Goal: Task Accomplishment & Management: Use online tool/utility

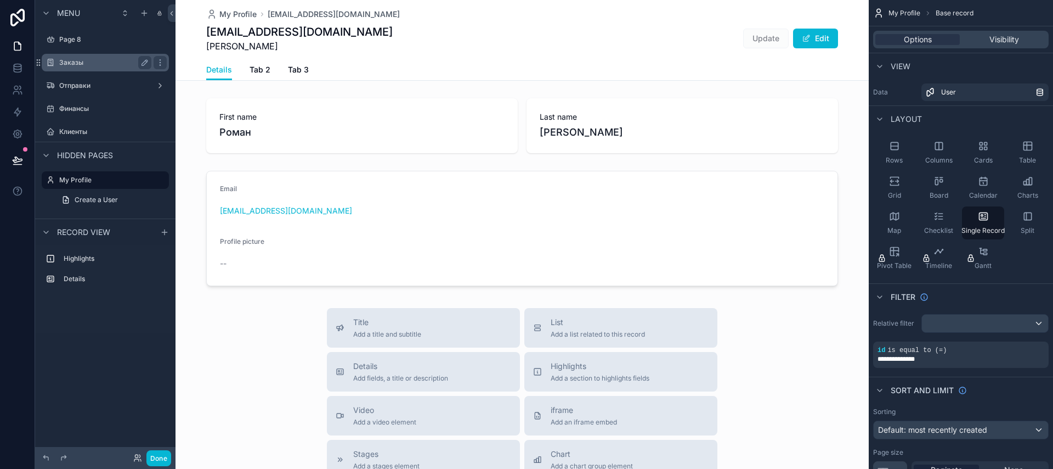
click at [83, 63] on label "Заказы" at bounding box center [103, 62] width 88 height 9
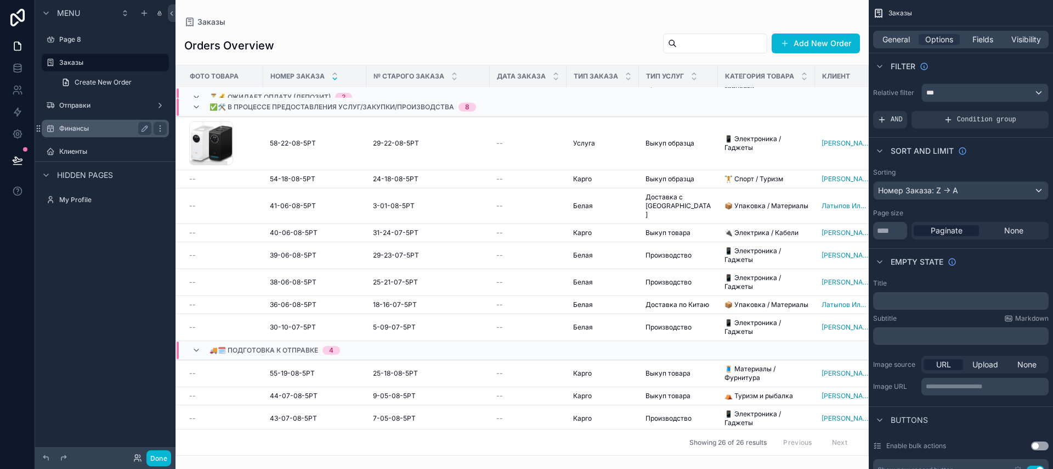
scroll to position [210, 0]
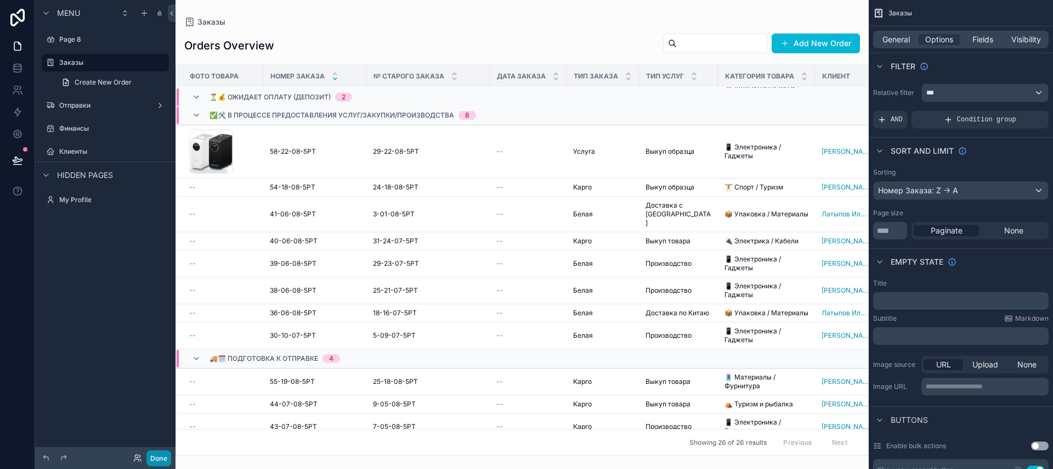
click at [155, 461] on button "Done" at bounding box center [158, 458] width 25 height 16
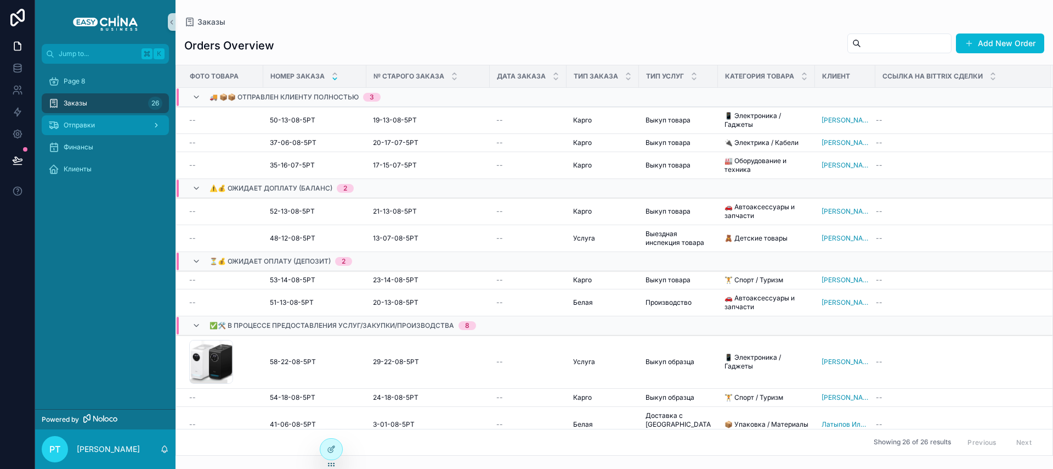
click at [105, 120] on div "Отправки" at bounding box center [105, 125] width 114 height 18
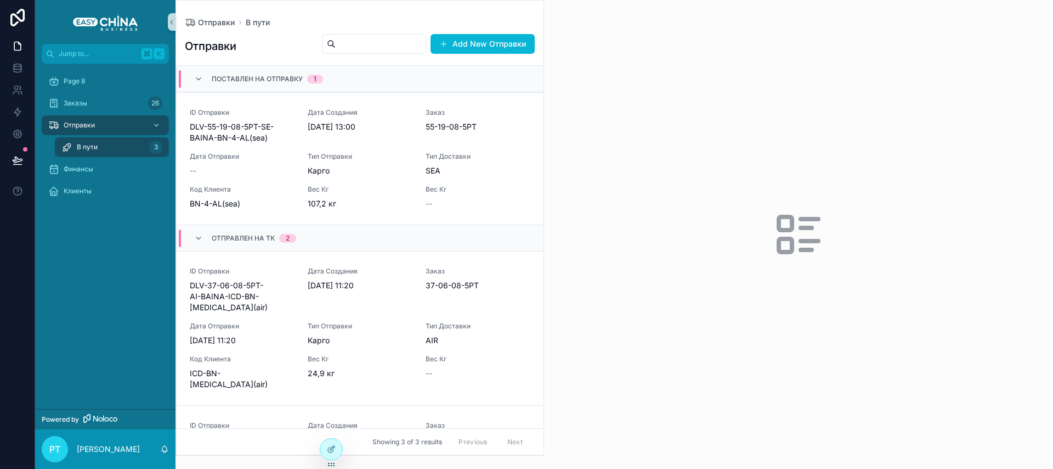
click at [105, 150] on div "В пути 3" at bounding box center [111, 147] width 101 height 18
click at [281, 148] on div "ID Отправки DLV-55-19-08-5РТ-SE-BAINA-BN-4-AL(sea) Дата Создания 27.8.2025 13:0…" at bounding box center [360, 158] width 341 height 101
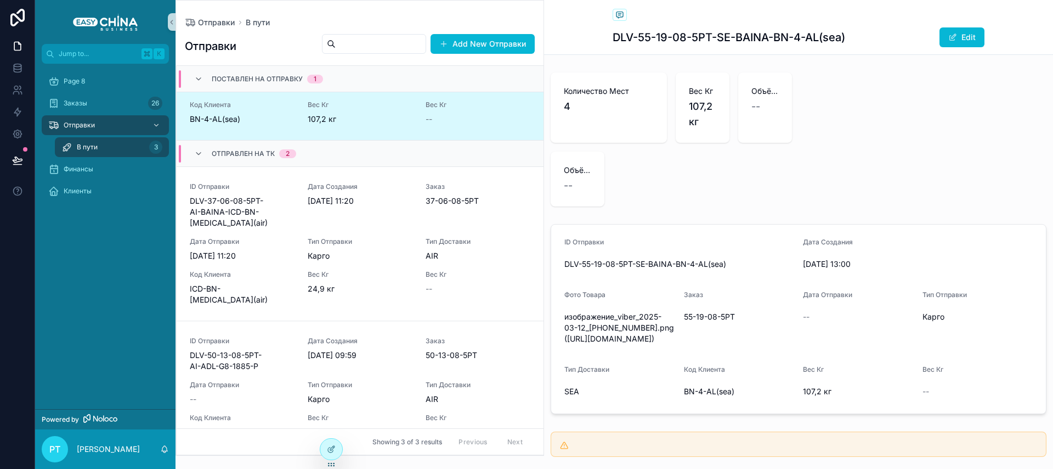
scroll to position [88, 0]
click at [235, 221] on div "ID Отправки DLV-37-06-08-5РТ-AI-BAINA-ICD-BN-0999(air) Дата Создания 18.8.2025 …" at bounding box center [360, 240] width 341 height 123
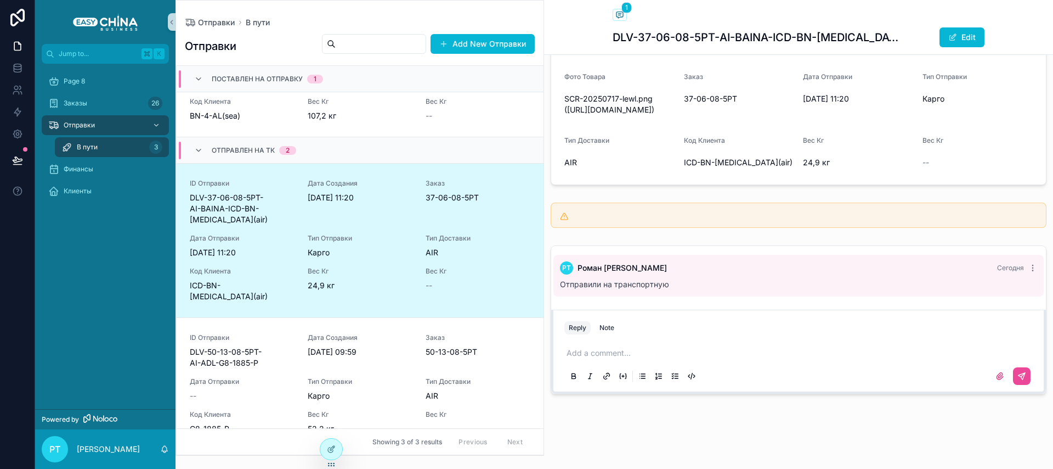
scroll to position [360, 0]
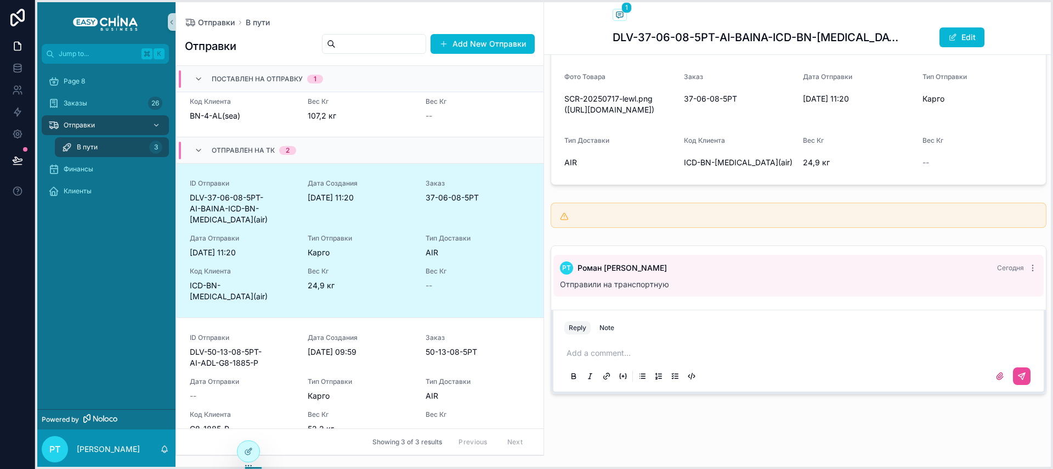
drag, startPoint x: 329, startPoint y: 464, endPoint x: 246, endPoint y: 466, distance: 82.9
click at [246, 465] on icon at bounding box center [246, 465] width 1 height 1
drag, startPoint x: 249, startPoint y: 465, endPoint x: 196, endPoint y: 463, distance: 52.7
click at [196, 463] on icon at bounding box center [195, 464] width 9 height 9
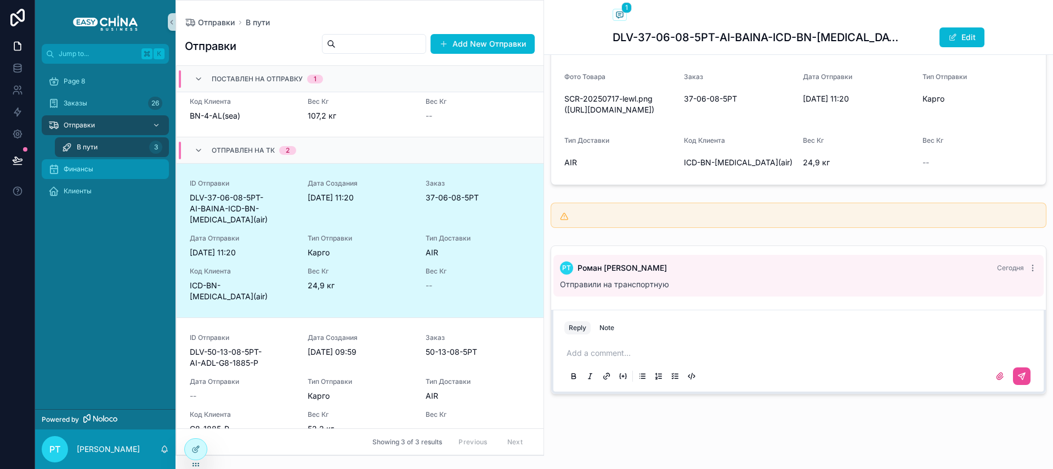
click at [110, 171] on div "Финансы" at bounding box center [105, 169] width 114 height 18
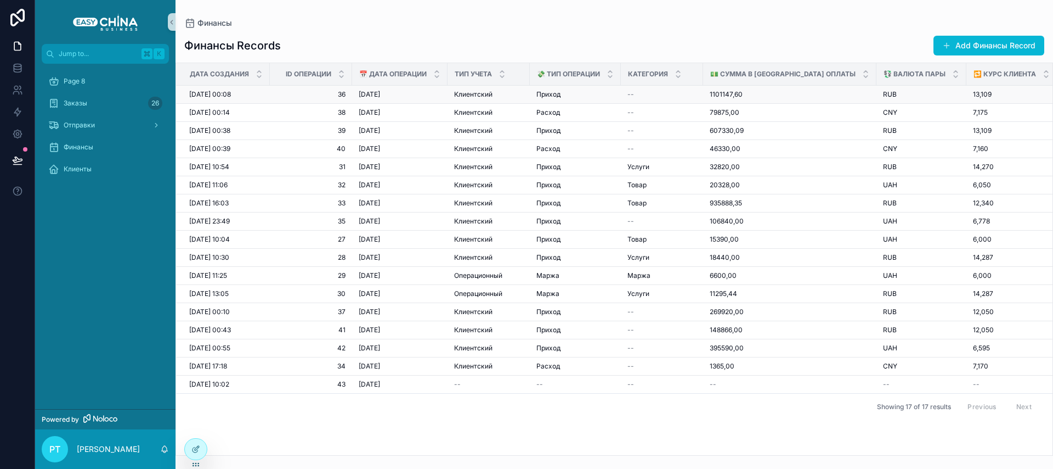
click at [242, 94] on div "7.8.2025 00:08 7.8.2025 00:08" at bounding box center [226, 94] width 74 height 9
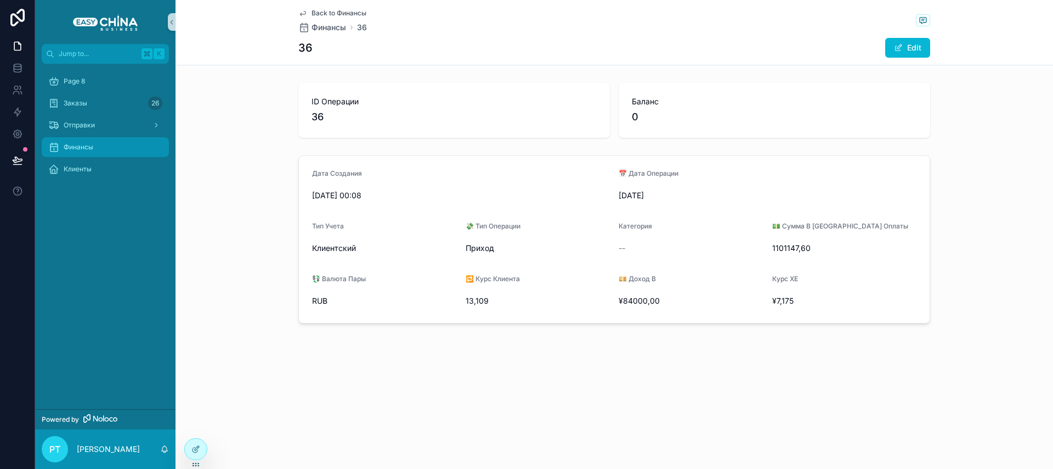
click at [111, 145] on div "Финансы" at bounding box center [105, 147] width 114 height 18
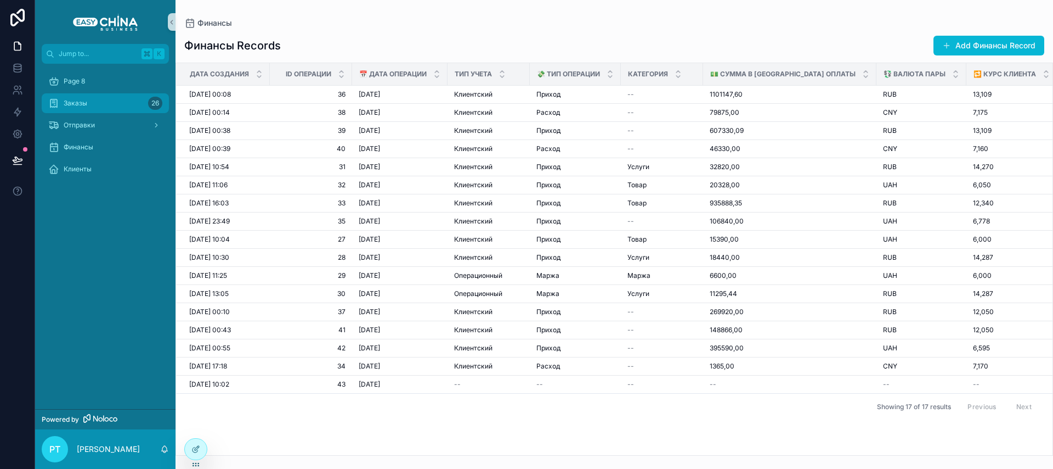
click at [101, 104] on div "Заказы 26" at bounding box center [105, 103] width 114 height 18
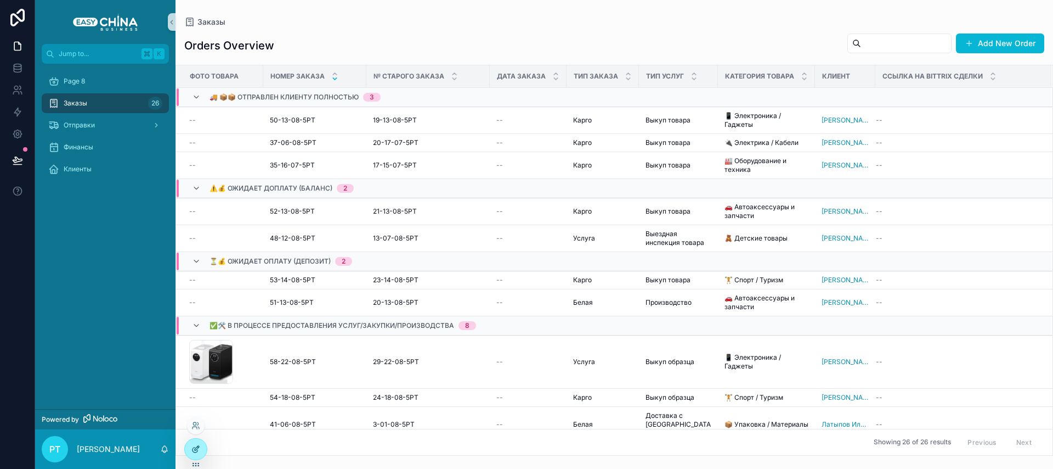
click at [199, 453] on div at bounding box center [196, 448] width 22 height 21
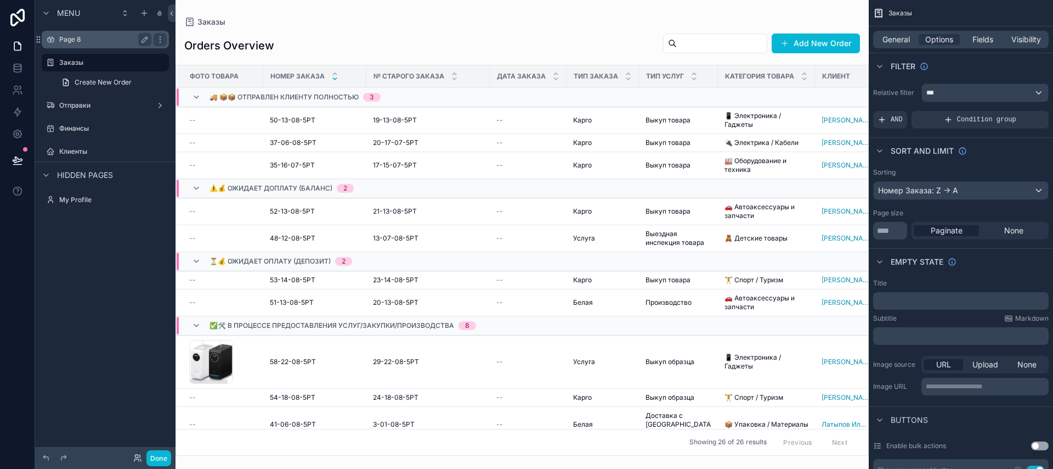
click at [99, 40] on label "Page 8" at bounding box center [103, 39] width 88 height 9
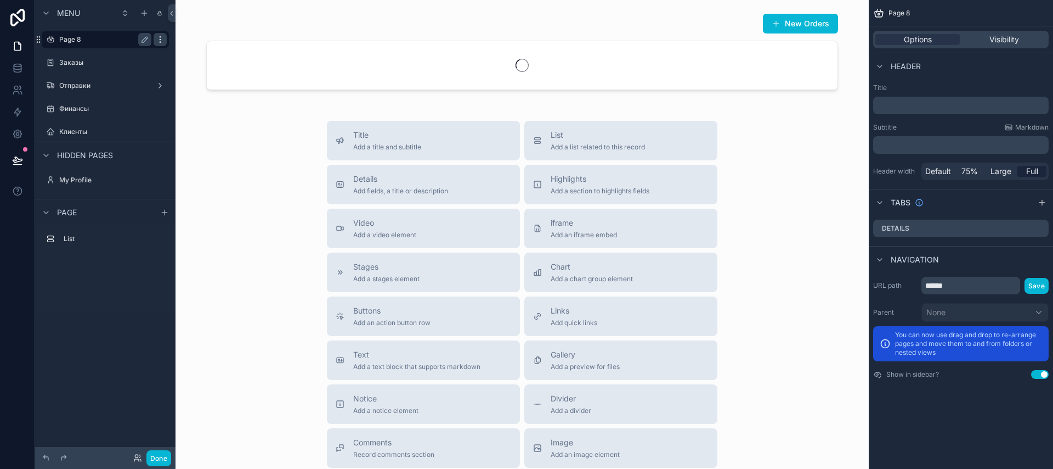
click at [159, 36] on icon "scrollable content" at bounding box center [160, 39] width 9 height 9
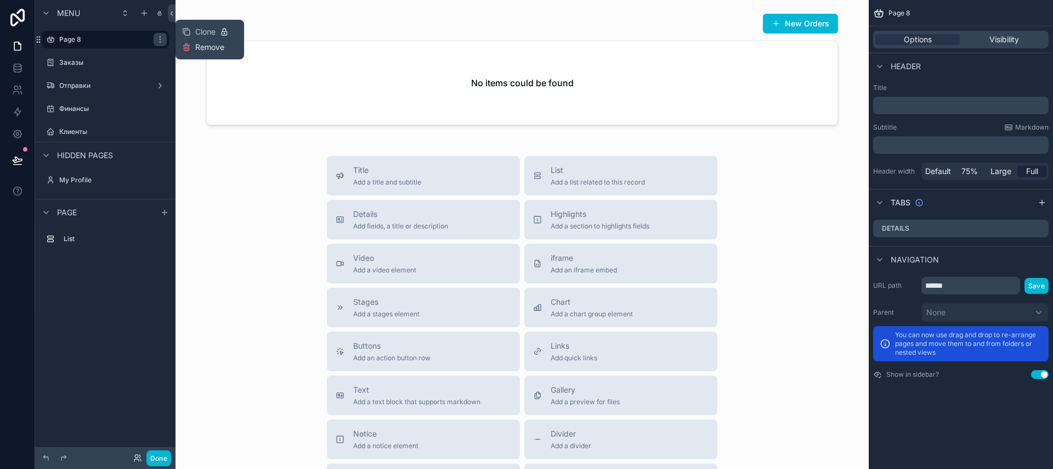
click at [197, 48] on span "Remove" at bounding box center [209, 47] width 29 height 11
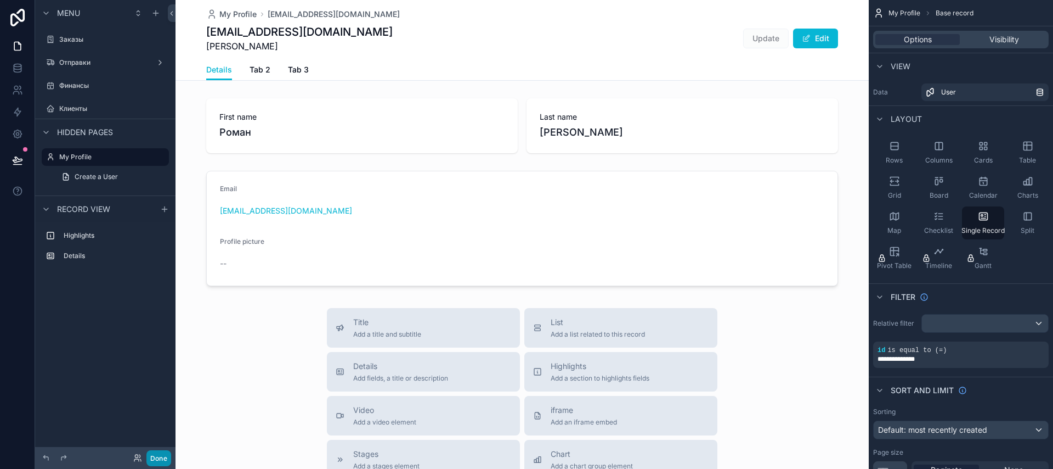
click at [161, 458] on button "Done" at bounding box center [158, 458] width 25 height 16
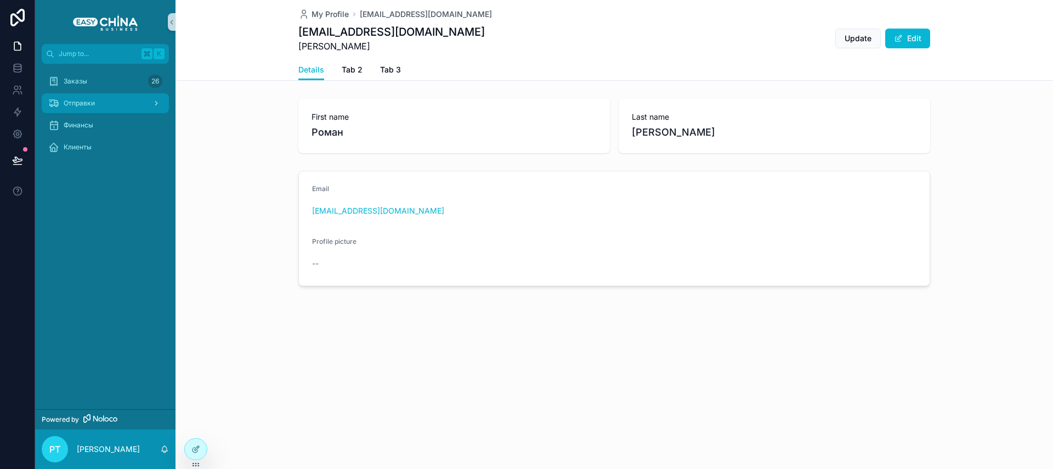
click at [109, 102] on div "Отправки" at bounding box center [105, 103] width 114 height 18
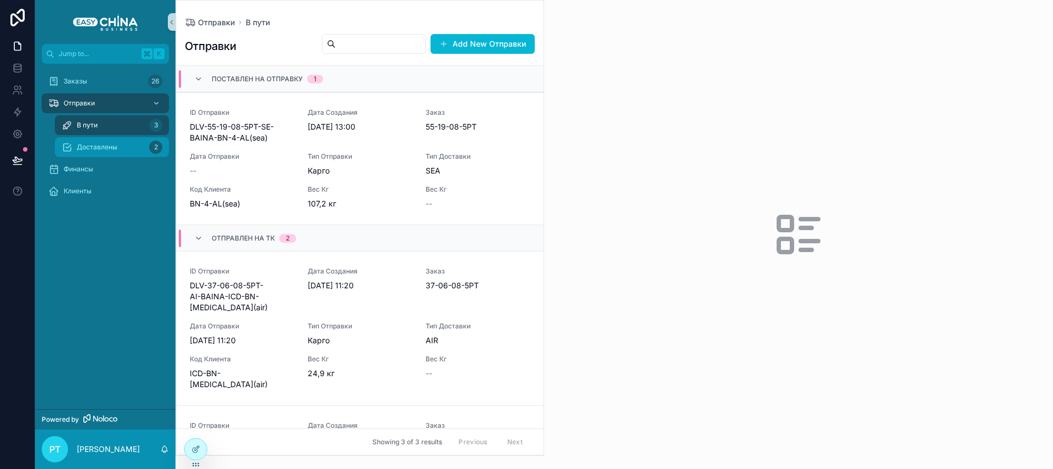
click at [94, 144] on span "Доставлены" at bounding box center [97, 147] width 41 height 9
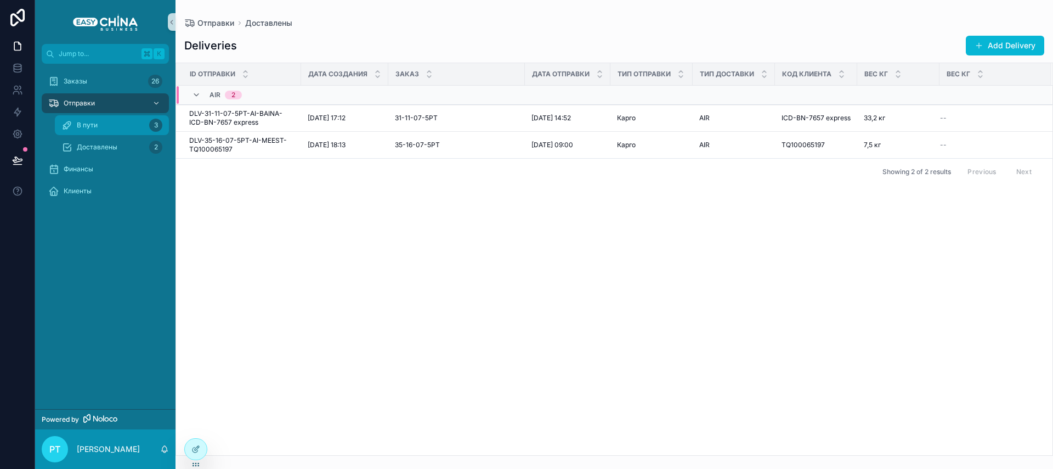
click at [91, 121] on span "В пути" at bounding box center [87, 125] width 21 height 9
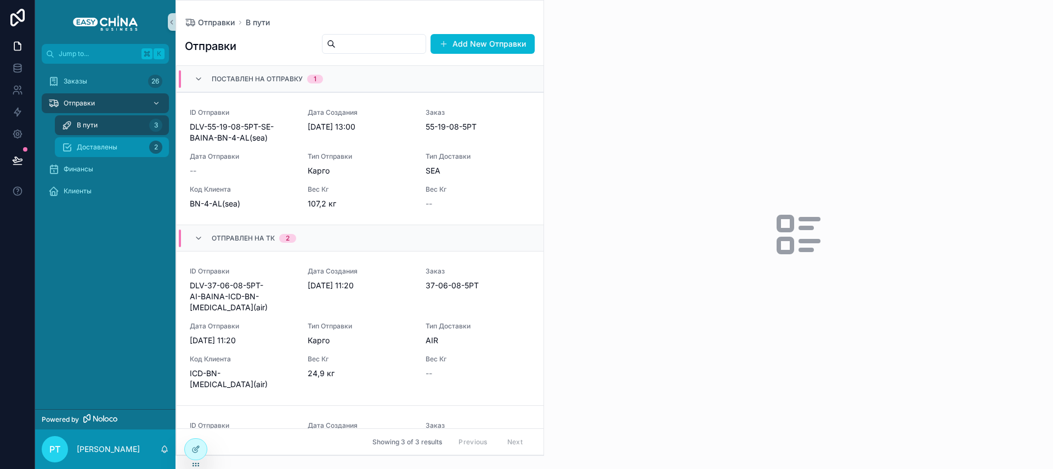
click at [132, 155] on div "Доставлены 2" at bounding box center [111, 147] width 101 height 18
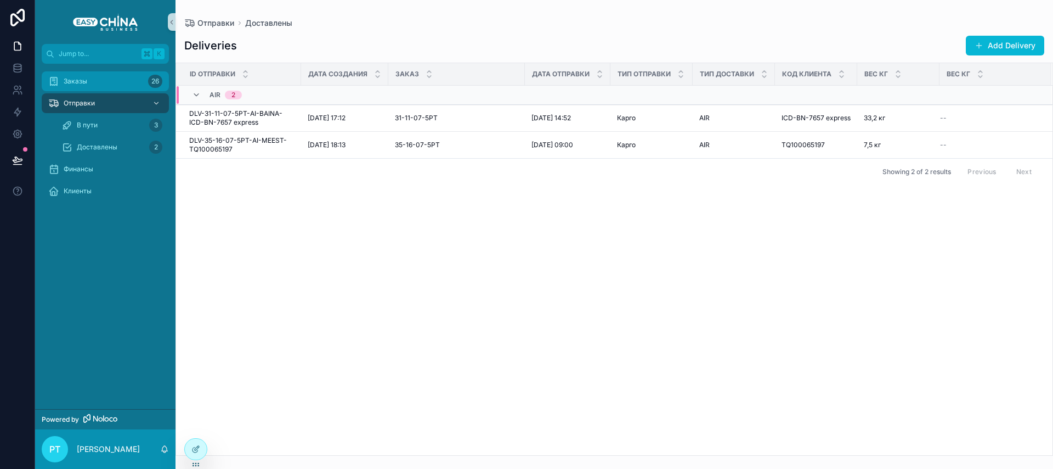
click at [105, 78] on div "Заказы 26" at bounding box center [105, 81] width 114 height 18
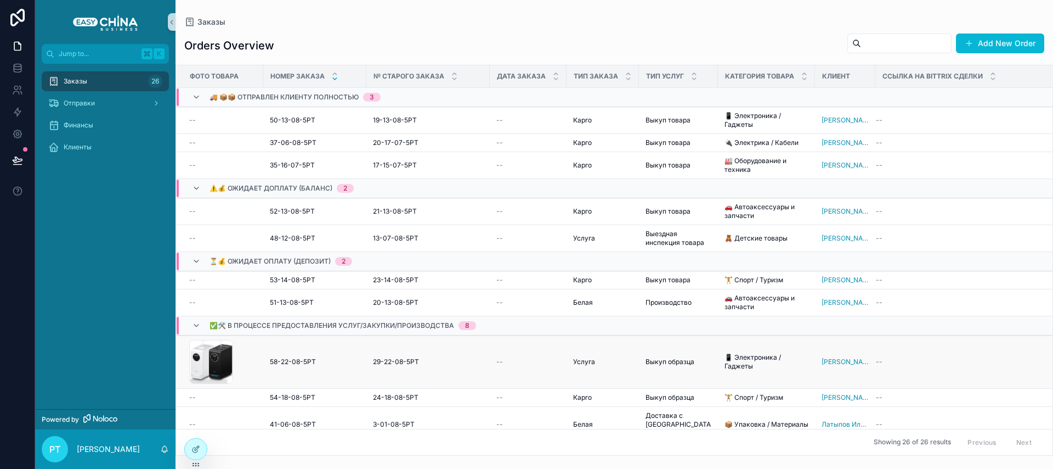
click at [234, 370] on div "CleanShot-2025-08-22-at-13.34.41 .png" at bounding box center [222, 362] width 67 height 44
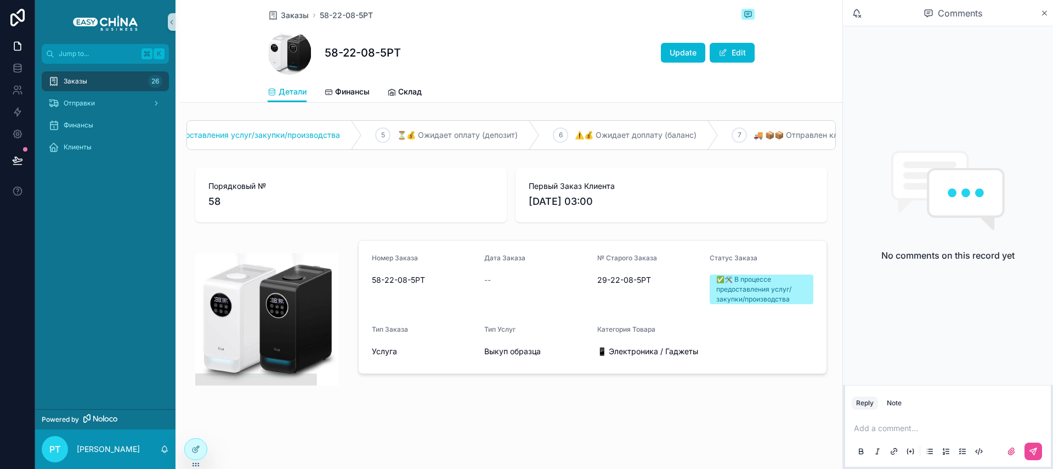
scroll to position [0, 489]
click at [664, 133] on span "🚚 📦📦 Отправлен клиенту полностью" at bounding box center [738, 134] width 149 height 11
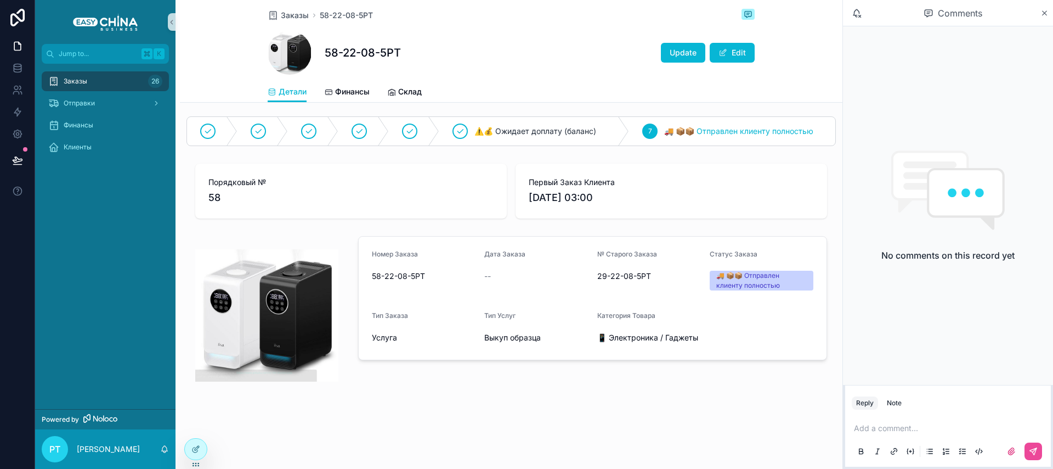
scroll to position [4, 0]
click at [197, 452] on icon at bounding box center [195, 448] width 9 height 9
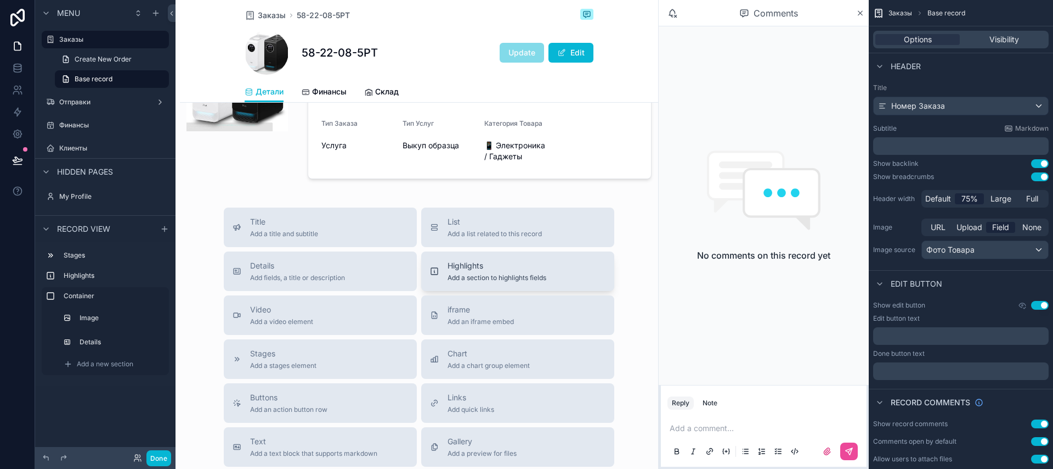
scroll to position [244, 0]
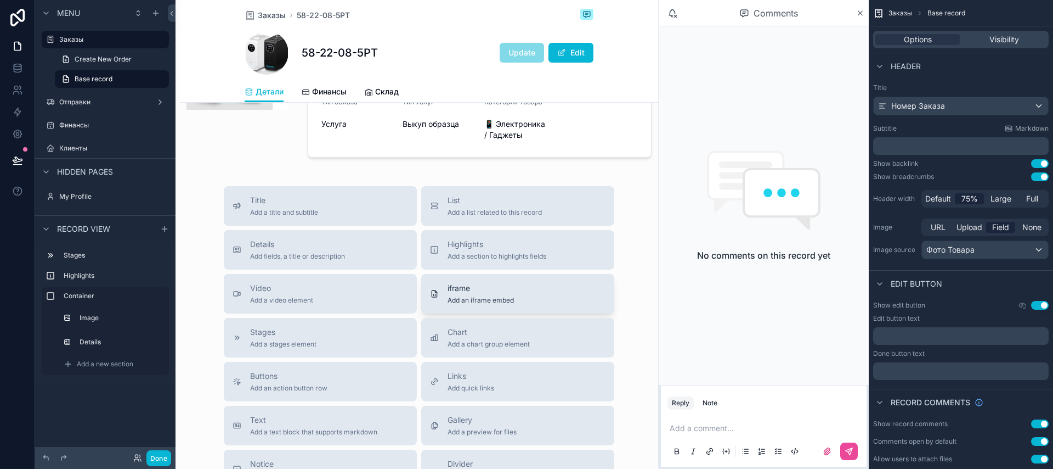
click at [477, 304] on span "Add an iframe embed" at bounding box center [481, 300] width 66 height 9
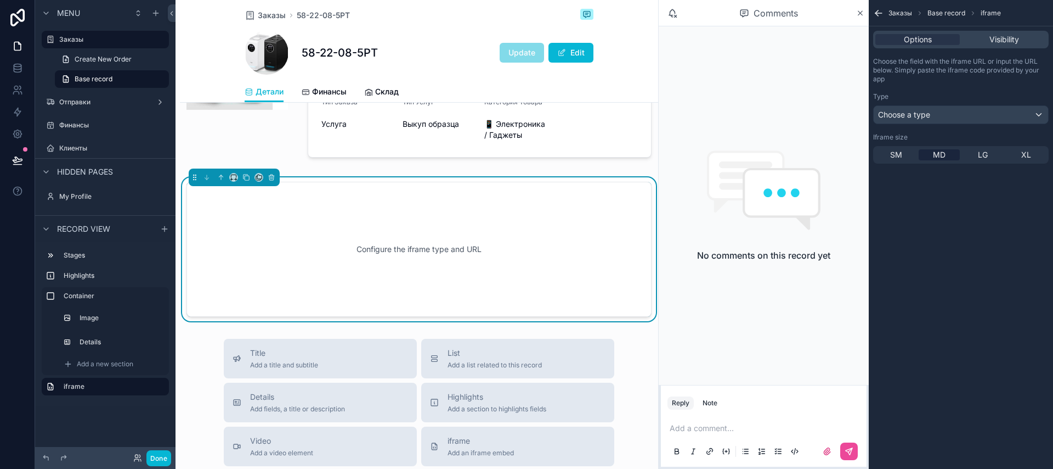
scroll to position [267, 0]
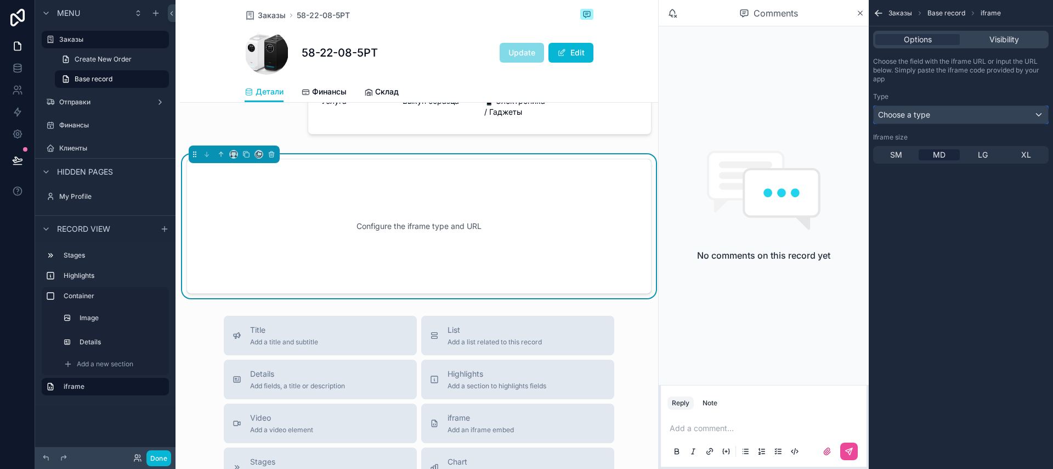
click at [947, 106] on div "Choose a type" at bounding box center [961, 115] width 174 height 18
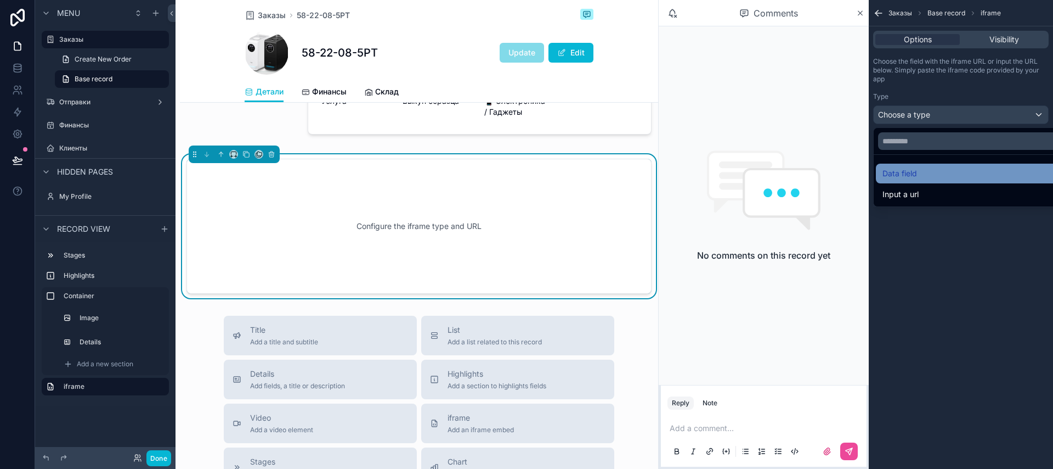
click at [916, 171] on span "Data field" at bounding box center [900, 173] width 35 height 13
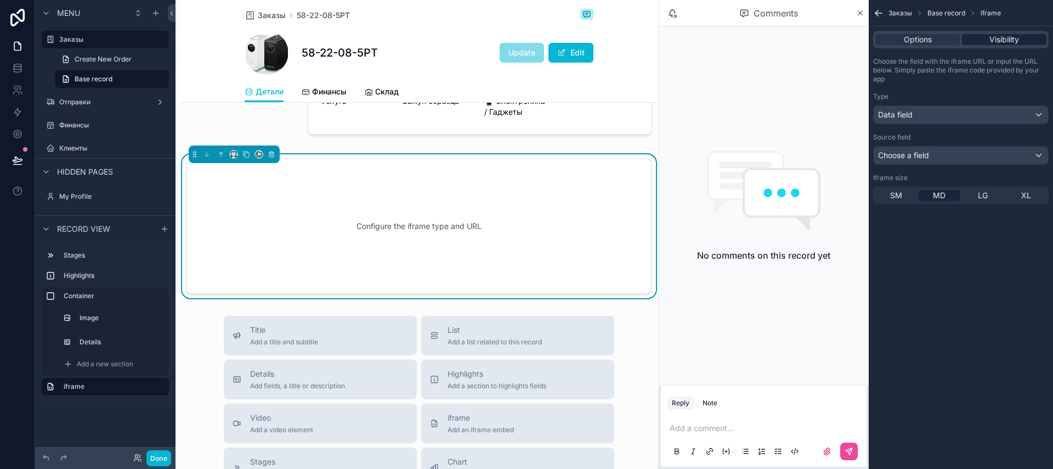
click at [1000, 38] on span "Visibility" at bounding box center [1005, 39] width 30 height 11
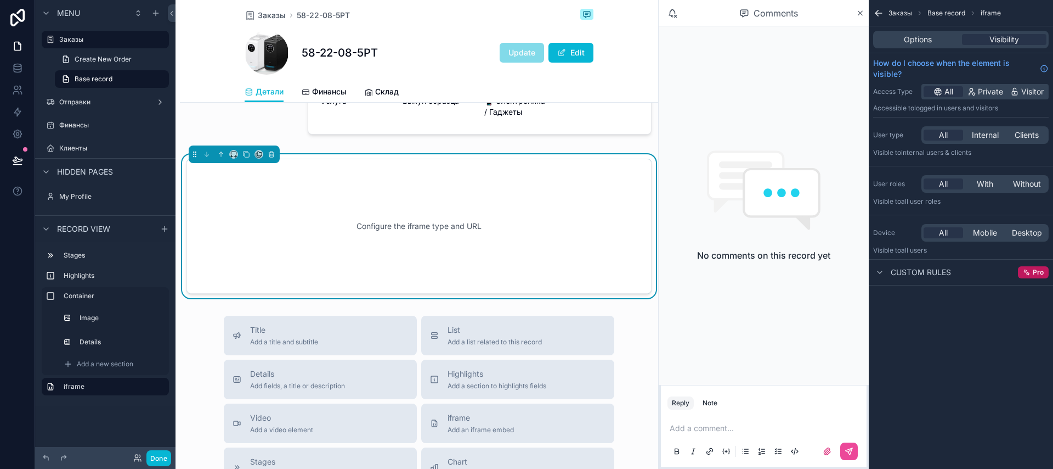
click at [905, 275] on span "Custom rules" at bounding box center [921, 272] width 60 height 11
click at [913, 43] on span "Options" at bounding box center [918, 39] width 28 height 11
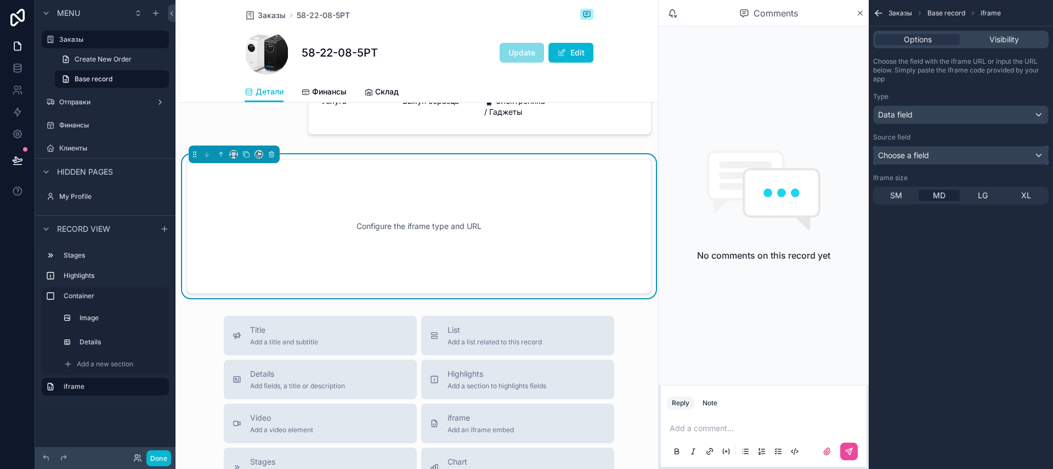
click at [913, 154] on span "Choose a field" at bounding box center [903, 154] width 51 height 9
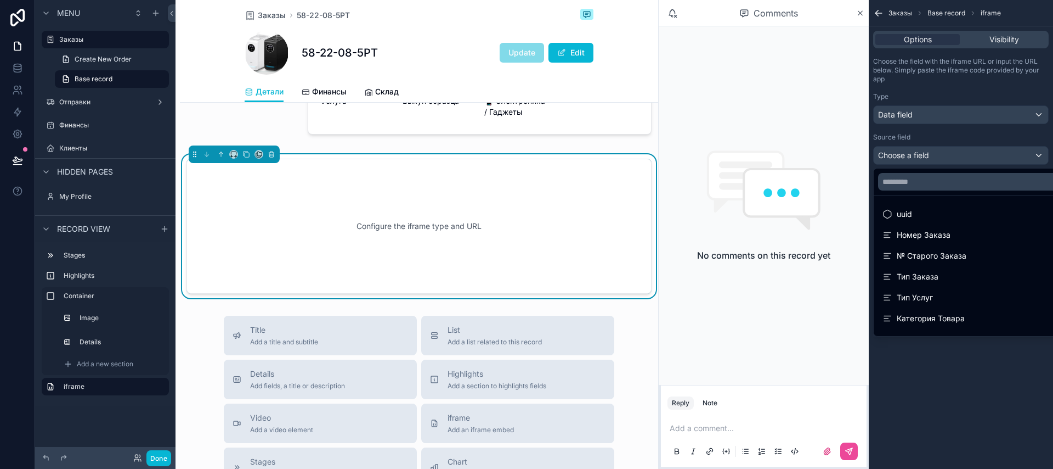
click at [15, 65] on div "scrollable content" at bounding box center [526, 234] width 1053 height 469
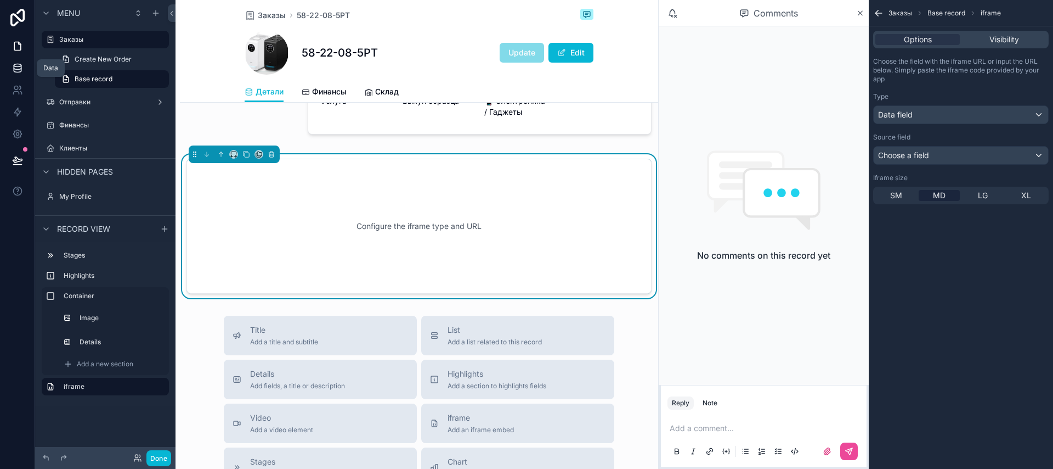
click at [16, 65] on icon at bounding box center [17, 68] width 11 height 11
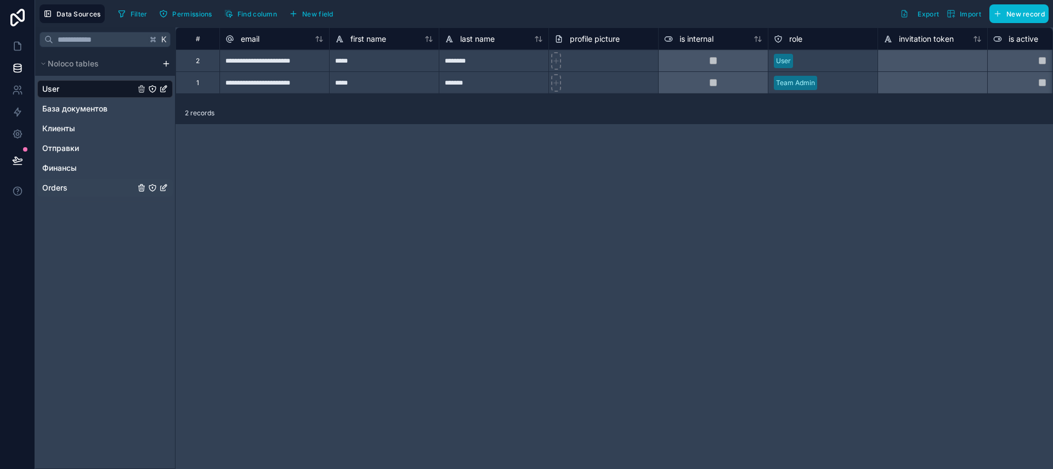
click at [75, 187] on div "Orders" at bounding box center [105, 188] width 136 height 18
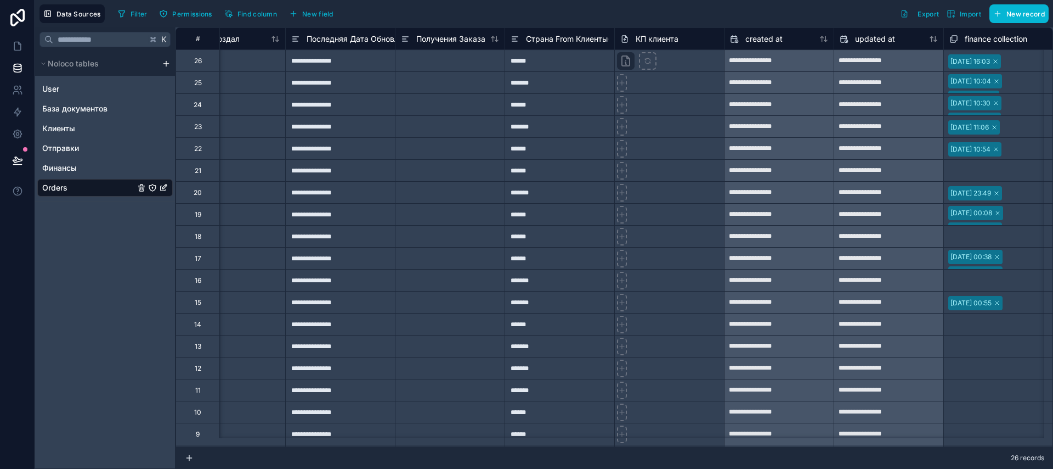
scroll to position [0, 5210]
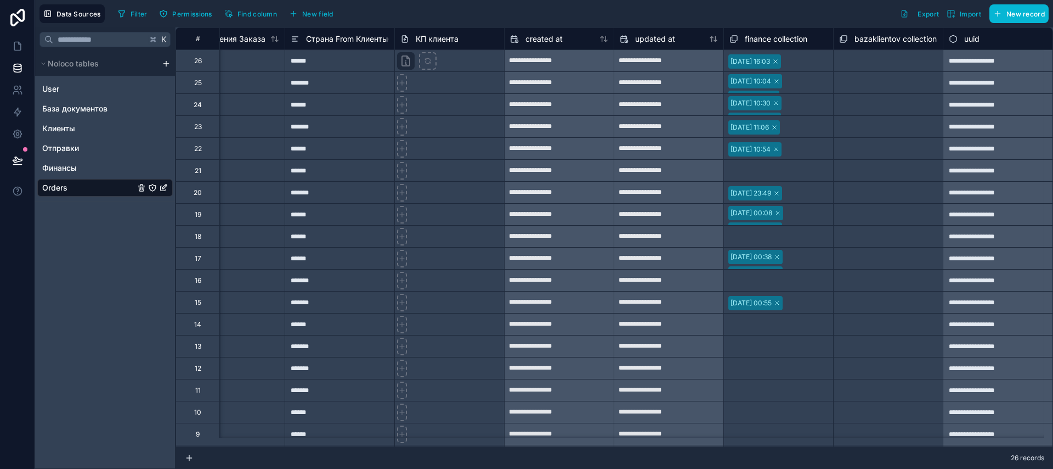
click at [863, 41] on span "bazaklientov collection" at bounding box center [896, 38] width 82 height 11
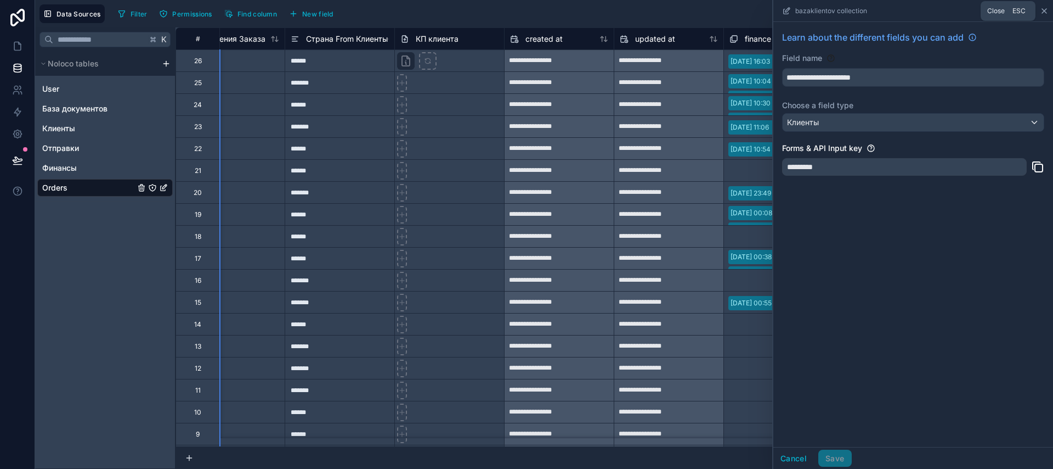
click at [1043, 9] on icon at bounding box center [1044, 11] width 4 height 4
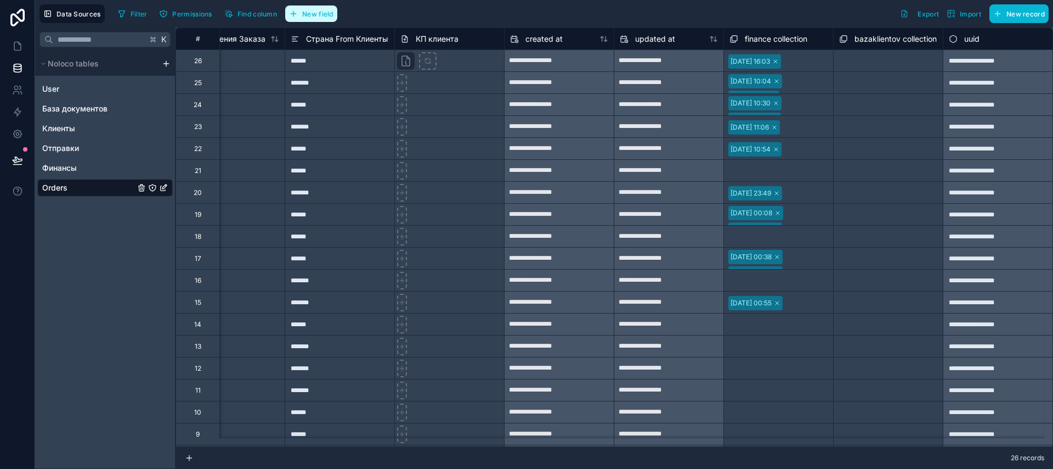
click at [318, 10] on span "New field" at bounding box center [317, 14] width 31 height 8
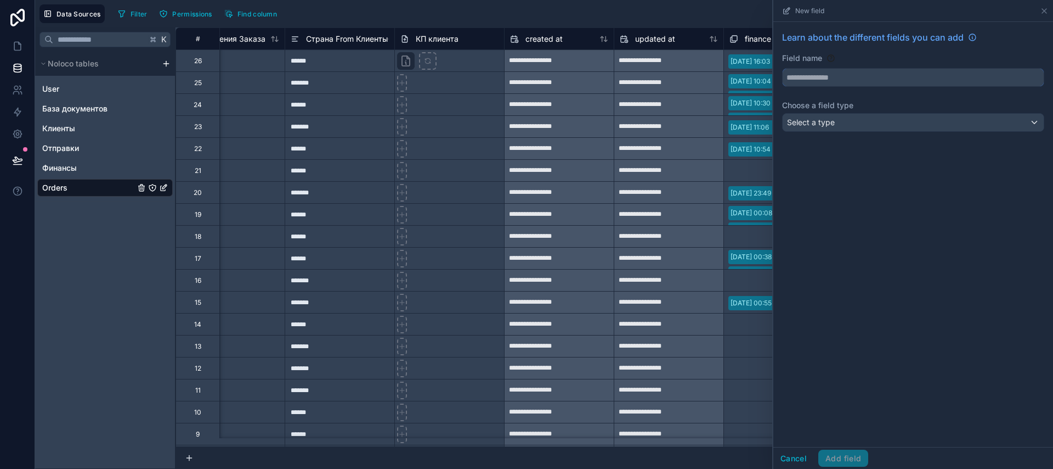
click at [861, 77] on input "text" at bounding box center [913, 78] width 261 height 18
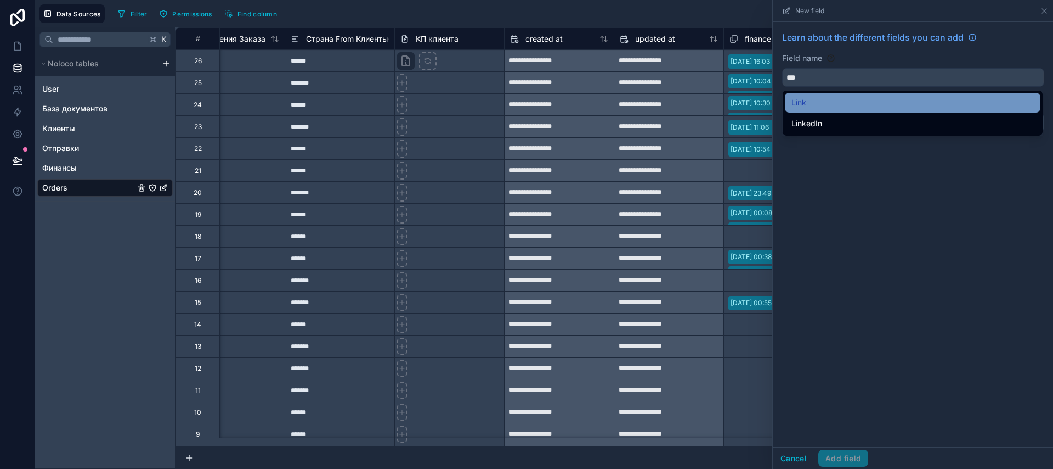
click at [856, 102] on div "Link" at bounding box center [913, 102] width 242 height 13
type input "****"
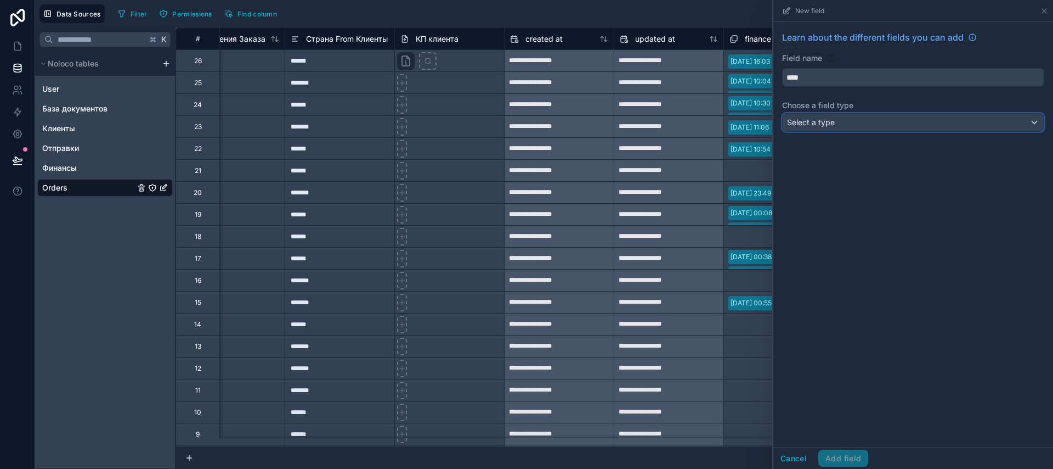
click at [847, 122] on div "Select a type" at bounding box center [913, 123] width 261 height 18
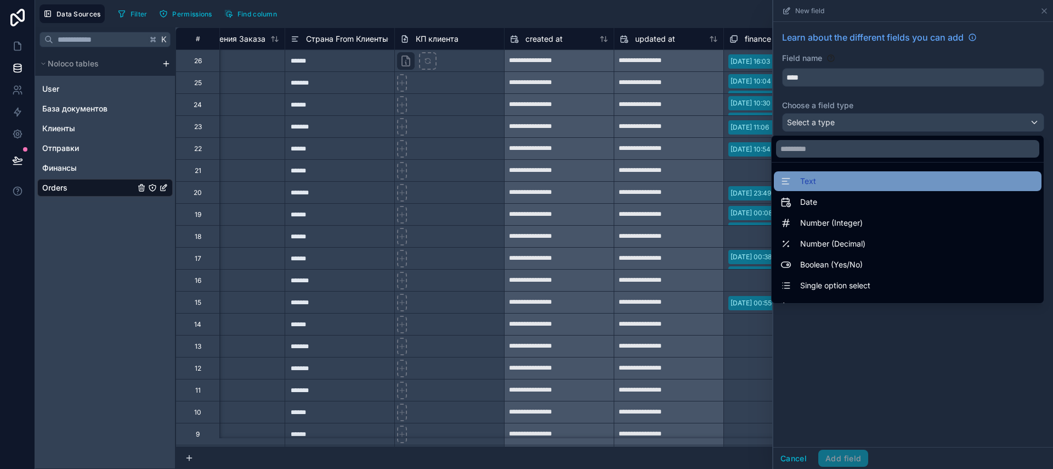
click at [856, 189] on div "Text" at bounding box center [908, 181] width 268 height 20
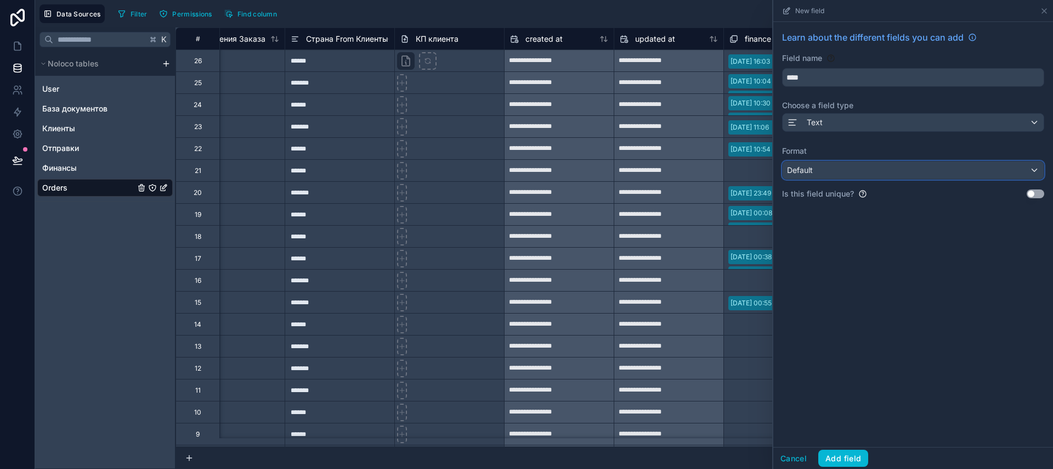
click at [847, 168] on div "Default" at bounding box center [913, 170] width 261 height 18
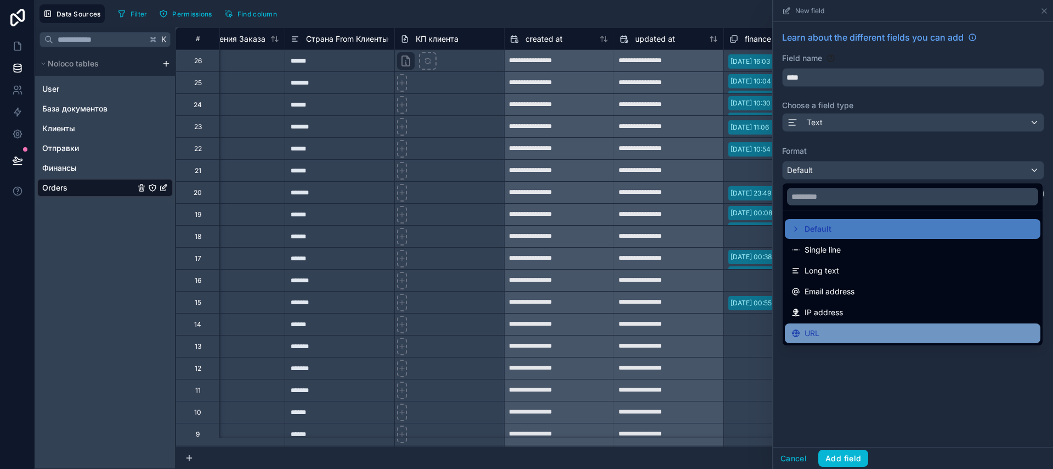
click at [847, 323] on div "URL" at bounding box center [913, 333] width 256 height 20
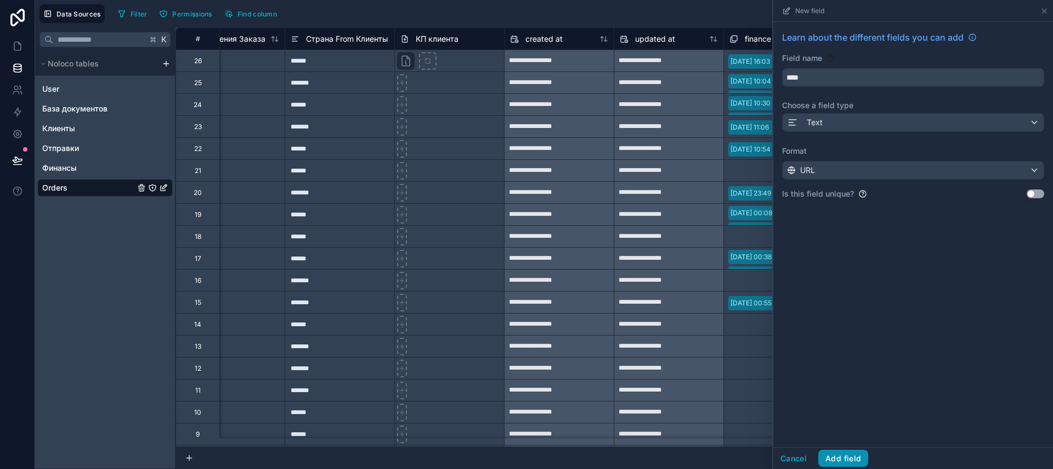
click at [847, 458] on button "Add field" at bounding box center [844, 458] width 50 height 18
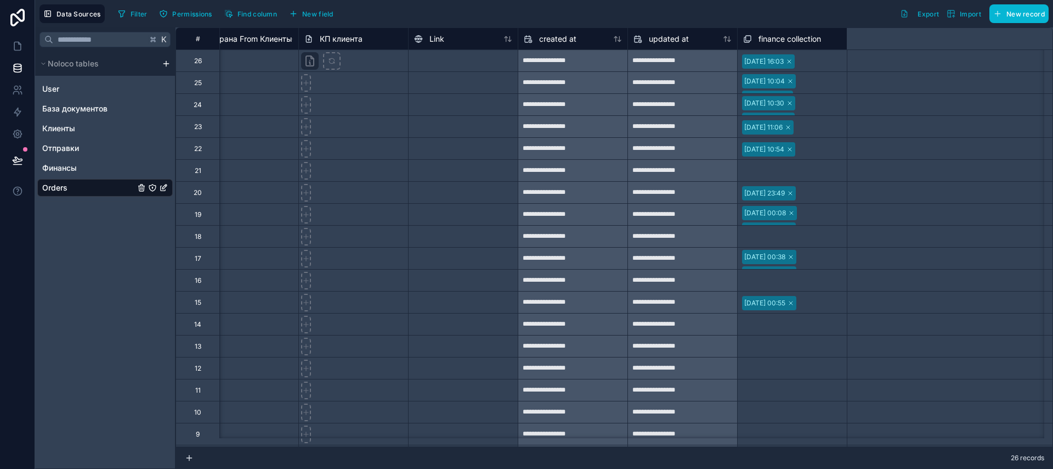
scroll to position [0, 5319]
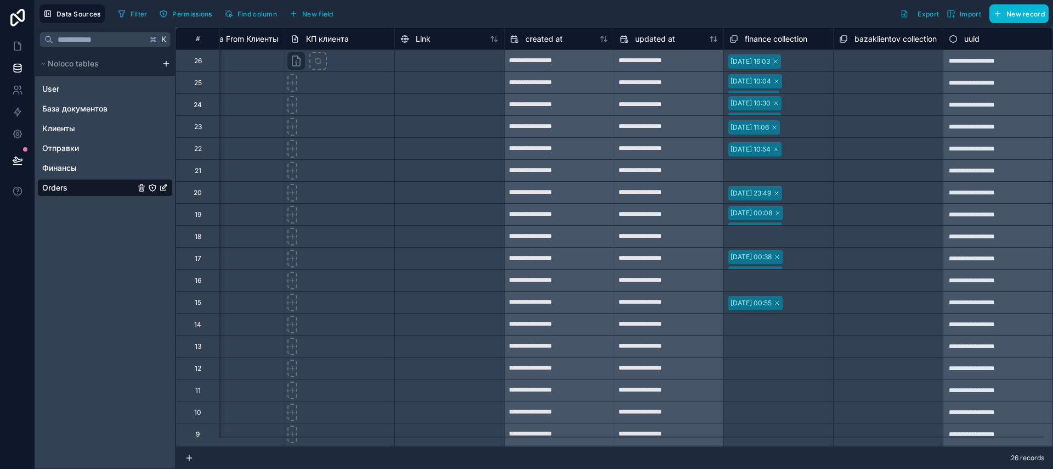
click at [419, 60] on div at bounding box center [449, 60] width 110 height 22
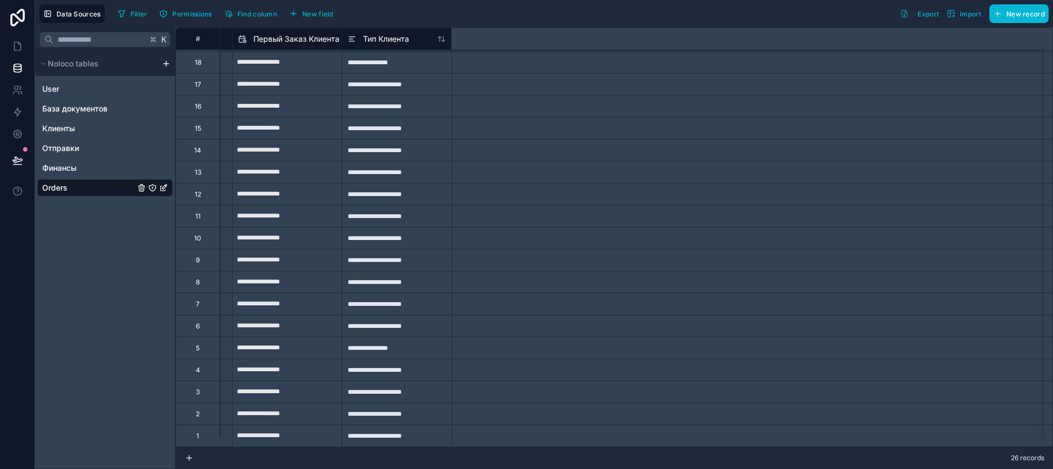
scroll to position [182, 1646]
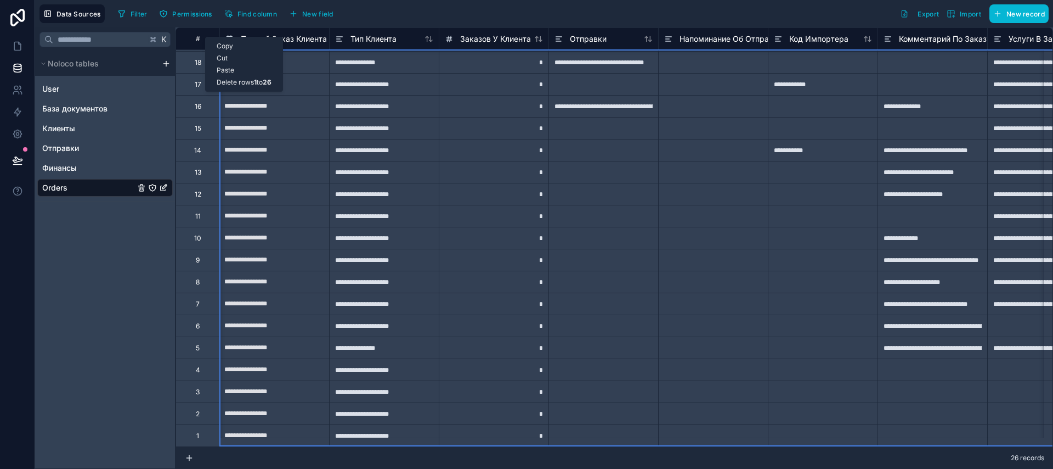
click at [195, 314] on div "6" at bounding box center [198, 325] width 44 height 22
click at [201, 298] on div "7" at bounding box center [198, 303] width 44 height 22
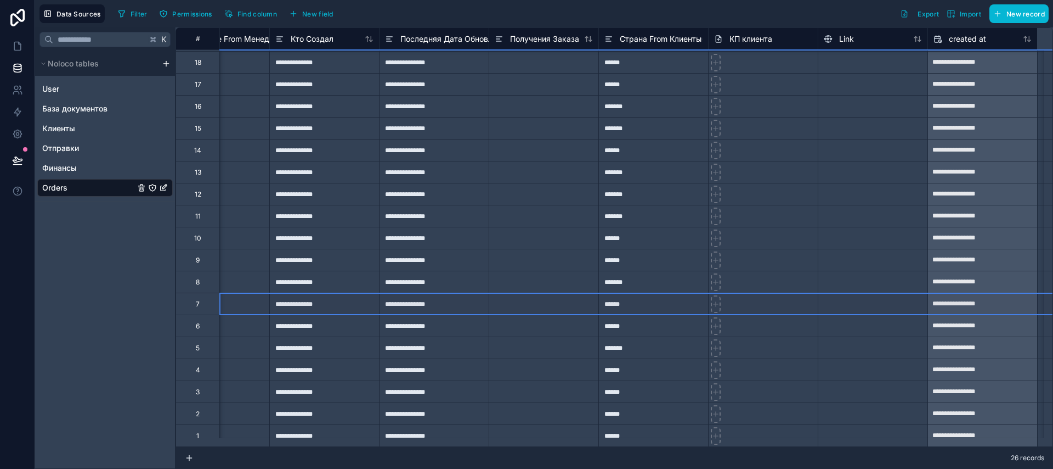
scroll to position [182, 4982]
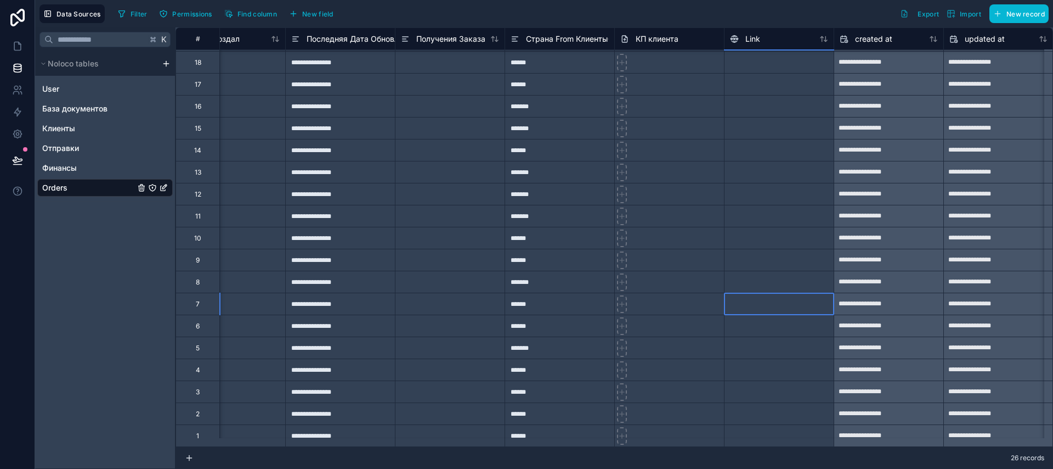
click at [747, 303] on div at bounding box center [779, 303] width 110 height 22
click at [753, 300] on div at bounding box center [779, 303] width 110 height 22
click at [753, 300] on input at bounding box center [779, 303] width 109 height 21
click at [757, 293] on input at bounding box center [779, 303] width 109 height 21
click at [754, 297] on input at bounding box center [779, 303] width 109 height 21
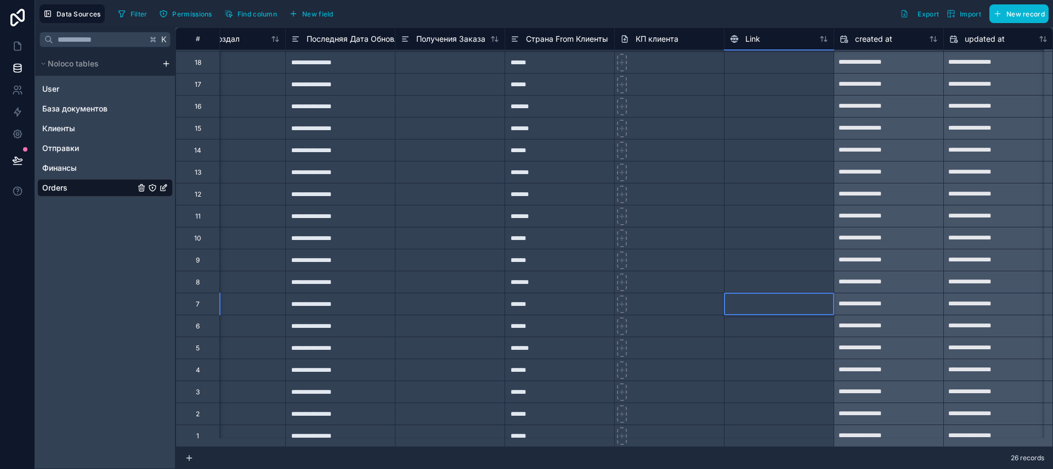
paste input "**********"
type input "**********"
click at [757, 321] on div at bounding box center [779, 325] width 110 height 22
click at [14, 49] on icon at bounding box center [17, 46] width 7 height 8
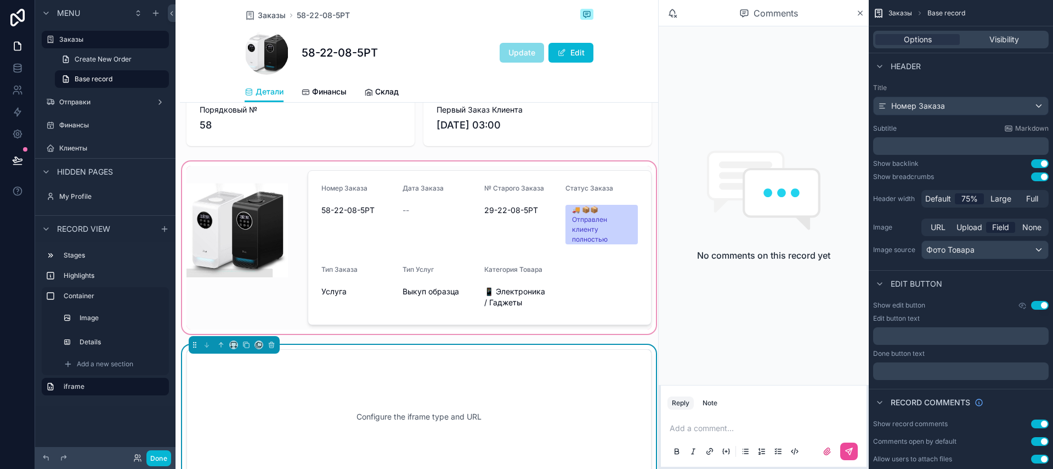
scroll to position [213, 0]
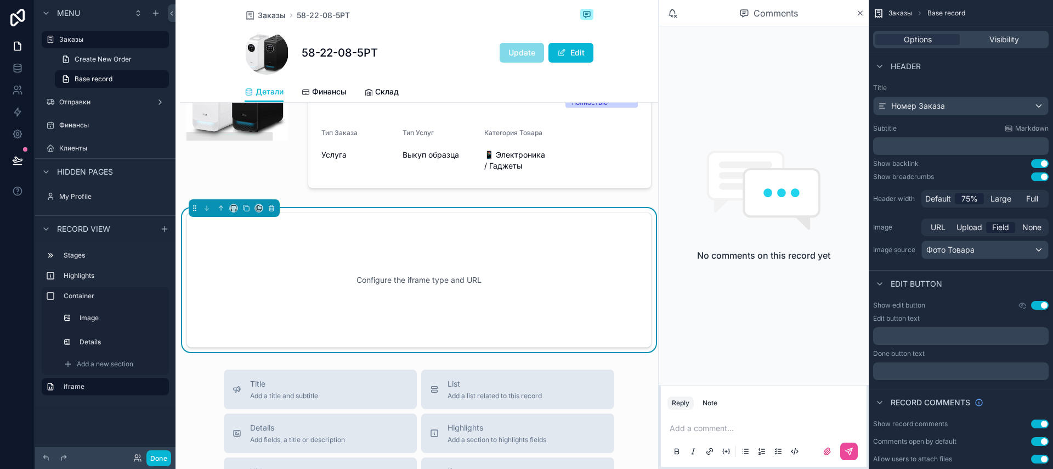
click at [441, 278] on div "Configure the iframe type and URL" at bounding box center [419, 279] width 429 height 99
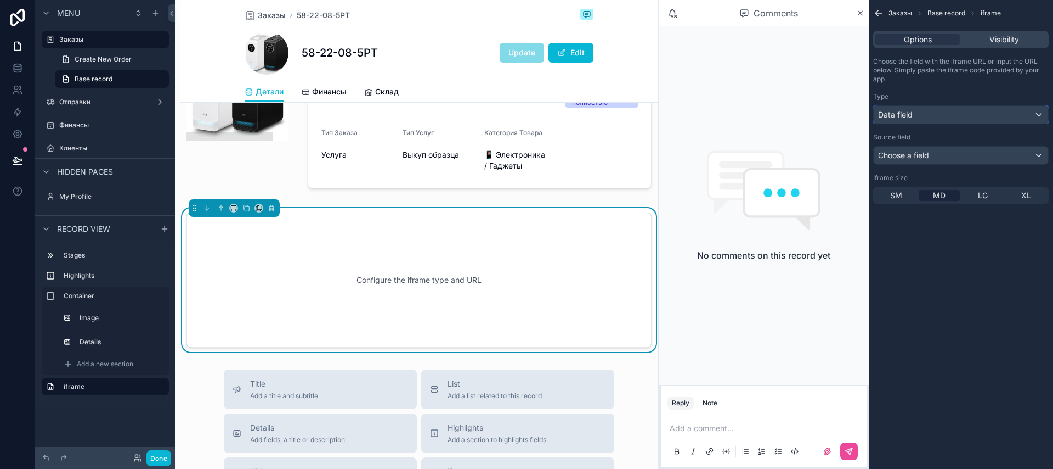
click at [921, 120] on div "Data field" at bounding box center [961, 115] width 174 height 18
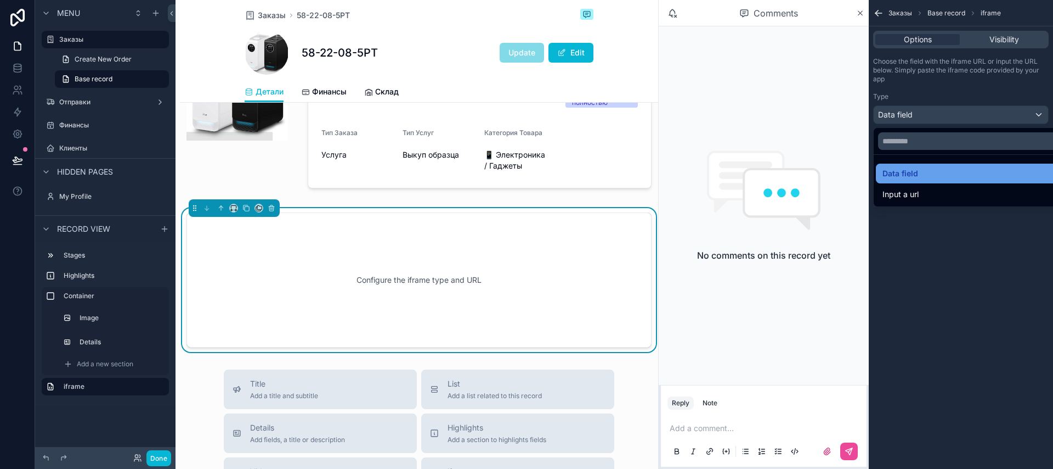
click at [915, 171] on span "Data field" at bounding box center [901, 173] width 36 height 13
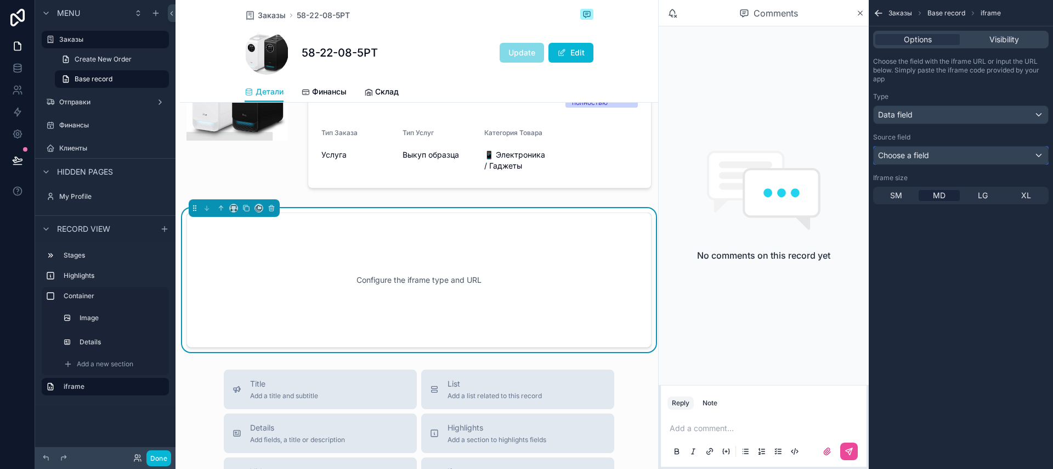
click at [930, 153] on div "Choose a field" at bounding box center [961, 155] width 174 height 18
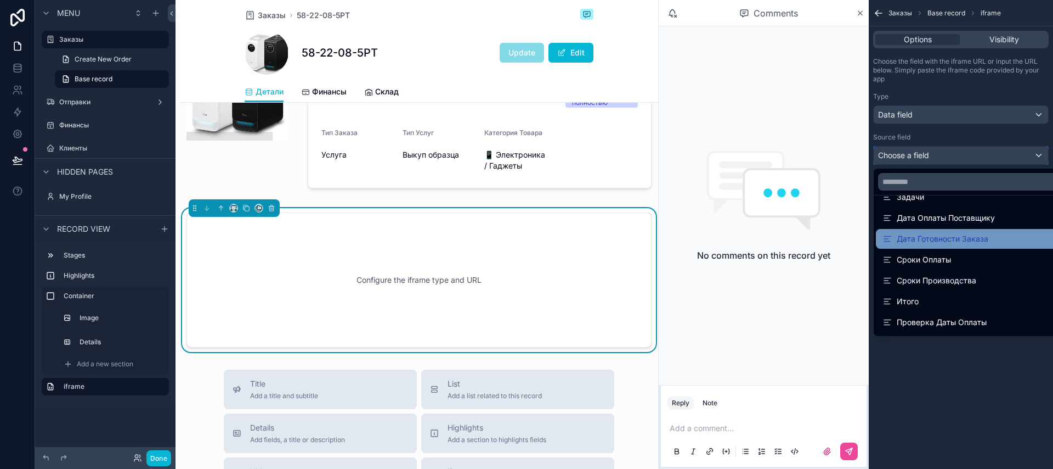
scroll to position [0, 0]
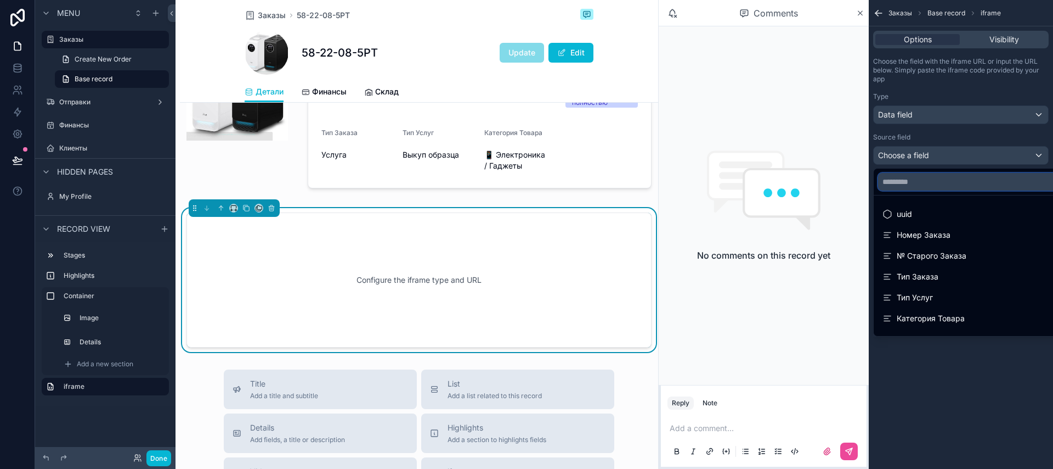
click at [920, 180] on input "text" at bounding box center [973, 182] width 191 height 18
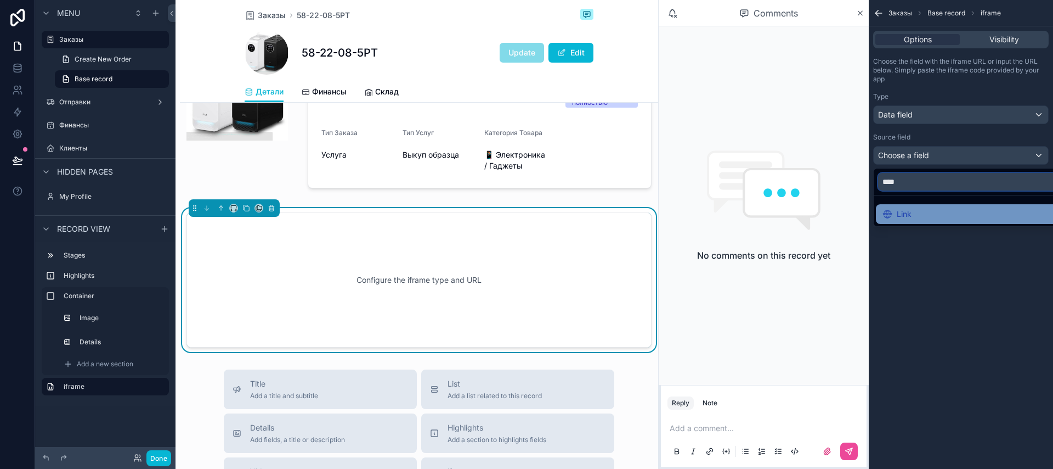
type input "****"
click at [977, 208] on div "Link" at bounding box center [974, 213] width 182 height 13
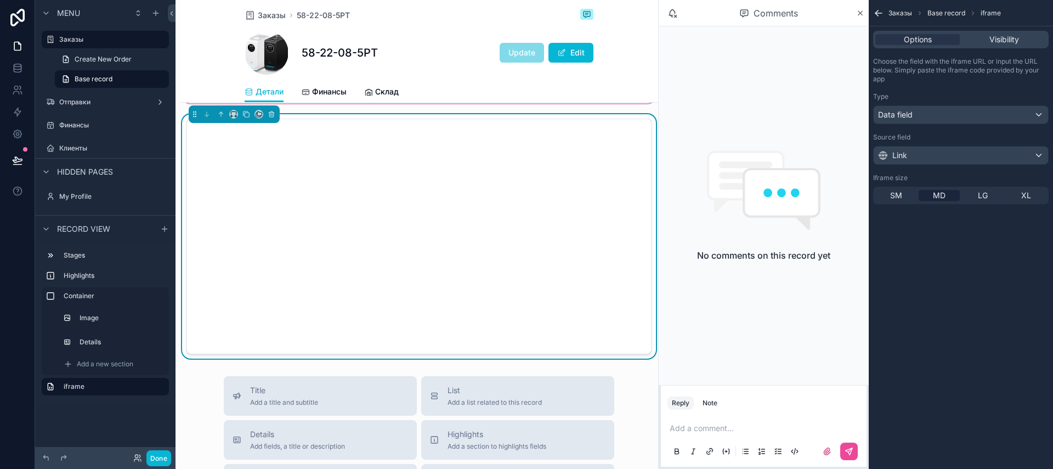
scroll to position [304, 0]
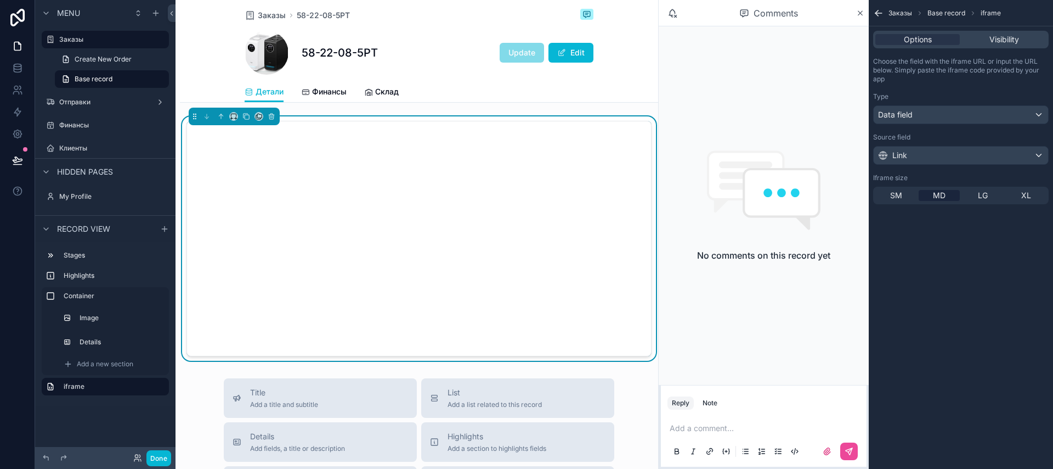
click at [979, 201] on div "SM MD LG XL" at bounding box center [961, 196] width 176 height 18
click at [991, 196] on div "LG" at bounding box center [982, 195] width 41 height 11
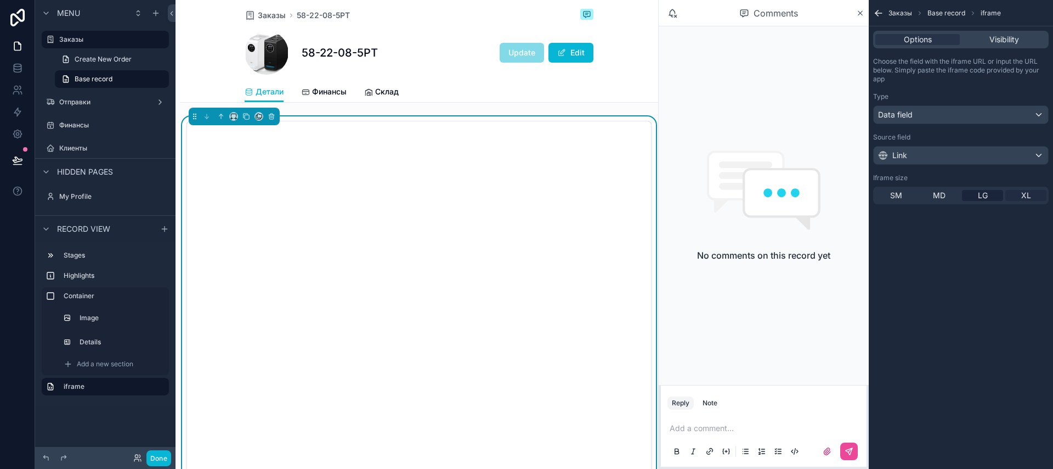
scroll to position [0, 0]
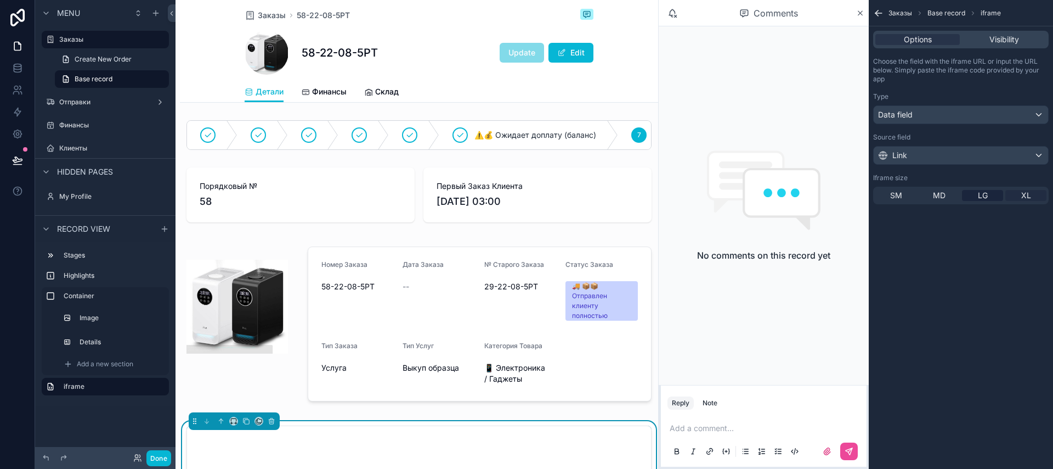
click at [1035, 198] on div "XL" at bounding box center [1026, 195] width 41 height 11
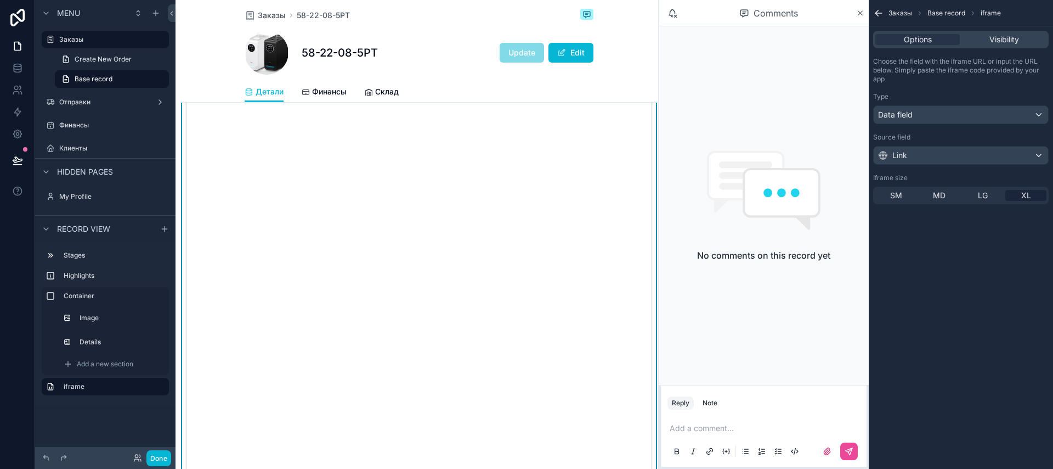
scroll to position [427, 0]
click at [898, 198] on span "SM" at bounding box center [896, 195] width 12 height 11
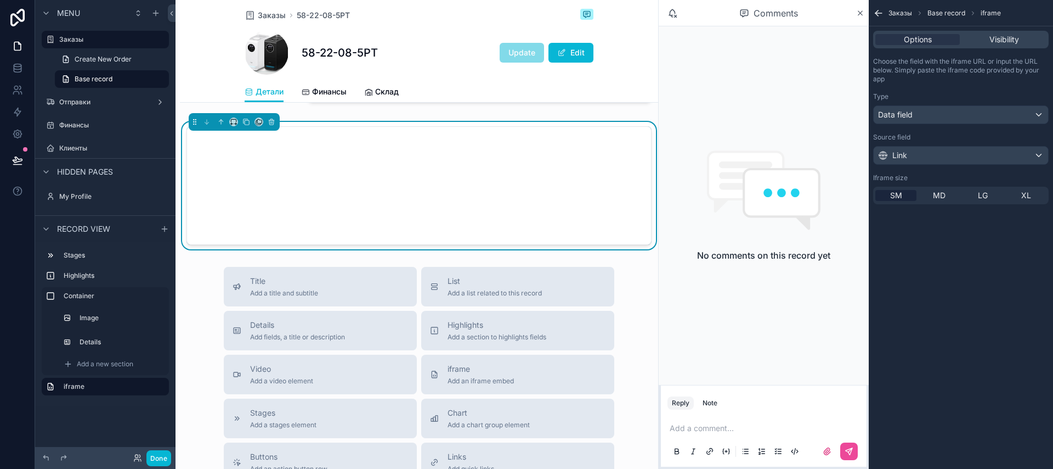
scroll to position [182, 0]
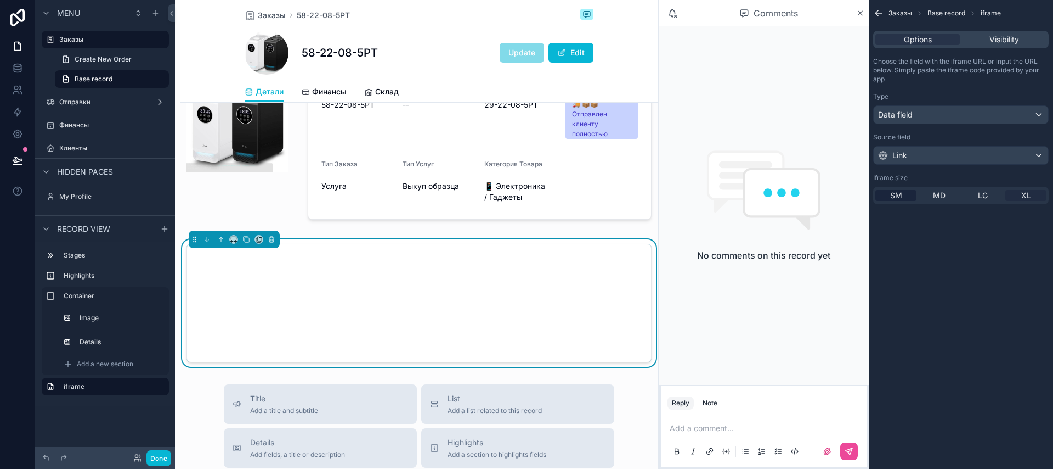
click at [1028, 197] on span "XL" at bounding box center [1027, 195] width 10 height 11
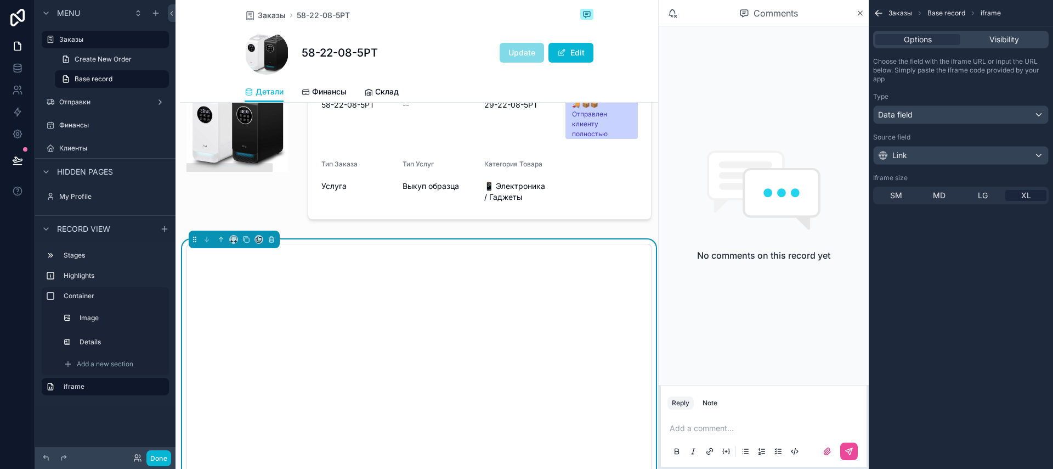
scroll to position [0, 0]
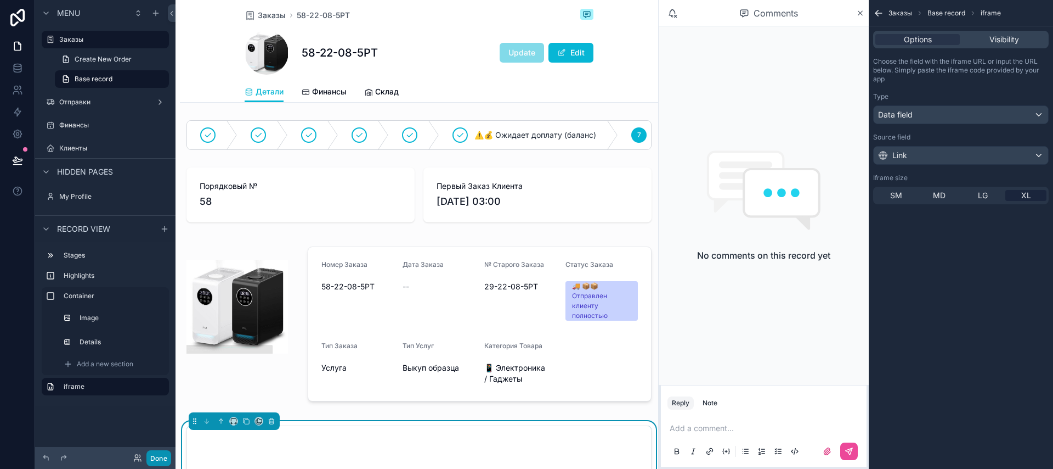
click at [163, 452] on button "Done" at bounding box center [158, 458] width 25 height 16
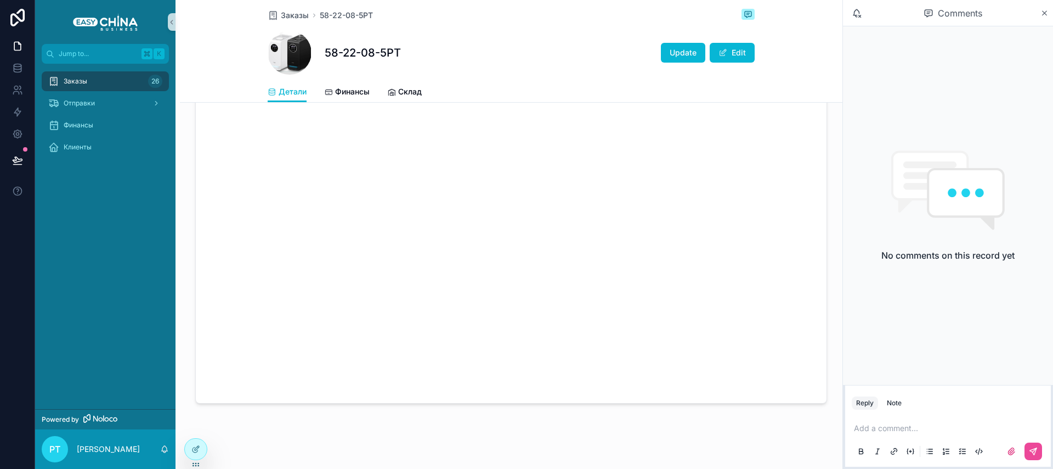
scroll to position [492, 0]
click at [115, 110] on div "Отправки" at bounding box center [105, 103] width 114 height 18
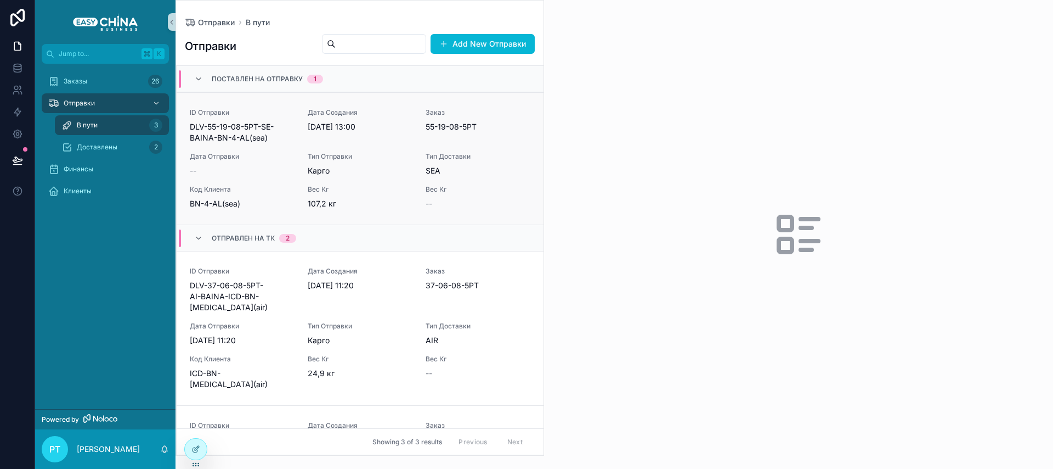
click at [241, 143] on span "DLV-55-19-08-5РТ-SE-BAINA-BN-4-AL(sea)" at bounding box center [242, 132] width 105 height 22
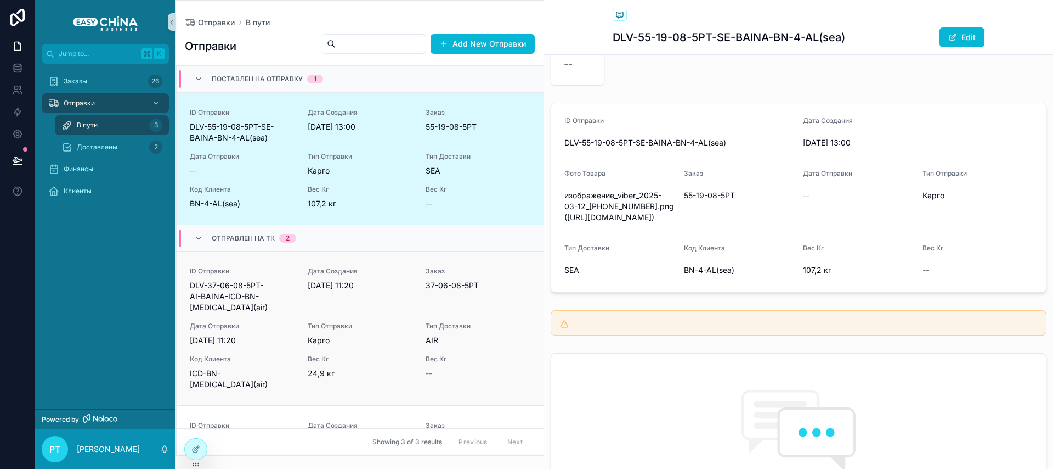
click at [269, 306] on div "ID Отправки DLV-37-06-08-5РТ-AI-BAINA-ICD-BN-0999(air) Дата Создания 18.8.2025 …" at bounding box center [360, 328] width 341 height 123
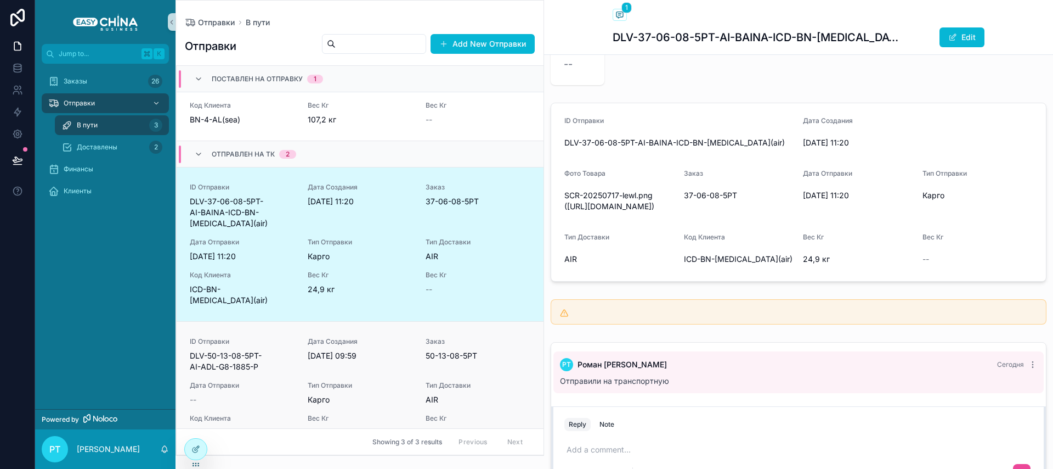
scroll to position [88, 0]
click at [261, 346] on span "DLV-50-13-08-5РТ-AI-ADL-G8-1885-P" at bounding box center [242, 357] width 105 height 22
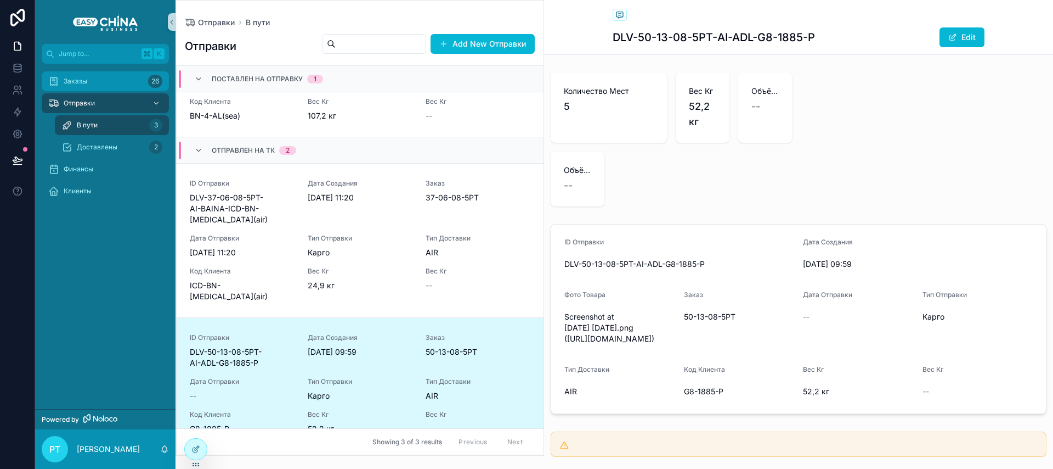
click at [106, 87] on div "Заказы 26" at bounding box center [105, 81] width 114 height 18
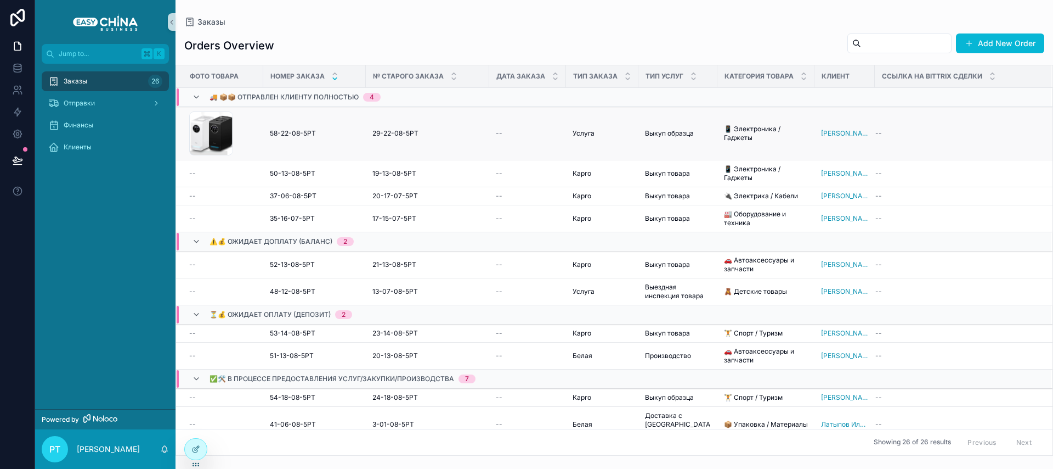
click at [314, 145] on td "58-22-08-5РТ 58-22-08-5РТ" at bounding box center [314, 133] width 103 height 53
click at [283, 135] on span "58-22-08-5РТ" at bounding box center [293, 133] width 46 height 9
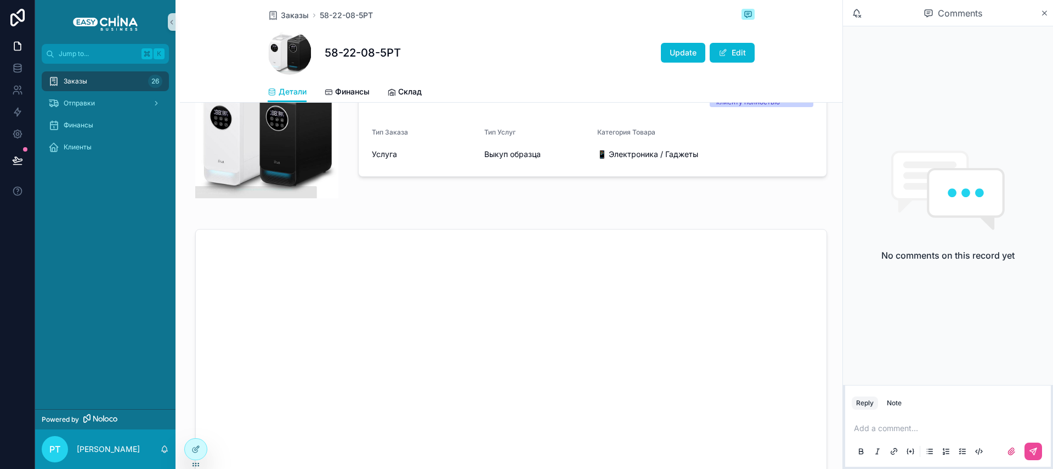
scroll to position [107, 0]
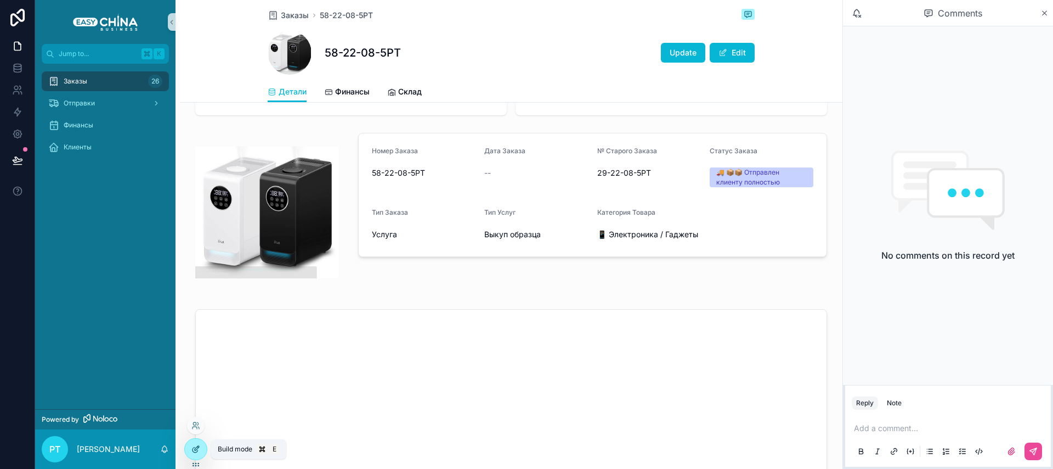
click at [196, 449] on icon at bounding box center [197, 447] width 4 height 4
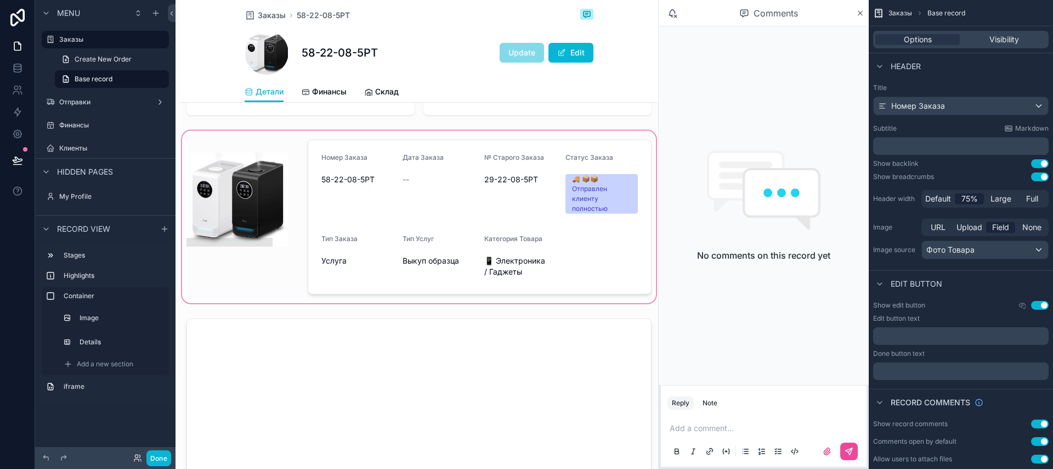
scroll to position [0, 0]
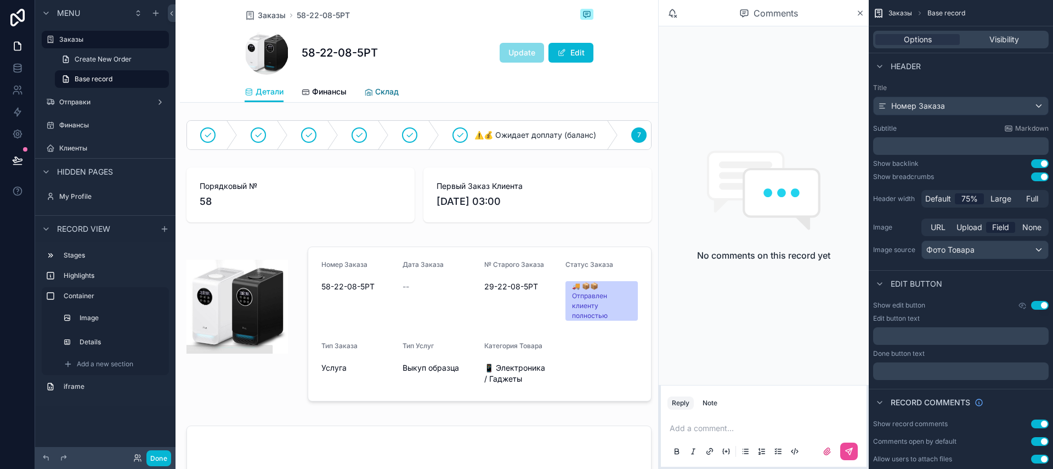
click at [384, 90] on span "Склад" at bounding box center [387, 91] width 24 height 11
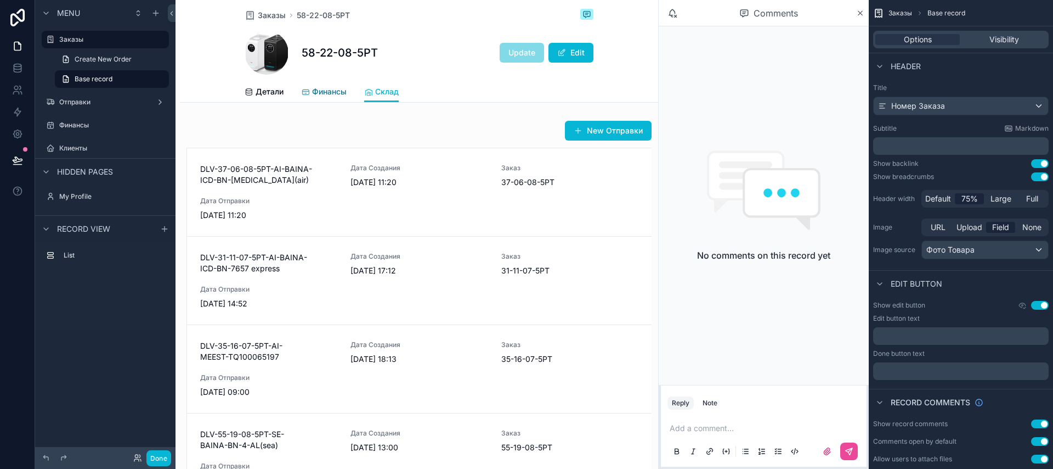
click at [329, 91] on span "Финансы" at bounding box center [329, 91] width 35 height 11
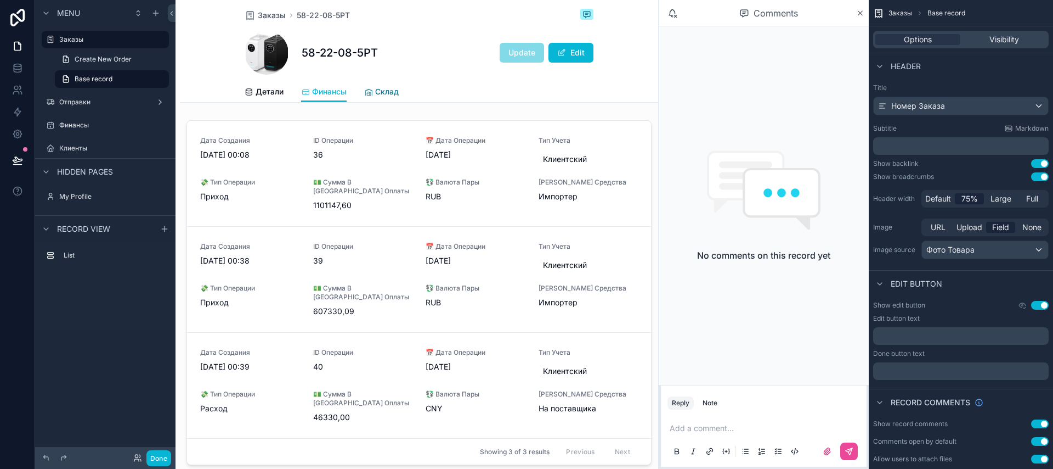
click at [384, 94] on span "Склад" at bounding box center [387, 91] width 24 height 11
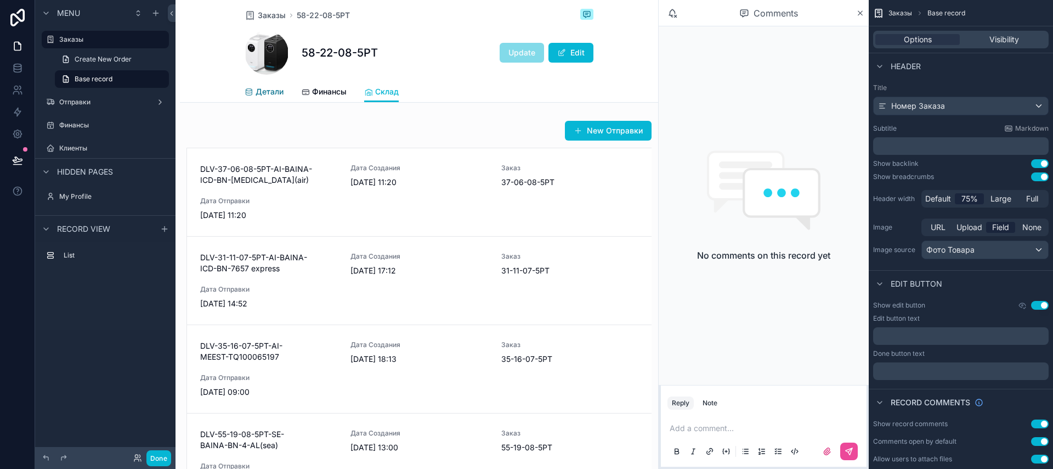
click at [274, 92] on span "Детали" at bounding box center [270, 91] width 28 height 11
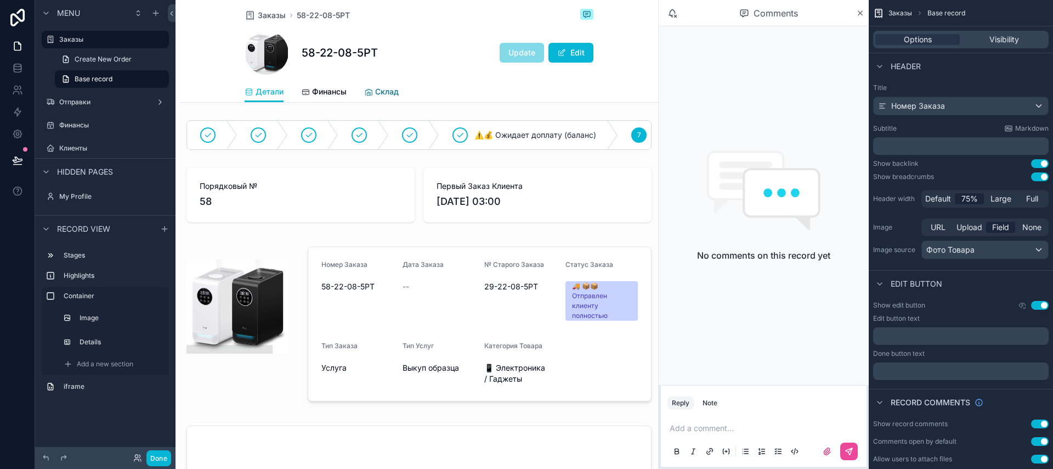
click at [373, 92] on div "Склад" at bounding box center [381, 91] width 35 height 11
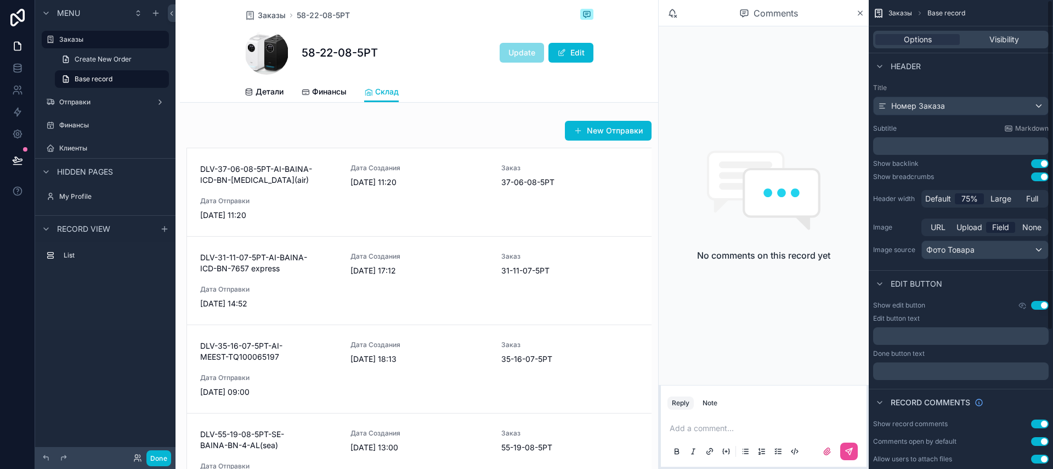
click at [460, 87] on div "Детали Финансы Склад" at bounding box center [419, 91] width 349 height 21
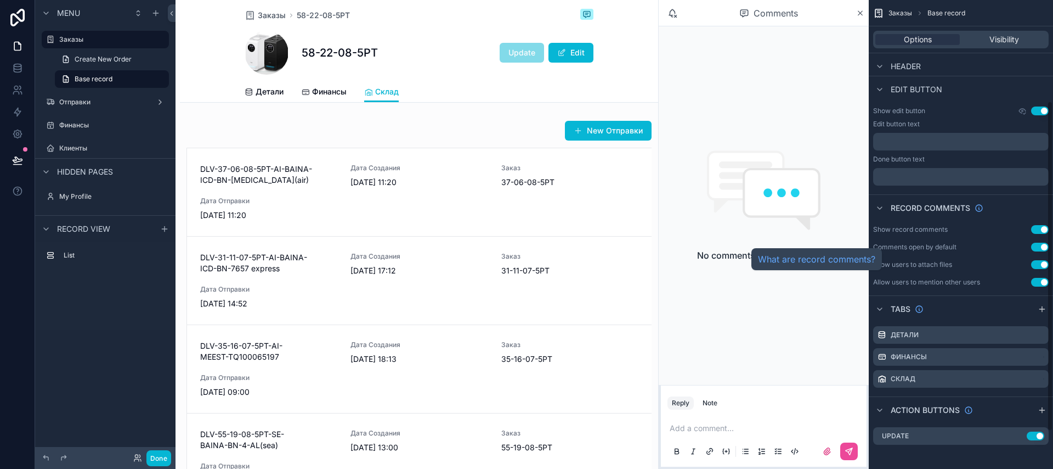
scroll to position [196, 0]
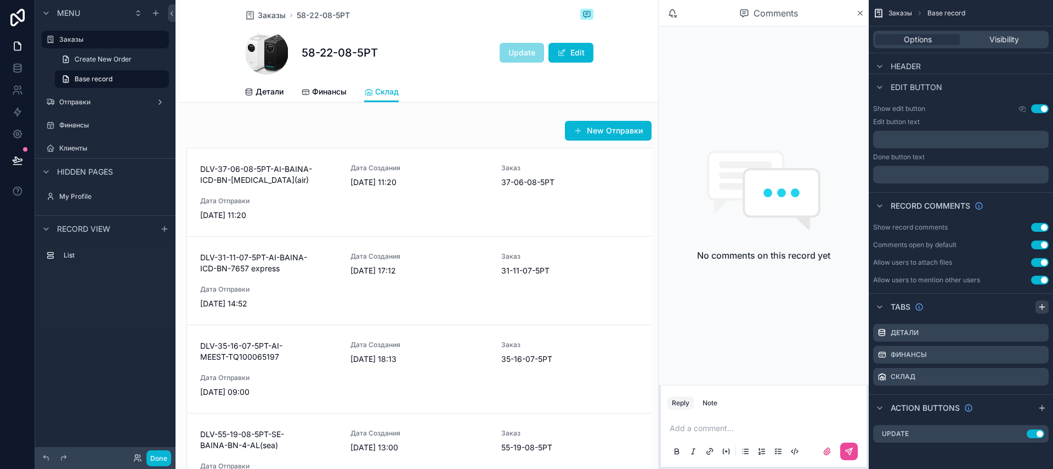
click at [1040, 307] on icon "scrollable content" at bounding box center [1042, 306] width 9 height 9
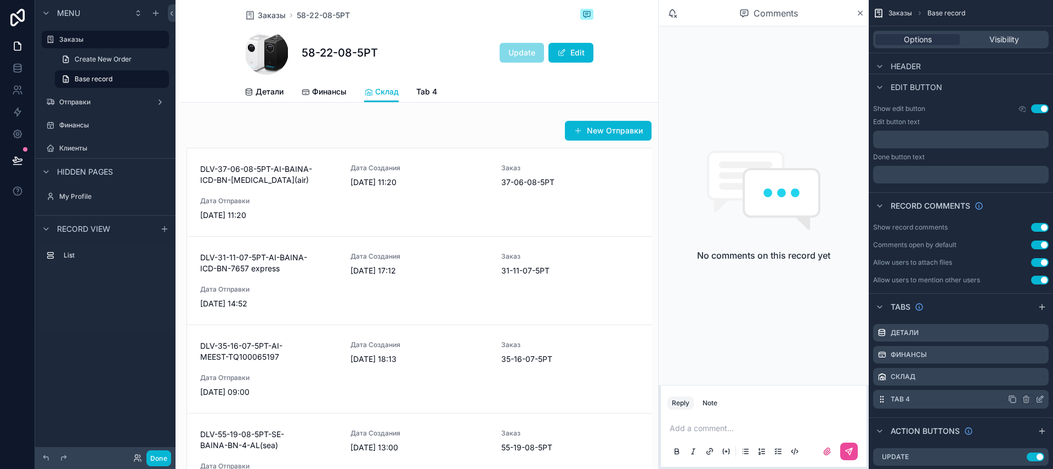
click at [906, 398] on label "Tab 4" at bounding box center [900, 398] width 19 height 9
click at [1040, 398] on icon "scrollable content" at bounding box center [1040, 398] width 9 height 9
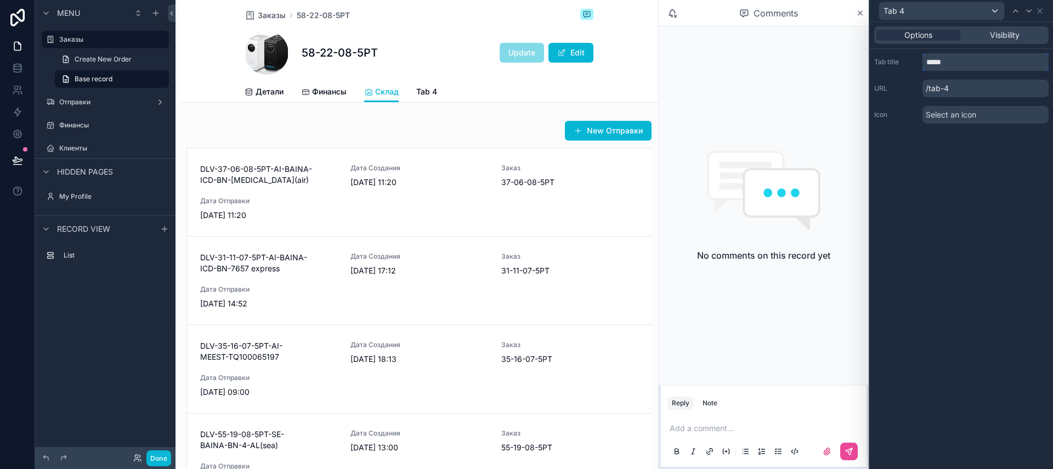
drag, startPoint x: 938, startPoint y: 61, endPoint x: 926, endPoint y: 61, distance: 12.6
click at [926, 61] on input "*****" at bounding box center [986, 62] width 126 height 18
type input "**********"
click at [954, 116] on span "Select an icon" at bounding box center [951, 114] width 50 height 11
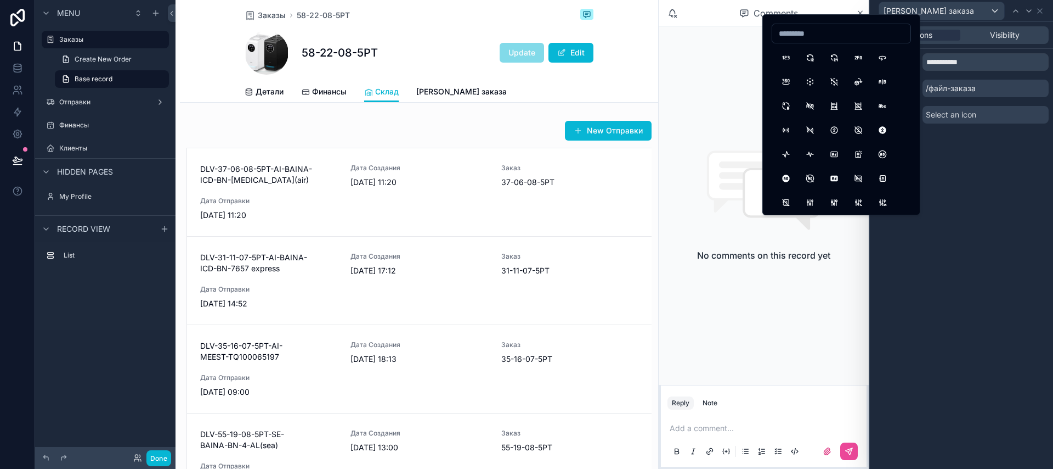
click at [827, 37] on input at bounding box center [841, 33] width 138 height 15
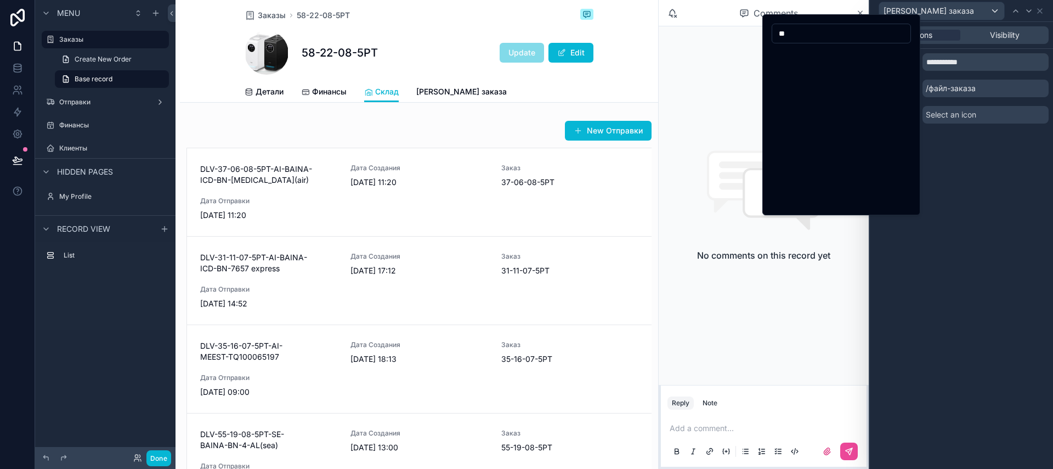
type input "*"
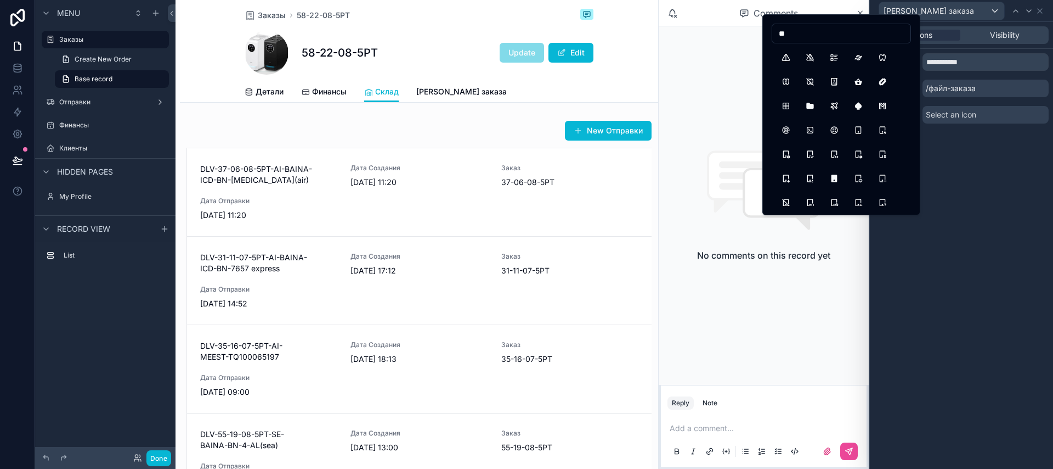
type input "*"
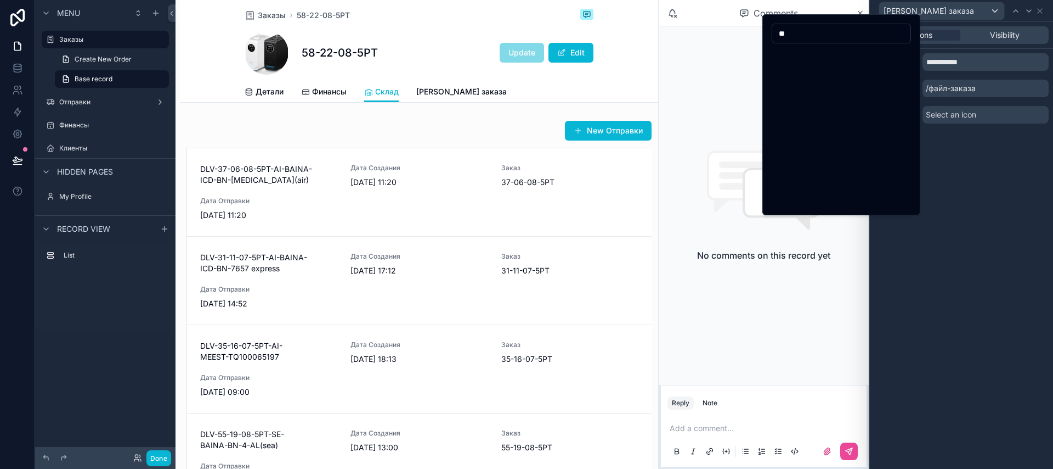
type input "*"
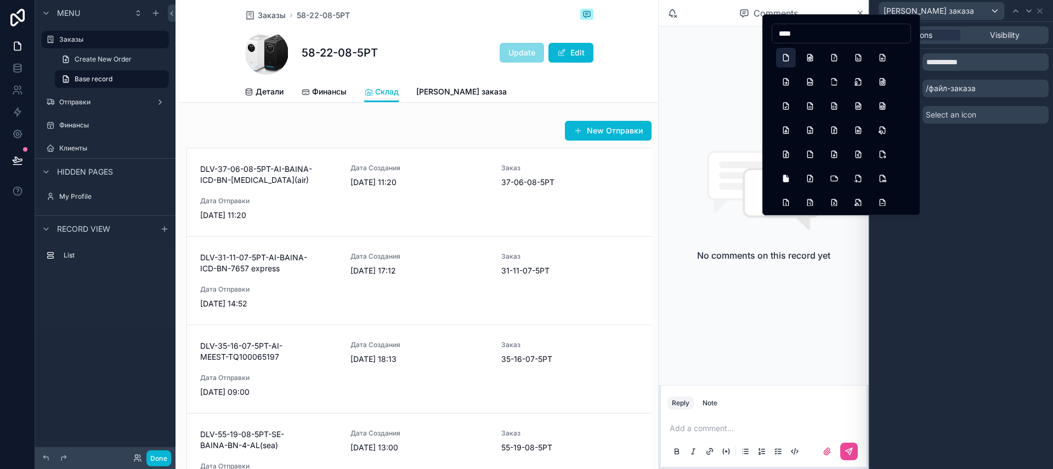
type input "****"
click at [786, 56] on button "File" at bounding box center [786, 58] width 20 height 20
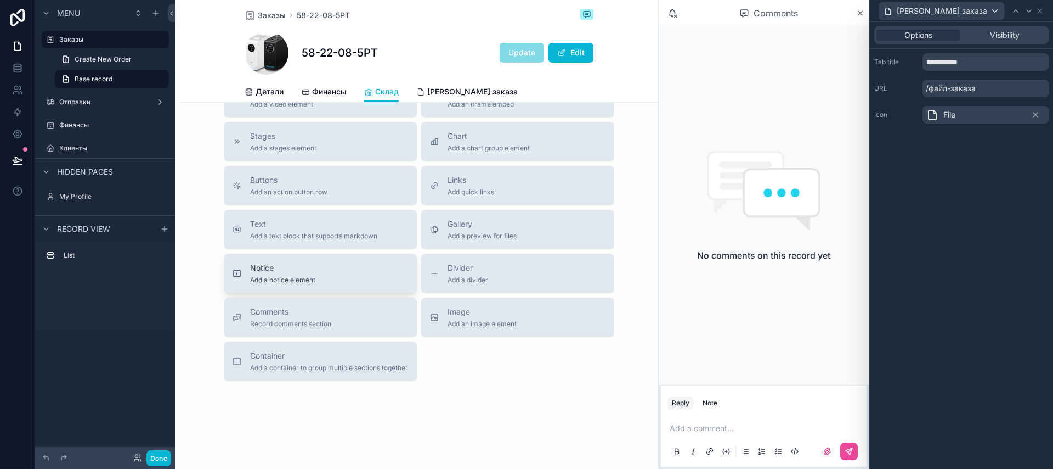
scroll to position [286, 0]
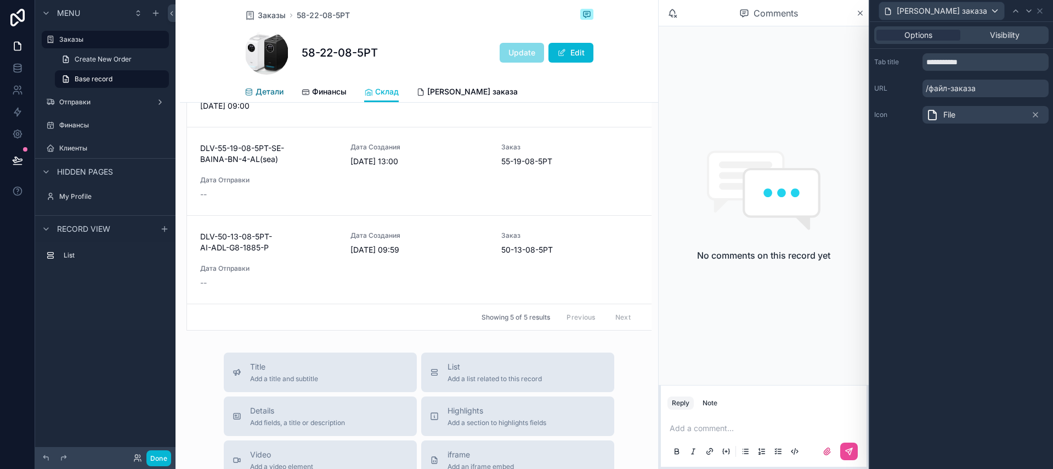
click at [269, 97] on span "Детали" at bounding box center [270, 91] width 28 height 11
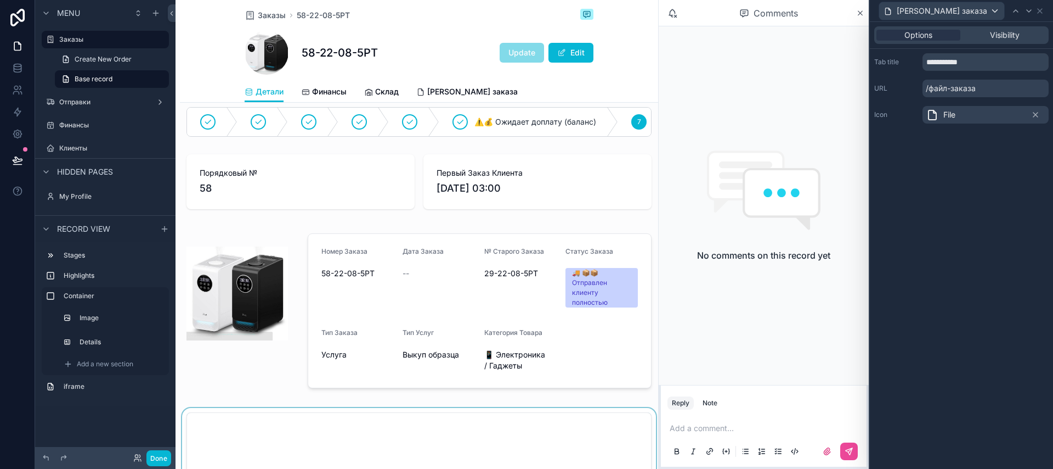
scroll to position [218, 0]
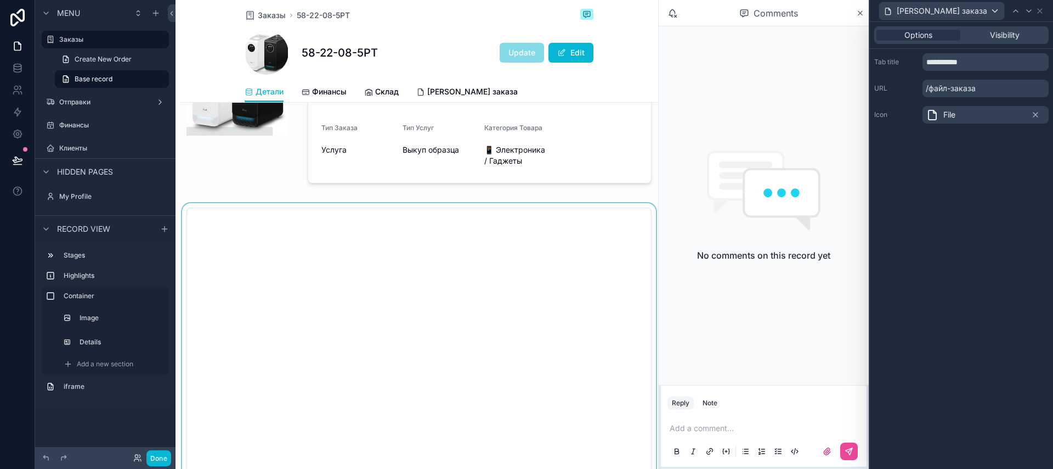
click at [218, 213] on div "scrollable content" at bounding box center [419, 442] width 478 height 478
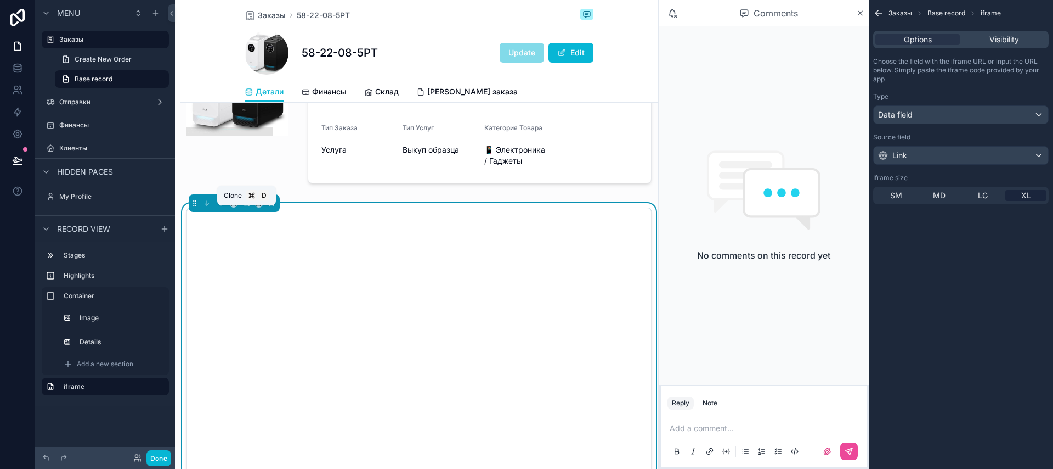
click at [248, 207] on icon "scrollable content" at bounding box center [246, 203] width 8 height 8
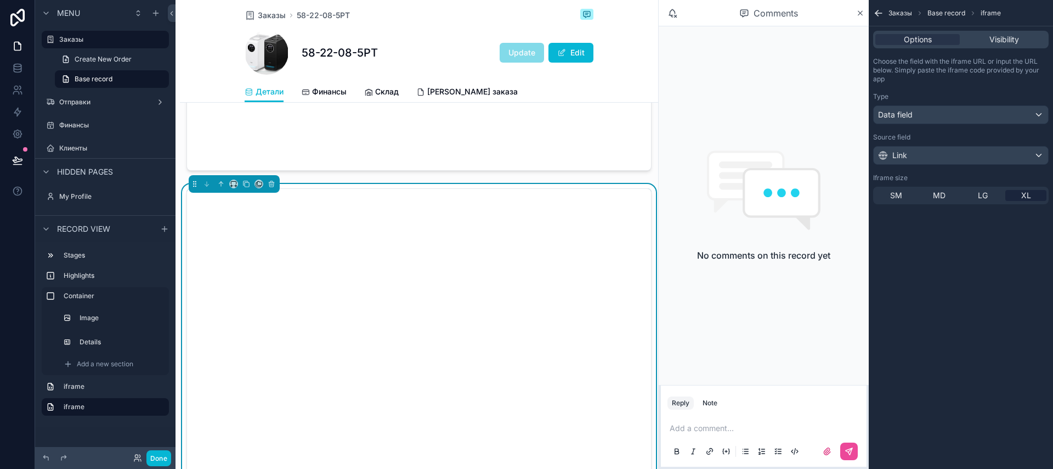
scroll to position [721, 0]
click at [268, 190] on icon "scrollable content" at bounding box center [272, 187] width 8 height 8
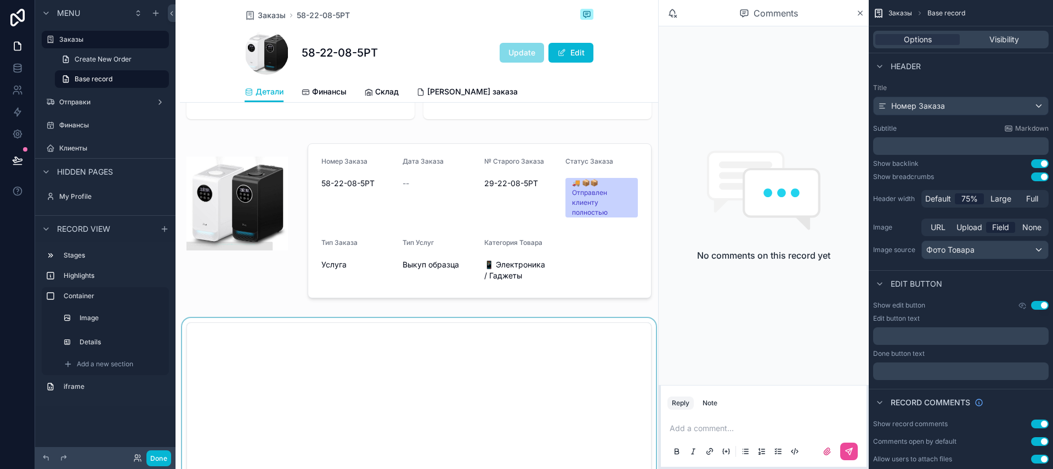
scroll to position [93, 0]
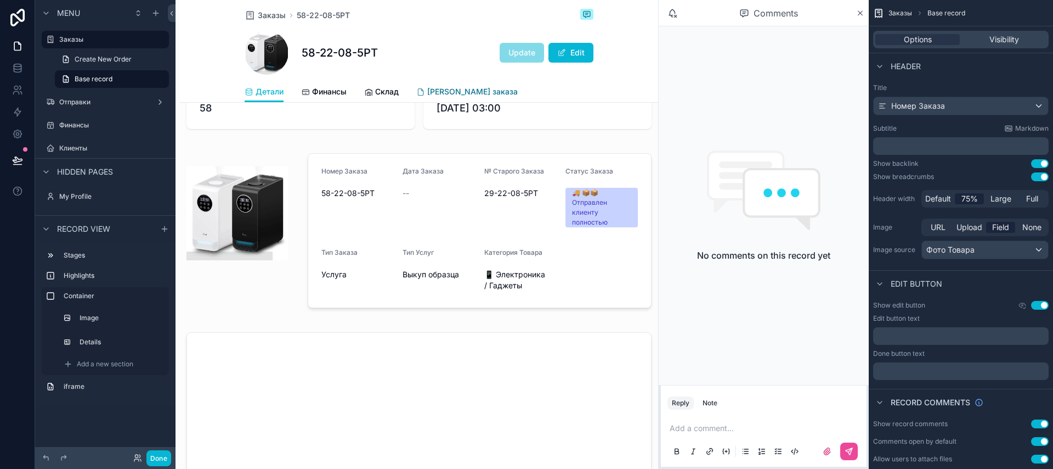
click at [456, 96] on span "[PERSON_NAME] заказа" at bounding box center [472, 91] width 91 height 11
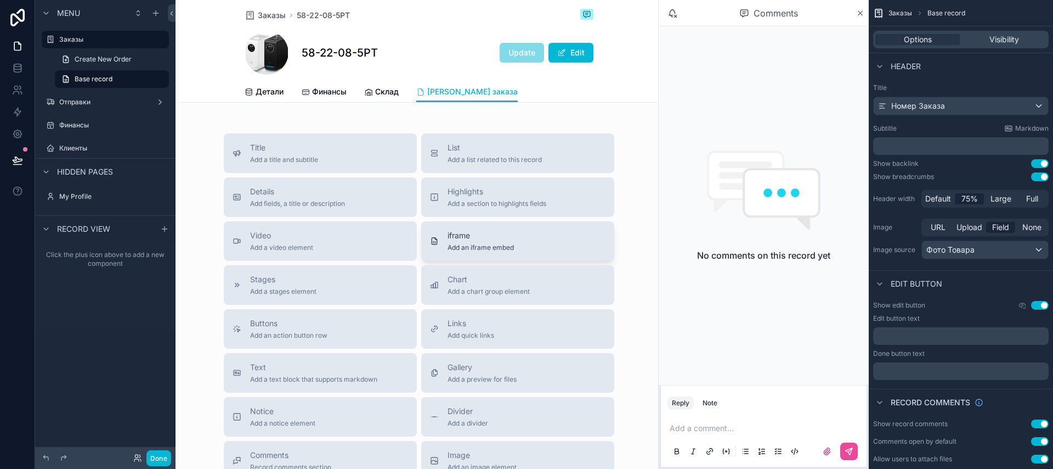
click at [448, 235] on span "iframe" at bounding box center [481, 235] width 66 height 11
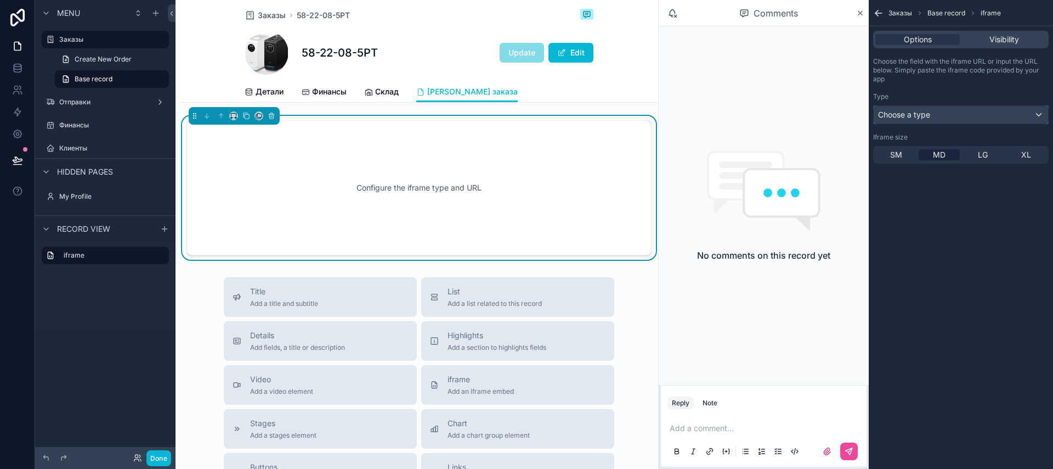
click at [936, 119] on div "Choose a type" at bounding box center [961, 115] width 174 height 18
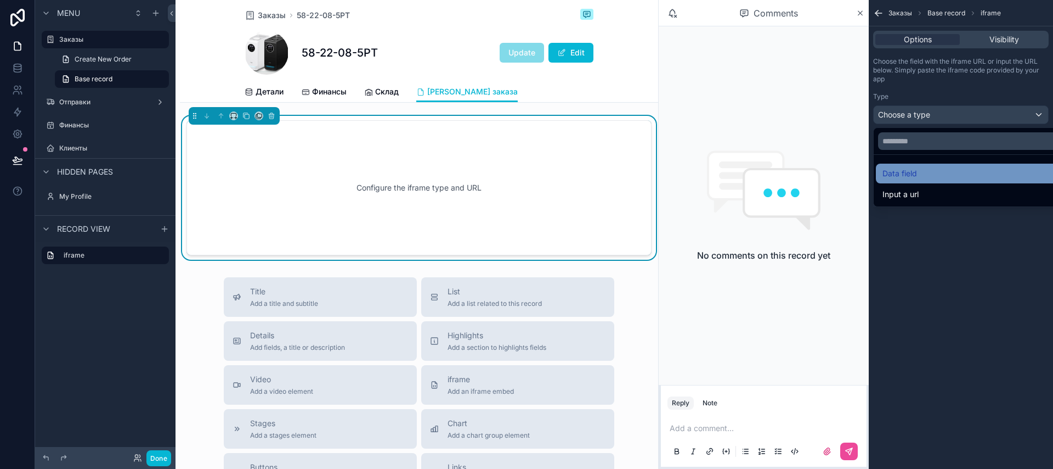
click at [919, 173] on div "Data field" at bounding box center [974, 173] width 182 height 13
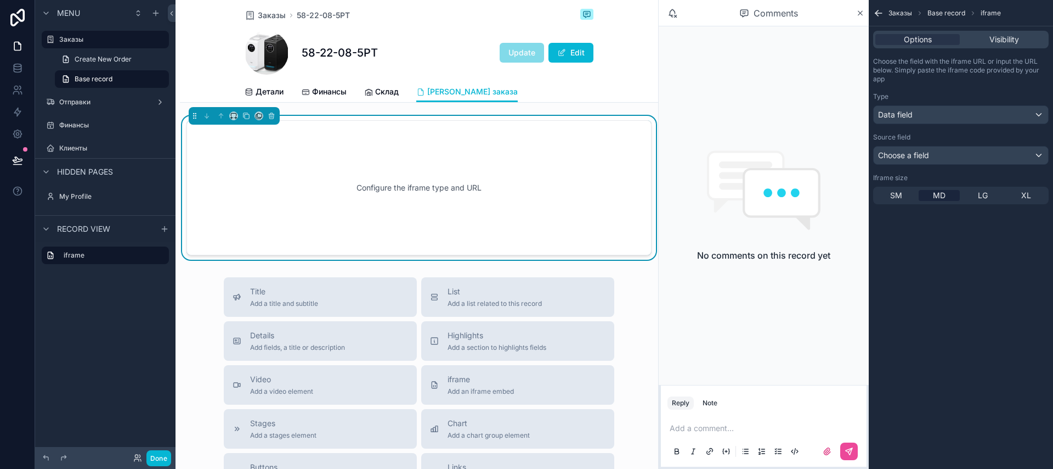
click at [928, 165] on div "Choose the field with the iframe URL or input the URL below. Simply paste the i…" at bounding box center [961, 131] width 184 height 156
click at [929, 156] on span "Choose a field" at bounding box center [903, 154] width 51 height 9
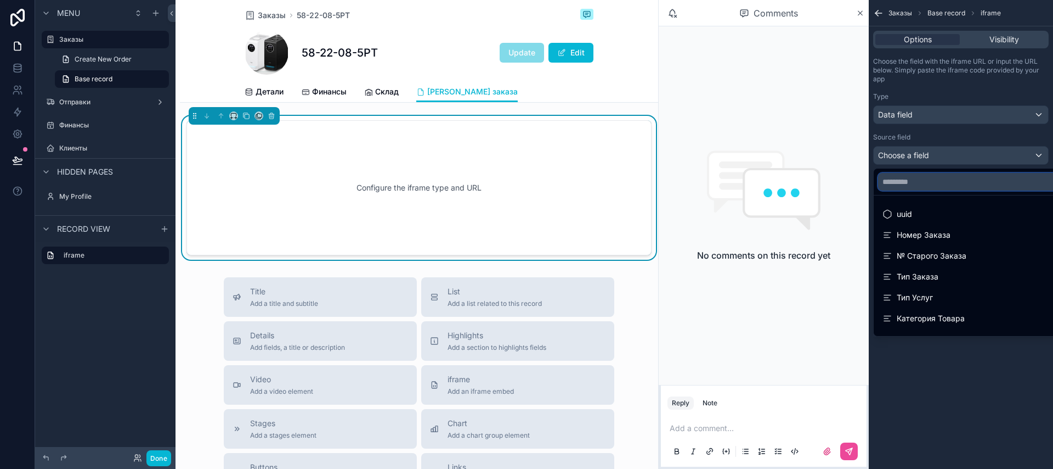
click at [922, 179] on input "text" at bounding box center [973, 182] width 191 height 18
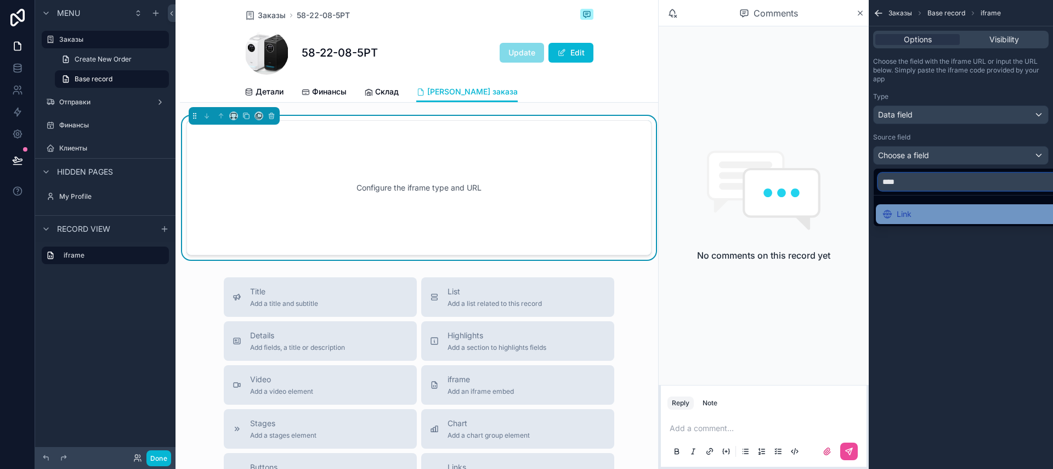
type input "****"
click at [931, 208] on div "Link" at bounding box center [974, 213] width 182 height 13
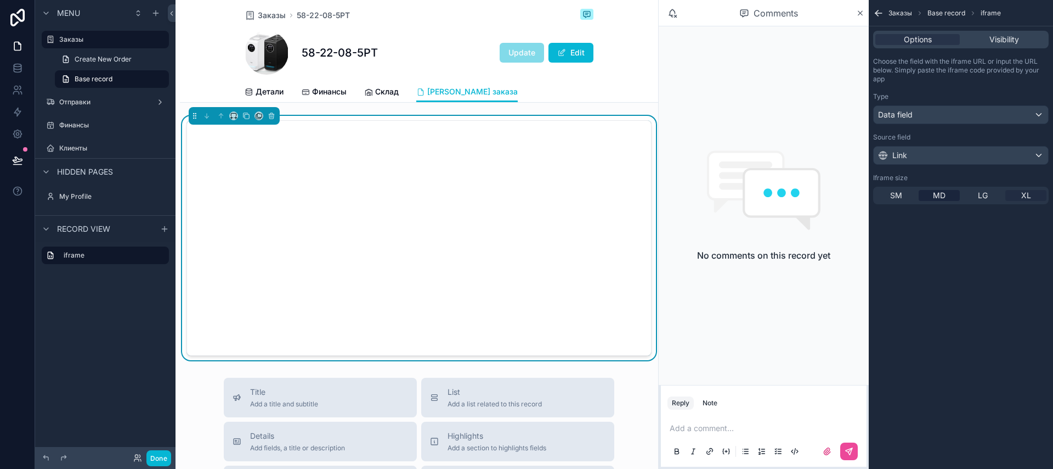
click at [1023, 196] on span "XL" at bounding box center [1027, 195] width 10 height 11
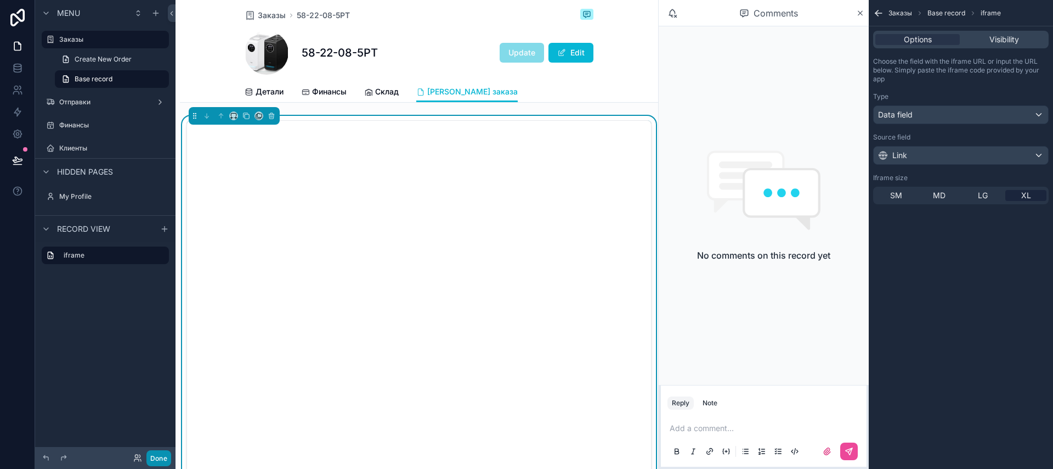
click at [162, 455] on button "Done" at bounding box center [158, 458] width 25 height 16
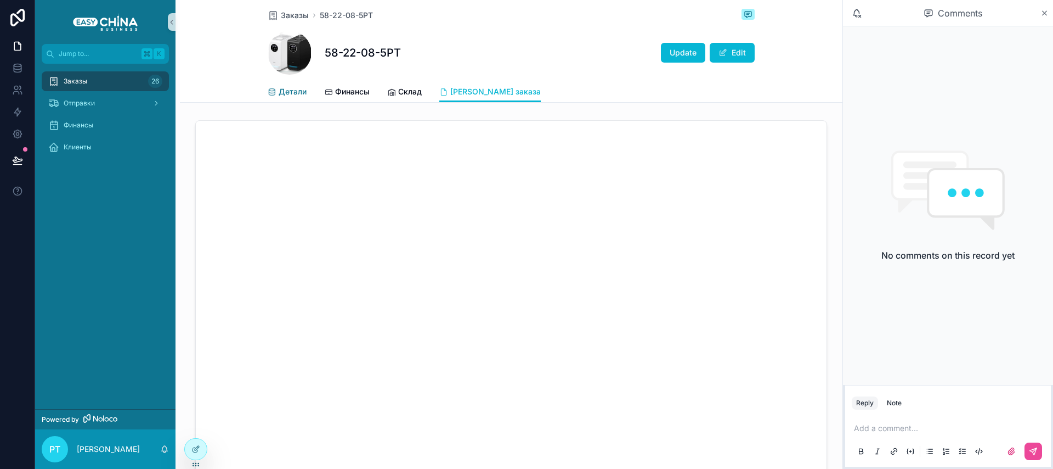
click at [282, 100] on link "Детали" at bounding box center [287, 93] width 39 height 22
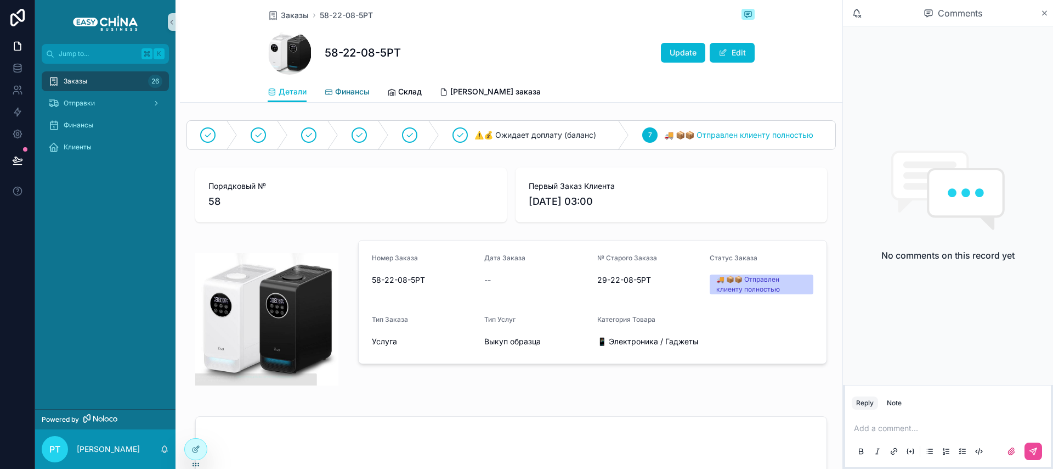
click at [338, 90] on span "Финансы" at bounding box center [352, 91] width 35 height 11
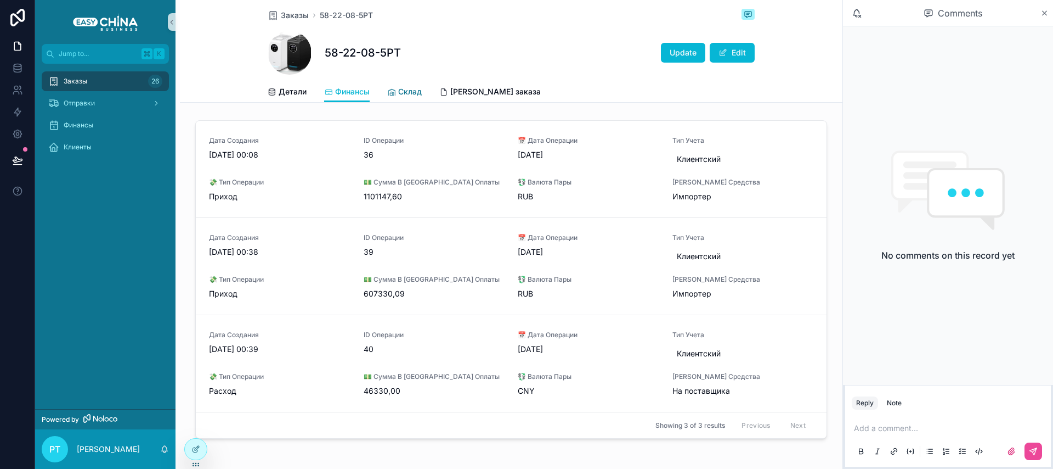
click at [398, 89] on span "Склад" at bounding box center [410, 91] width 24 height 11
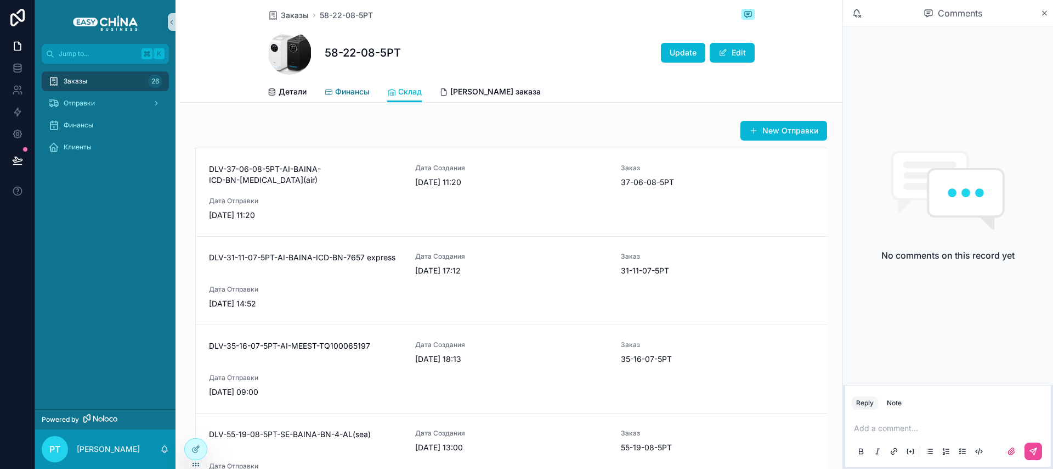
click at [343, 90] on span "Финансы" at bounding box center [352, 91] width 35 height 11
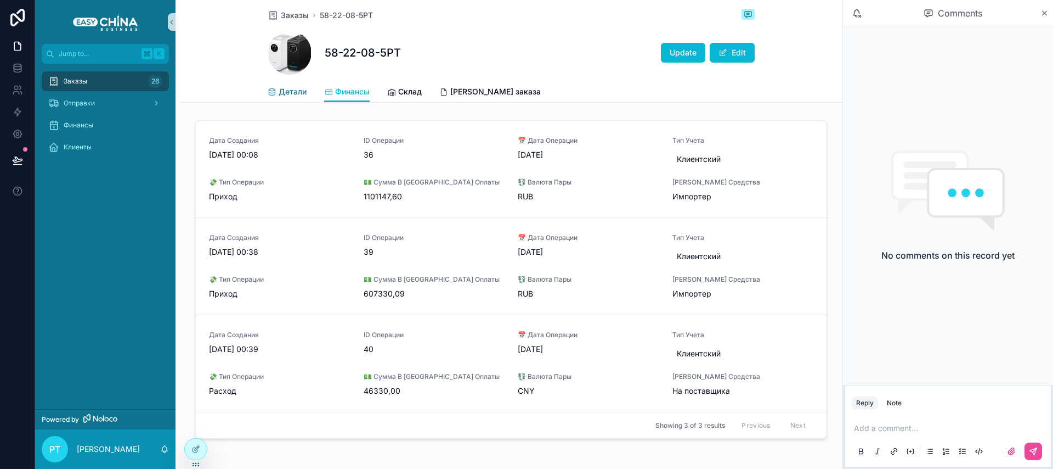
click at [279, 92] on span "Детали" at bounding box center [293, 91] width 28 height 11
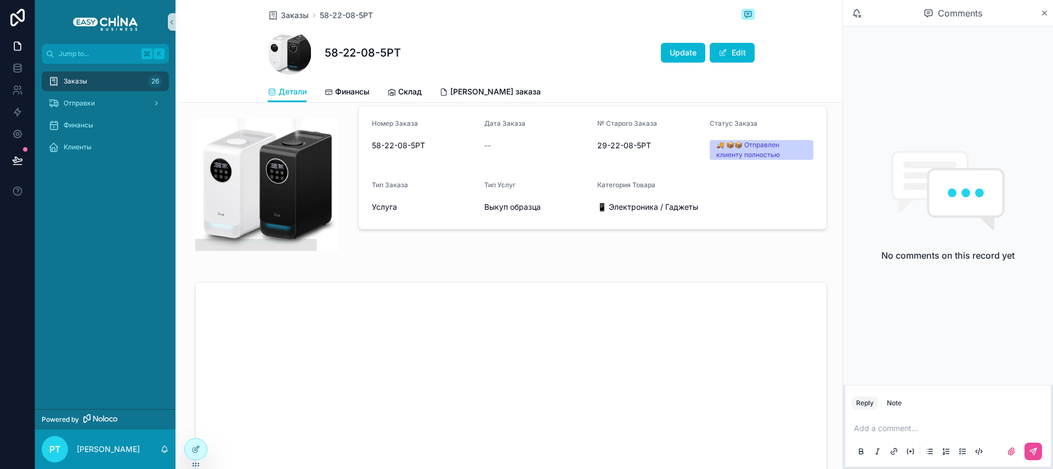
scroll to position [146, 0]
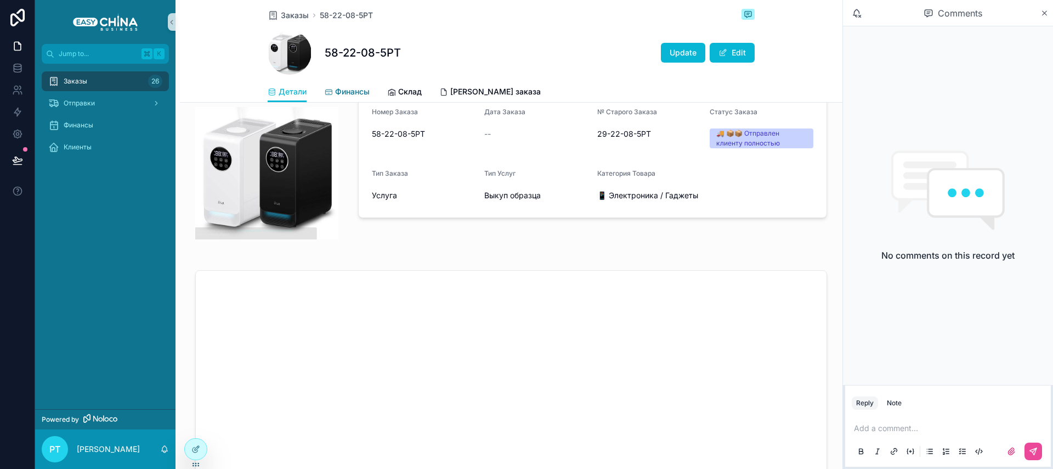
click at [359, 98] on link "Финансы" at bounding box center [347, 93] width 46 height 22
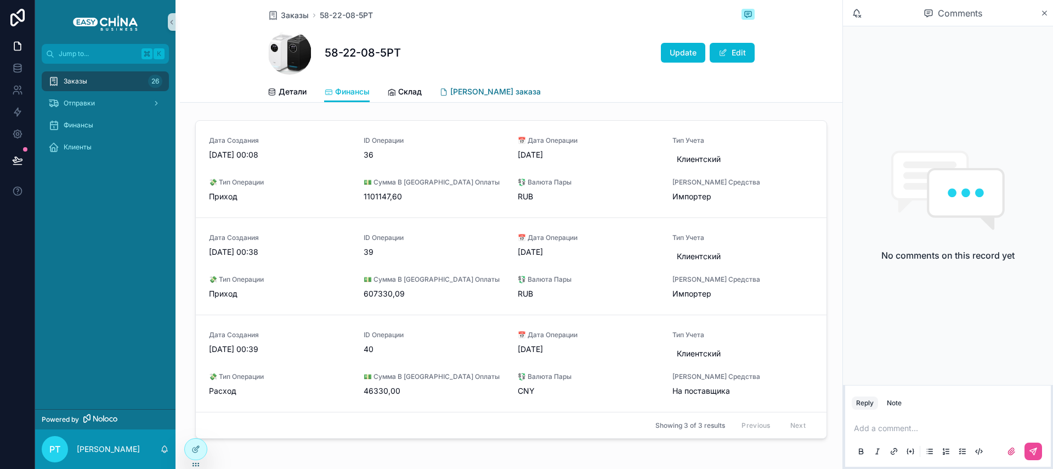
click at [448, 94] on div "[PERSON_NAME] заказа" at bounding box center [489, 91] width 101 height 11
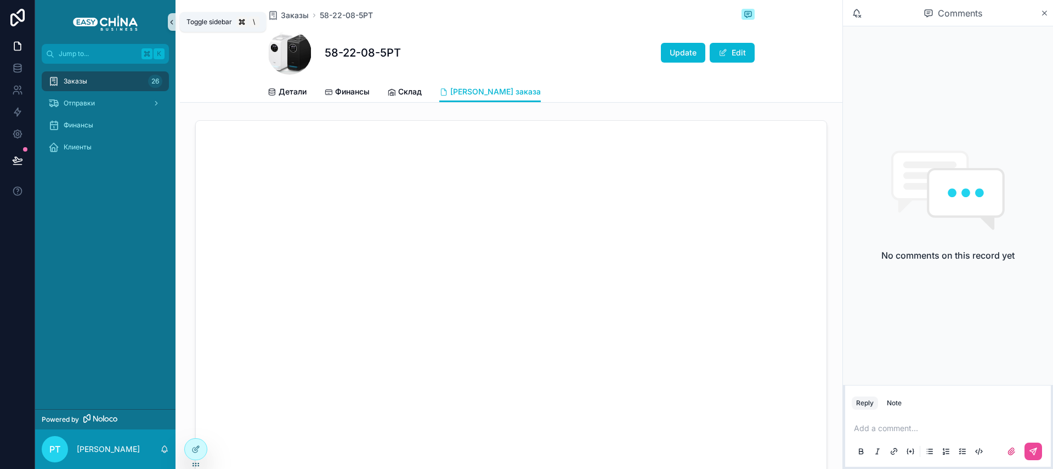
click at [172, 26] on button "scrollable content" at bounding box center [172, 22] width 8 height 18
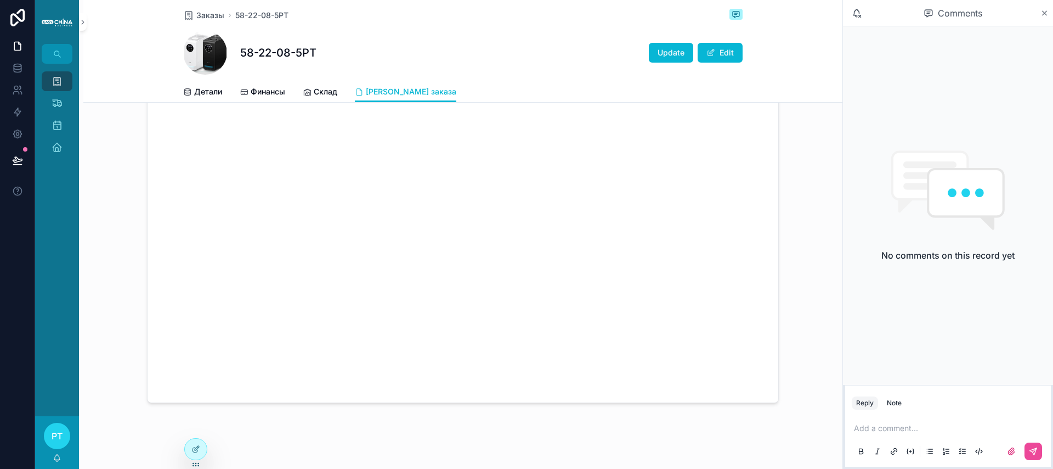
scroll to position [196, 0]
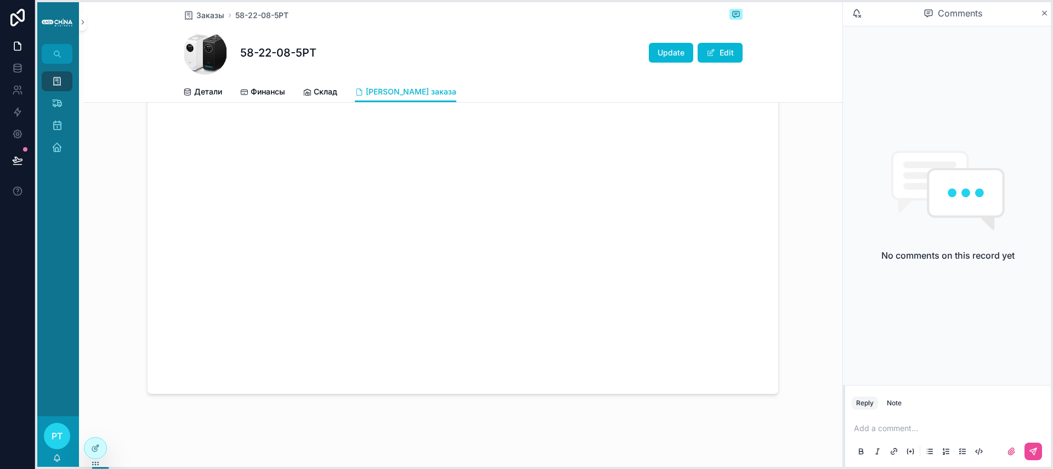
drag, startPoint x: 196, startPoint y: 463, endPoint x: 95, endPoint y: 462, distance: 100.4
click at [95, 462] on icon at bounding box center [95, 461] width 1 height 1
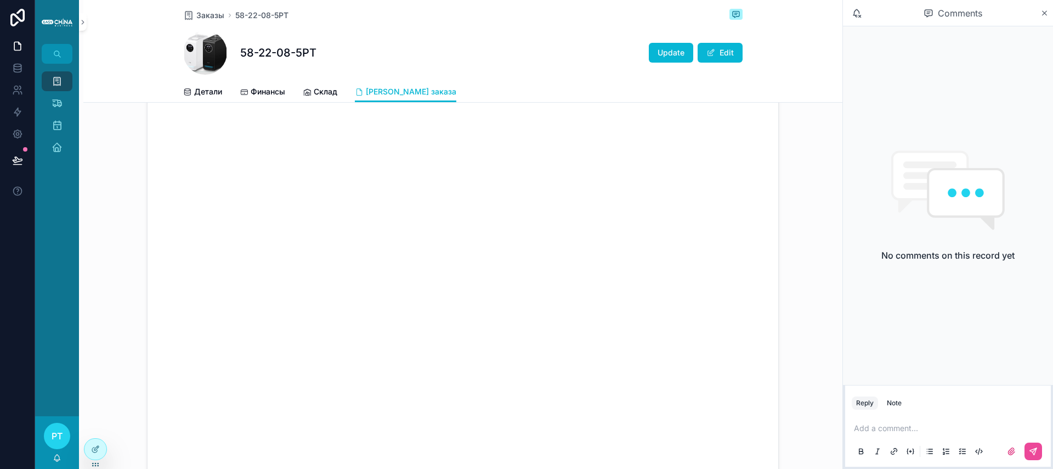
scroll to position [0, 0]
click at [203, 91] on span "Детали" at bounding box center [208, 91] width 28 height 11
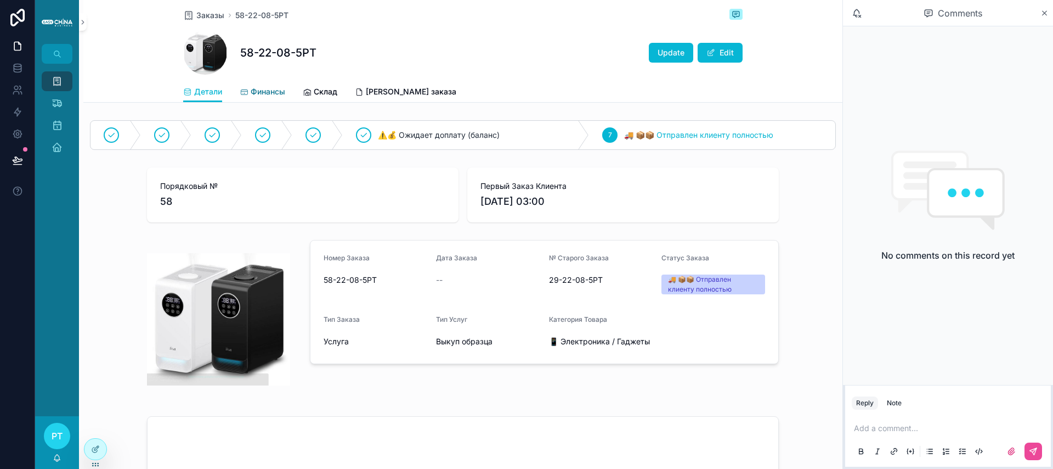
click at [277, 96] on span "Финансы" at bounding box center [268, 91] width 35 height 11
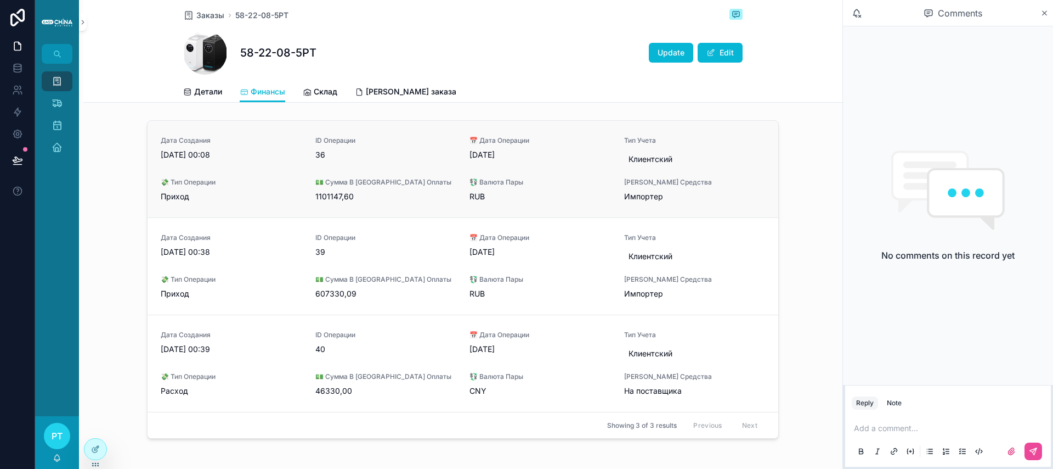
click at [329, 202] on link "Дата Создания [DATE] 00:08 ID Операции 36 📅 Дата Операции [DATE] Тип Учета Клие…" at bounding box center [463, 169] width 631 height 97
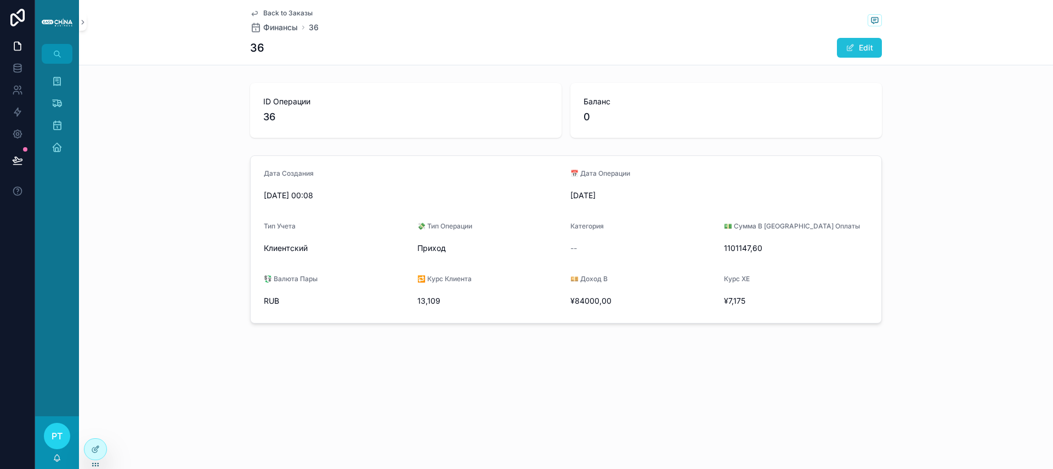
click at [865, 46] on button "Edit" at bounding box center [859, 48] width 45 height 20
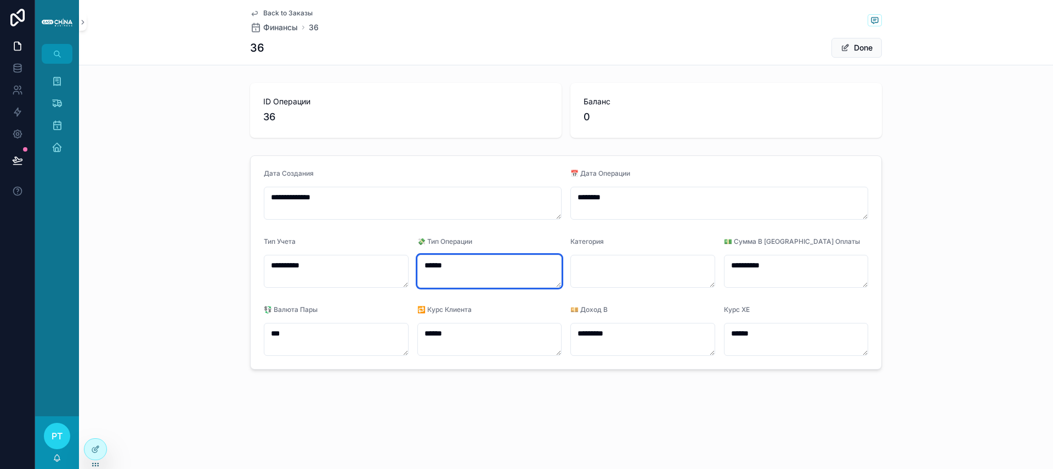
click at [465, 272] on textarea "******" at bounding box center [490, 271] width 145 height 33
click at [853, 50] on button "Done" at bounding box center [857, 48] width 50 height 20
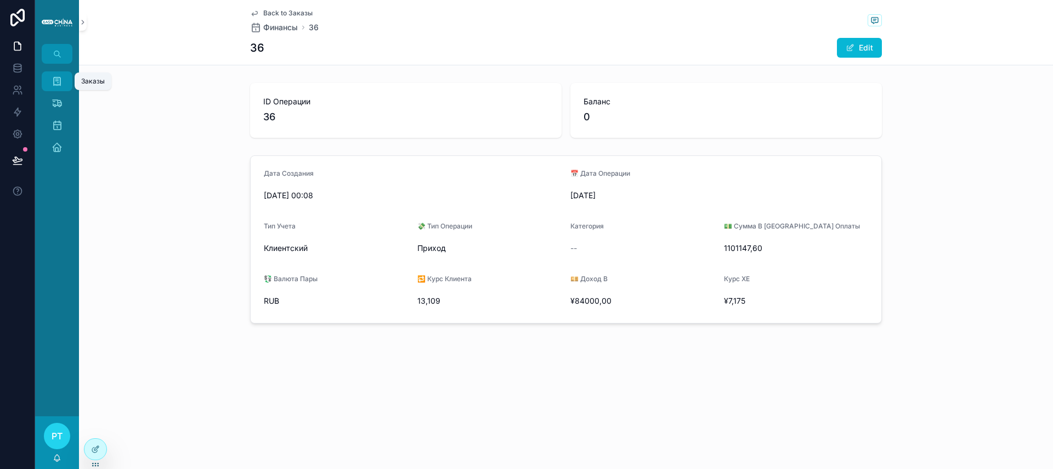
click at [61, 80] on icon "scrollable content" at bounding box center [57, 81] width 11 height 11
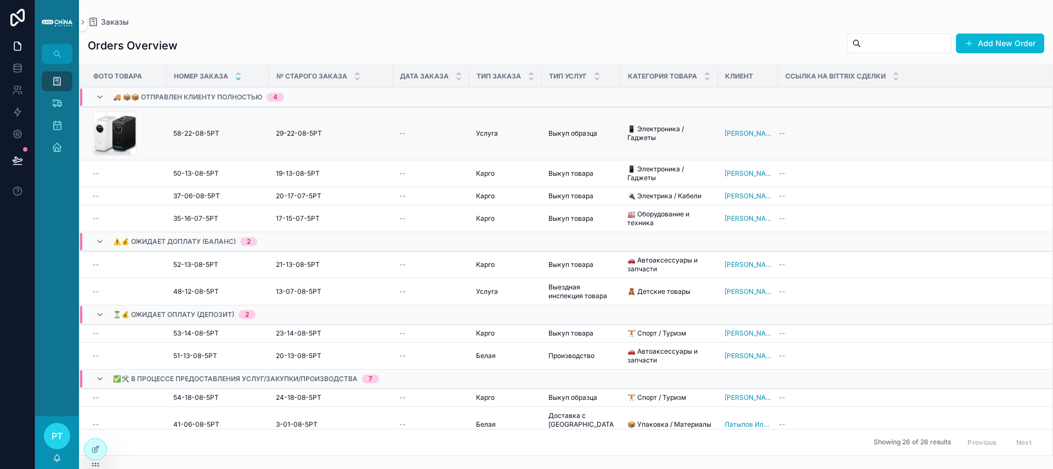
click at [137, 130] on div "CleanShot-2025-08-22-at-13.34.41 .png" at bounding box center [126, 133] width 67 height 44
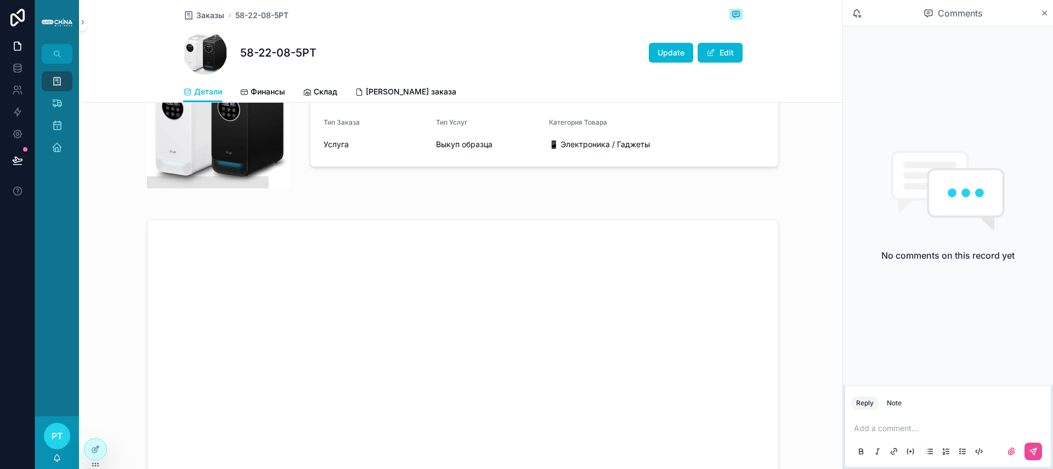
scroll to position [287, 0]
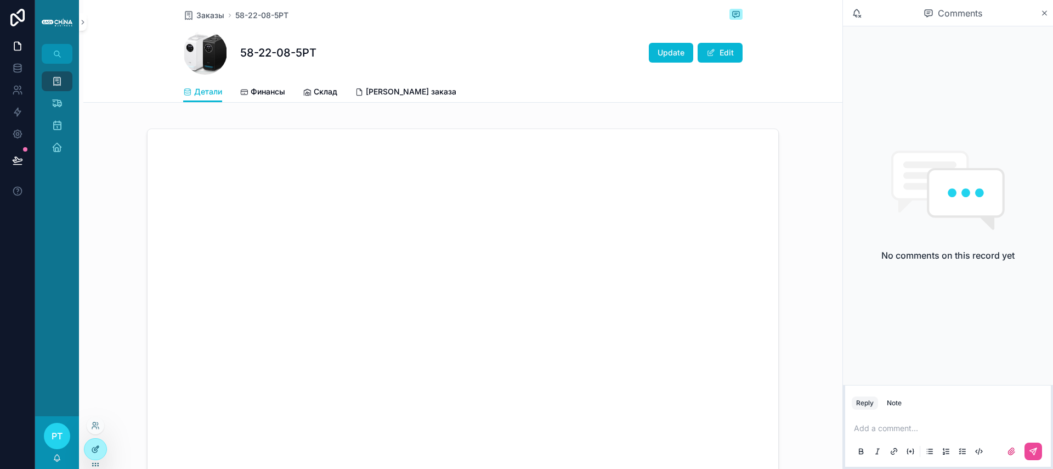
click at [86, 451] on div at bounding box center [95, 448] width 22 height 21
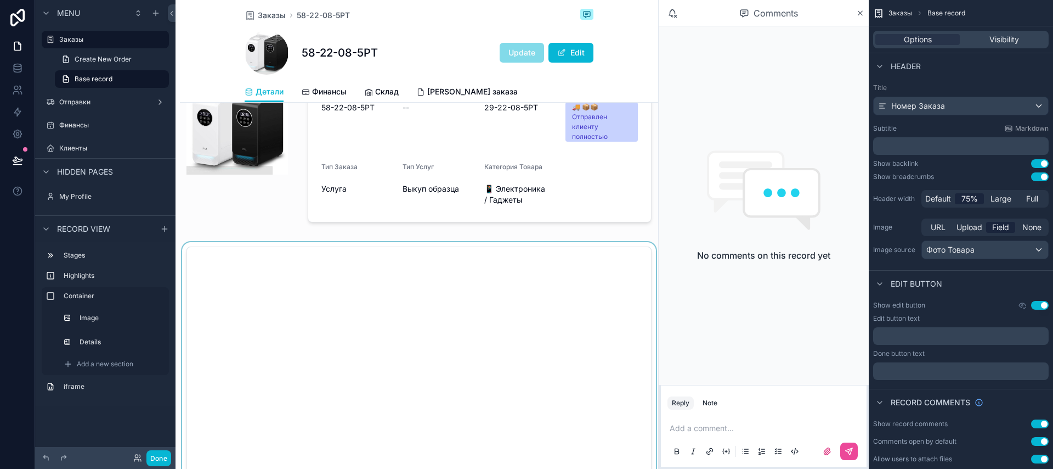
scroll to position [269, 0]
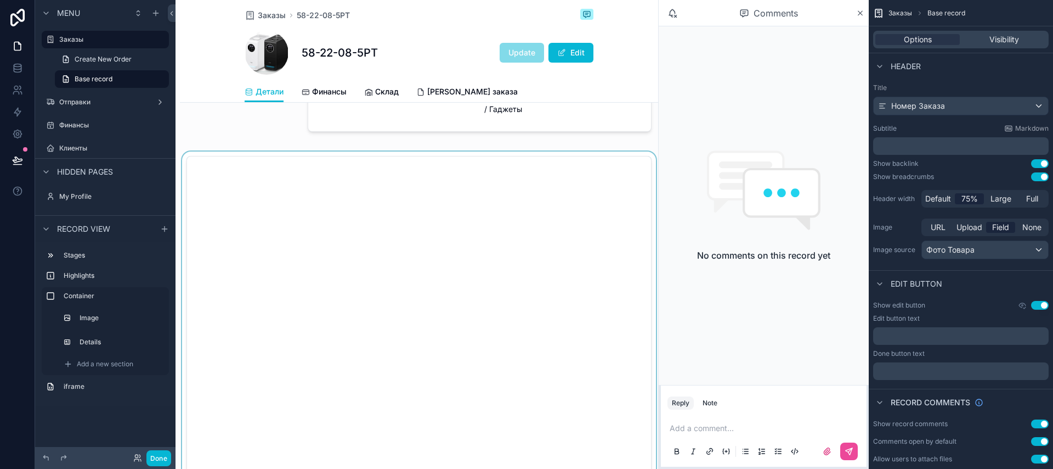
click at [437, 249] on div "scrollable content" at bounding box center [419, 390] width 478 height 478
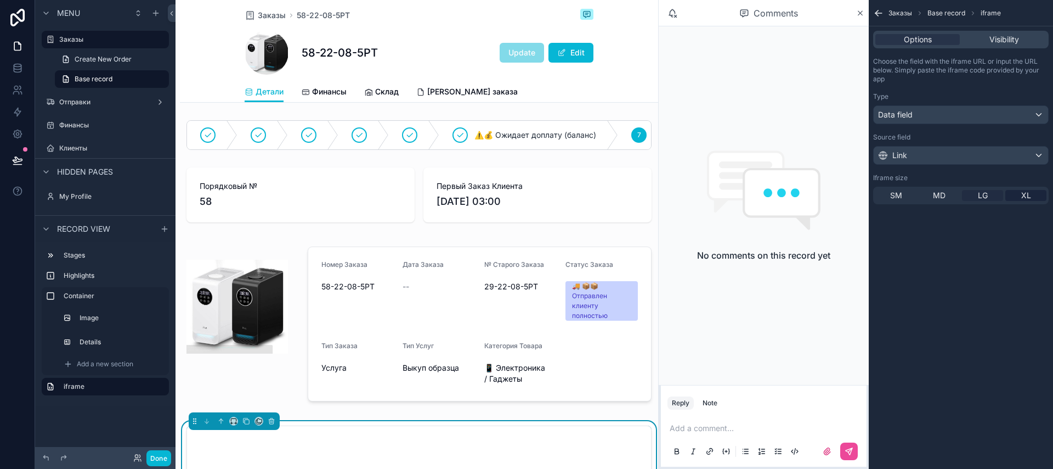
scroll to position [2, 0]
click at [945, 12] on span "Base record" at bounding box center [947, 13] width 38 height 9
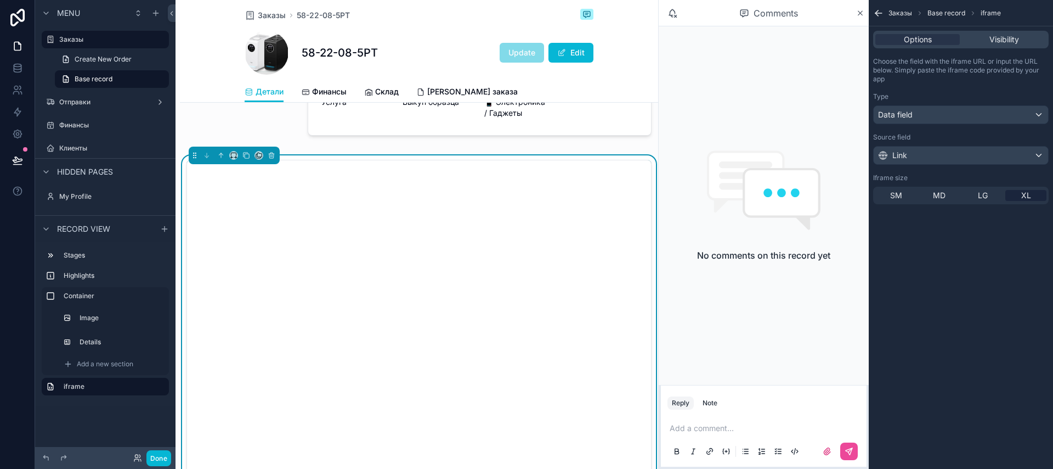
scroll to position [284, 0]
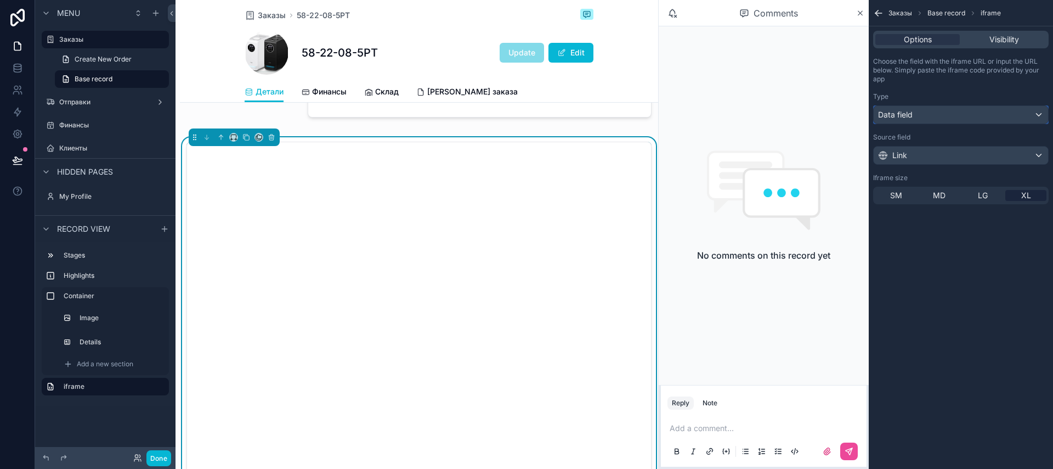
click at [892, 115] on span "Data field" at bounding box center [895, 114] width 35 height 11
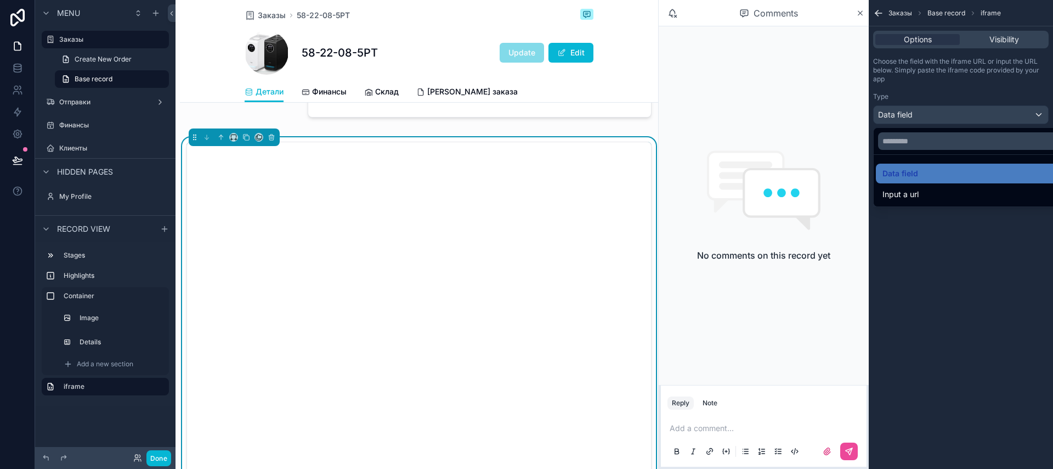
click at [892, 115] on div "scrollable content" at bounding box center [526, 234] width 1053 height 469
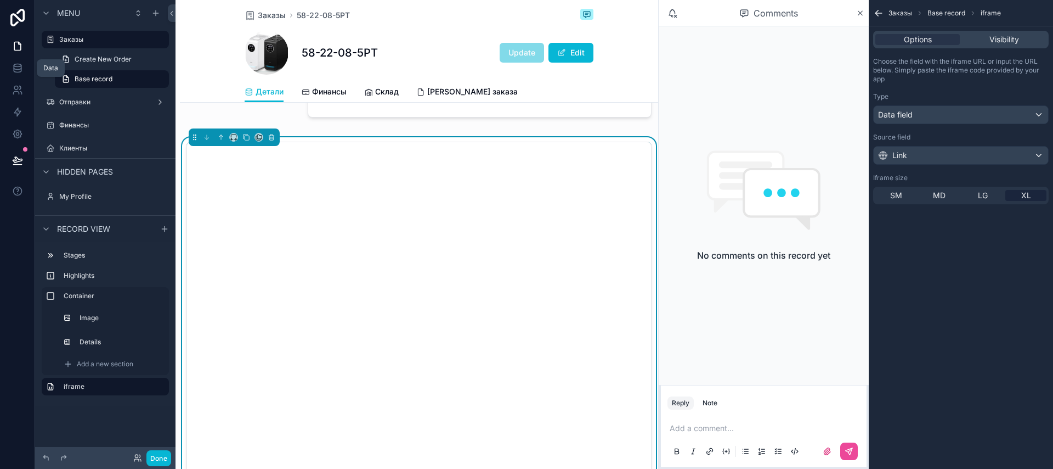
click at [17, 66] on icon at bounding box center [17, 65] width 7 height 3
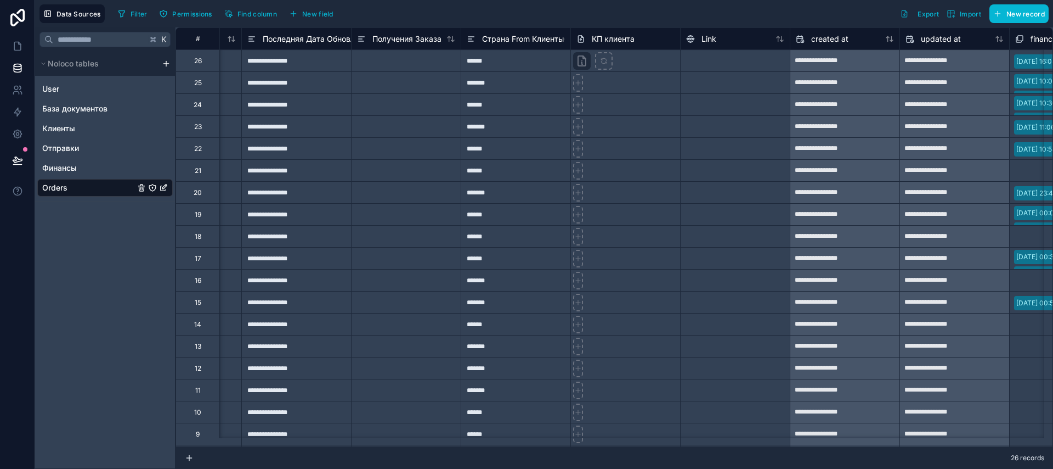
scroll to position [0, 5319]
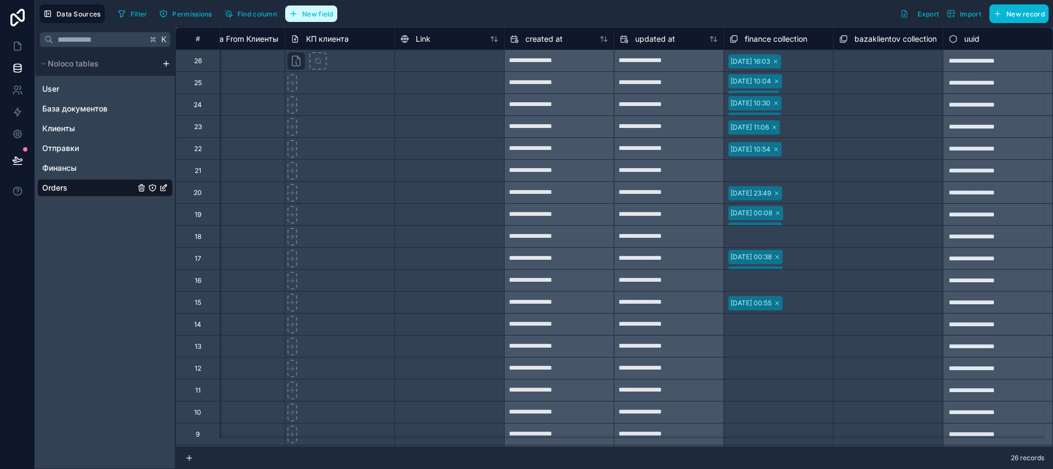
click at [313, 5] on button "New field" at bounding box center [311, 13] width 52 height 16
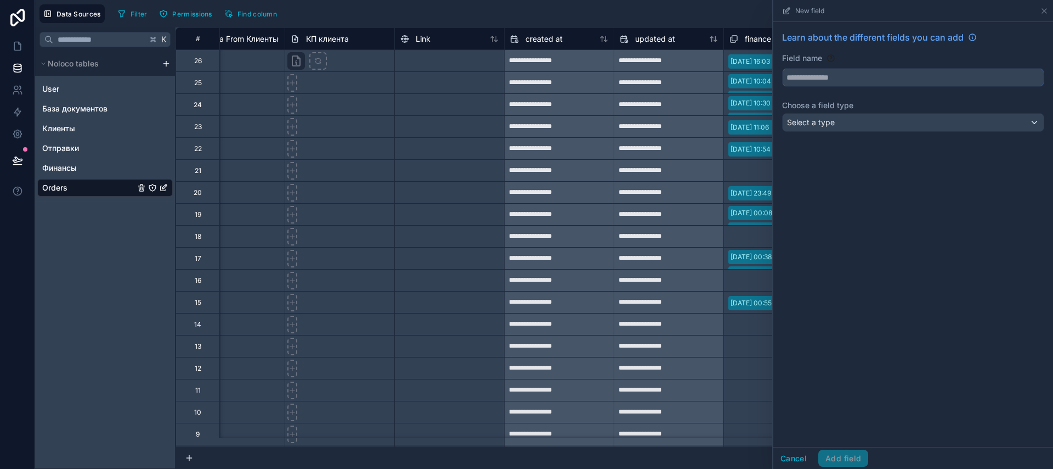
click at [798, 76] on input "text" at bounding box center [913, 78] width 261 height 18
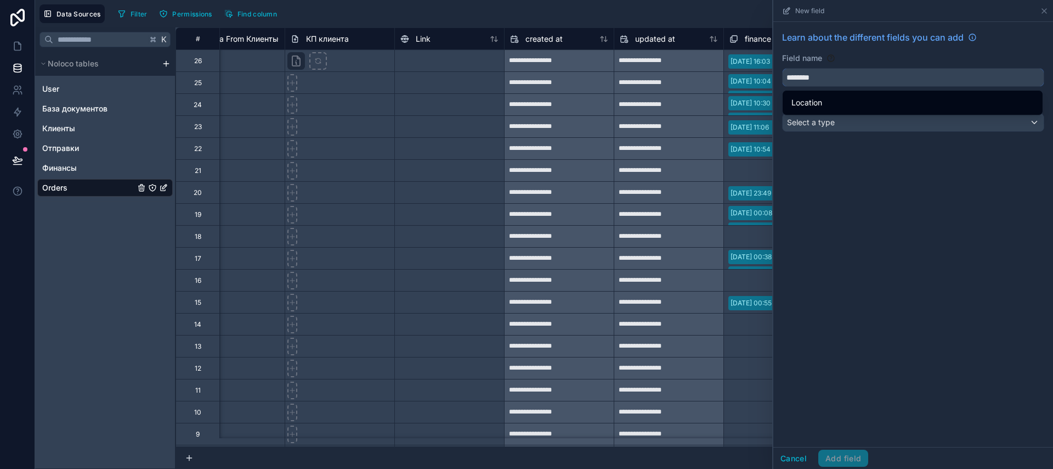
type input "********"
click at [94, 207] on div "K Noloco tables User База документов Клиенты Отправки Финансы Orders" at bounding box center [105, 247] width 140 height 441
click at [167, 63] on html "**********" at bounding box center [526, 234] width 1053 height 469
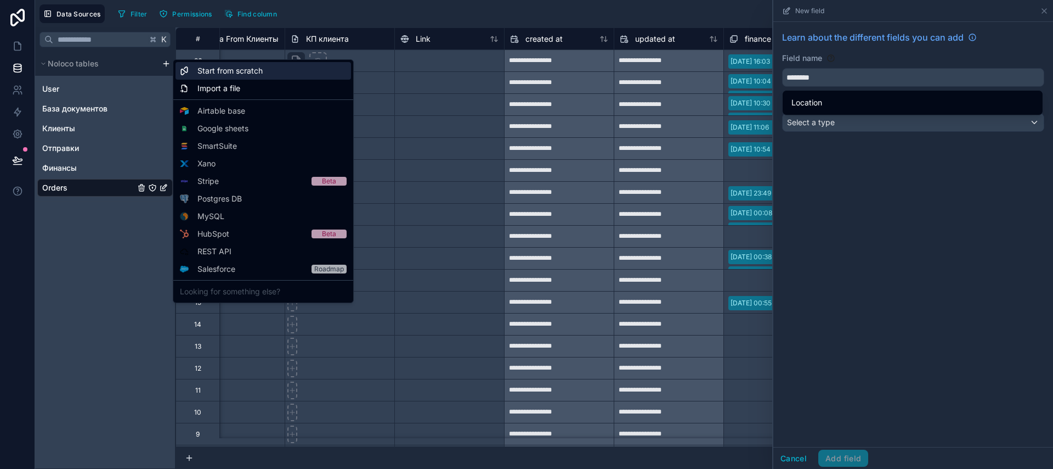
click at [215, 72] on span "Start from scratch" at bounding box center [230, 70] width 65 height 11
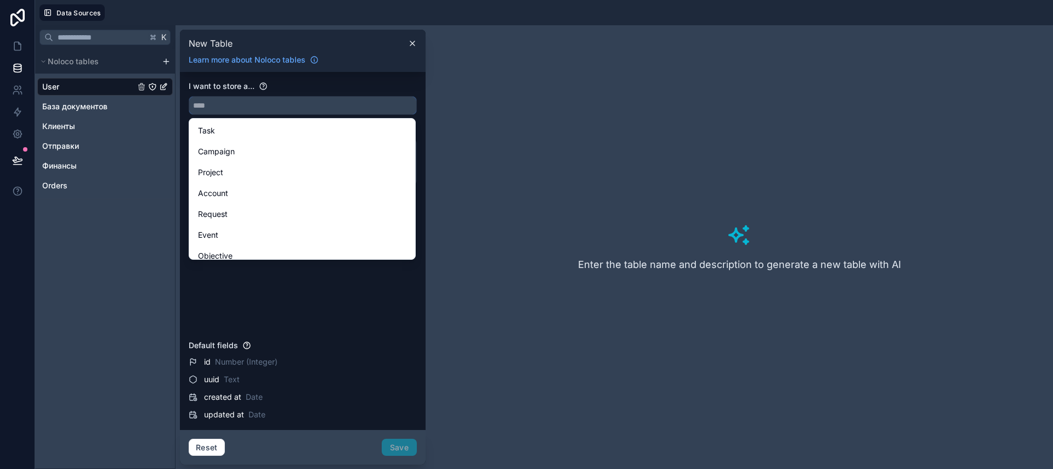
click at [223, 107] on input "text" at bounding box center [302, 106] width 227 height 18
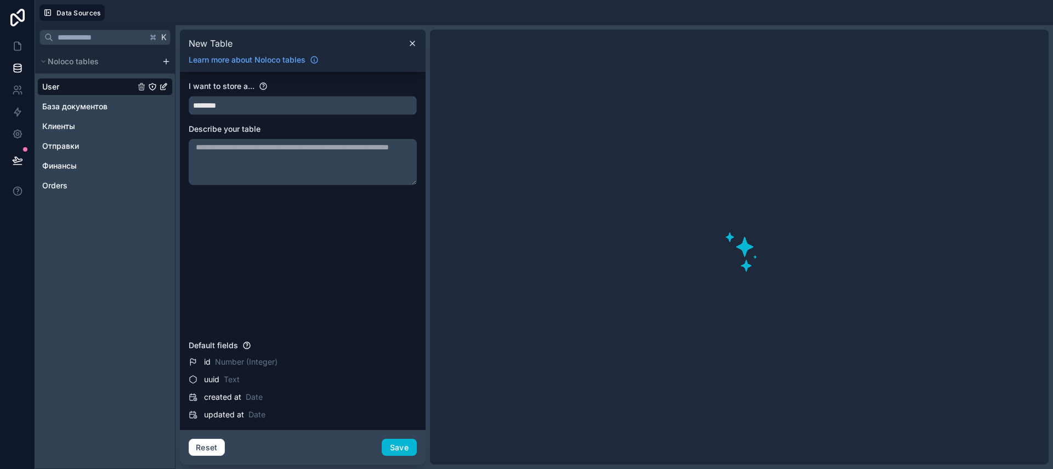
type input "********"
click at [235, 159] on textarea at bounding box center [303, 162] width 228 height 46
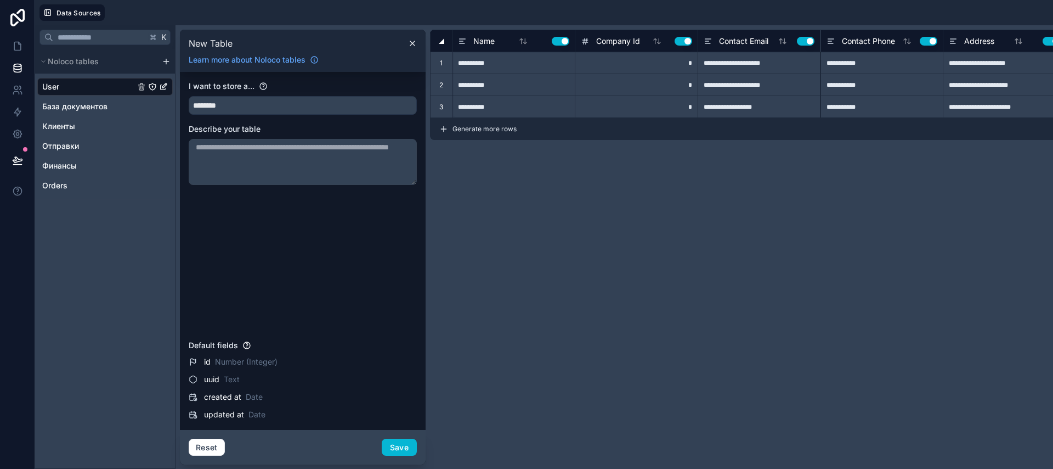
type input "**********"
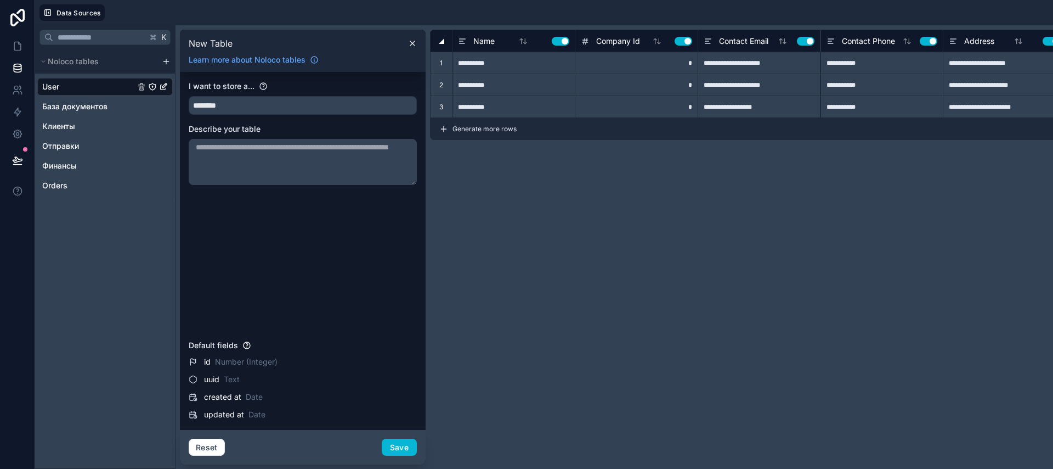
type input "**********"
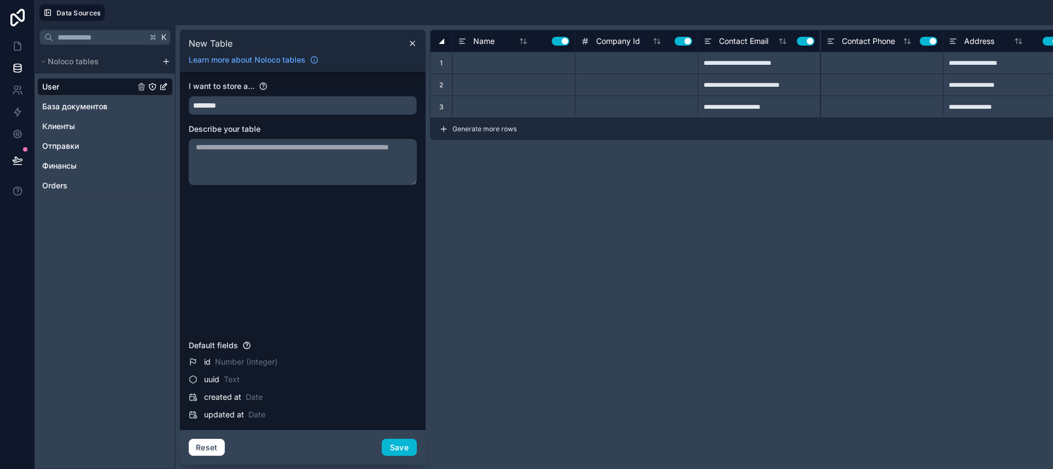
type input "**********"
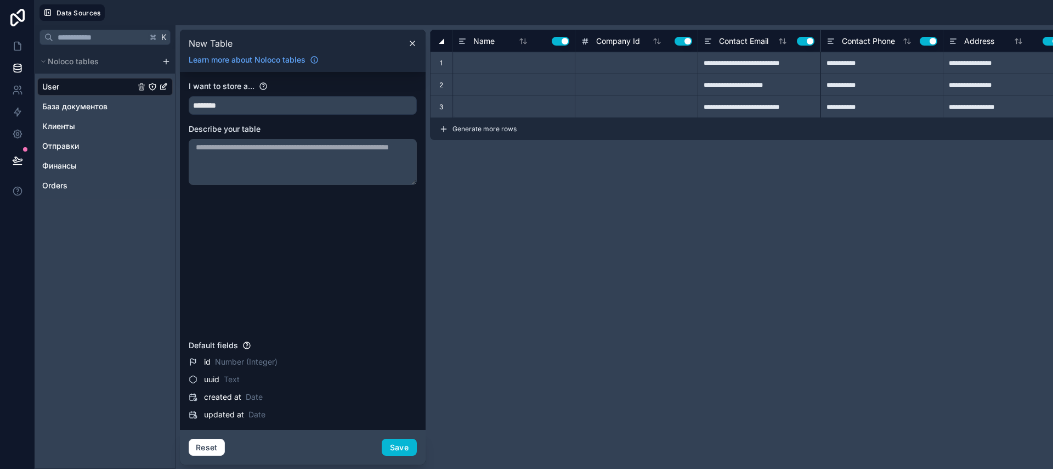
click at [204, 159] on textarea at bounding box center [303, 162] width 228 height 46
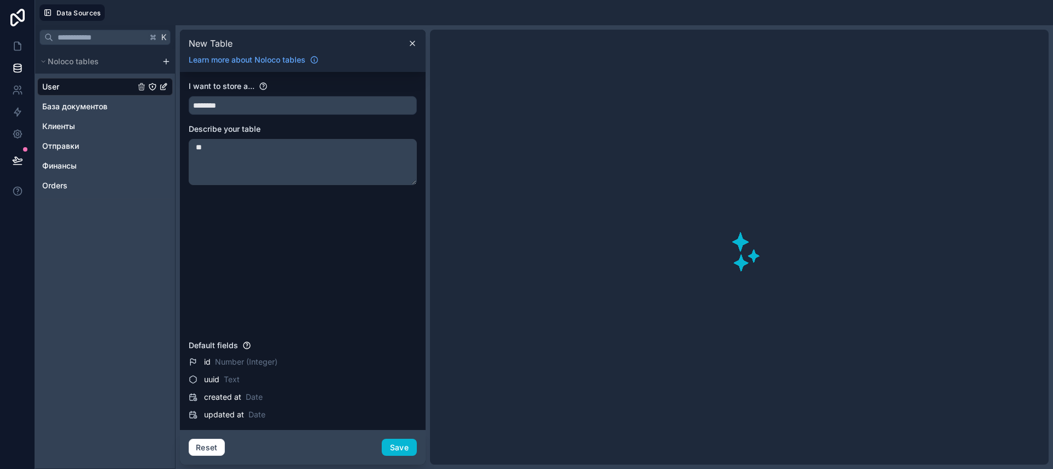
type textarea "*"
type textarea "**********"
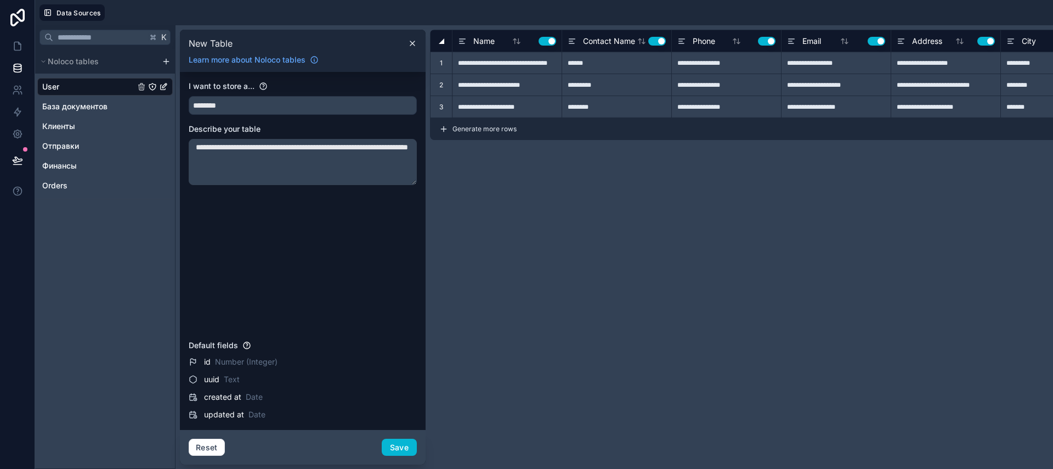
type input "**********"
type input "*******"
type input "******"
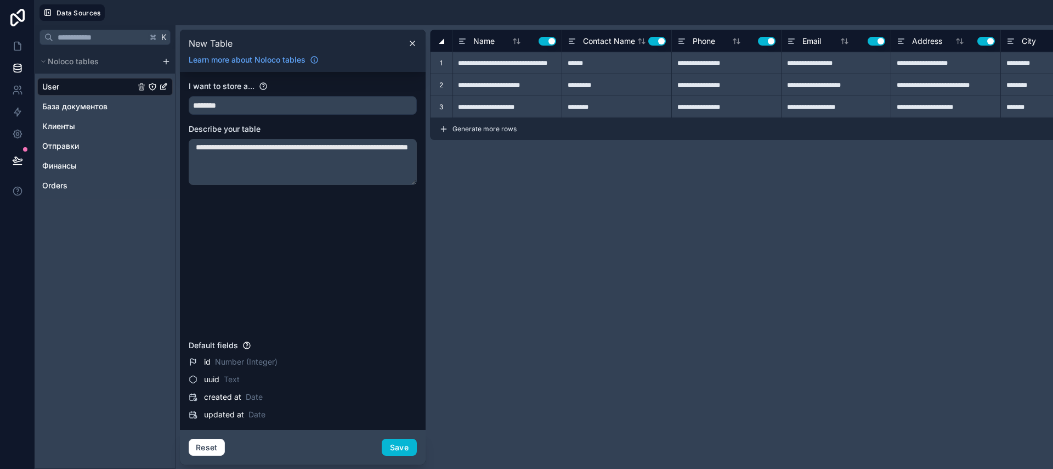
type input "*********"
type input "**********"
type input "******"
type input "*********"
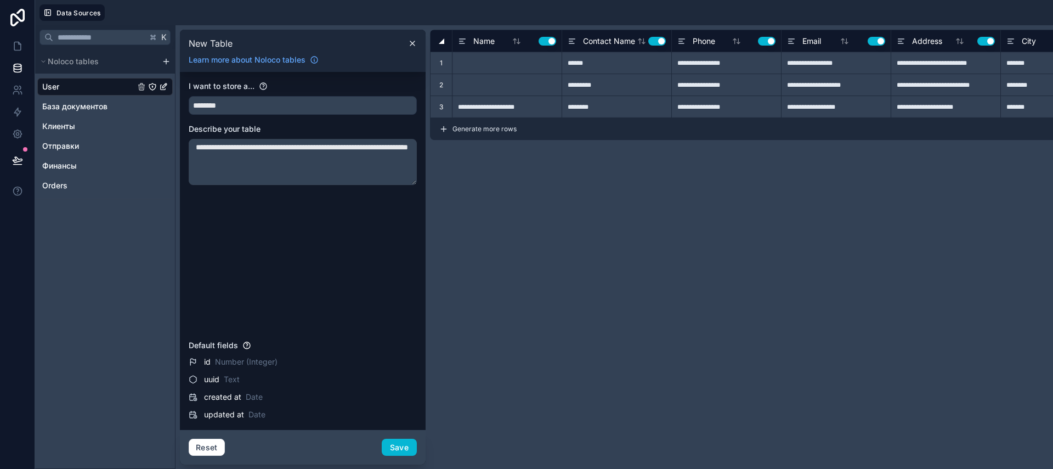
type input "**********"
type input "*********"
type input "******"
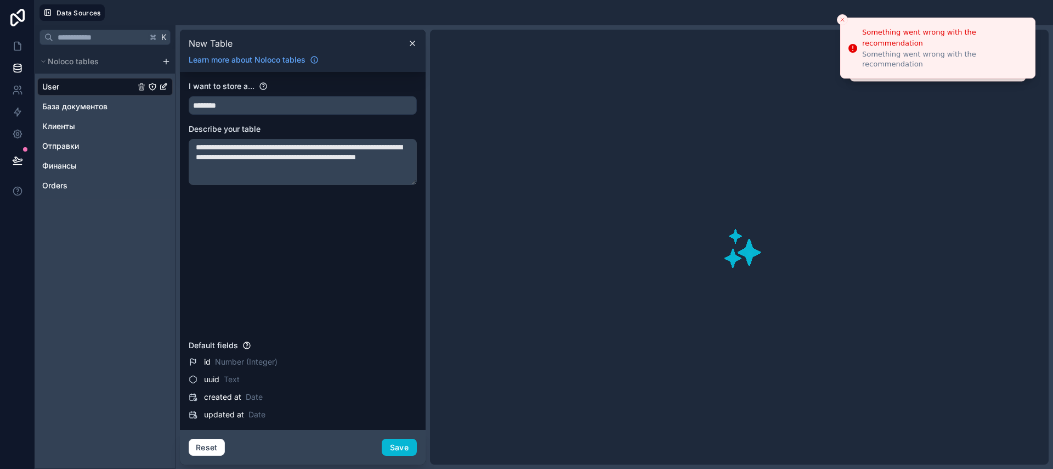
type textarea "**********"
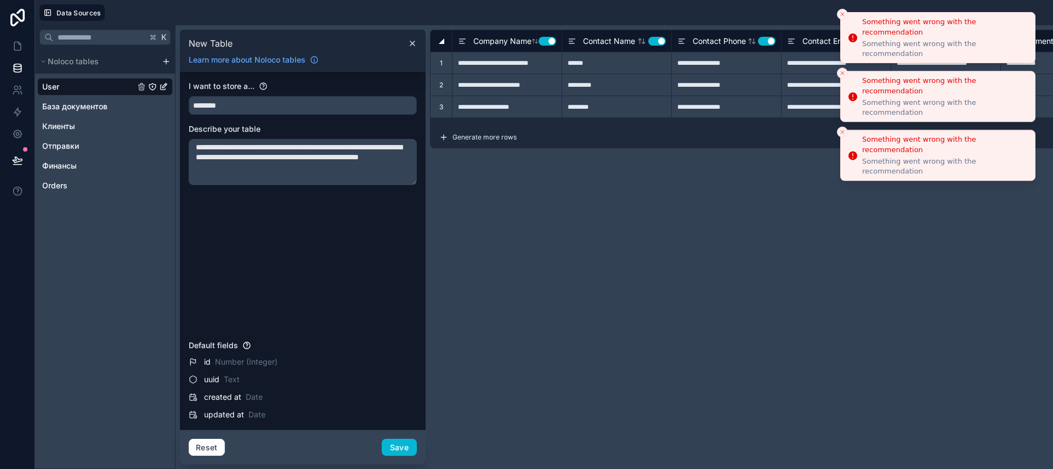
type input "**********"
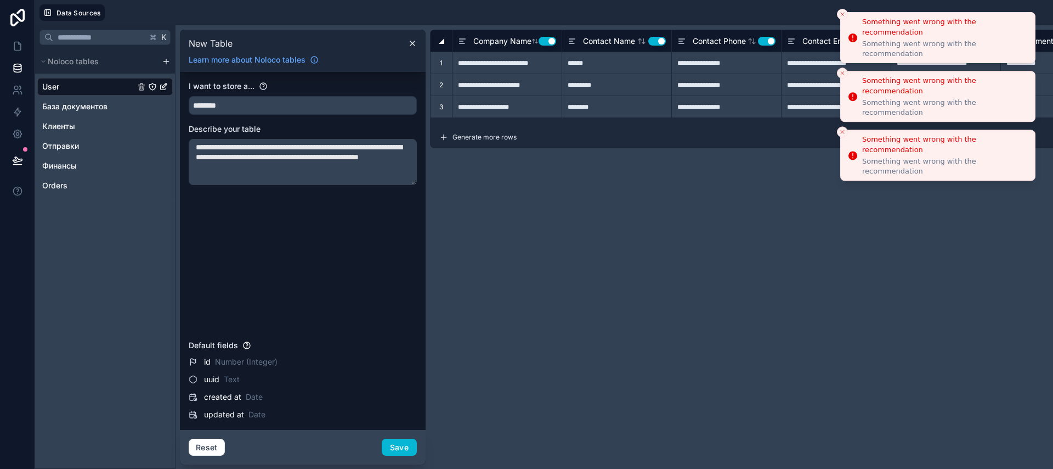
type input "**********"
type input "*********"
type input "**********"
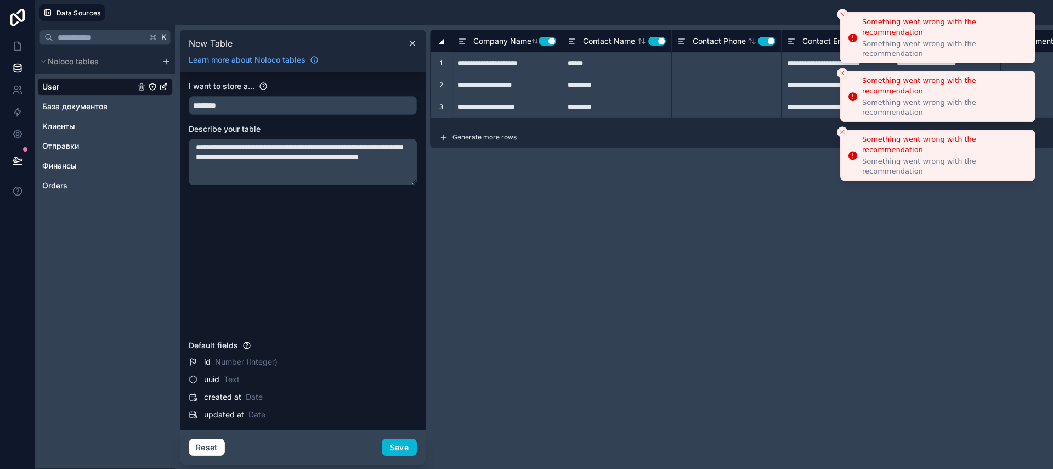
type textarea "**********"
click at [843, 20] on li "Something went wrong with the recommendation Something went wrong with the reco…" at bounding box center [937, 37] width 195 height 51
type input "**********"
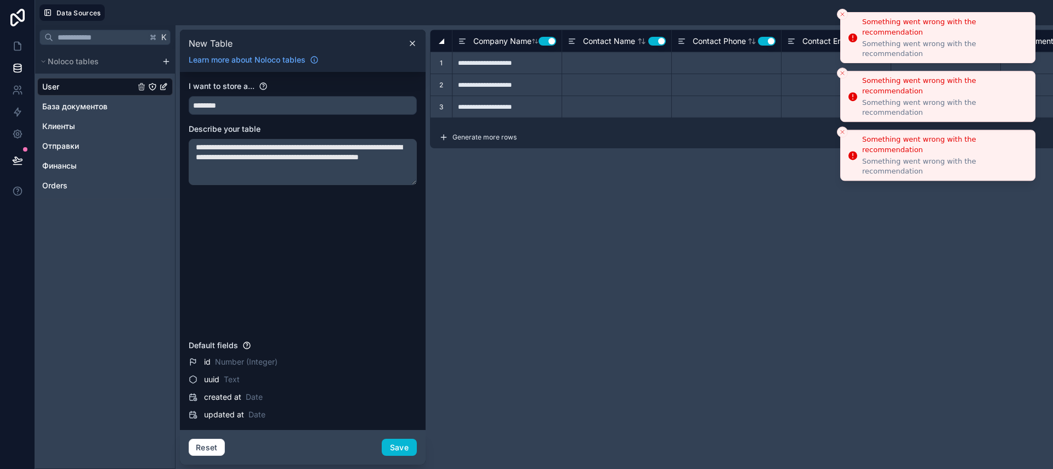
type input "**********"
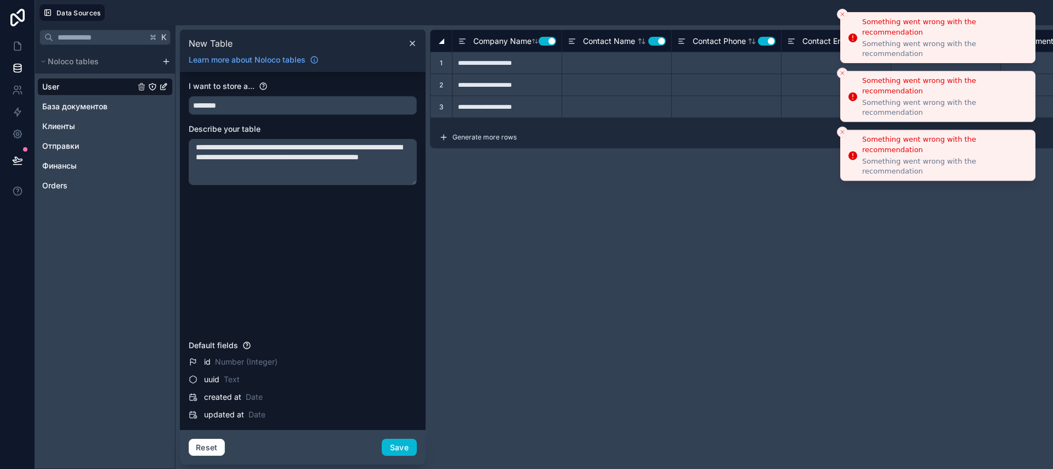
type input "**********"
click at [843, 14] on line "Close toast" at bounding box center [842, 14] width 3 height 3
click at [844, 13] on line "Close toast" at bounding box center [842, 14] width 3 height 3
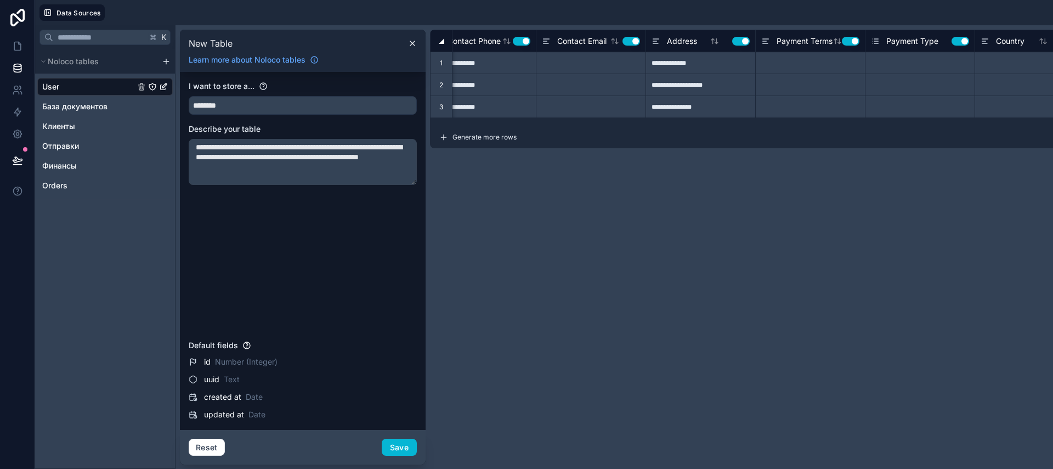
scroll to position [0, 251]
click at [373, 169] on textarea "**********" at bounding box center [303, 162] width 228 height 46
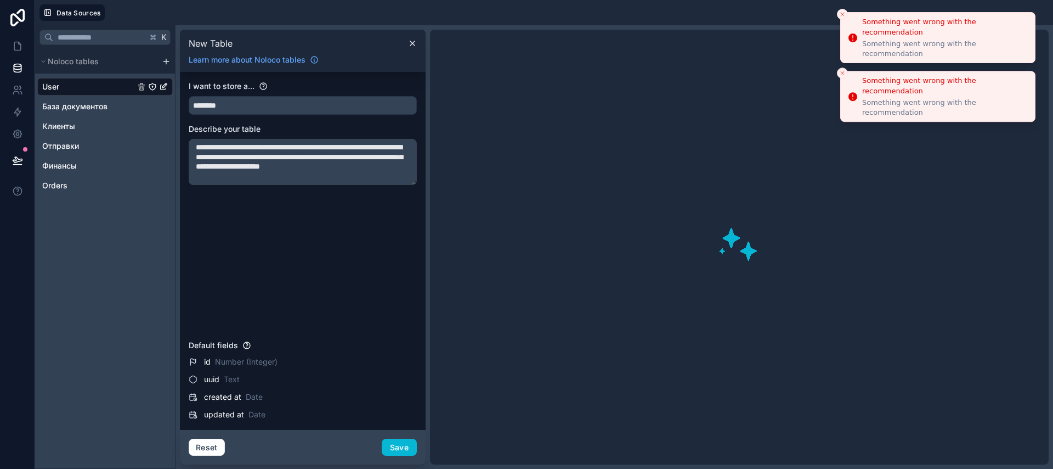
type textarea "**********"
click at [843, 12] on icon "Close toast" at bounding box center [842, 14] width 7 height 7
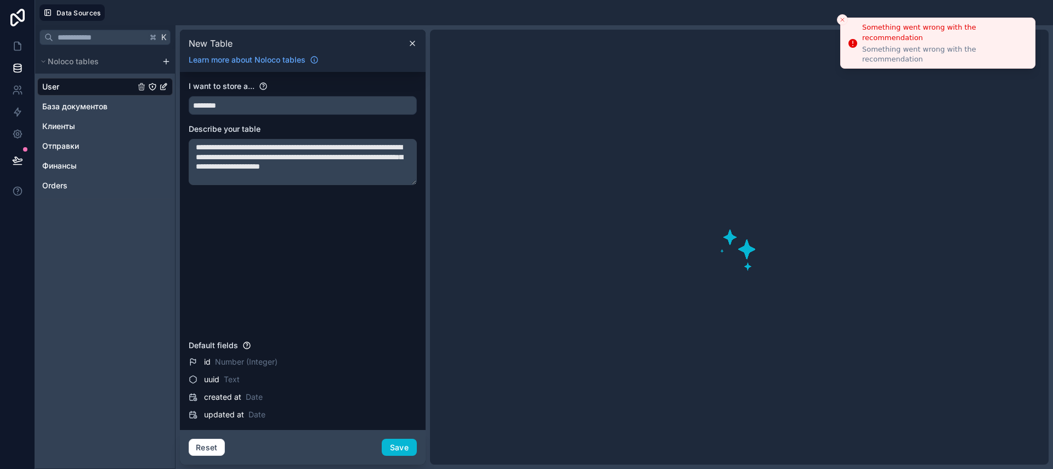
click at [842, 18] on icon "Close toast" at bounding box center [842, 19] width 7 height 7
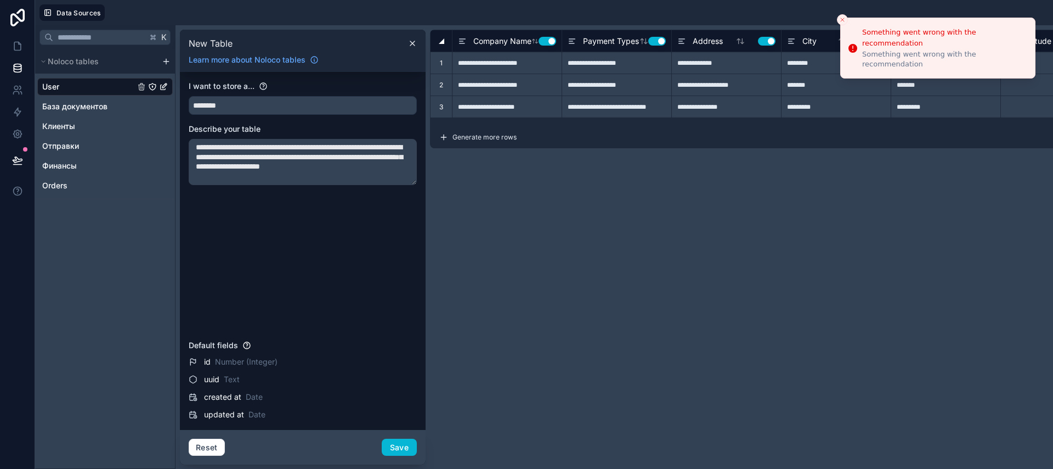
type input "**********"
type input "*********"
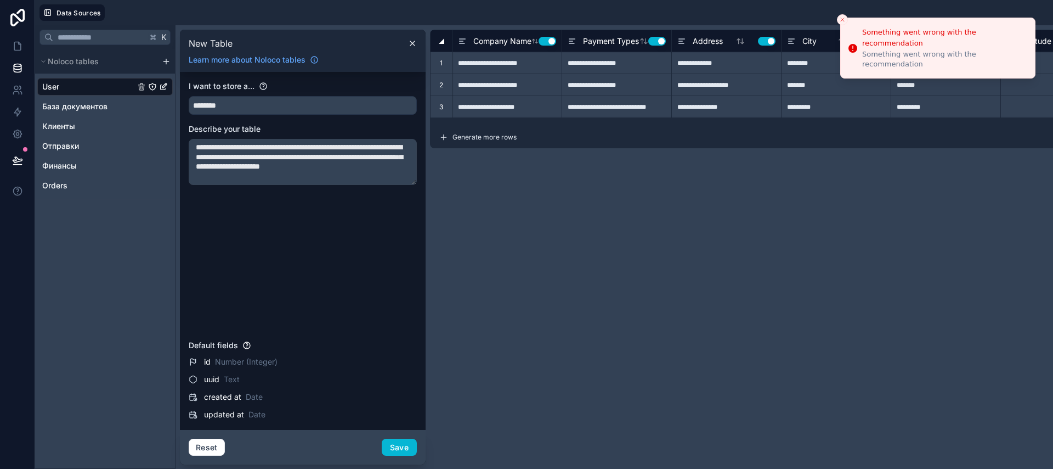
type input "*****"
type input "******"
type input "**********"
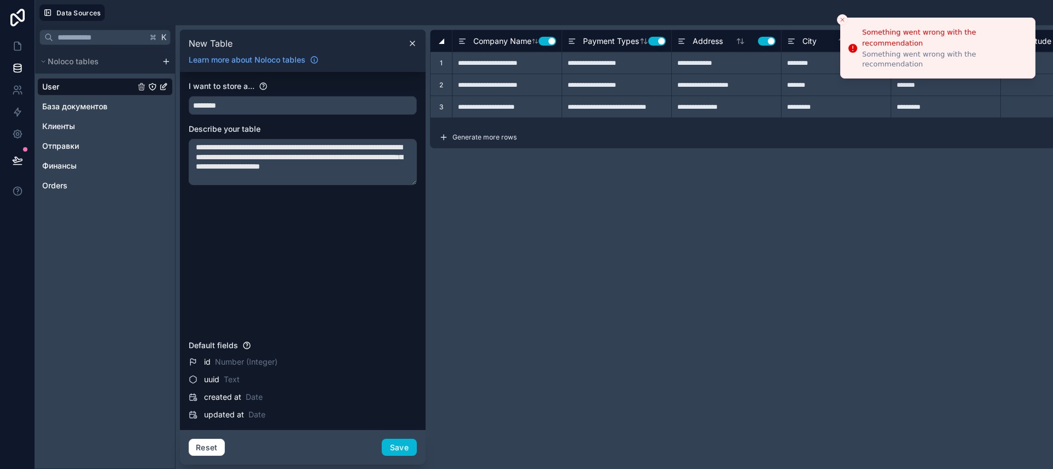
type input "**********"
type input "********"
type input "*****"
type input "******"
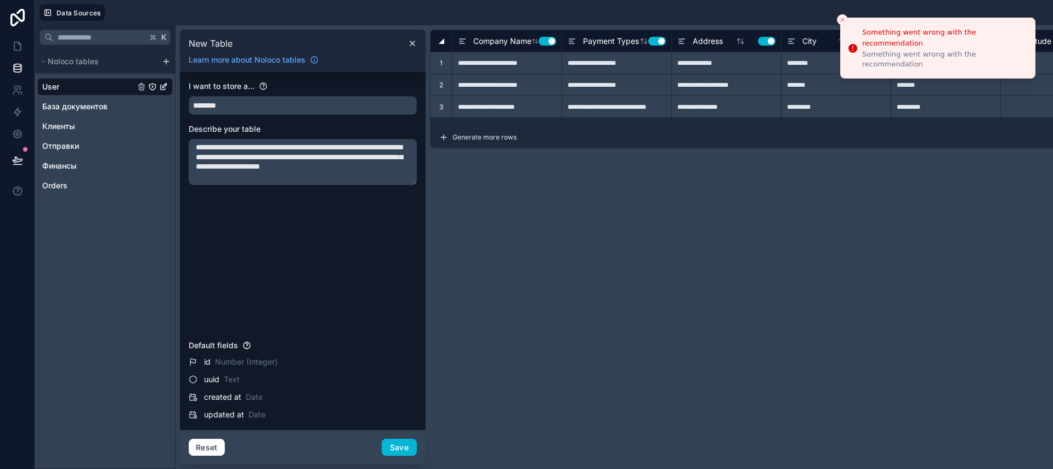
type input "**********"
type input "*******"
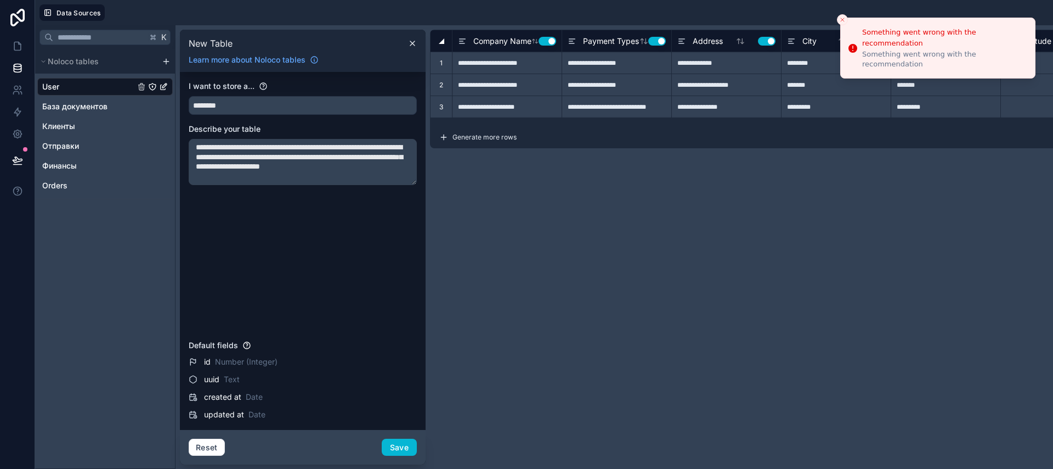
type input "*******"
type input "*****"
type input "******"
type input "**********"
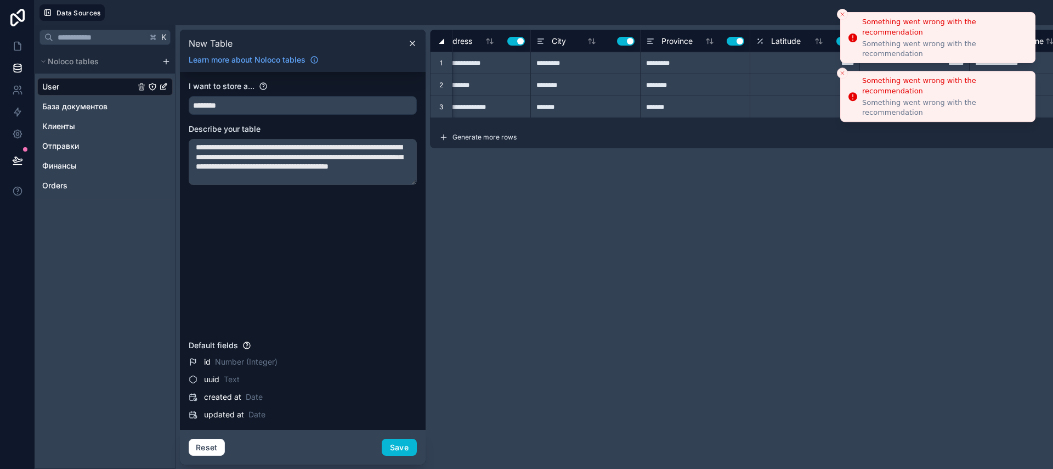
type textarea "**********"
click at [842, 14] on line "Close toast" at bounding box center [842, 14] width 3 height 3
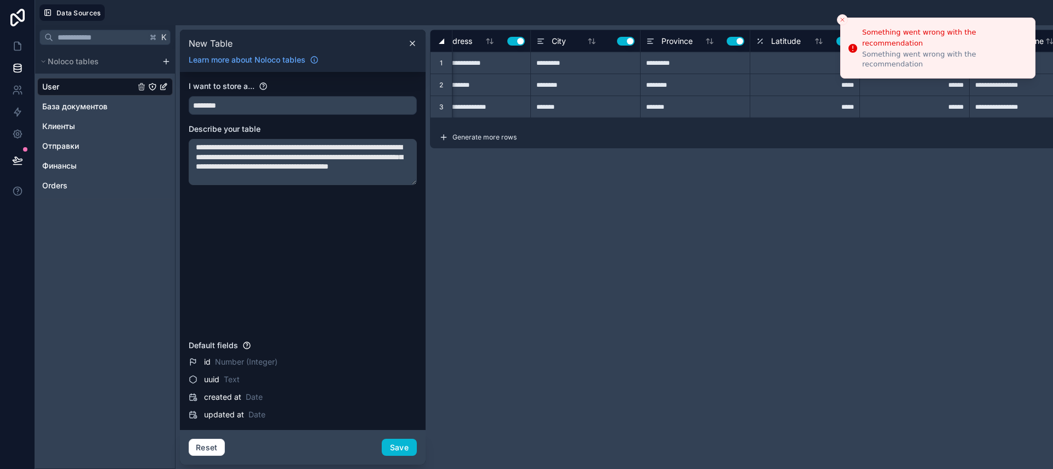
click at [839, 13] on div at bounding box center [581, 12] width 935 height 16
click at [841, 20] on icon "Close toast" at bounding box center [842, 19] width 7 height 7
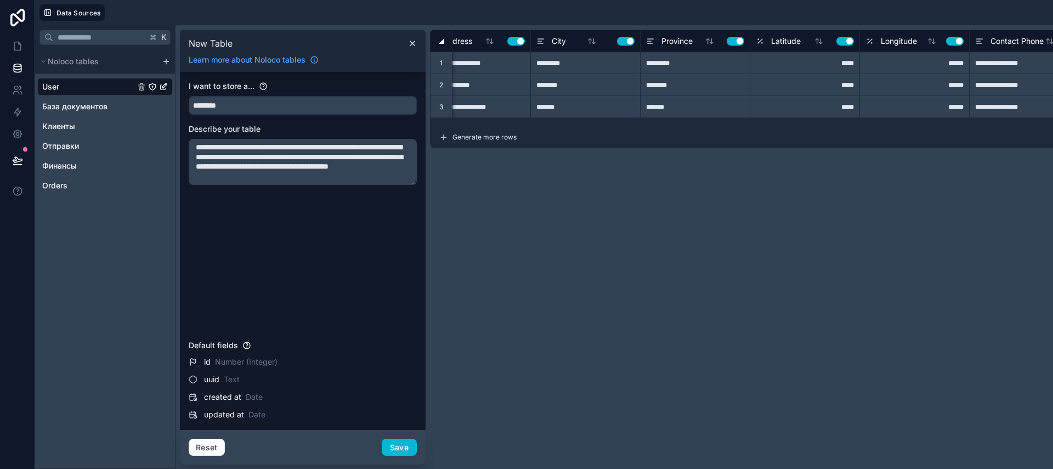
type input "**********"
type input "*******"
type input "*****"
type input "******"
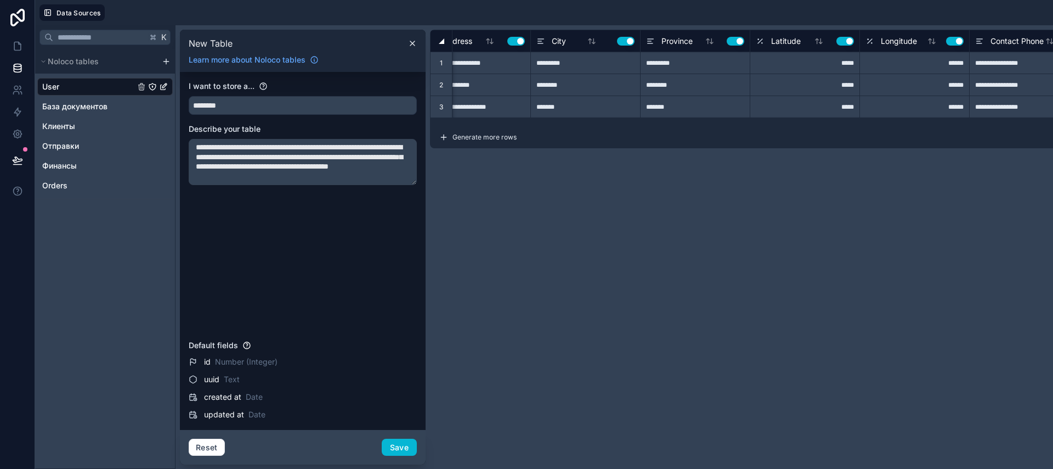
type input "**********"
type input "*********"
type input "*****"
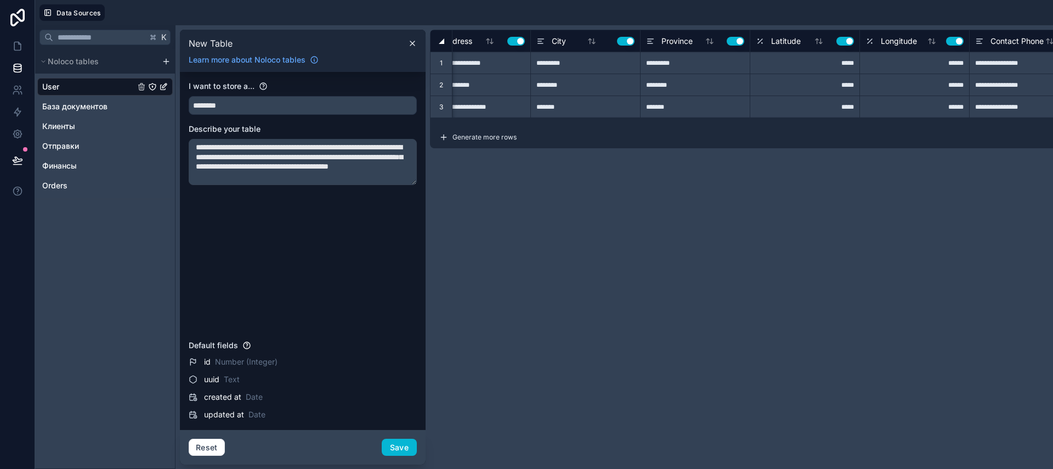
type input "******"
click at [334, 178] on textarea "**********" at bounding box center [303, 162] width 228 height 46
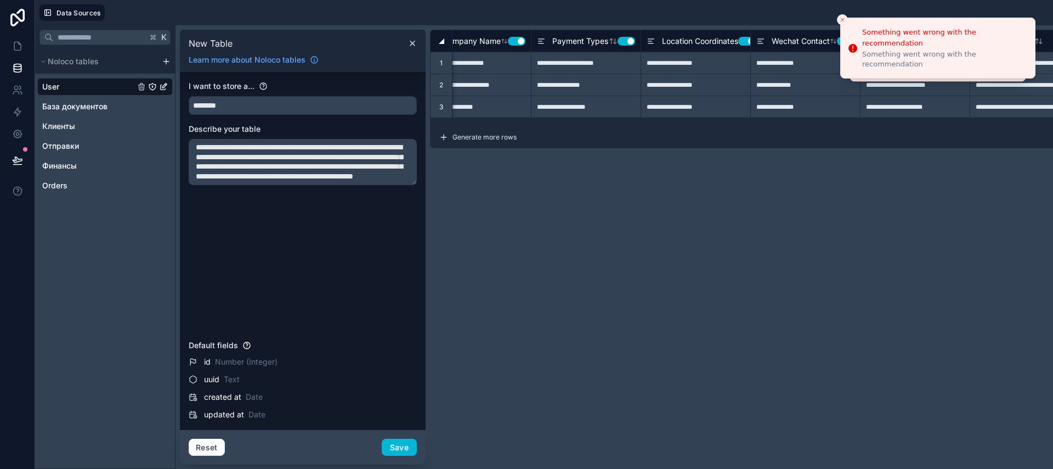
scroll to position [0, 31]
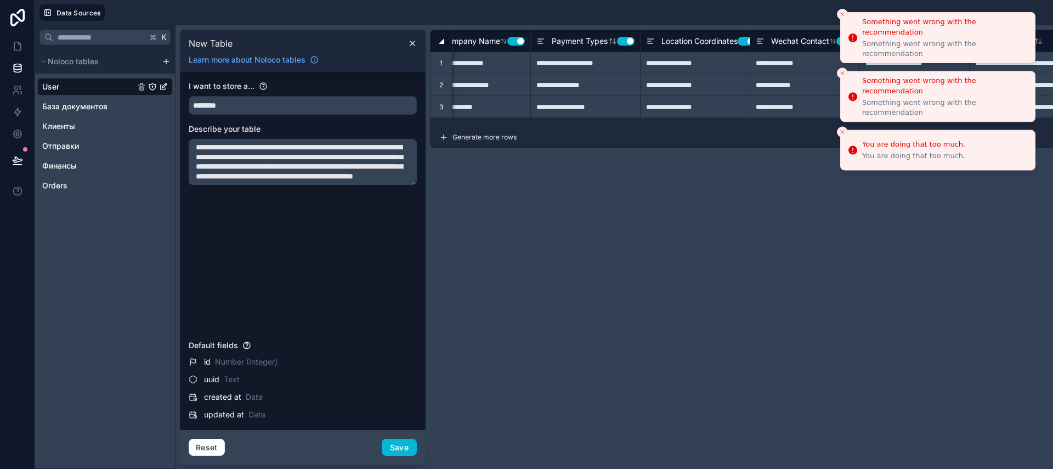
type textarea "**********"
click at [841, 13] on line "Close toast" at bounding box center [842, 14] width 3 height 3
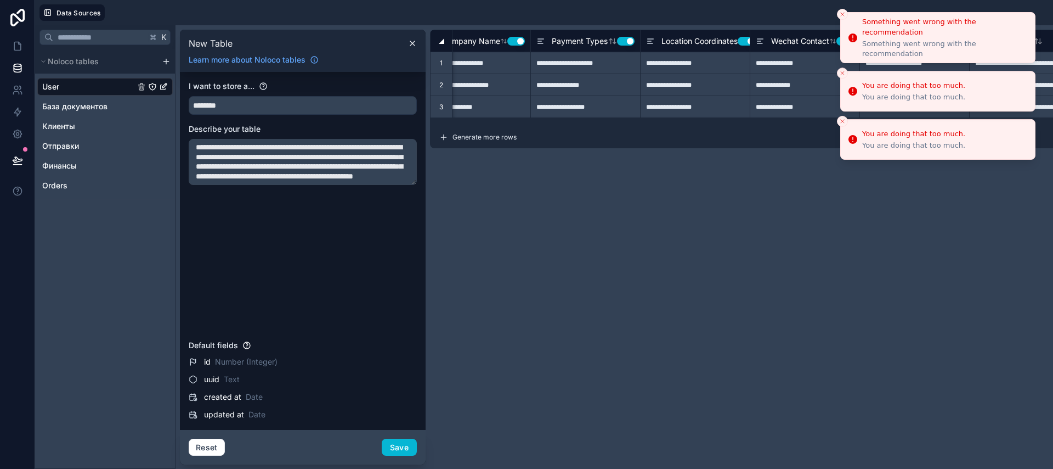
click at [841, 14] on icon "Close toast" at bounding box center [842, 14] width 7 height 7
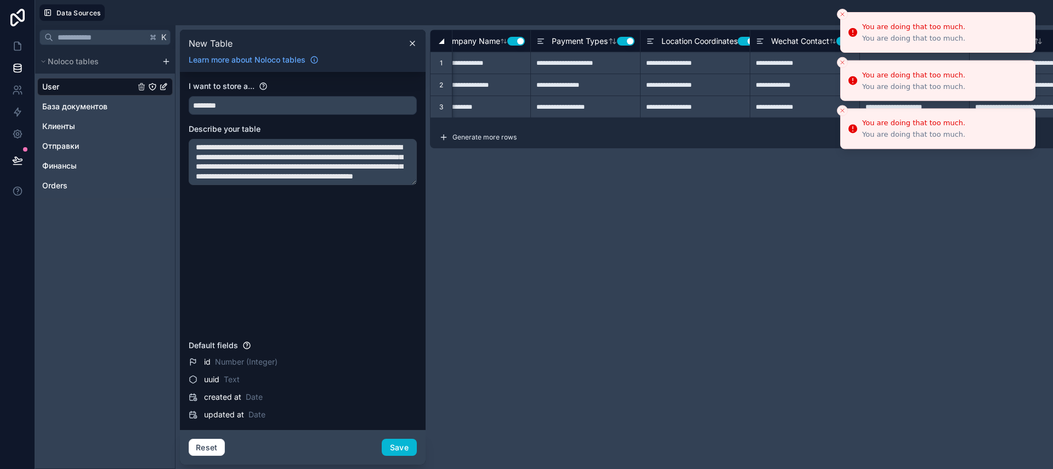
click at [843, 13] on icon "Close toast" at bounding box center [842, 14] width 7 height 7
click at [843, 9] on button "Close toast" at bounding box center [842, 14] width 11 height 11
click at [842, 11] on icon "Close toast" at bounding box center [842, 14] width 7 height 7
click at [841, 15] on line "Close toast" at bounding box center [842, 14] width 3 height 3
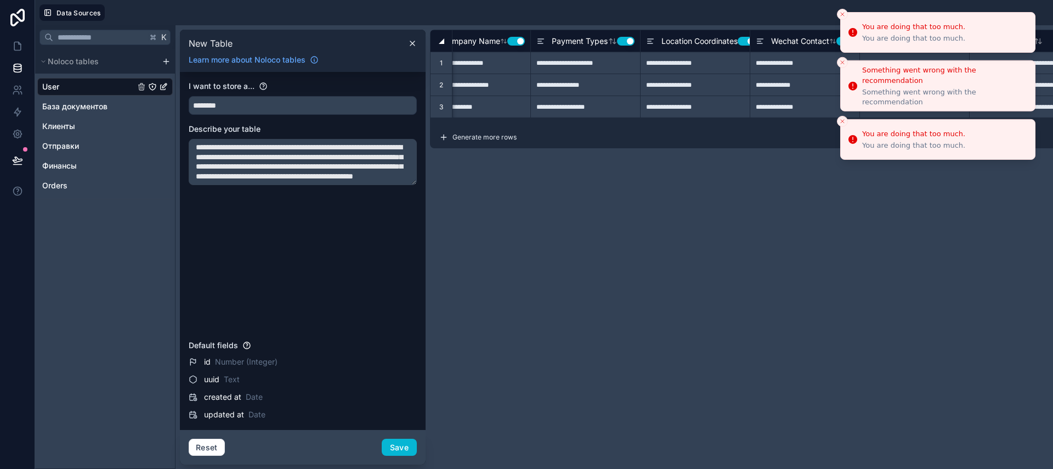
click at [841, 15] on line "Close toast" at bounding box center [842, 14] width 3 height 3
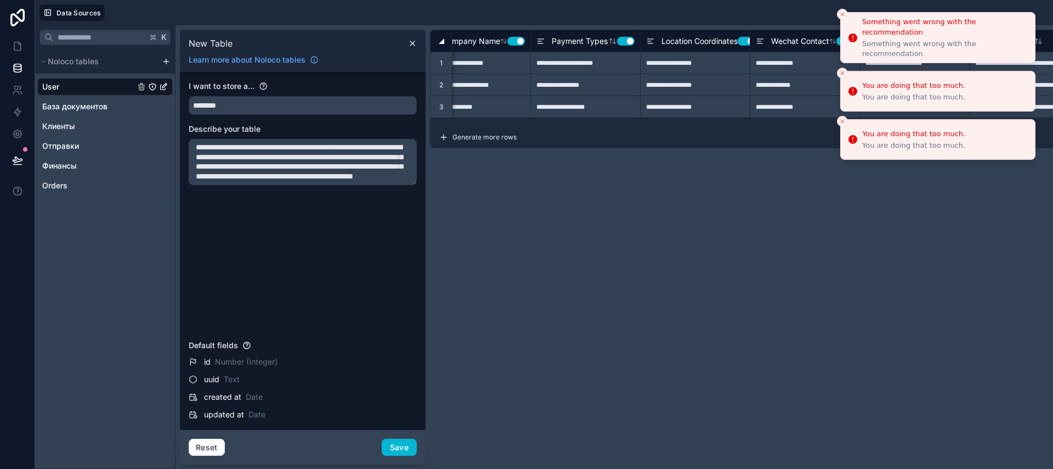
click at [841, 15] on line "Close toast" at bounding box center [842, 14] width 3 height 3
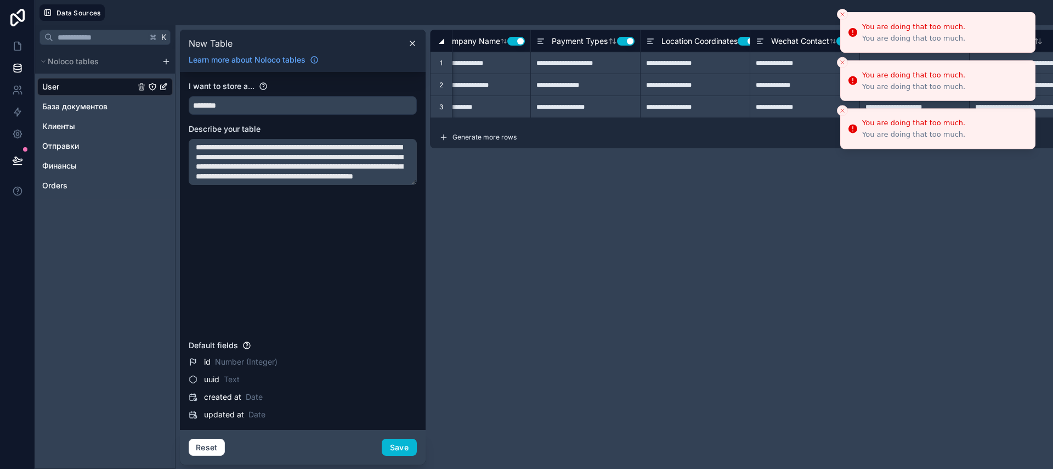
click at [841, 14] on icon "Close toast" at bounding box center [842, 14] width 7 height 7
click at [842, 12] on icon "Close toast" at bounding box center [842, 14] width 7 height 7
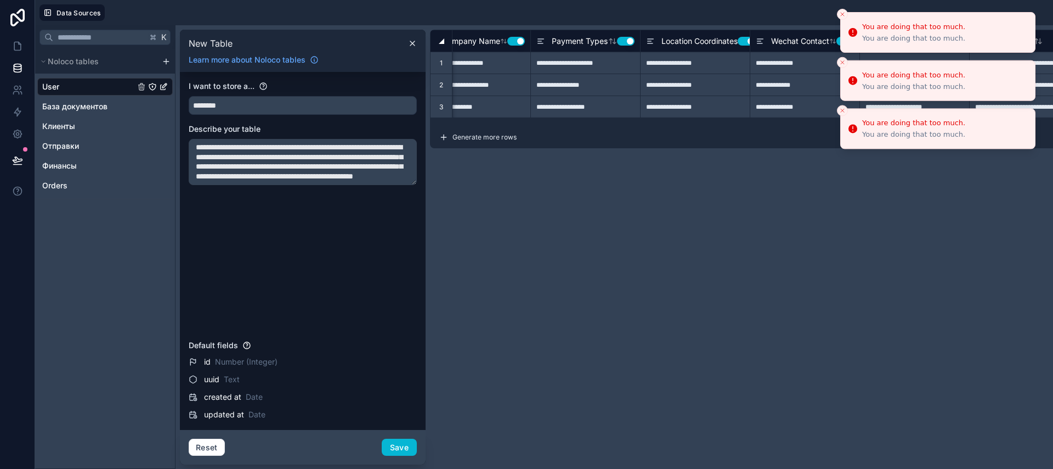
click at [842, 12] on icon "Close toast" at bounding box center [842, 14] width 7 height 7
click at [841, 14] on icon "Close toast" at bounding box center [842, 14] width 7 height 7
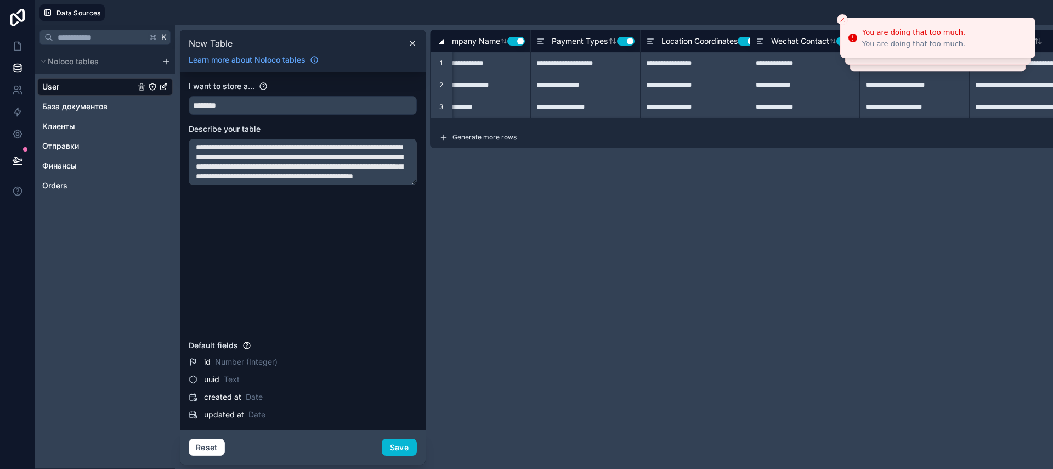
click at [261, 170] on textarea "**********" at bounding box center [303, 162] width 228 height 46
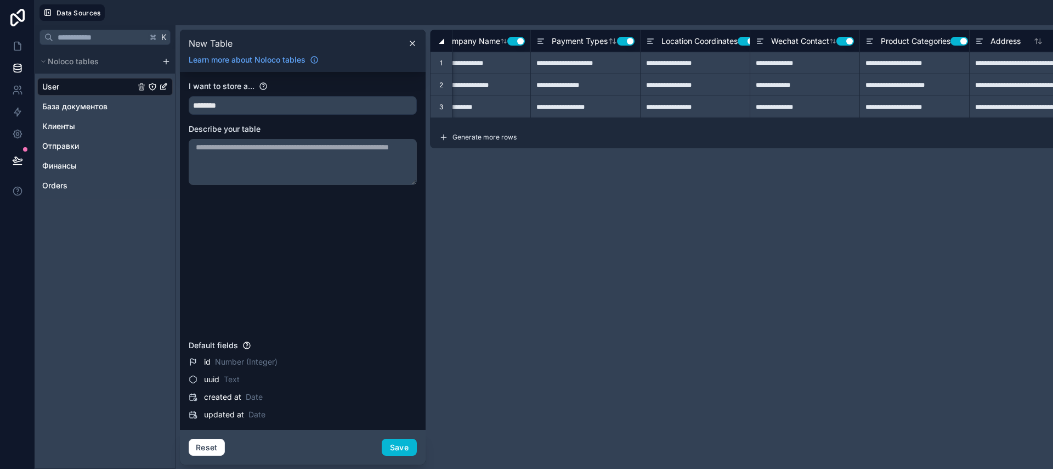
scroll to position [0, 0]
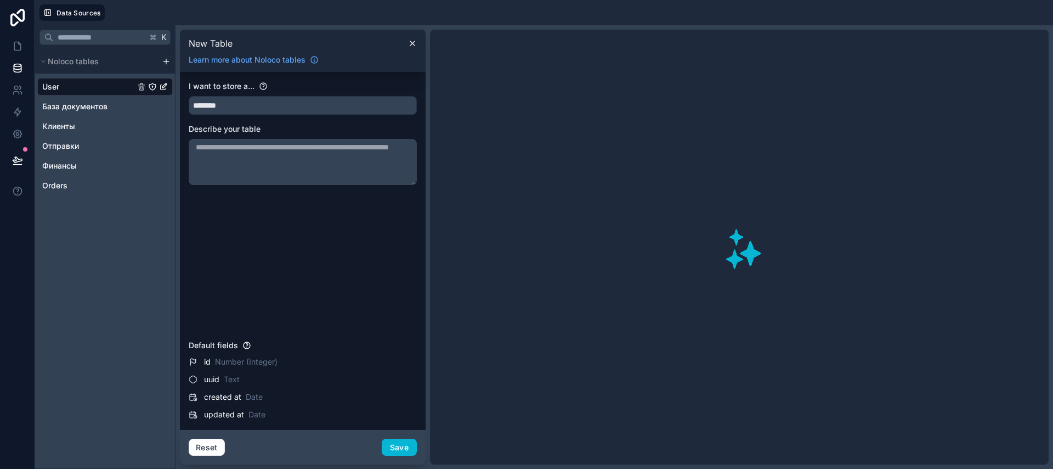
click at [263, 170] on textarea at bounding box center [303, 162] width 228 height 46
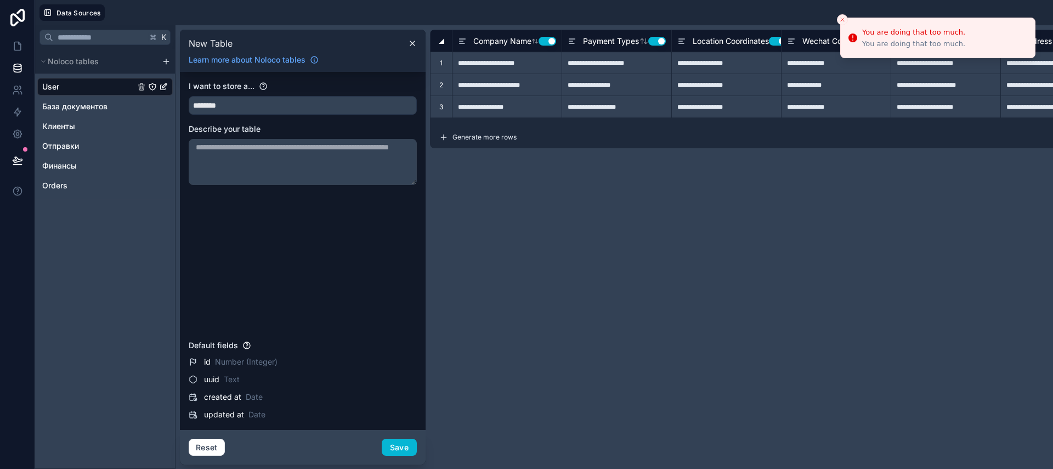
click at [241, 170] on textarea at bounding box center [303, 162] width 228 height 46
paste textarea "**********"
type textarea "**********"
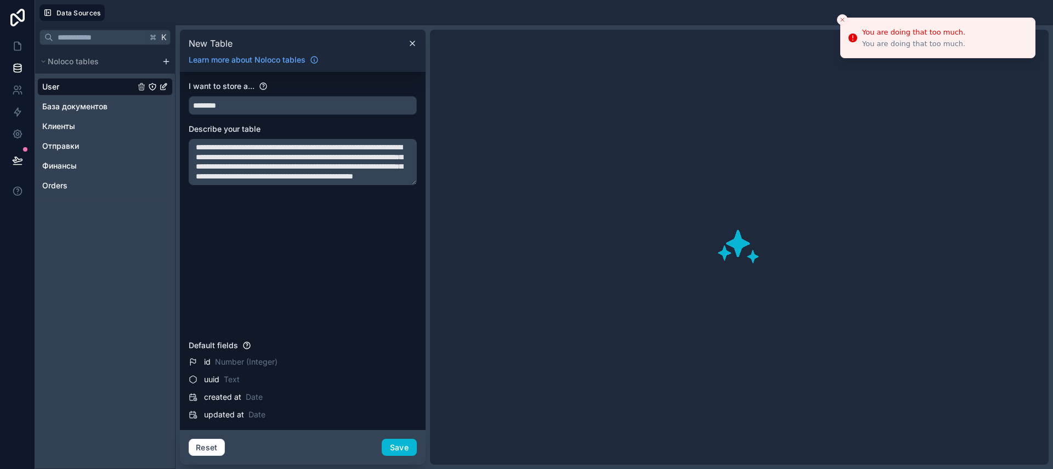
scroll to position [25, 0]
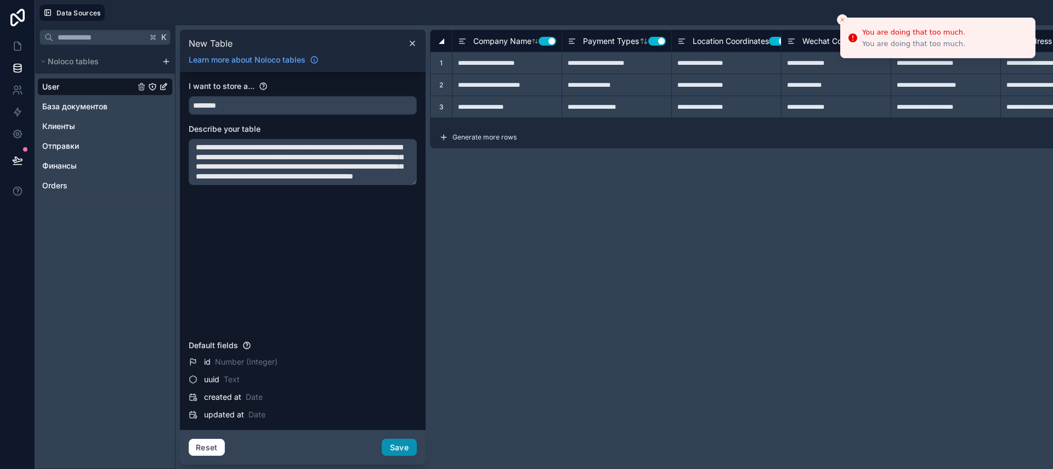
click at [398, 450] on button "Save" at bounding box center [399, 447] width 35 height 18
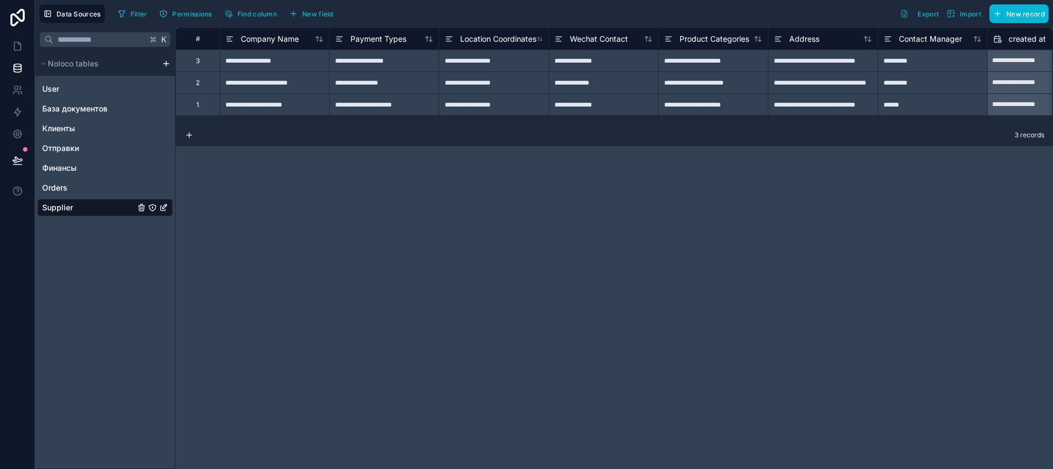
click at [72, 211] on span "Supplier" at bounding box center [57, 207] width 31 height 11
click at [82, 207] on div "Supplier" at bounding box center [105, 208] width 136 height 18
click at [166, 207] on icon "Supplier" at bounding box center [163, 207] width 9 height 9
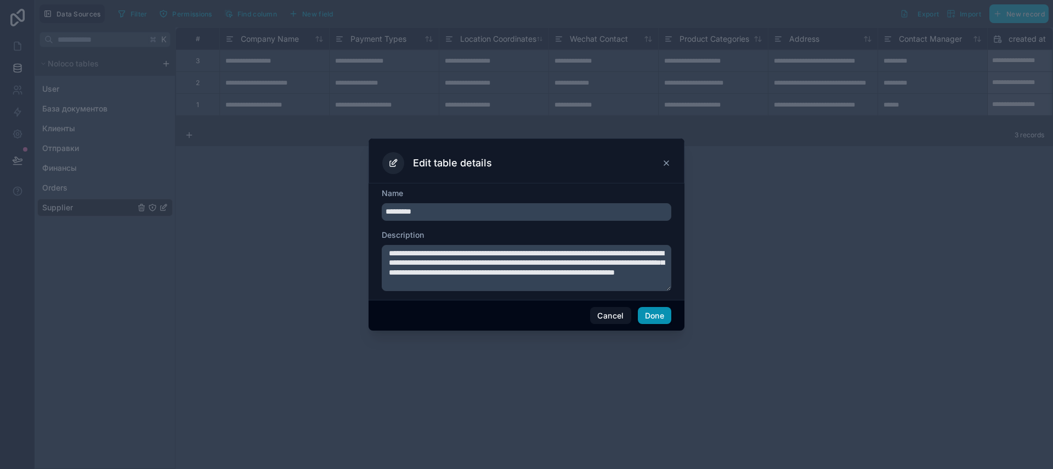
type input "*********"
click at [658, 319] on button "Done" at bounding box center [654, 316] width 33 height 18
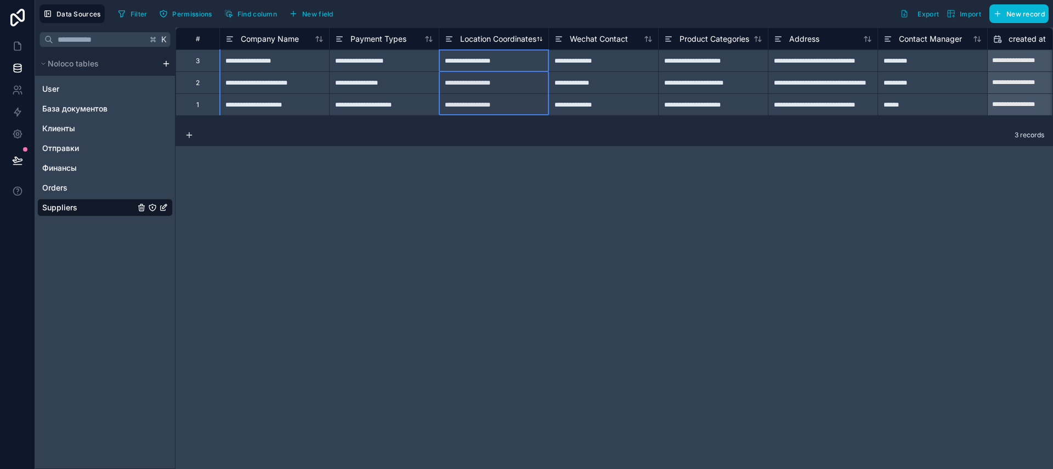
click at [503, 42] on span "Location Coordinates" at bounding box center [498, 38] width 76 height 11
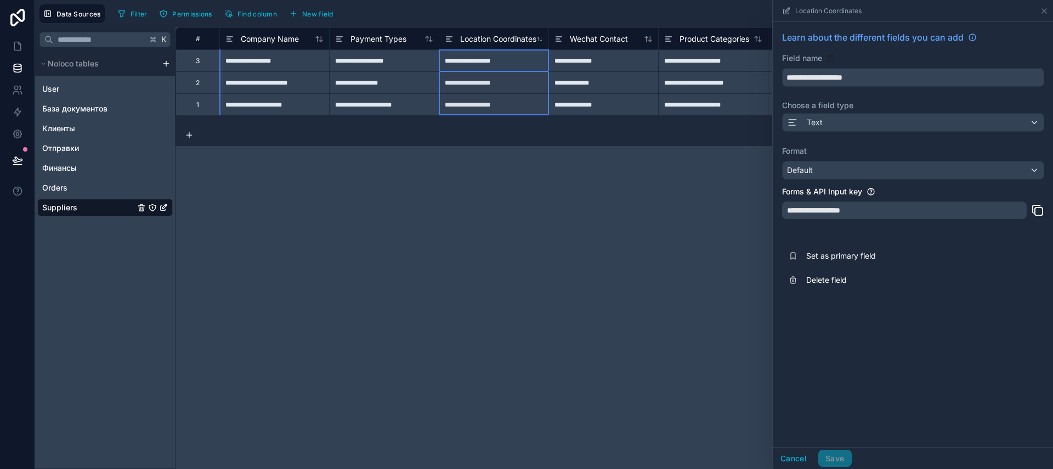
click at [679, 198] on div "**********" at bounding box center [615, 247] width 878 height 441
click at [1043, 13] on icon at bounding box center [1044, 11] width 9 height 9
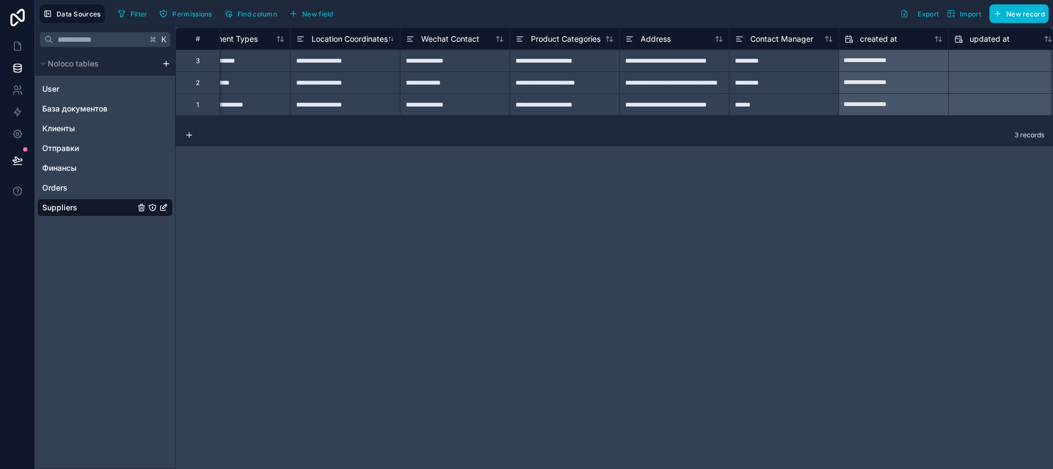
scroll to position [0, 264]
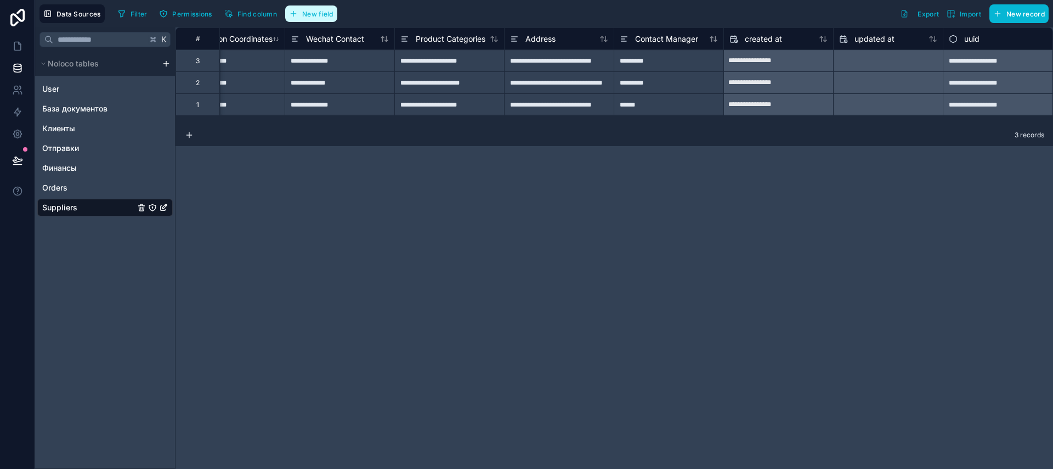
click at [314, 14] on span "New field" at bounding box center [317, 14] width 31 height 8
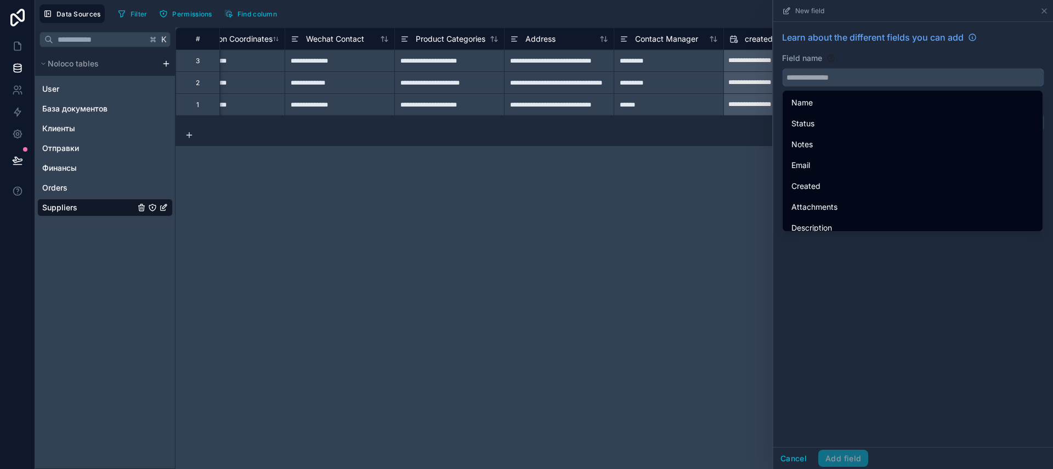
click at [905, 79] on input "text" at bounding box center [913, 78] width 261 height 18
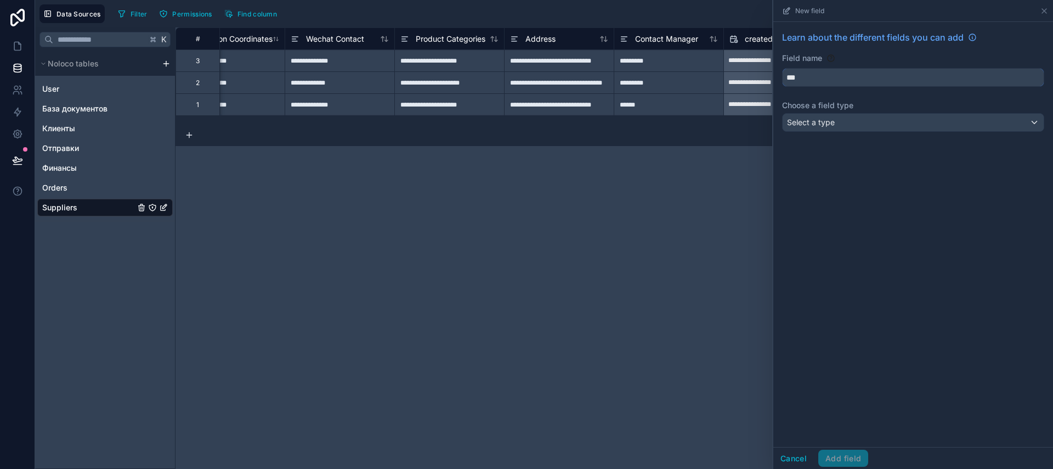
type input "***"
click at [861, 117] on div "Select a type" at bounding box center [913, 123] width 261 height 18
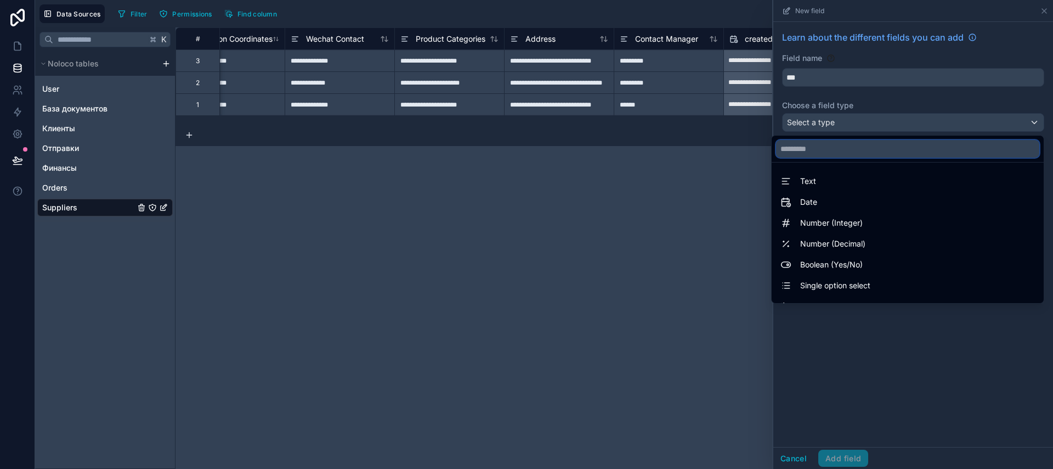
click at [838, 142] on input "text" at bounding box center [907, 149] width 263 height 18
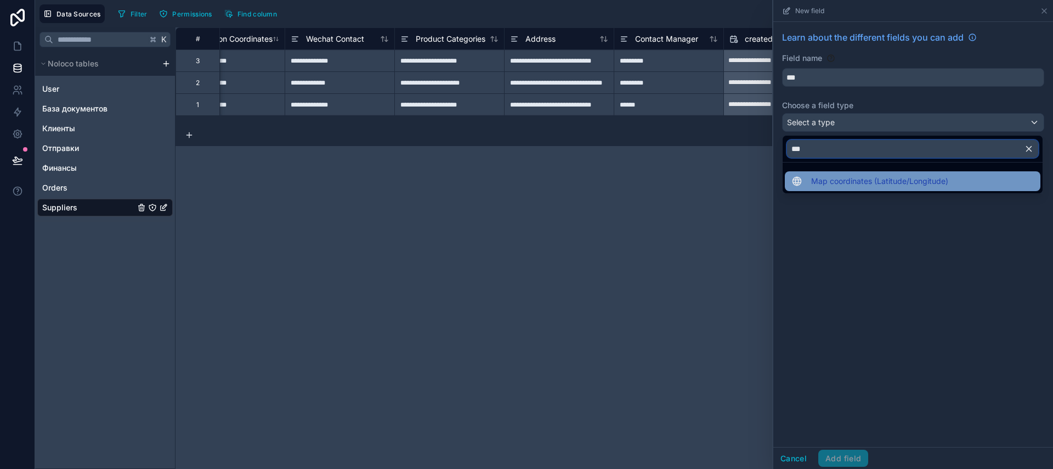
type input "***"
click at [853, 183] on span "Map coordinates (Latitude/Longitude)" at bounding box center [879, 180] width 137 height 13
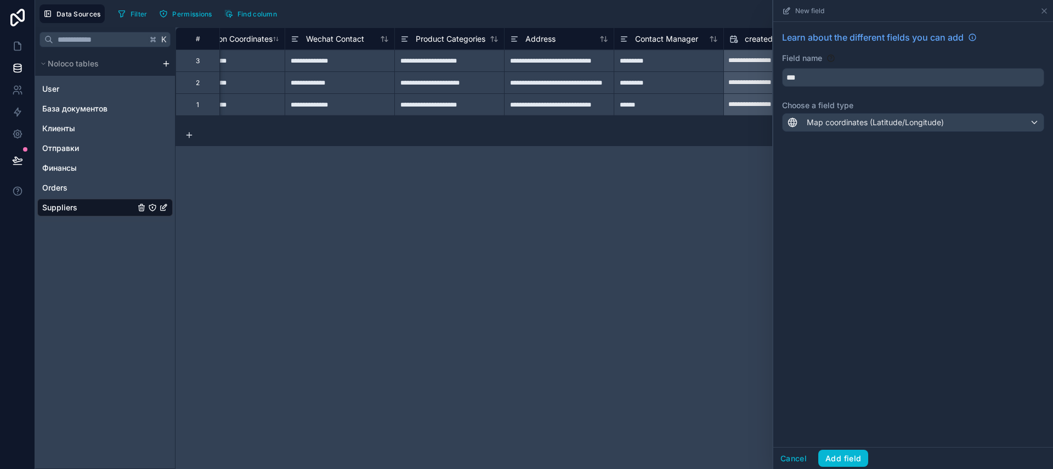
click at [351, 71] on div "**********" at bounding box center [340, 82] width 110 height 22
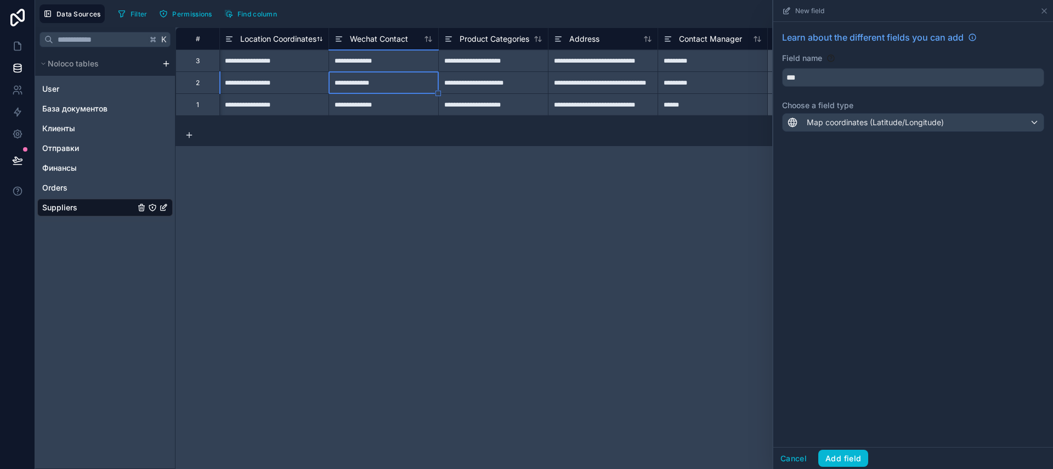
click at [289, 43] on span "Location Coordinates" at bounding box center [278, 38] width 76 height 11
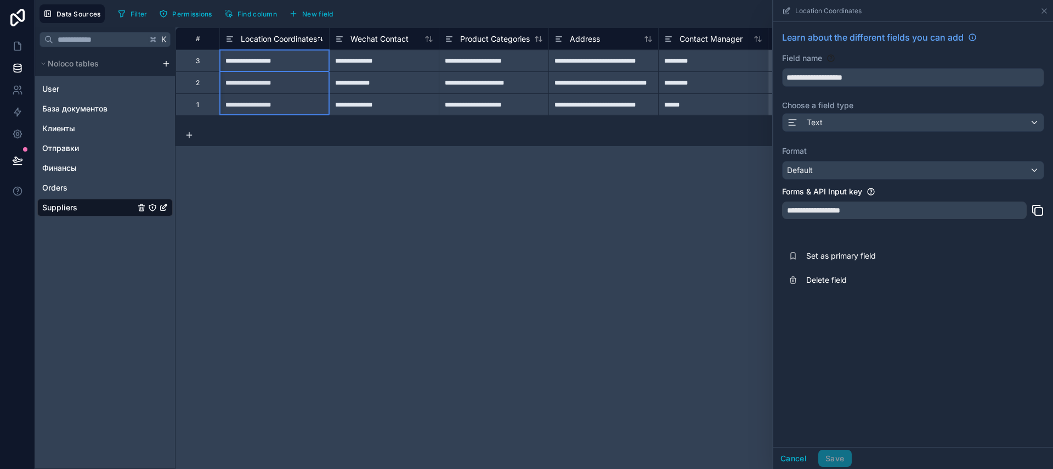
click at [289, 43] on span "Location Coordinates" at bounding box center [279, 38] width 76 height 11
click at [839, 127] on div "Text" at bounding box center [913, 123] width 261 height 18
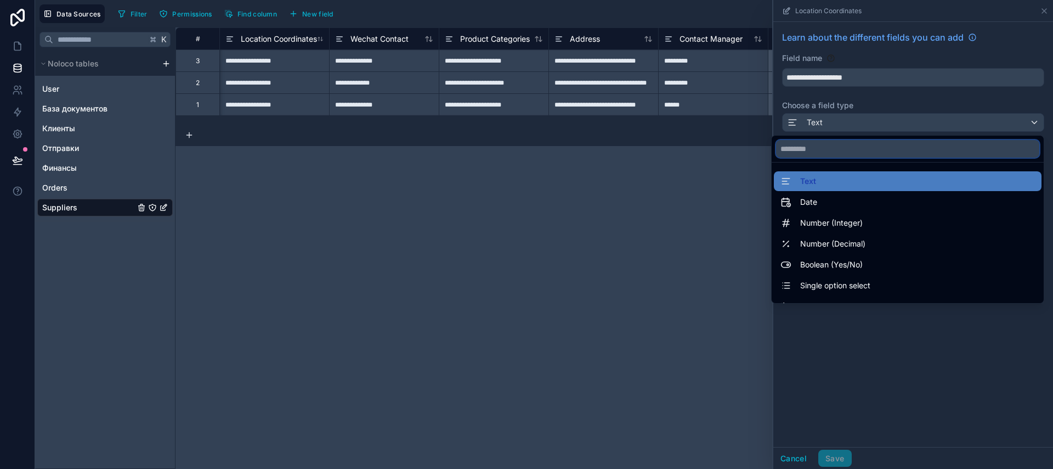
click at [810, 152] on input "text" at bounding box center [907, 149] width 263 height 18
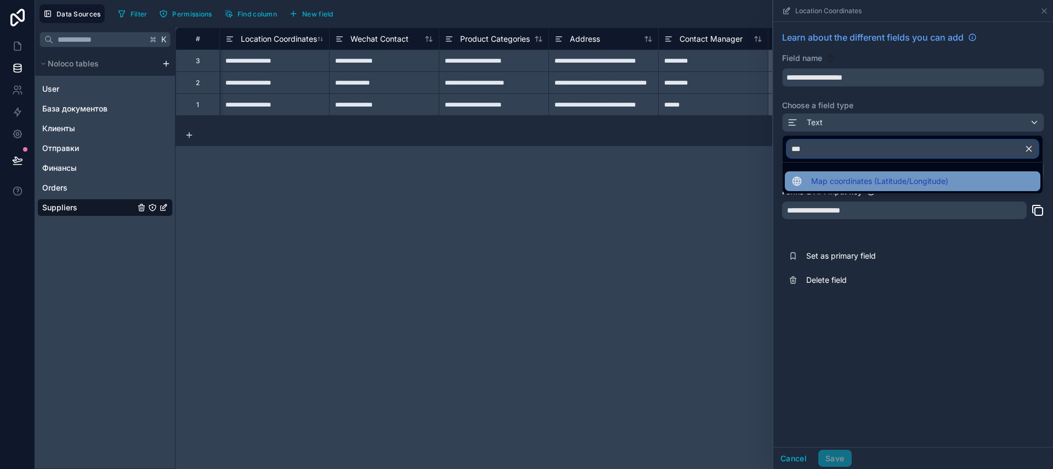
type input "***"
click at [824, 176] on span "Map coordinates (Latitude/Longitude)" at bounding box center [879, 180] width 137 height 13
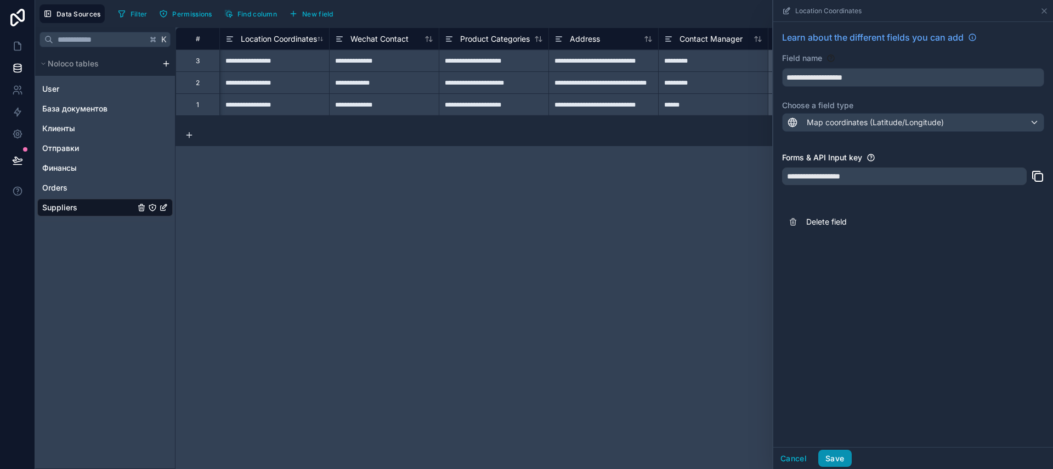
click at [836, 454] on button "Save" at bounding box center [835, 458] width 33 height 18
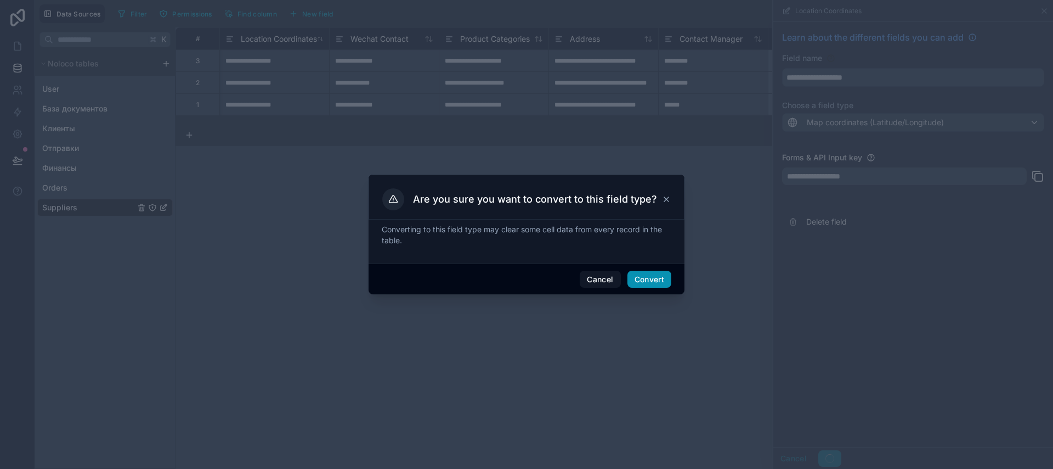
click at [656, 280] on button "Convert" at bounding box center [650, 279] width 44 height 18
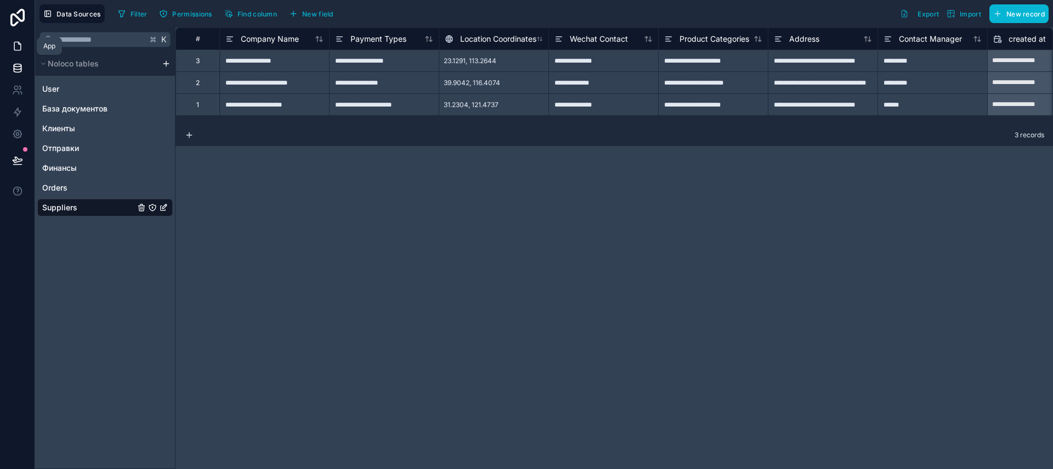
click at [14, 49] on icon at bounding box center [17, 46] width 7 height 8
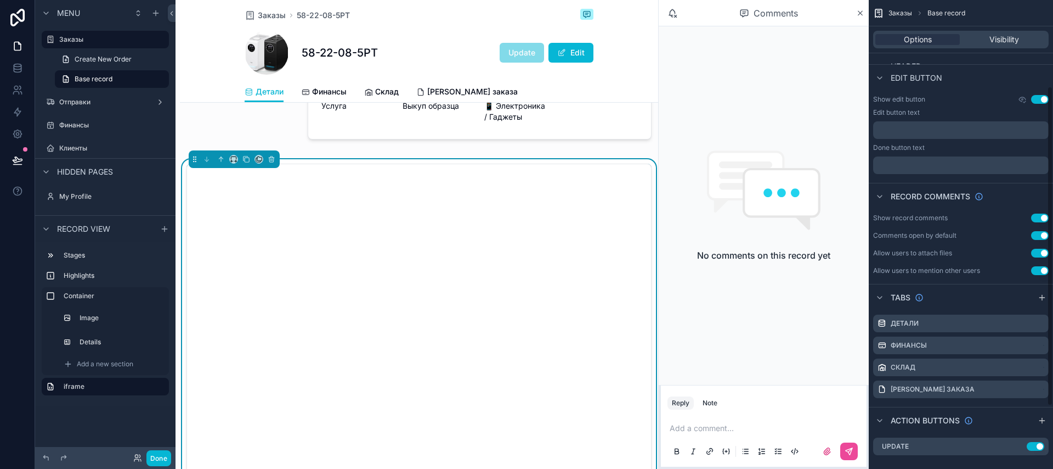
scroll to position [218, 0]
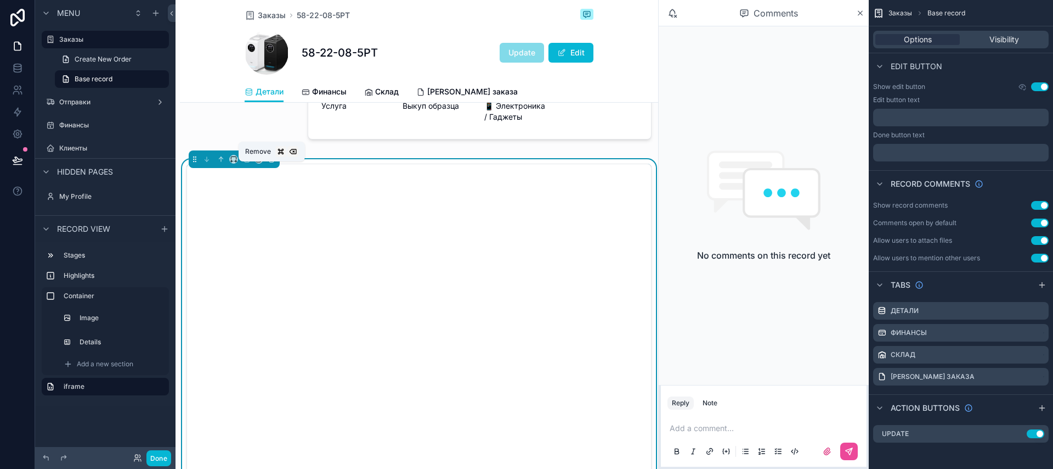
click at [269, 162] on icon "scrollable content" at bounding box center [271, 159] width 4 height 4
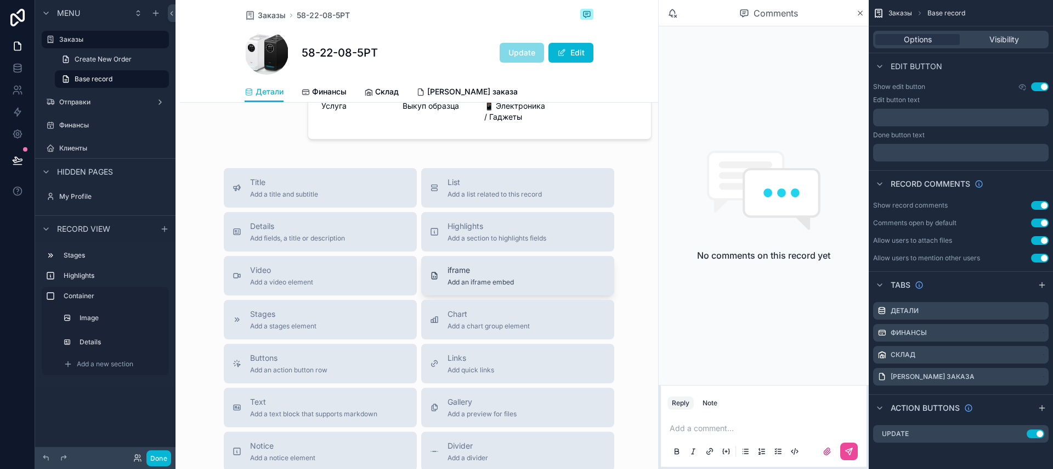
click at [468, 275] on span "iframe" at bounding box center [481, 269] width 66 height 11
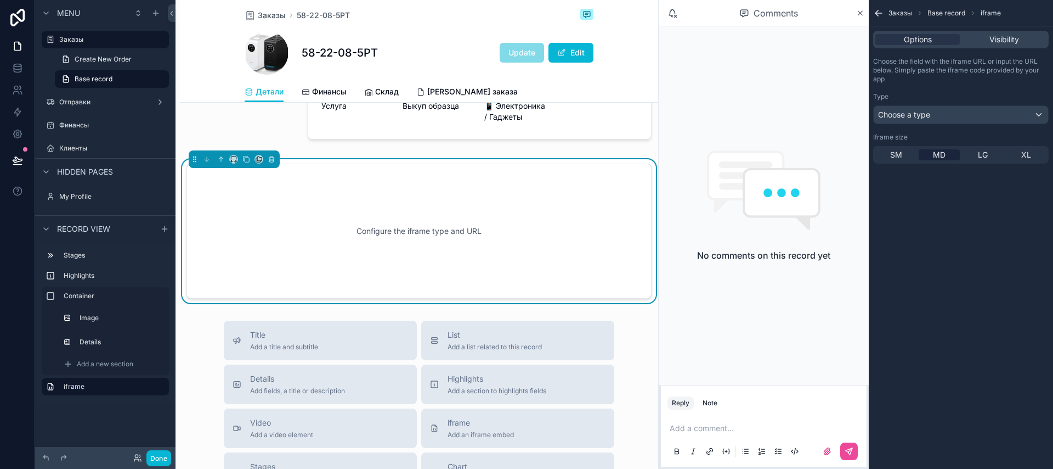
scroll to position [267, 0]
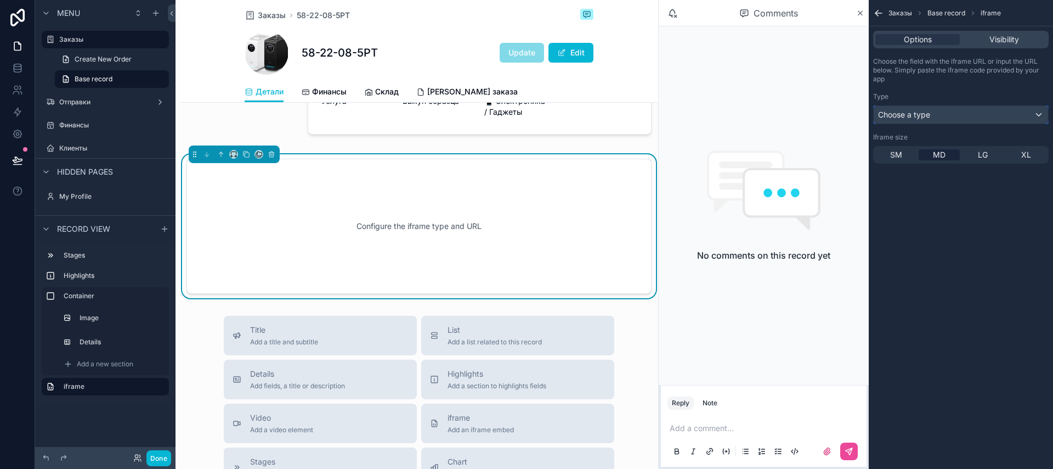
click at [933, 117] on div "Choose a type" at bounding box center [961, 115] width 174 height 18
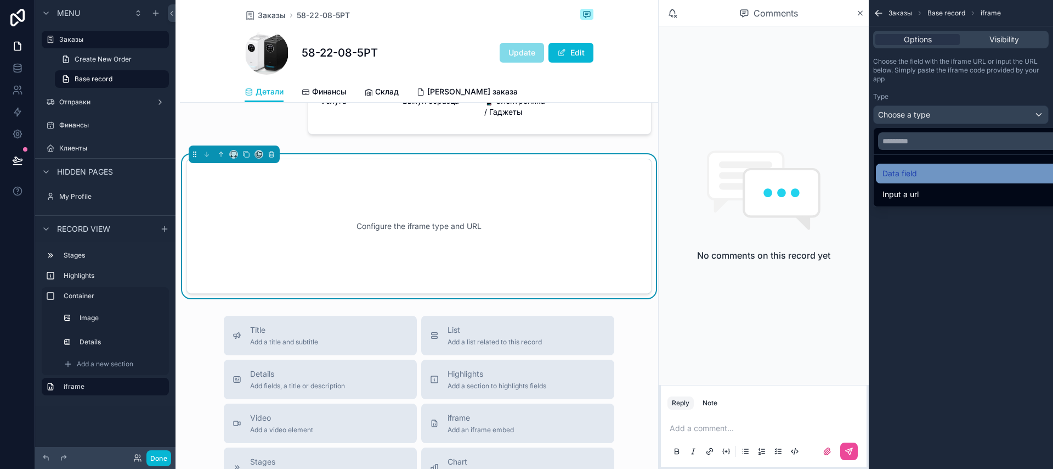
click at [926, 180] on div "Data field" at bounding box center [973, 173] width 195 height 20
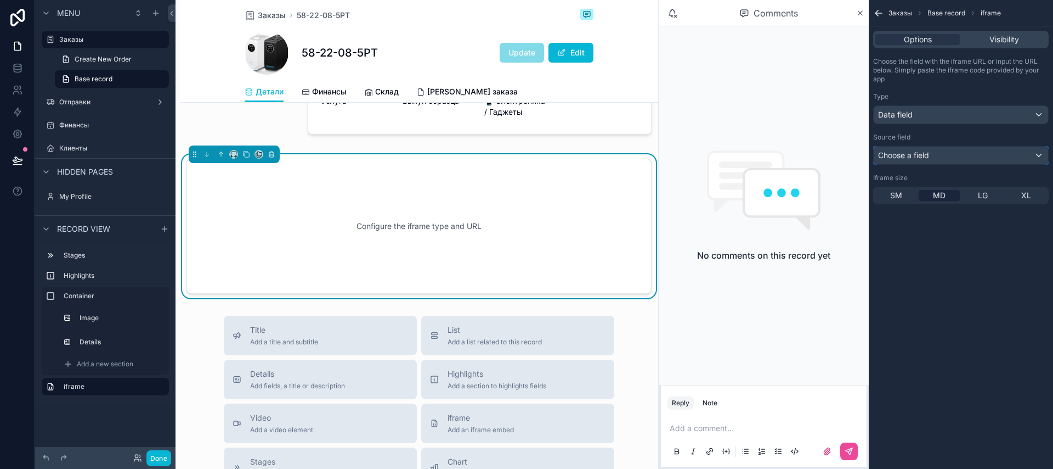
click at [926, 155] on span "Choose a field" at bounding box center [903, 154] width 51 height 9
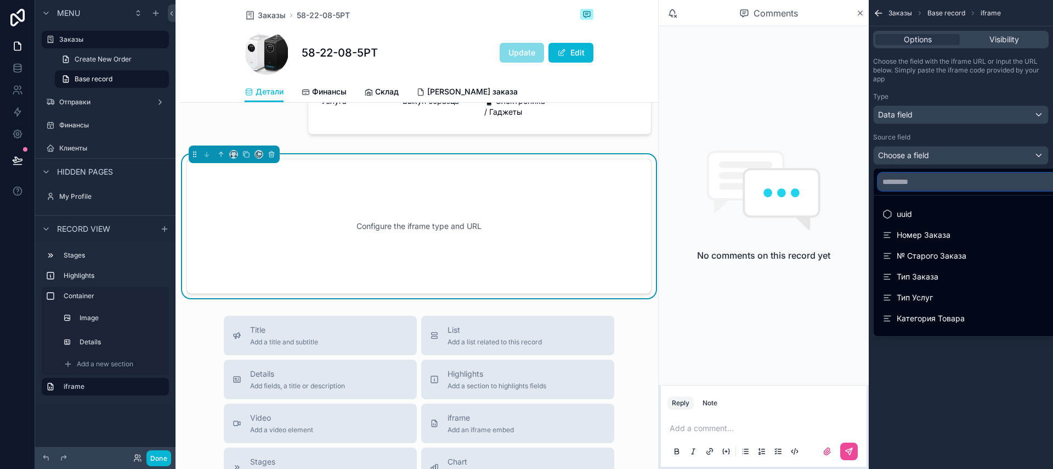
click at [918, 185] on input "text" at bounding box center [973, 182] width 191 height 18
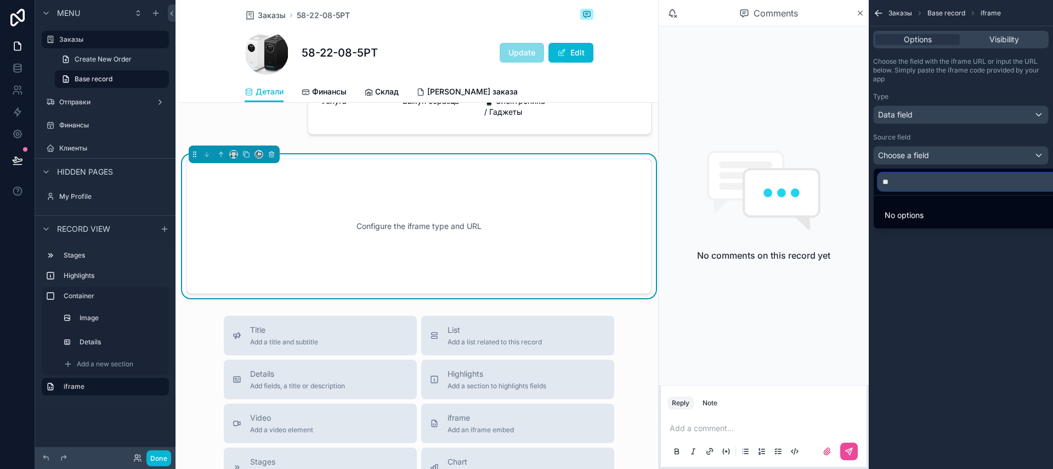
type input "*"
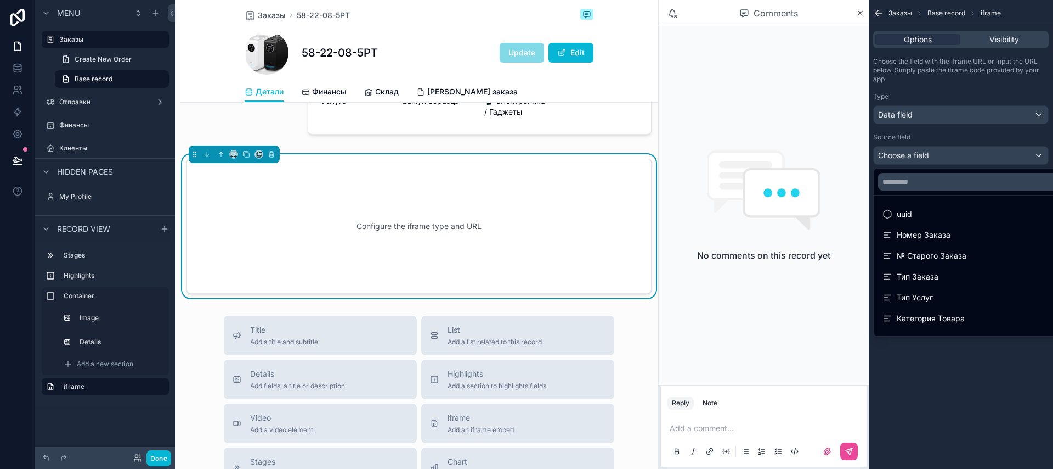
click at [21, 66] on div "scrollable content" at bounding box center [526, 234] width 1053 height 469
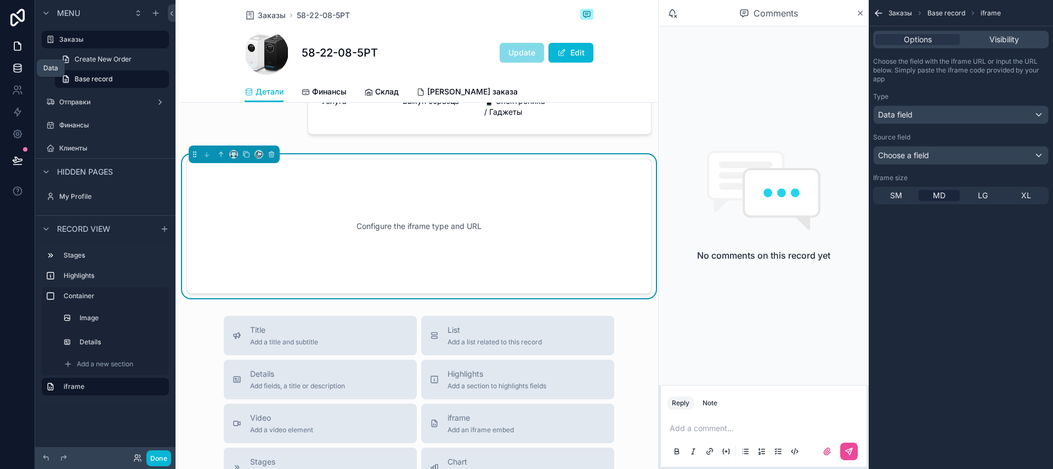
click at [16, 69] on icon at bounding box center [17, 67] width 7 height 4
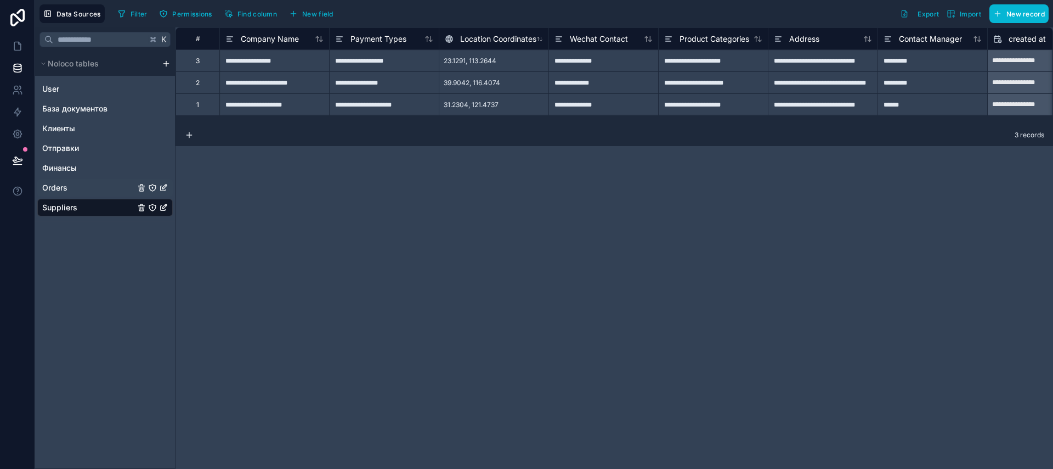
click at [87, 190] on div "Orders" at bounding box center [105, 188] width 136 height 18
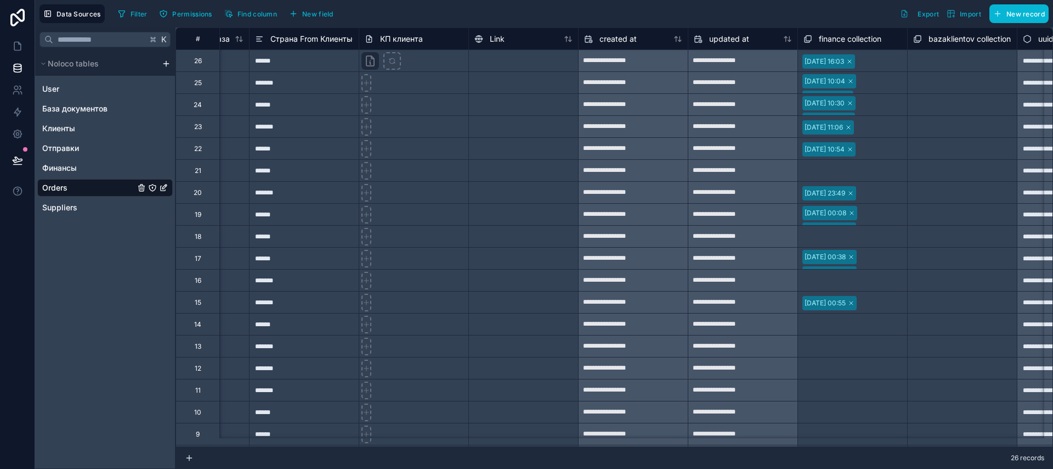
scroll to position [0, 5319]
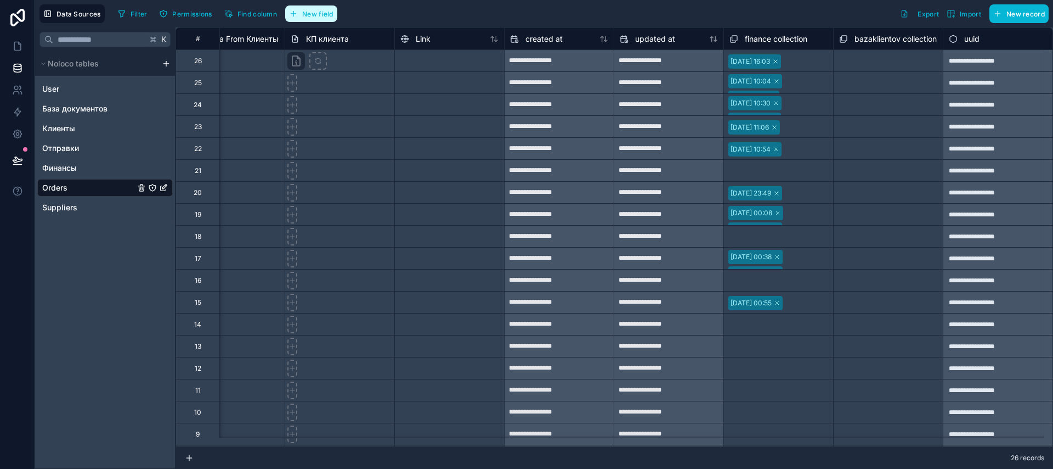
click at [314, 19] on button "New field" at bounding box center [311, 13] width 52 height 16
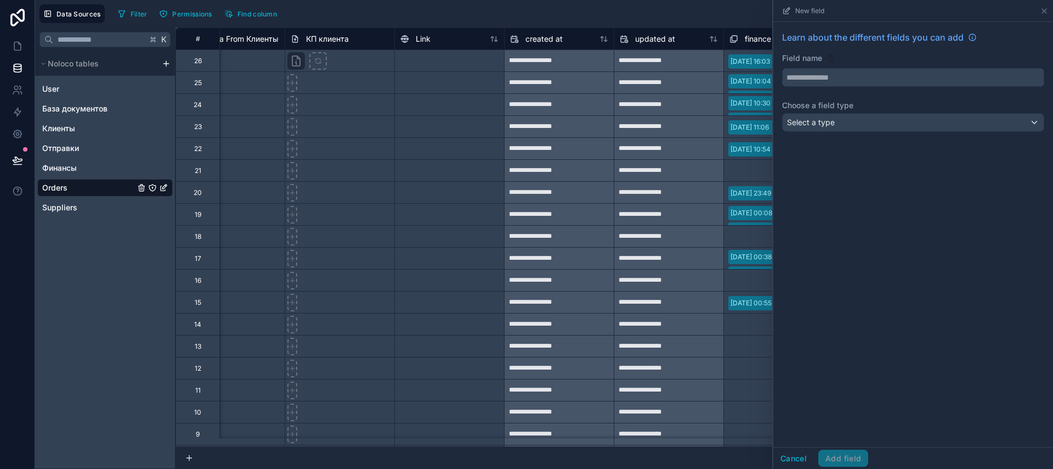
click at [842, 76] on input "text" at bounding box center [913, 78] width 261 height 18
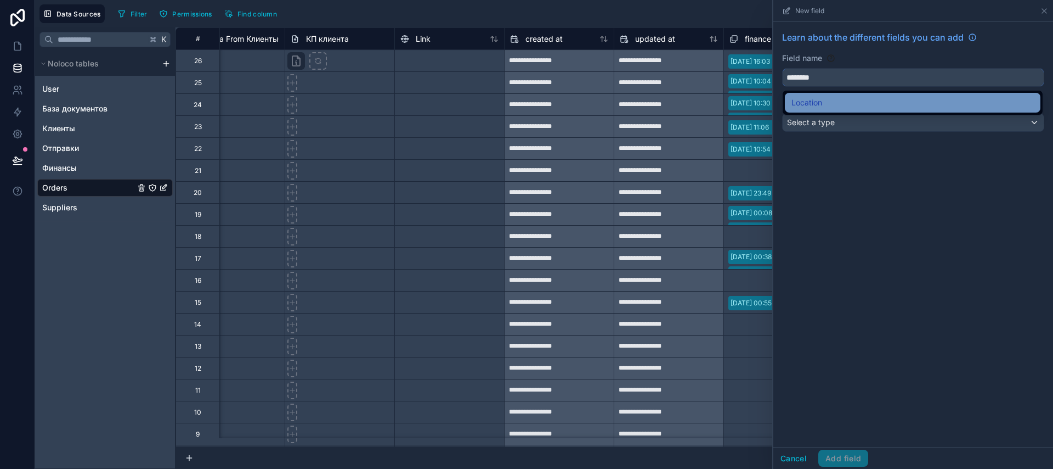
type input "********"
click at [866, 100] on div "Location" at bounding box center [913, 102] width 242 height 13
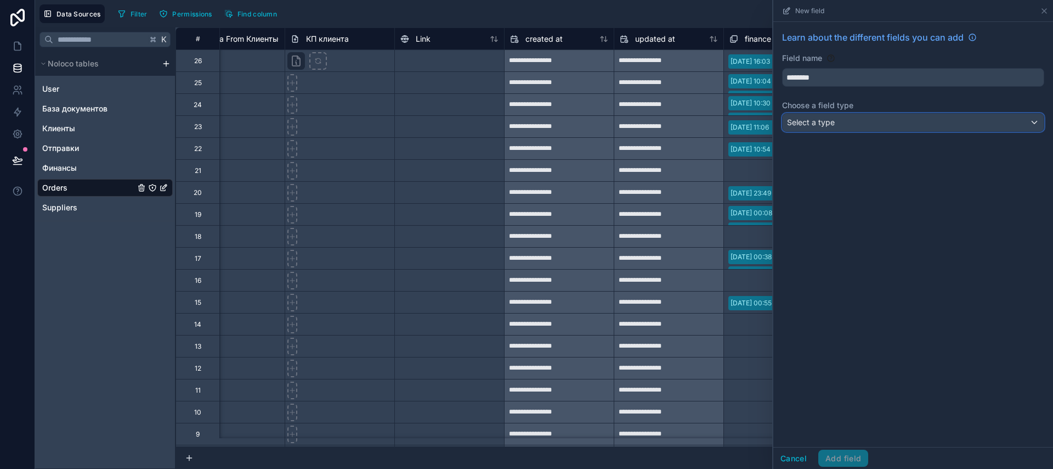
click at [829, 120] on span "Select a type" at bounding box center [811, 121] width 48 height 9
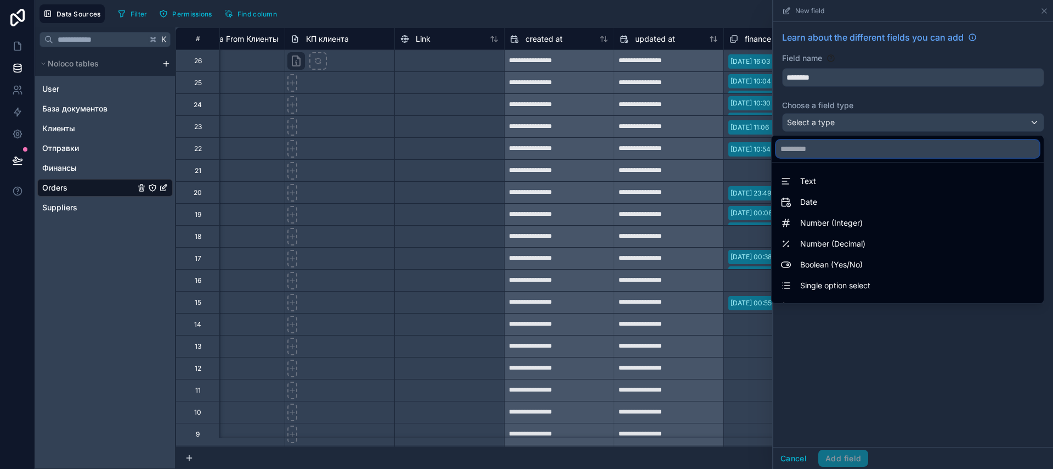
click at [871, 144] on input "text" at bounding box center [907, 149] width 263 height 18
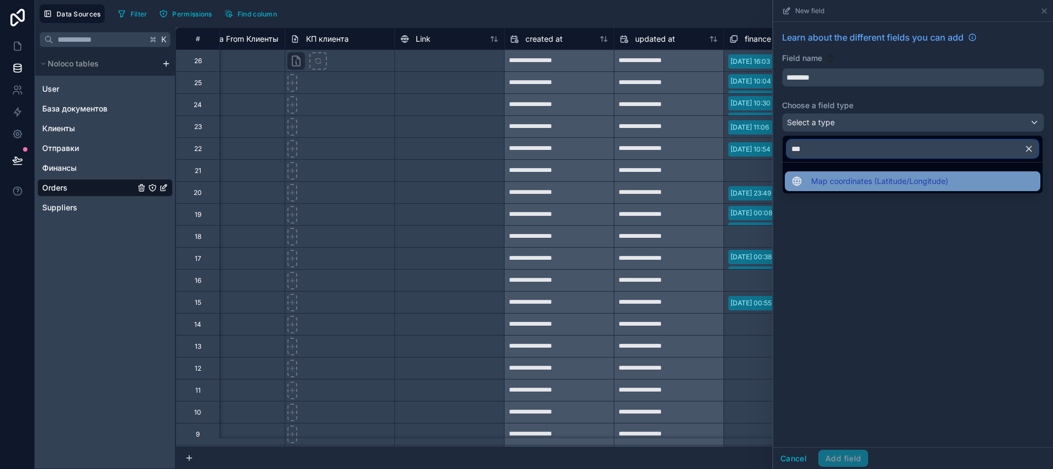
type input "***"
click at [861, 189] on div "Map coordinates (Latitude/Longitude)" at bounding box center [913, 181] width 256 height 20
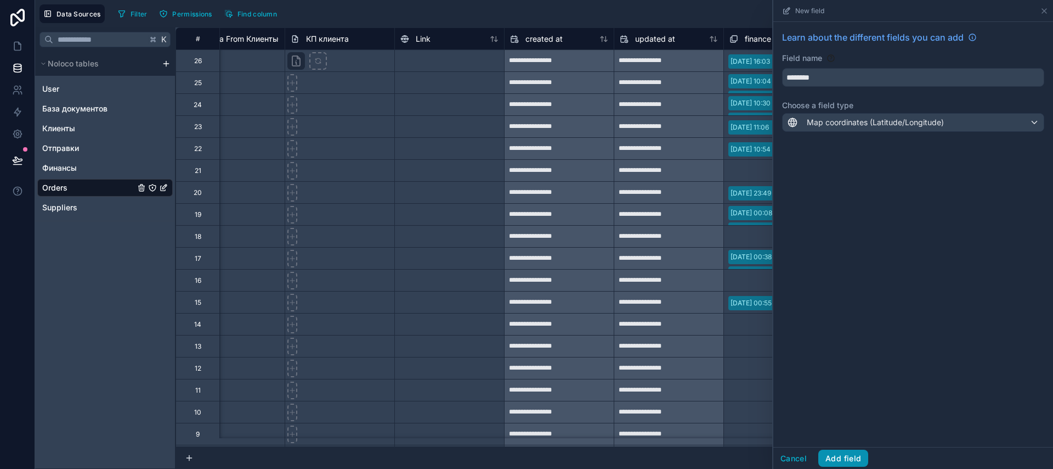
click at [845, 461] on button "Add field" at bounding box center [844, 458] width 50 height 18
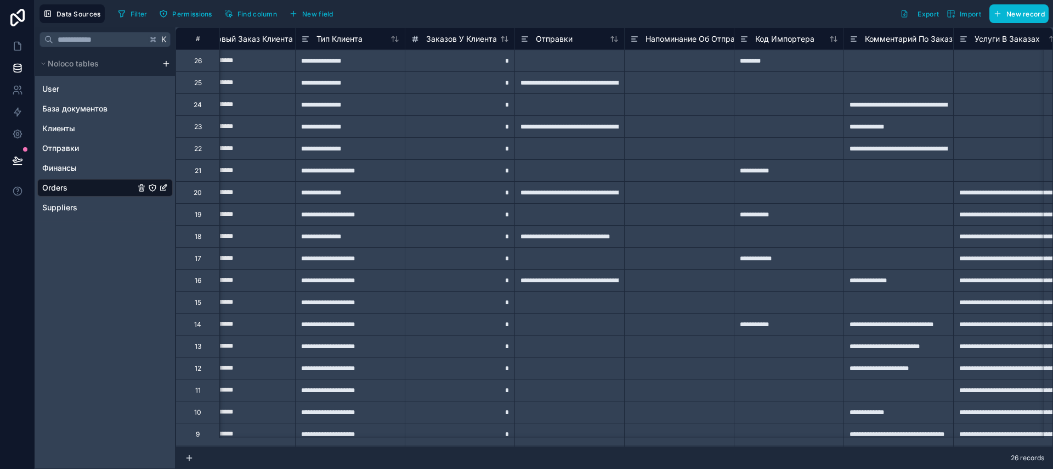
scroll to position [0, 1690]
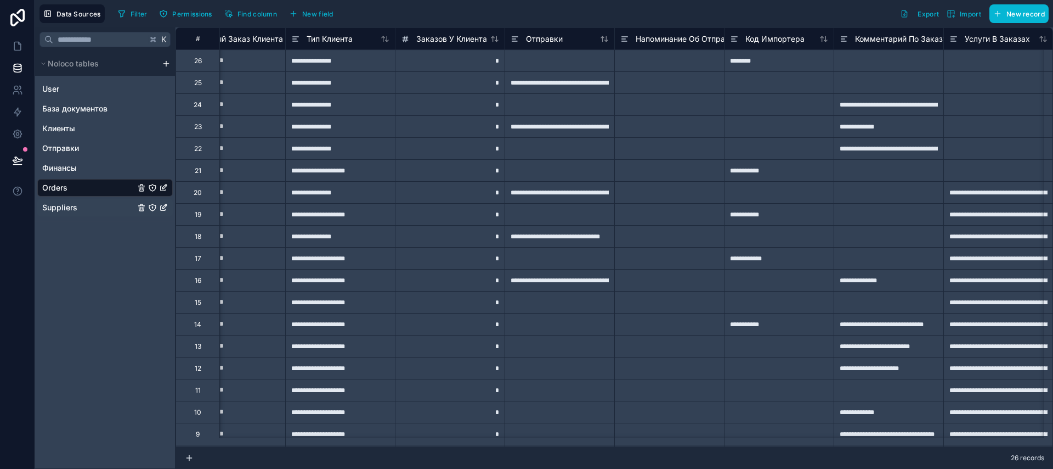
click at [72, 209] on span "Suppliers" at bounding box center [59, 207] width 35 height 11
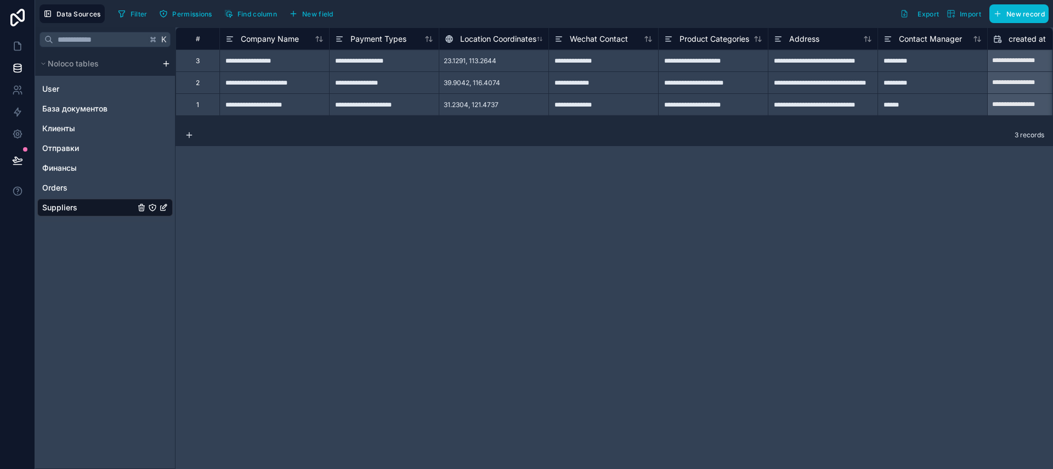
click at [525, 61] on div "23.1291, 113.2644" at bounding box center [494, 60] width 110 height 22
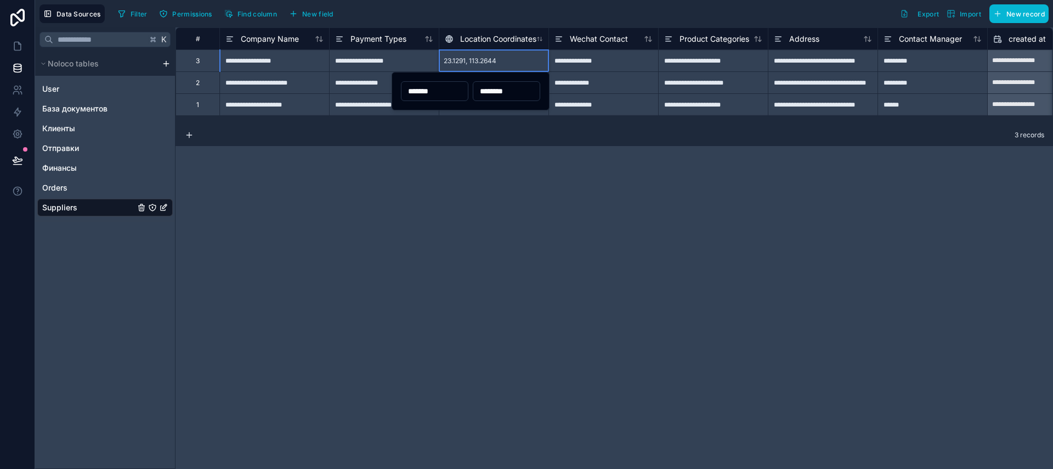
click at [525, 61] on div "23.1291, 113.2644" at bounding box center [494, 60] width 110 height 22
click at [77, 182] on div "Orders" at bounding box center [105, 188] width 136 height 18
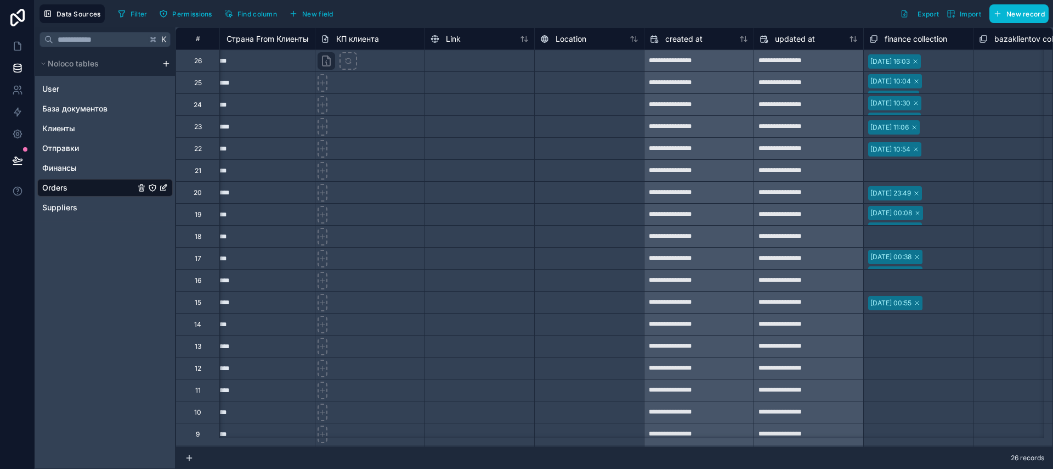
scroll to position [0, 5276]
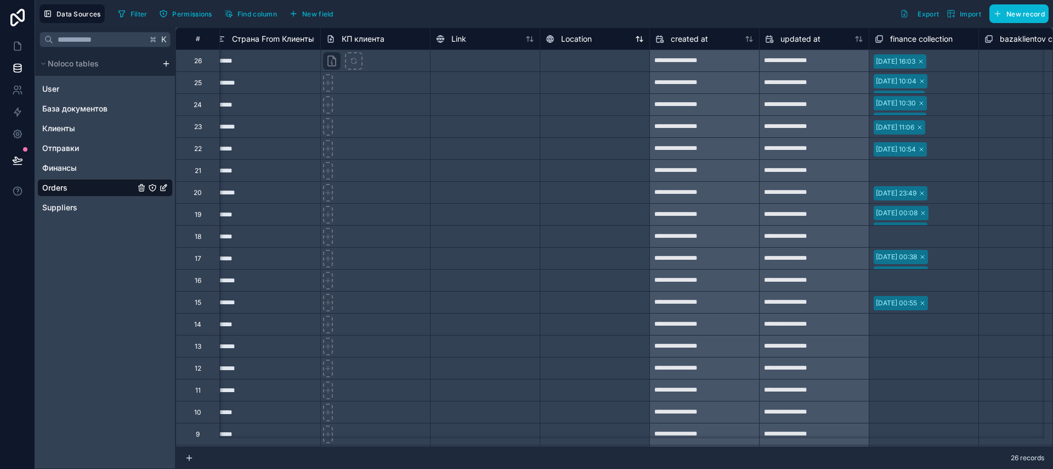
click at [596, 40] on div "Location" at bounding box center [595, 38] width 98 height 13
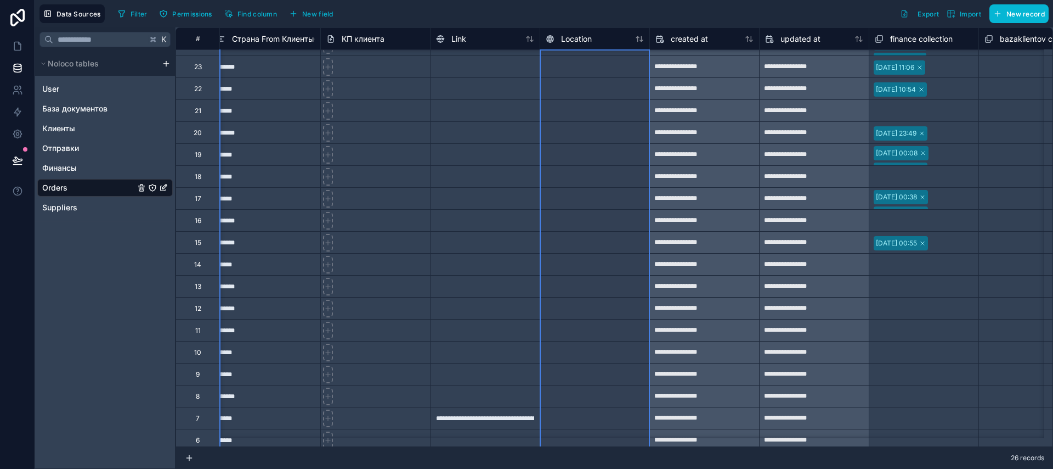
scroll to position [182, 5276]
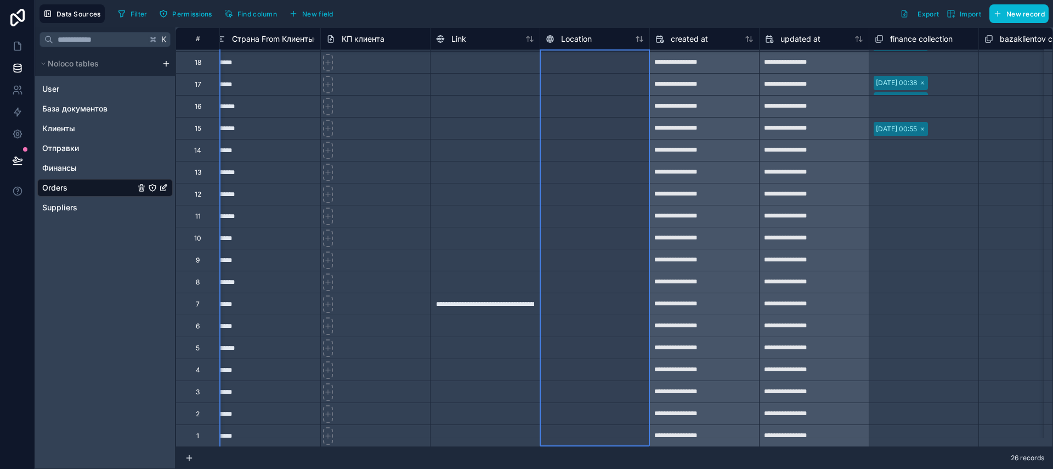
click at [566, 292] on div at bounding box center [595, 303] width 110 height 22
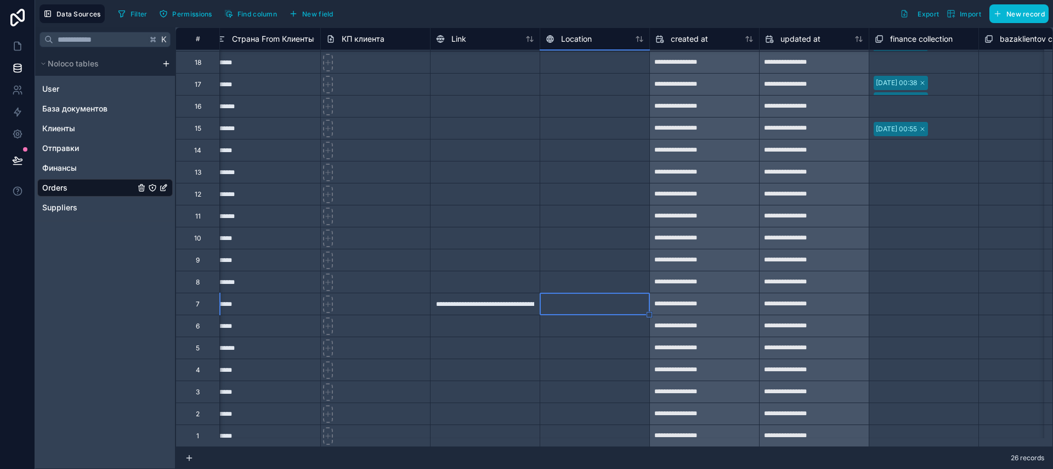
click at [566, 292] on div at bounding box center [595, 303] width 110 height 22
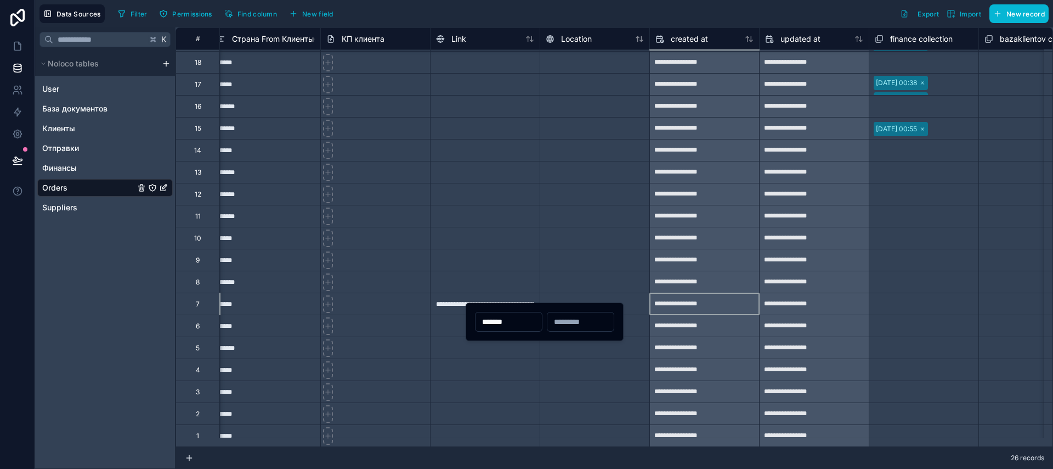
type input "*******"
click at [577, 320] on input "text" at bounding box center [581, 321] width 66 height 15
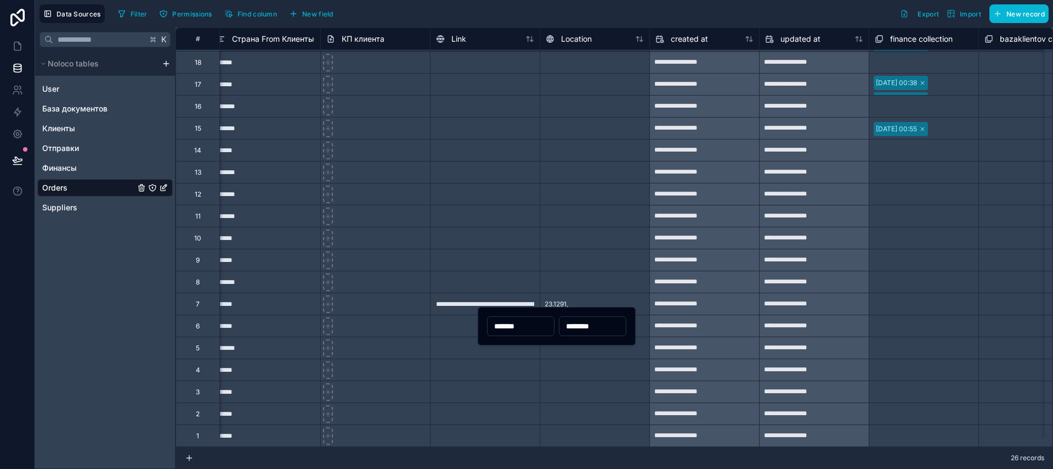
type input "********"
click at [599, 292] on div "23.1291," at bounding box center [595, 303] width 110 height 22
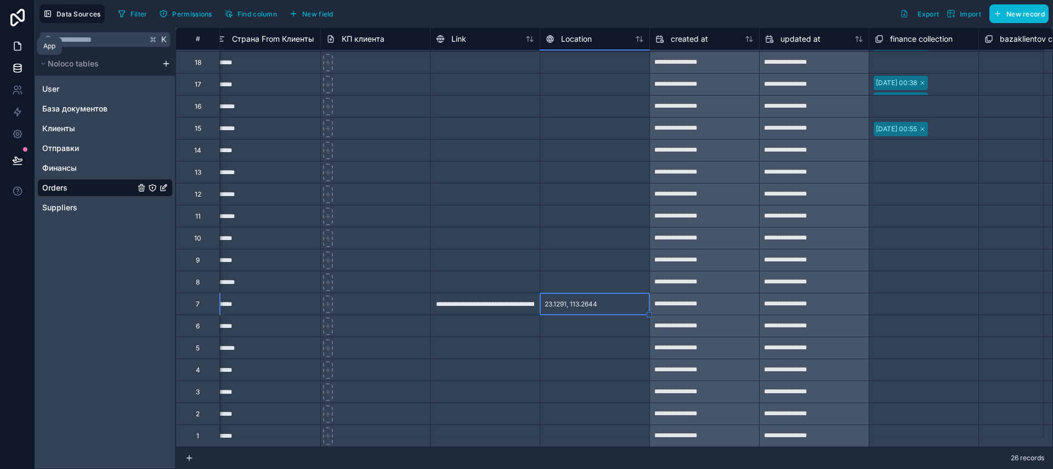
click at [7, 44] on link at bounding box center [17, 46] width 35 height 22
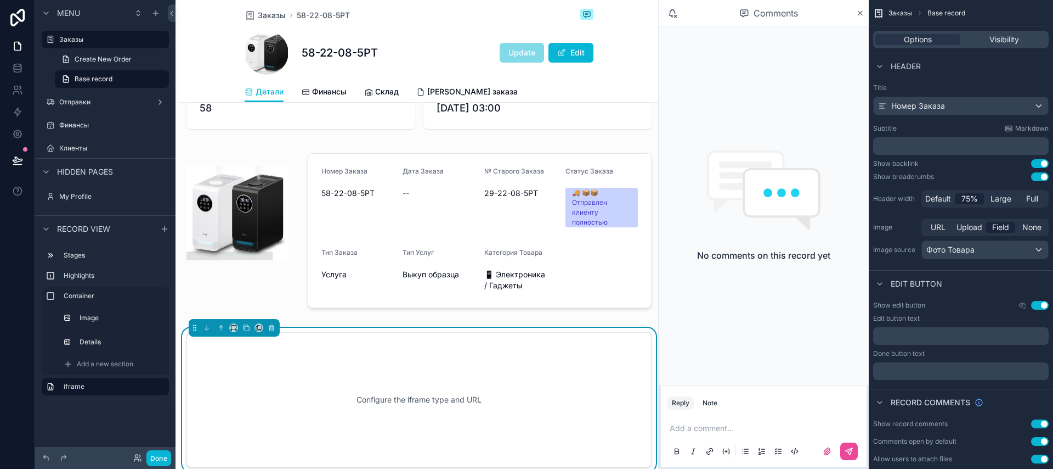
scroll to position [303, 0]
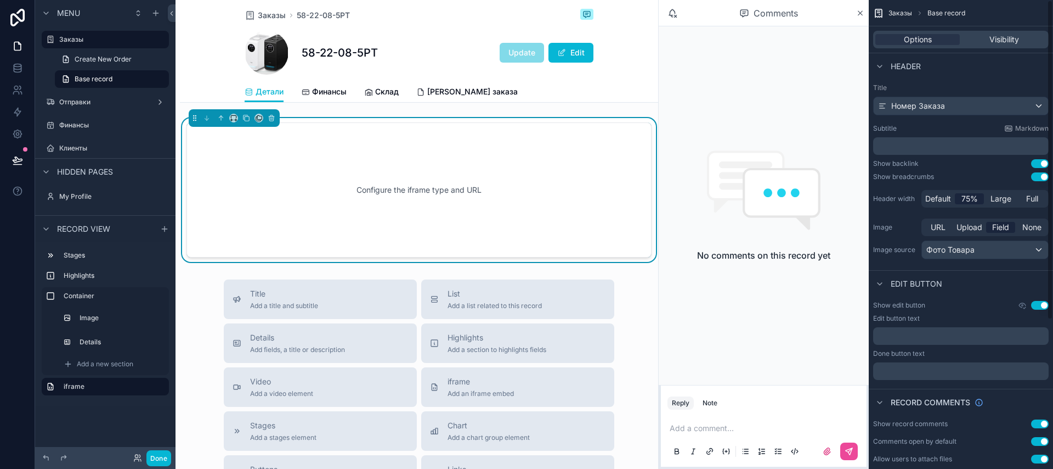
click at [497, 187] on div "Configure the iframe type and URL" at bounding box center [419, 189] width 429 height 99
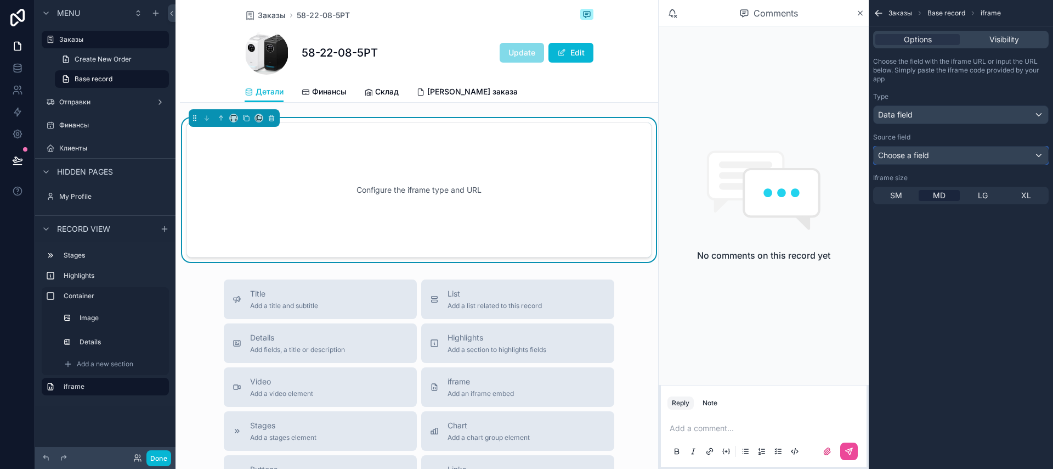
click at [951, 156] on div "Choose a field" at bounding box center [961, 155] width 174 height 18
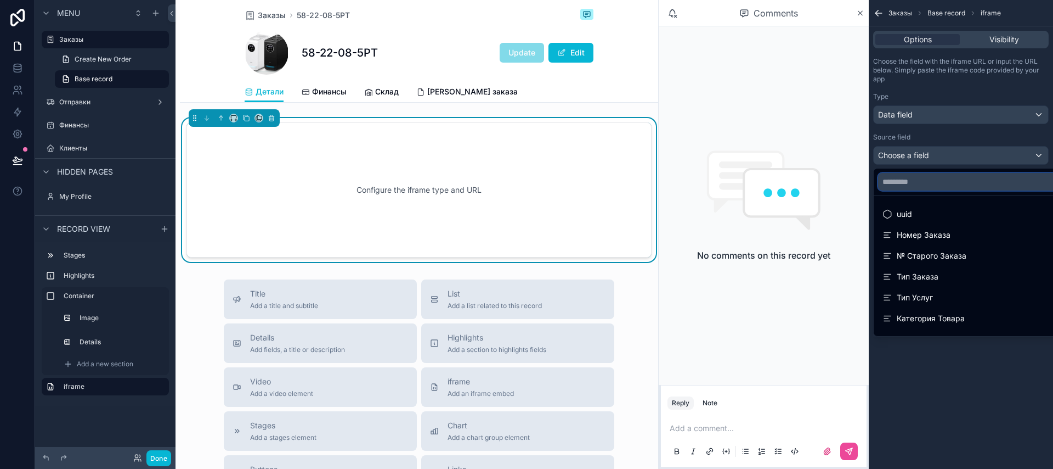
click at [931, 184] on input "text" at bounding box center [973, 182] width 191 height 18
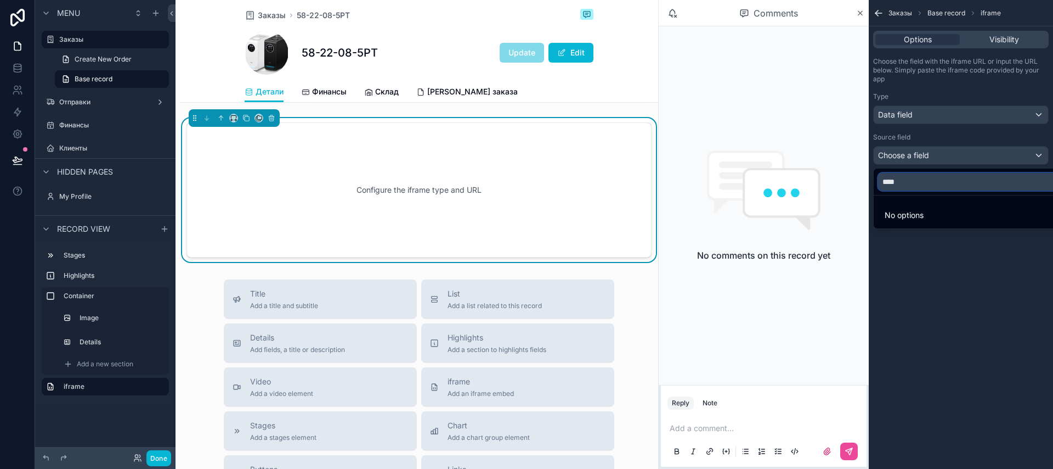
type input "****"
click at [907, 115] on div "scrollable content" at bounding box center [526, 234] width 1053 height 469
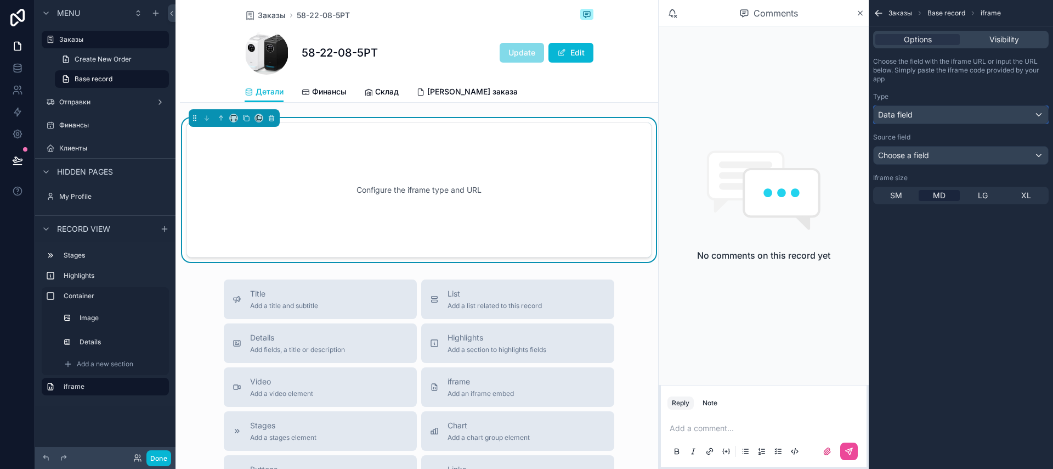
click at [906, 117] on span "Data field" at bounding box center [895, 114] width 35 height 11
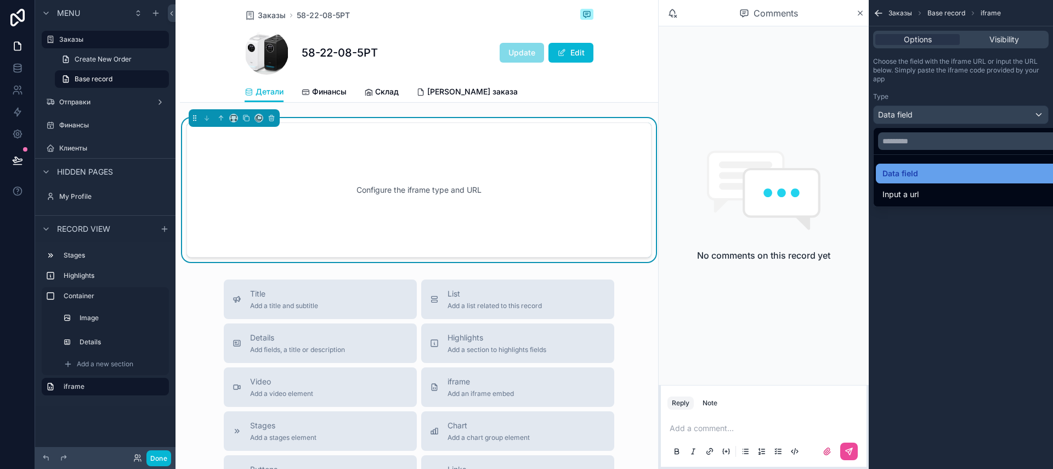
click at [915, 170] on span "Data field" at bounding box center [901, 173] width 36 height 13
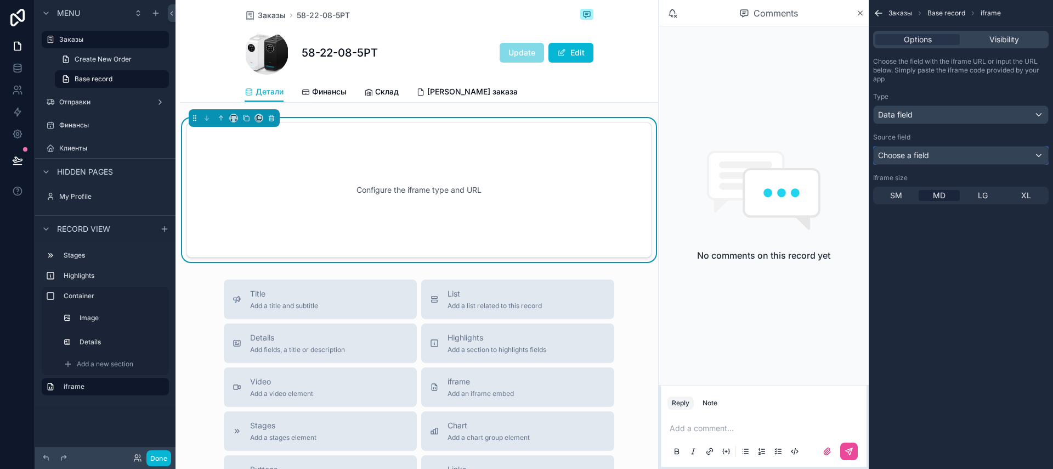
click at [912, 161] on div "Choose a field" at bounding box center [961, 155] width 174 height 18
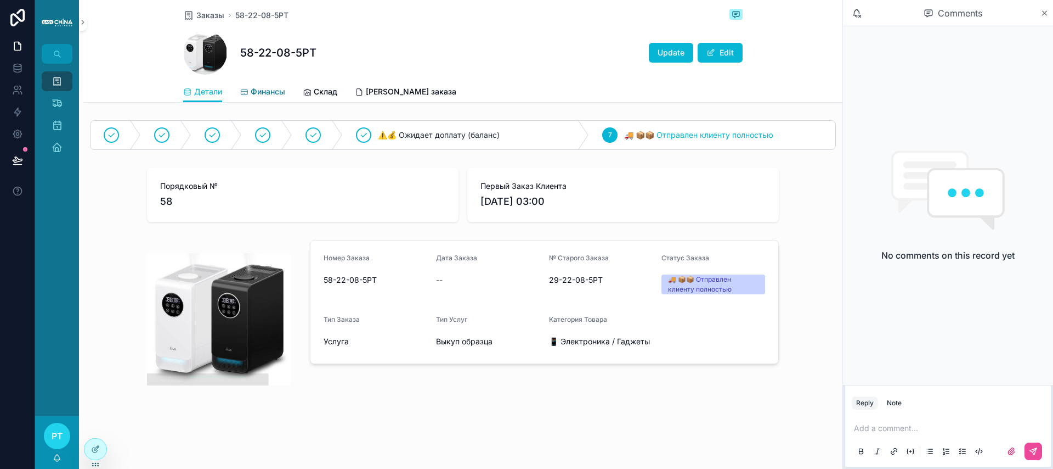
click at [260, 91] on span "Финансы" at bounding box center [268, 91] width 35 height 11
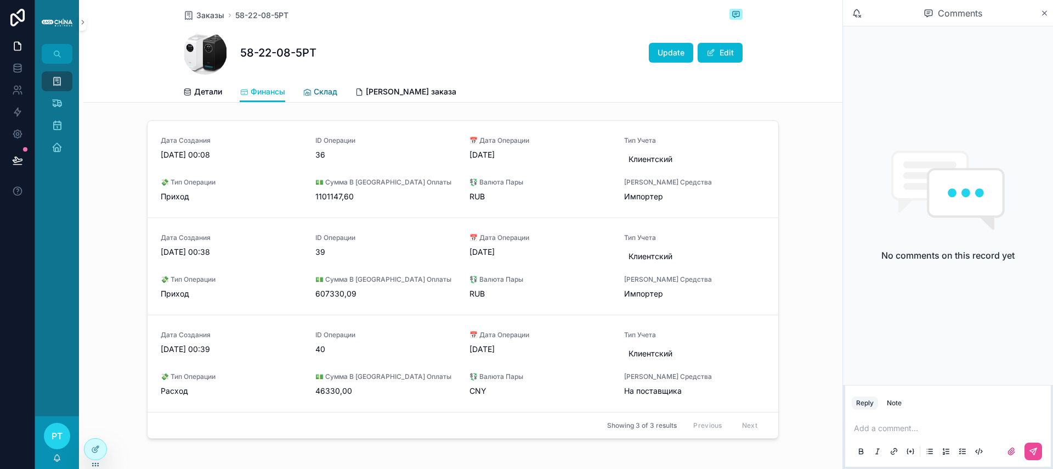
click at [320, 93] on span "Склад" at bounding box center [326, 91] width 24 height 11
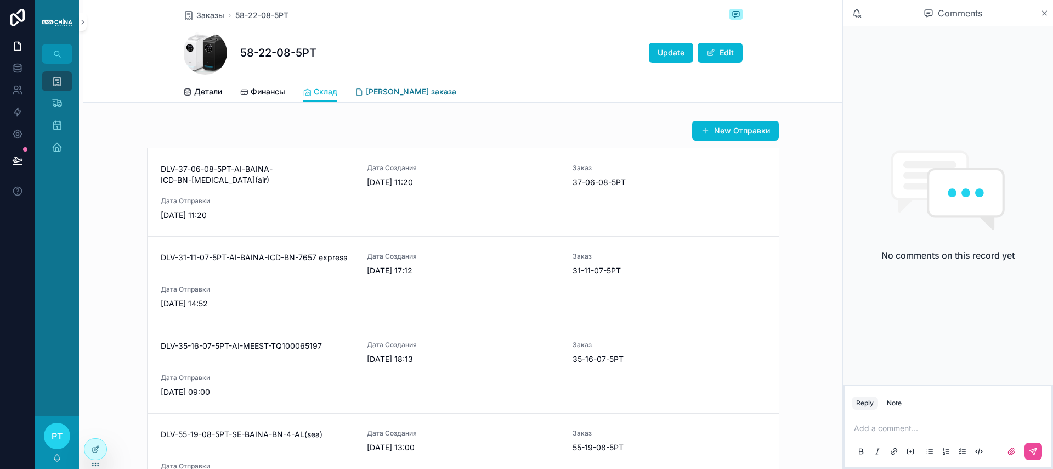
click at [387, 93] on span "[PERSON_NAME] заказа" at bounding box center [411, 91] width 91 height 11
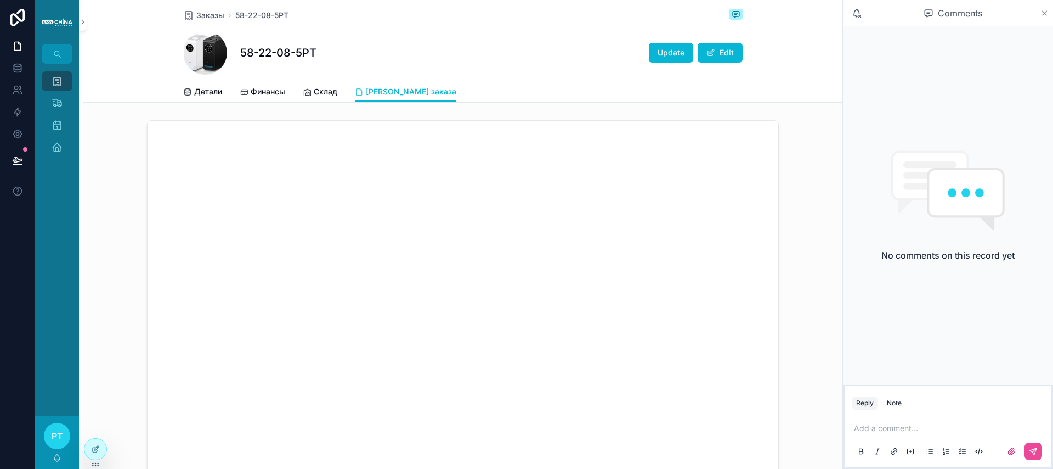
click at [1042, 14] on icon "scrollable content" at bounding box center [1045, 13] width 8 height 9
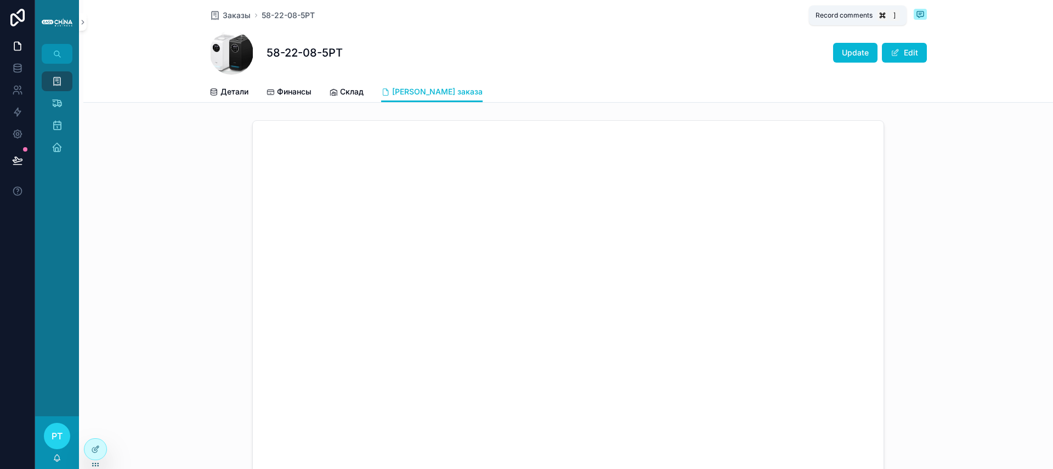
click at [916, 12] on icon "scrollable content" at bounding box center [920, 14] width 9 height 9
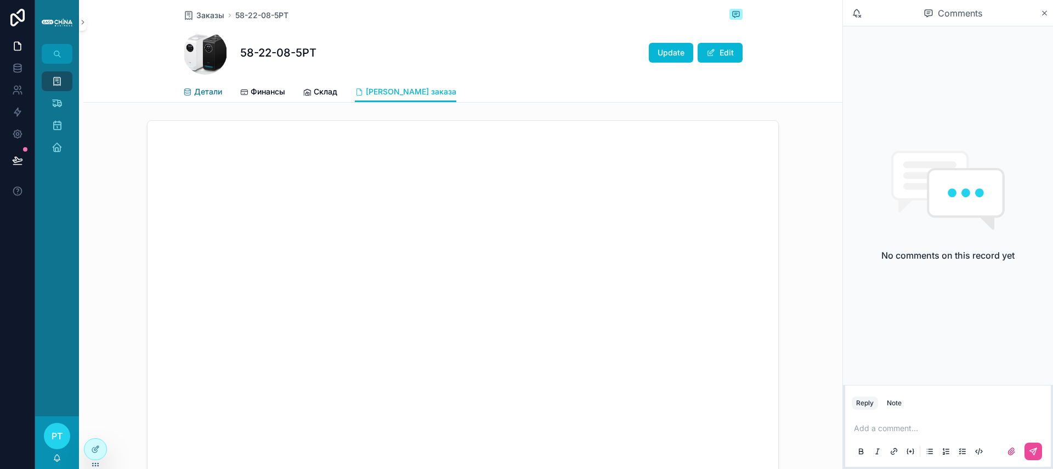
click at [208, 97] on span "Детали" at bounding box center [208, 91] width 28 height 11
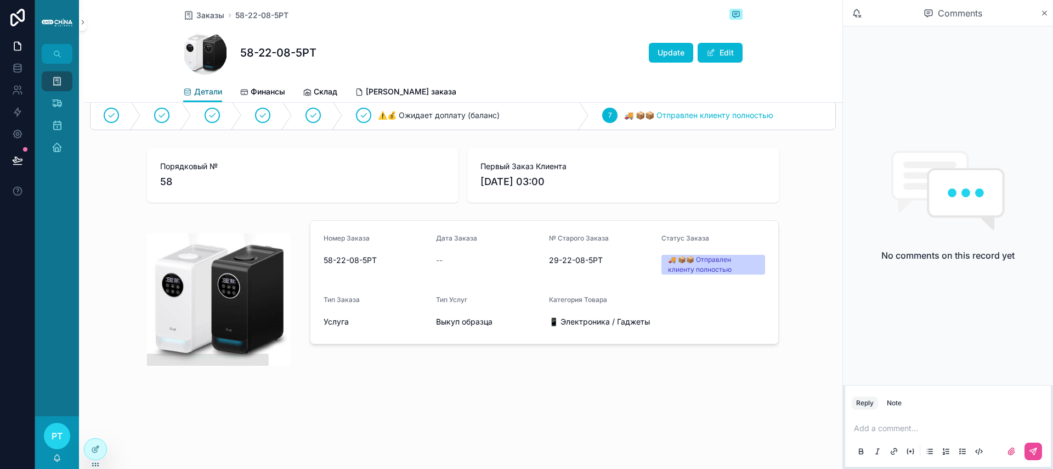
scroll to position [22, 0]
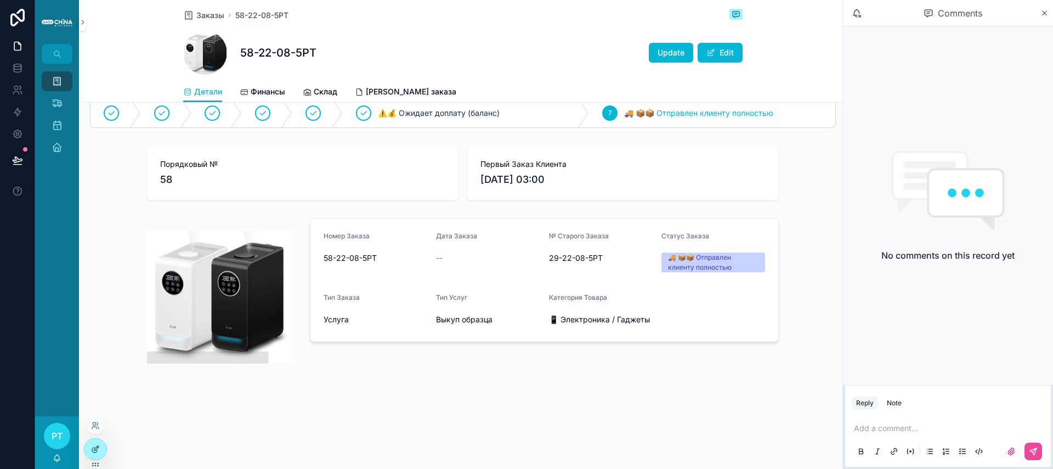
click at [97, 447] on icon at bounding box center [95, 448] width 9 height 9
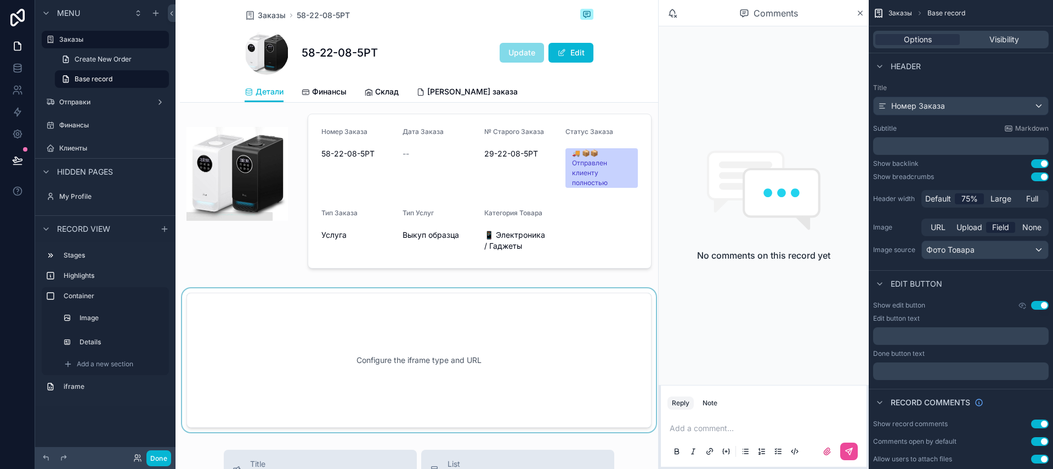
scroll to position [178, 0]
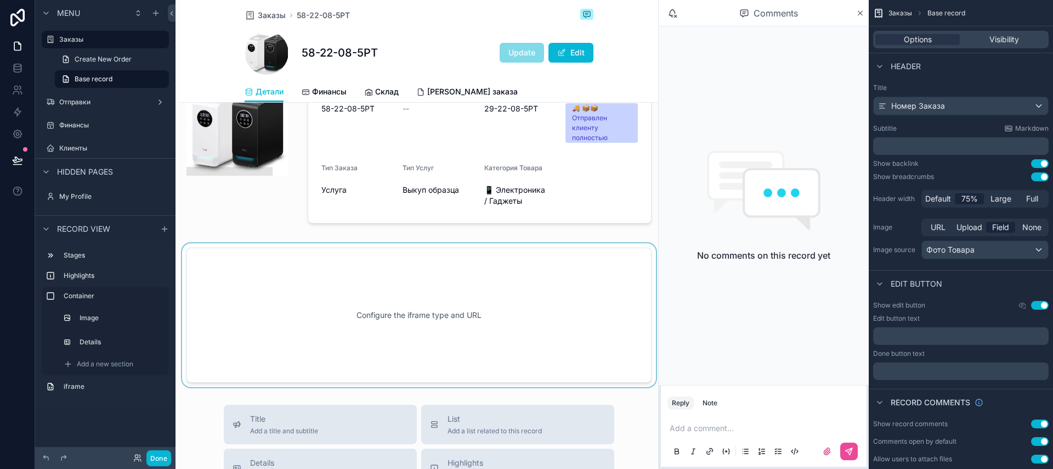
click at [397, 319] on div "scrollable content" at bounding box center [419, 315] width 478 height 144
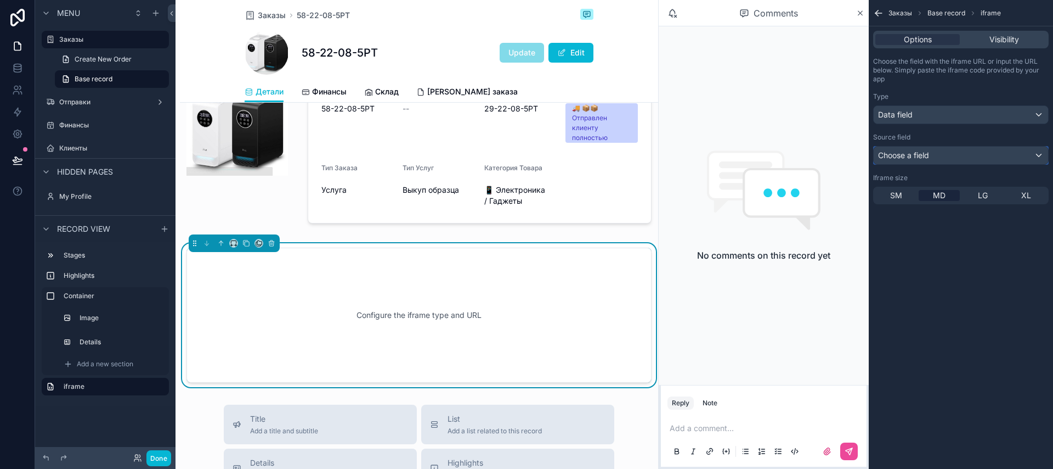
click at [913, 157] on span "Choose a field" at bounding box center [903, 154] width 51 height 9
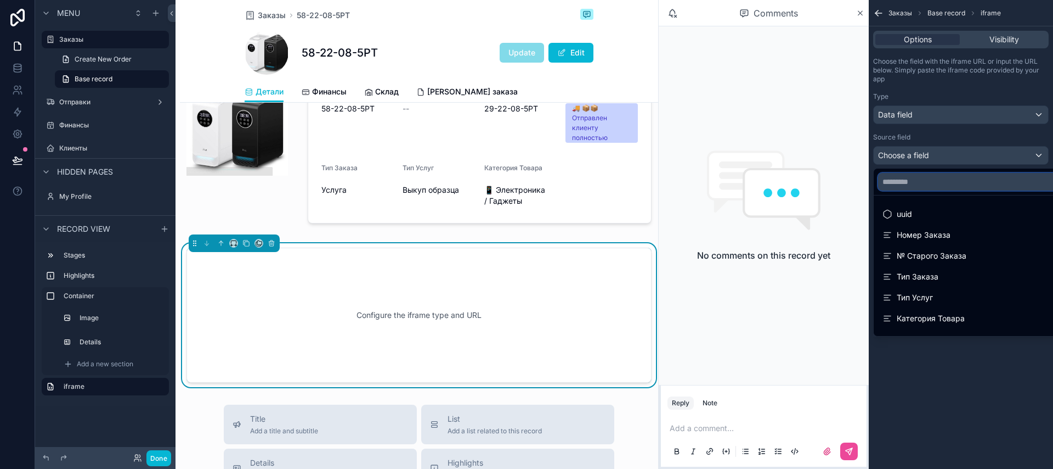
click at [906, 184] on input "text" at bounding box center [973, 182] width 191 height 18
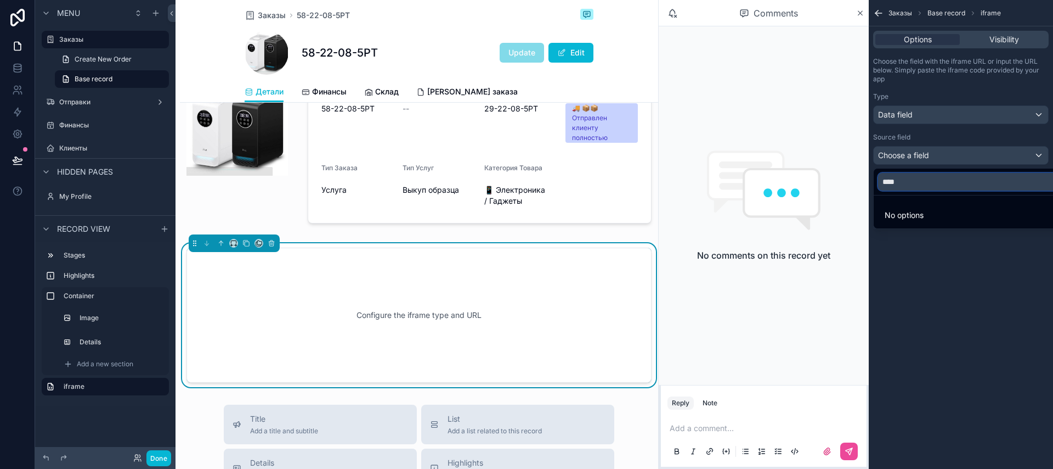
type input "****"
click at [949, 157] on div "scrollable content" at bounding box center [526, 234] width 1053 height 469
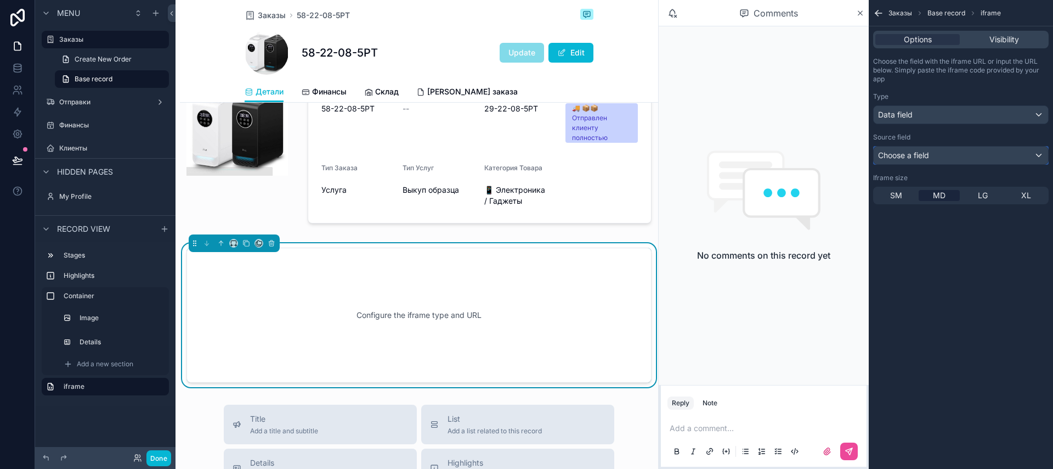
click at [935, 155] on div "Choose a field" at bounding box center [961, 155] width 174 height 18
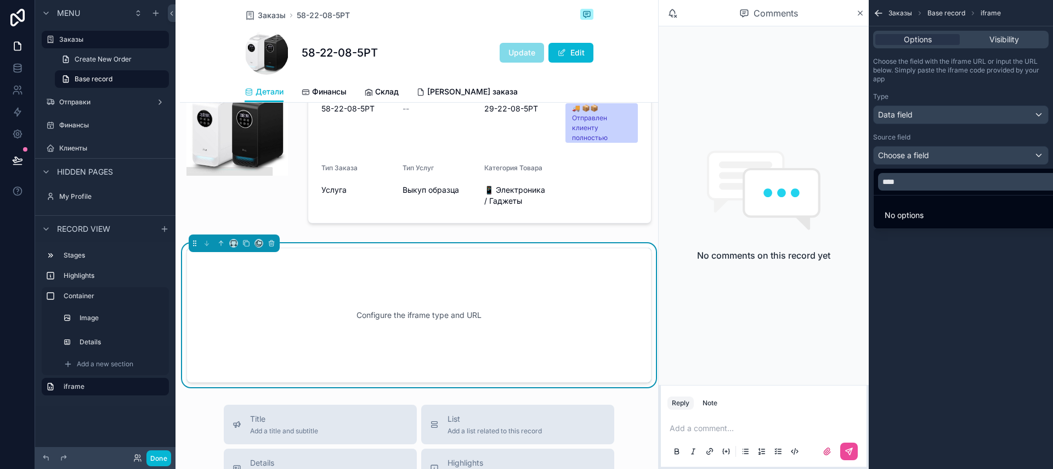
click at [921, 123] on div "scrollable content" at bounding box center [526, 234] width 1053 height 469
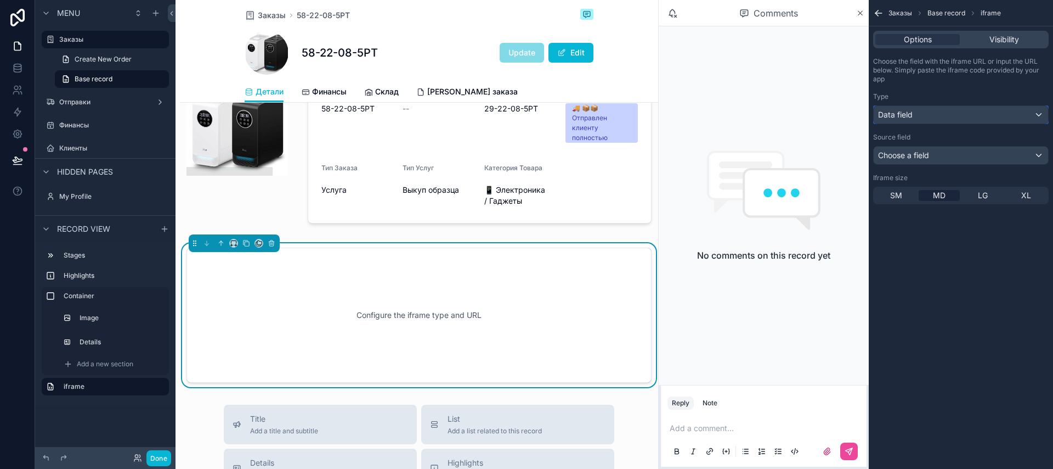
click at [917, 120] on div "Data field" at bounding box center [961, 115] width 174 height 18
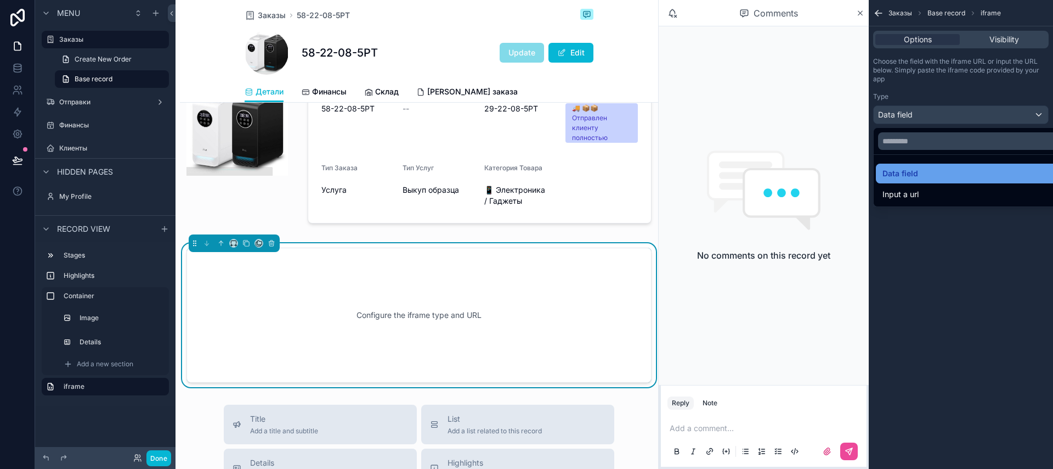
click at [920, 170] on div "Data field" at bounding box center [974, 173] width 182 height 13
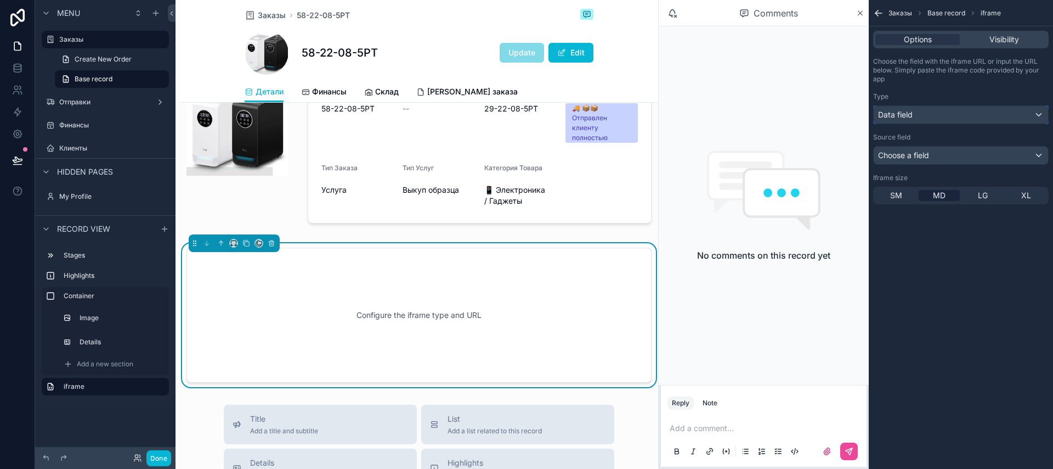
click at [913, 122] on div "Data field" at bounding box center [961, 115] width 174 height 18
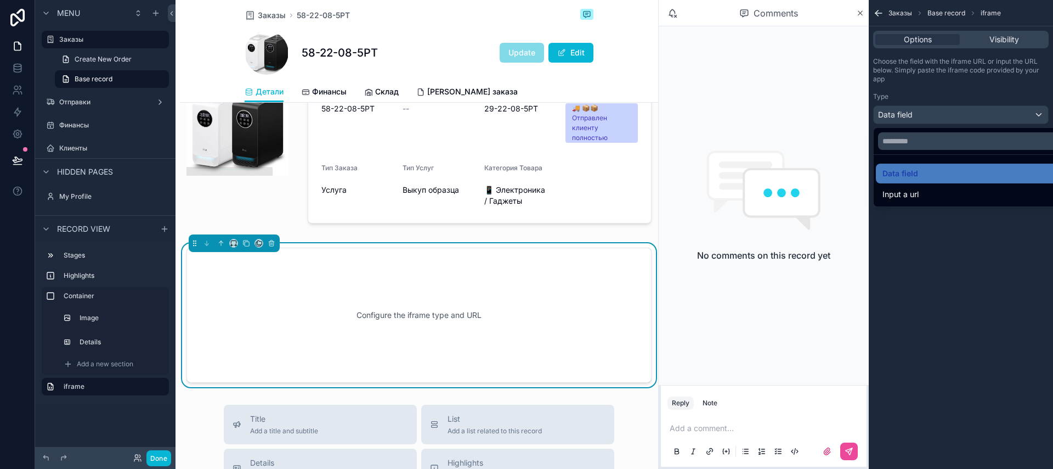
click at [984, 40] on div "scrollable content" at bounding box center [526, 234] width 1053 height 469
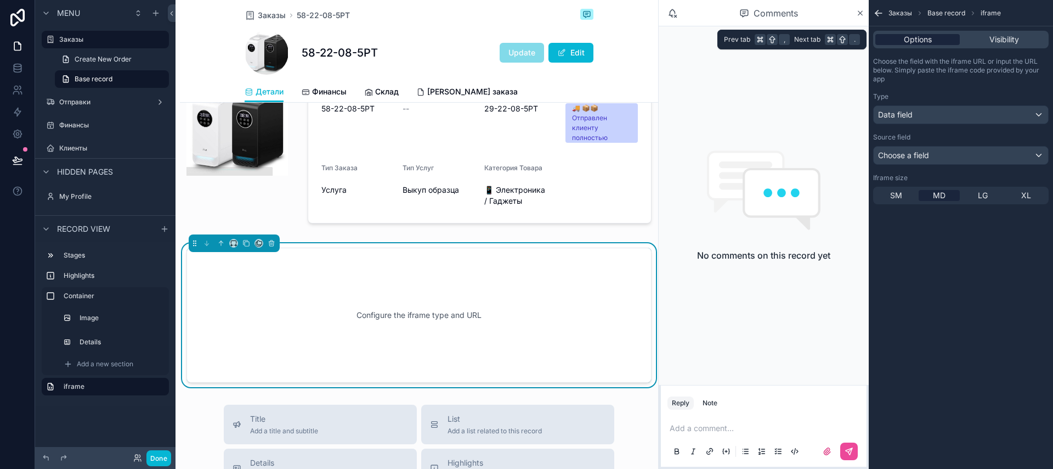
click at [957, 43] on div "Options" at bounding box center [918, 39] width 84 height 11
click at [976, 43] on div "Visibility" at bounding box center [1004, 39] width 84 height 11
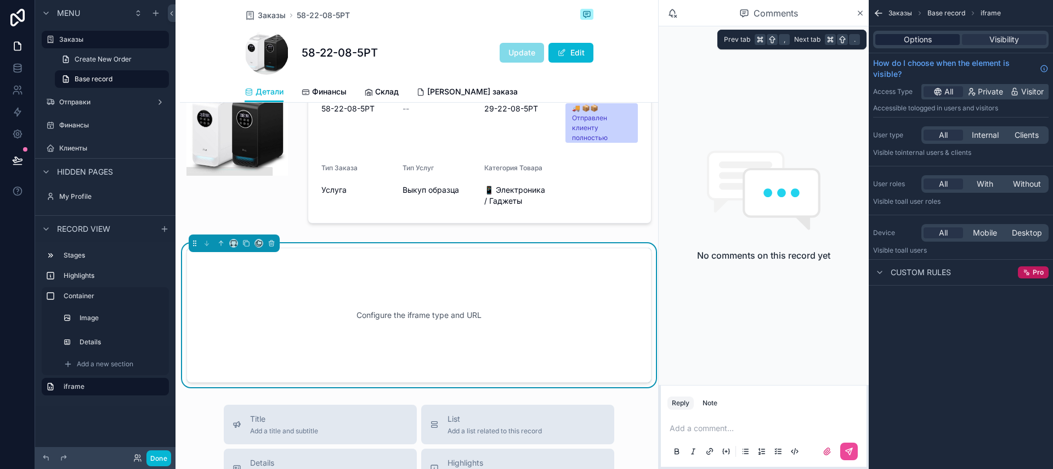
click at [942, 41] on div "Options" at bounding box center [918, 39] width 84 height 11
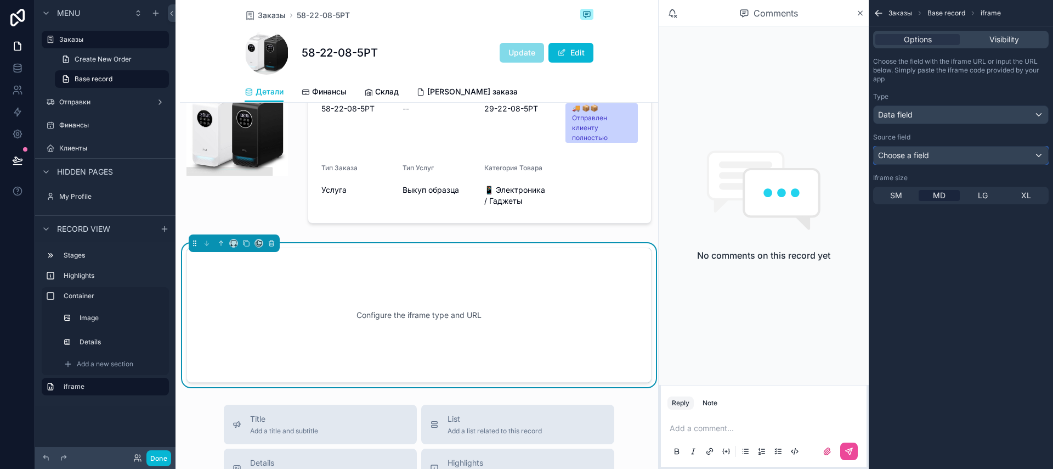
click at [910, 163] on div "Choose a field" at bounding box center [961, 155] width 174 height 18
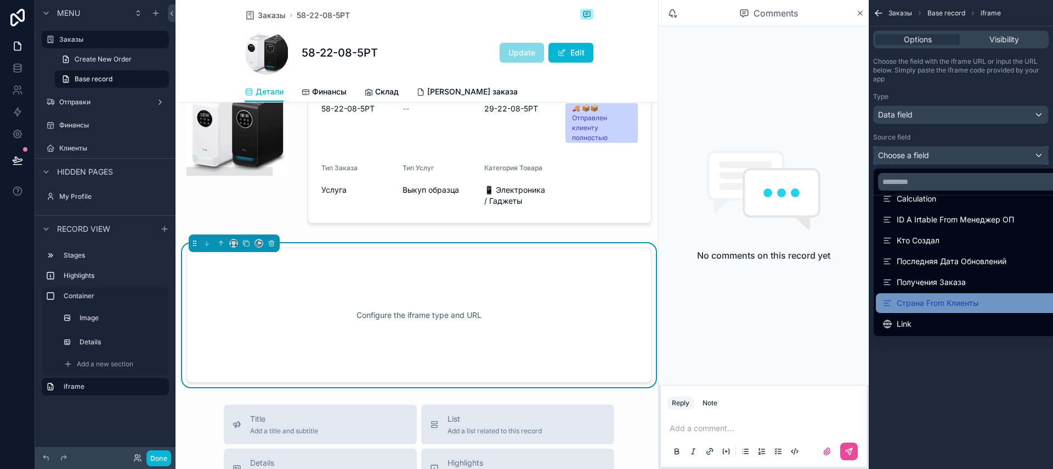
scroll to position [743, 0]
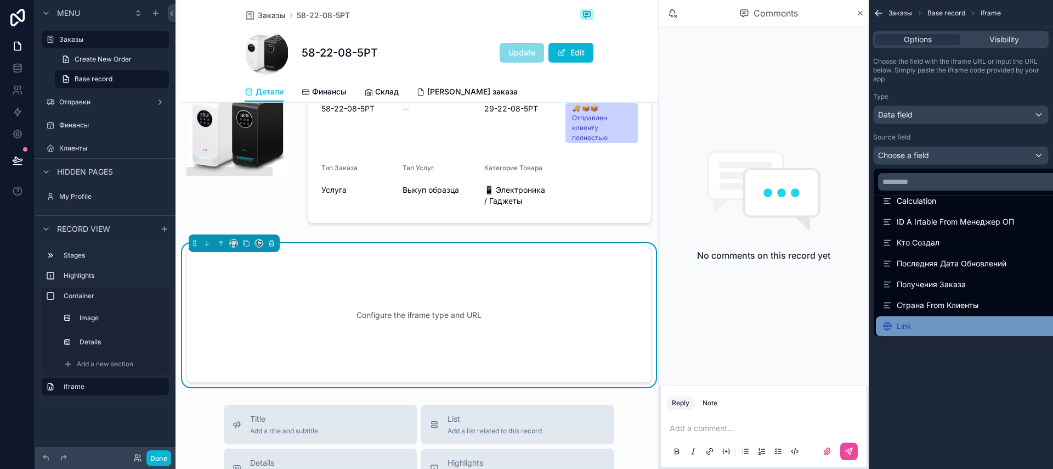
click at [914, 325] on div "Link" at bounding box center [974, 325] width 182 height 13
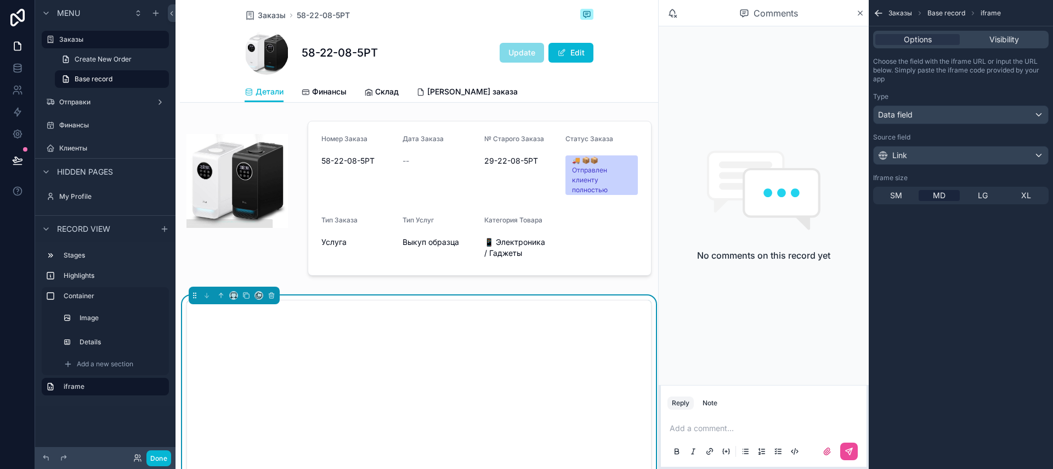
scroll to position [168, 0]
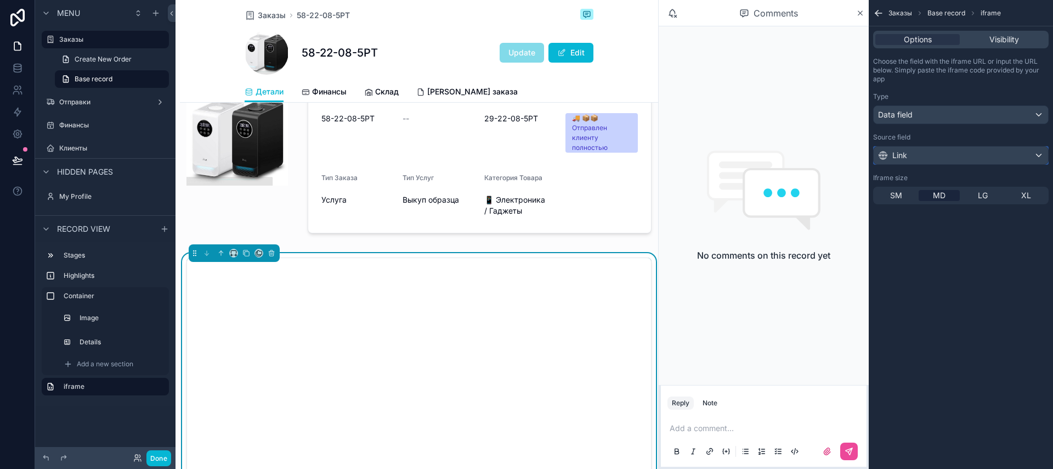
click at [900, 162] on div "Link" at bounding box center [961, 155] width 174 height 18
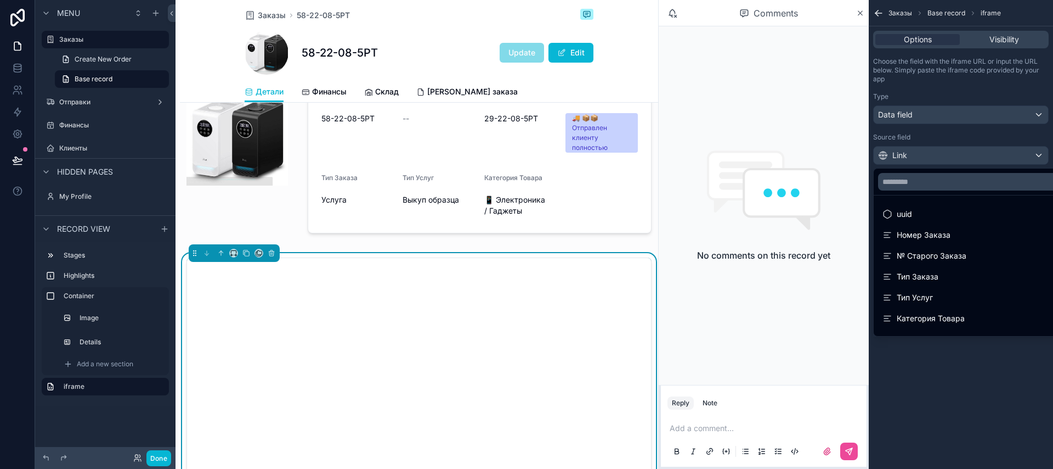
click at [10, 66] on div "scrollable content" at bounding box center [526, 234] width 1053 height 469
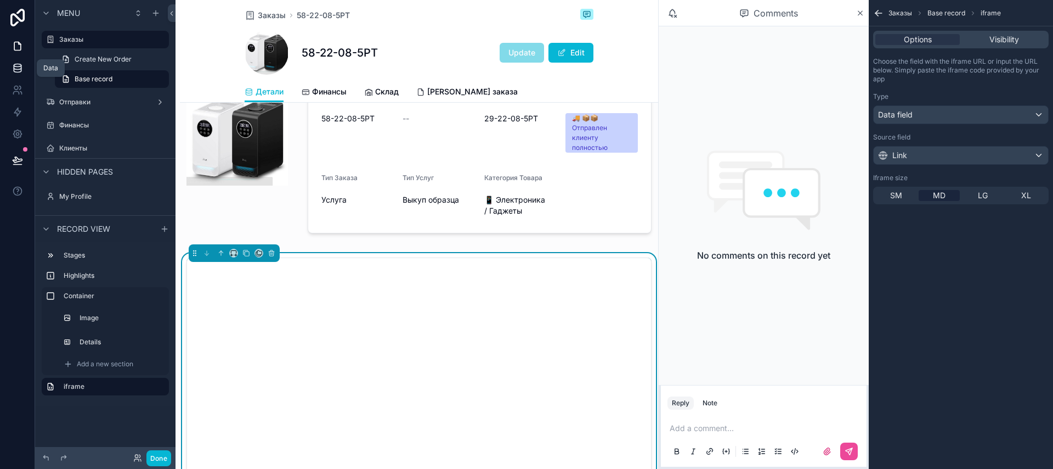
click at [20, 68] on icon at bounding box center [17, 68] width 11 height 11
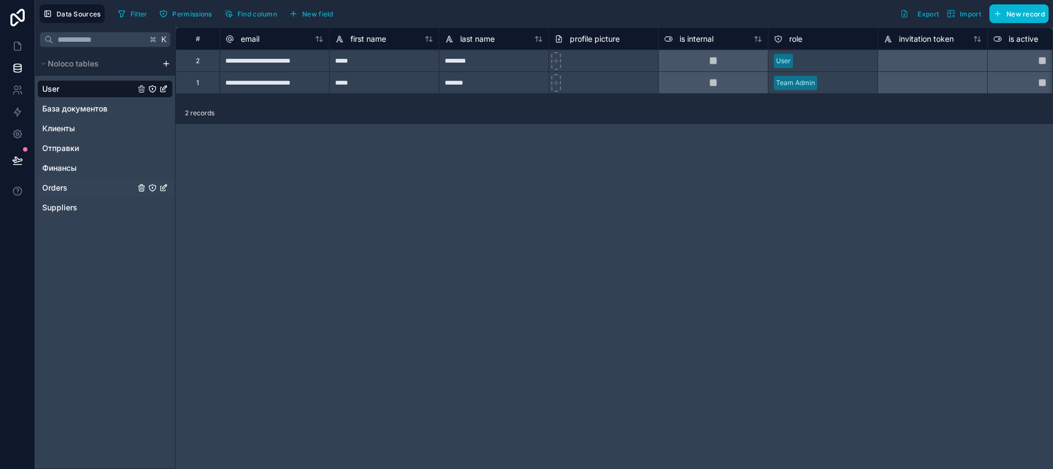
click at [74, 188] on div "Orders" at bounding box center [105, 188] width 136 height 18
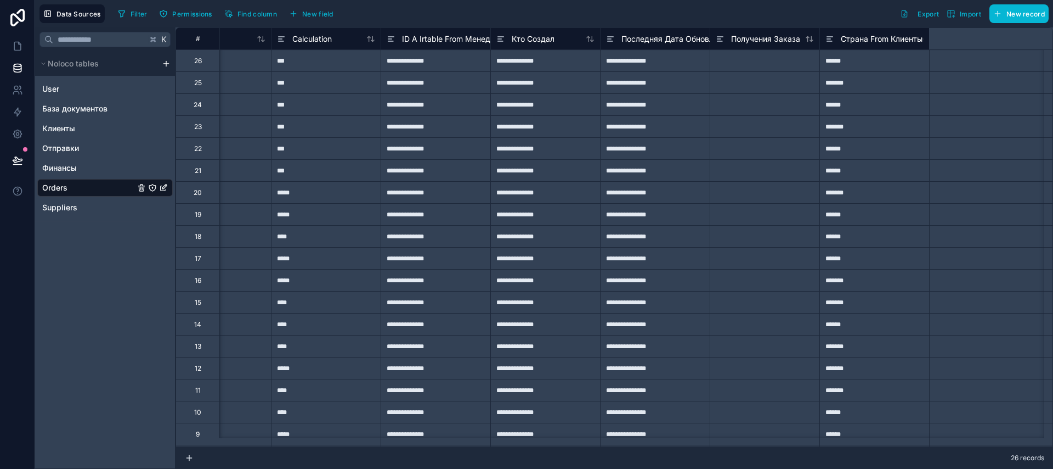
scroll to position [0, 4718]
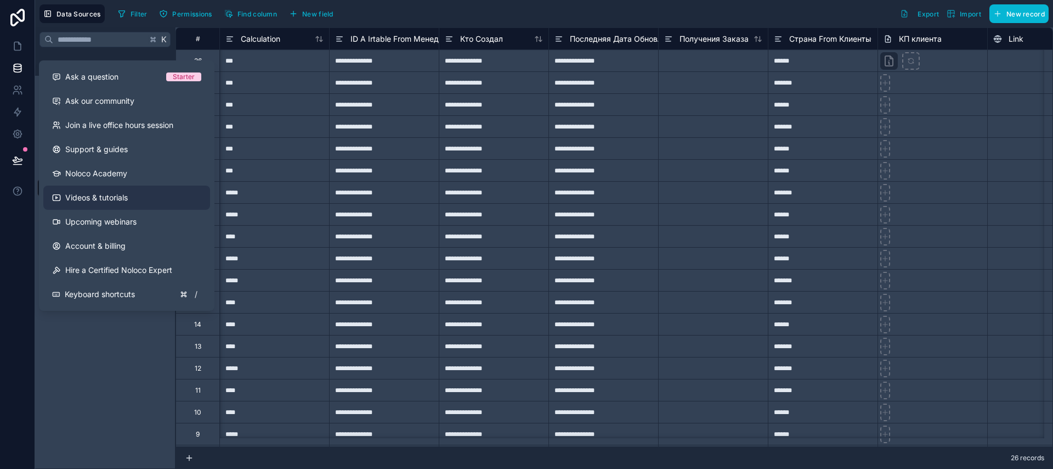
click at [135, 199] on link "Videos & tutorials" at bounding box center [126, 197] width 167 height 24
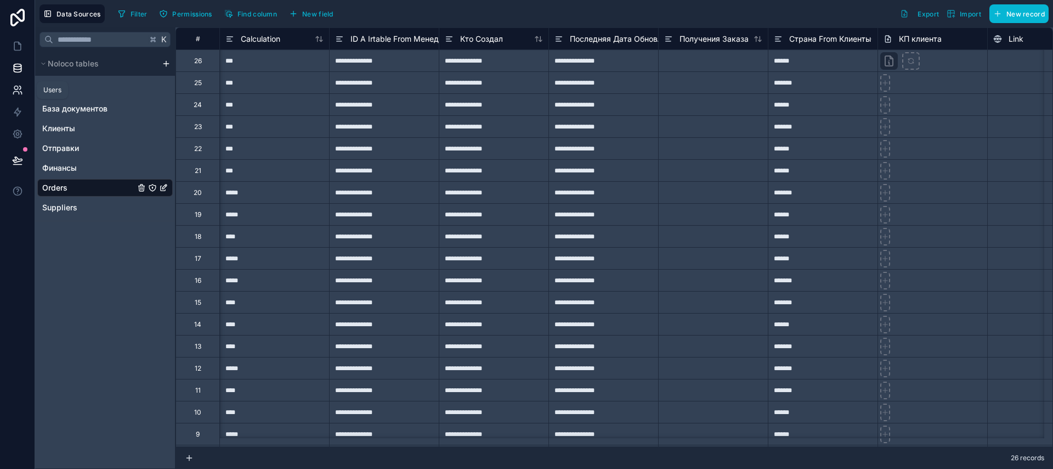
click at [18, 88] on icon at bounding box center [16, 88] width 4 height 4
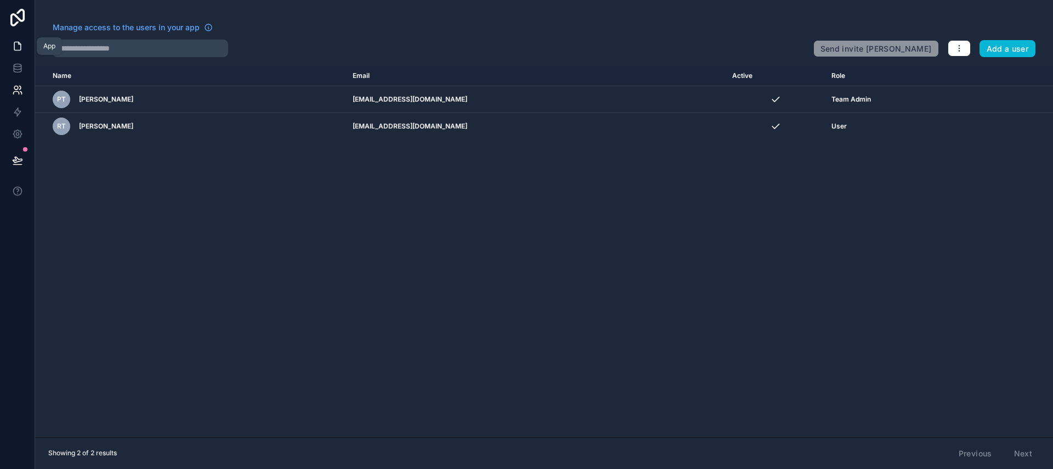
click at [15, 44] on icon at bounding box center [17, 46] width 11 height 11
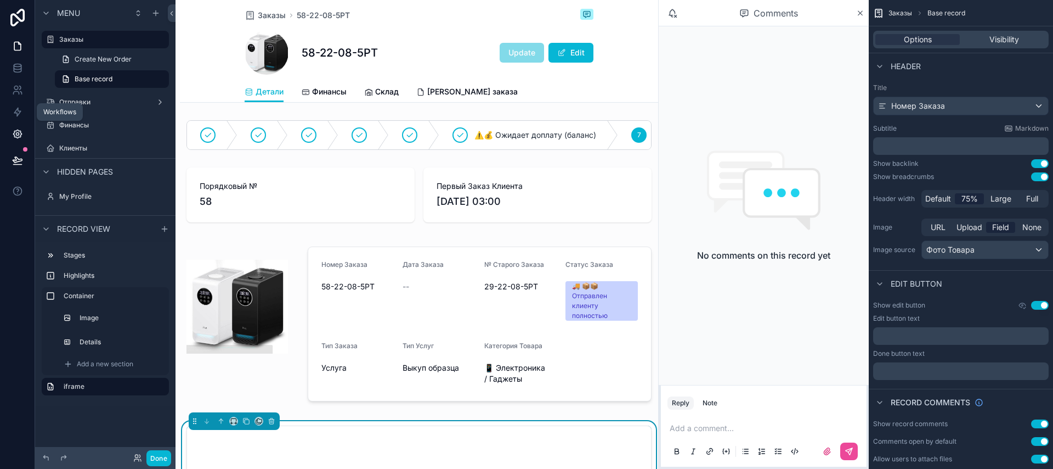
click at [13, 131] on icon at bounding box center [17, 133] width 11 height 11
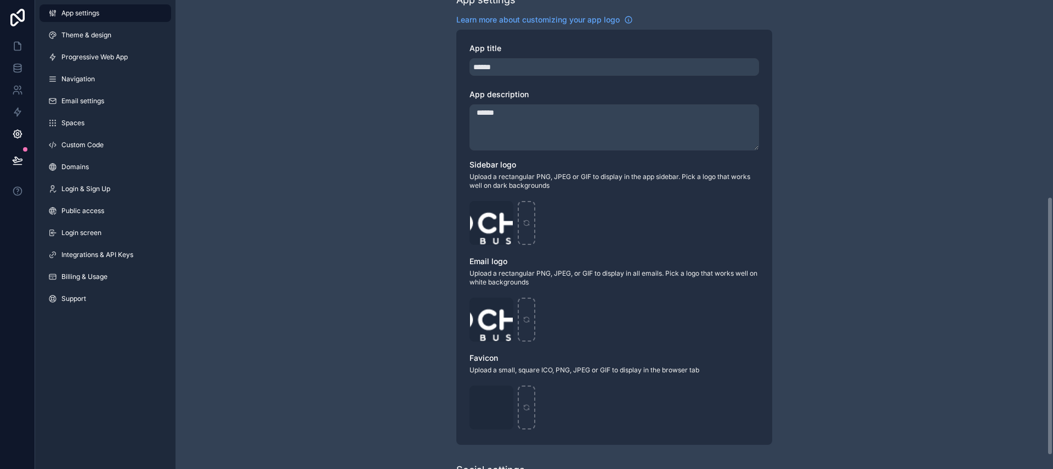
scroll to position [357, 0]
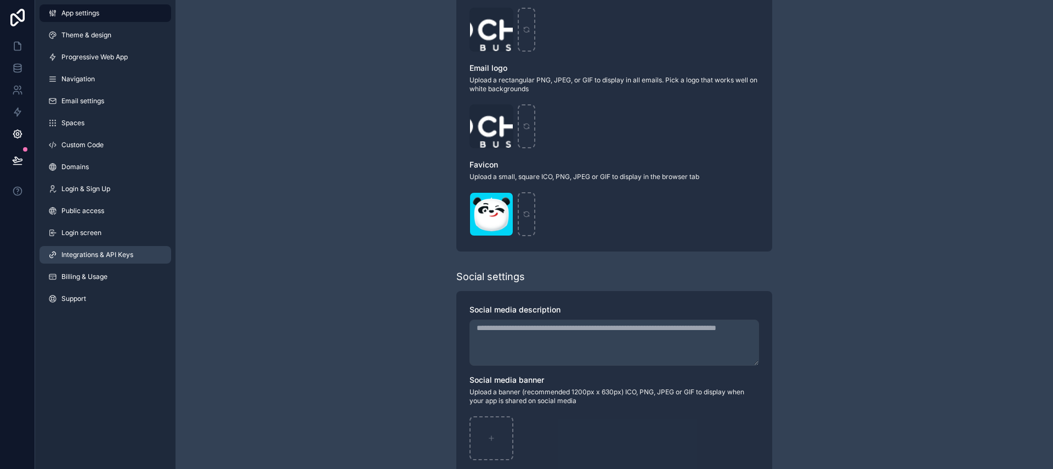
click at [89, 252] on span "Integrations & API Keys" at bounding box center [97, 254] width 72 height 9
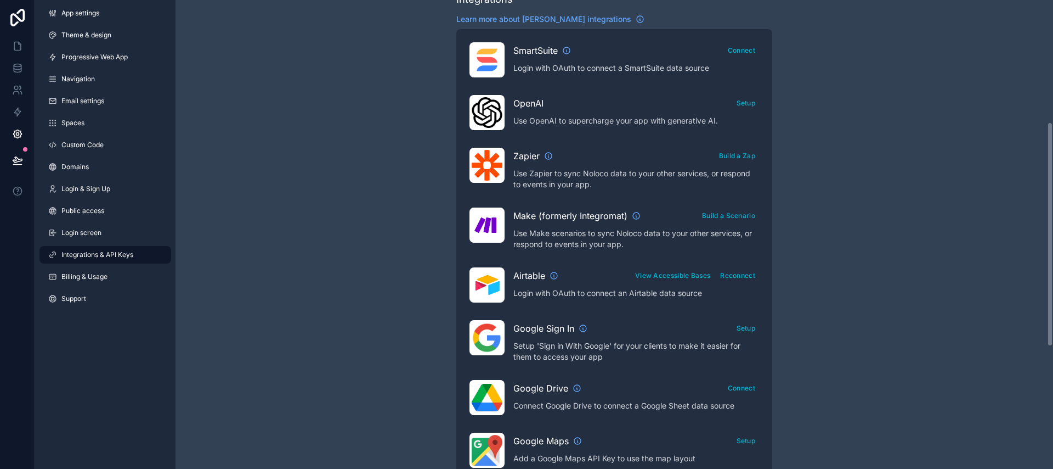
scroll to position [265, 0]
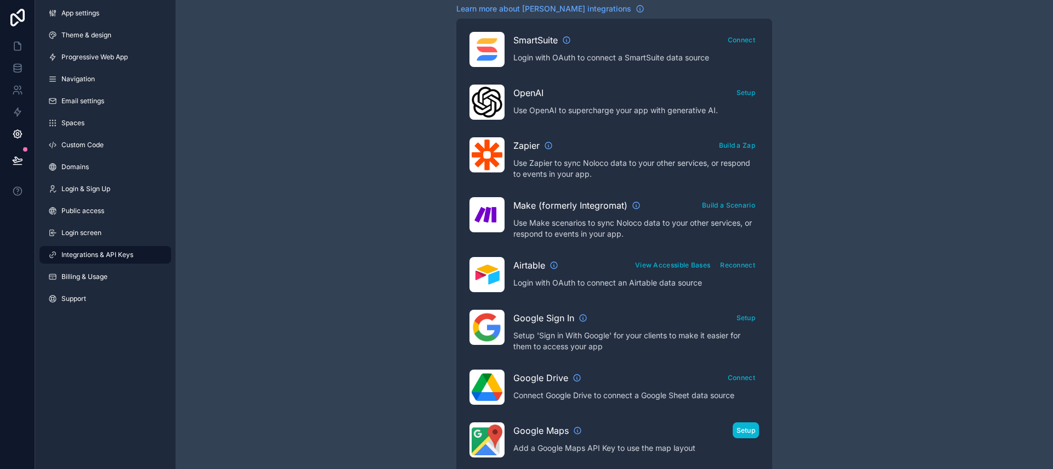
click at [756, 432] on button "Setup" at bounding box center [746, 430] width 27 height 16
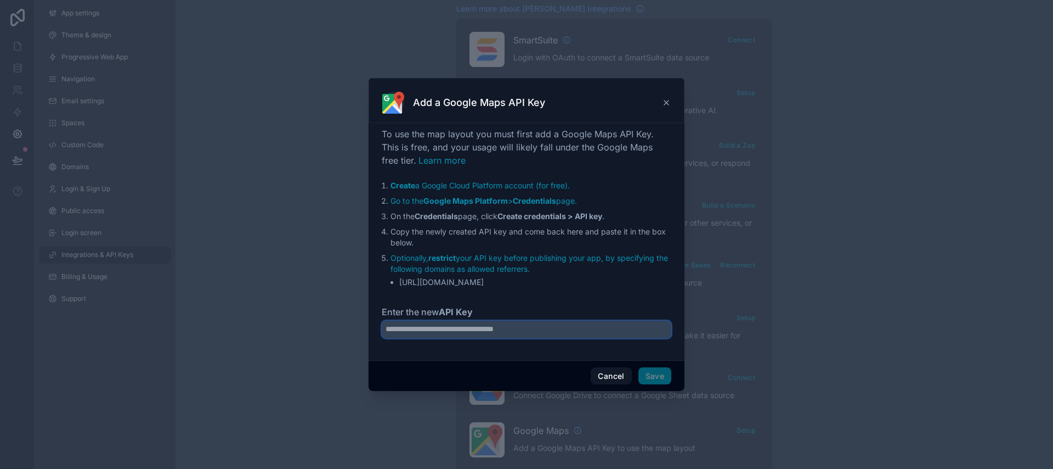
click at [499, 323] on input "Enter the new API Key" at bounding box center [527, 329] width 290 height 18
drag, startPoint x: 425, startPoint y: 313, endPoint x: 382, endPoint y: 312, distance: 42.8
click at [382, 312] on label "Enter the new API Key" at bounding box center [527, 311] width 290 height 13
copy label "Enter the new API Key"
click at [446, 314] on strong "API Key" at bounding box center [456, 311] width 34 height 11
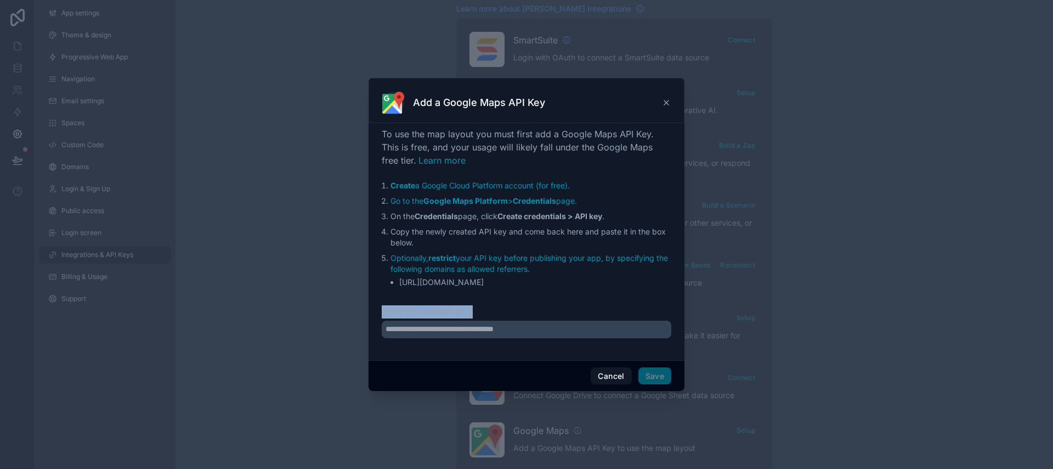
click at [446, 320] on input "Enter the new API Key" at bounding box center [527, 329] width 290 height 18
click at [459, 327] on input "Enter the new API Key" at bounding box center [527, 329] width 290 height 18
click at [468, 267] on link "Optionally, restrict your API key before publishing your app, by specifying the…" at bounding box center [530, 263] width 278 height 20
click at [665, 98] on icon at bounding box center [666, 102] width 9 height 9
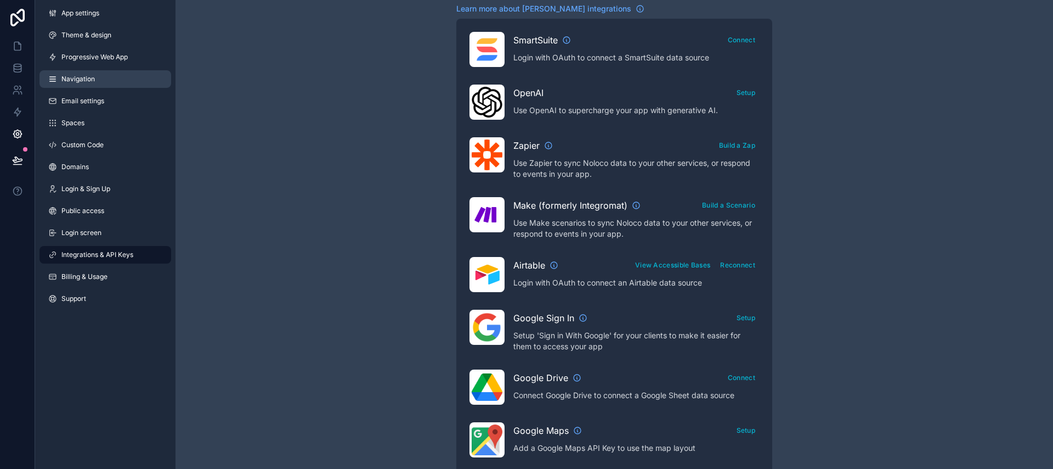
click at [59, 81] on link "Navigation" at bounding box center [106, 79] width 132 height 18
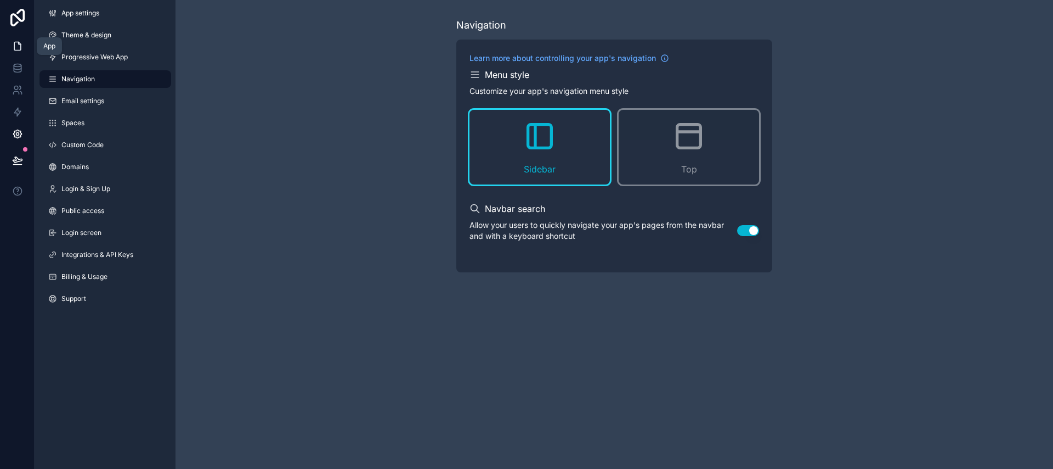
click at [18, 49] on icon at bounding box center [17, 46] width 7 height 8
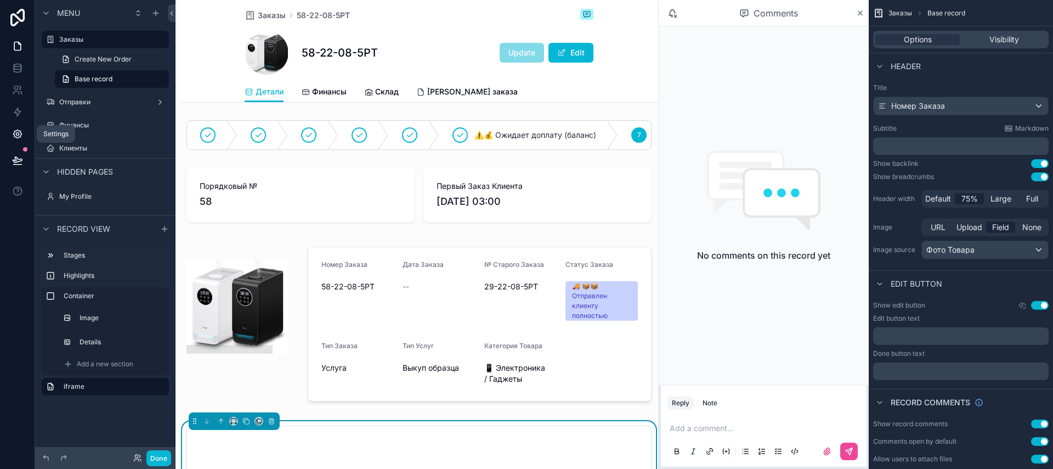
click at [15, 128] on icon at bounding box center [17, 133] width 11 height 11
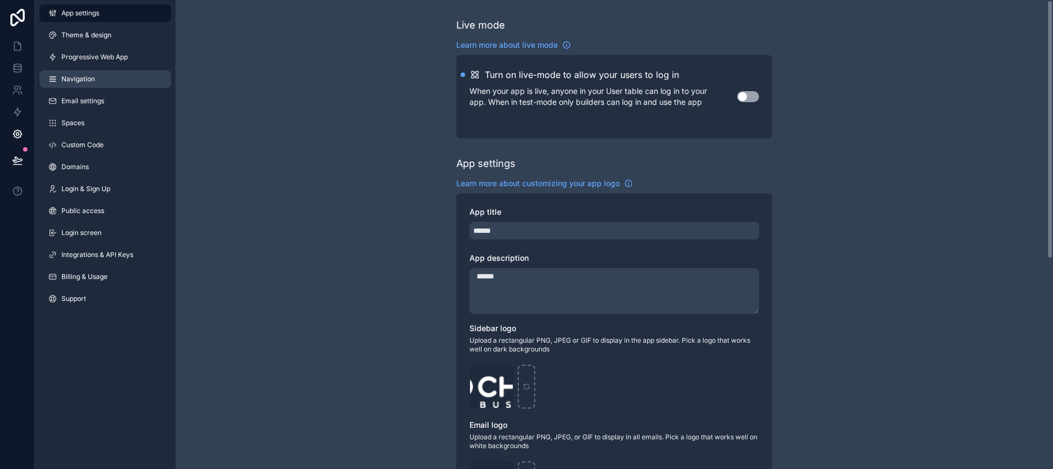
click at [116, 82] on link "Navigation" at bounding box center [106, 79] width 132 height 18
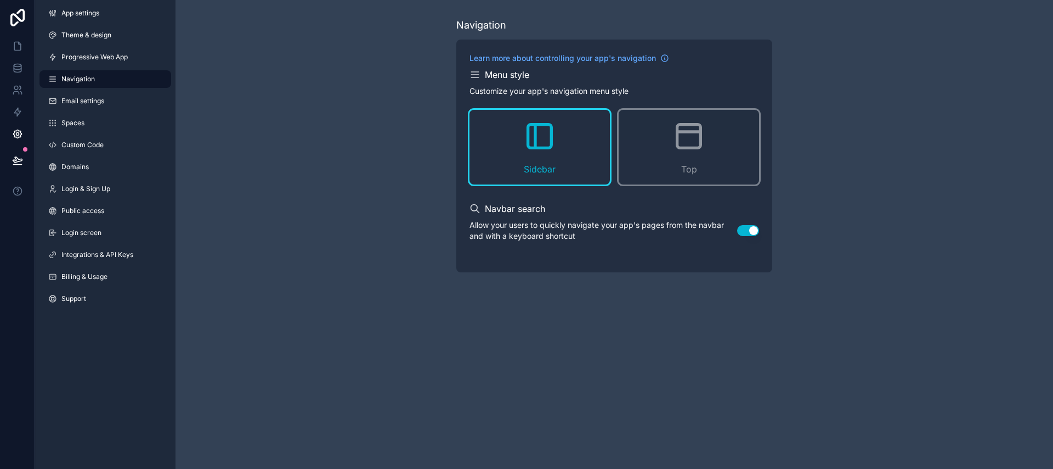
click at [472, 73] on icon "scrollable content" at bounding box center [475, 74] width 11 height 11
click at [96, 103] on span "Email settings" at bounding box center [82, 101] width 43 height 9
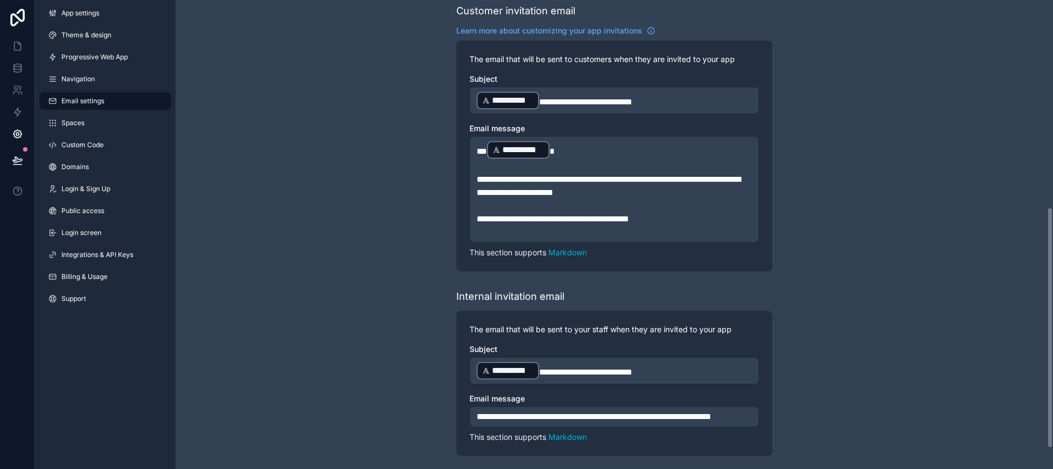
scroll to position [436, 0]
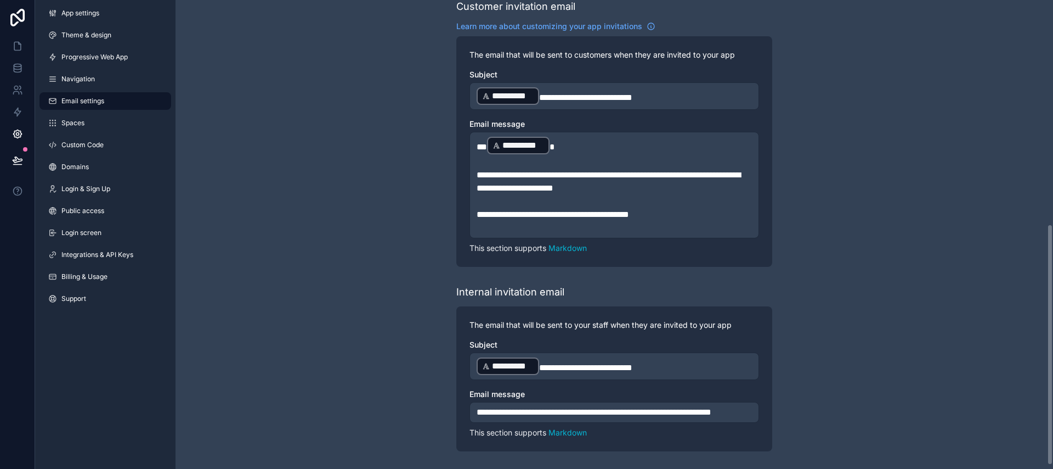
click at [537, 171] on span "**********" at bounding box center [609, 181] width 264 height 21
click at [589, 171] on span "**********" at bounding box center [609, 181] width 264 height 21
click at [868, 166] on div "**********" at bounding box center [615, 20] width 878 height 898
click at [84, 38] on span "Theme & design" at bounding box center [86, 35] width 50 height 9
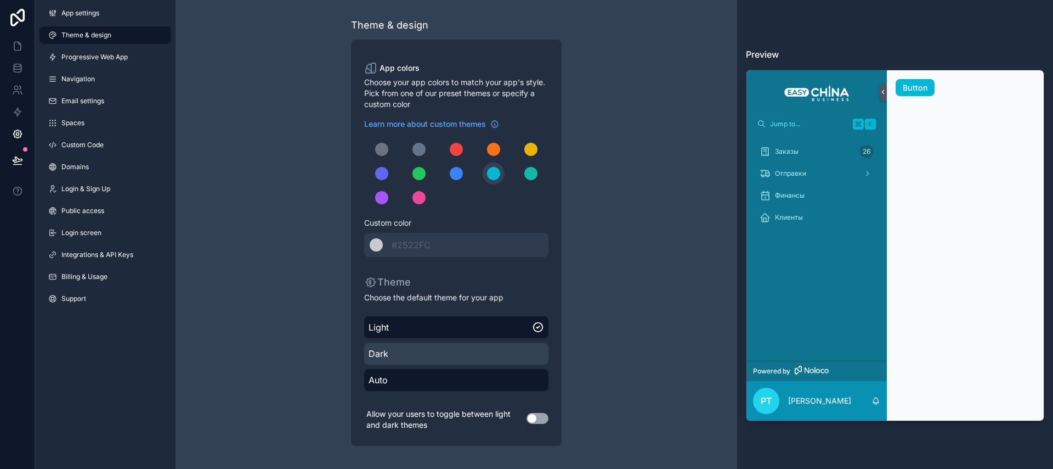
click at [404, 352] on span "Dark" at bounding box center [457, 353] width 176 height 13
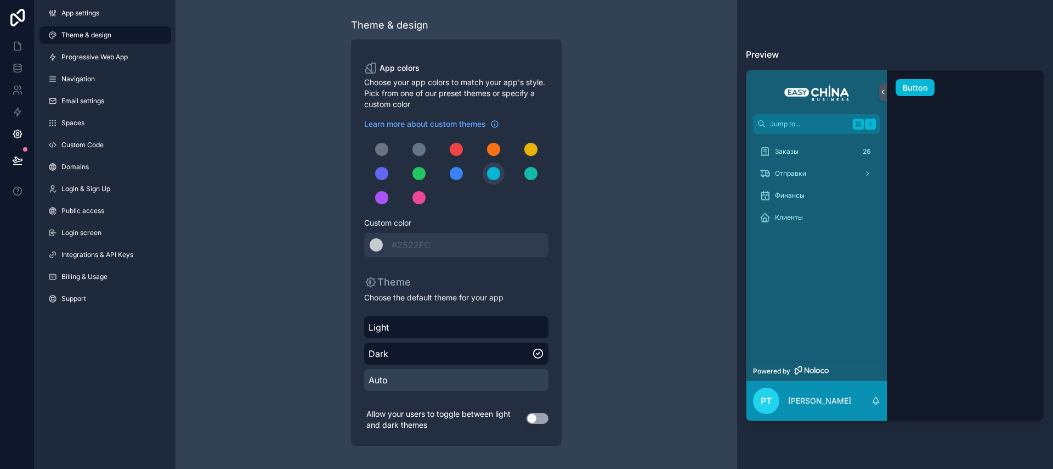
click at [408, 380] on span "Auto" at bounding box center [457, 379] width 176 height 13
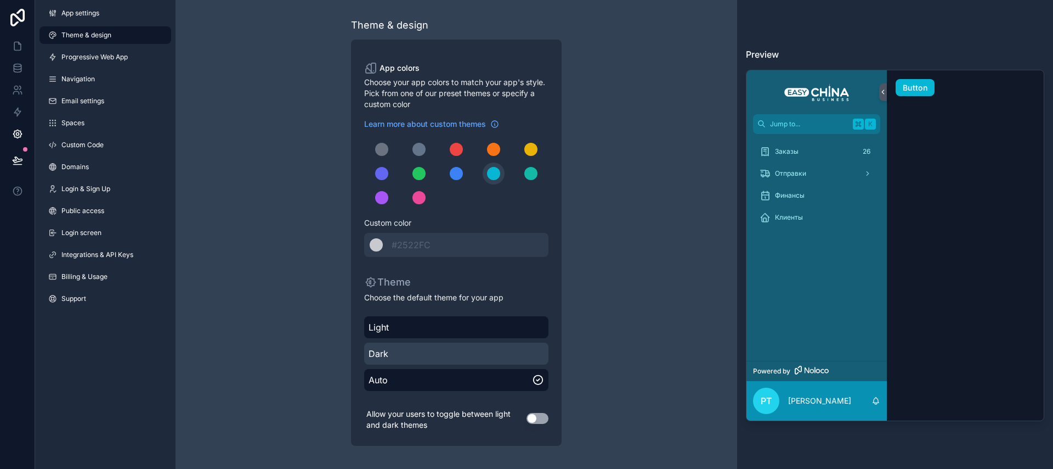
click at [403, 358] on span "Dark" at bounding box center [457, 353] width 176 height 13
click at [539, 421] on button "Use setting" at bounding box center [538, 418] width 22 height 11
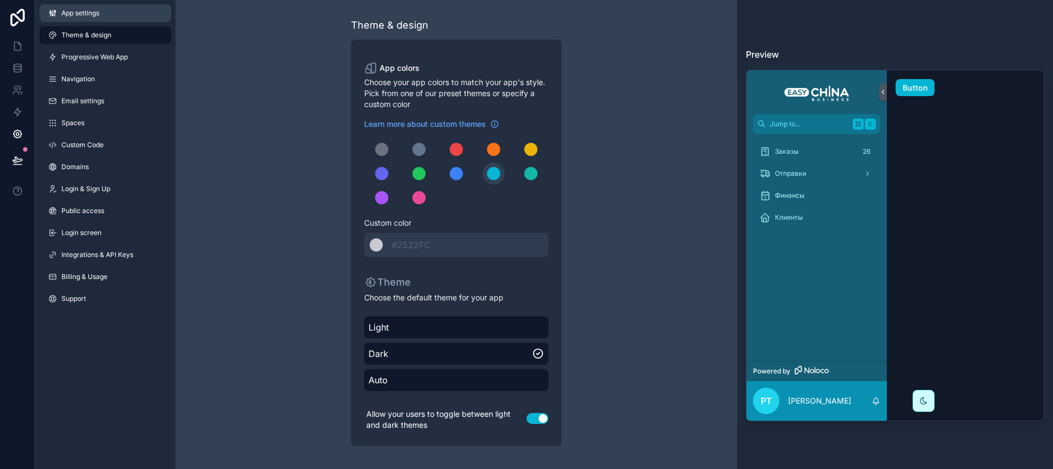
click at [89, 15] on span "App settings" at bounding box center [80, 13] width 38 height 9
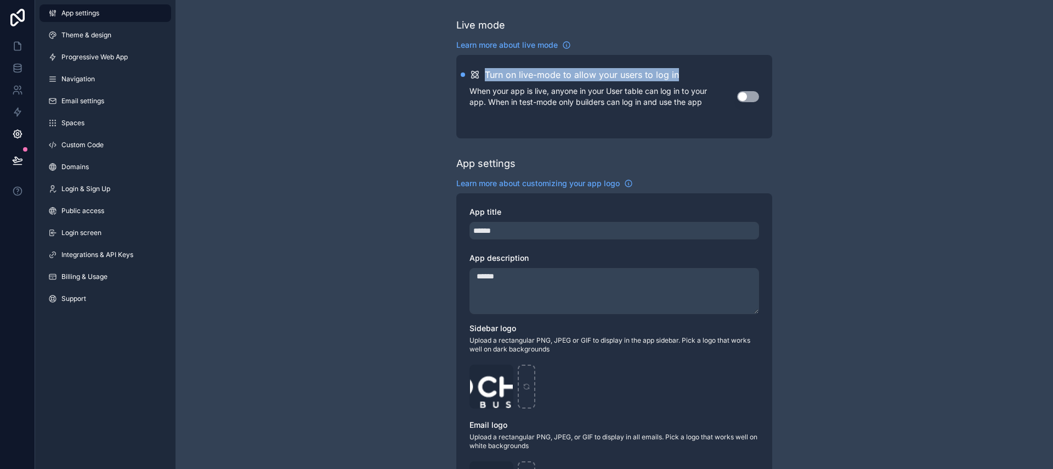
drag, startPoint x: 484, startPoint y: 75, endPoint x: 686, endPoint y: 72, distance: 201.4
click at [685, 72] on div "Turn on live-mode to allow your users to log in" at bounding box center [615, 74] width 290 height 13
copy h2 "Turn on live-mode to allow your users to log in"
click at [439, 128] on div "Live mode Learn more about live mode Turn on live-mode to allow your users to l…" at bounding box center [615, 424] width 878 height 849
click at [23, 47] on link at bounding box center [17, 46] width 35 height 22
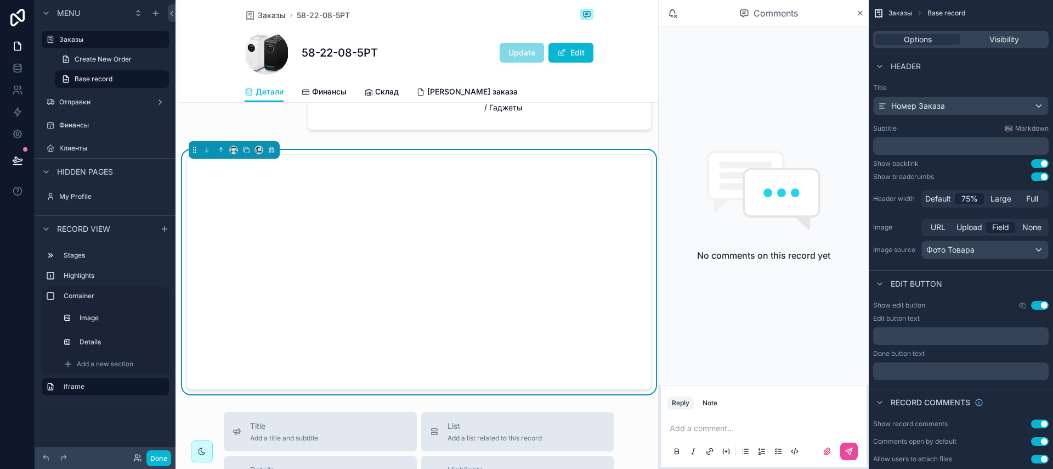
scroll to position [294, 0]
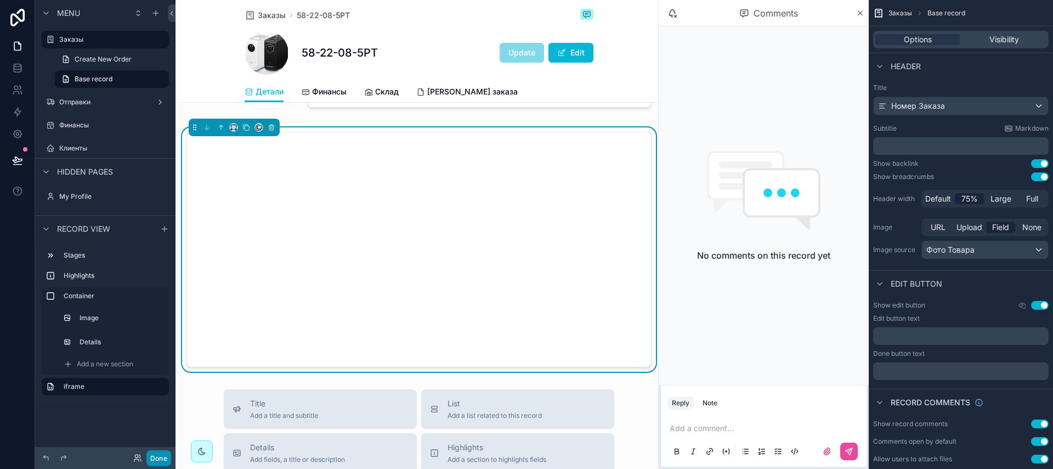
click at [162, 453] on button "Done" at bounding box center [158, 458] width 25 height 16
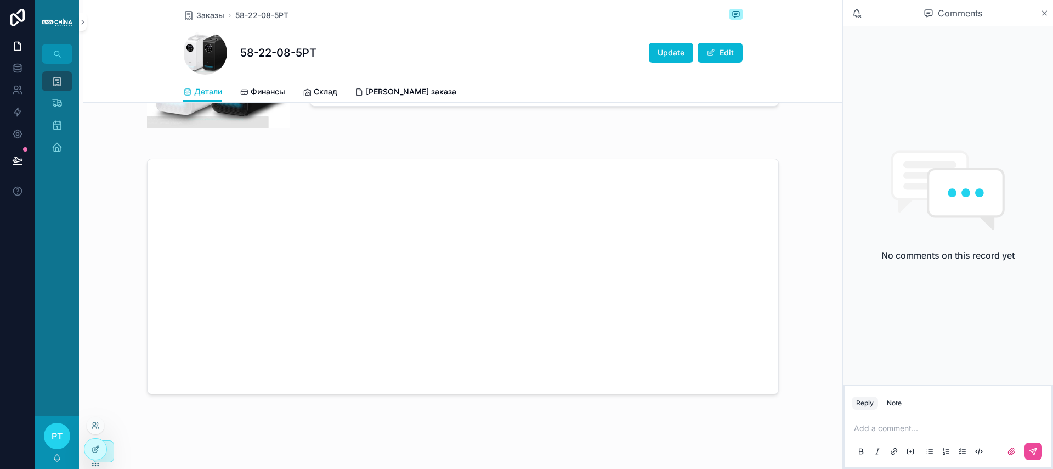
scroll to position [0, 0]
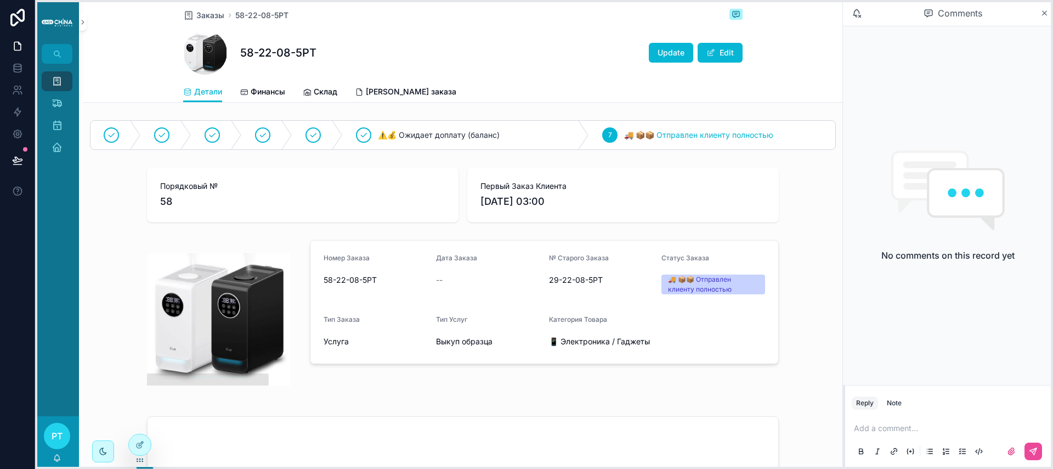
drag, startPoint x: 95, startPoint y: 462, endPoint x: 140, endPoint y: 458, distance: 44.7
click at [140, 458] on icon at bounding box center [139, 458] width 1 height 1
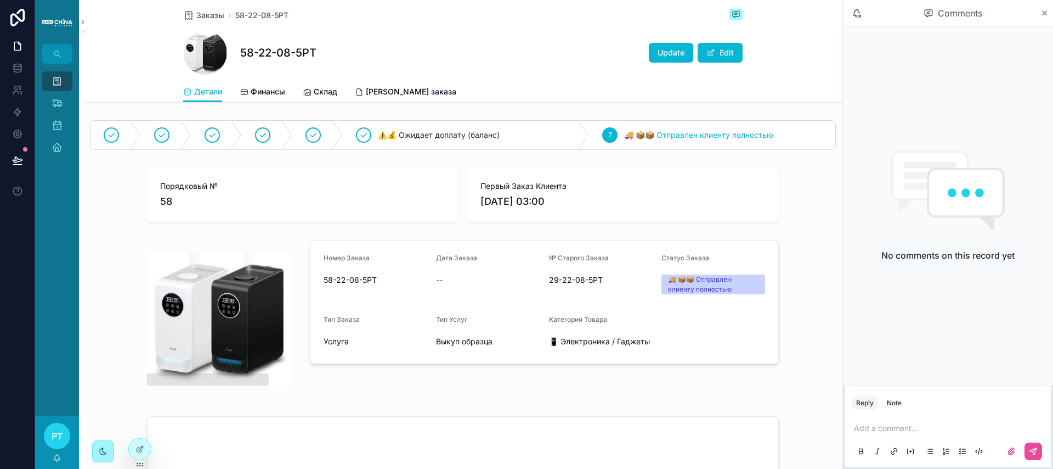
click at [108, 449] on div "scrollable content" at bounding box center [103, 451] width 22 height 22
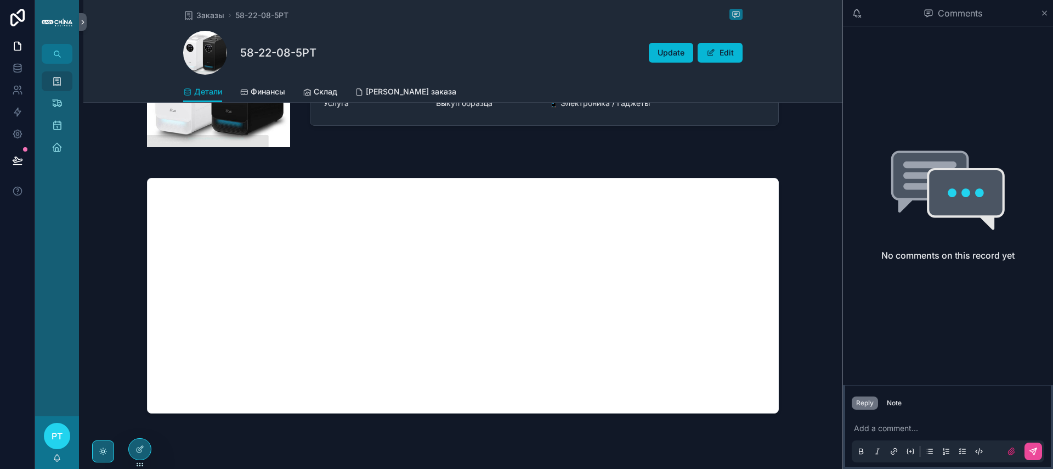
scroll to position [258, 0]
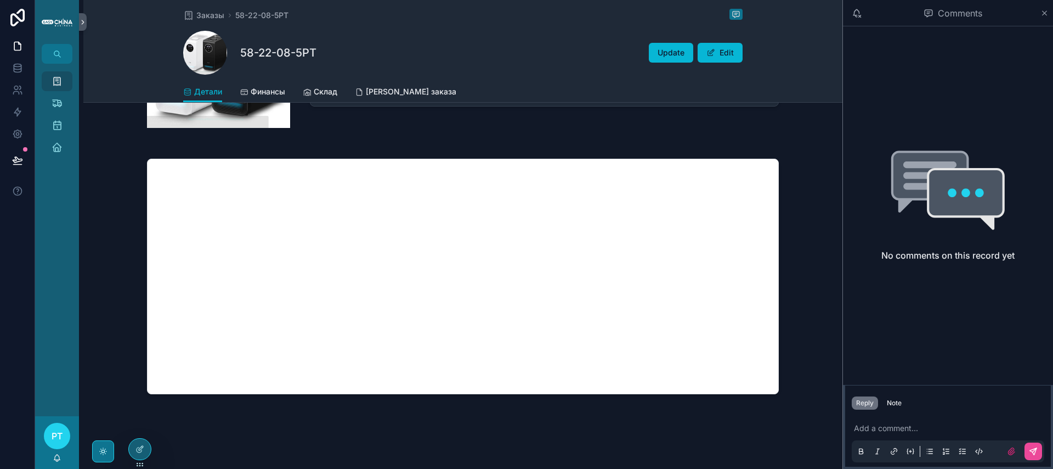
click at [102, 453] on icon "scrollable content" at bounding box center [103, 451] width 9 height 9
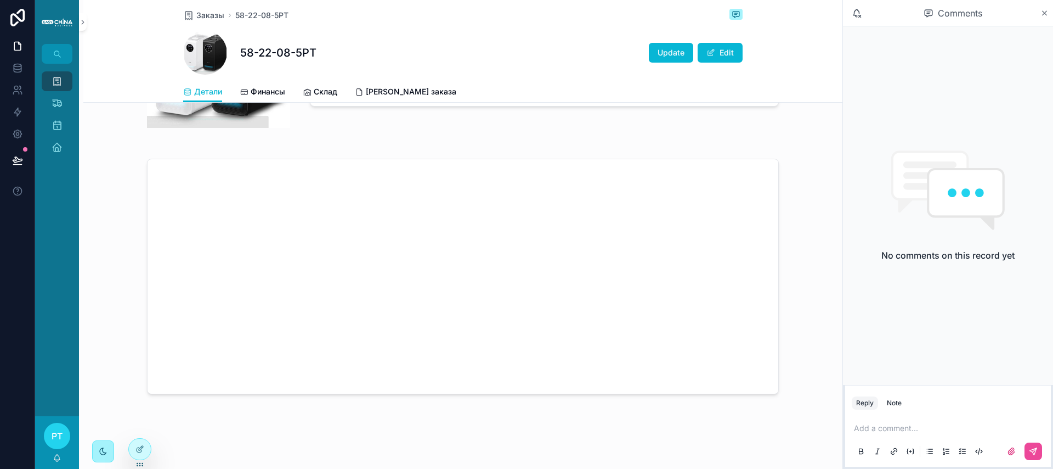
scroll to position [257, 0]
click at [402, 91] on span "[PERSON_NAME] заказа" at bounding box center [411, 91] width 91 height 11
click at [812, 308] on div "scrollable content" at bounding box center [462, 159] width 759 height 478
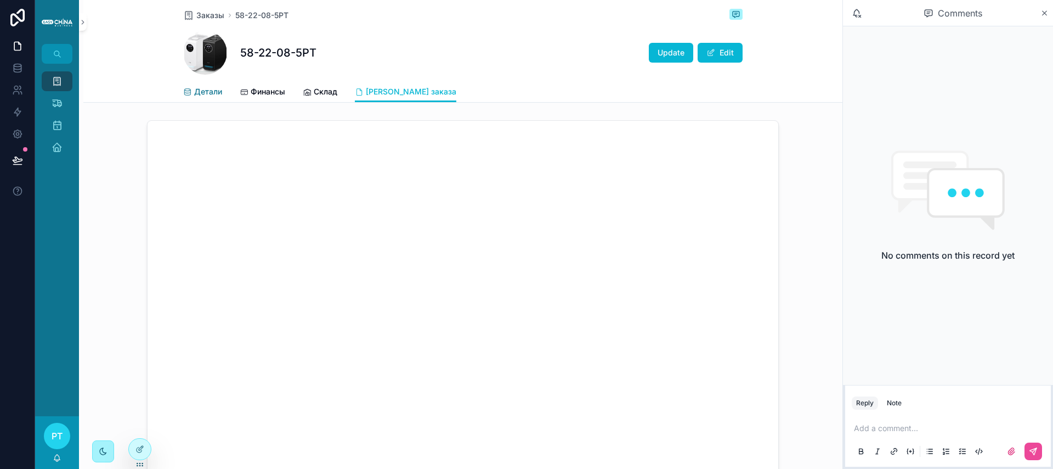
click at [189, 96] on icon "scrollable content" at bounding box center [187, 92] width 9 height 9
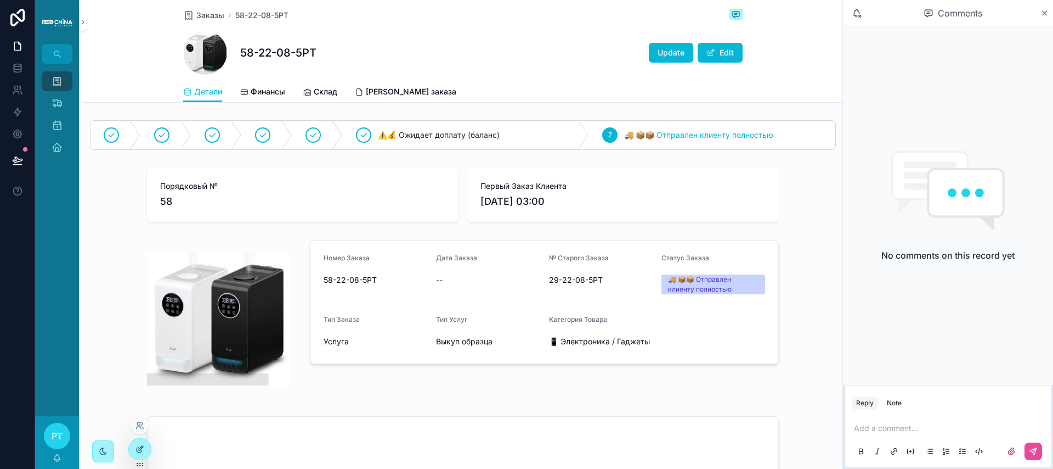
click at [140, 452] on icon at bounding box center [140, 448] width 9 height 9
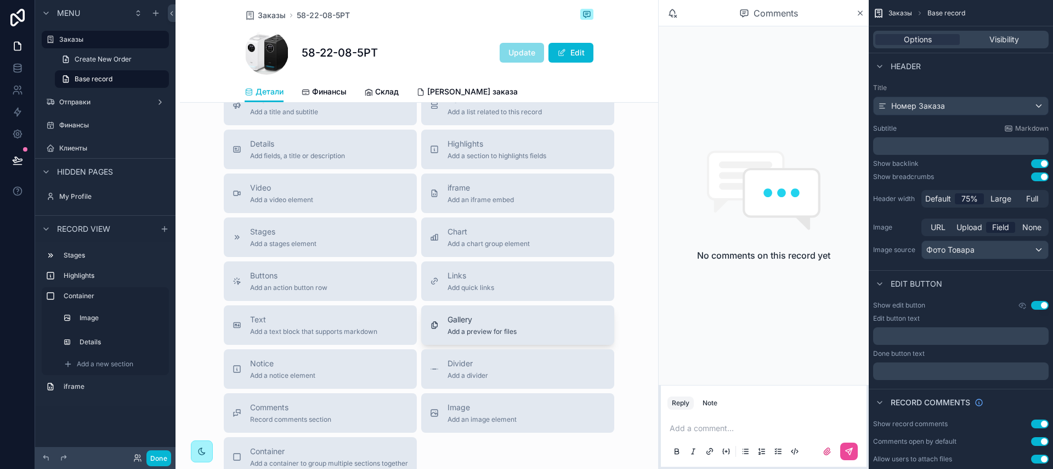
scroll to position [587, 0]
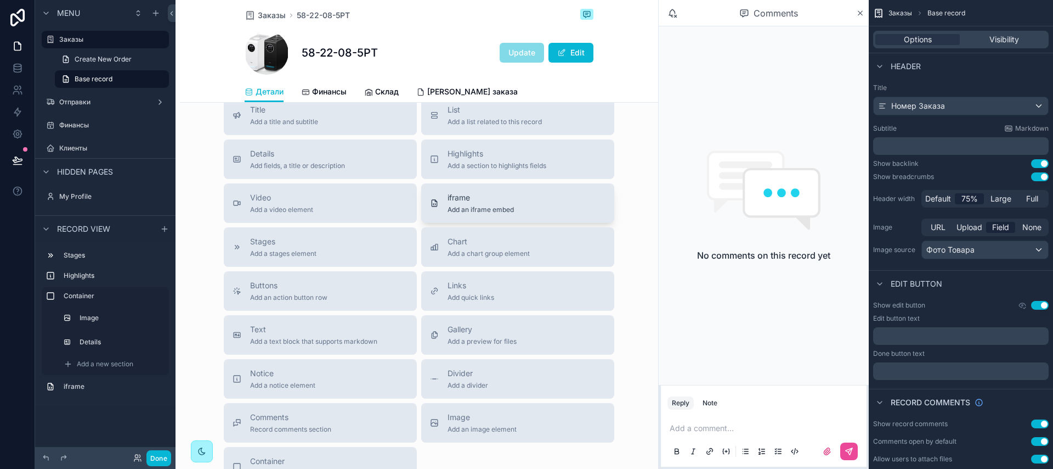
click at [482, 213] on span "Add an iframe embed" at bounding box center [481, 209] width 66 height 9
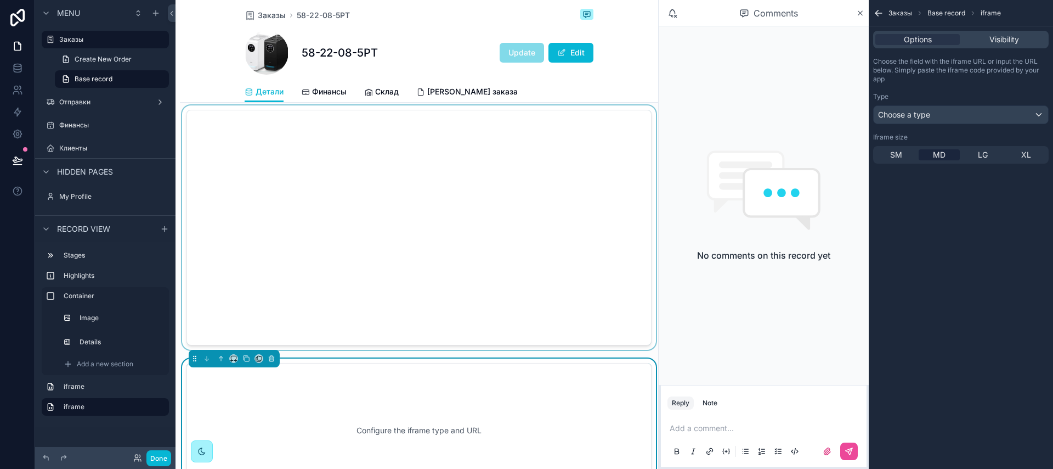
scroll to position [307, 0]
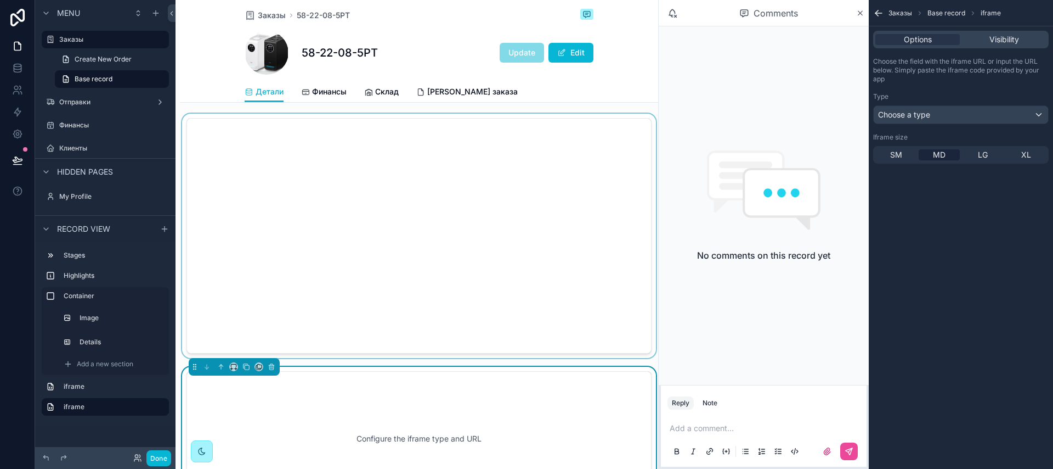
click at [221, 122] on div "scrollable content" at bounding box center [419, 236] width 478 height 244
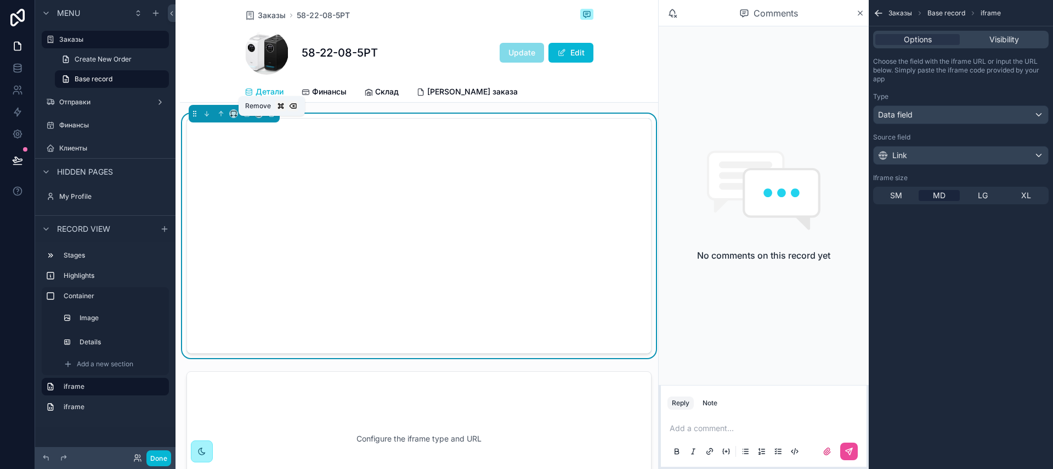
click at [272, 115] on icon "scrollable content" at bounding box center [272, 114] width 0 height 2
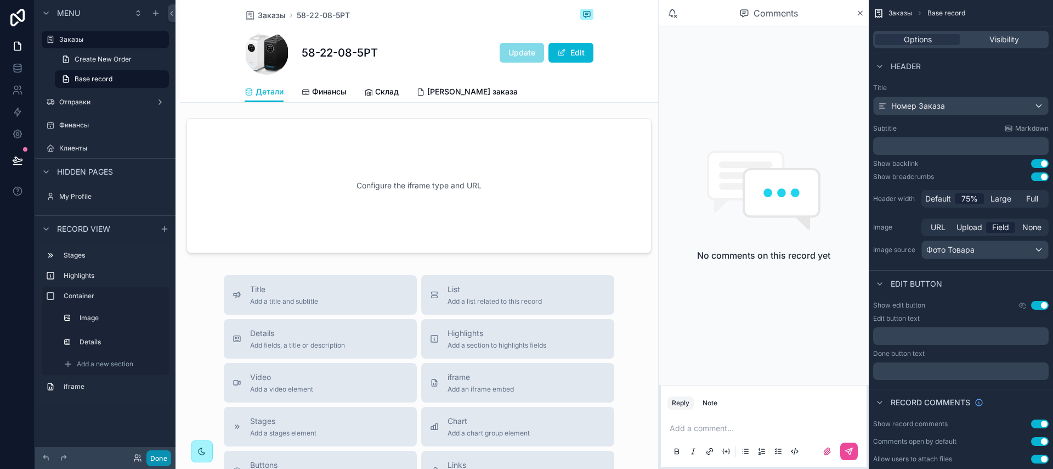
click at [161, 456] on button "Done" at bounding box center [158, 458] width 25 height 16
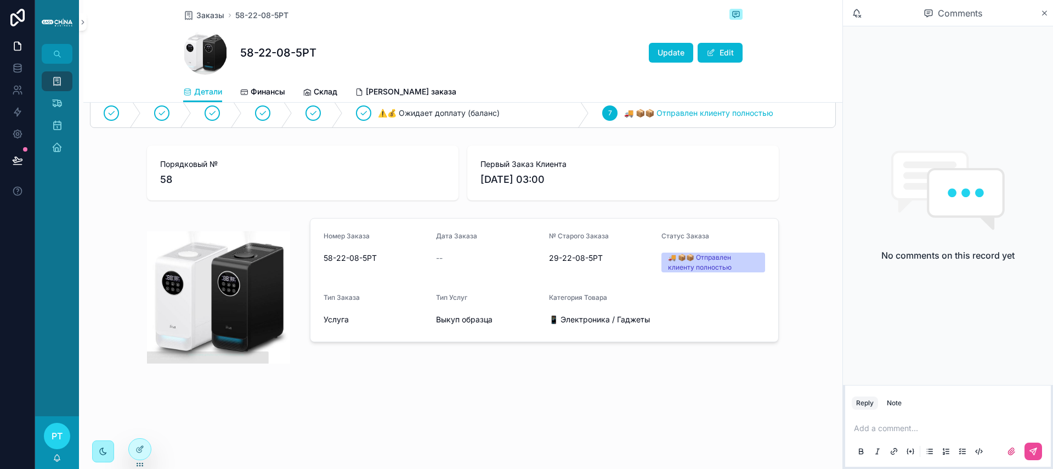
scroll to position [22, 0]
click at [99, 448] on icon "scrollable content" at bounding box center [103, 451] width 9 height 9
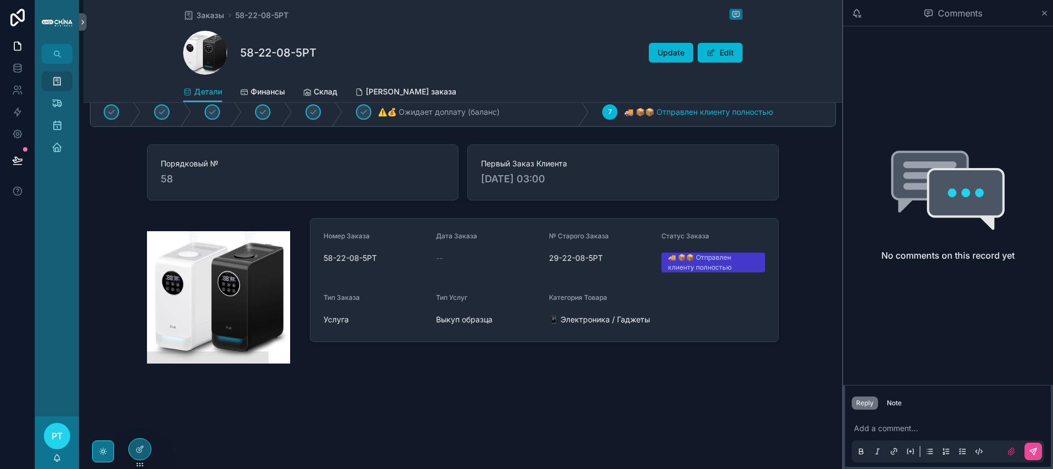
scroll to position [0, 0]
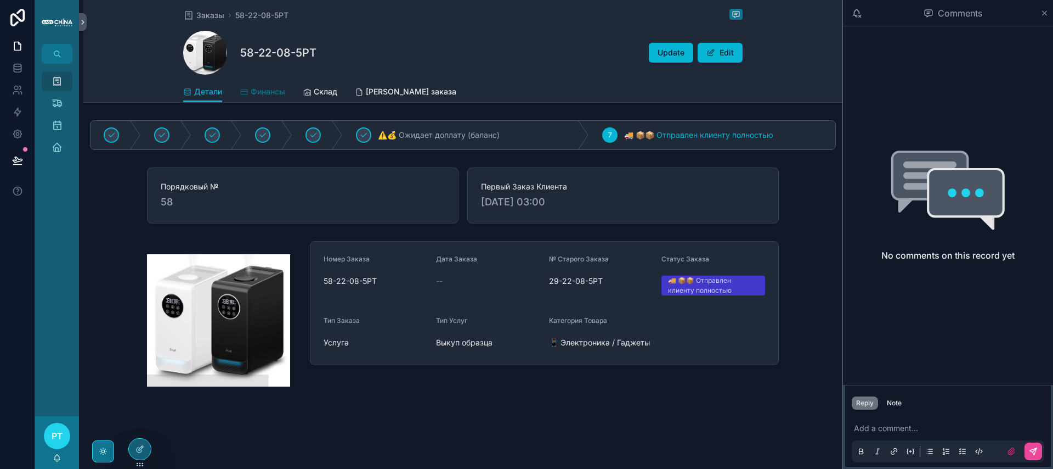
click at [277, 95] on span "Финансы" at bounding box center [268, 91] width 35 height 11
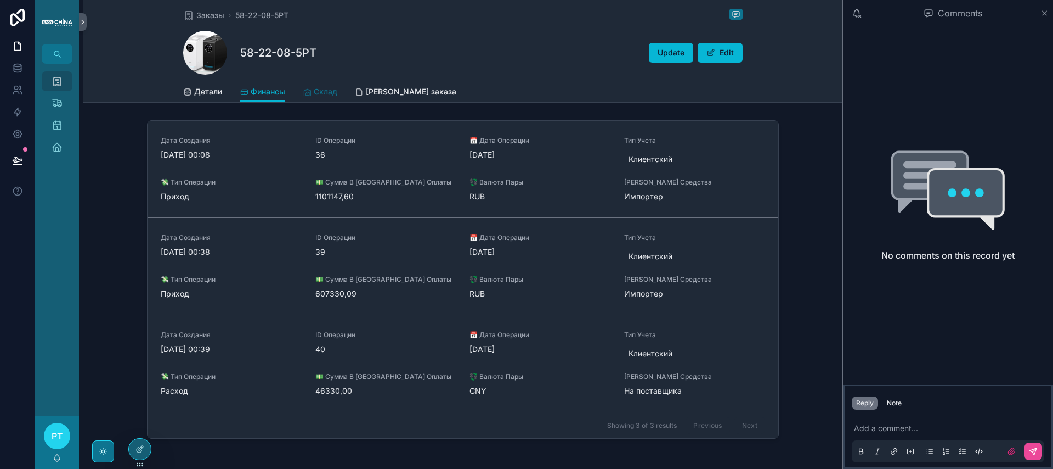
click at [320, 92] on span "Склад" at bounding box center [326, 91] width 24 height 11
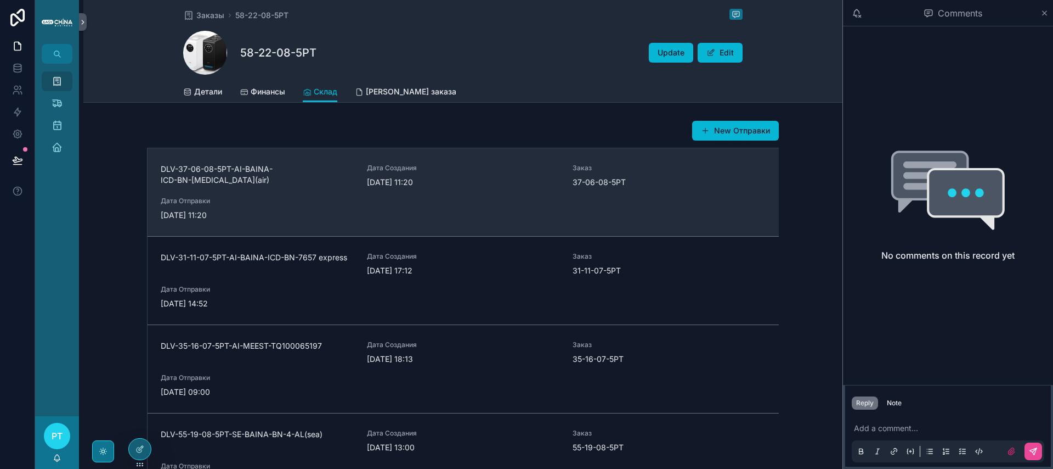
click at [254, 205] on span "Дата Отправки" at bounding box center [257, 200] width 193 height 9
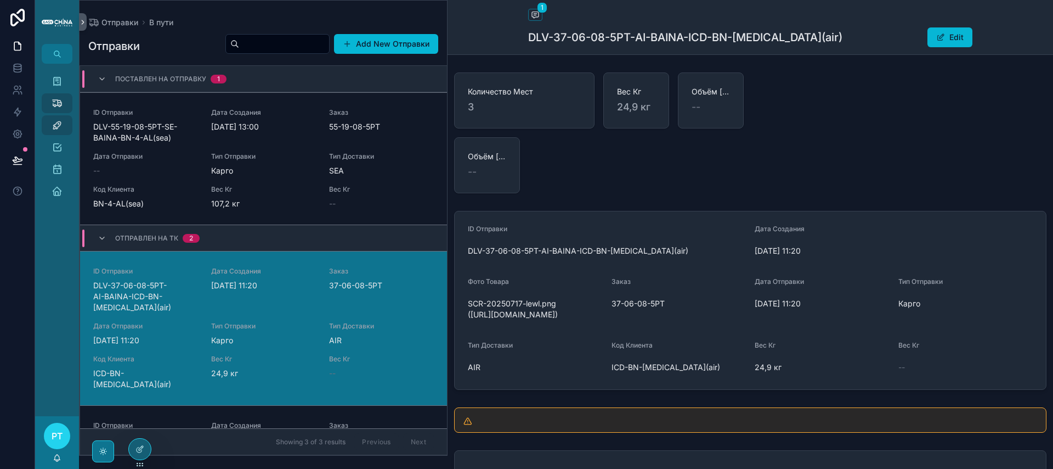
scroll to position [88, 0]
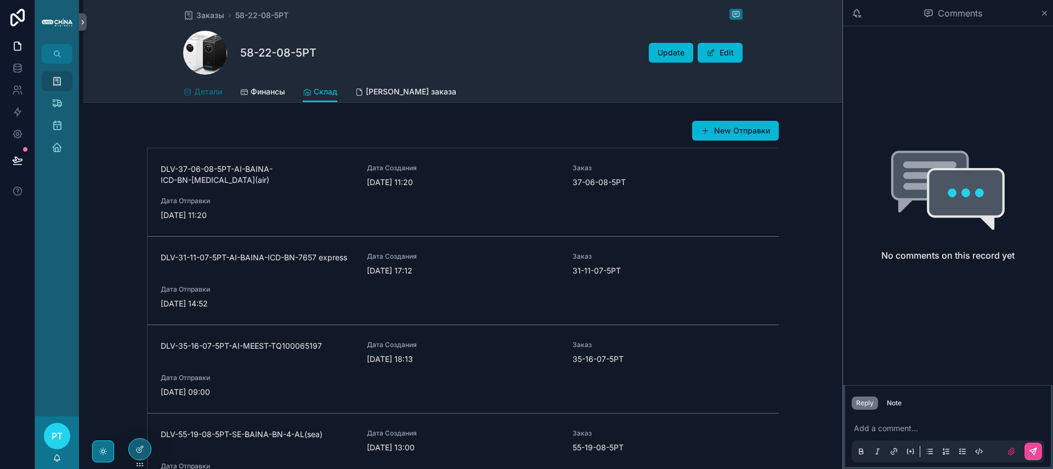
click at [217, 94] on span "Детали" at bounding box center [208, 91] width 28 height 11
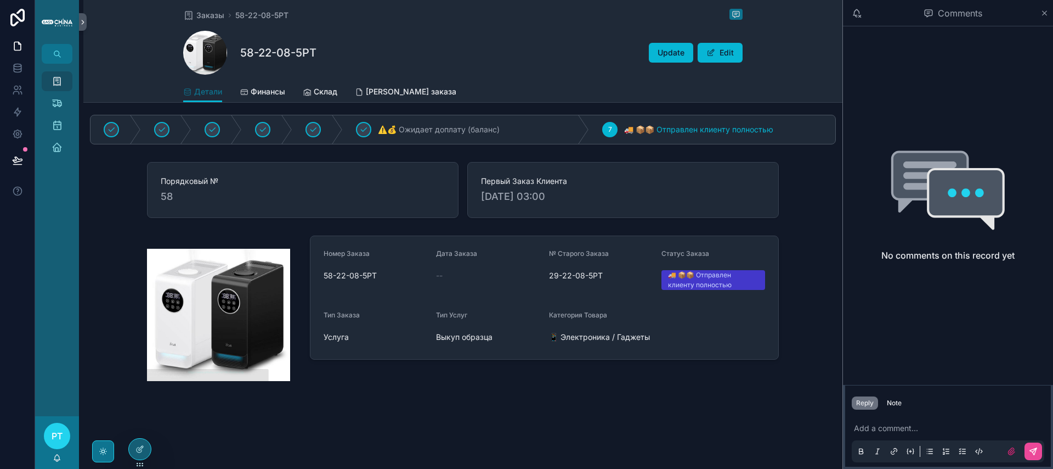
scroll to position [23, 0]
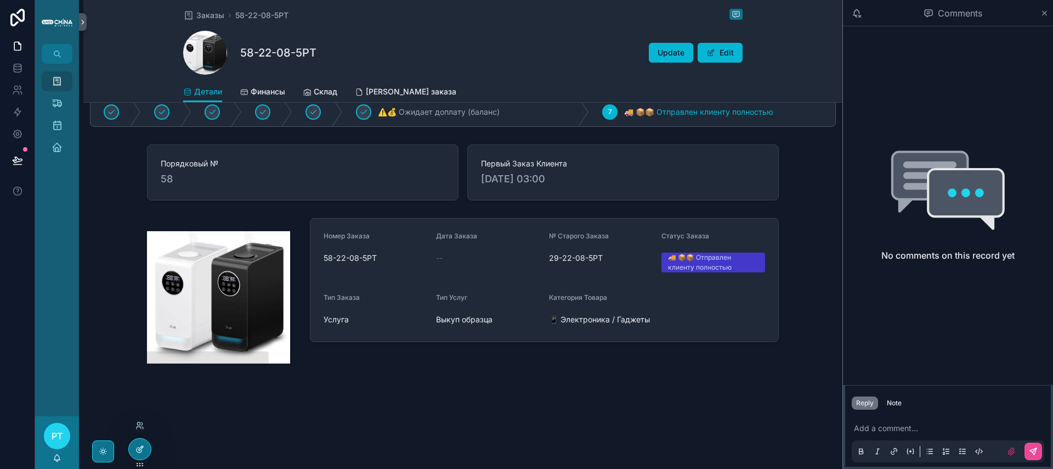
click at [139, 453] on div at bounding box center [140, 448] width 22 height 21
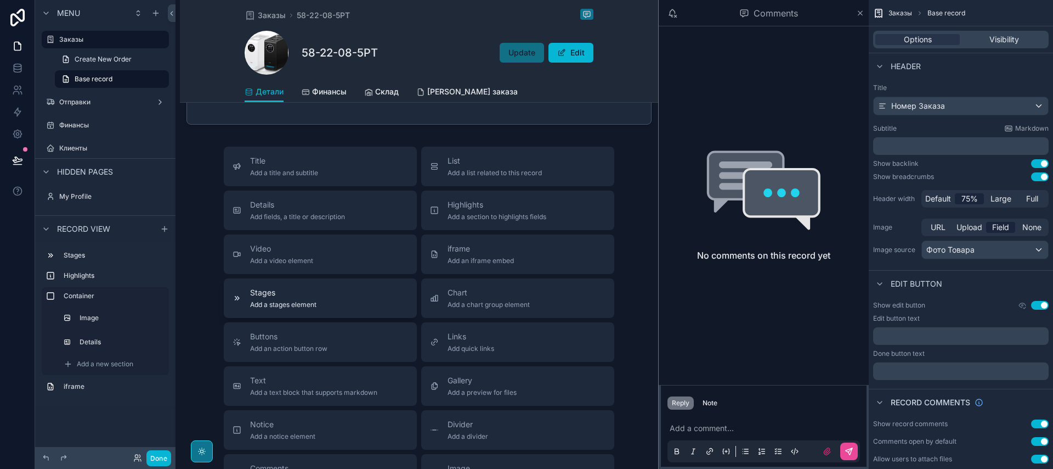
scroll to position [446, 0]
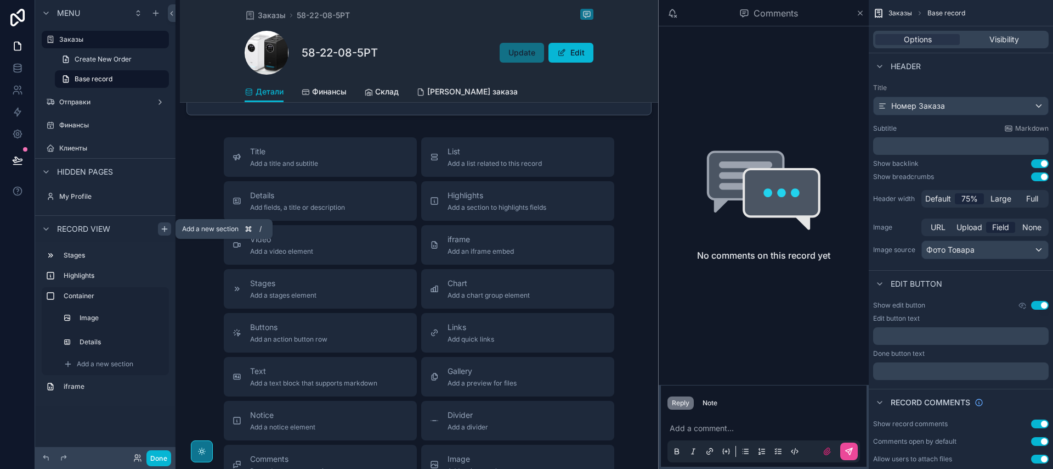
click at [159, 230] on div "scrollable content" at bounding box center [164, 228] width 13 height 13
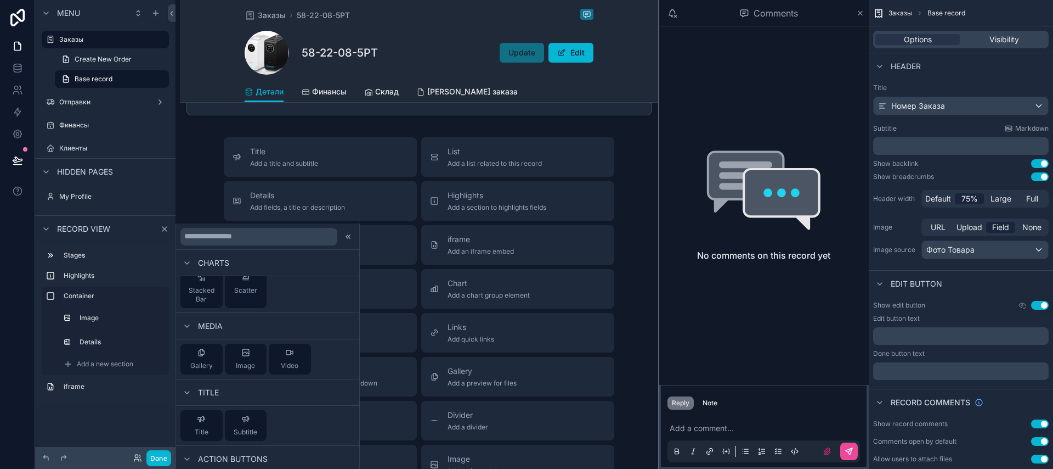
scroll to position [444, 0]
click at [208, 390] on span "Title" at bounding box center [208, 389] width 21 height 11
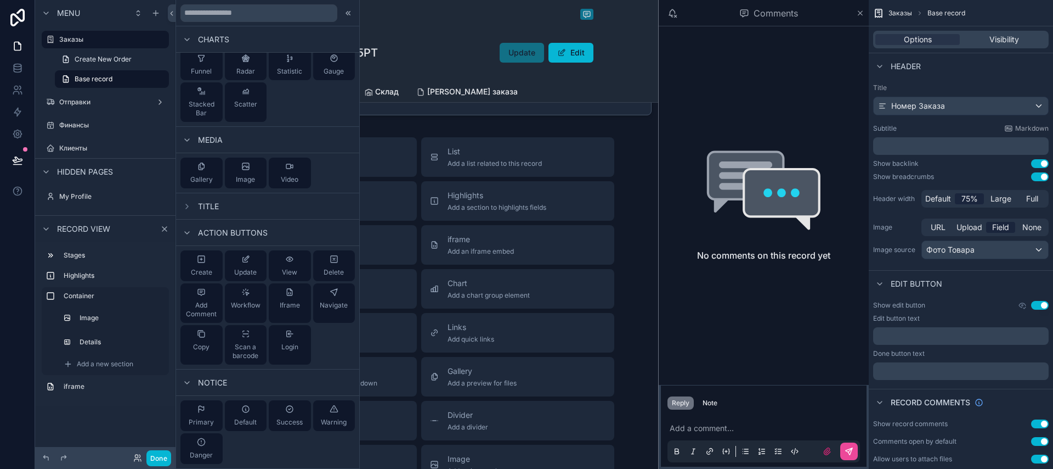
scroll to position [404, 0]
click at [328, 305] on span "Navigate" at bounding box center [334, 305] width 28 height 9
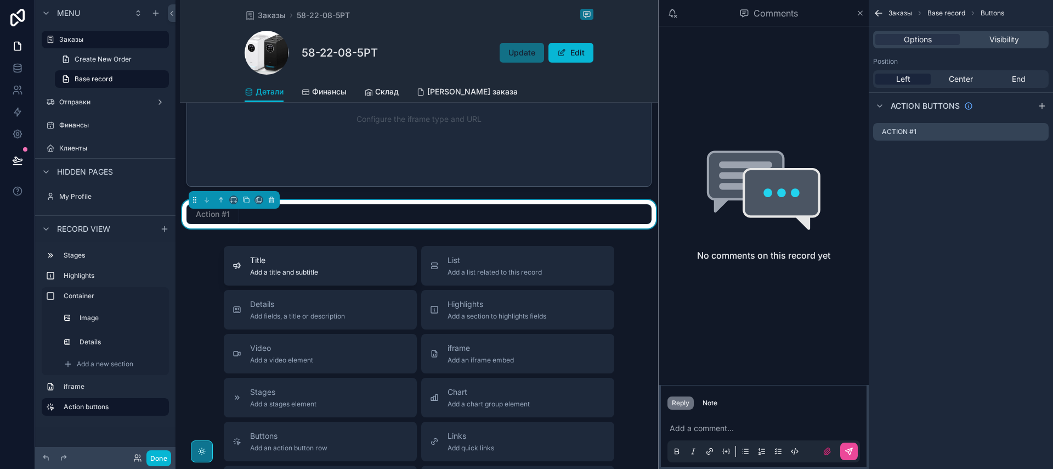
scroll to position [360, 0]
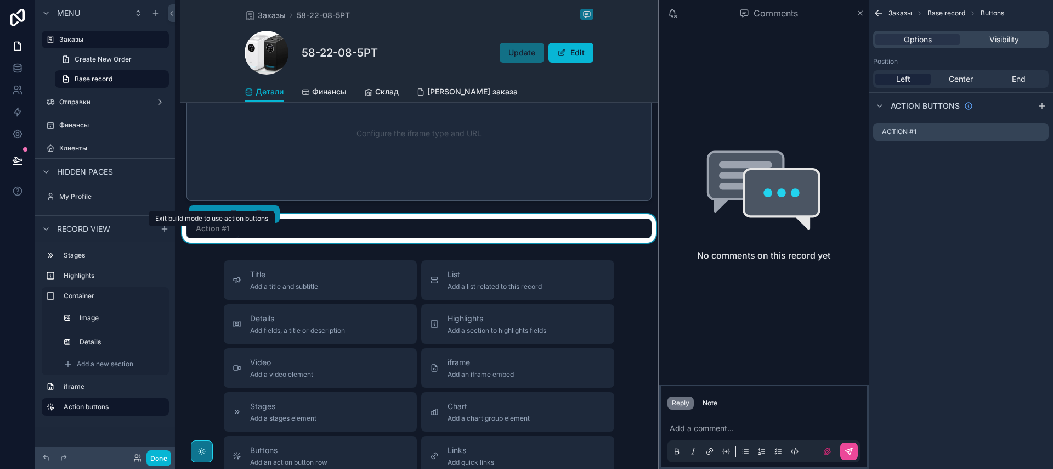
click at [224, 233] on span "Action #1" at bounding box center [213, 227] width 53 height 11
click at [1045, 110] on div "scrollable content" at bounding box center [1042, 105] width 13 height 13
click at [1045, 110] on icon "scrollable content" at bounding box center [1042, 105] width 9 height 9
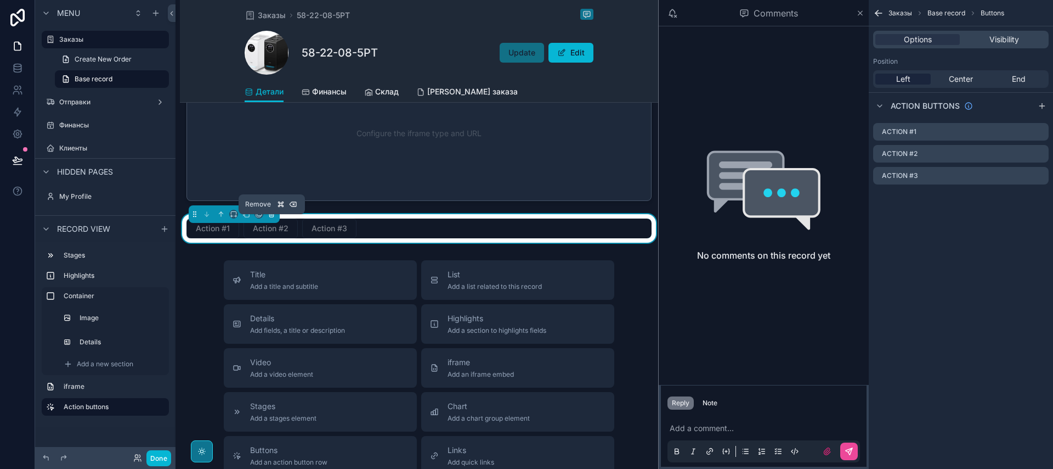
click at [273, 217] on icon "scrollable content" at bounding box center [271, 214] width 4 height 4
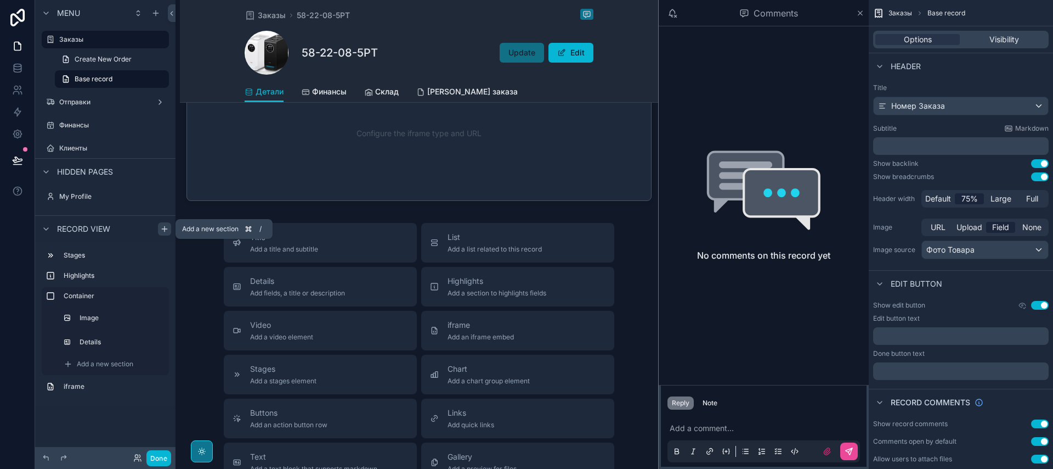
click at [166, 230] on icon "scrollable content" at bounding box center [164, 228] width 9 height 9
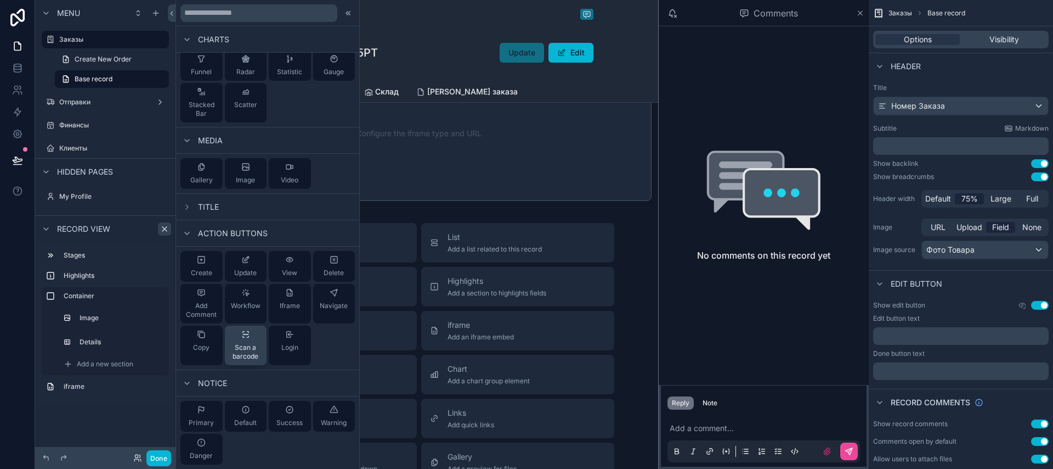
scroll to position [404, 0]
click at [215, 308] on span "Add Comment" at bounding box center [201, 310] width 33 height 18
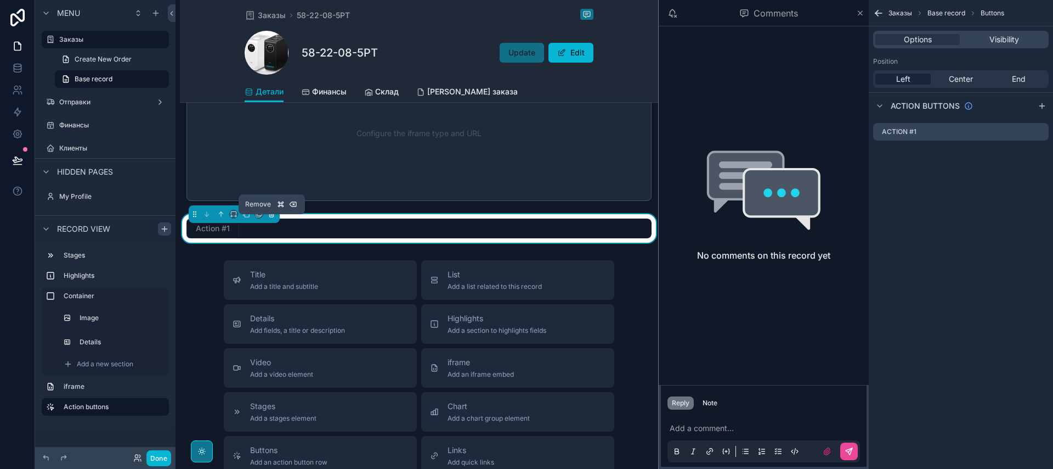
click at [274, 218] on icon "scrollable content" at bounding box center [272, 214] width 8 height 8
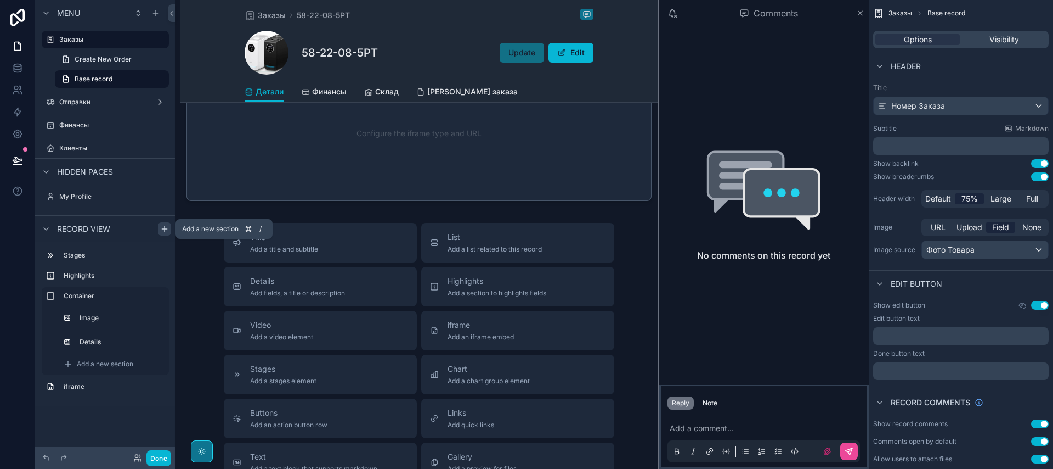
click at [163, 227] on icon "scrollable content" at bounding box center [164, 228] width 9 height 9
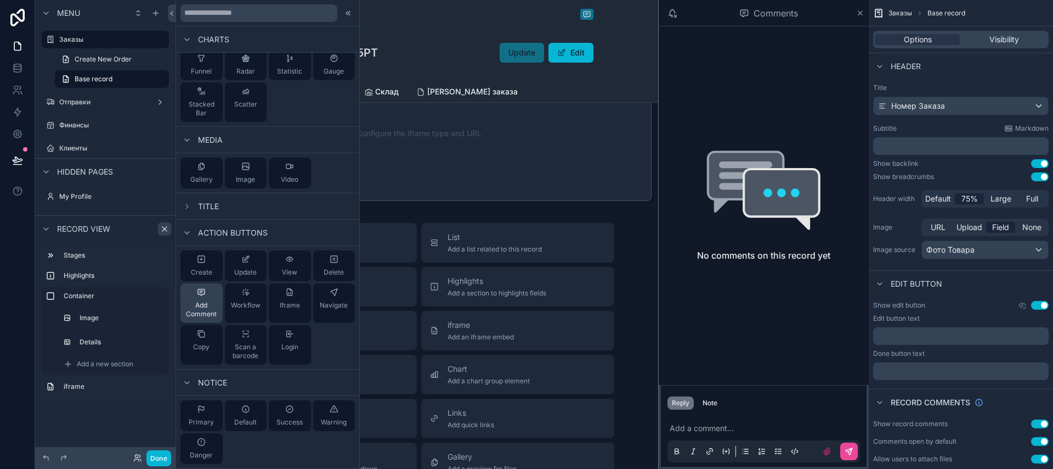
click at [195, 306] on span "Add Comment" at bounding box center [201, 310] width 33 height 18
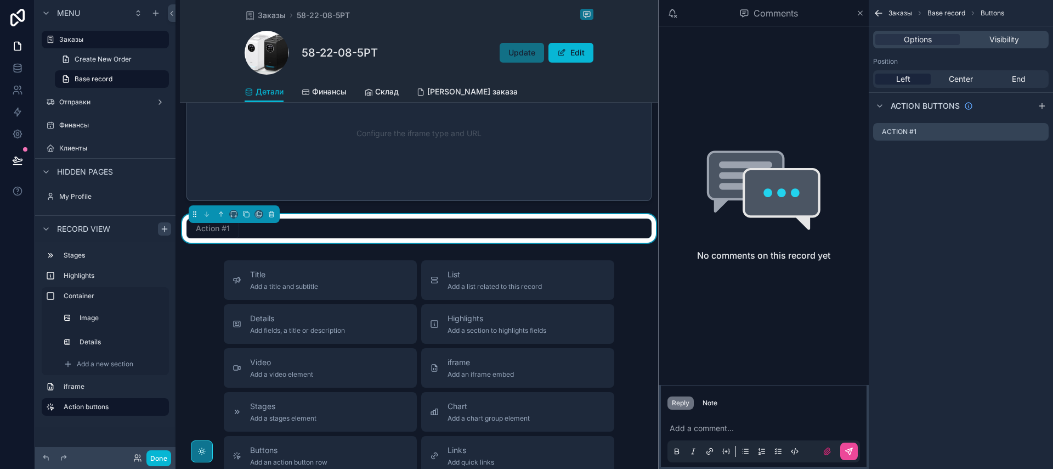
click at [230, 238] on div "Action #1" at bounding box center [213, 228] width 53 height 20
click at [223, 238] on div "Action #1" at bounding box center [213, 228] width 53 height 20
click at [953, 80] on span "Center" at bounding box center [961, 79] width 24 height 11
click at [918, 81] on div "Left" at bounding box center [903, 79] width 55 height 11
click at [273, 218] on icon "scrollable content" at bounding box center [272, 214] width 8 height 8
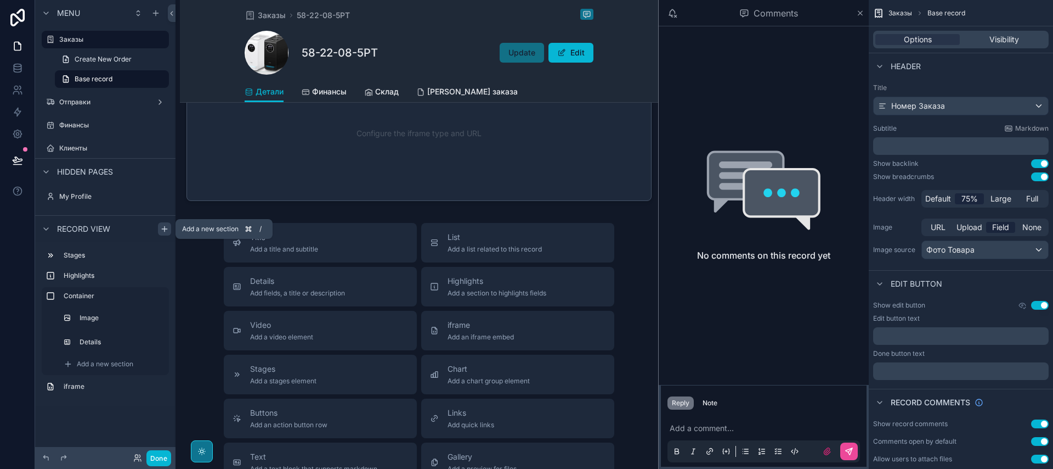
click at [167, 234] on div "scrollable content" at bounding box center [164, 228] width 13 height 13
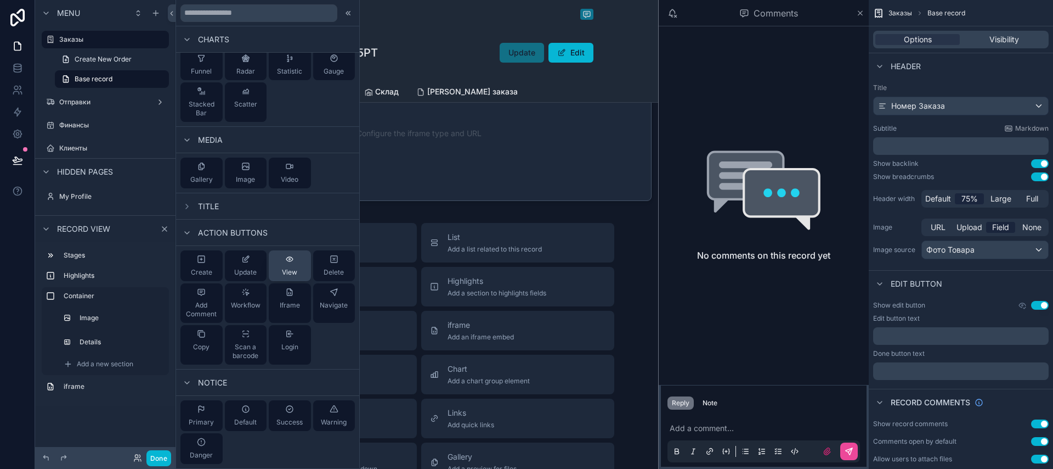
click at [293, 274] on button "View" at bounding box center [290, 265] width 42 height 31
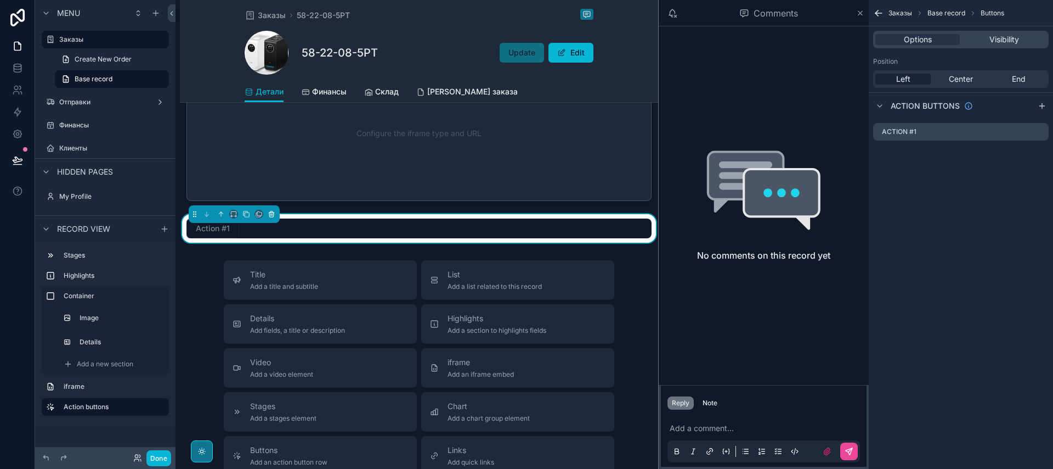
click at [269, 220] on button "scrollable content" at bounding box center [272, 214] width 12 height 12
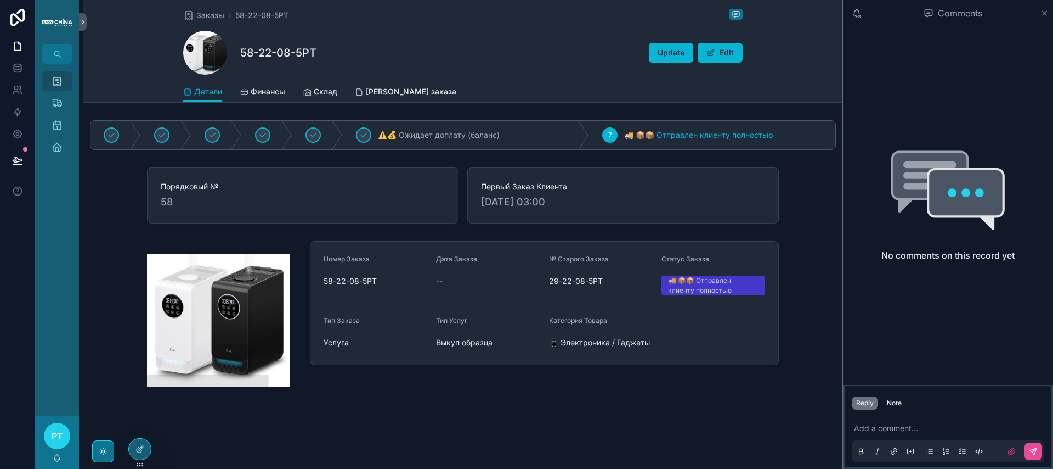
click at [112, 442] on div "scrollable content" at bounding box center [103, 451] width 22 height 22
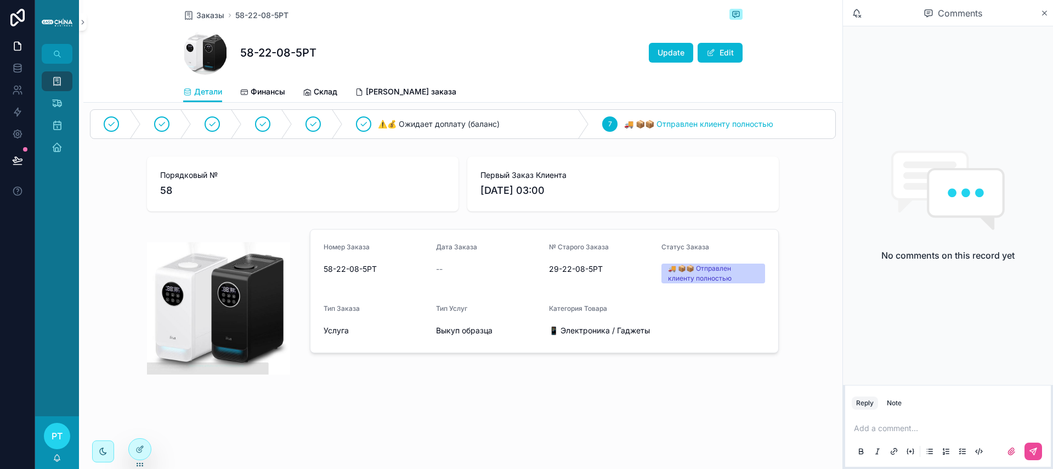
scroll to position [22, 0]
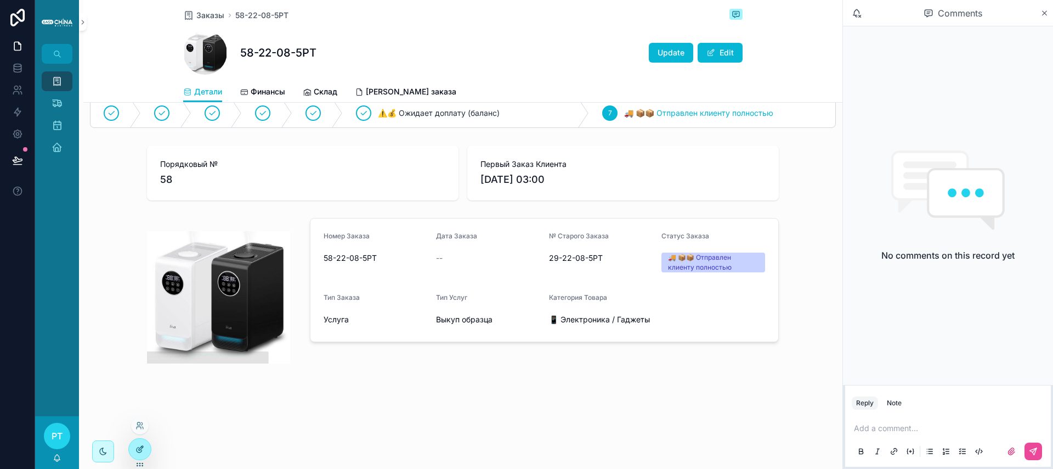
click at [141, 444] on icon at bounding box center [140, 448] width 9 height 9
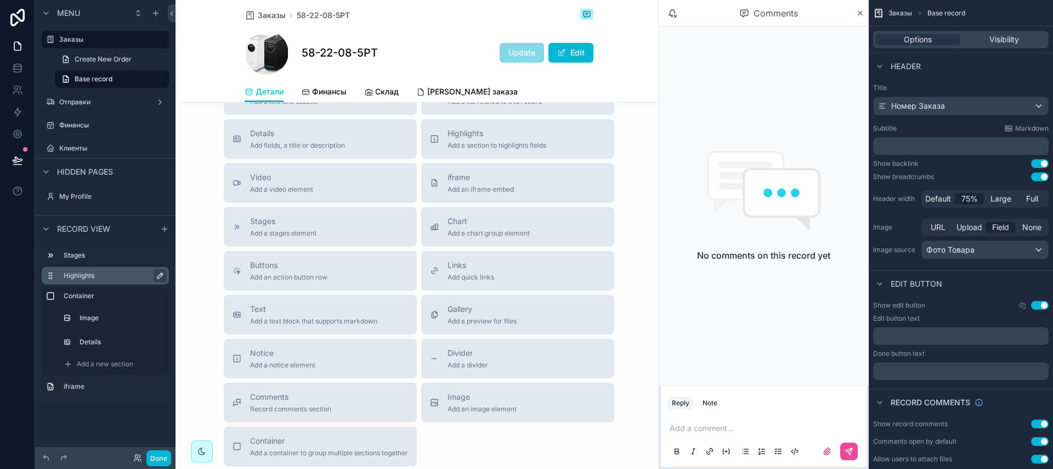
scroll to position [508, 0]
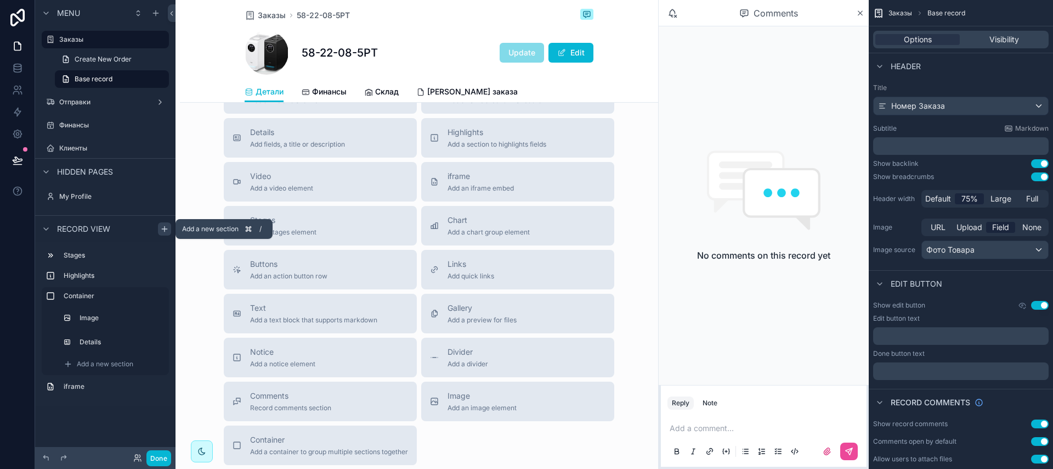
click at [166, 232] on icon "scrollable content" at bounding box center [164, 228] width 9 height 9
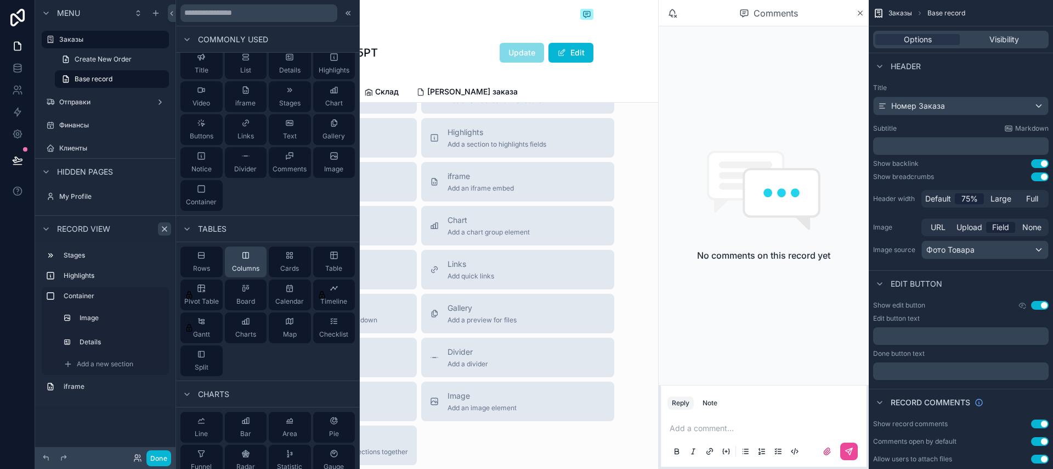
scroll to position [10, 0]
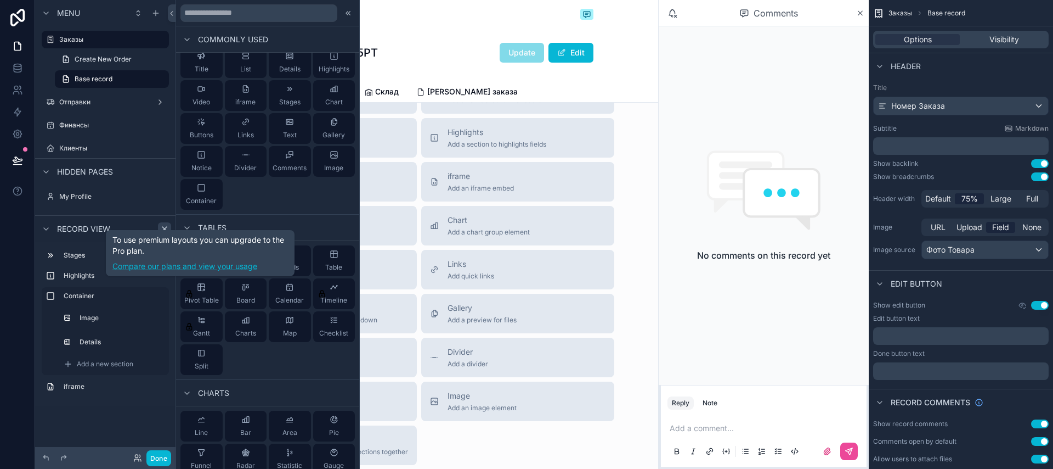
click at [201, 269] on link "Compare our plans and view your usage" at bounding box center [200, 266] width 176 height 11
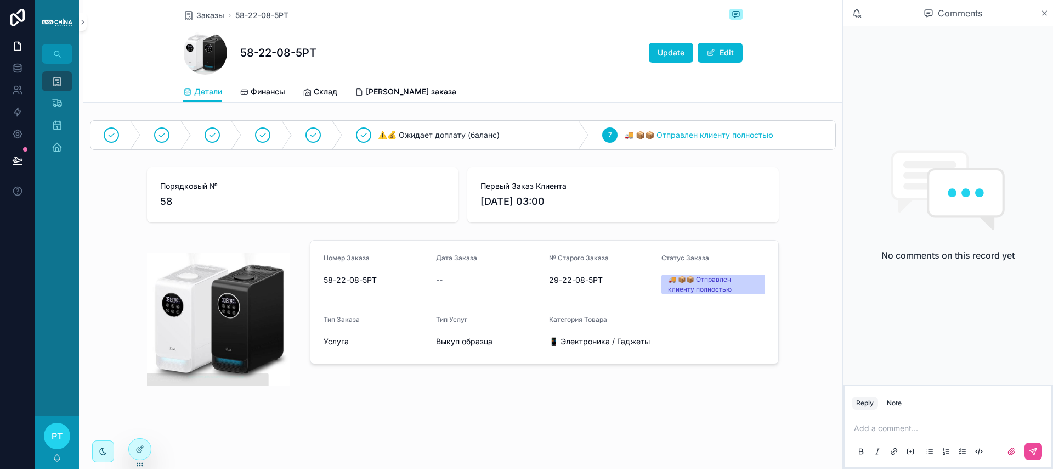
scroll to position [22, 0]
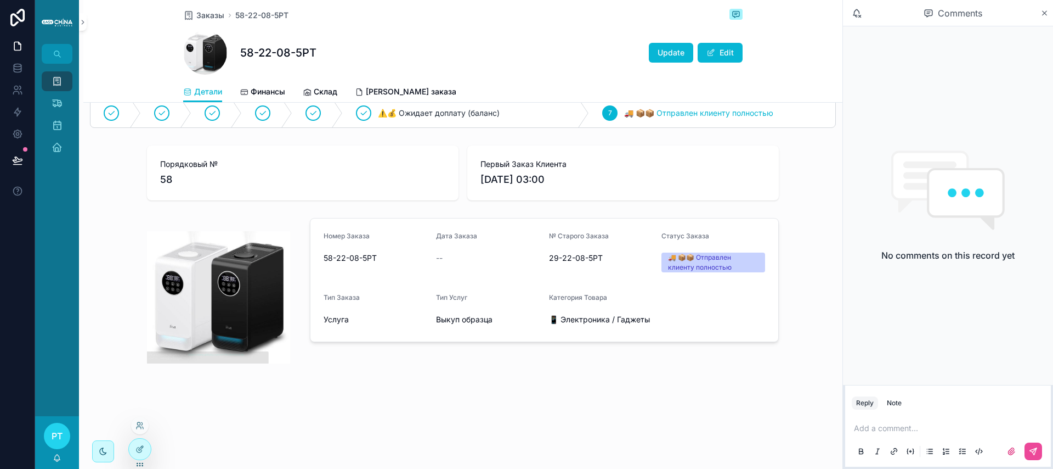
click at [151, 442] on div at bounding box center [139, 453] width 23 height 31
click at [144, 445] on div at bounding box center [140, 448] width 22 height 21
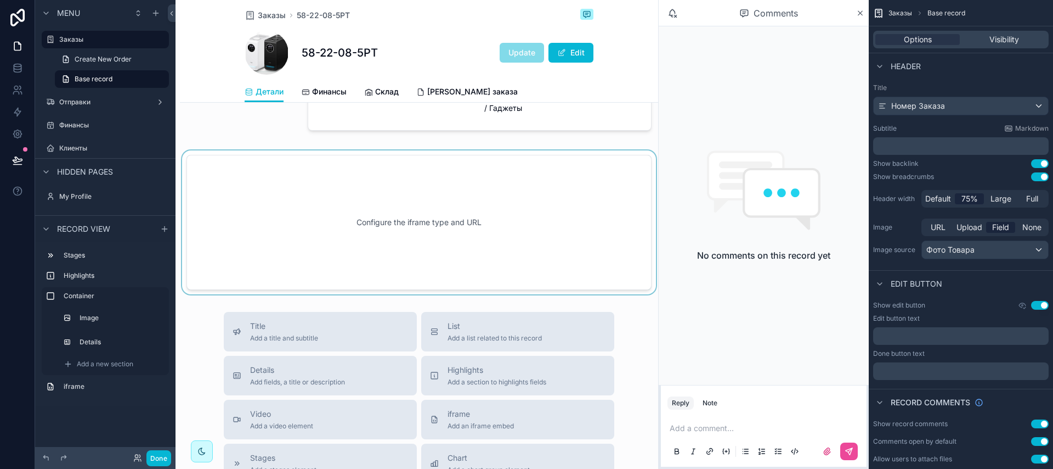
scroll to position [253, 0]
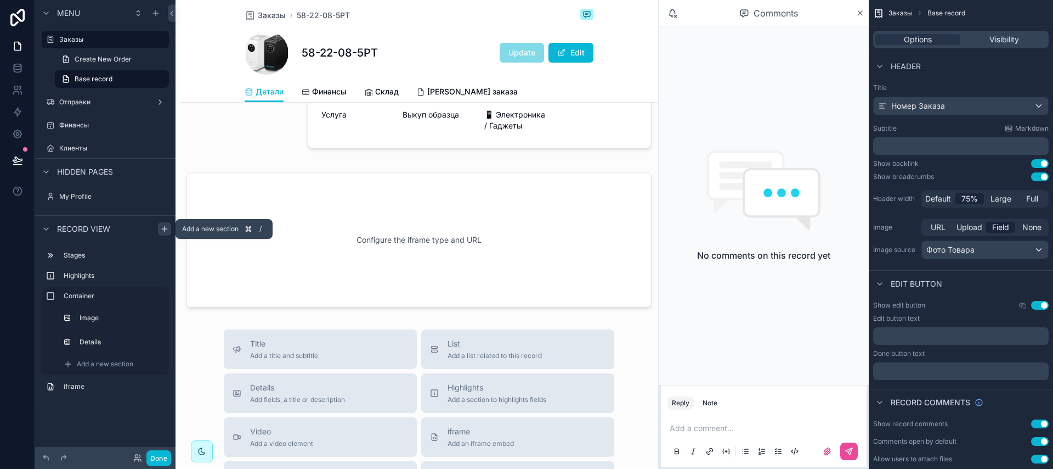
click at [162, 230] on icon "scrollable content" at bounding box center [164, 228] width 9 height 9
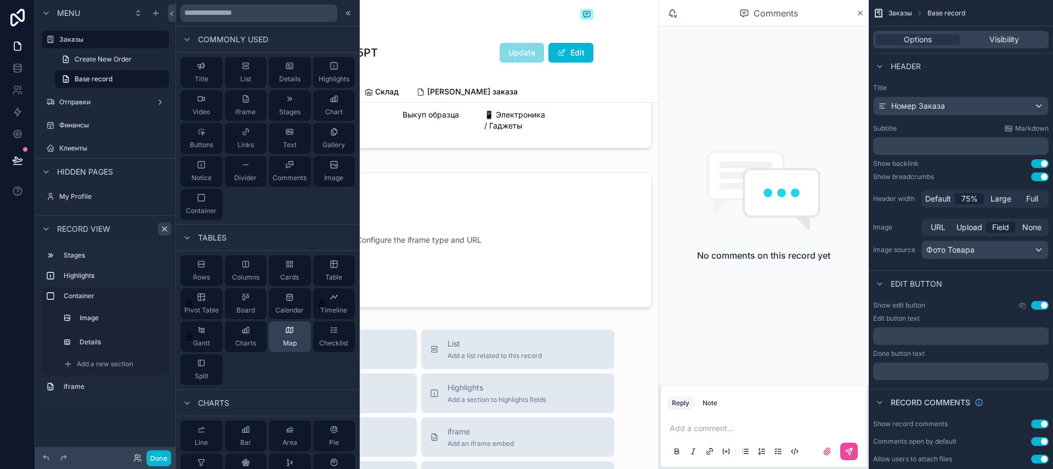
click at [293, 333] on div "Map" at bounding box center [290, 336] width 42 height 31
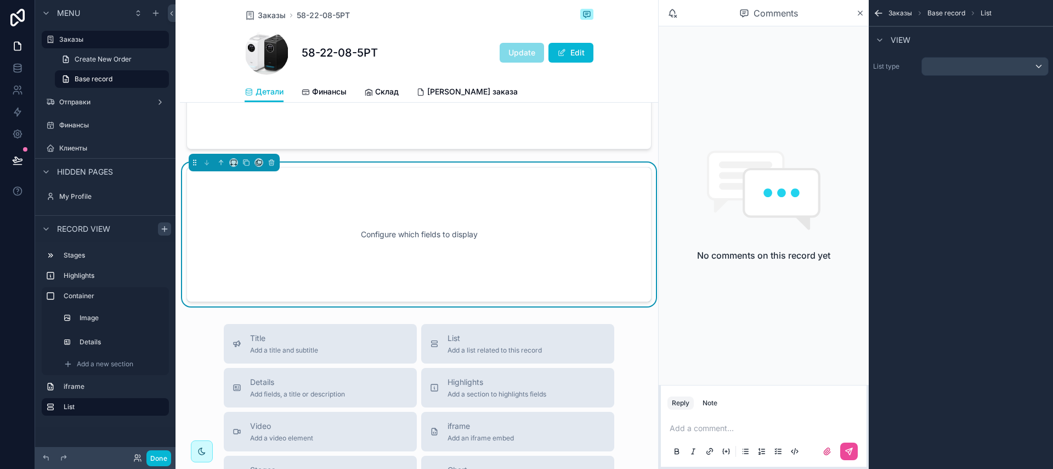
scroll to position [419, 0]
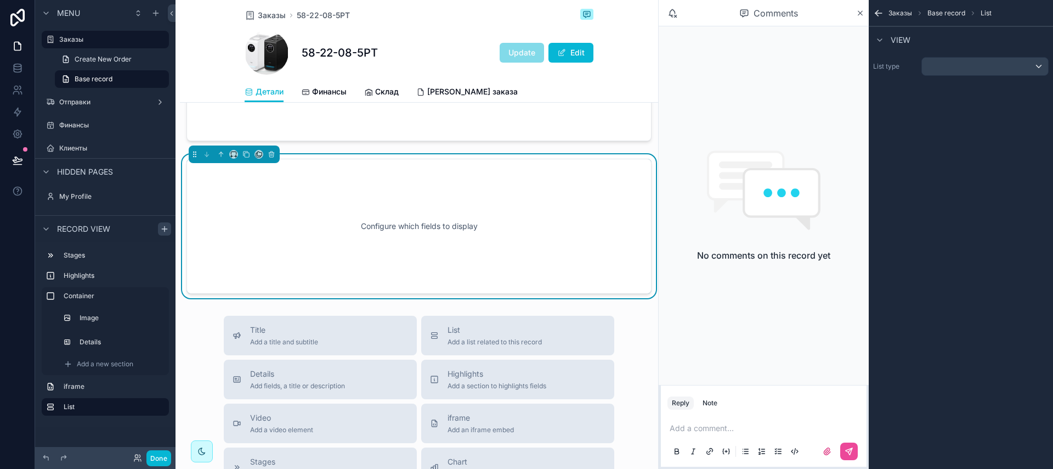
click at [410, 236] on div "Configure which fields to display" at bounding box center [419, 226] width 429 height 99
click at [939, 74] on div "scrollable content" at bounding box center [985, 67] width 126 height 18
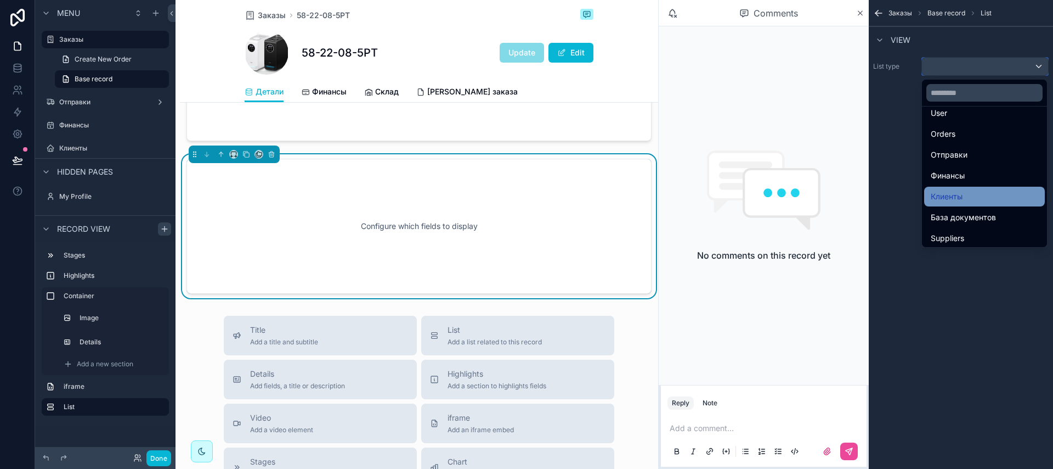
scroll to position [32, 0]
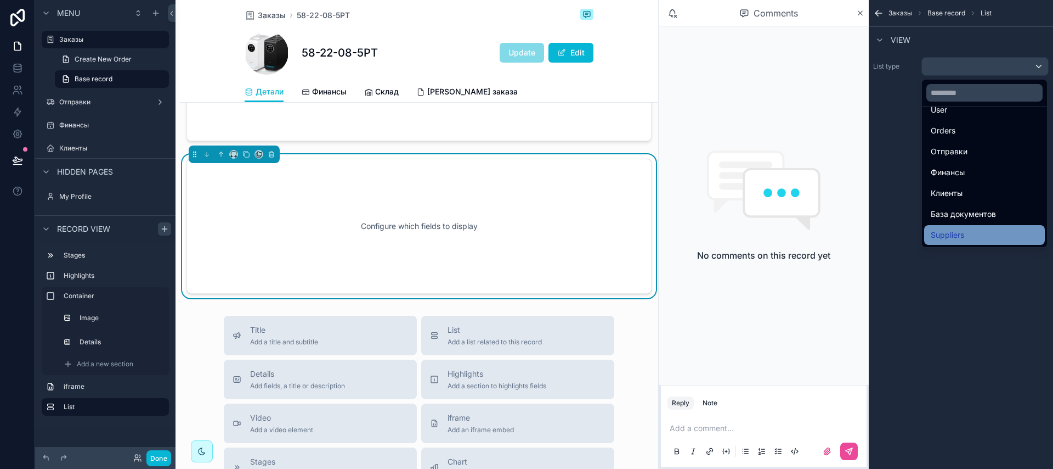
click at [975, 239] on div "Suppliers" at bounding box center [985, 234] width 108 height 13
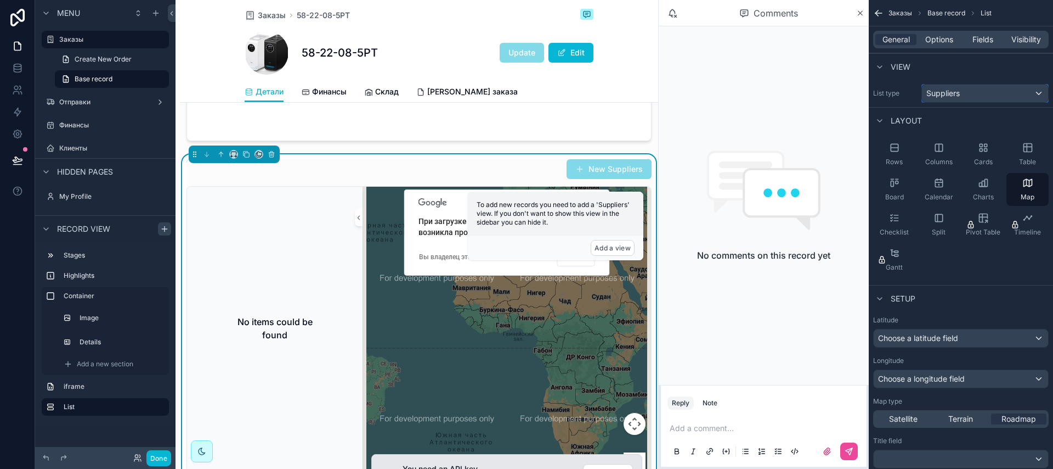
click at [957, 95] on span "Suppliers" at bounding box center [943, 93] width 33 height 11
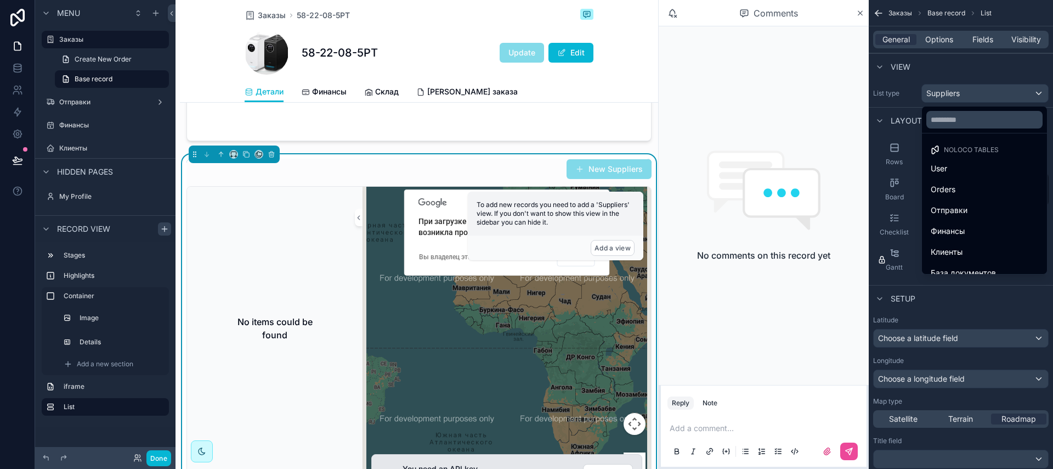
click at [957, 95] on div "scrollable content" at bounding box center [526, 234] width 1053 height 469
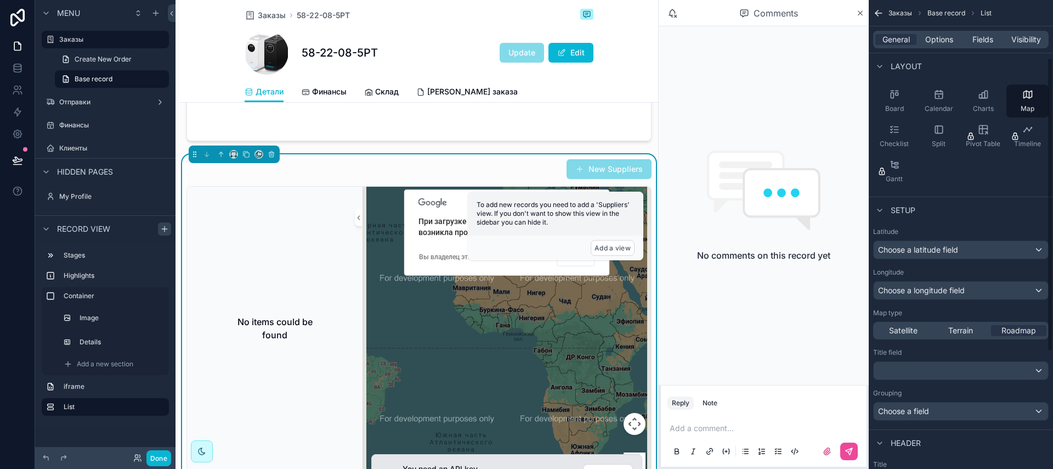
scroll to position [92, 0]
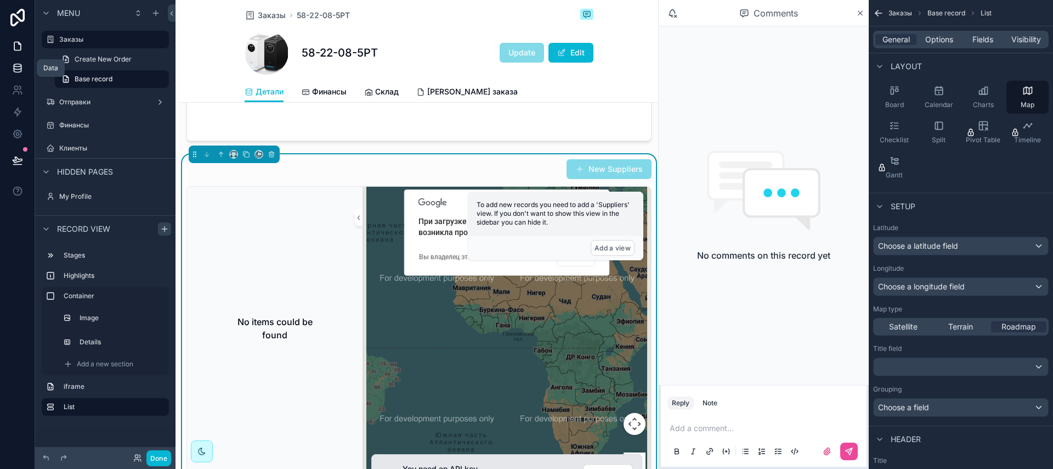
click at [21, 63] on icon at bounding box center [17, 68] width 11 height 11
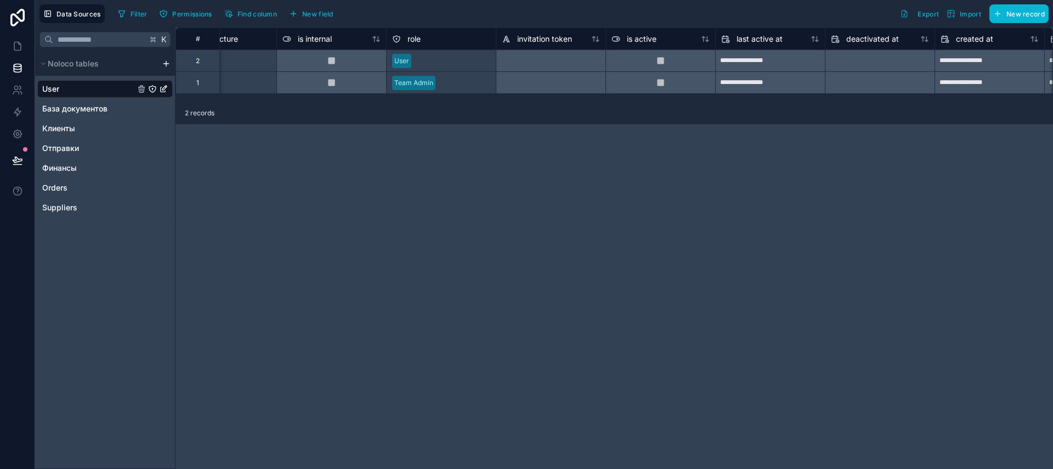
scroll to position [0, 527]
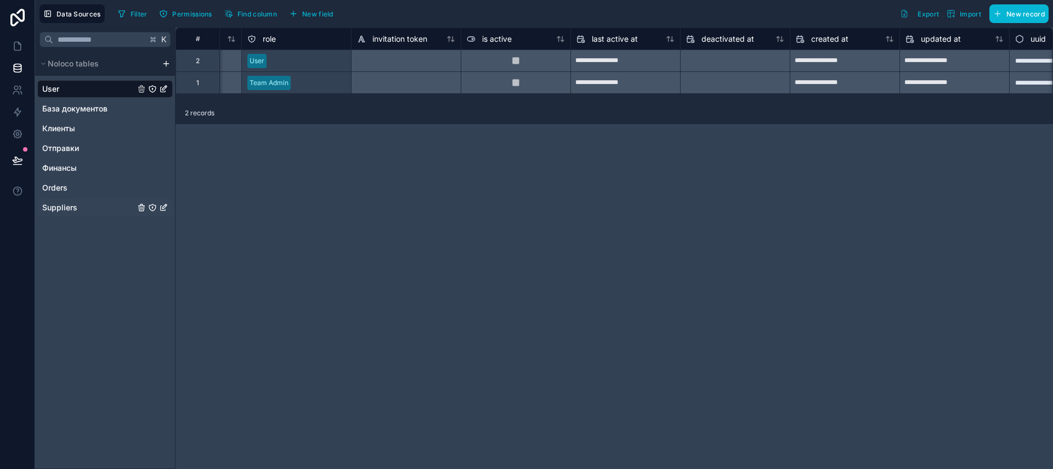
click at [76, 207] on span "Suppliers" at bounding box center [59, 207] width 35 height 11
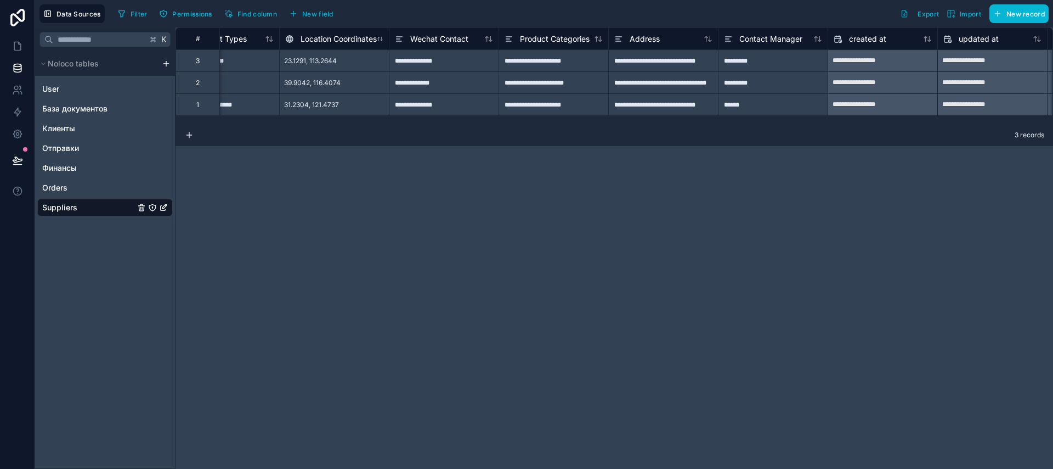
scroll to position [0, 44]
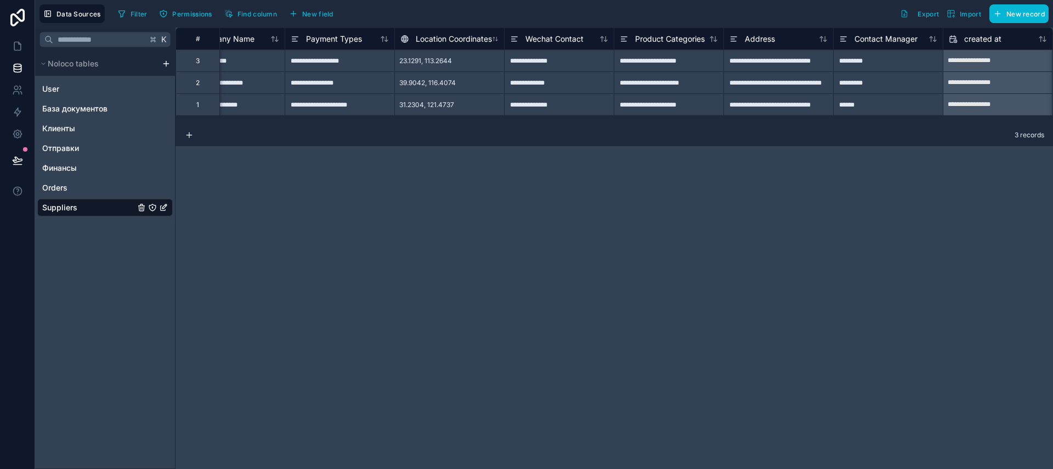
click at [420, 64] on span "23.1291, 113.2644" at bounding box center [425, 61] width 53 height 9
click at [469, 42] on span "Location Coordinates" at bounding box center [454, 38] width 76 height 11
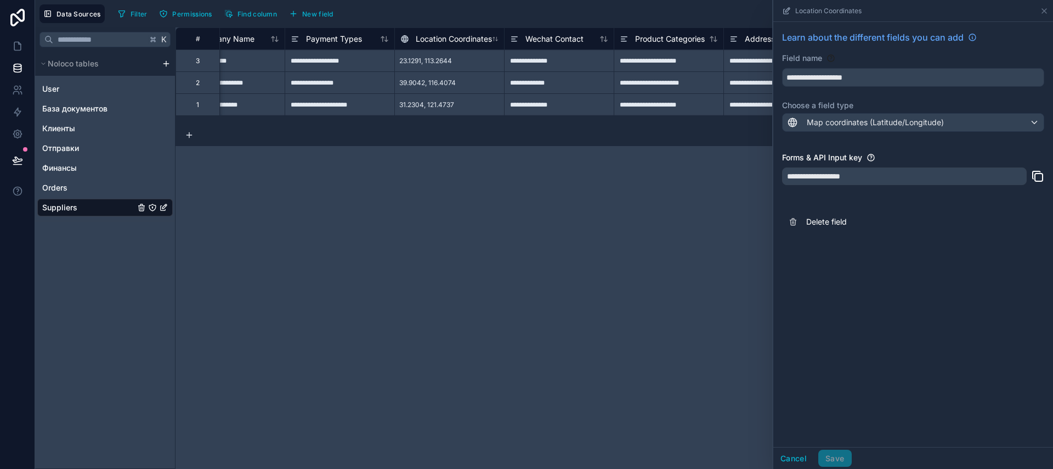
click at [873, 174] on div "**********" at bounding box center [904, 176] width 245 height 18
click at [823, 78] on input "**********" at bounding box center [913, 78] width 261 height 18
click at [586, 151] on div "**********" at bounding box center [615, 247] width 878 height 441
click at [19, 50] on icon at bounding box center [17, 46] width 11 height 11
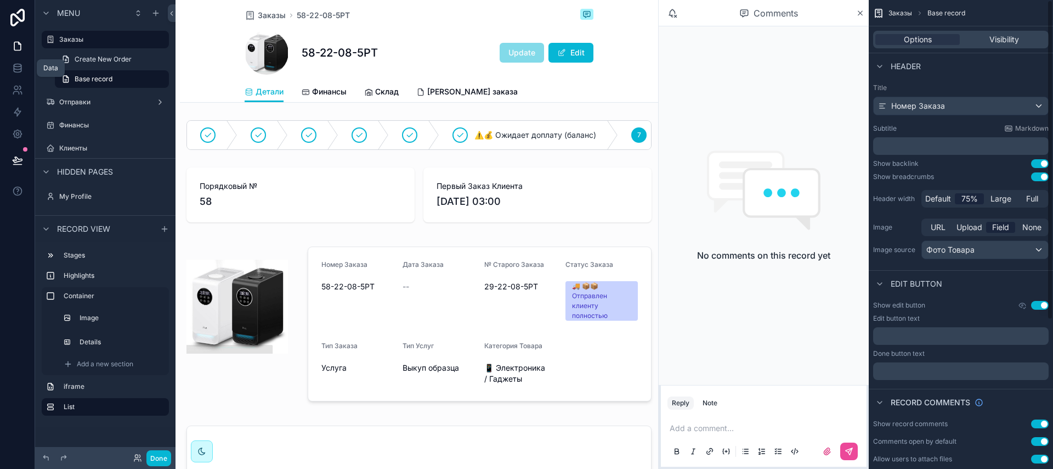
click at [916, 329] on div "﻿" at bounding box center [961, 336] width 176 height 18
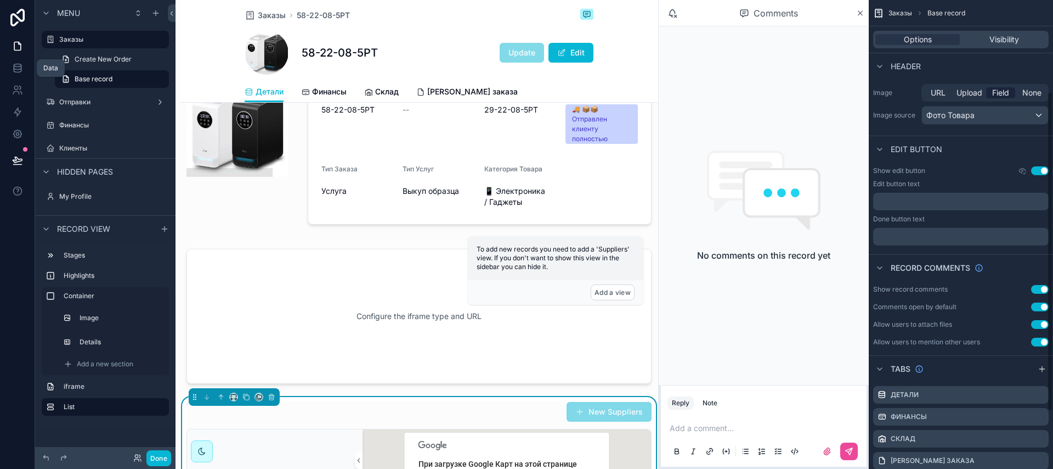
scroll to position [375, 0]
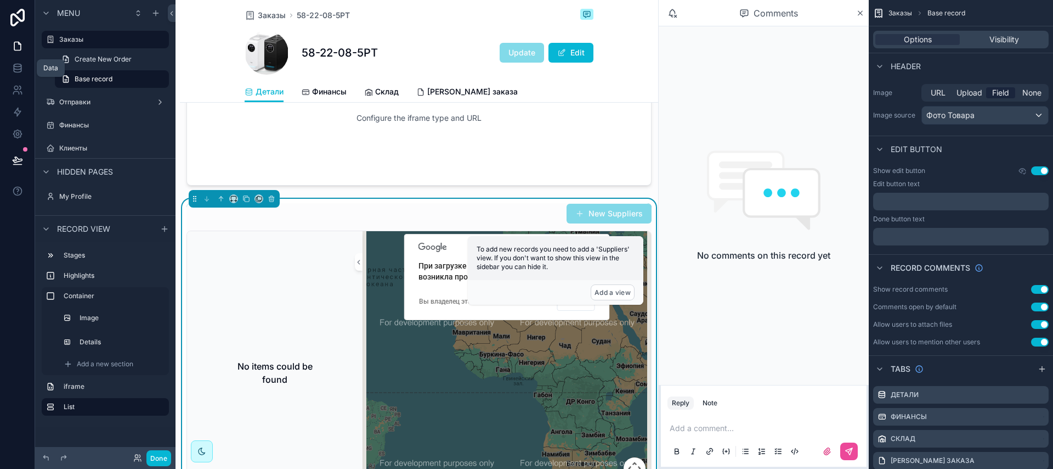
click at [379, 295] on div "scrollable content" at bounding box center [507, 392] width 289 height 323
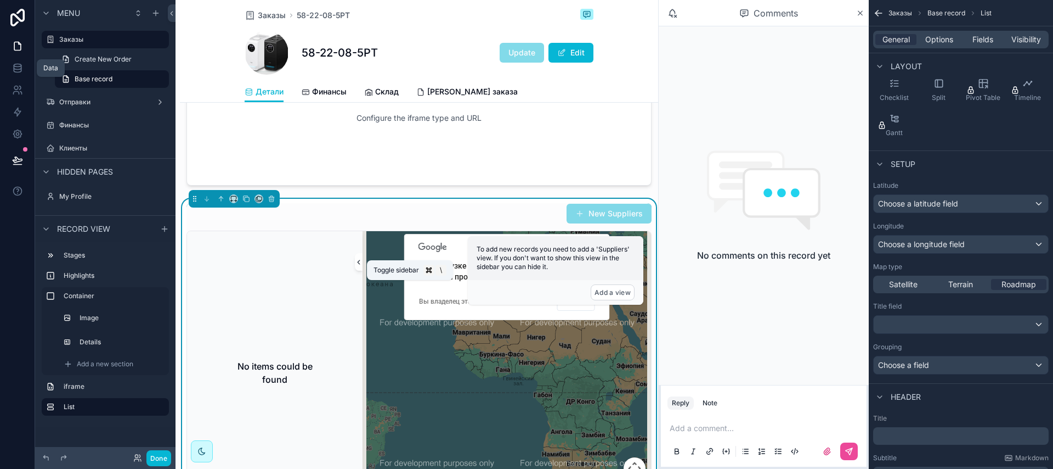
click at [361, 270] on button "scrollable content" at bounding box center [359, 262] width 8 height 18
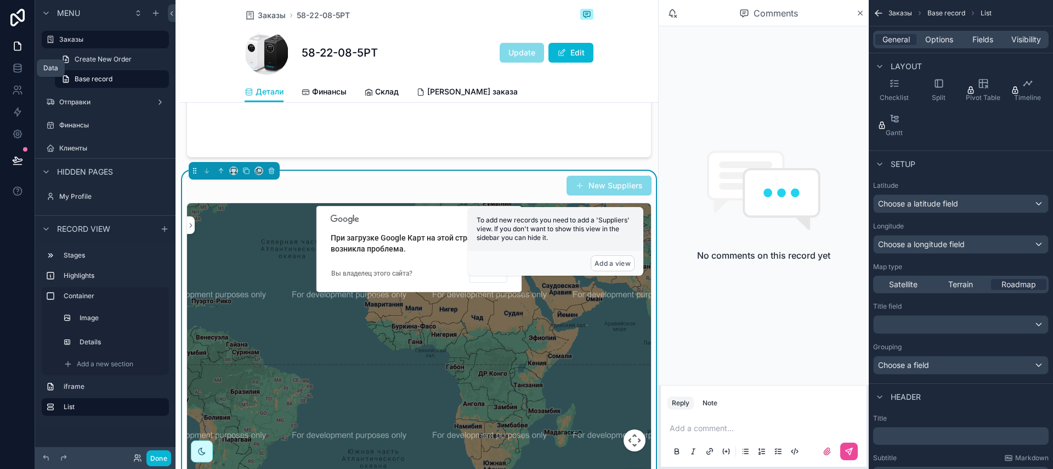
scroll to position [405, 0]
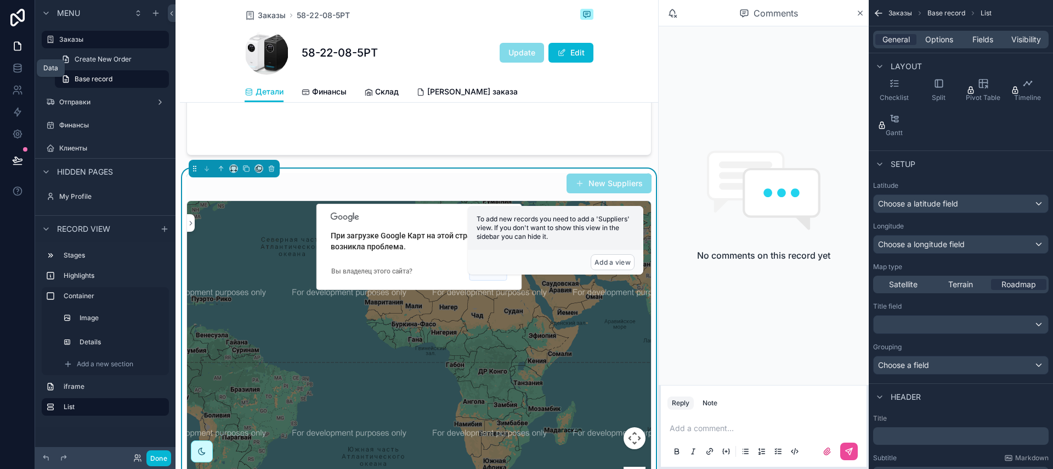
click at [486, 280] on button "ОК" at bounding box center [489, 271] width 38 height 20
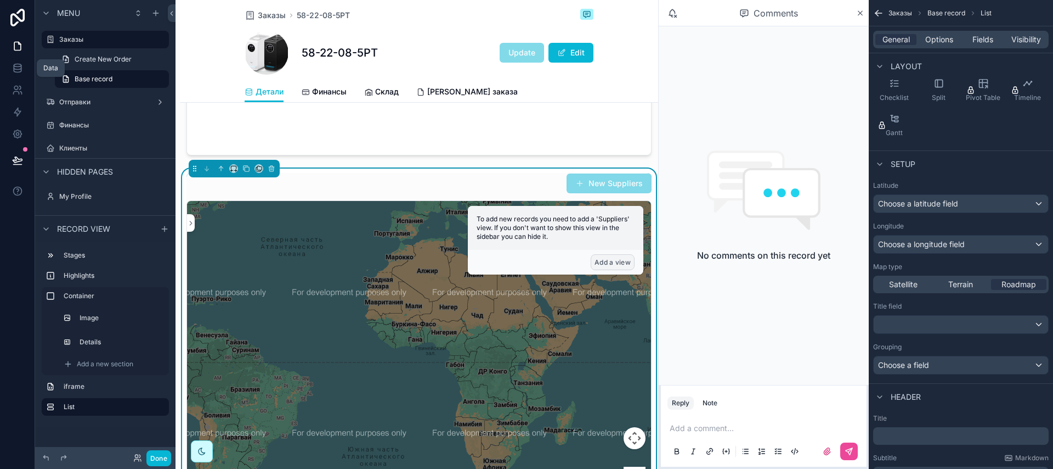
click at [608, 264] on button "Add a view" at bounding box center [613, 262] width 44 height 16
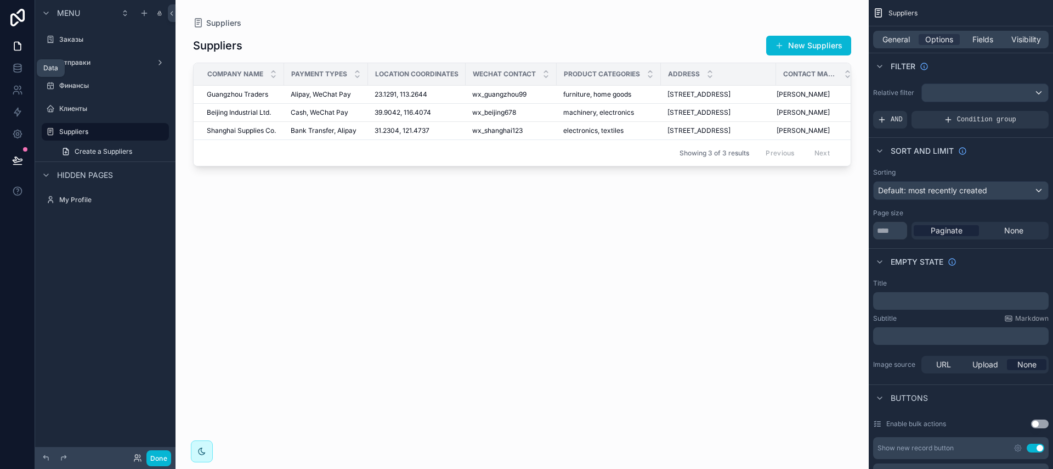
click at [387, 101] on div "scrollable content" at bounding box center [522, 227] width 693 height 455
click at [393, 95] on span "23.1291, 113.2644" at bounding box center [401, 94] width 53 height 9
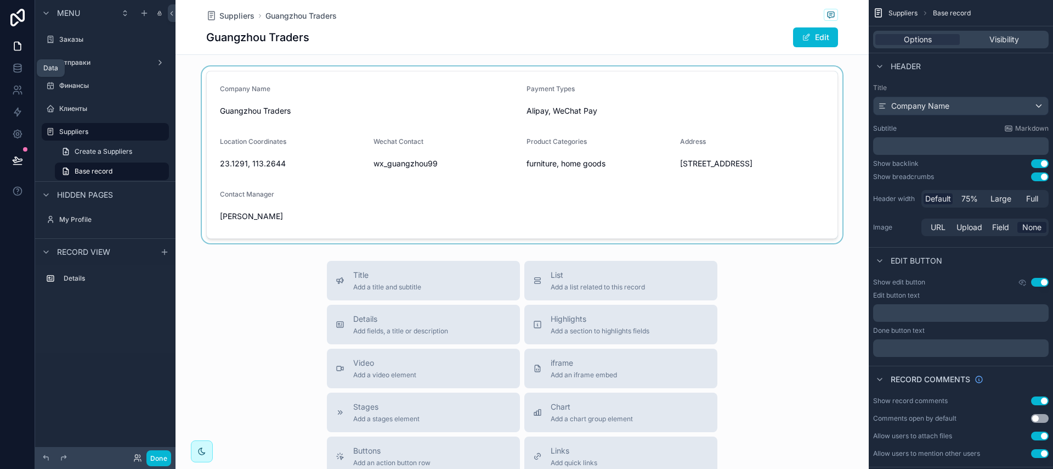
scroll to position [2, 0]
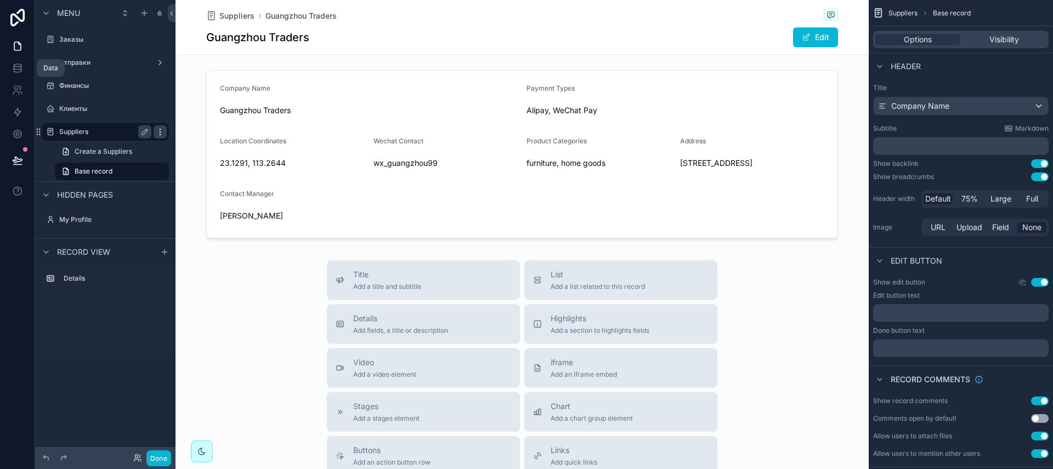
click at [158, 132] on icon "scrollable content" at bounding box center [160, 131] width 9 height 9
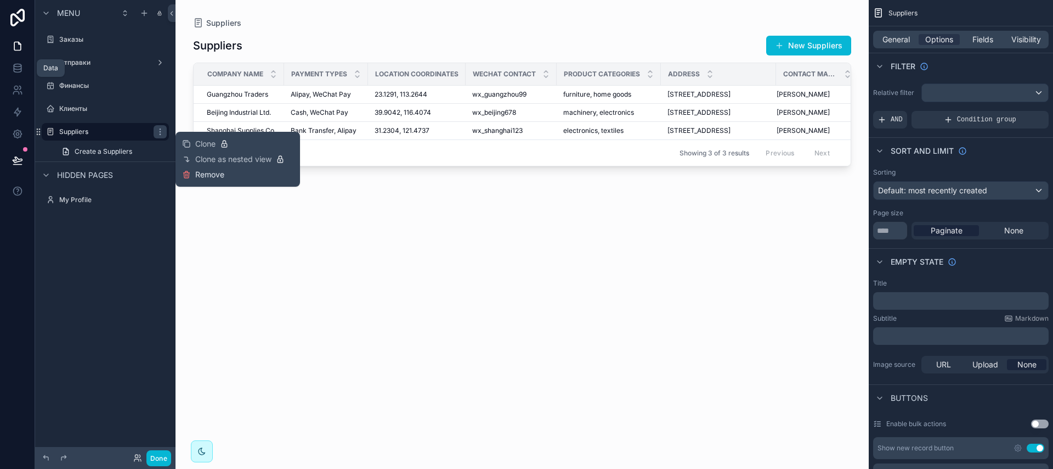
click at [215, 174] on span "Remove" at bounding box center [209, 174] width 29 height 11
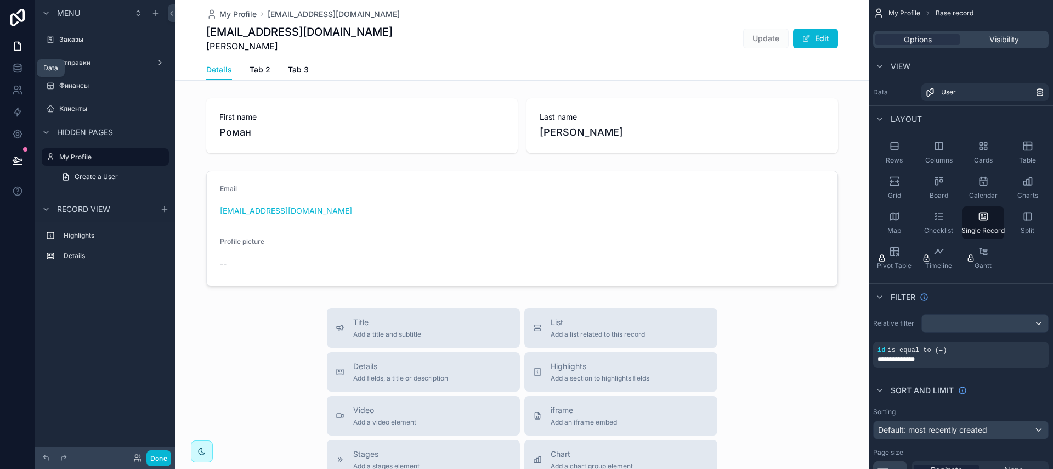
click at [99, 72] on div "scrollable content" at bounding box center [105, 73] width 140 height 2
click at [99, 67] on div "Отправки" at bounding box center [105, 62] width 92 height 13
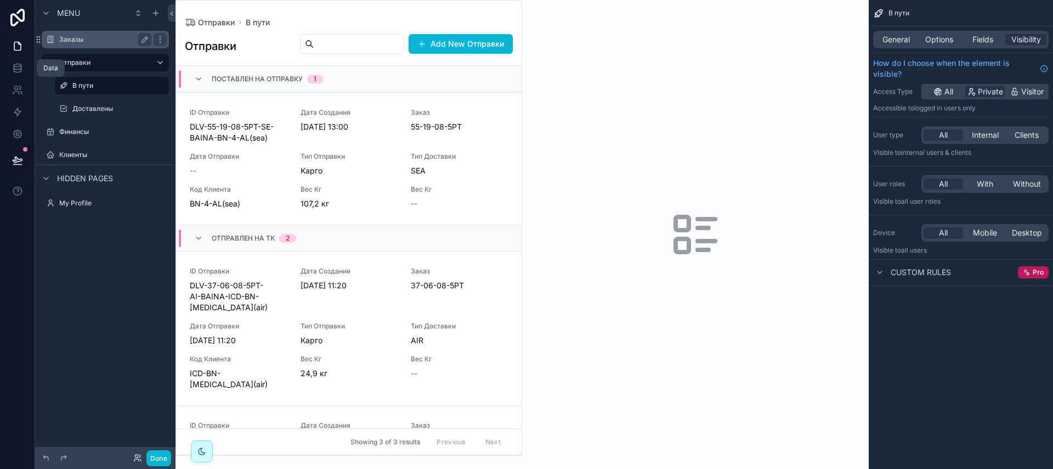
click at [87, 42] on label "Заказы" at bounding box center [103, 39] width 88 height 9
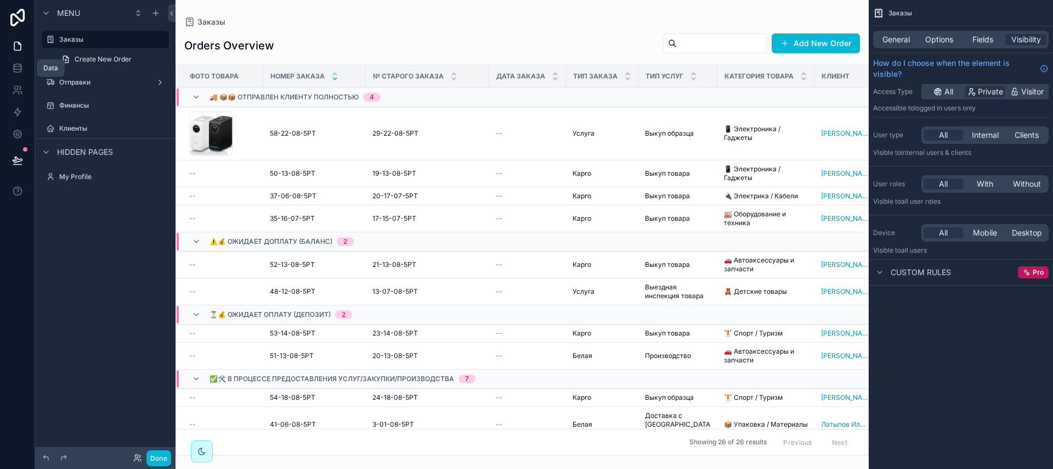
click at [228, 140] on div "scrollable content" at bounding box center [522, 234] width 693 height 469
click at [260, 132] on td "CleanShot-2025-08-22-at-13.34.41 .png" at bounding box center [219, 133] width 87 height 53
click at [280, 137] on span "58-22-08-5РТ" at bounding box center [293, 133] width 46 height 9
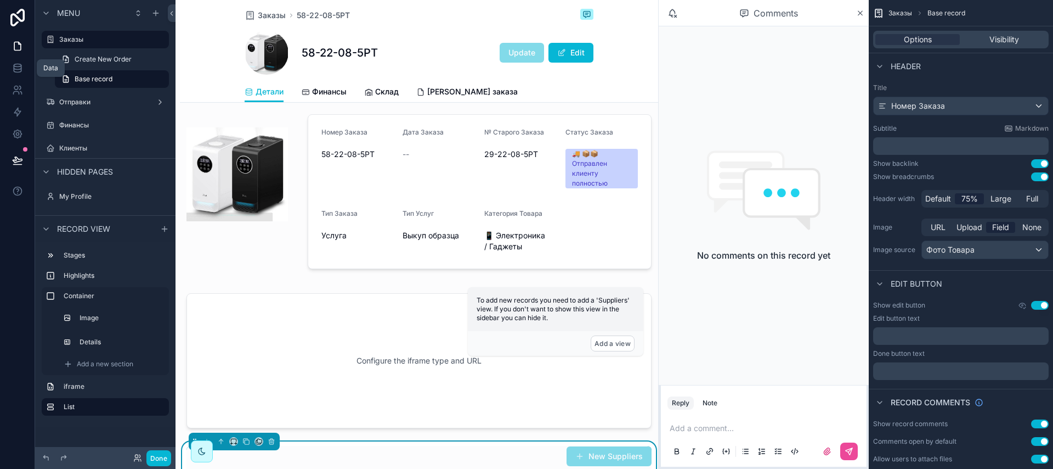
scroll to position [366, 0]
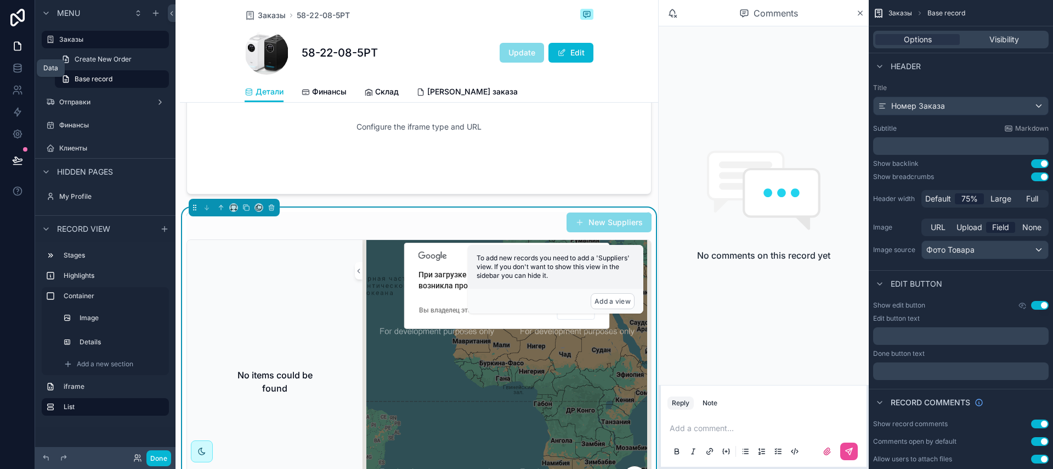
click at [452, 233] on div "New Suppliers" at bounding box center [419, 222] width 465 height 21
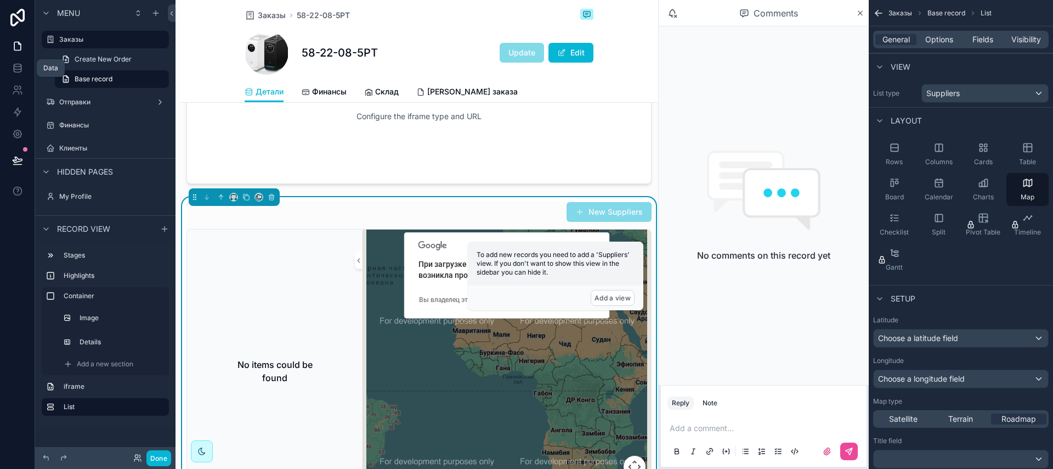
scroll to position [377, 0]
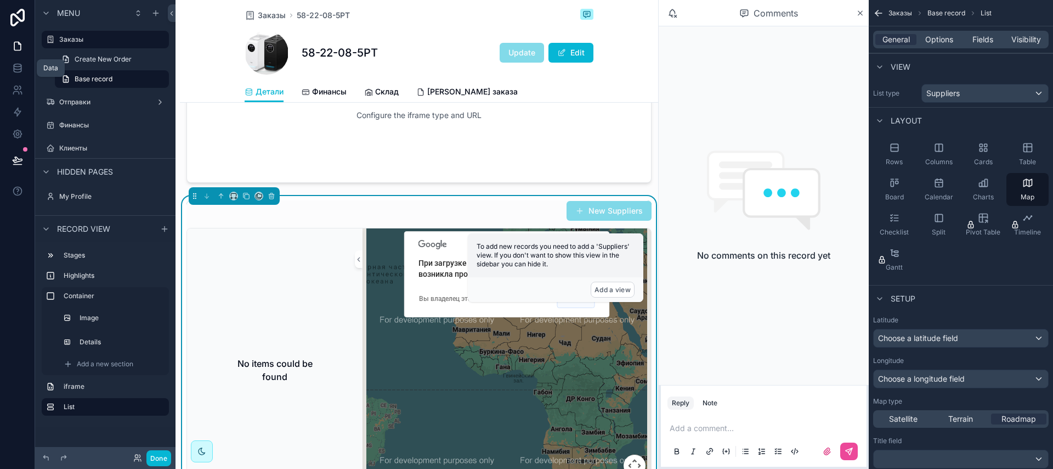
click at [573, 308] on button "ОК" at bounding box center [576, 298] width 38 height 20
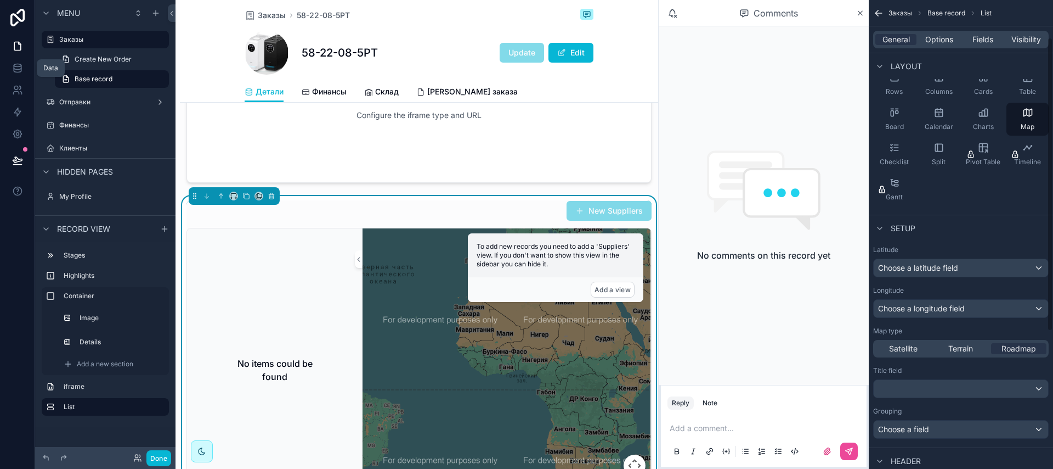
scroll to position [81, 0]
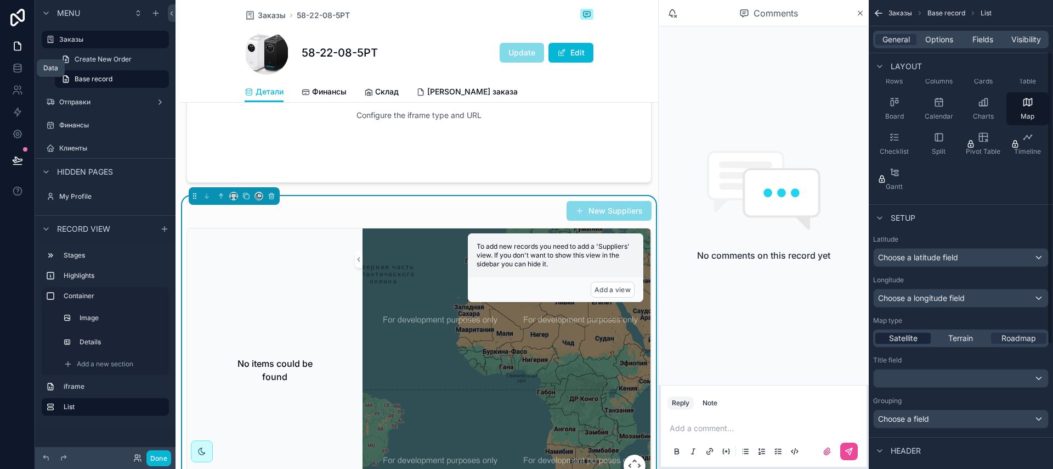
click at [907, 342] on span "Satellite" at bounding box center [903, 337] width 29 height 11
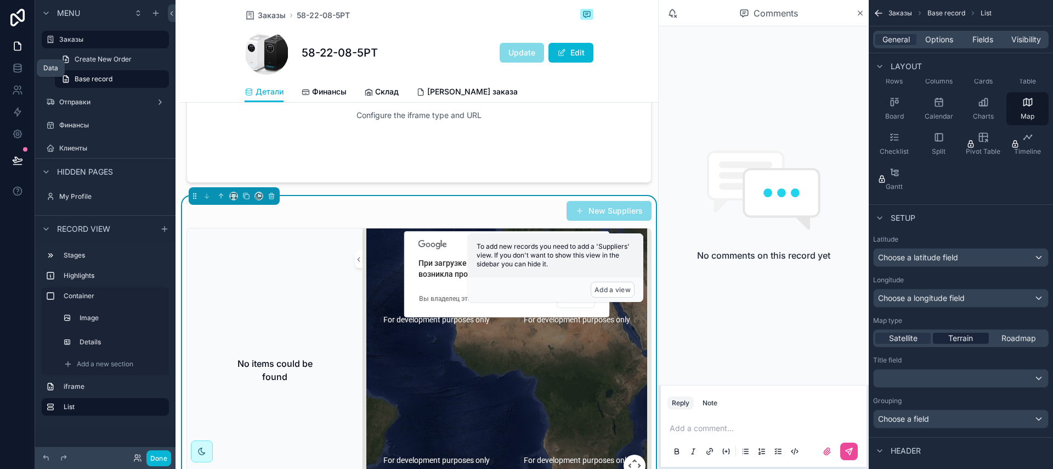
click at [949, 343] on span "Terrain" at bounding box center [961, 337] width 25 height 11
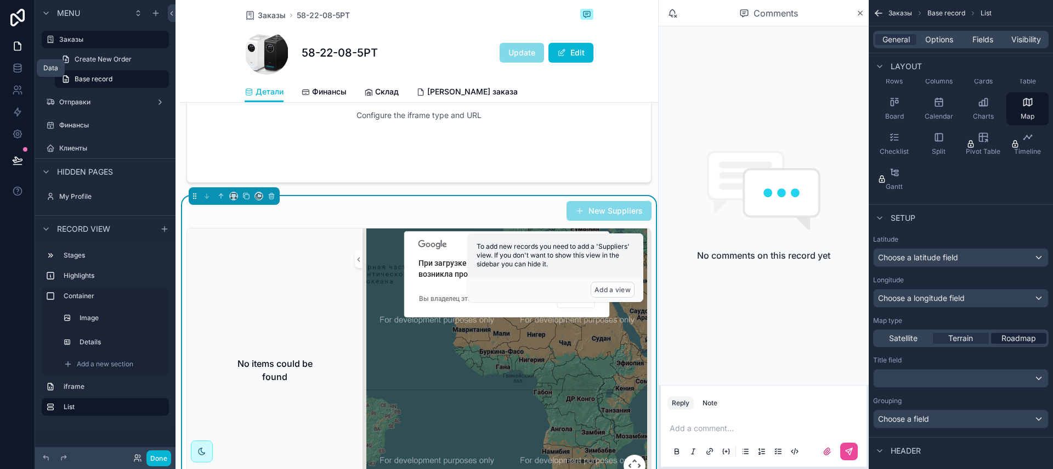
click at [993, 339] on div "Roadmap" at bounding box center [1018, 337] width 55 height 11
click at [950, 295] on span "Choose a longitude field" at bounding box center [921, 297] width 87 height 9
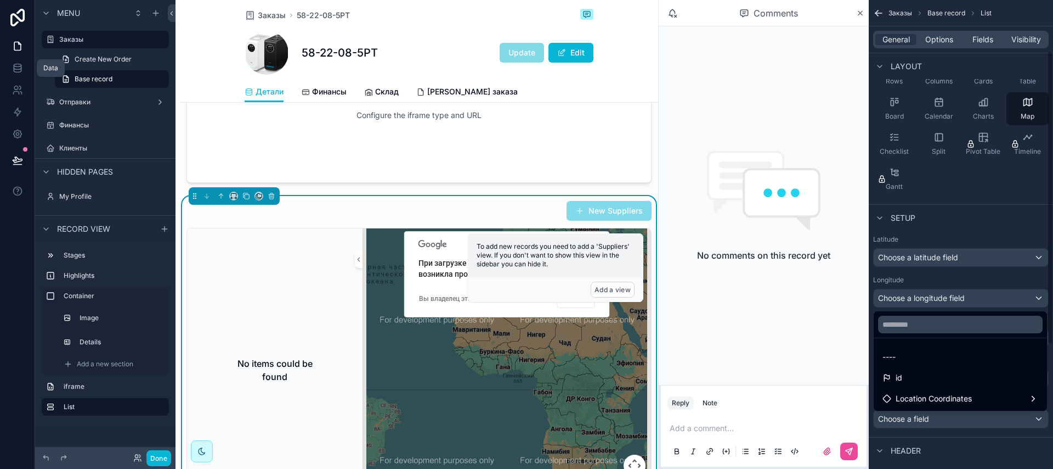
click at [922, 256] on div "scrollable content" at bounding box center [526, 234] width 1053 height 469
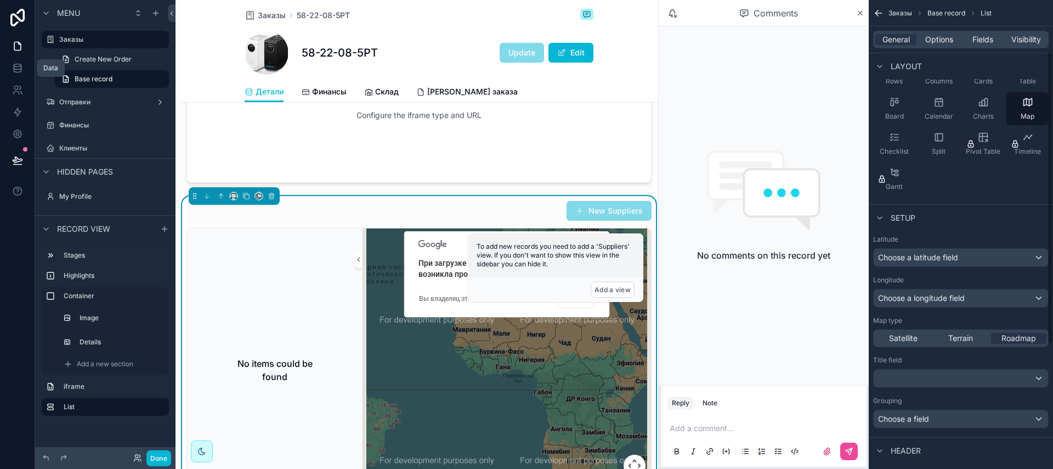
click at [917, 269] on div "Latitude Choose a latitude field Longitude Choose a longitude field Map type Sa…" at bounding box center [961, 331] width 176 height 193
click at [915, 265] on div "Choose a latitude field" at bounding box center [961, 258] width 174 height 18
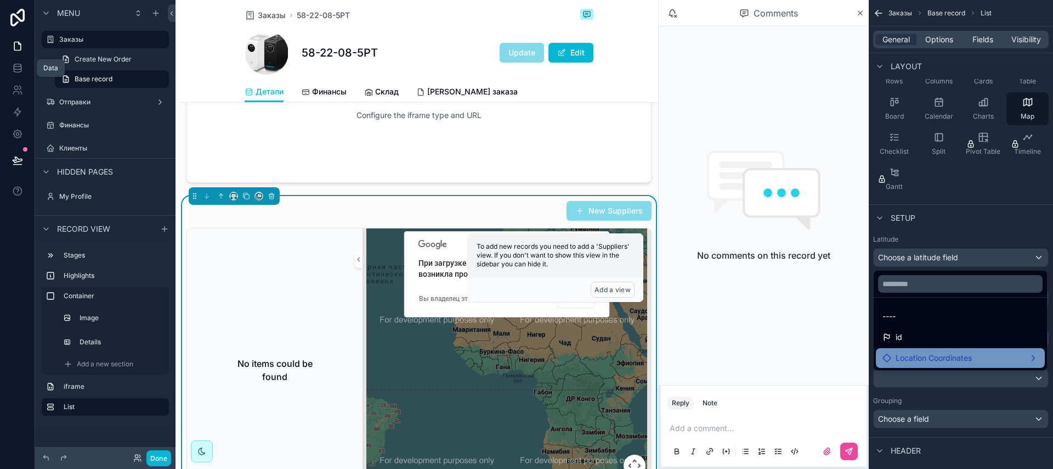
click at [944, 357] on span "Location Coordinates" at bounding box center [934, 357] width 76 height 13
click at [860, 352] on div "Latitude" at bounding box center [840, 348] width 49 height 13
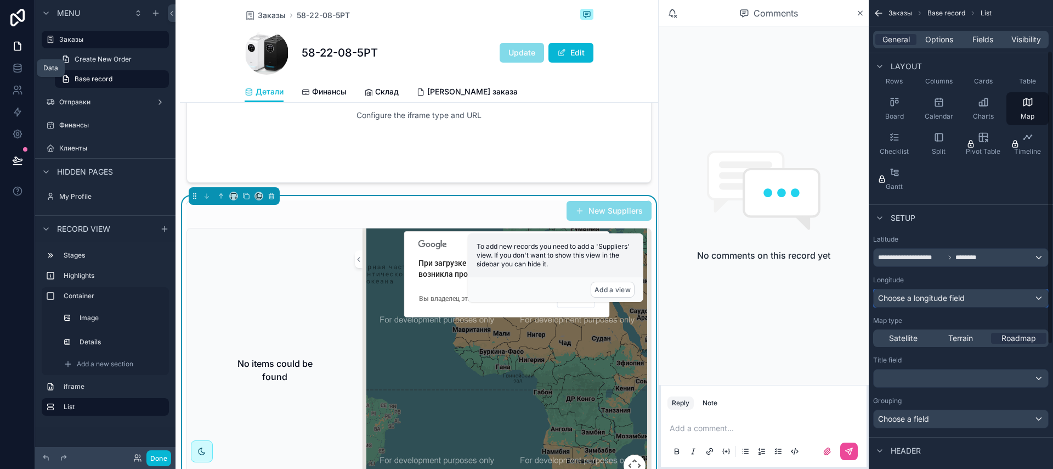
click at [915, 298] on span "Choose a longitude field" at bounding box center [921, 297] width 87 height 9
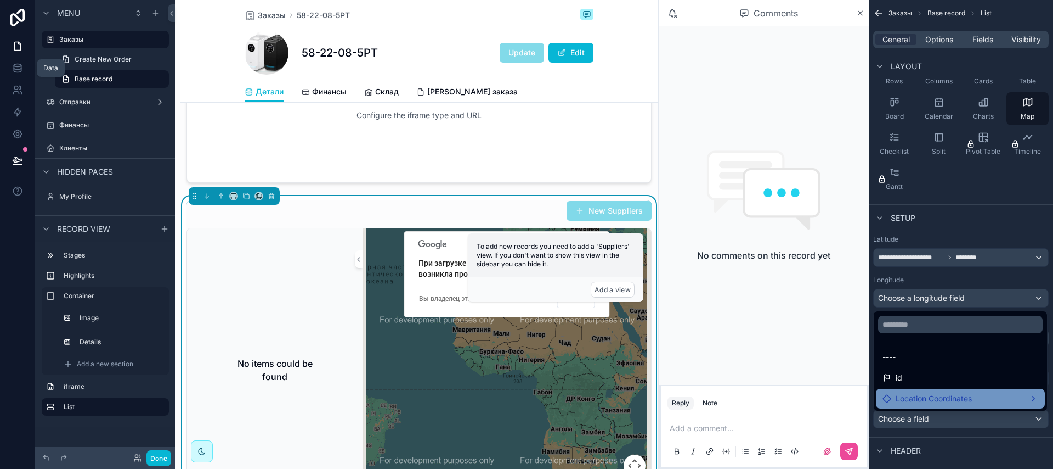
click at [948, 391] on div "Location Coordinates" at bounding box center [960, 398] width 169 height 20
click at [831, 414] on span "Longitude" at bounding box center [848, 409] width 36 height 13
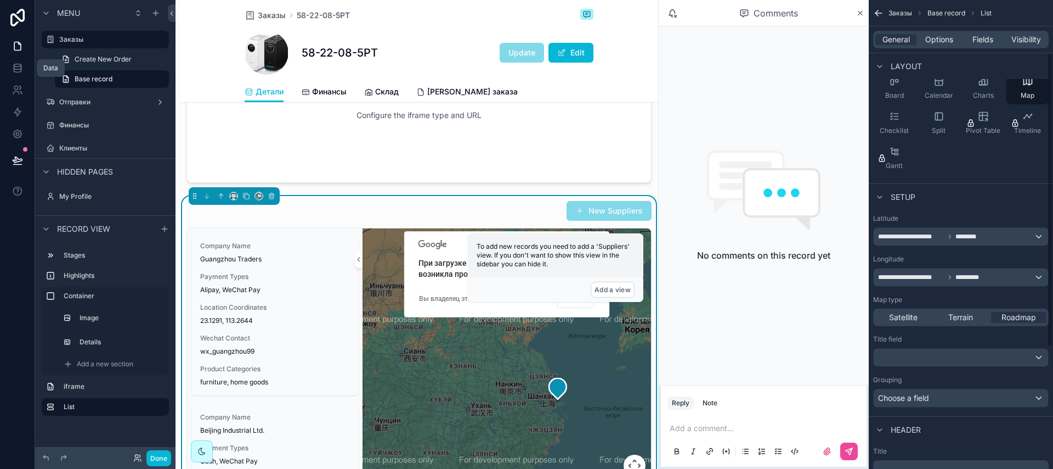
scroll to position [165, 0]
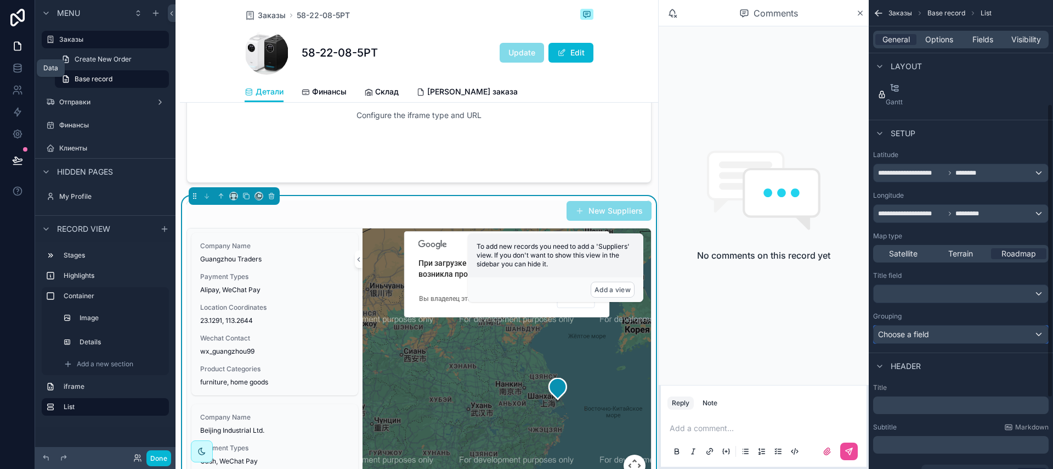
click at [960, 334] on div "Choose a field" at bounding box center [961, 334] width 174 height 18
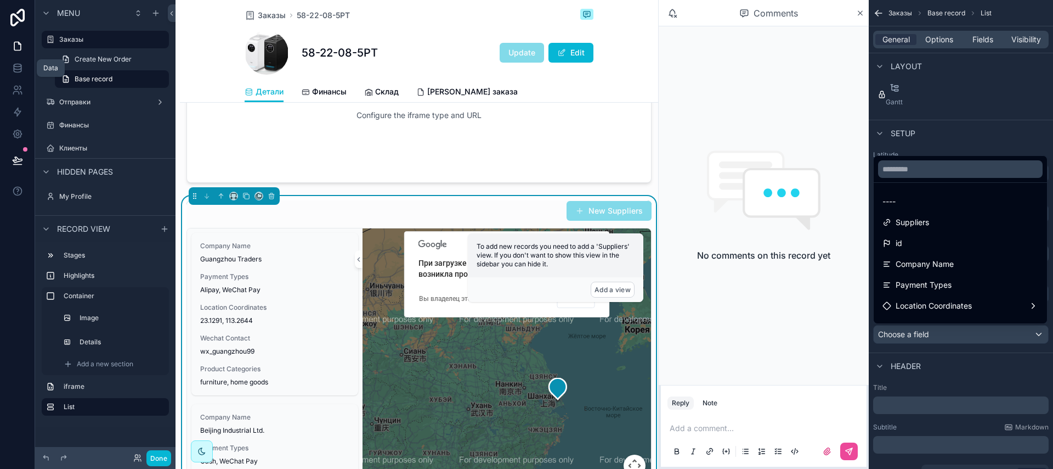
click at [960, 334] on div "scrollable content" at bounding box center [526, 234] width 1053 height 469
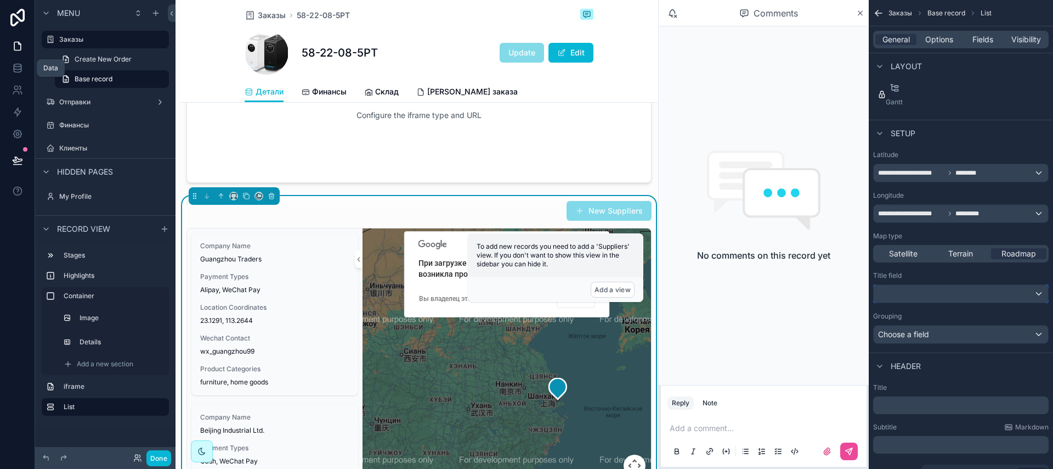
click at [923, 287] on div "scrollable content" at bounding box center [961, 294] width 174 height 18
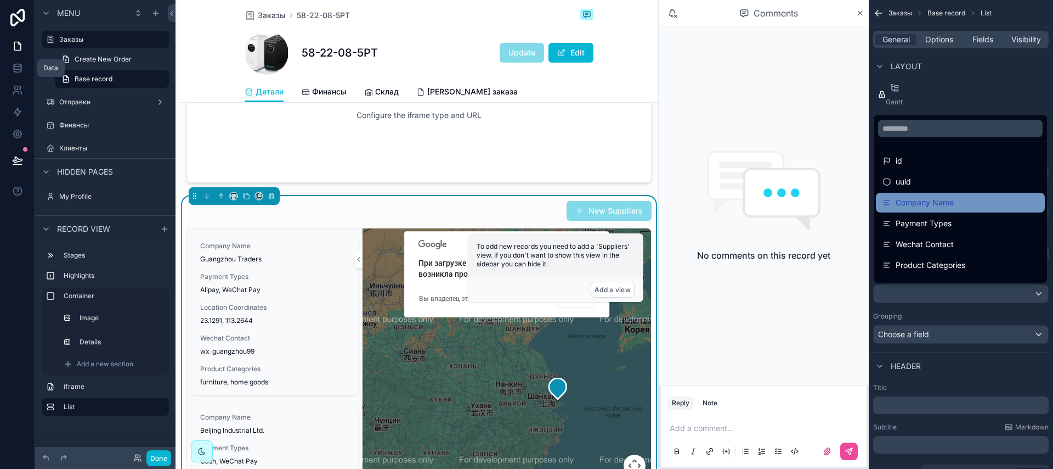
click at [932, 207] on span "Company Name" at bounding box center [925, 202] width 58 height 13
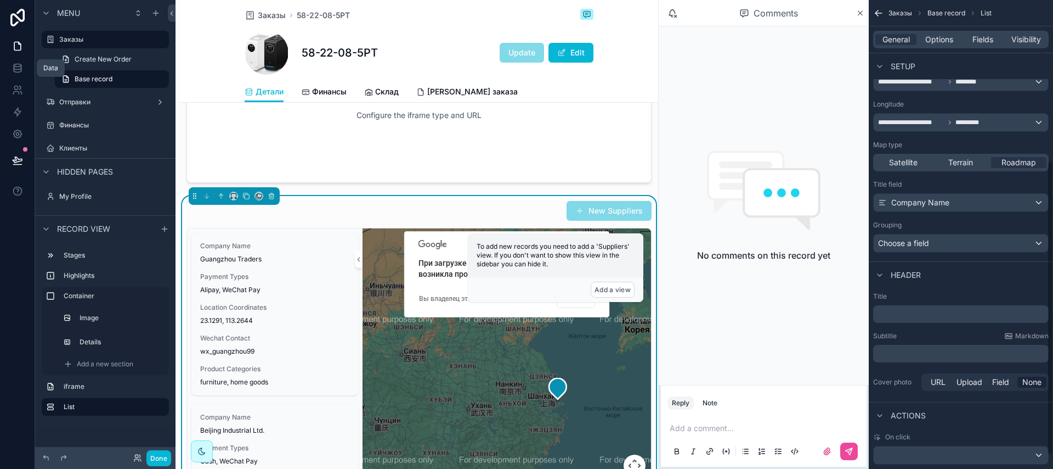
scroll to position [278, 0]
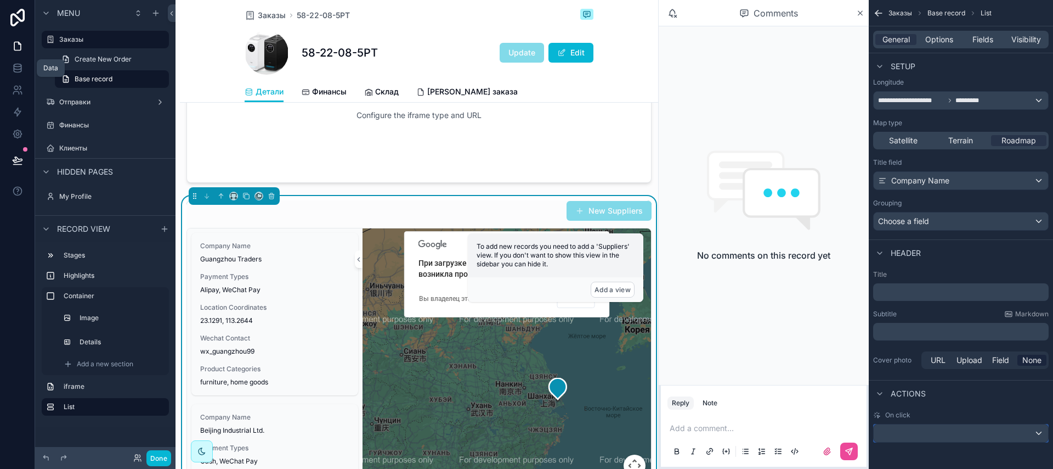
click at [930, 438] on div "scrollable content" at bounding box center [961, 433] width 174 height 18
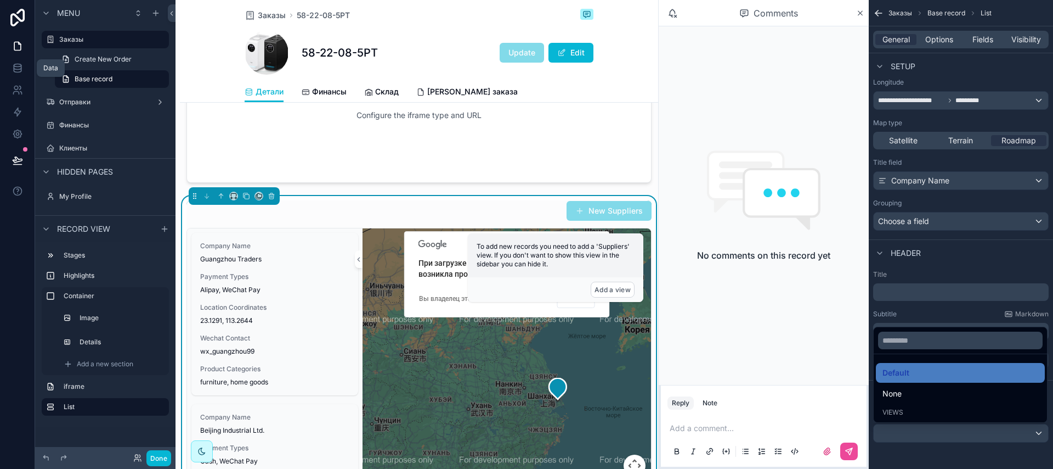
click at [930, 437] on div "scrollable content" at bounding box center [526, 234] width 1053 height 469
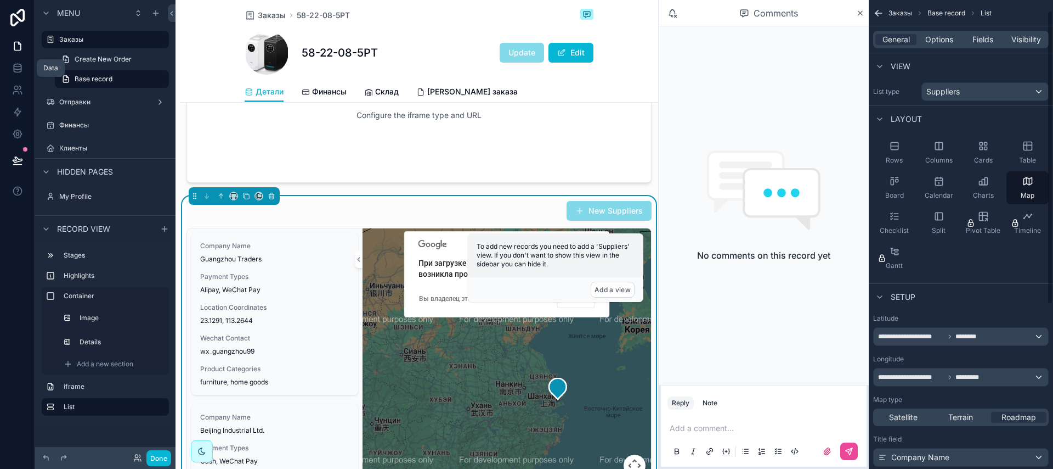
scroll to position [0, 0]
click at [938, 48] on div "General Options Fields Visibility" at bounding box center [961, 40] width 176 height 18
click at [937, 46] on div "General Options Fields Visibility" at bounding box center [961, 40] width 176 height 18
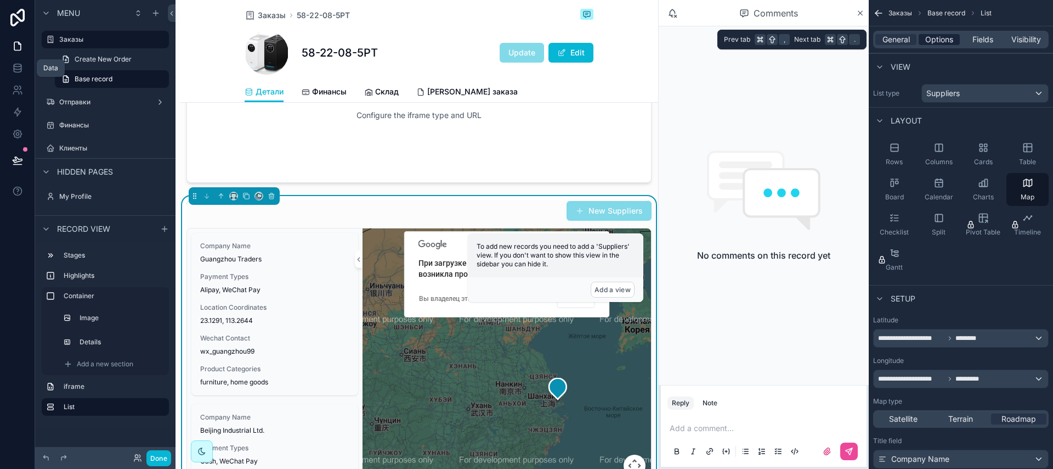
click at [937, 41] on span "Options" at bounding box center [940, 39] width 28 height 11
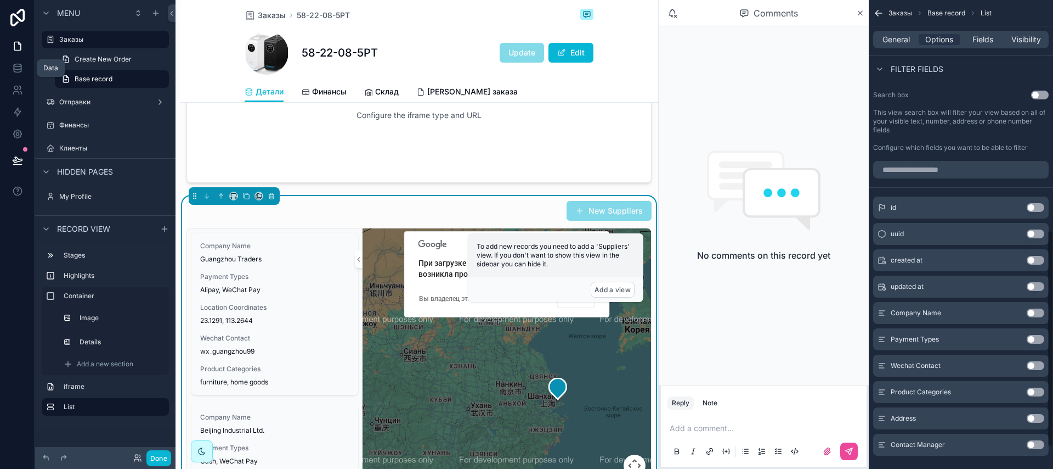
scroll to position [544, 0]
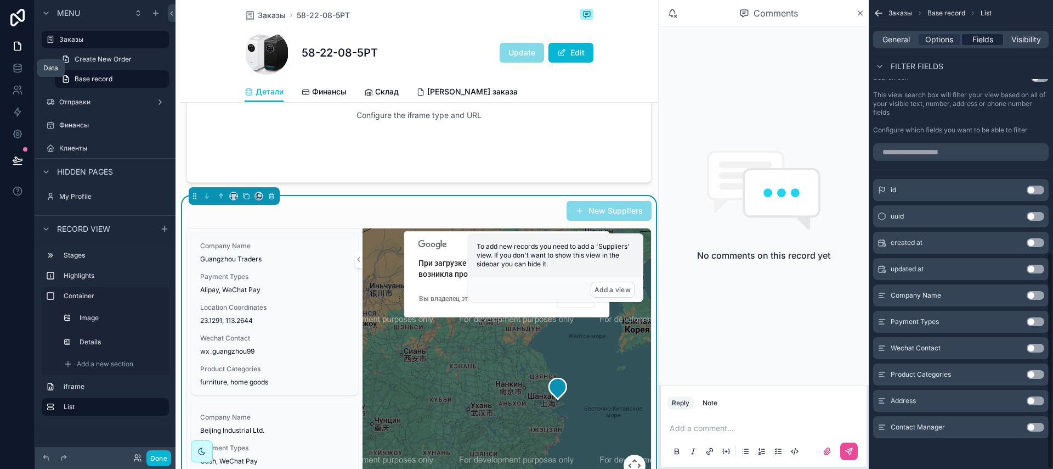
click at [986, 37] on span "Fields" at bounding box center [983, 39] width 21 height 11
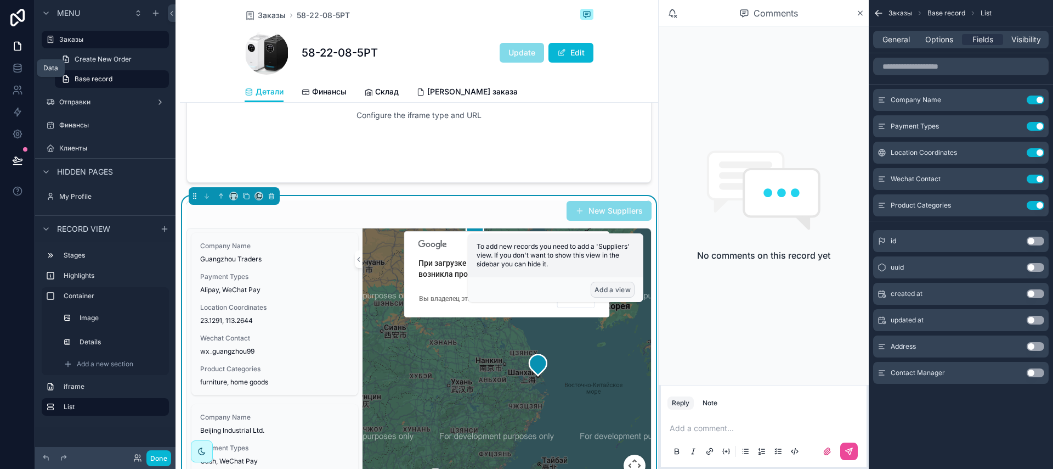
click at [606, 292] on button "Add a view" at bounding box center [613, 289] width 44 height 16
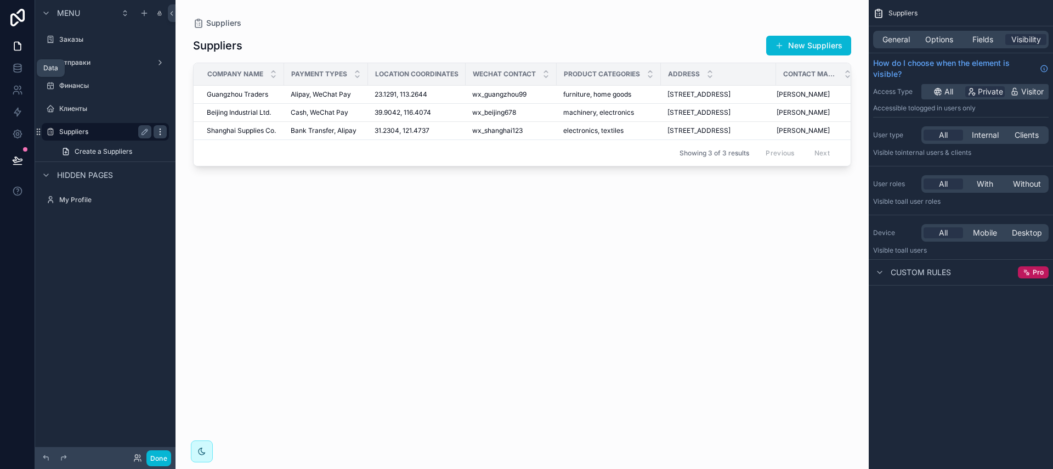
click at [160, 130] on icon "scrollable content" at bounding box center [160, 131] width 9 height 9
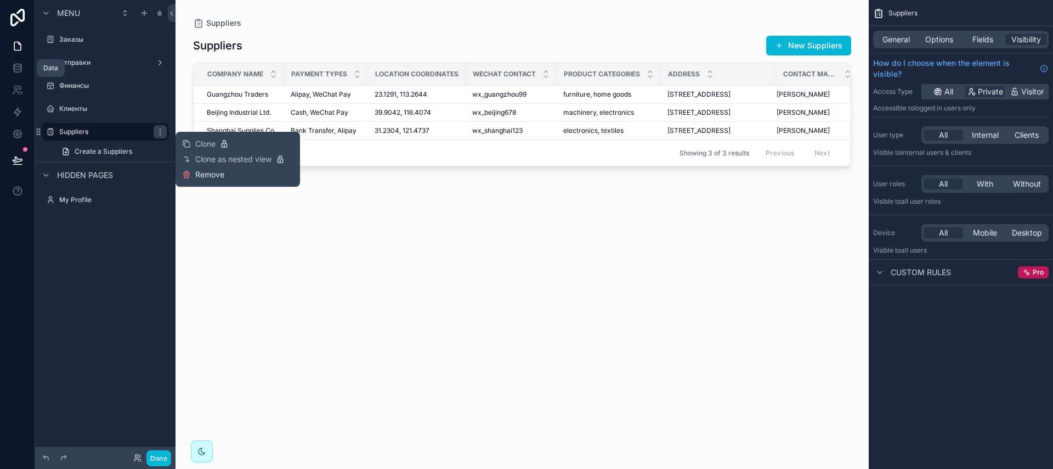
click at [200, 173] on span "Remove" at bounding box center [209, 174] width 29 height 11
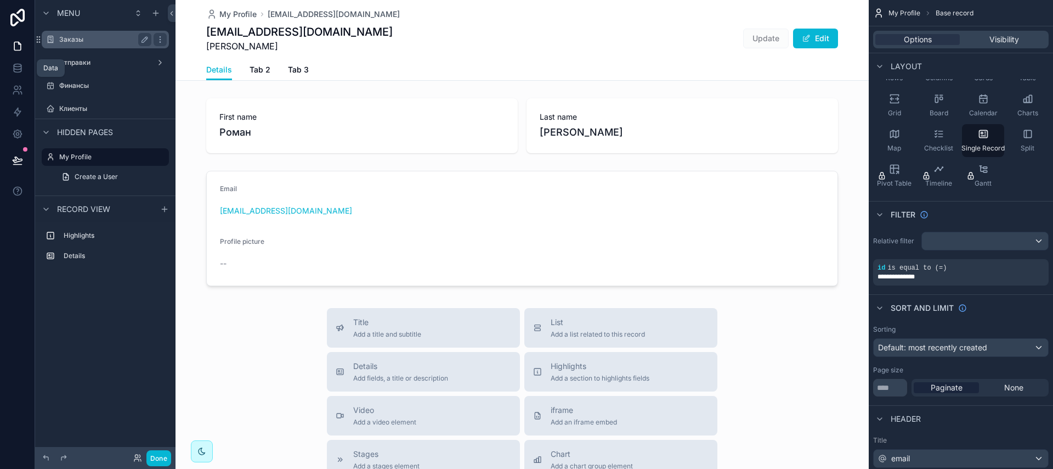
click at [94, 47] on div "Заказы" at bounding box center [105, 40] width 123 height 18
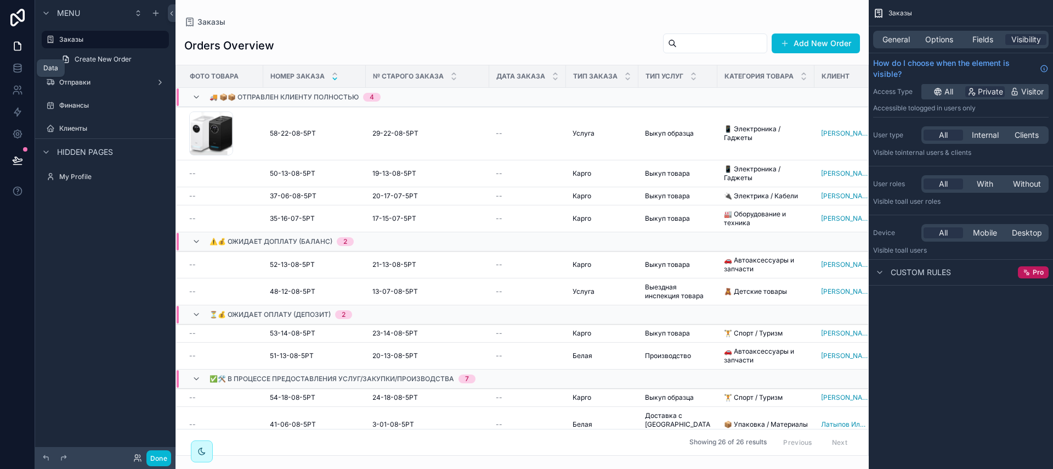
click at [251, 137] on div "scrollable content" at bounding box center [522, 234] width 693 height 469
click at [273, 134] on span "58-22-08-5РТ" at bounding box center [293, 133] width 46 height 9
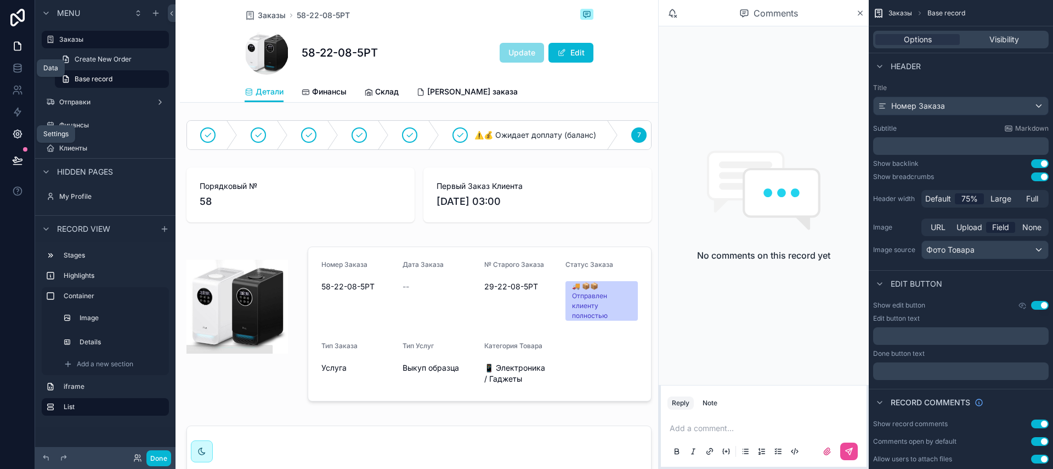
click at [19, 133] on icon at bounding box center [17, 133] width 11 height 11
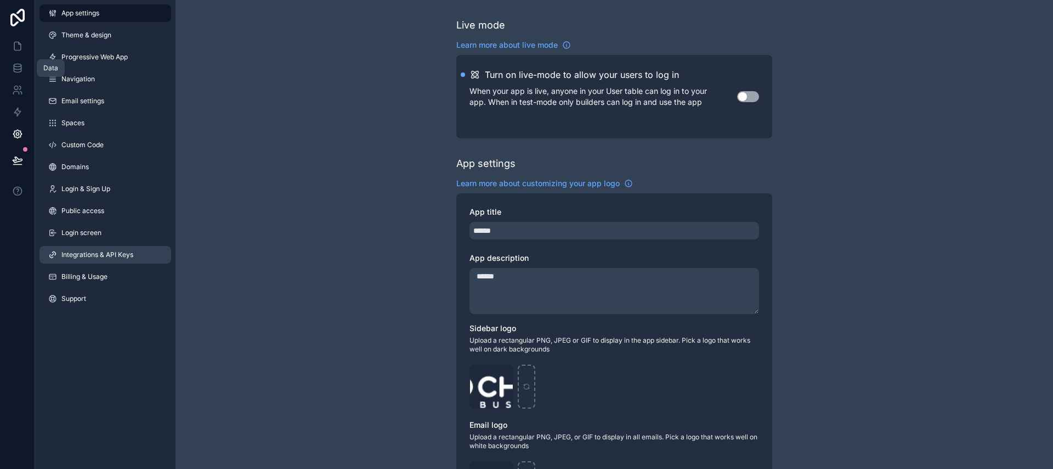
click at [98, 252] on span "Integrations & API Keys" at bounding box center [97, 254] width 72 height 9
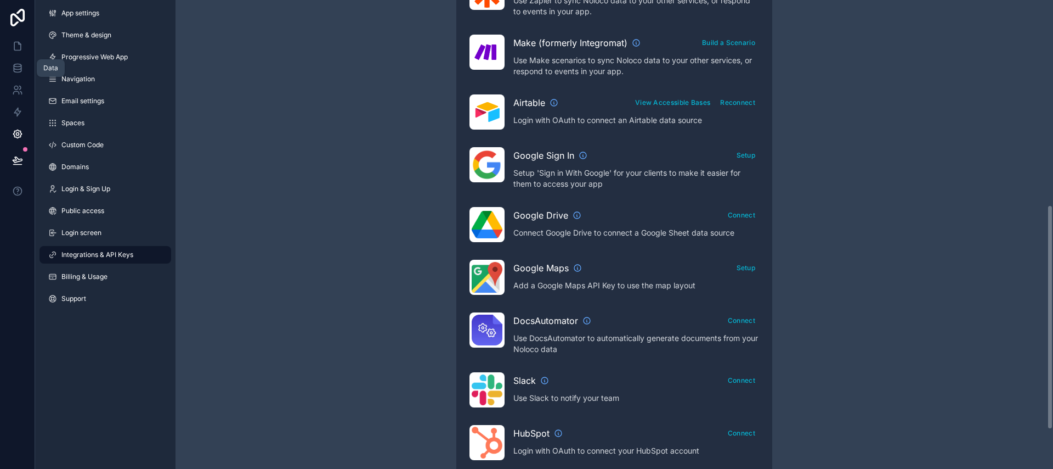
scroll to position [506, 0]
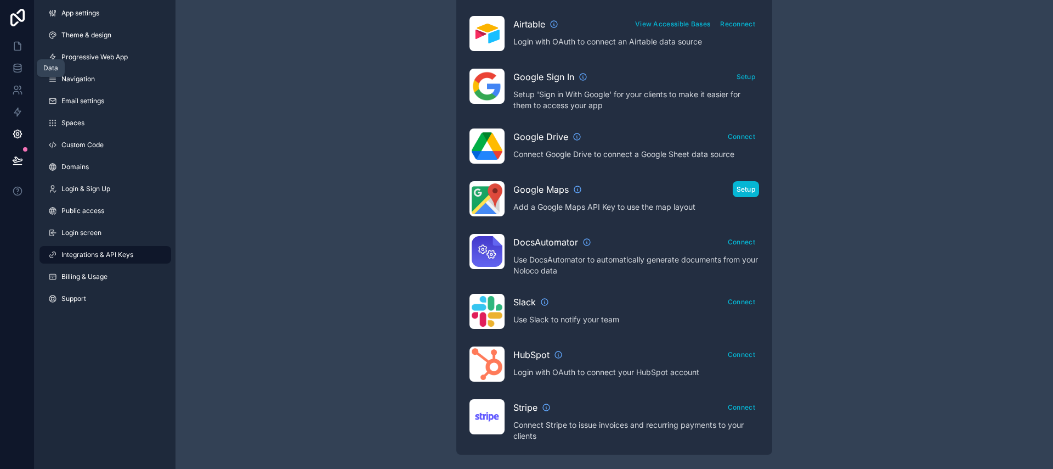
click at [741, 191] on button "Setup" at bounding box center [746, 189] width 27 height 16
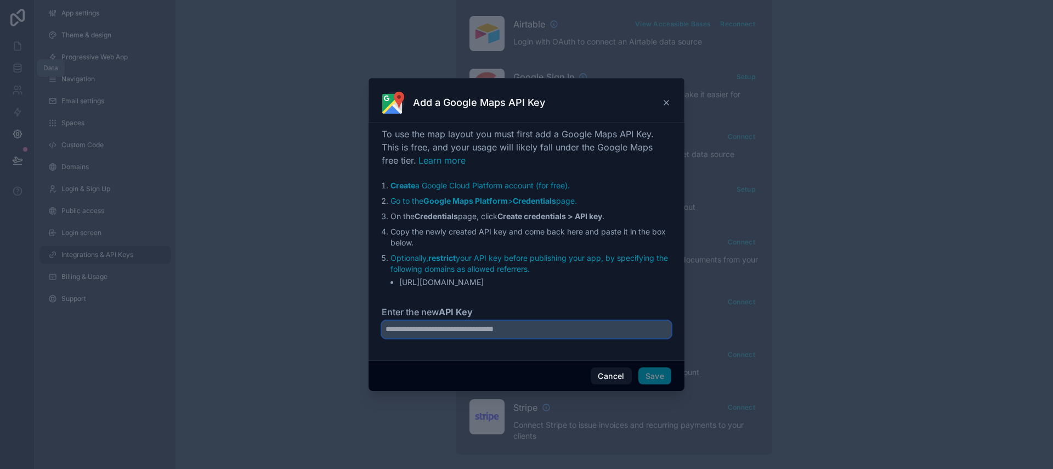
click at [544, 330] on input "Enter the new API Key" at bounding box center [527, 329] width 290 height 18
paste input "**********"
type input "**********"
click at [650, 374] on button "Save" at bounding box center [655, 376] width 33 height 18
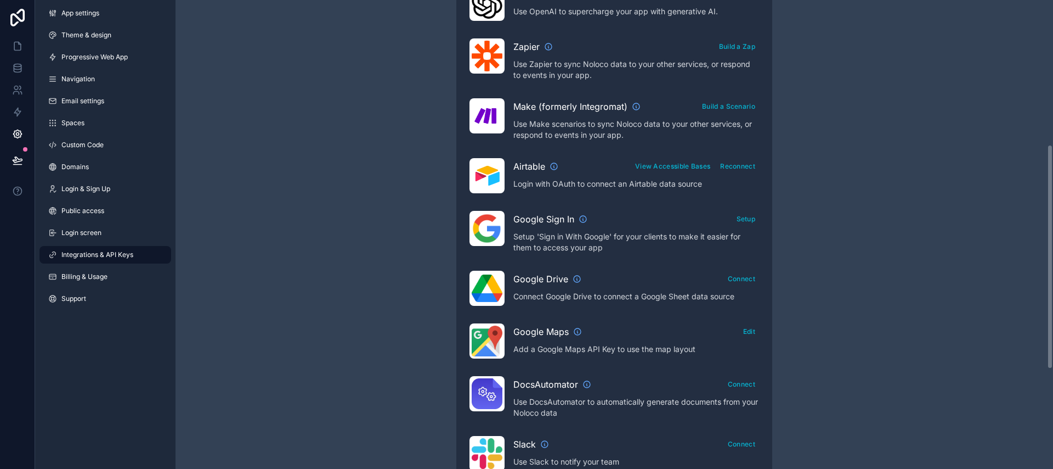
scroll to position [509, 0]
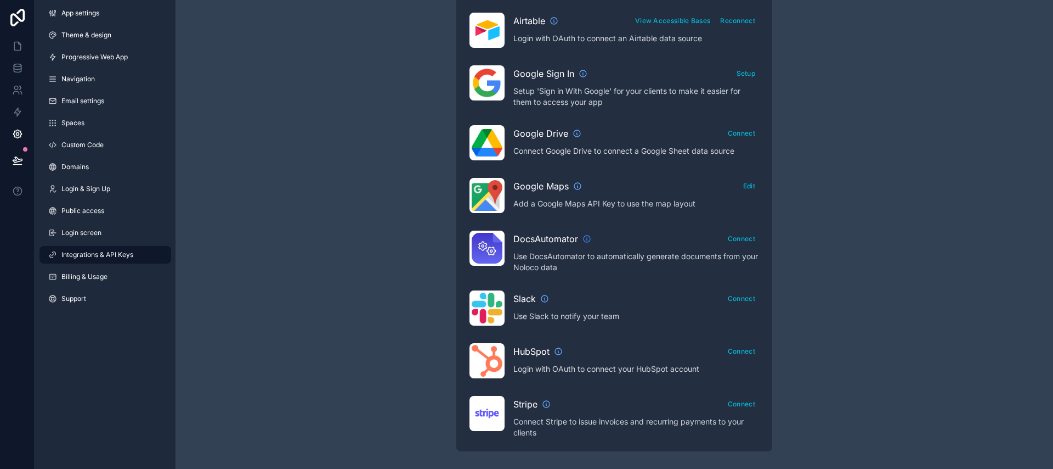
click at [584, 240] on icon "scrollable content" at bounding box center [587, 238] width 9 height 9
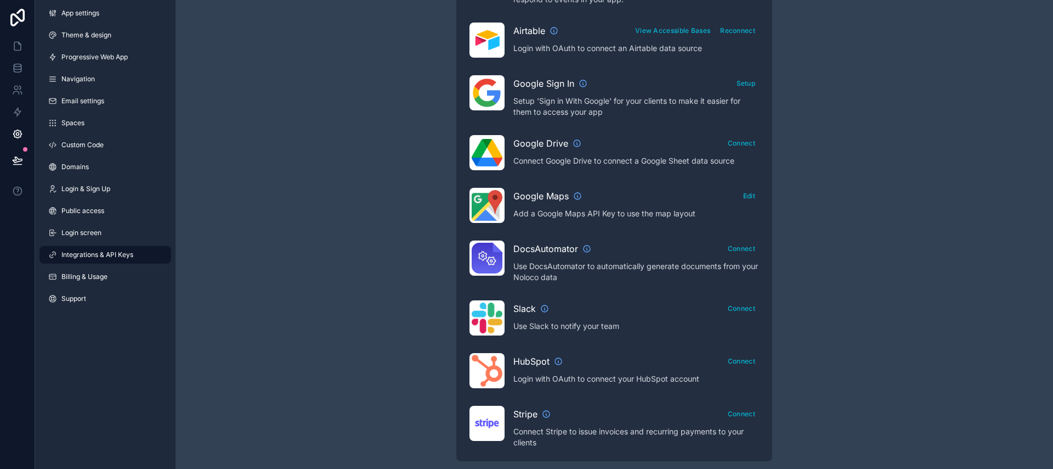
scroll to position [490, 0]
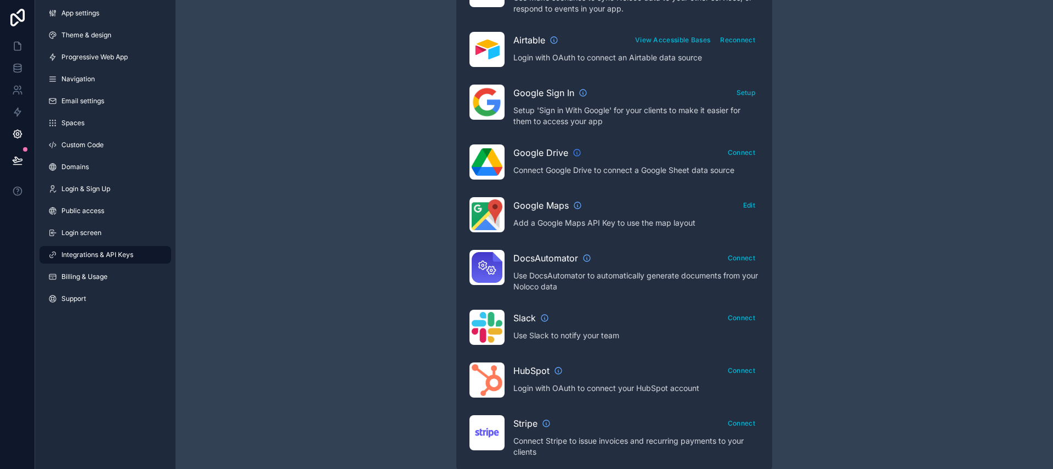
click at [578, 152] on icon "scrollable content" at bounding box center [577, 152] width 9 height 9
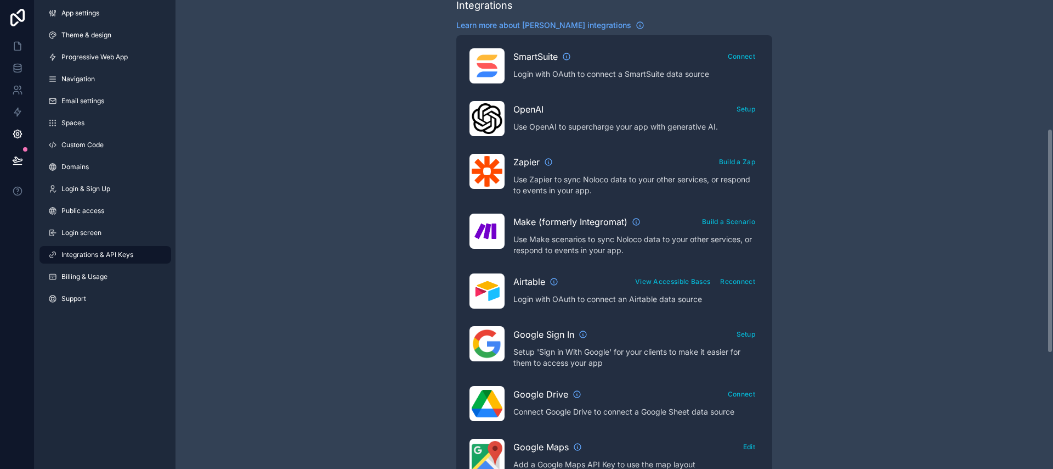
scroll to position [242, 0]
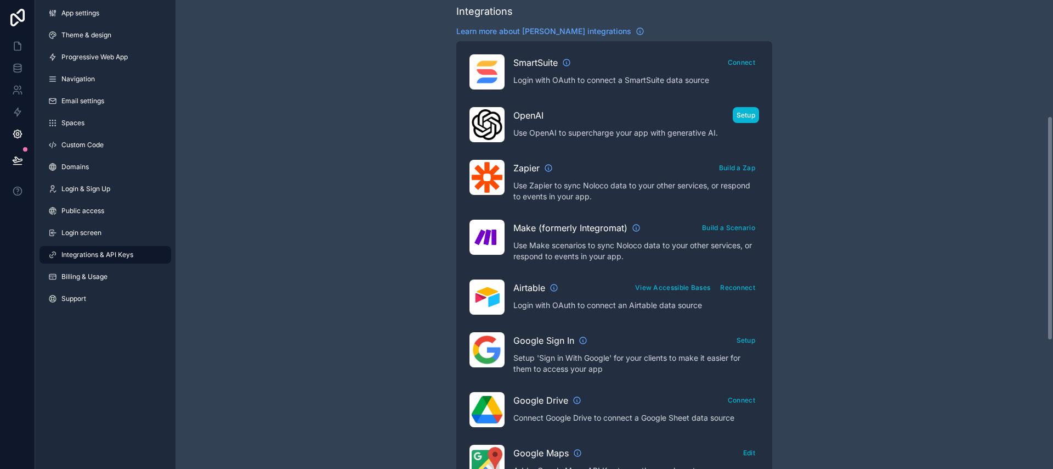
click at [751, 116] on button "Setup" at bounding box center [746, 115] width 27 height 16
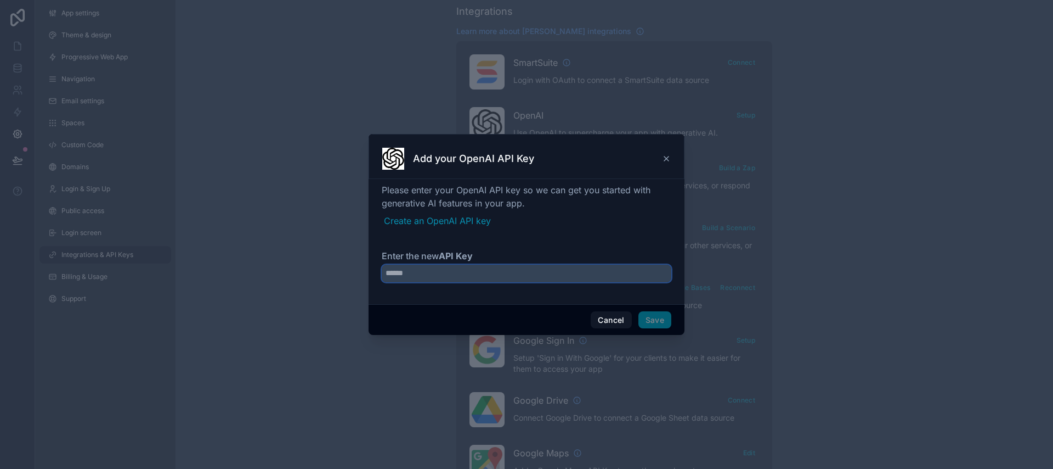
click at [479, 270] on input "Enter the new API Key" at bounding box center [527, 273] width 290 height 18
click at [430, 271] on input "Enter the new API Key" at bounding box center [527, 273] width 290 height 18
paste input "**********"
type input "**********"
click at [526, 267] on input "Enter the new API Key" at bounding box center [527, 273] width 290 height 18
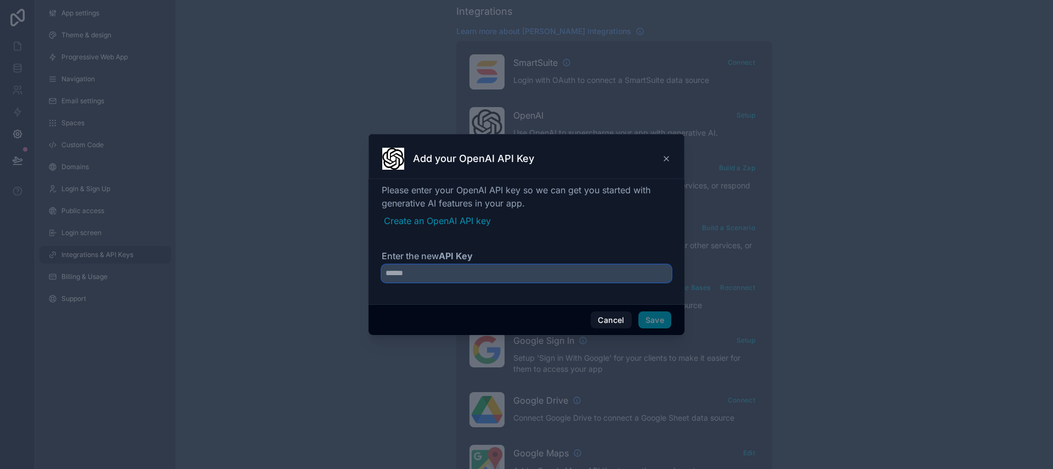
paste input "**********"
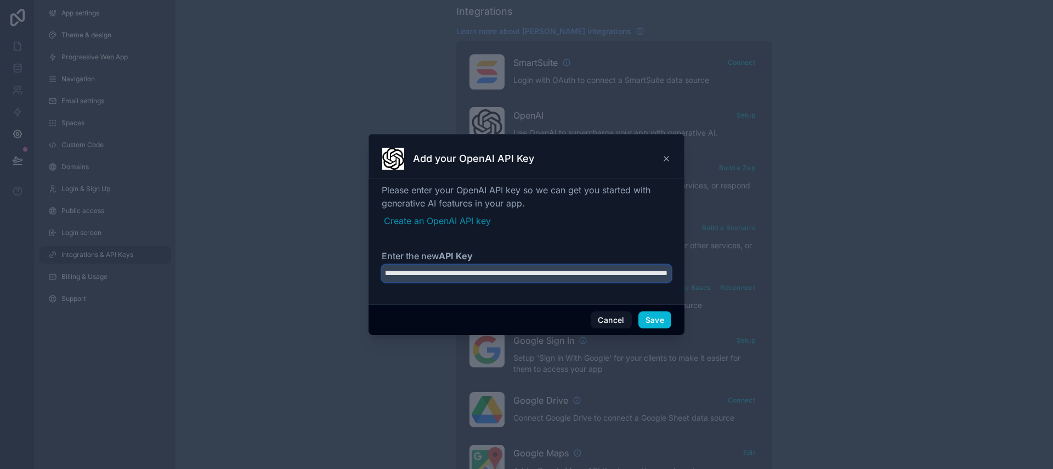
type input "**********"
click at [657, 320] on button "Save" at bounding box center [655, 320] width 33 height 18
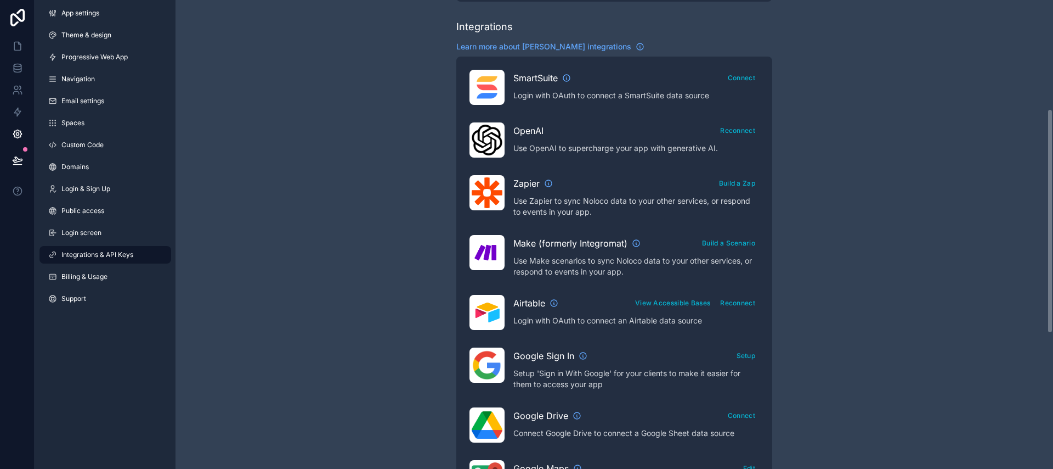
scroll to position [175, 0]
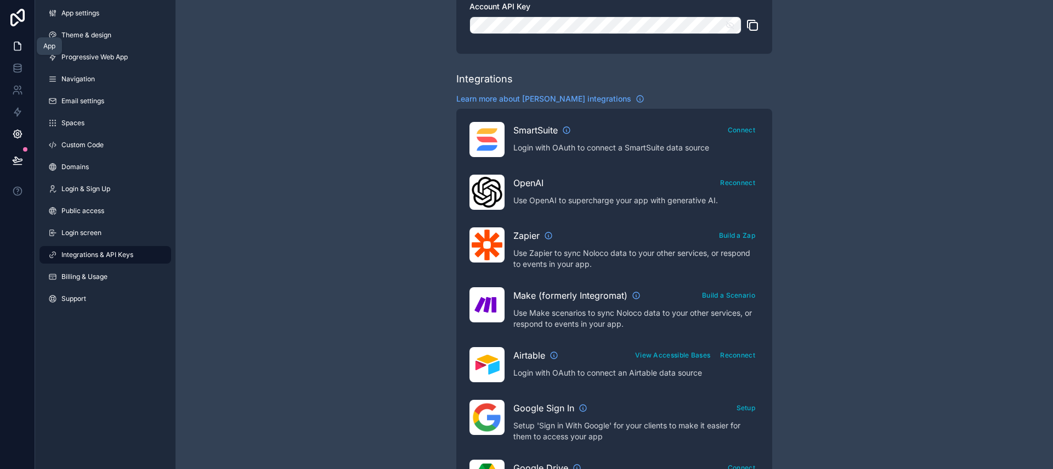
click at [11, 46] on link at bounding box center [17, 46] width 35 height 22
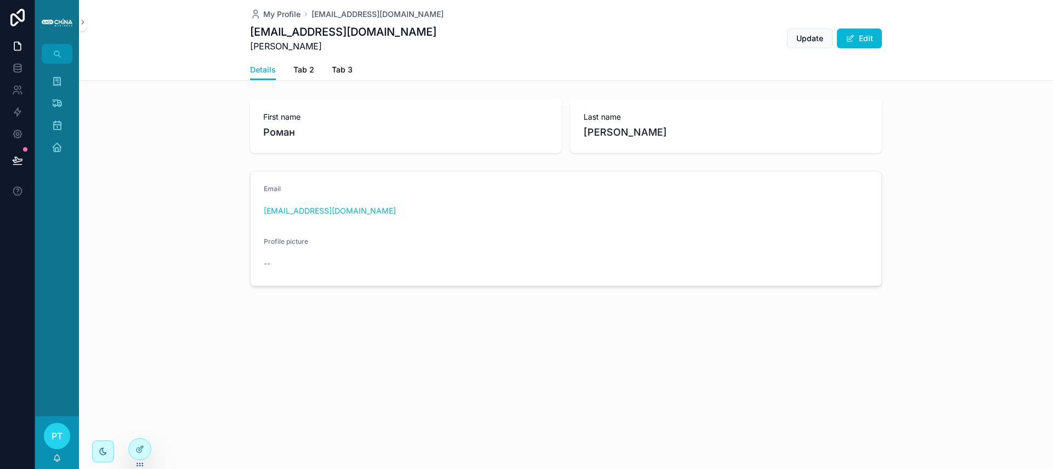
click at [51, 69] on div "Заказы 26 Отправки Финансы Клиенты" at bounding box center [57, 118] width 44 height 108
click at [54, 77] on icon "scrollable content" at bounding box center [57, 81] width 11 height 11
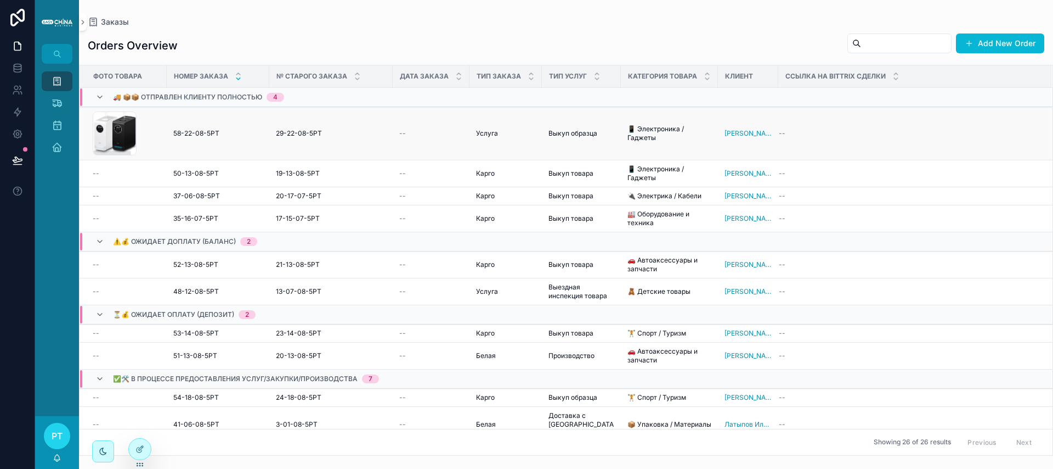
click at [144, 141] on div "CleanShot-2025-08-22-at-13.34.41 .png" at bounding box center [126, 133] width 67 height 44
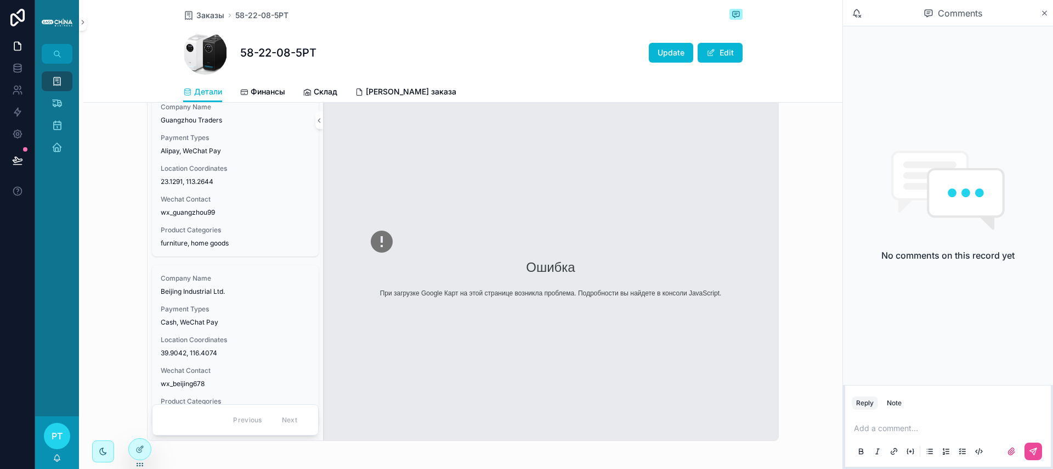
scroll to position [342, 0]
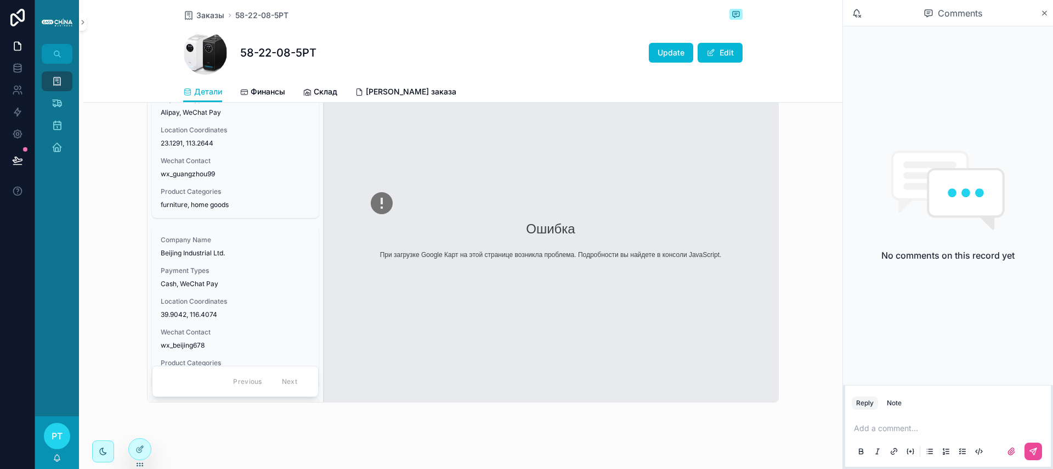
scroll to position [391, 0]
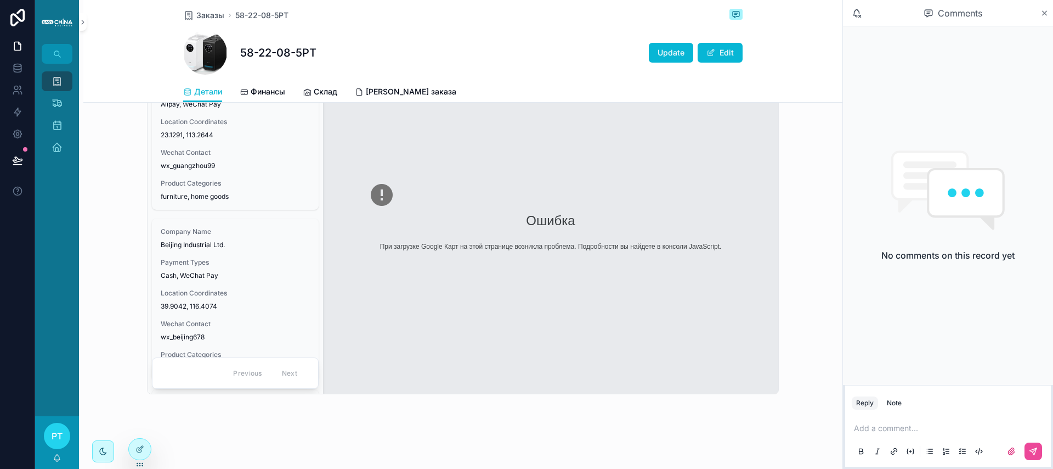
click at [273, 374] on div "Previous Next" at bounding box center [265, 373] width 80 height 17
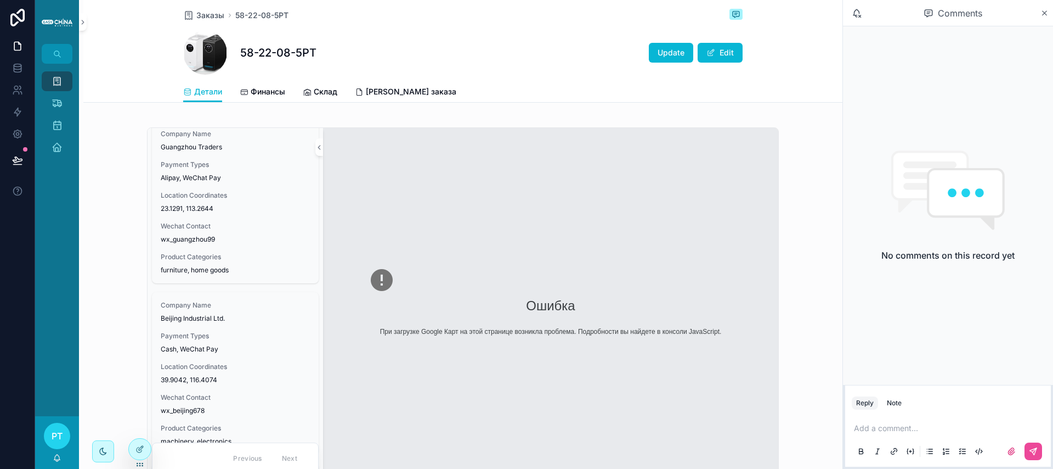
scroll to position [0, 0]
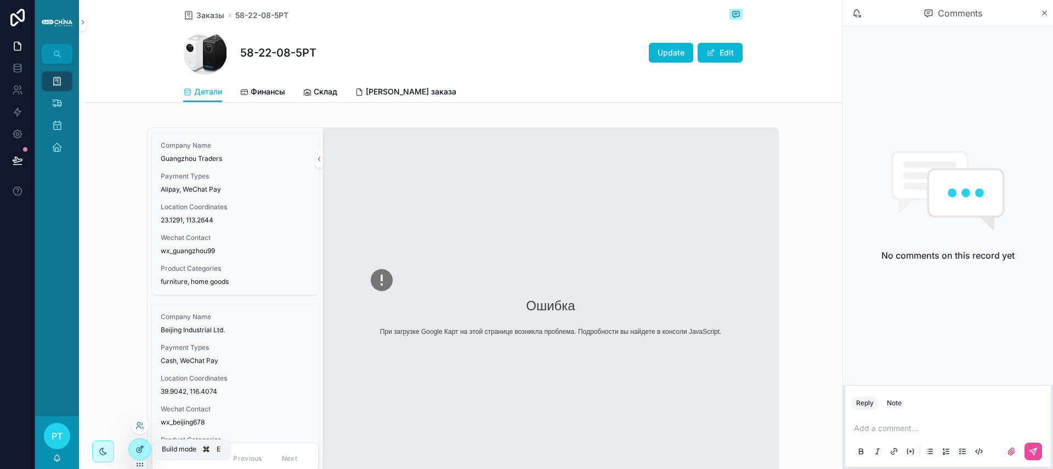
click at [137, 447] on icon at bounding box center [140, 448] width 9 height 9
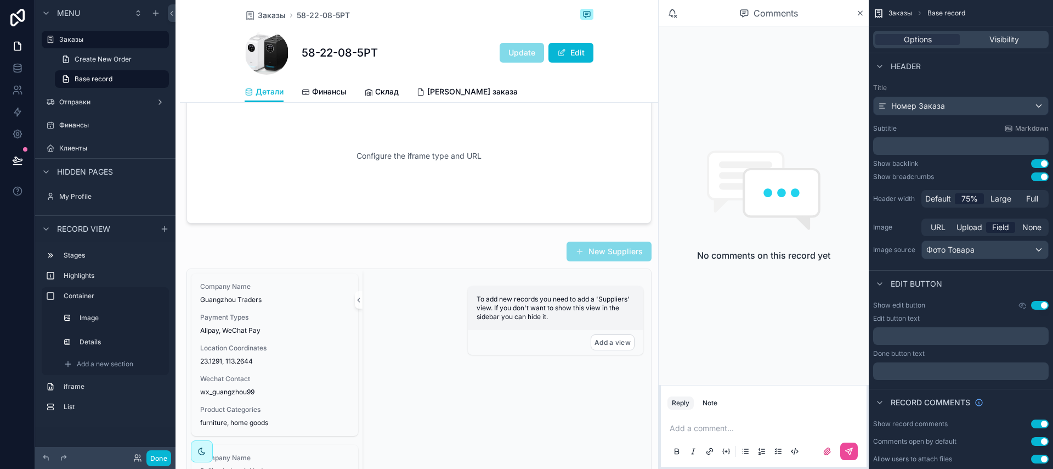
scroll to position [357, 0]
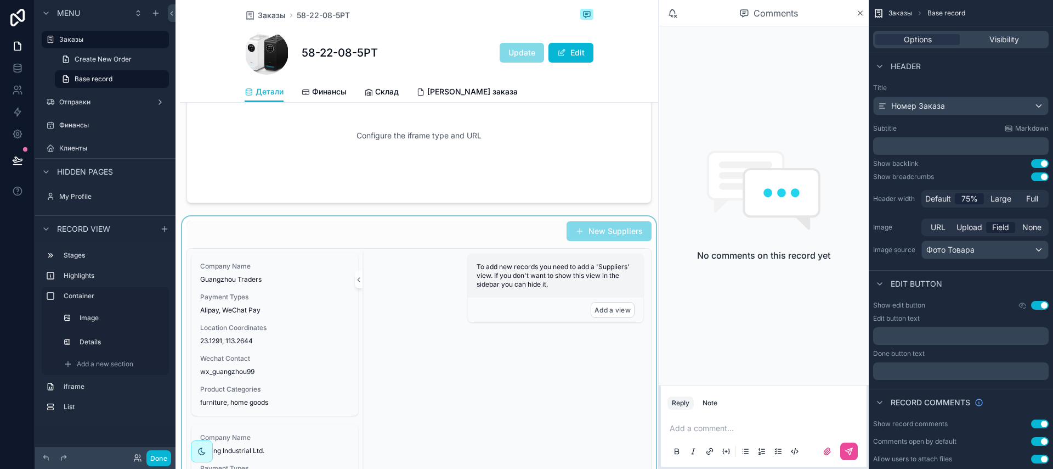
click at [507, 353] on div "scrollable content" at bounding box center [419, 396] width 478 height 360
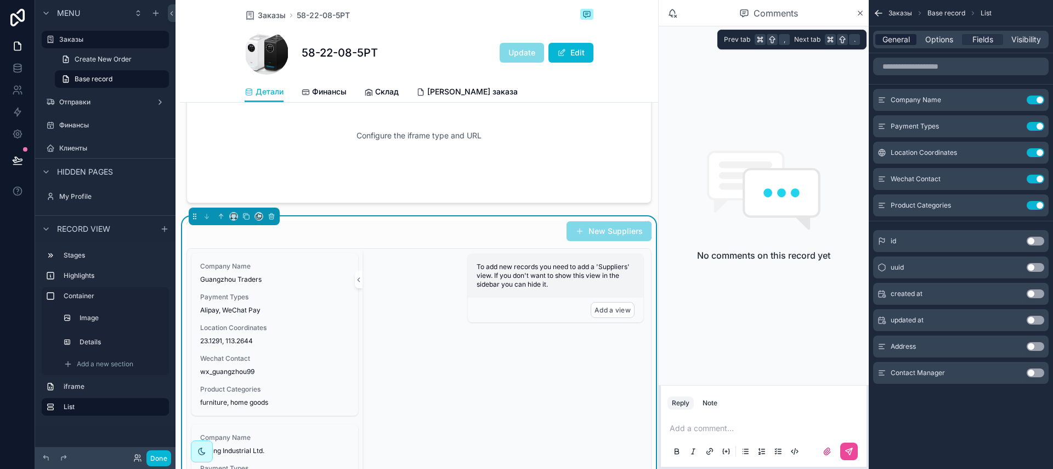
click at [901, 41] on span "General" at bounding box center [896, 39] width 27 height 11
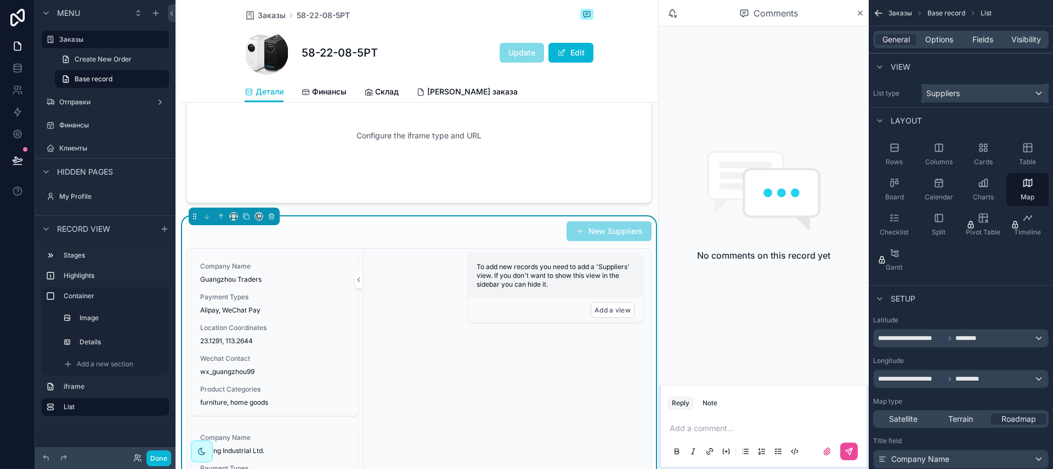
click at [948, 97] on span "Suppliers" at bounding box center [943, 93] width 33 height 11
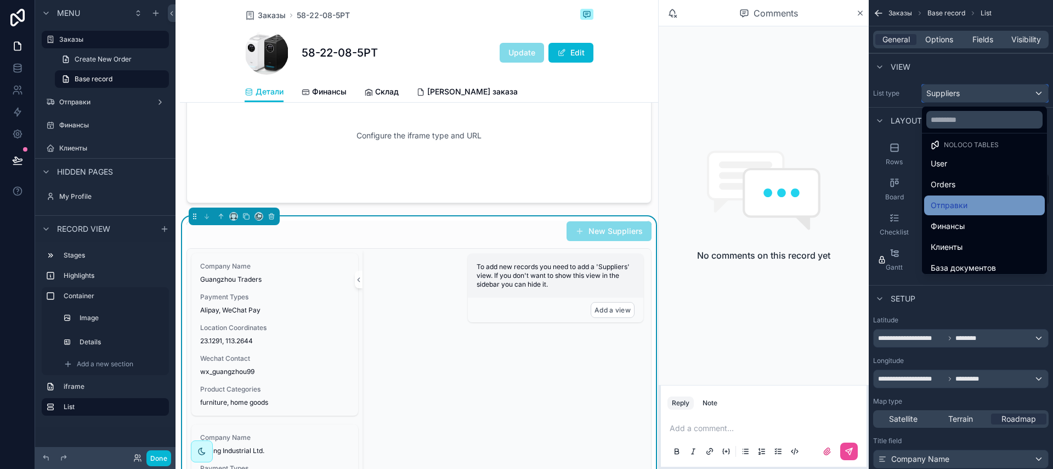
scroll to position [0, 0]
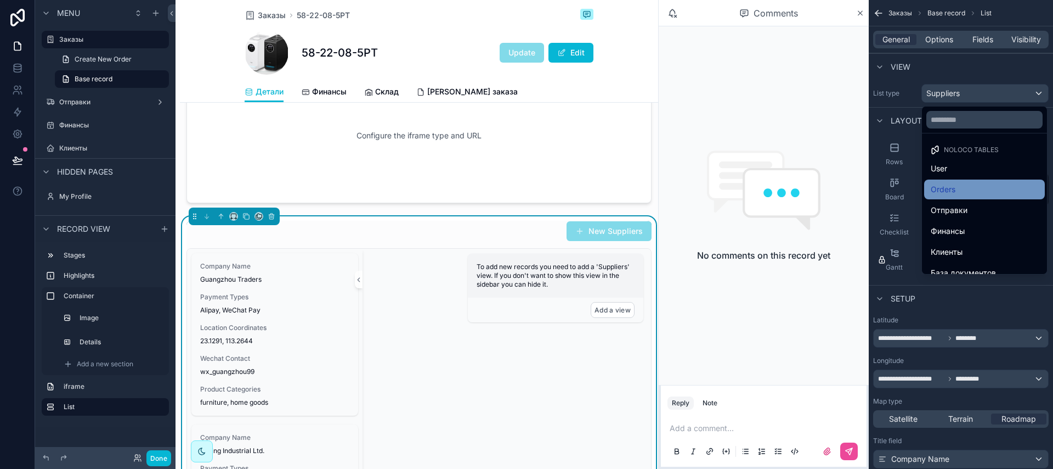
click at [956, 191] on div "Orders" at bounding box center [985, 189] width 108 height 13
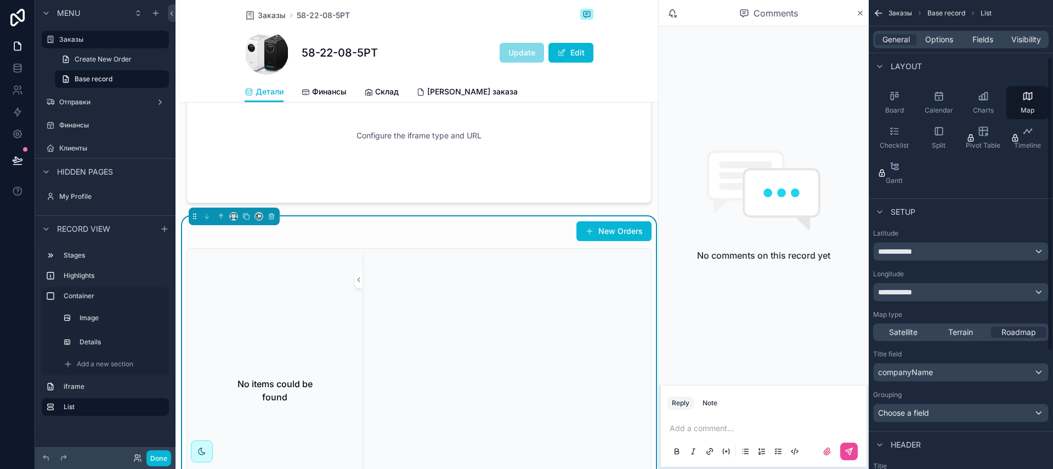
scroll to position [92, 0]
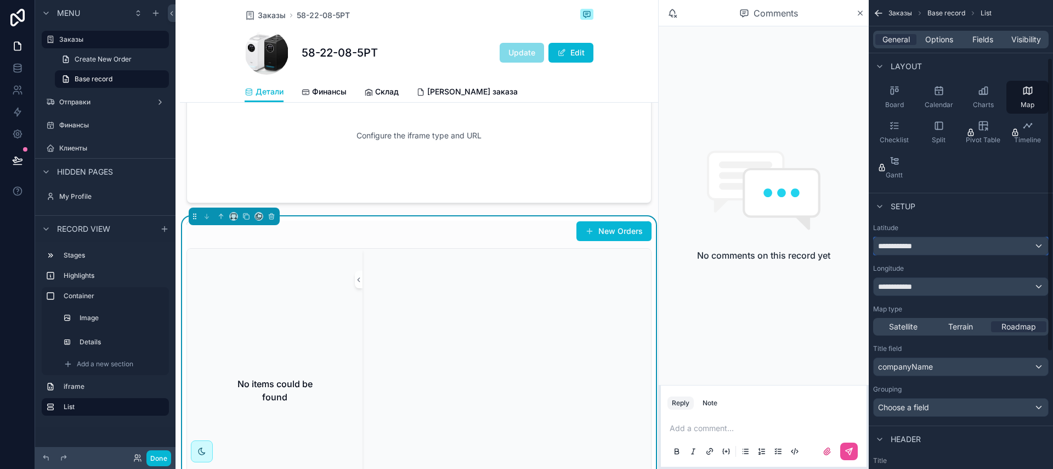
click at [926, 250] on div "**********" at bounding box center [961, 246] width 174 height 18
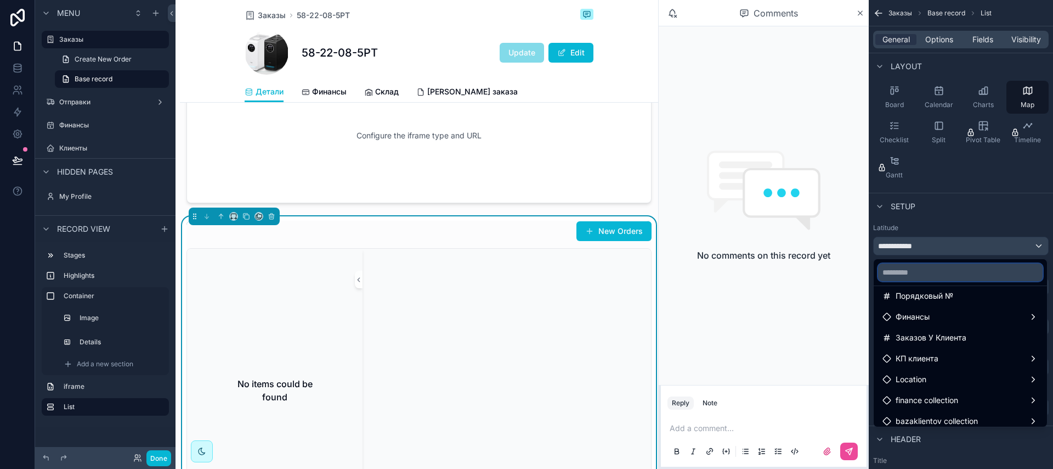
click at [920, 268] on input "text" at bounding box center [960, 272] width 165 height 18
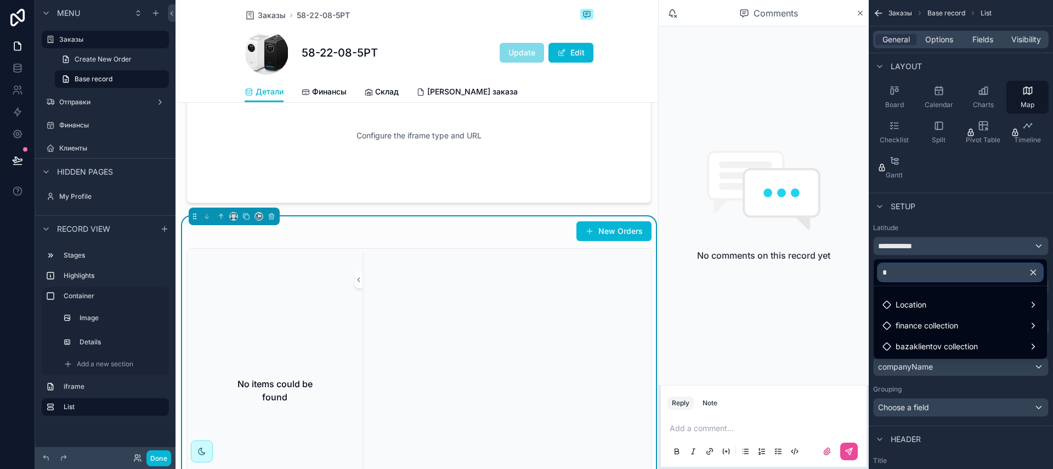
scroll to position [0, 0]
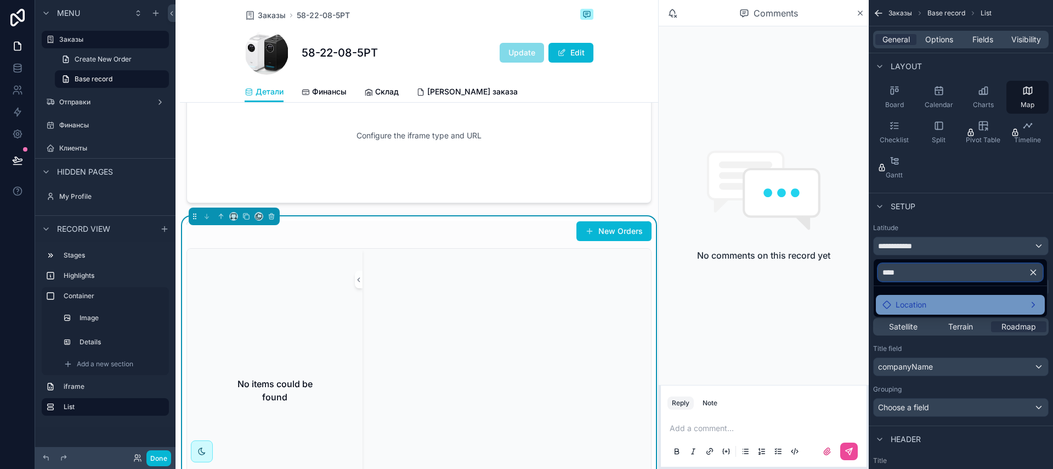
type input "****"
click at [911, 300] on span "Location" at bounding box center [911, 304] width 31 height 13
click at [909, 306] on span "Location" at bounding box center [911, 304] width 31 height 13
click at [974, 304] on div "Location" at bounding box center [961, 304] width 156 height 13
click at [1023, 302] on div "Location" at bounding box center [961, 304] width 156 height 13
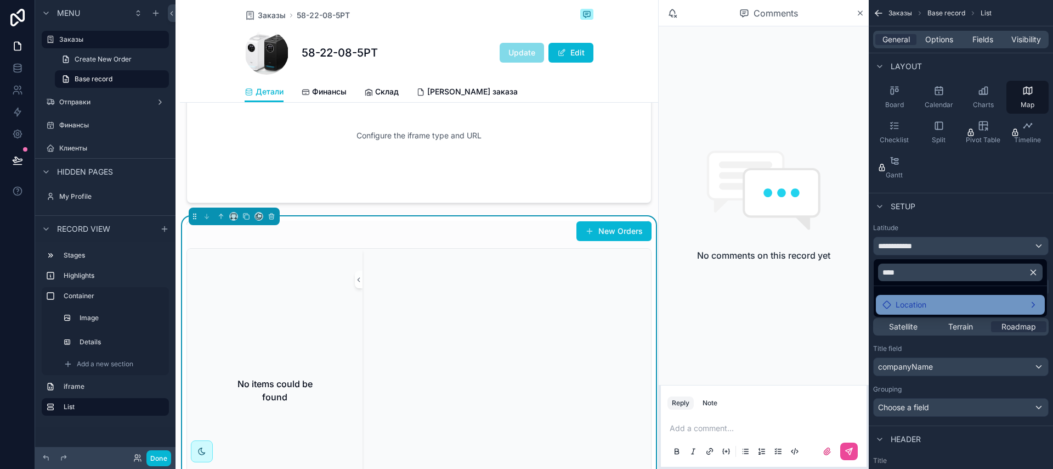
click at [1031, 302] on div "Location" at bounding box center [961, 304] width 156 height 13
click at [1005, 297] on div "Location" at bounding box center [960, 305] width 169 height 20
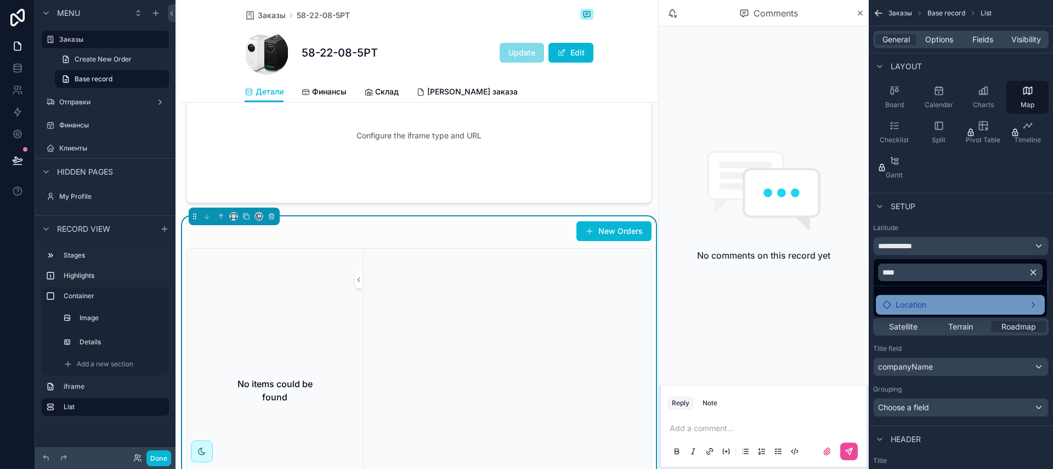
click at [1005, 297] on div "Location" at bounding box center [960, 305] width 169 height 20
click at [932, 303] on div "Location" at bounding box center [961, 304] width 156 height 13
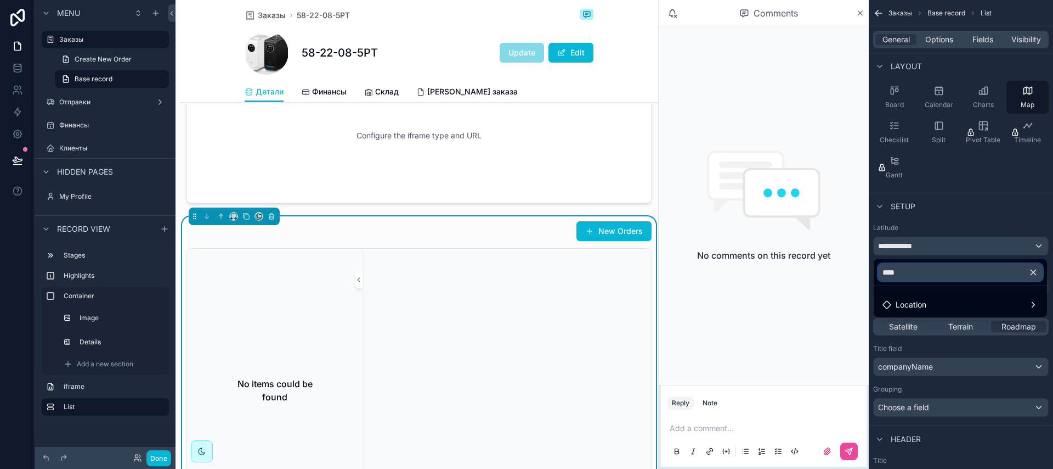
click at [922, 270] on input "****" at bounding box center [960, 272] width 165 height 18
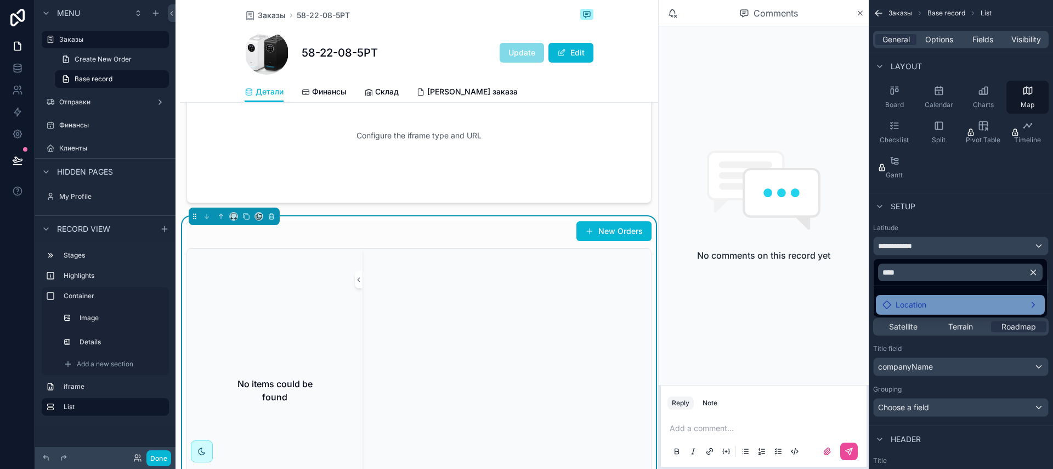
click at [930, 308] on div "Location" at bounding box center [961, 304] width 156 height 13
click at [985, 303] on div "Location" at bounding box center [961, 304] width 156 height 13
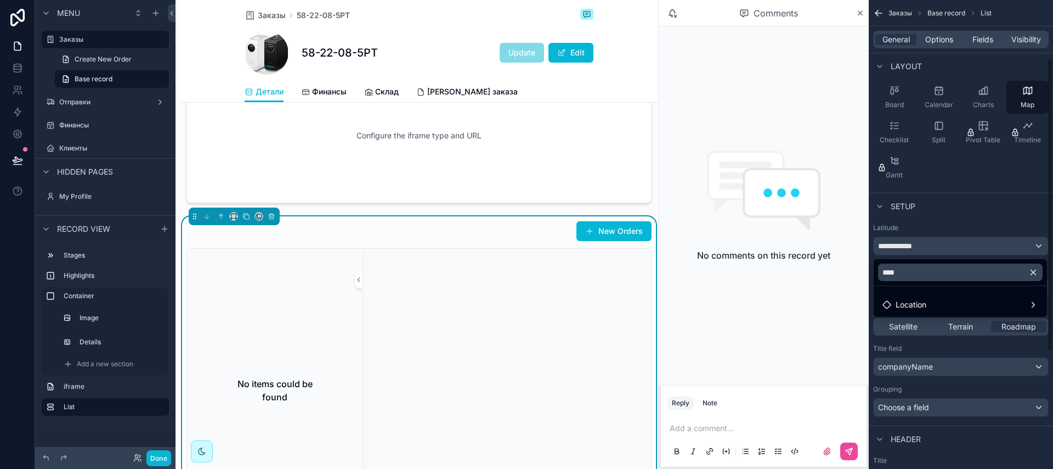
click at [946, 348] on div "scrollable content" at bounding box center [526, 234] width 1053 height 469
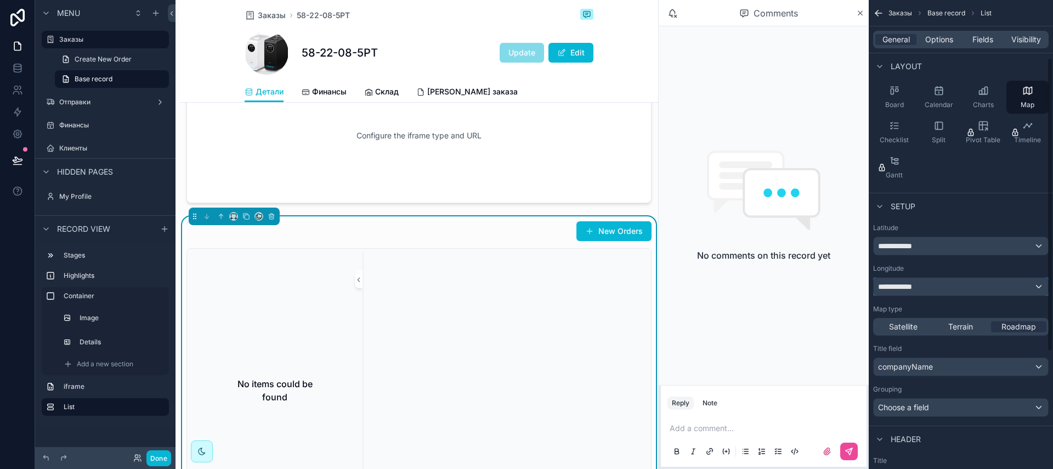
click at [901, 291] on span "**********" at bounding box center [898, 286] width 41 height 11
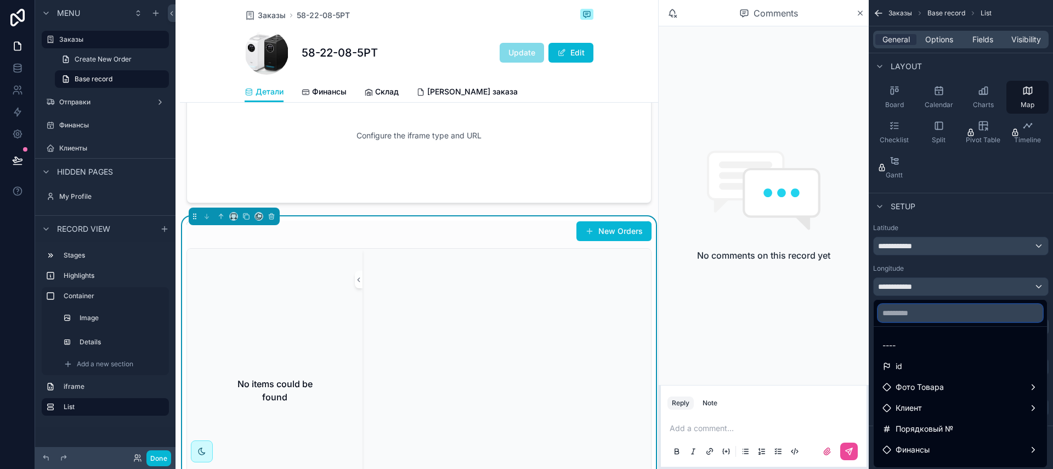
click at [935, 314] on input "text" at bounding box center [960, 313] width 165 height 18
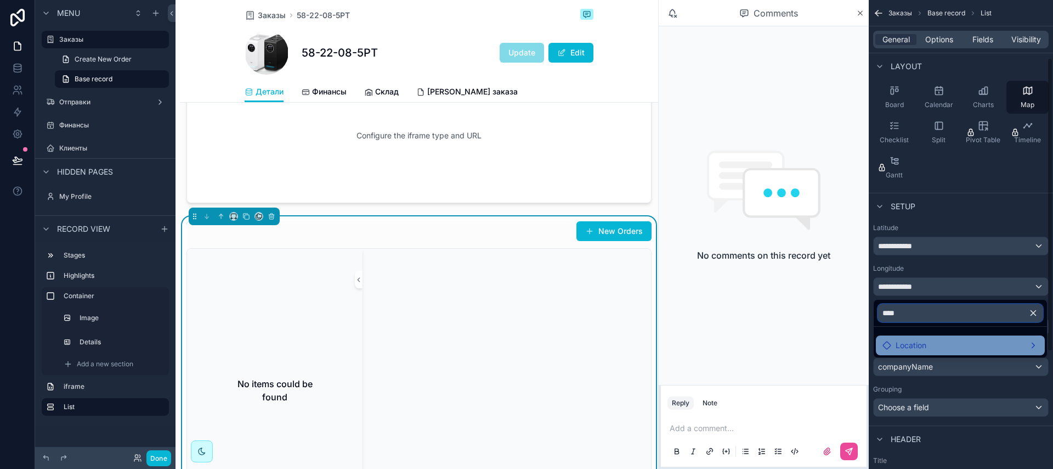
type input "****"
click at [905, 341] on span "Location" at bounding box center [911, 345] width 31 height 13
drag, startPoint x: 962, startPoint y: 341, endPoint x: 1027, endPoint y: 342, distance: 65.3
click at [962, 341] on div "Location" at bounding box center [961, 345] width 156 height 13
click at [1035, 342] on div "Location" at bounding box center [961, 345] width 156 height 13
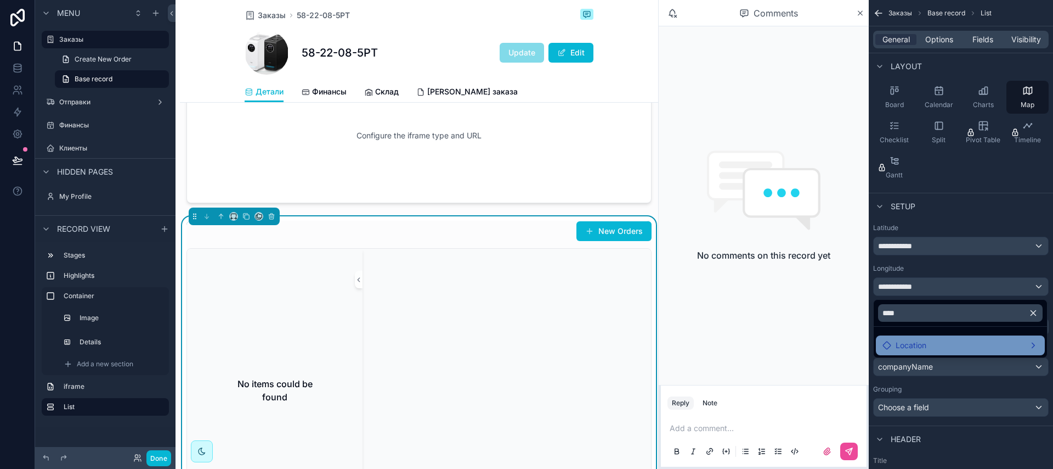
click at [1035, 342] on div "Location" at bounding box center [961, 345] width 156 height 13
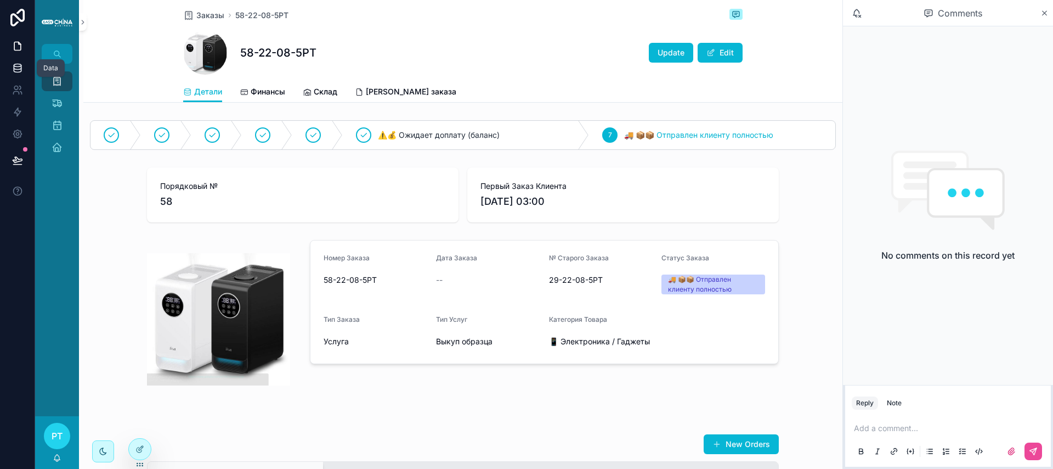
click at [17, 67] on icon at bounding box center [17, 68] width 11 height 11
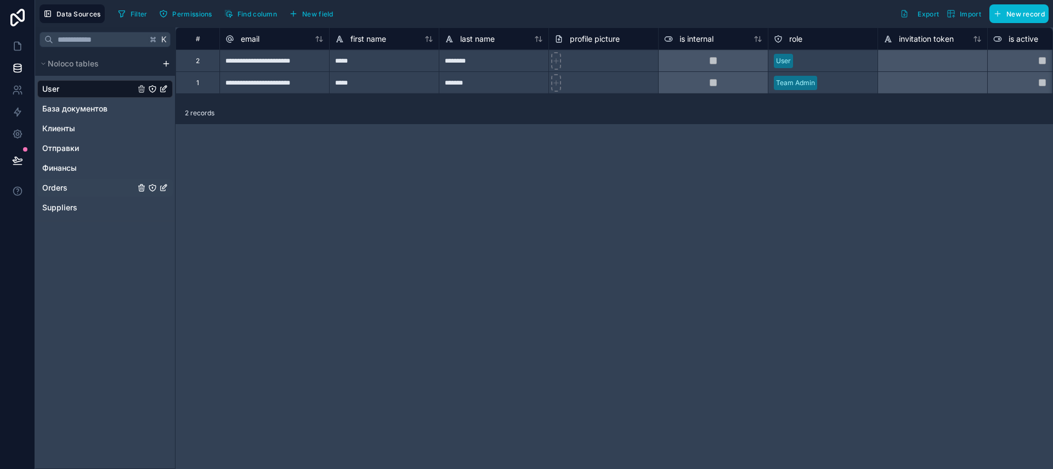
click at [79, 194] on div "Orders" at bounding box center [105, 188] width 136 height 18
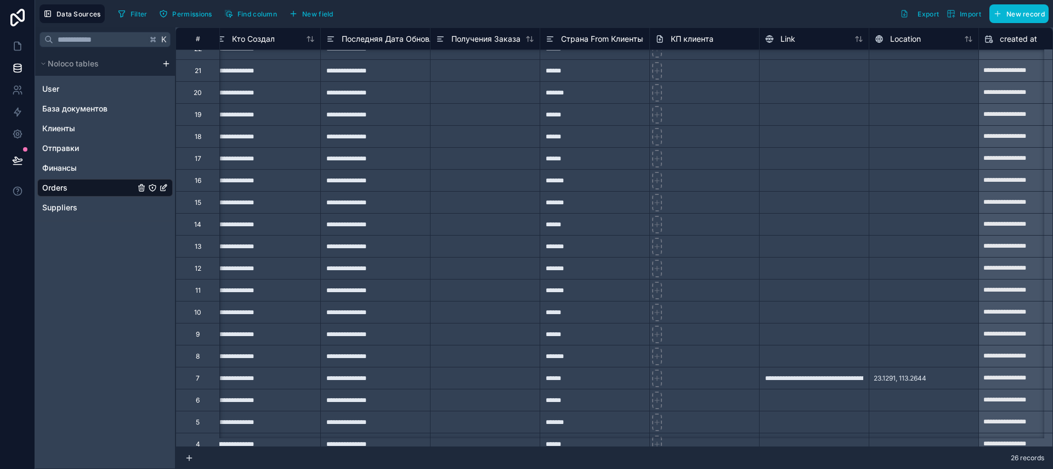
scroll to position [182, 4946]
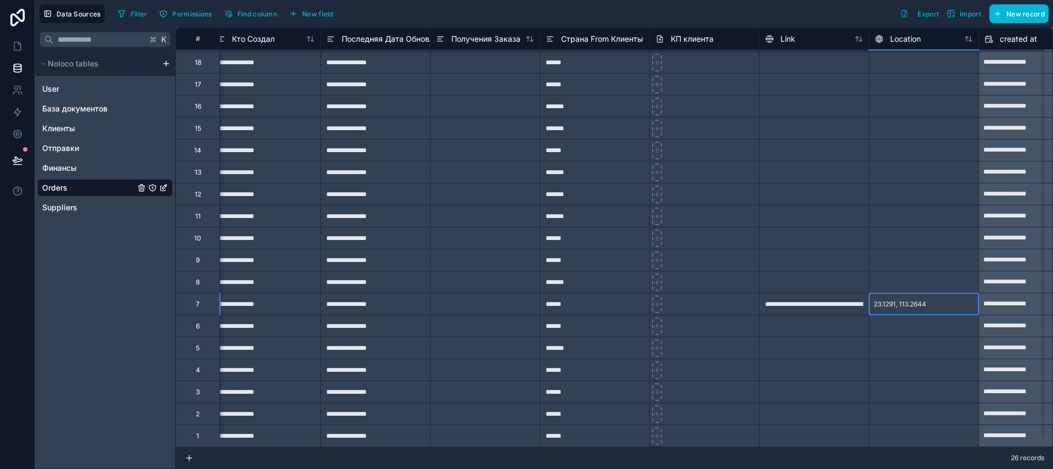
click at [909, 300] on span "23.1291, 113.2644" at bounding box center [900, 304] width 53 height 9
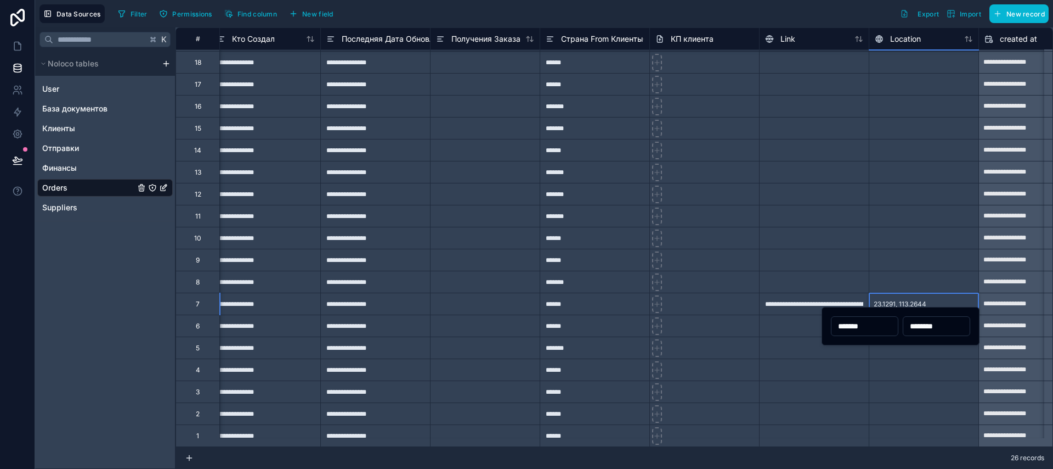
click at [909, 300] on span "23.1291, 113.2644" at bounding box center [900, 304] width 53 height 9
click at [926, 300] on span "23.1291, 113.2644" at bounding box center [900, 304] width 53 height 9
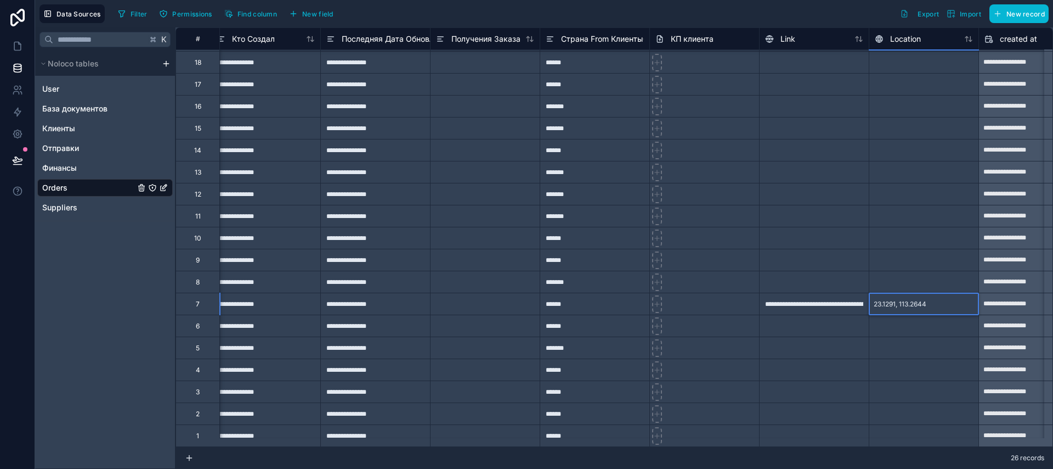
click at [916, 301] on div "23.1291, 113.2644" at bounding box center [900, 304] width 61 height 18
drag, startPoint x: 949, startPoint y: 294, endPoint x: 929, endPoint y: 245, distance: 52.5
click at [906, 274] on div at bounding box center [924, 281] width 110 height 22
click at [906, 258] on div at bounding box center [924, 260] width 110 height 22
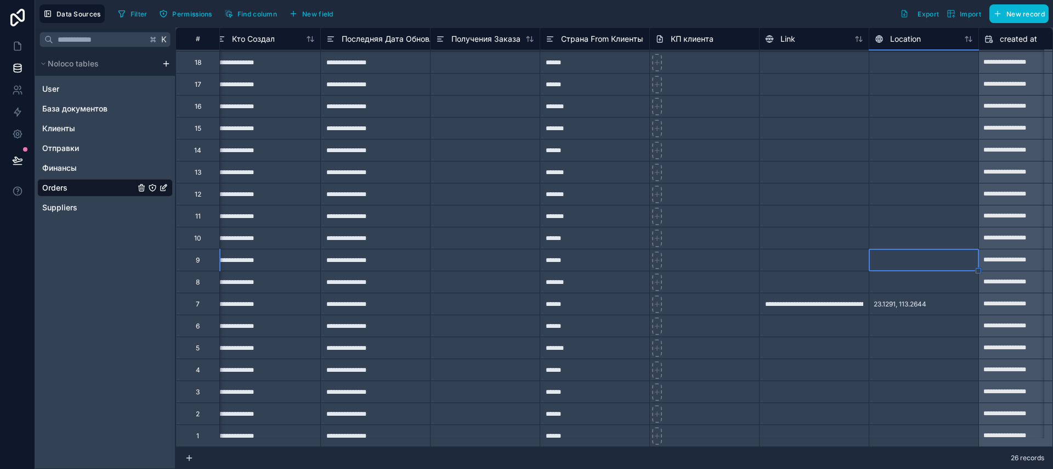
click at [958, 301] on div "23.1291, 113.2644" at bounding box center [924, 303] width 110 height 22
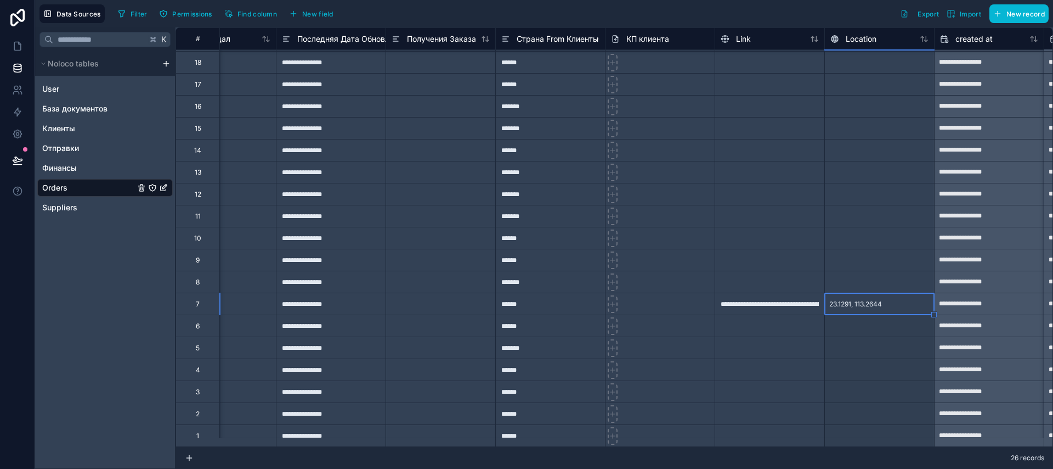
drag, startPoint x: 978, startPoint y: 306, endPoint x: 912, endPoint y: 405, distance: 118.7
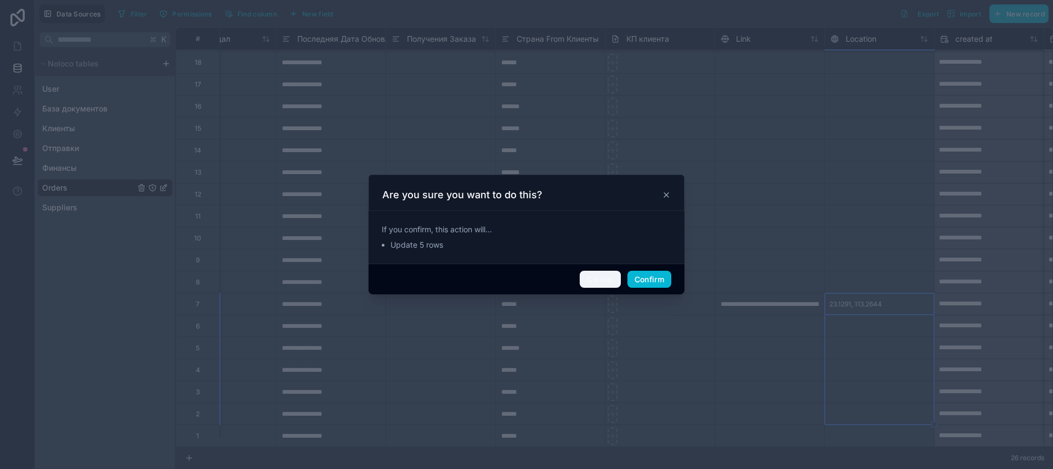
click at [603, 279] on button "Cancel" at bounding box center [600, 279] width 41 height 18
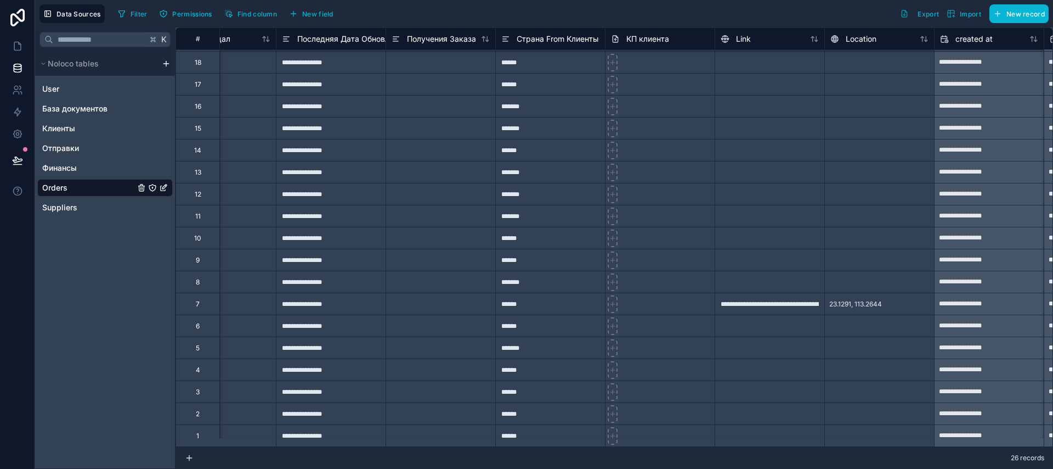
click at [836, 320] on div at bounding box center [880, 325] width 110 height 22
click at [873, 300] on span "23.1291, 113.2644" at bounding box center [856, 304] width 53 height 9
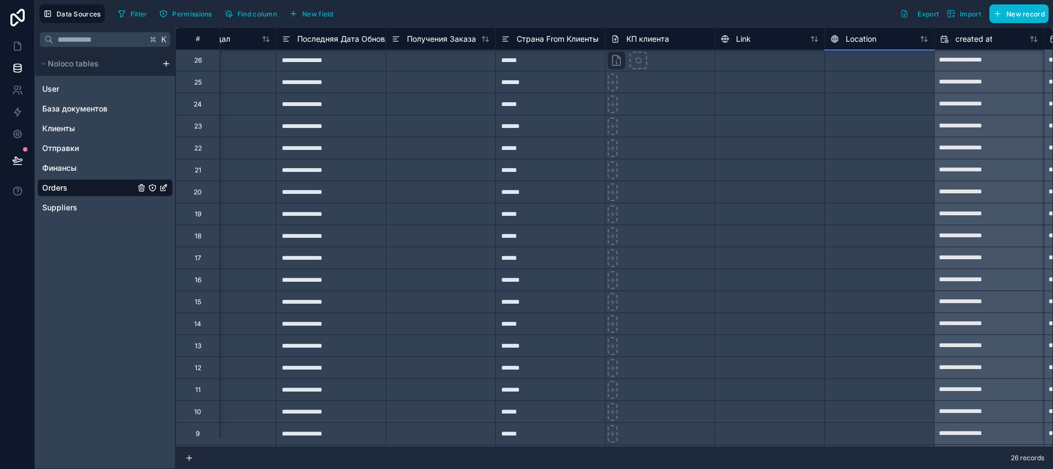
scroll to position [0, 4991]
drag, startPoint x: 933, startPoint y: 307, endPoint x: 868, endPoint y: 61, distance: 253.5
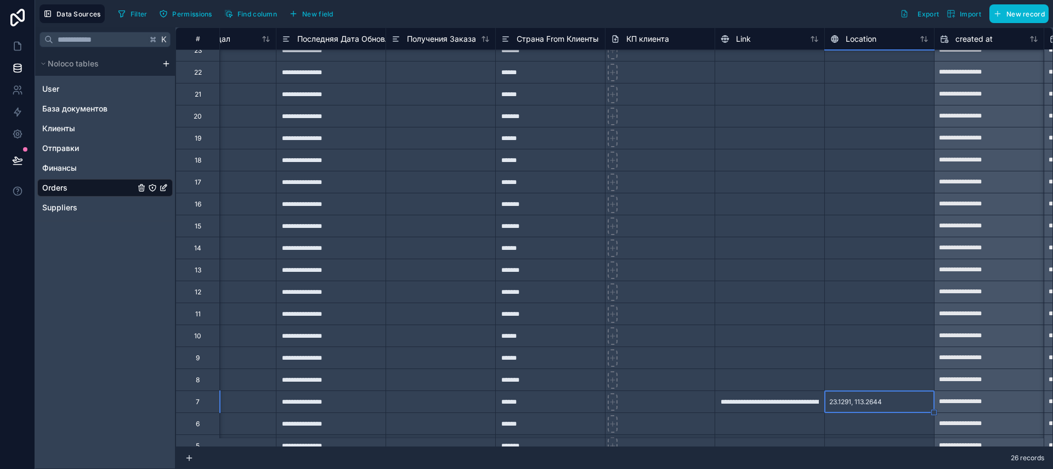
scroll to position [182, 4991]
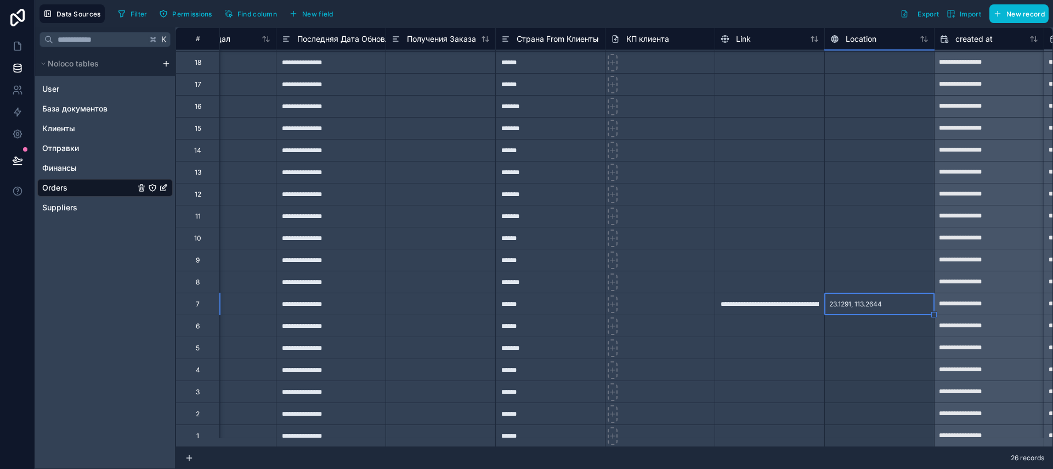
drag, startPoint x: 935, startPoint y: 306, endPoint x: 905, endPoint y: 436, distance: 133.5
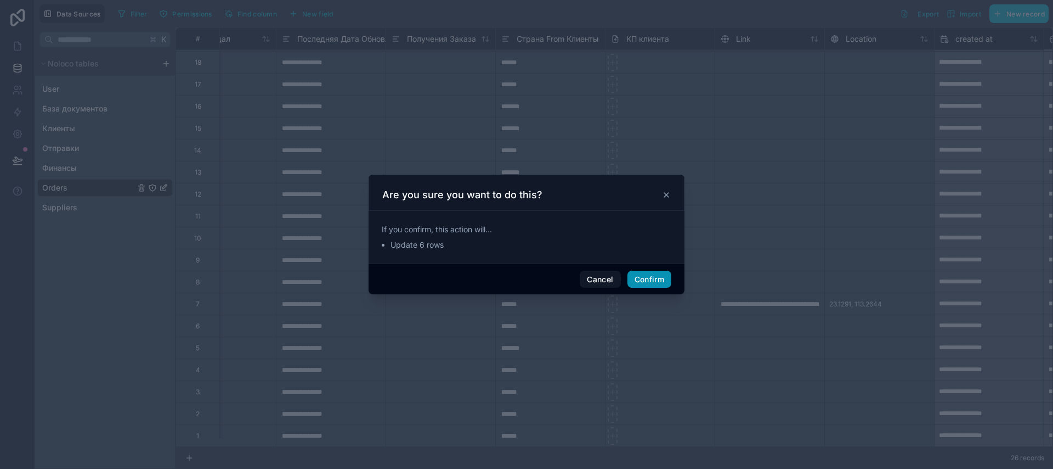
click at [657, 272] on button "Confirm" at bounding box center [650, 279] width 44 height 18
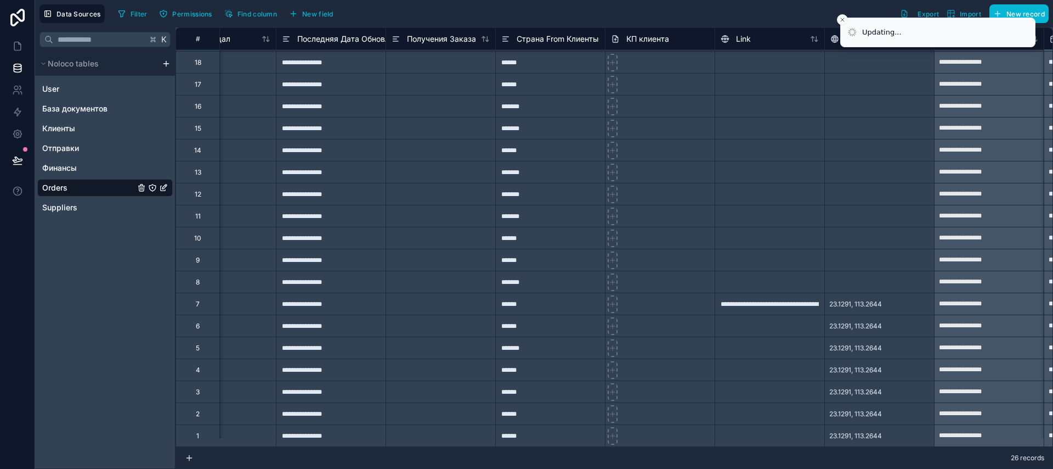
click at [855, 300] on div "23.1291, 113.2644" at bounding box center [855, 304] width 61 height 18
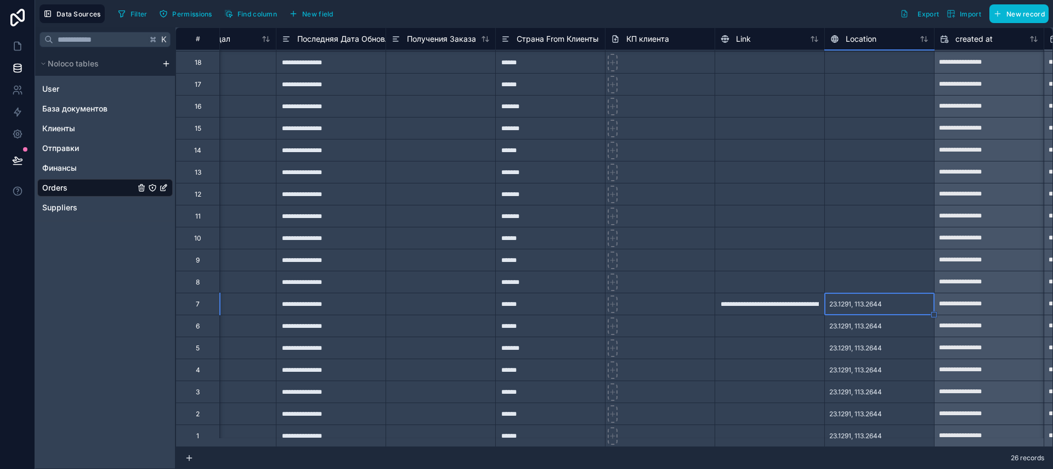
drag, startPoint x: 932, startPoint y: 307, endPoint x: 920, endPoint y: 105, distance: 201.7
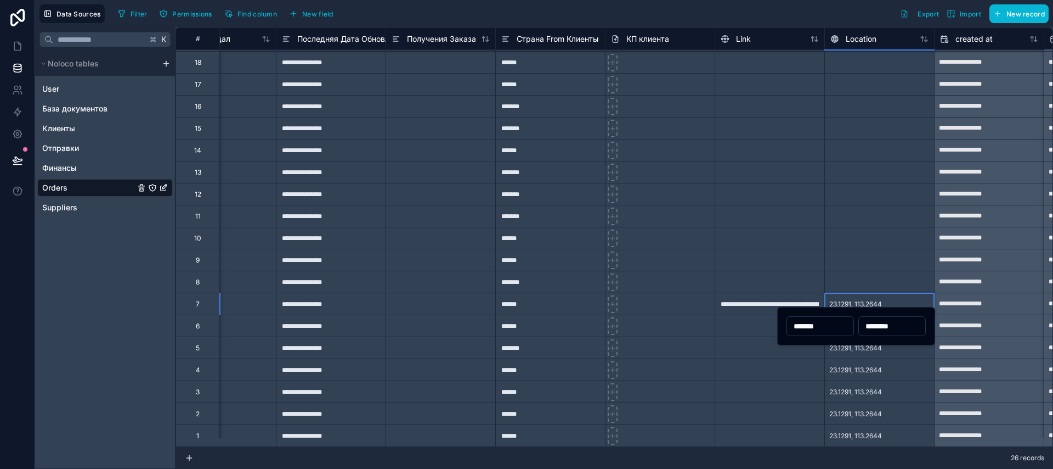
click at [879, 300] on span "23.1291, 113.2644" at bounding box center [856, 304] width 53 height 9
click at [874, 259] on div at bounding box center [880, 260] width 110 height 22
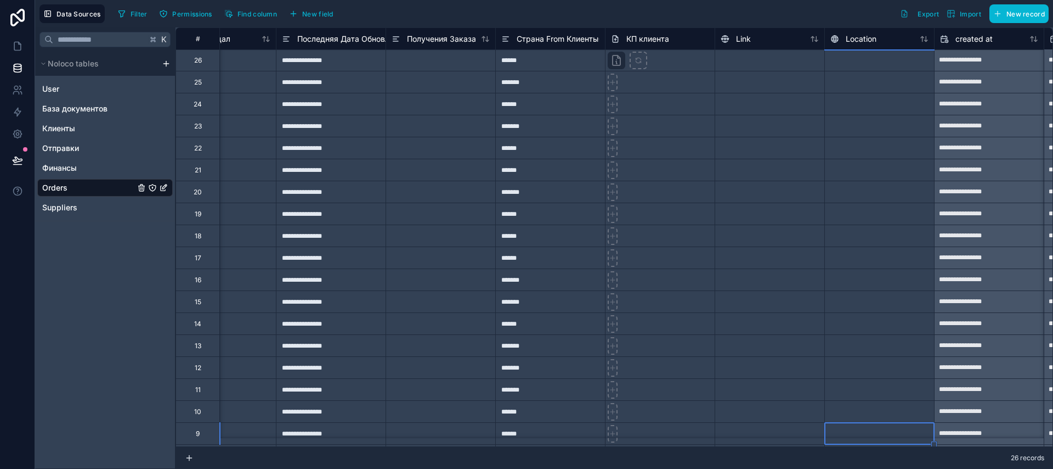
scroll to position [0, 4991]
click at [867, 63] on div at bounding box center [880, 60] width 110 height 22
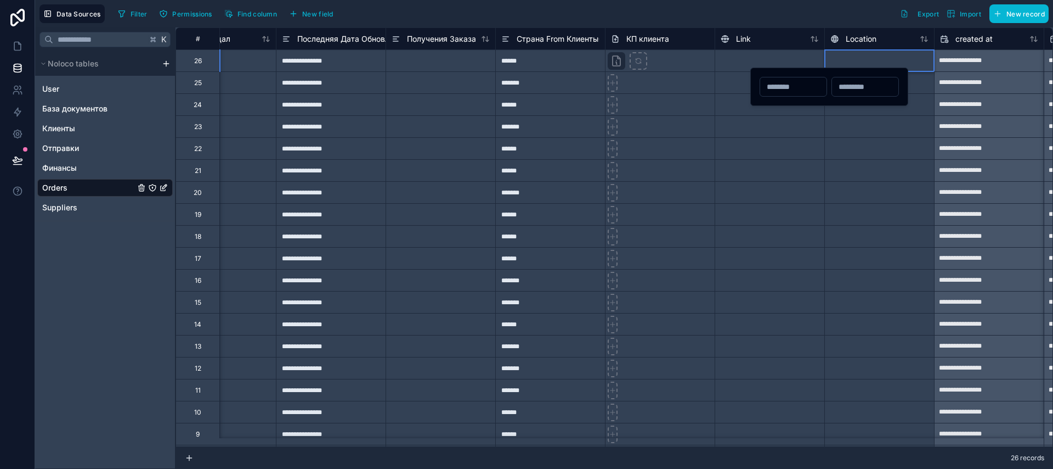
click at [867, 63] on div at bounding box center [880, 60] width 110 height 22
type input "*******"
click at [865, 87] on input "text" at bounding box center [865, 86] width 66 height 15
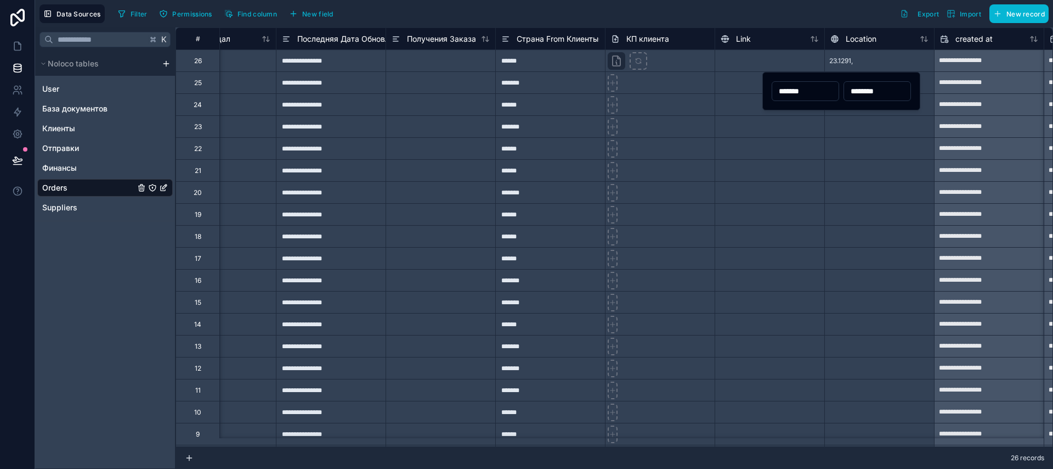
type input "********"
click at [871, 128] on div at bounding box center [880, 126] width 110 height 22
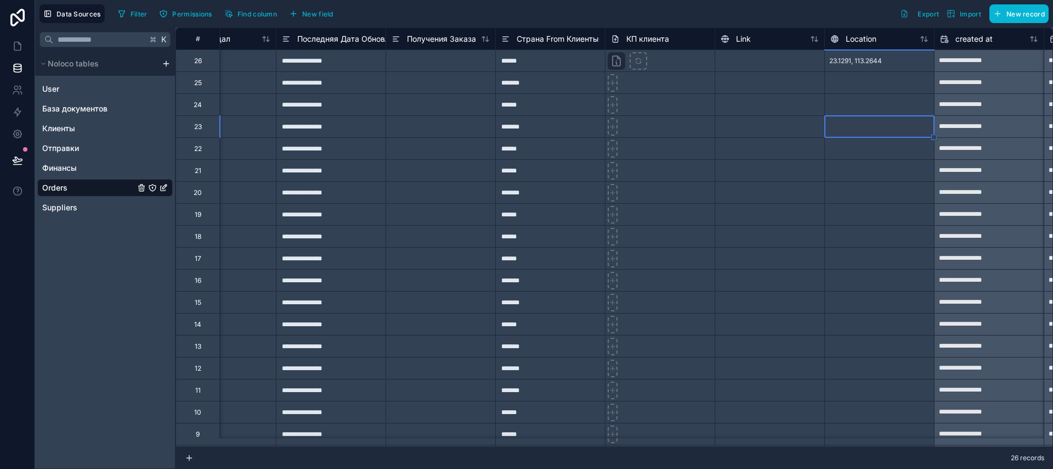
click at [870, 64] on span "23.1291, 113.2644" at bounding box center [856, 61] width 53 height 9
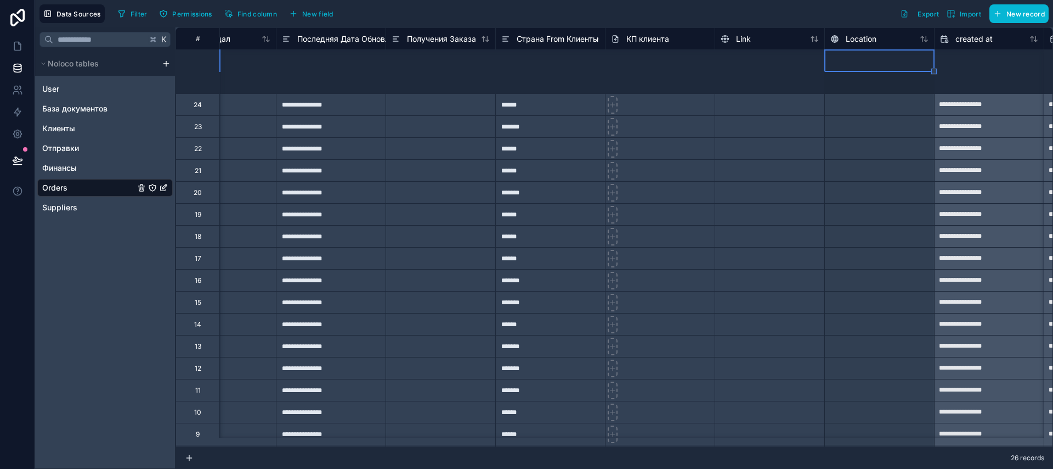
scroll to position [182, 4991]
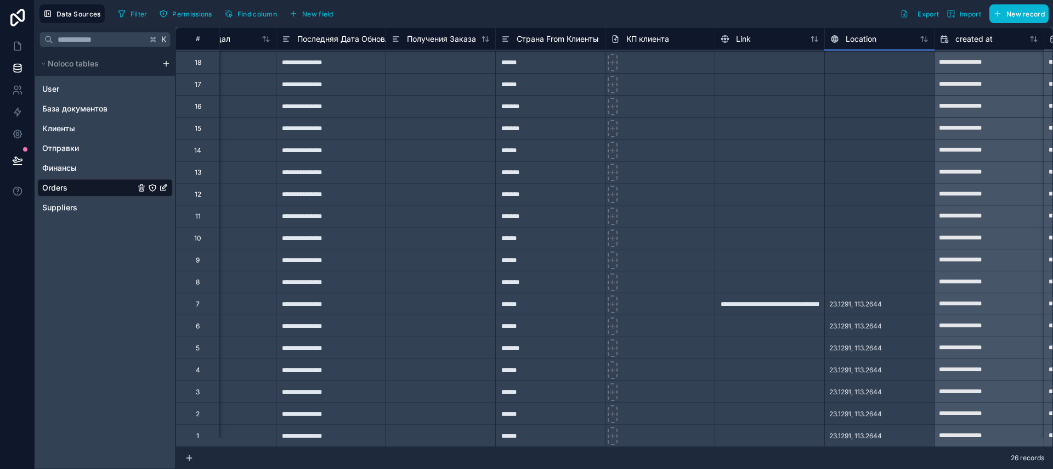
drag, startPoint x: 933, startPoint y: 72, endPoint x: 900, endPoint y: 409, distance: 339.0
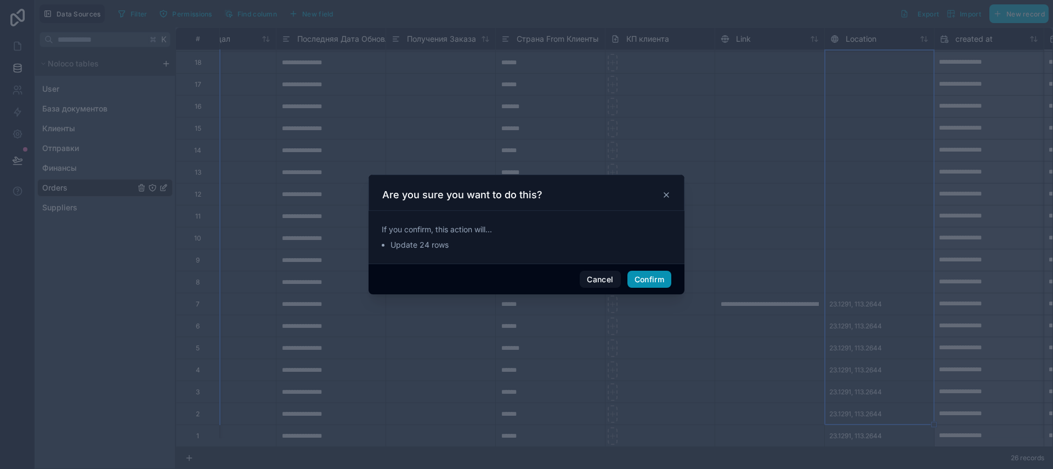
click at [638, 278] on button "Confirm" at bounding box center [650, 279] width 44 height 18
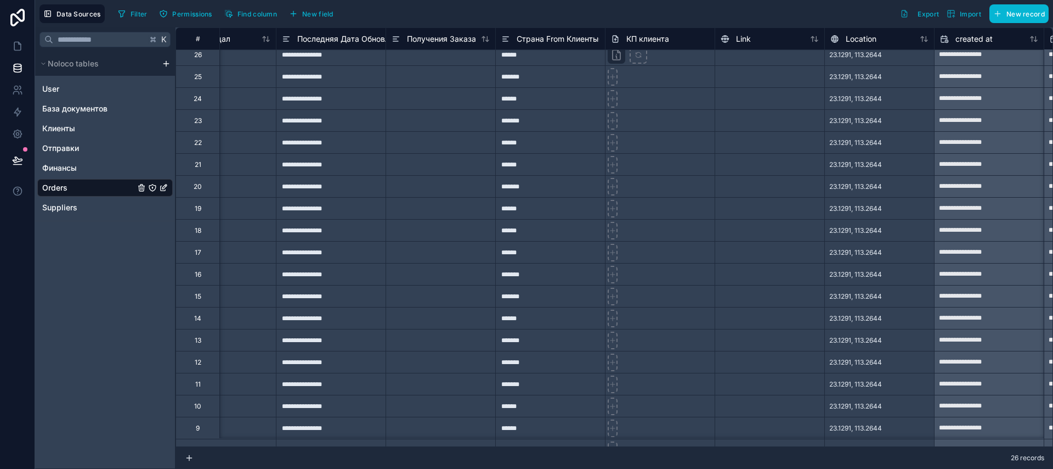
scroll to position [0, 4991]
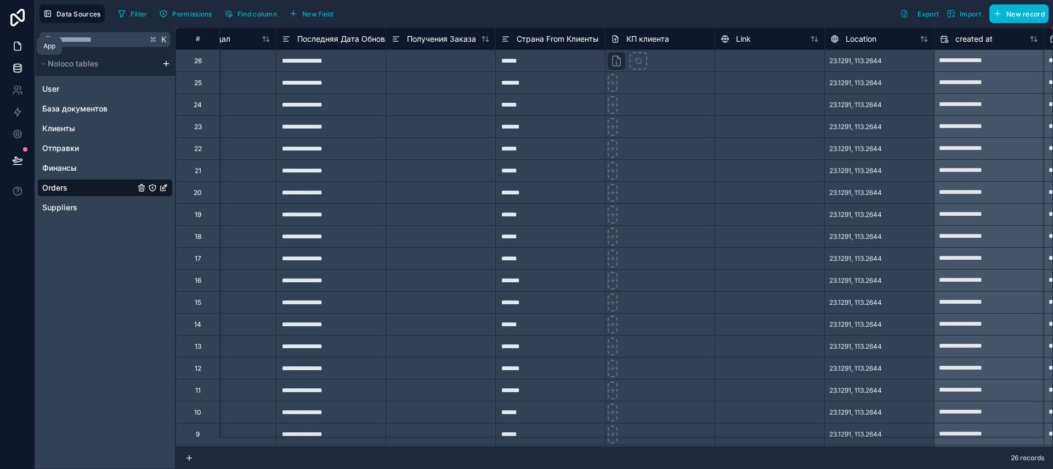
click at [19, 41] on icon at bounding box center [17, 46] width 11 height 11
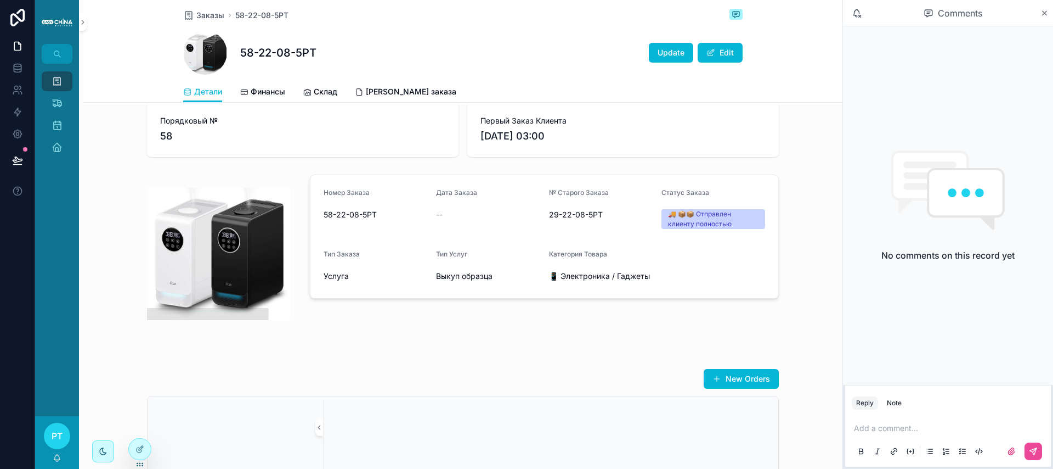
scroll to position [215, 0]
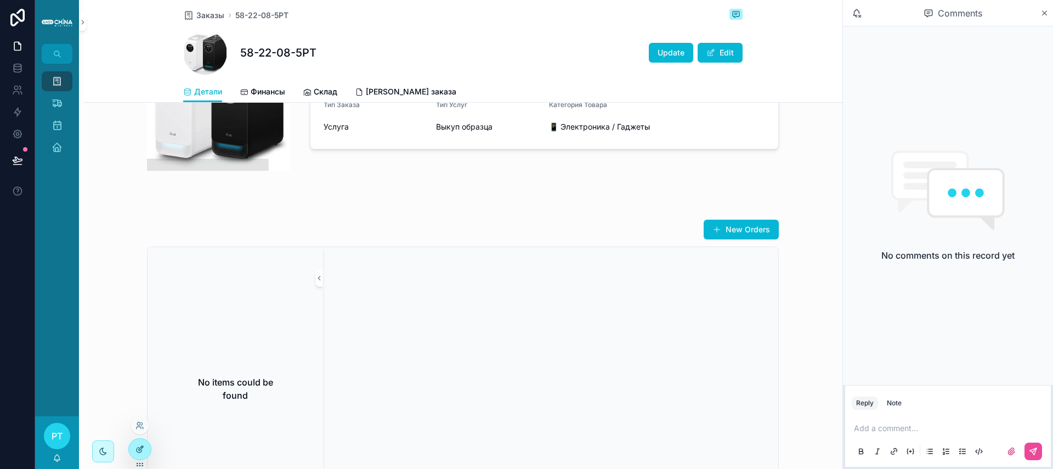
click at [140, 448] on icon at bounding box center [140, 448] width 9 height 9
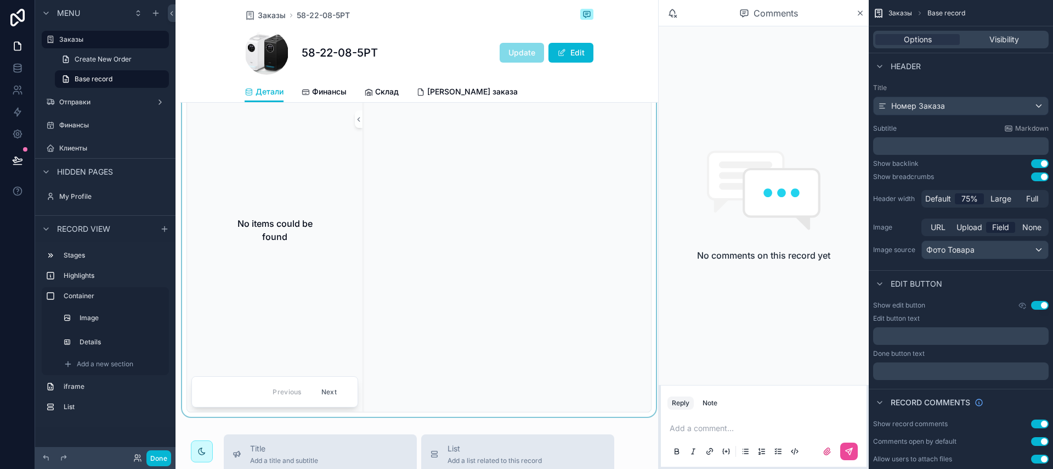
scroll to position [517, 0]
click at [467, 205] on div "scrollable content" at bounding box center [419, 237] width 478 height 360
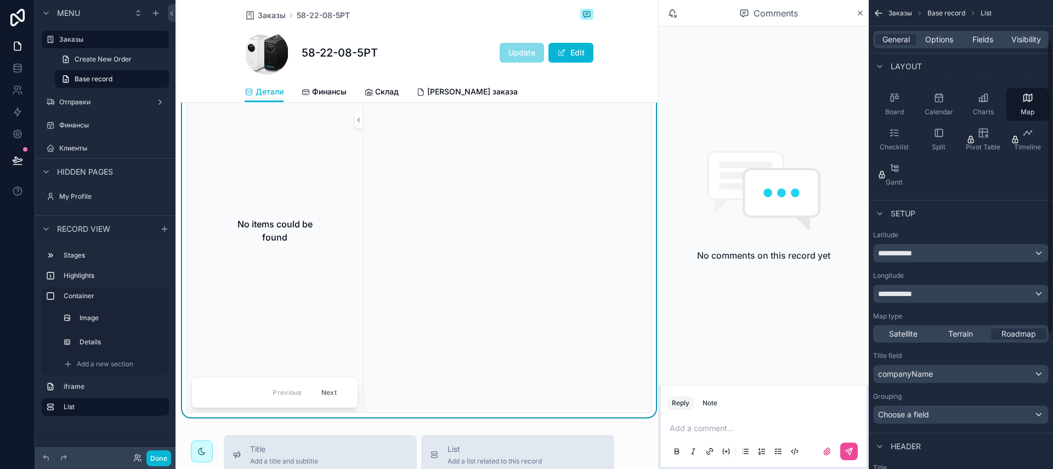
scroll to position [91, 0]
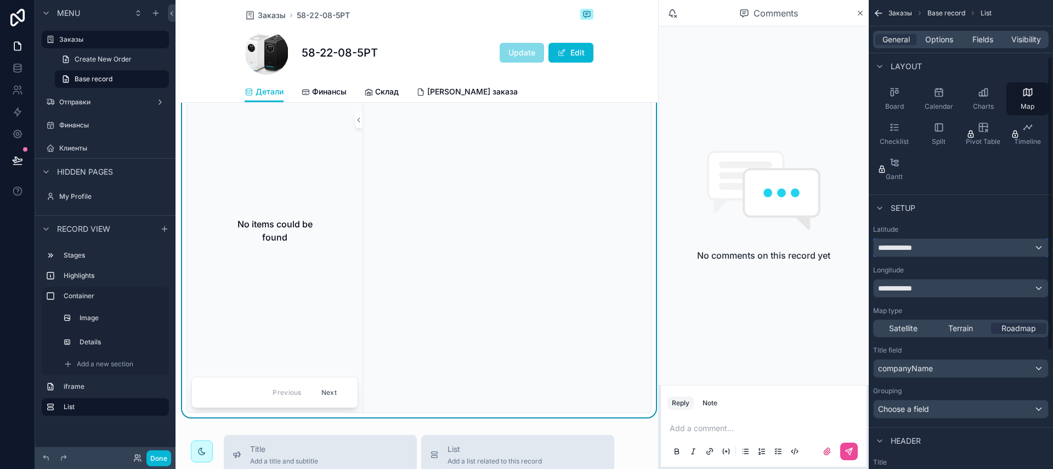
click at [922, 248] on div "**********" at bounding box center [961, 248] width 174 height 18
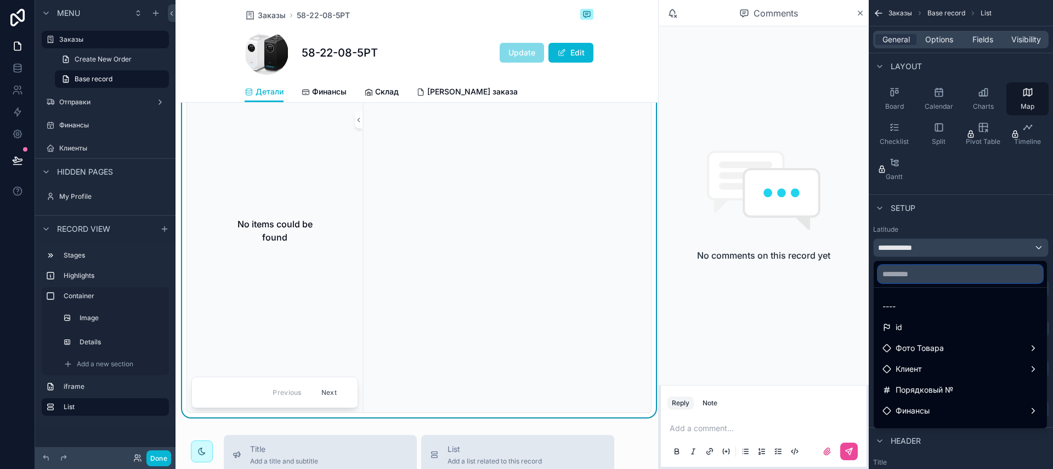
click at [919, 269] on input "text" at bounding box center [960, 274] width 165 height 18
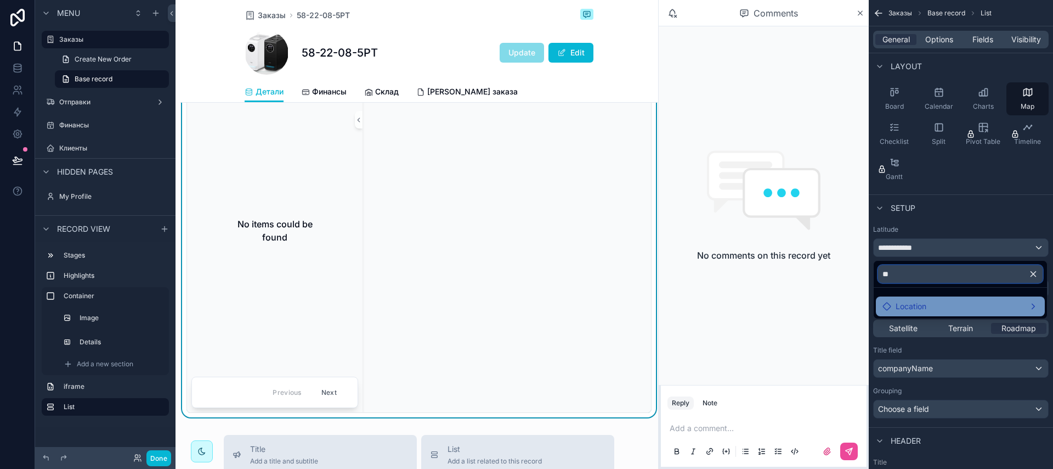
type input "**"
click at [964, 307] on div "Location" at bounding box center [961, 306] width 156 height 13
click at [851, 305] on span "Longitude" at bounding box center [848, 307] width 36 height 13
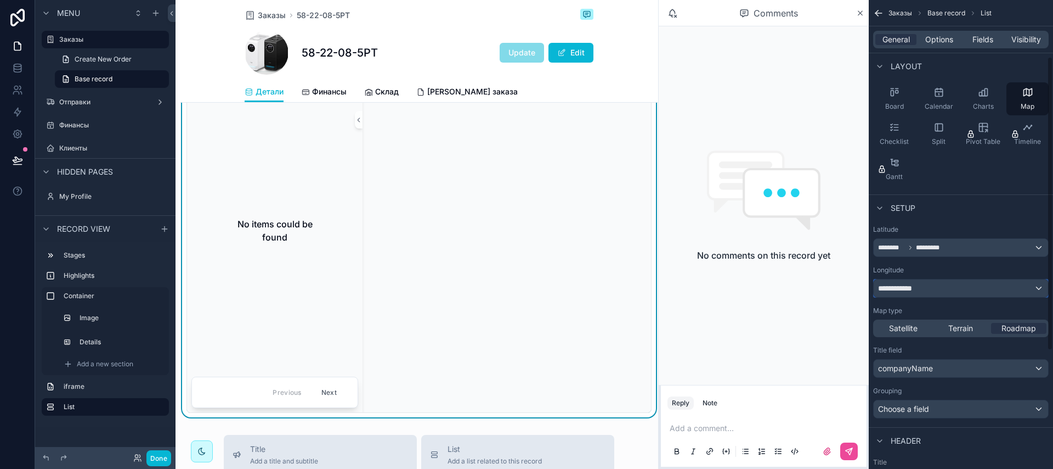
click at [926, 291] on div "**********" at bounding box center [961, 288] width 174 height 18
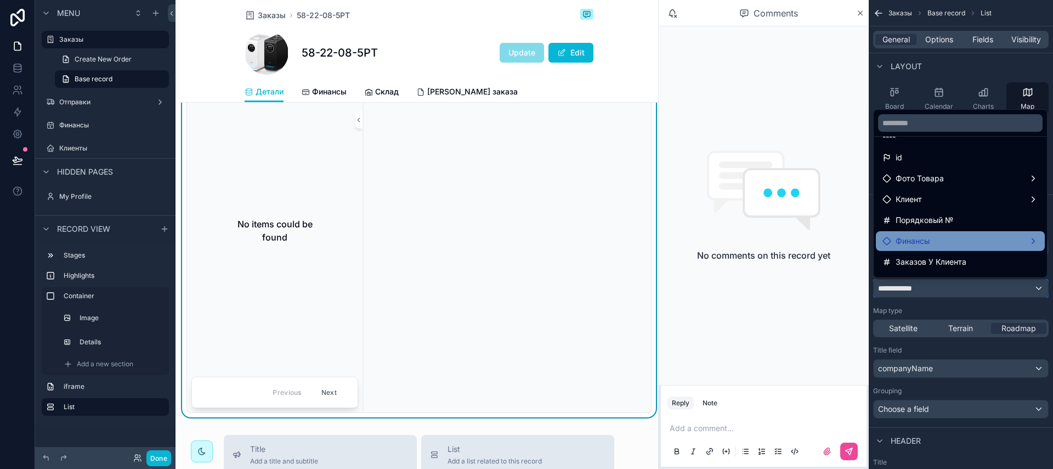
scroll to position [19, 0]
click at [947, 243] on div "Финансы" at bounding box center [961, 240] width 156 height 13
click at [923, 128] on input "text" at bounding box center [960, 123] width 165 height 18
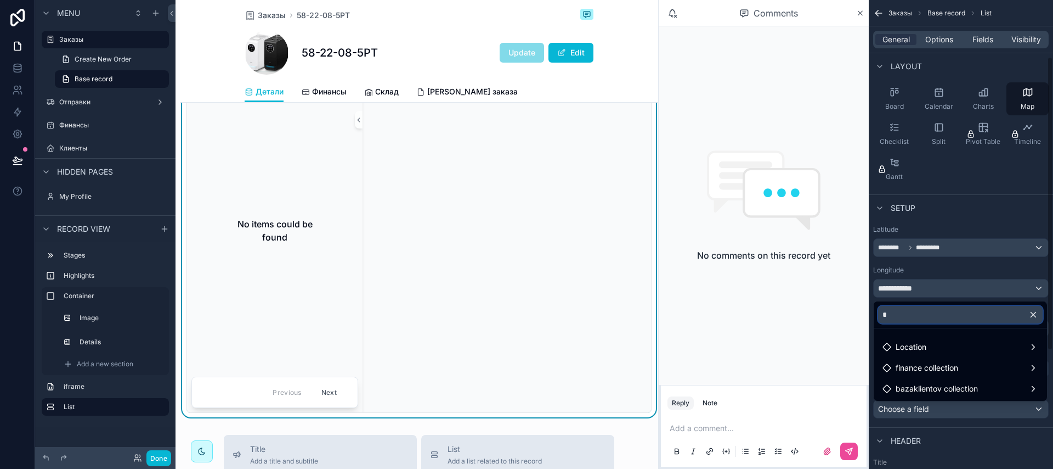
scroll to position [0, 0]
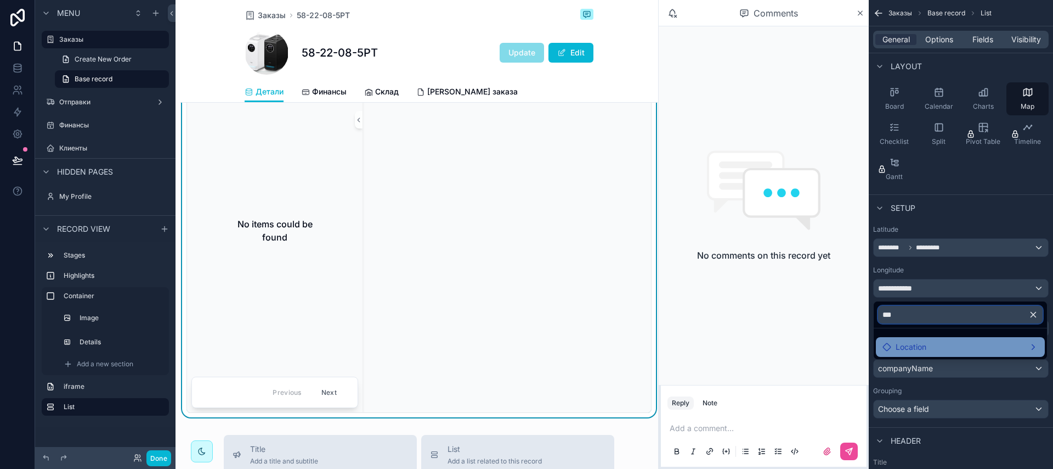
type input "***"
click at [927, 340] on div "Location" at bounding box center [961, 346] width 156 height 13
click at [923, 343] on span "Location" at bounding box center [911, 346] width 31 height 13
click at [947, 345] on div "Location" at bounding box center [961, 346] width 156 height 13
click at [977, 346] on div "Location" at bounding box center [961, 346] width 156 height 13
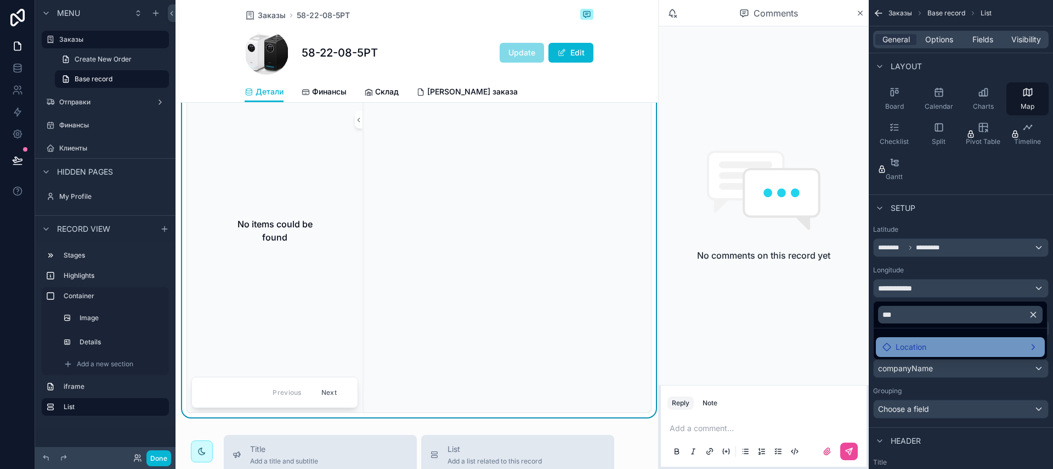
click at [977, 346] on div "Location" at bounding box center [961, 346] width 156 height 13
click at [1035, 347] on div "Location" at bounding box center [961, 346] width 156 height 13
click at [964, 272] on div "scrollable content" at bounding box center [526, 234] width 1053 height 469
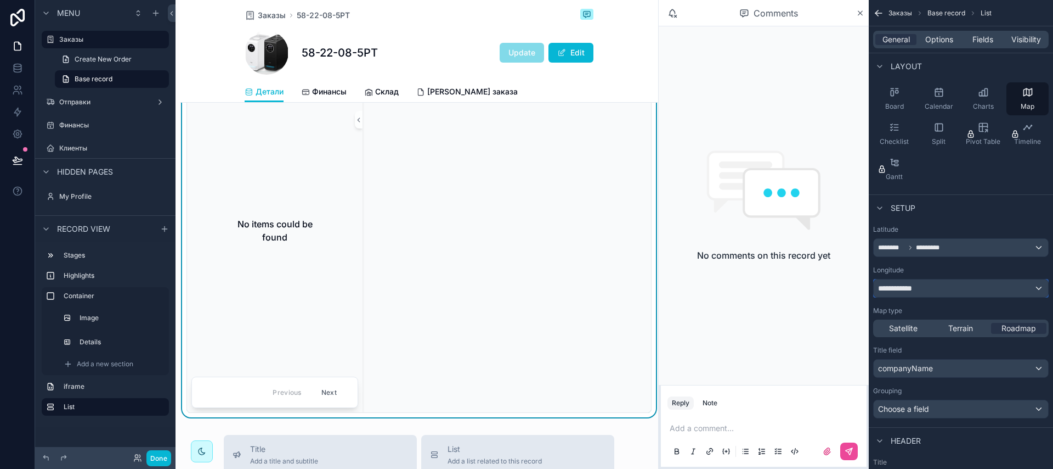
click at [928, 284] on div "**********" at bounding box center [961, 288] width 174 height 18
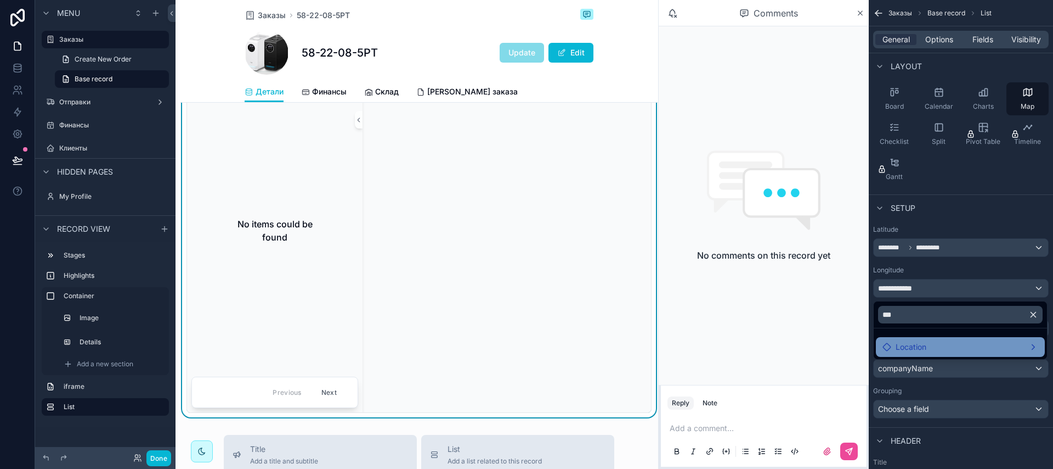
click at [919, 341] on span "Location" at bounding box center [911, 346] width 31 height 13
click at [901, 345] on span "Location" at bounding box center [911, 346] width 31 height 13
click at [884, 345] on icon at bounding box center [886, 346] width 7 height 7
click at [931, 345] on div "Location" at bounding box center [961, 346] width 156 height 13
click at [933, 345] on div "Location" at bounding box center [961, 346] width 156 height 13
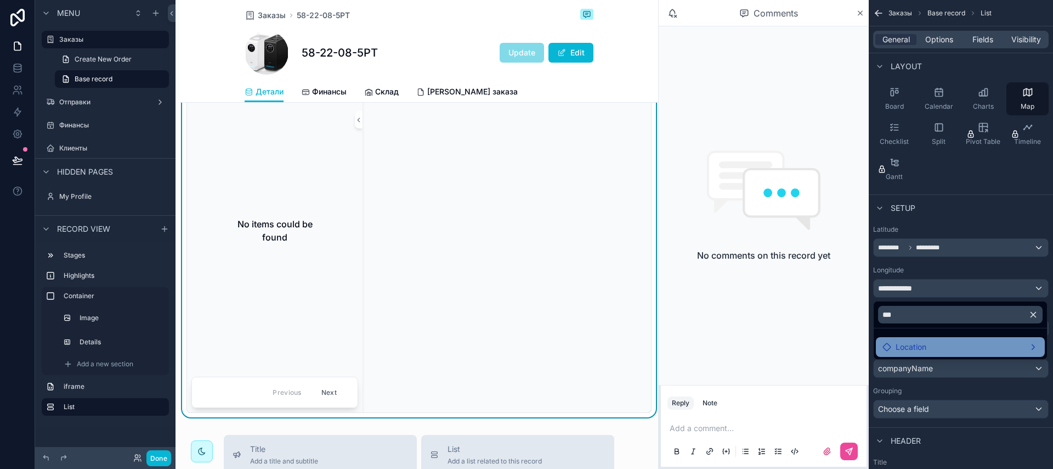
click at [933, 345] on div "Location" at bounding box center [961, 346] width 156 height 13
click at [929, 267] on div "scrollable content" at bounding box center [526, 234] width 1053 height 469
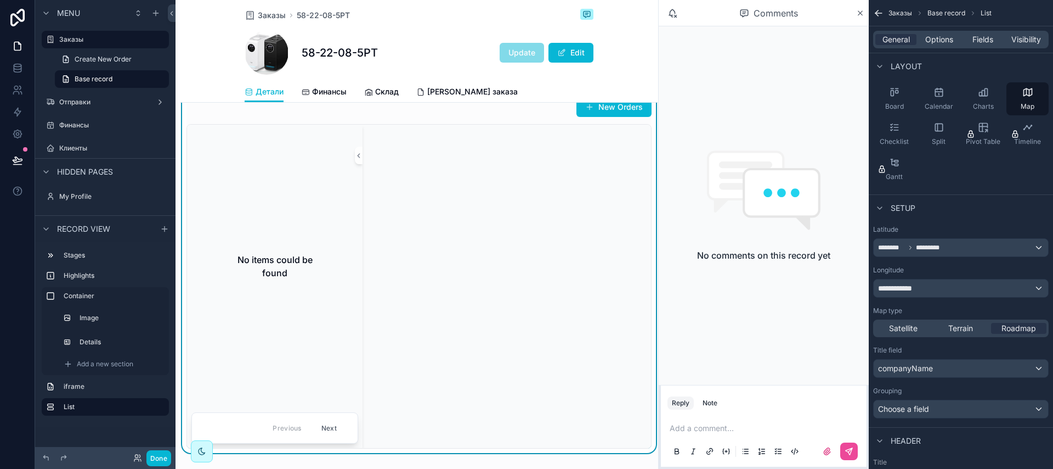
scroll to position [492, 0]
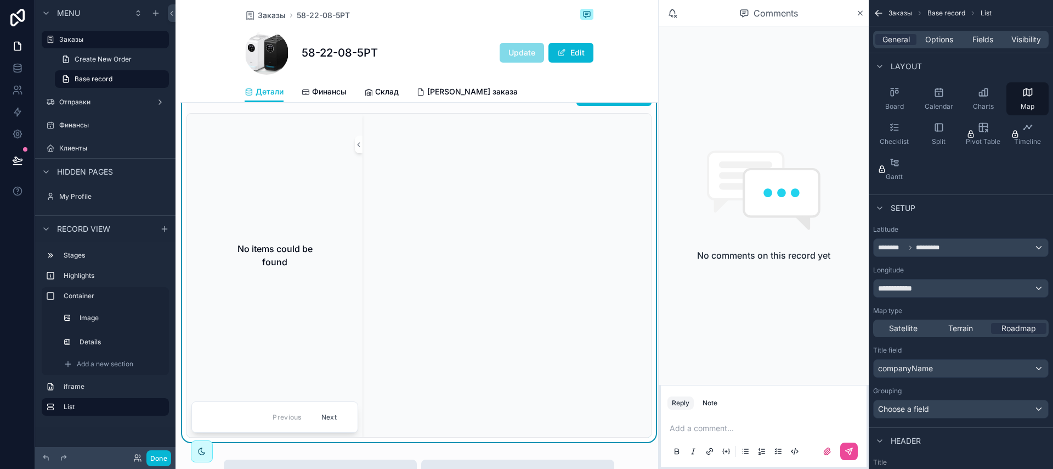
click at [745, 369] on div "No comments on this record yet" at bounding box center [764, 205] width 210 height 358
click at [588, 346] on div "scrollable content" at bounding box center [507, 275] width 289 height 323
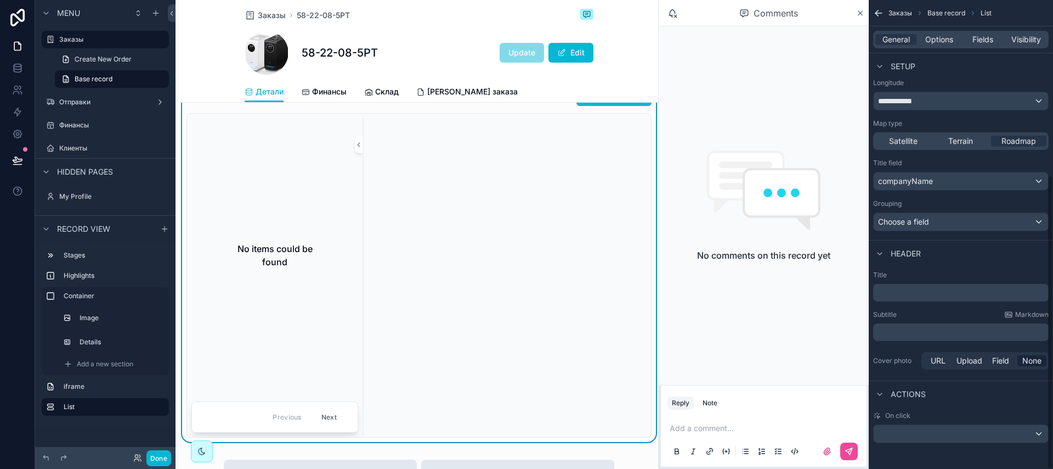
scroll to position [278, 0]
click at [913, 291] on p "﻿" at bounding box center [962, 291] width 169 height 11
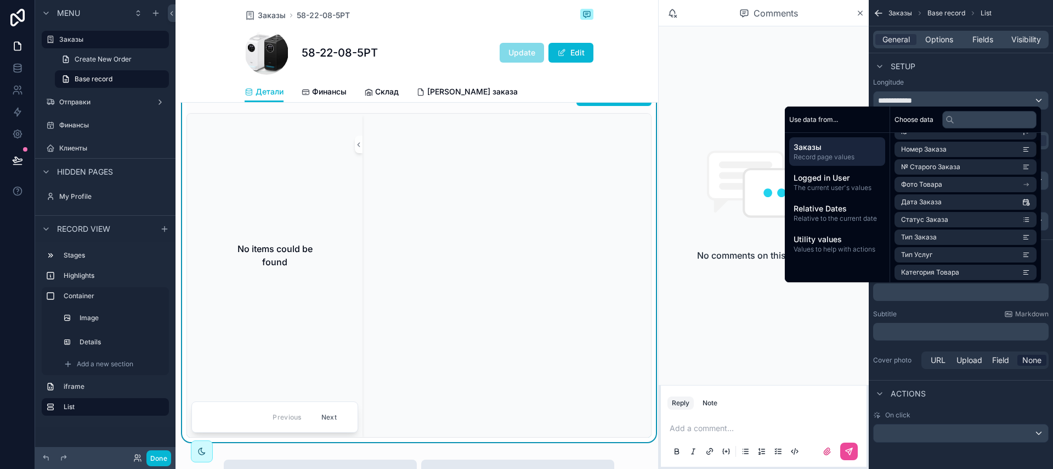
scroll to position [0, 0]
click at [851, 310] on div "No comments on this record yet" at bounding box center [764, 205] width 210 height 358
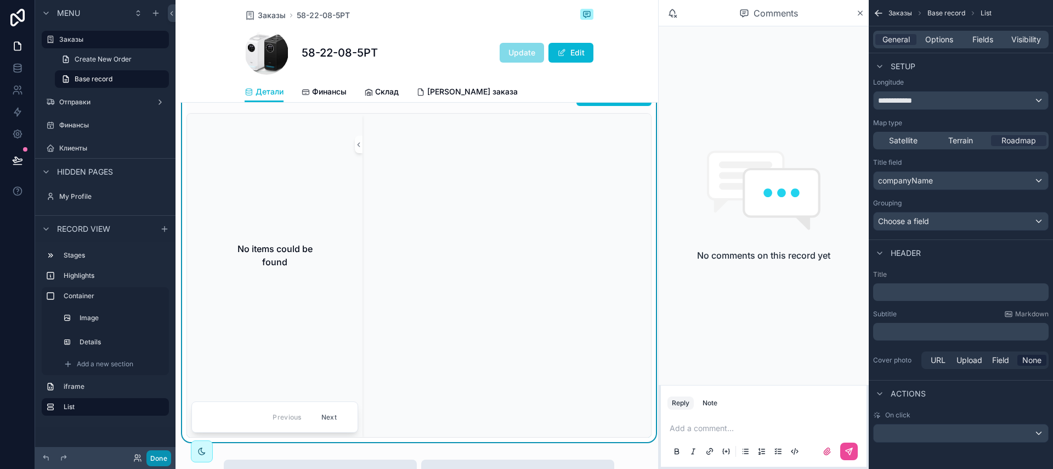
click at [168, 458] on button "Done" at bounding box center [158, 458] width 25 height 16
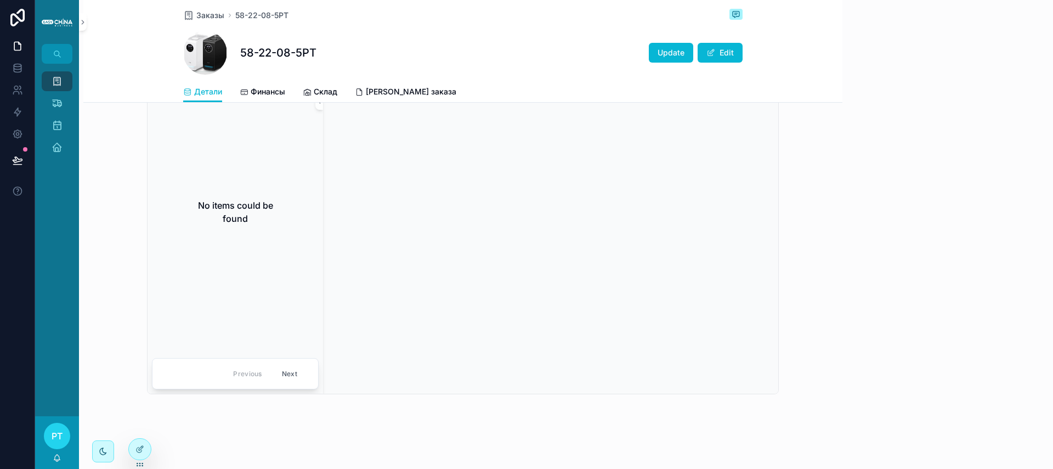
scroll to position [391, 0]
click at [133, 447] on div at bounding box center [140, 448] width 22 height 21
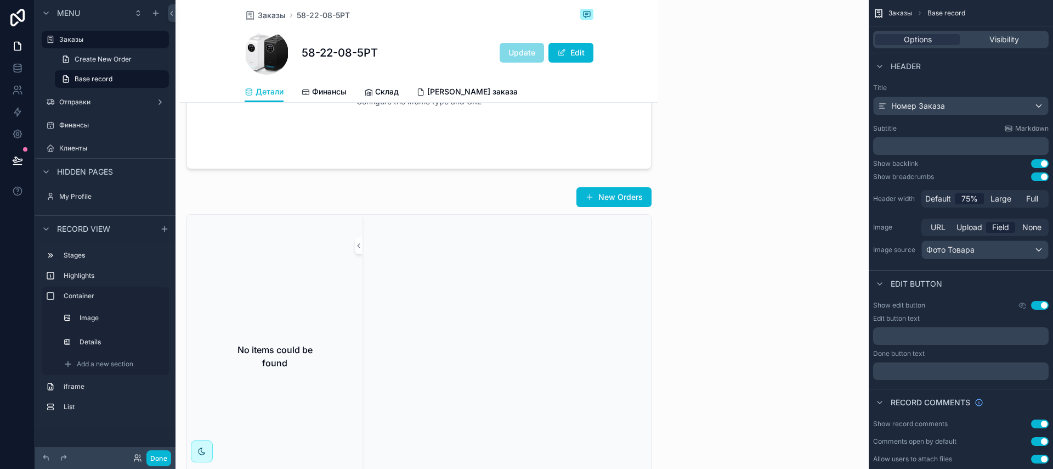
scroll to position [492, 0]
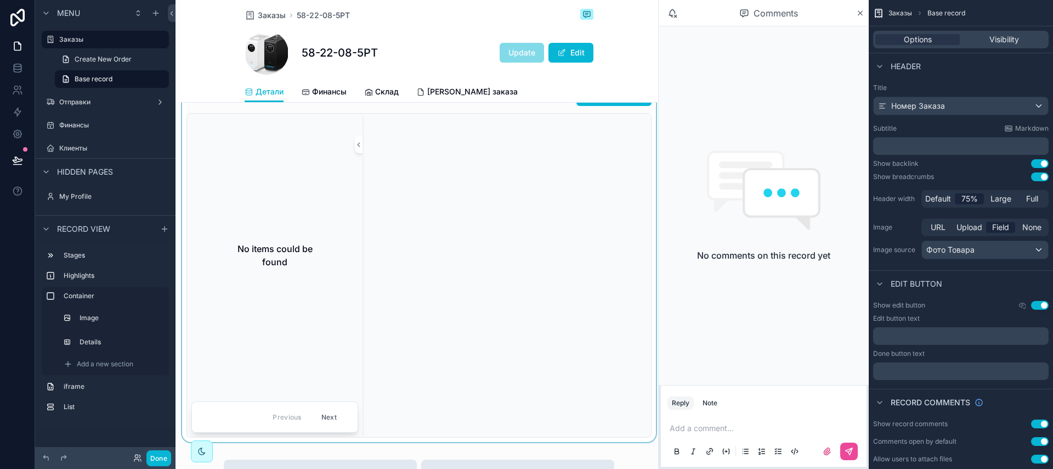
click at [518, 228] on div "scrollable content" at bounding box center [419, 261] width 478 height 360
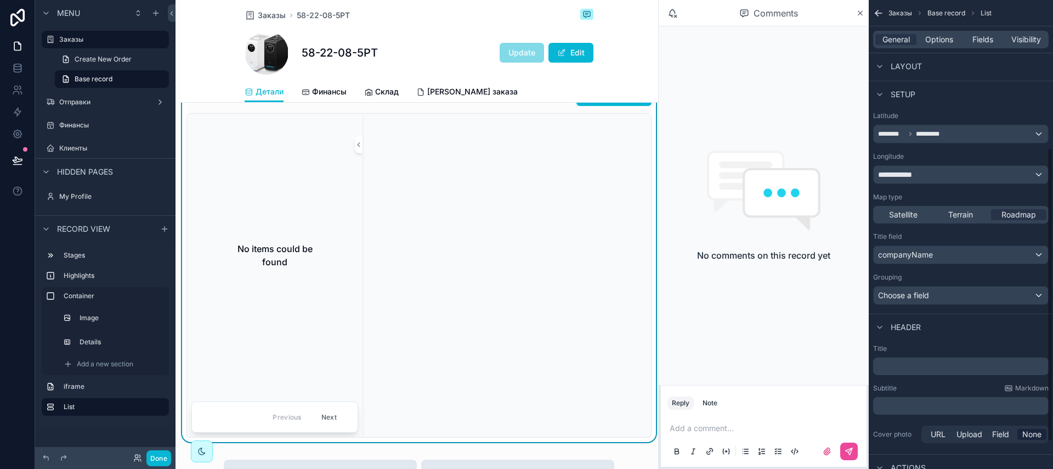
scroll to position [186, 0]
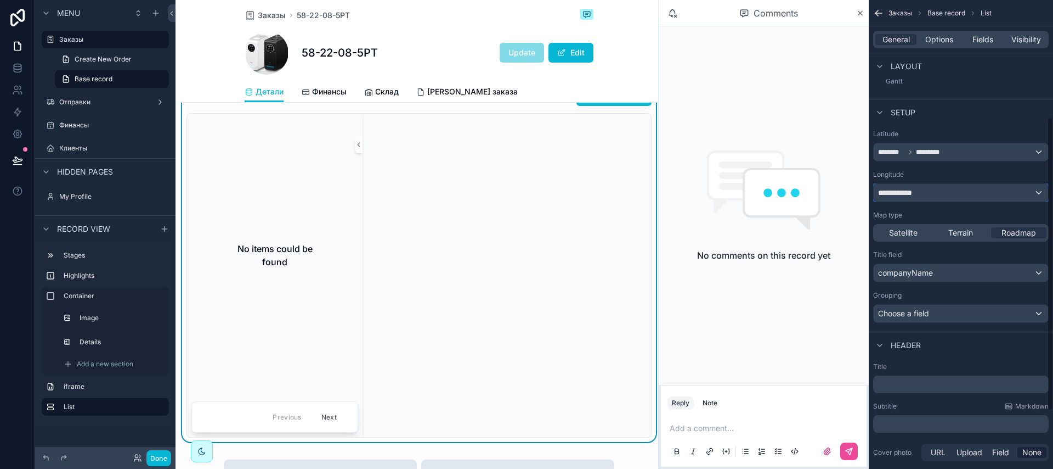
click at [980, 195] on div "**********" at bounding box center [961, 193] width 174 height 18
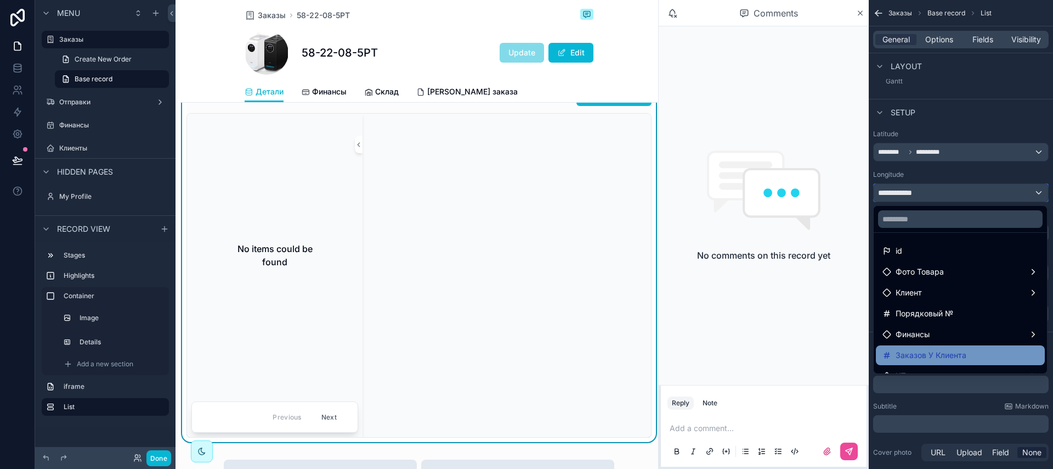
scroll to position [99, 0]
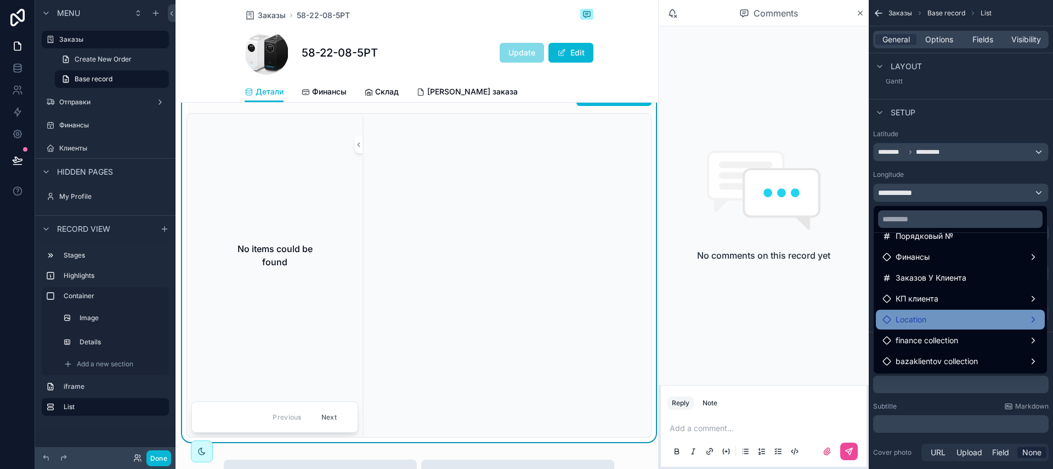
click at [967, 315] on div "Location" at bounding box center [961, 319] width 156 height 13
click at [865, 326] on span "Longitude" at bounding box center [848, 330] width 36 height 13
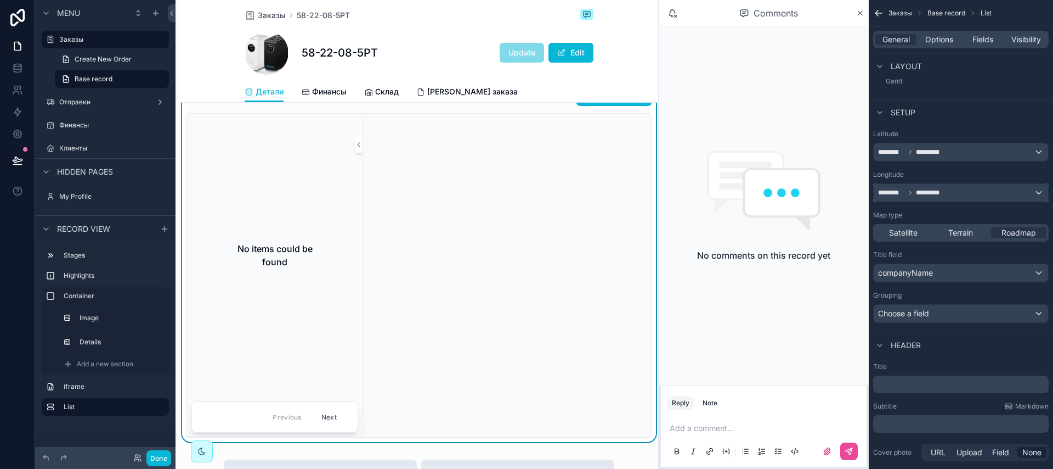
click at [955, 194] on div "******** *********" at bounding box center [961, 193] width 174 height 18
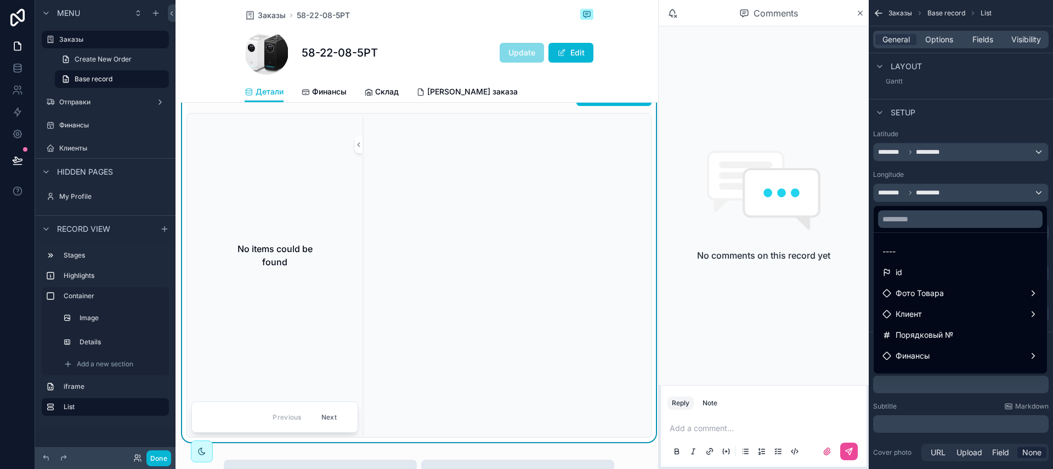
click at [949, 150] on div "scrollable content" at bounding box center [526, 234] width 1053 height 469
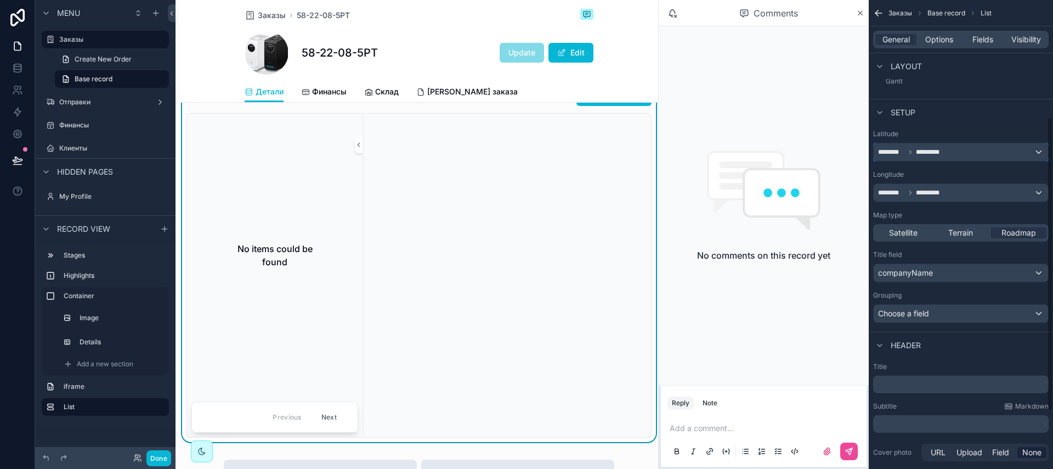
click at [963, 150] on div "******** *********" at bounding box center [961, 152] width 174 height 18
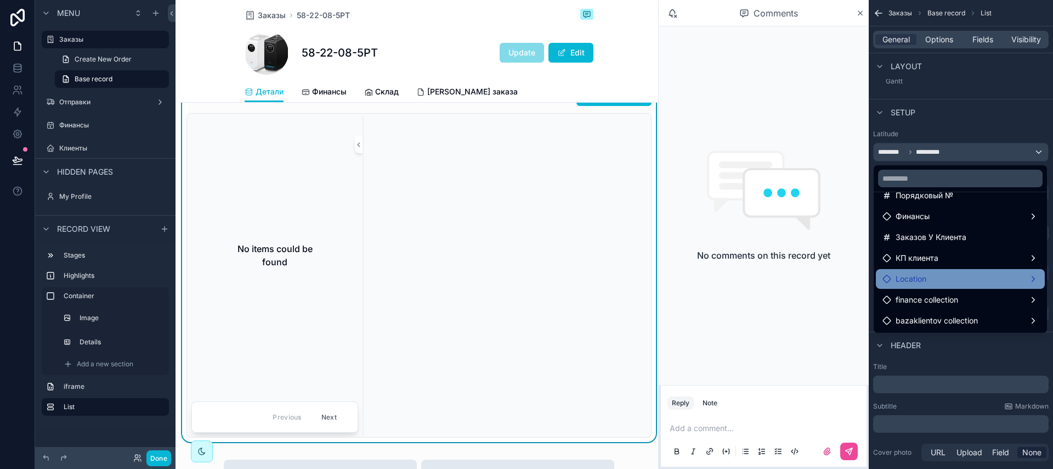
click at [947, 270] on div "Location" at bounding box center [960, 279] width 169 height 20
click at [854, 267] on span "Latitude" at bounding box center [845, 269] width 30 height 13
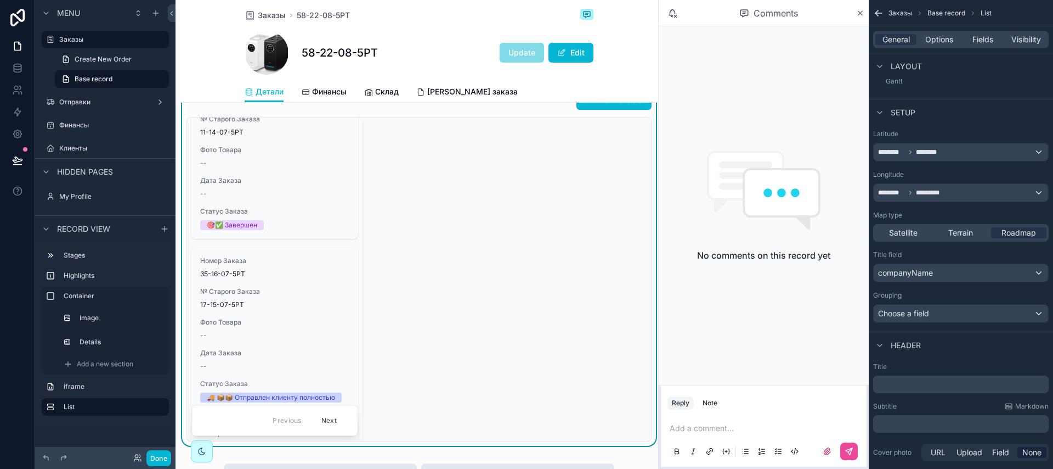
scroll to position [506, 0]
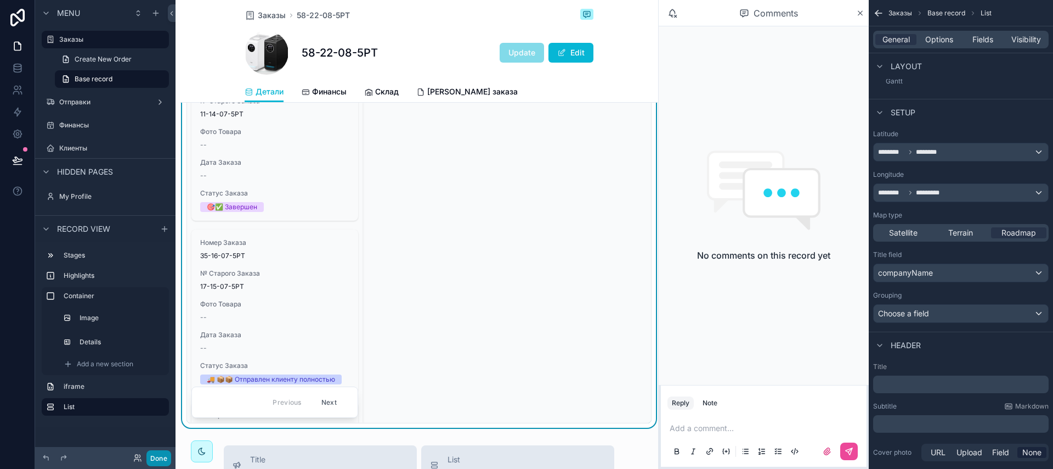
click at [167, 455] on button "Done" at bounding box center [158, 458] width 25 height 16
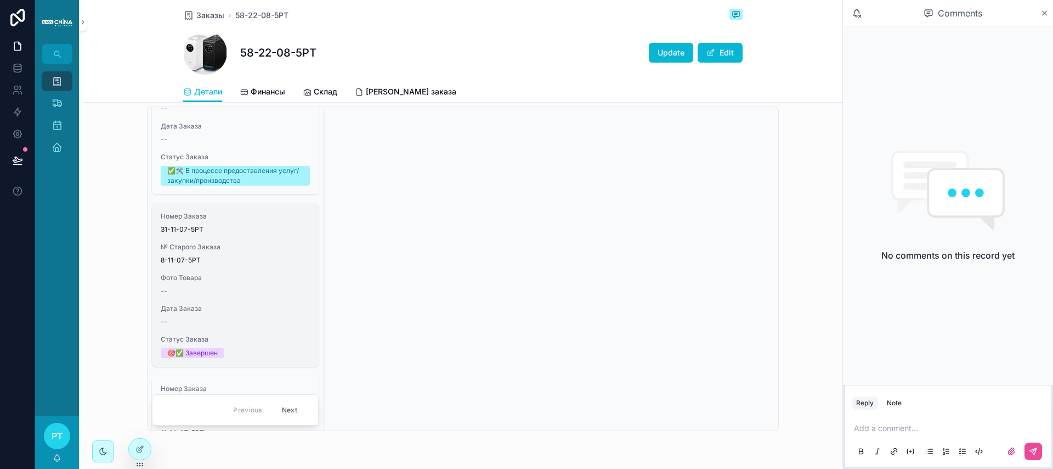
scroll to position [0, 0]
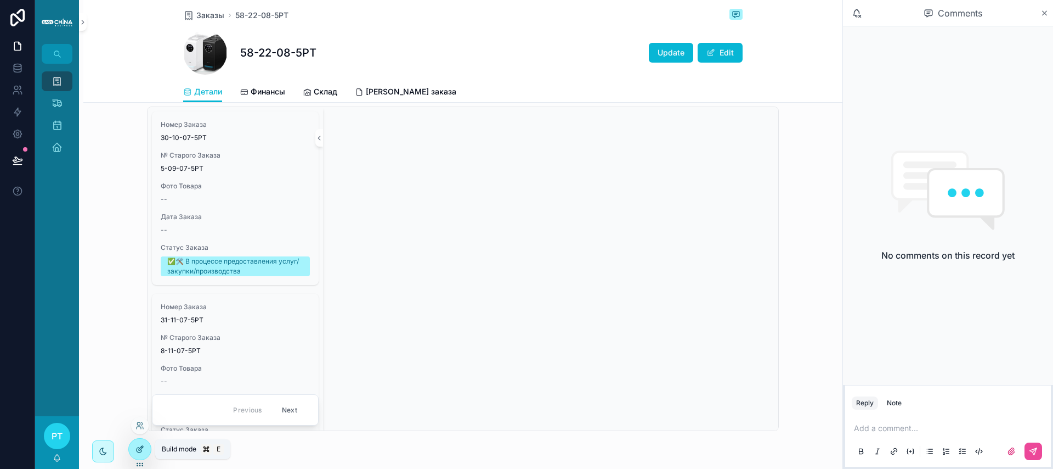
click at [137, 449] on icon at bounding box center [139, 449] width 5 height 5
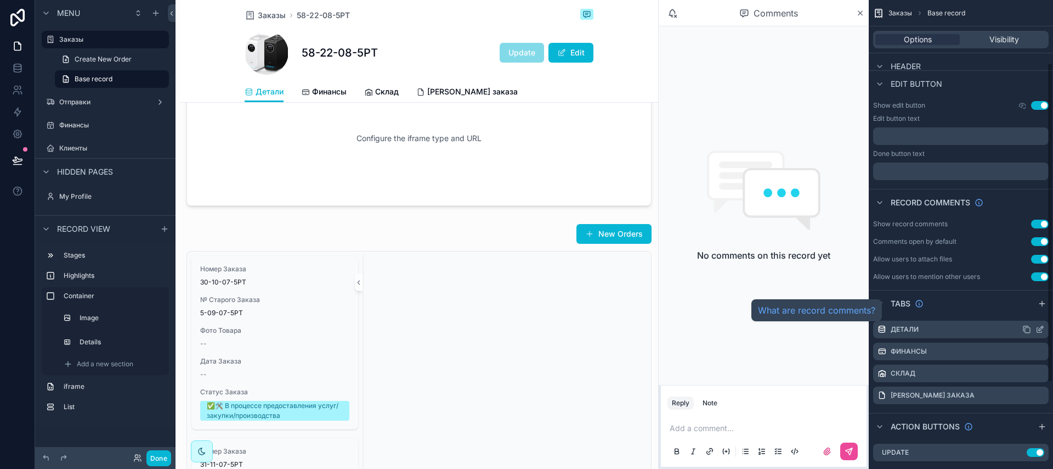
scroll to position [218, 0]
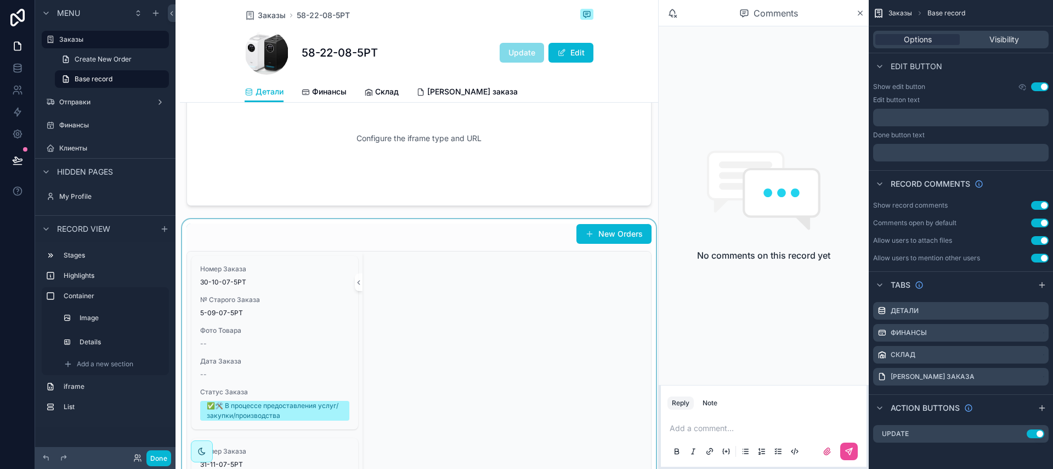
click at [460, 302] on div "scrollable content" at bounding box center [419, 399] width 478 height 360
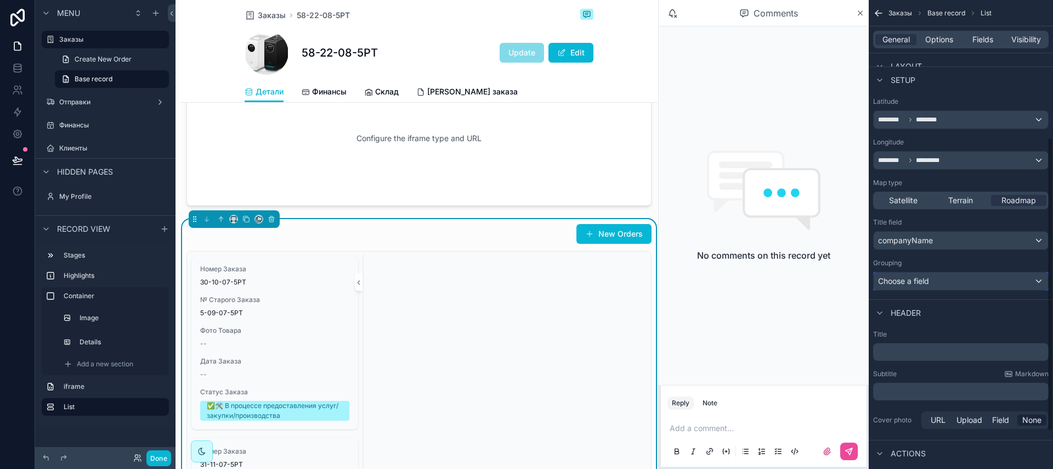
click at [956, 285] on div "Choose a field" at bounding box center [961, 281] width 174 height 18
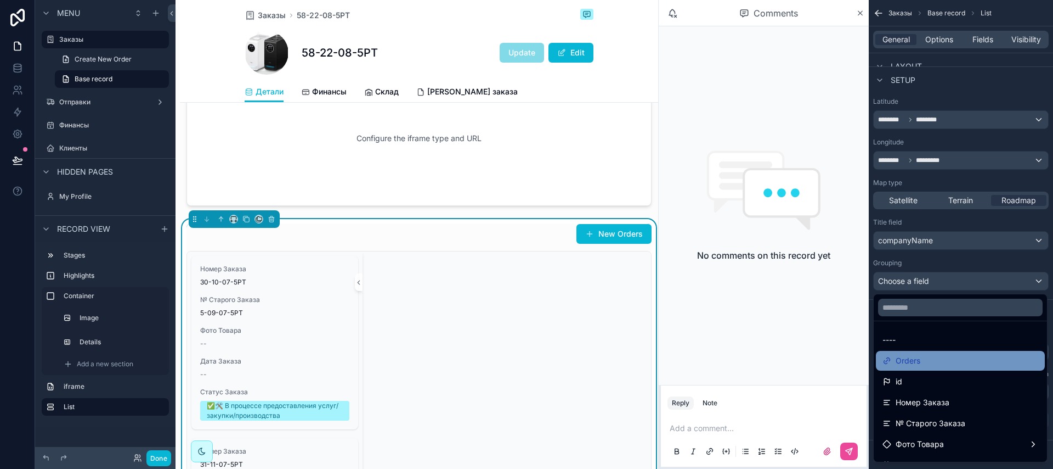
click at [919, 357] on span "Orders" at bounding box center [908, 360] width 25 height 13
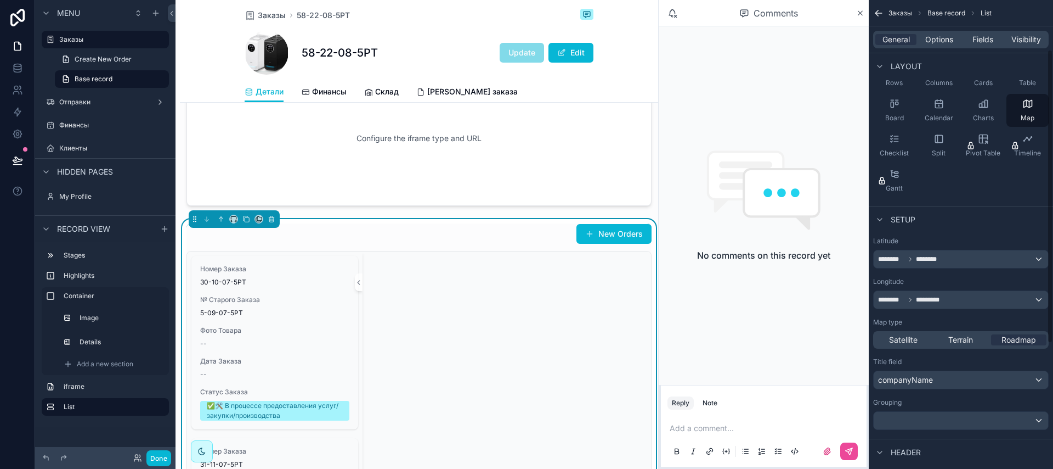
scroll to position [0, 0]
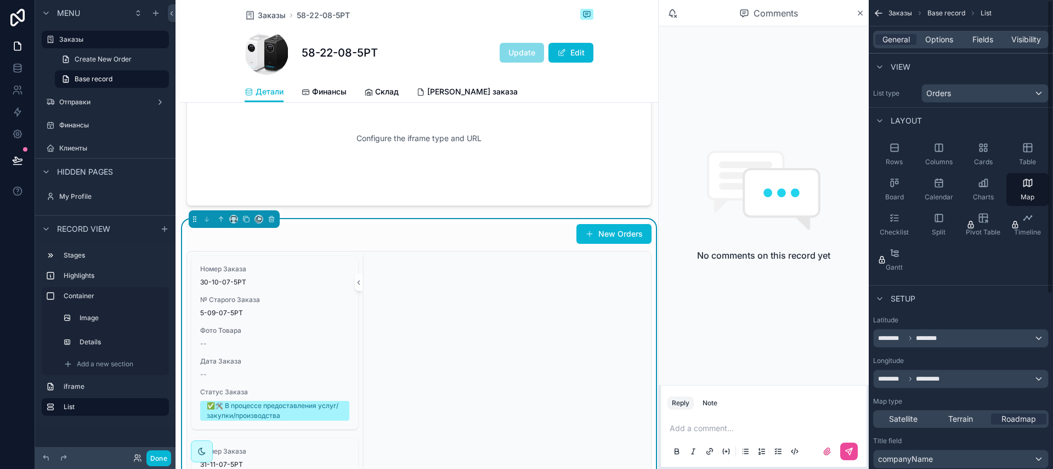
click at [981, 45] on div "General Options Fields Visibility" at bounding box center [961, 40] width 176 height 18
click at [980, 41] on span "Fields" at bounding box center [983, 39] width 21 height 11
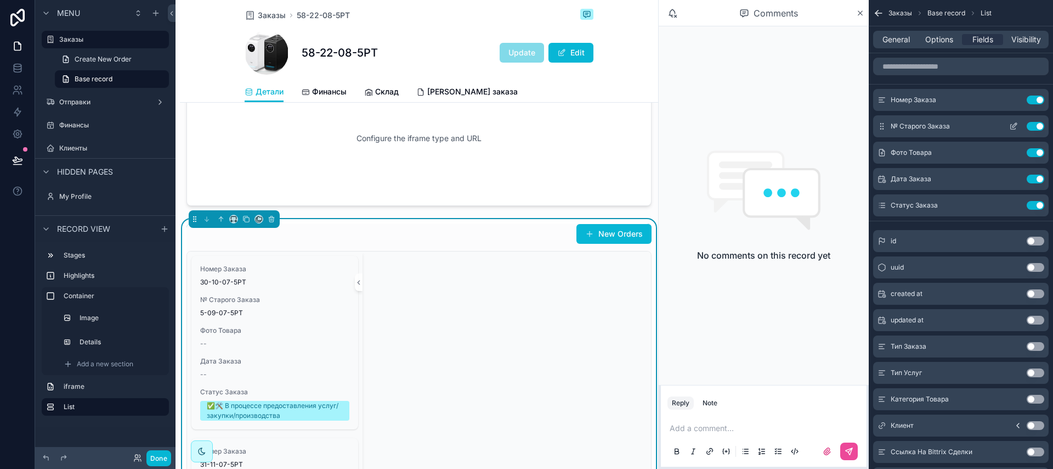
drag, startPoint x: 1038, startPoint y: 100, endPoint x: 1037, endPoint y: 110, distance: 9.9
click at [1038, 100] on button "Use setting" at bounding box center [1036, 99] width 18 height 9
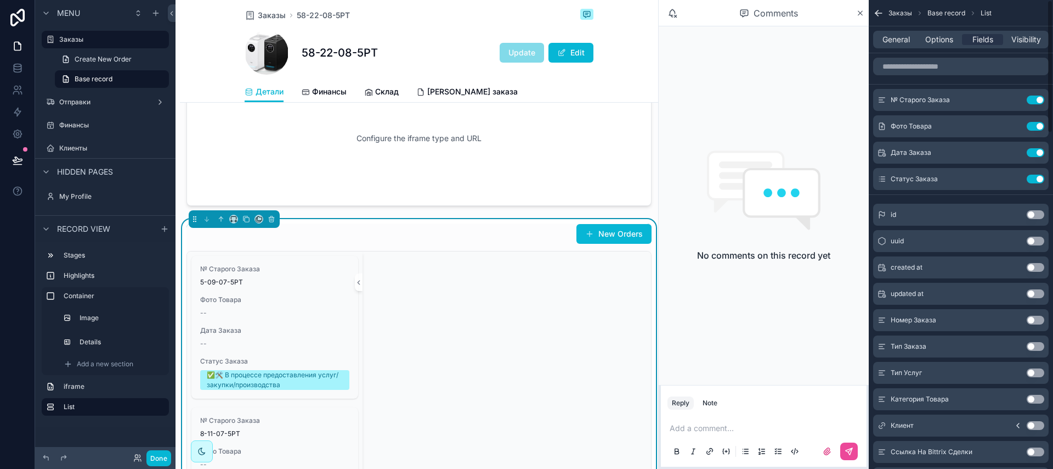
click at [1036, 122] on button "Use setting" at bounding box center [1036, 126] width 18 height 9
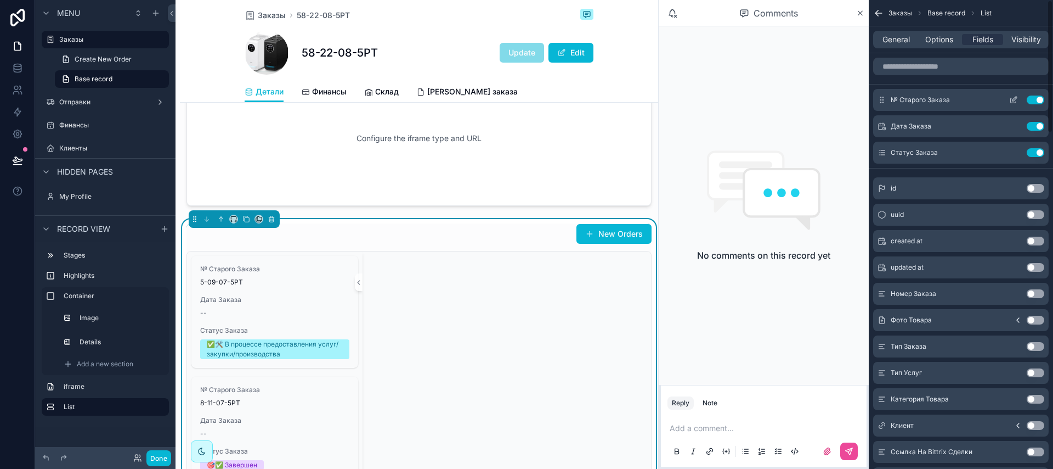
click at [1036, 104] on button "Use setting" at bounding box center [1036, 99] width 18 height 9
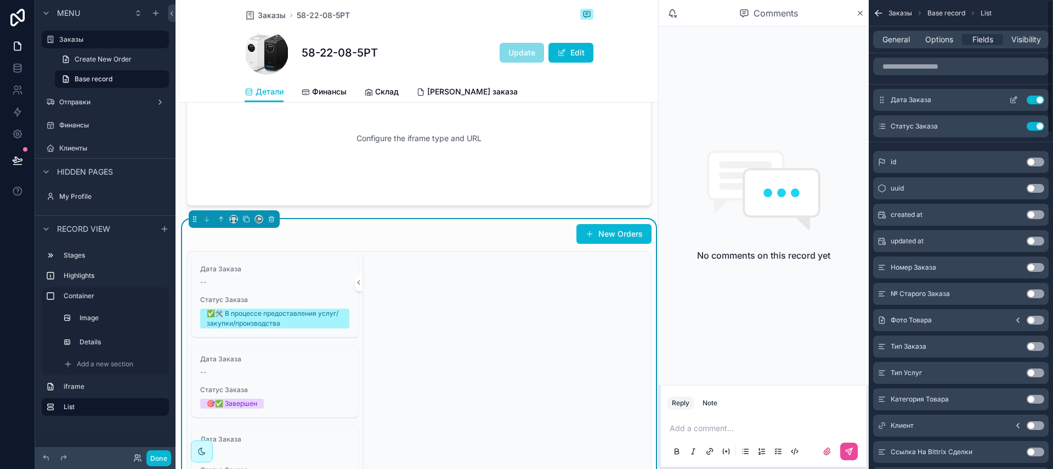
click at [1036, 102] on button "Use setting" at bounding box center [1036, 99] width 18 height 9
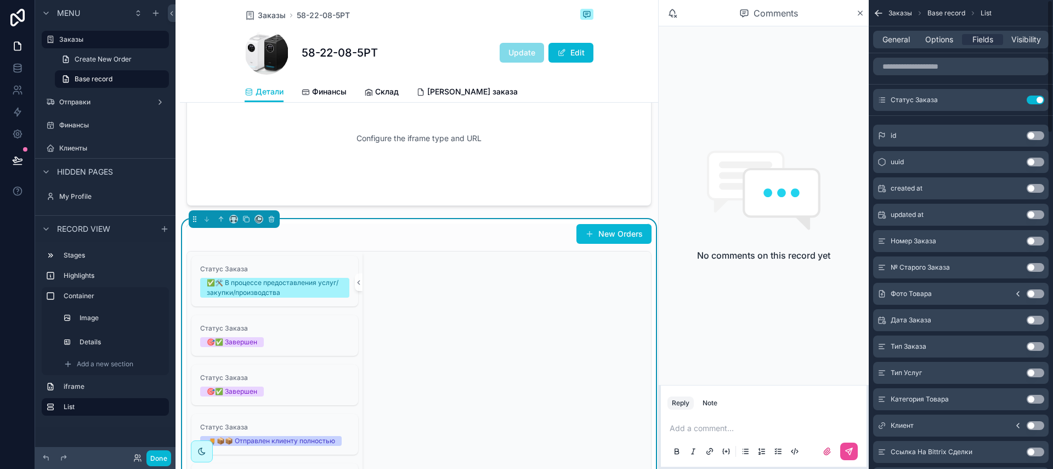
click at [1036, 102] on button "Use setting" at bounding box center [1036, 99] width 18 height 9
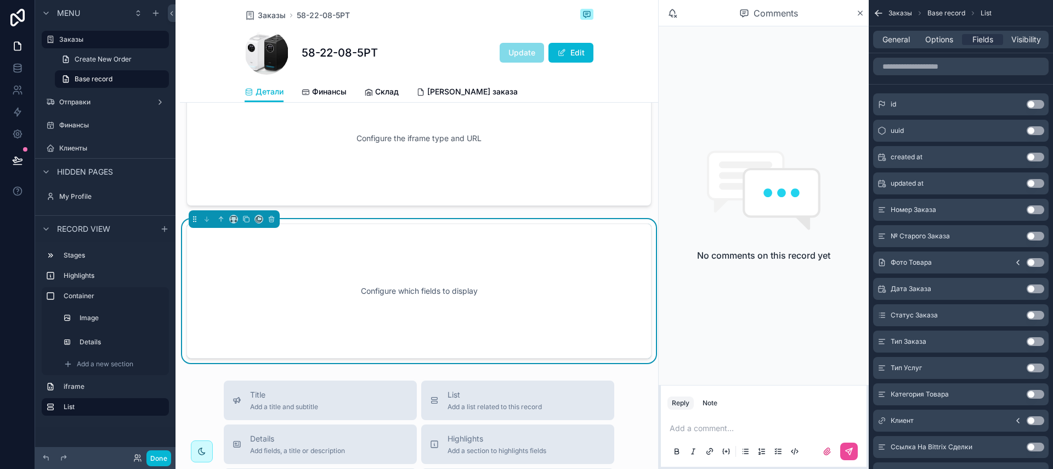
click at [480, 289] on div "Configure which fields to display" at bounding box center [419, 290] width 429 height 99
click at [899, 45] on div "General Options Fields Visibility" at bounding box center [961, 40] width 176 height 18
click at [892, 38] on span "General" at bounding box center [896, 39] width 27 height 11
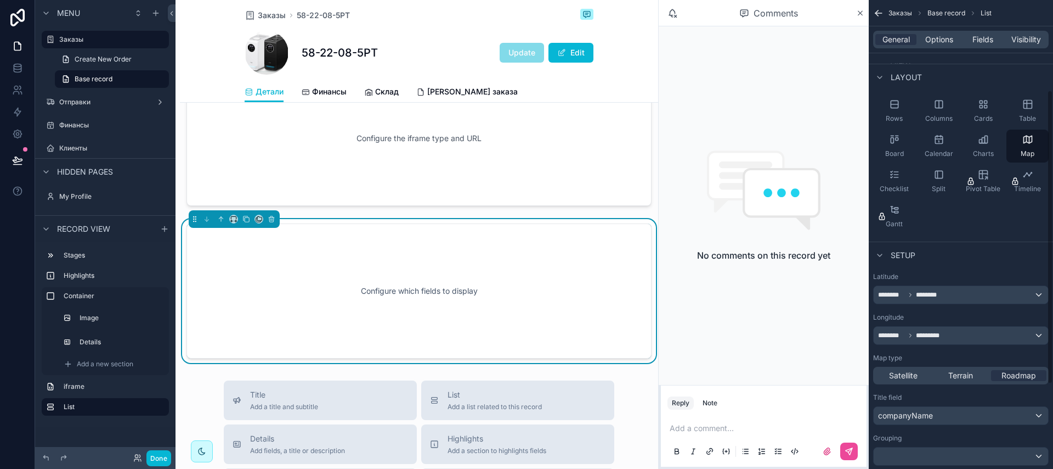
scroll to position [192, 0]
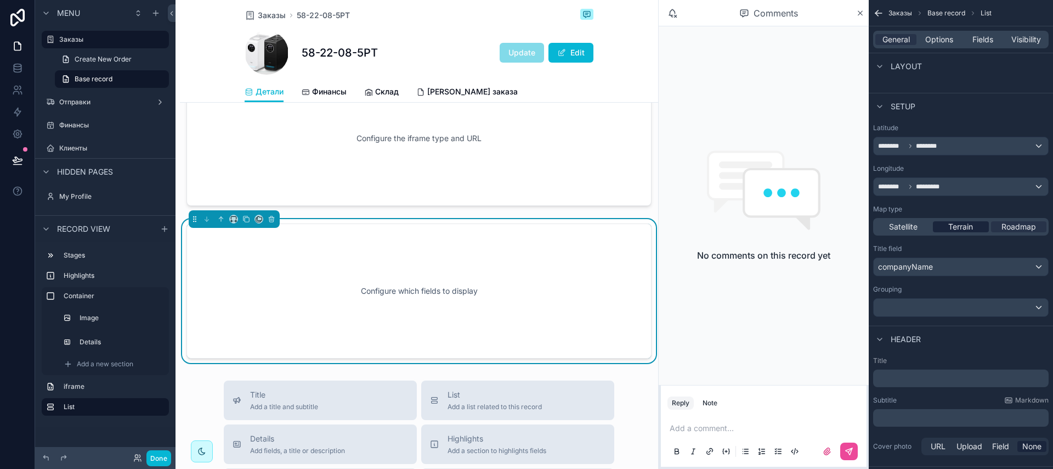
click at [952, 230] on span "Terrain" at bounding box center [961, 226] width 25 height 11
click at [904, 229] on span "Satellite" at bounding box center [903, 226] width 29 height 11
click at [955, 228] on span "Terrain" at bounding box center [961, 226] width 25 height 11
click at [960, 266] on div "companyName" at bounding box center [961, 267] width 174 height 18
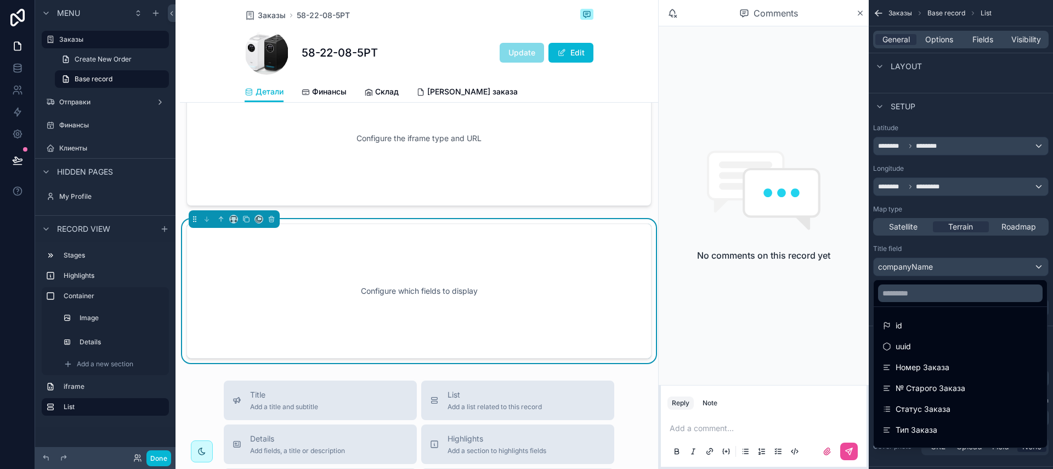
click at [960, 266] on div "scrollable content" at bounding box center [526, 234] width 1053 height 469
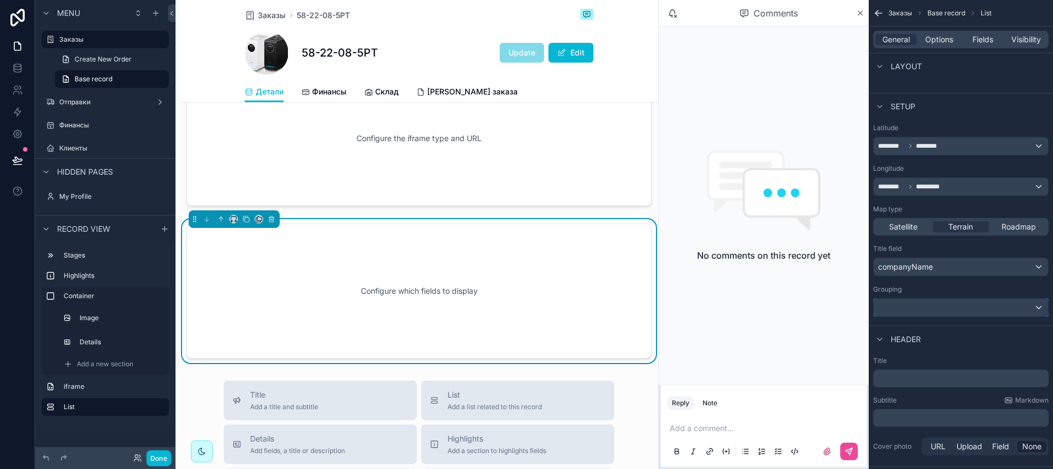
click at [942, 303] on div "scrollable content" at bounding box center [961, 307] width 174 height 18
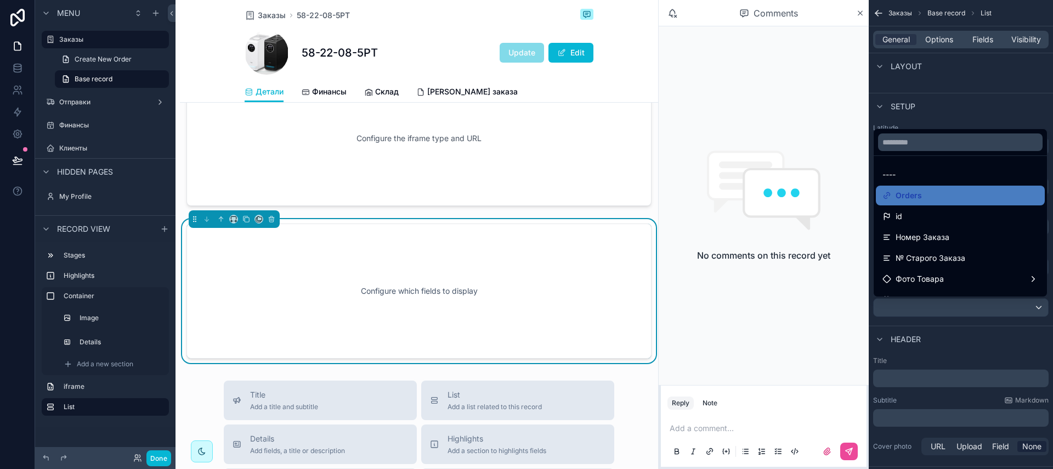
click at [942, 303] on div "scrollable content" at bounding box center [526, 234] width 1053 height 469
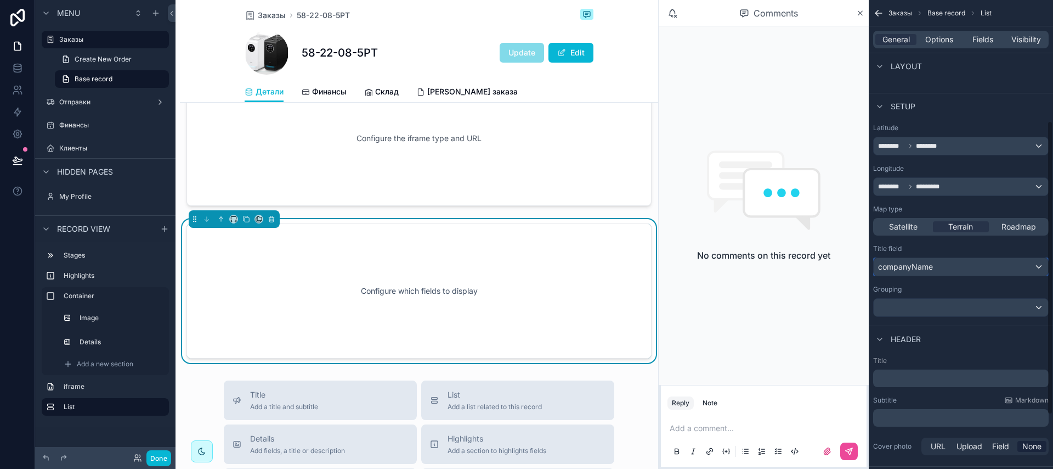
click at [926, 267] on span "companyName" at bounding box center [905, 266] width 55 height 11
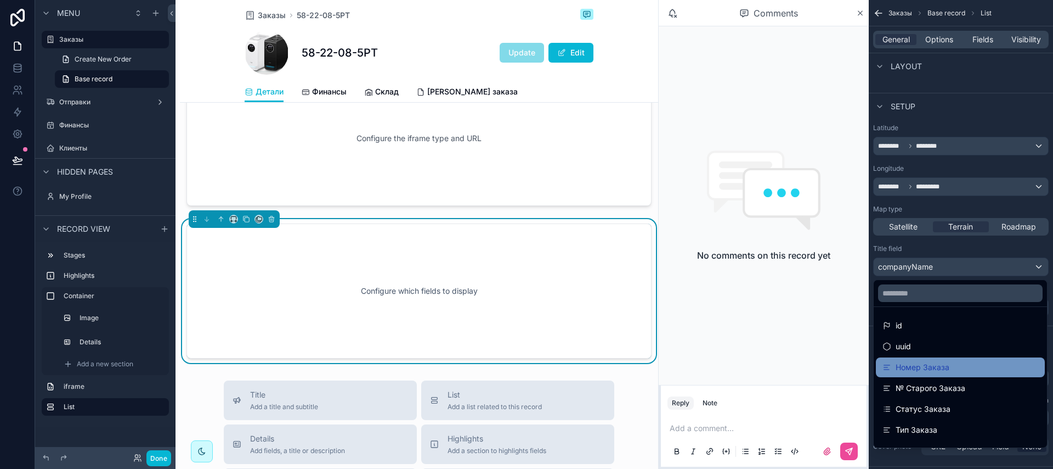
click at [955, 370] on div "Номер Заказа" at bounding box center [961, 366] width 156 height 13
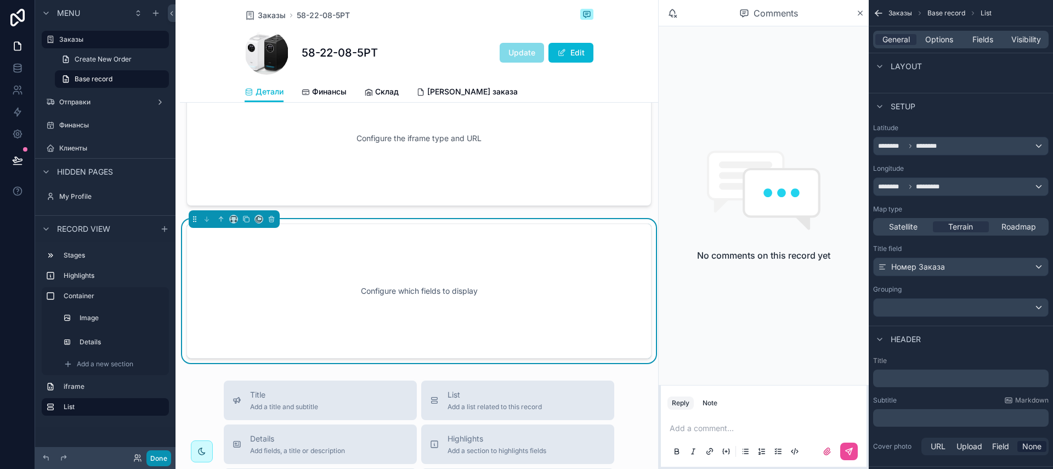
click at [149, 460] on button "Done" at bounding box center [158, 458] width 25 height 16
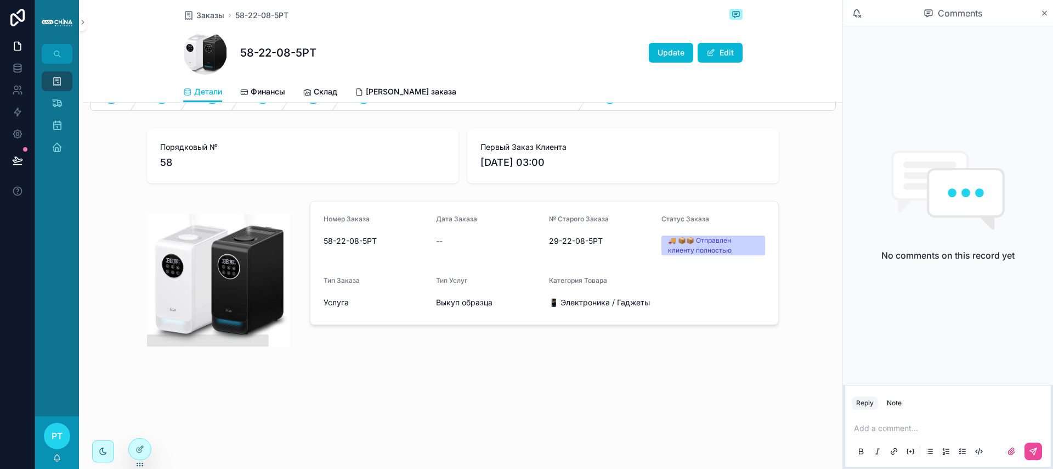
scroll to position [40, 0]
click at [137, 446] on icon at bounding box center [140, 448] width 9 height 9
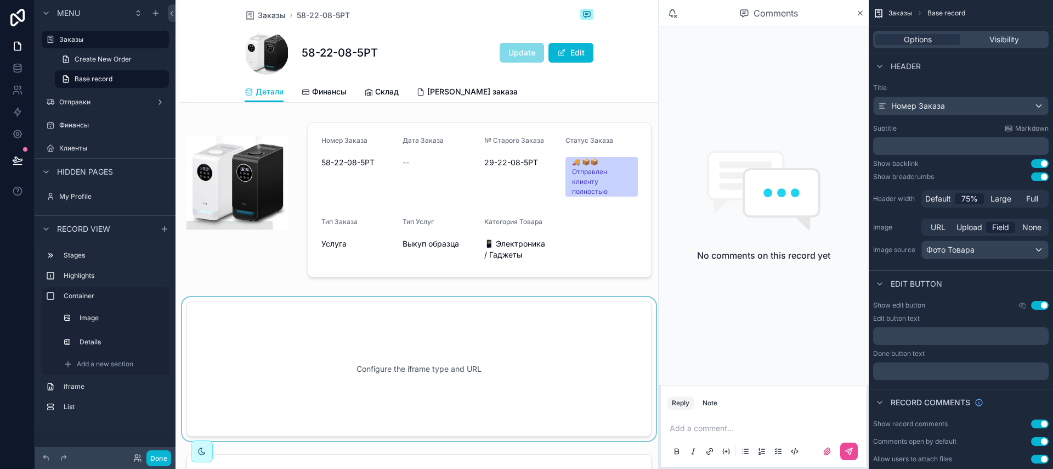
scroll to position [249, 0]
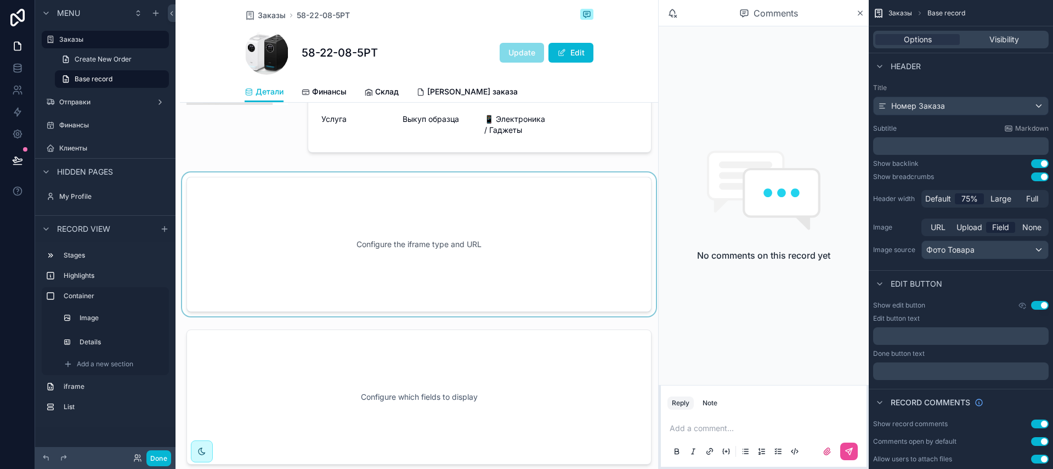
click at [433, 257] on div "scrollable content" at bounding box center [419, 244] width 478 height 144
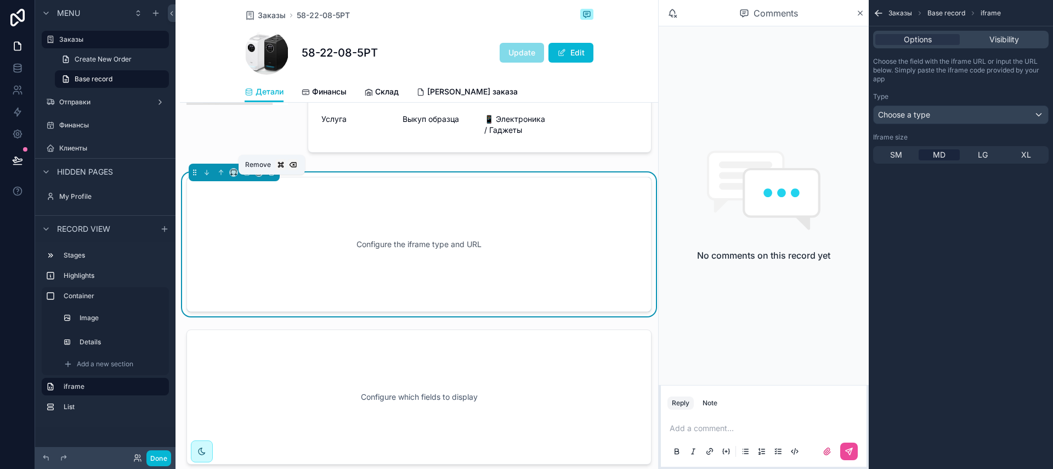
click at [274, 176] on icon "scrollable content" at bounding box center [272, 172] width 8 height 8
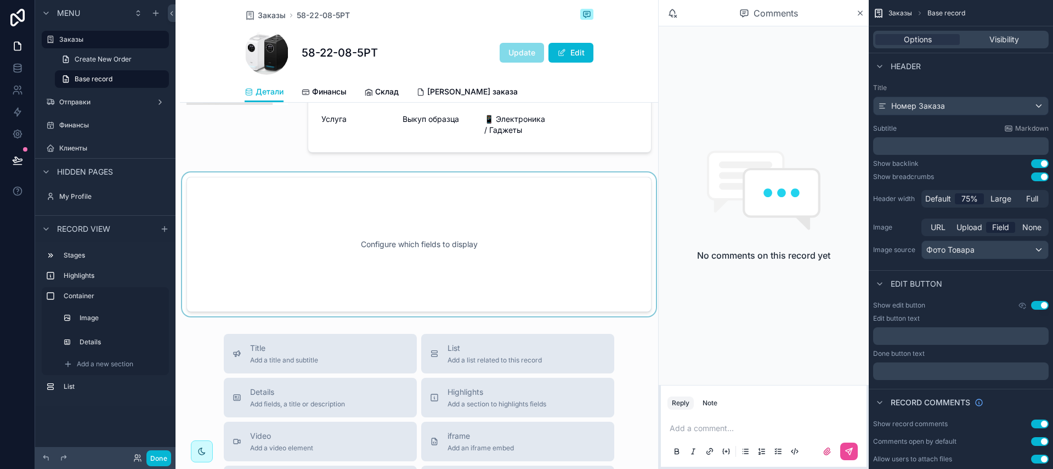
click at [456, 253] on div "scrollable content" at bounding box center [419, 244] width 478 height 144
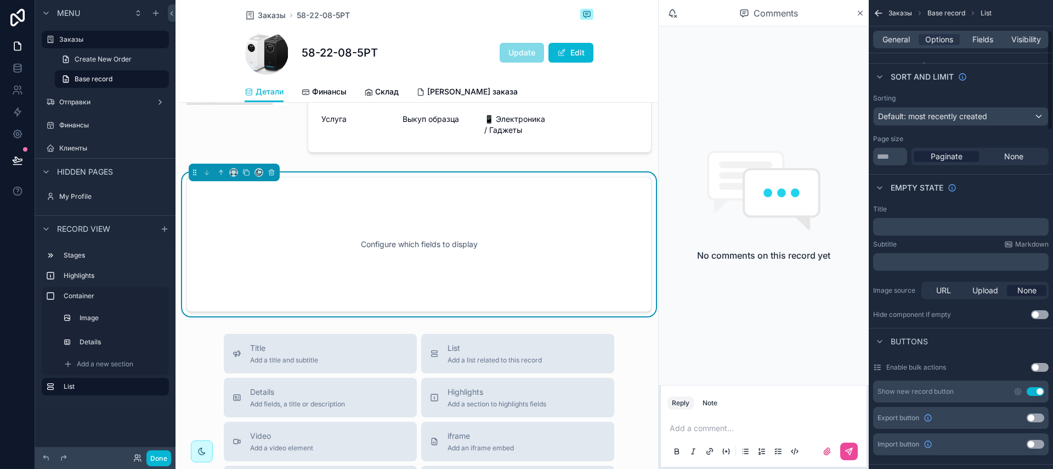
scroll to position [208, 0]
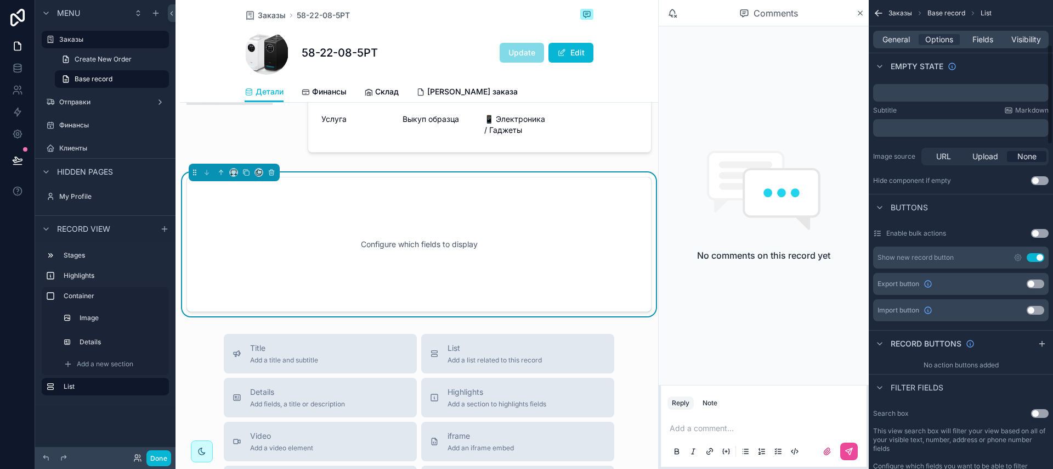
click at [565, 258] on div "Configure which fields to display" at bounding box center [419, 244] width 429 height 99
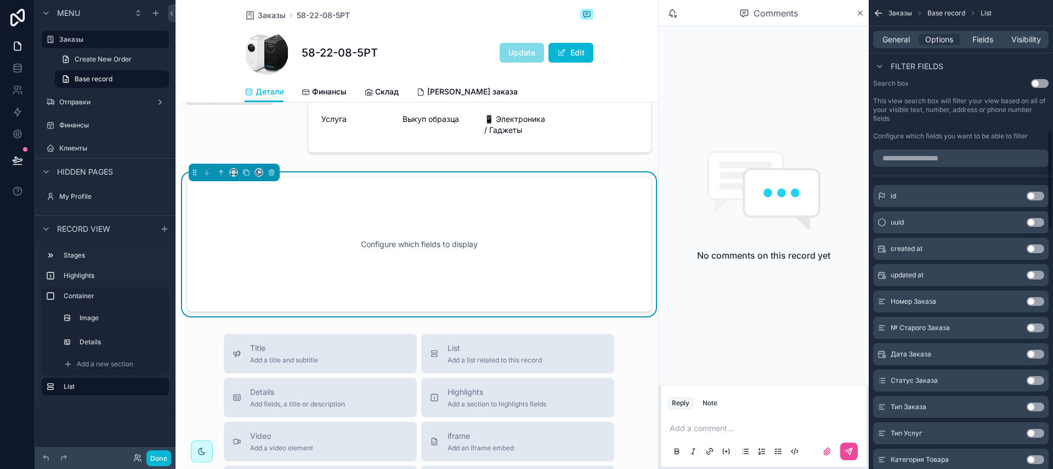
scroll to position [531, 0]
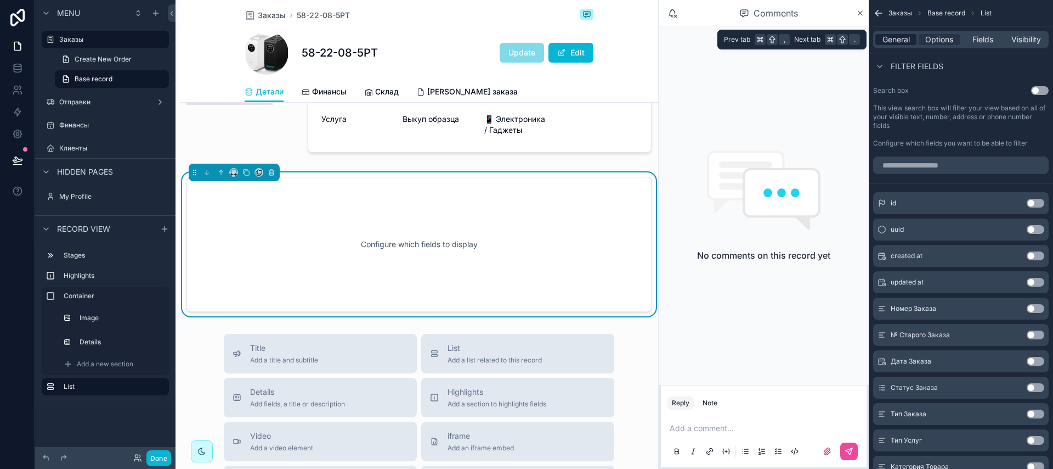
click at [904, 42] on span "General" at bounding box center [896, 39] width 27 height 11
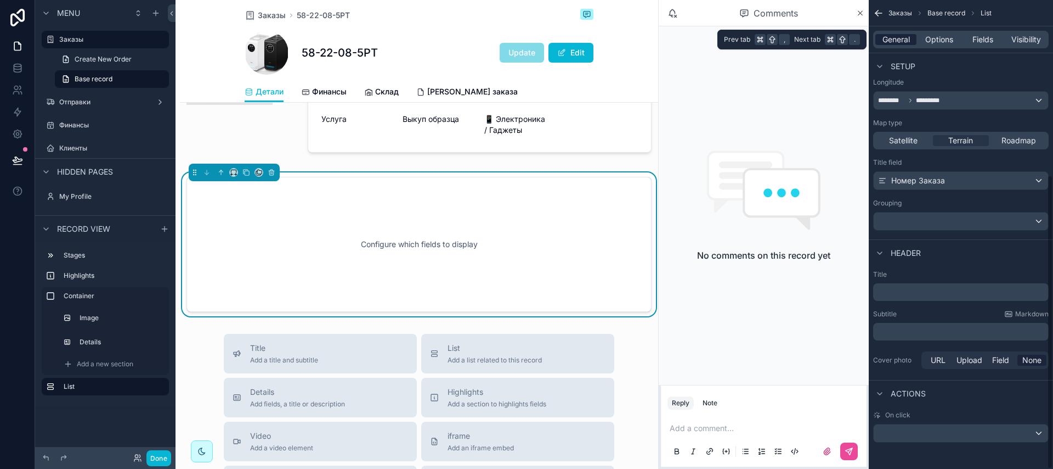
scroll to position [278, 0]
click at [917, 225] on div "scrollable content" at bounding box center [961, 221] width 174 height 18
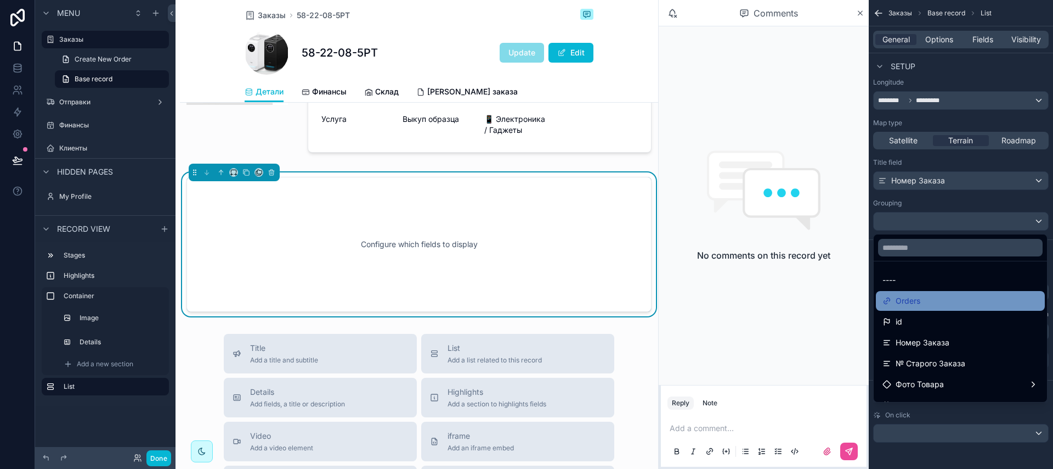
click at [918, 306] on span "Orders" at bounding box center [908, 300] width 25 height 13
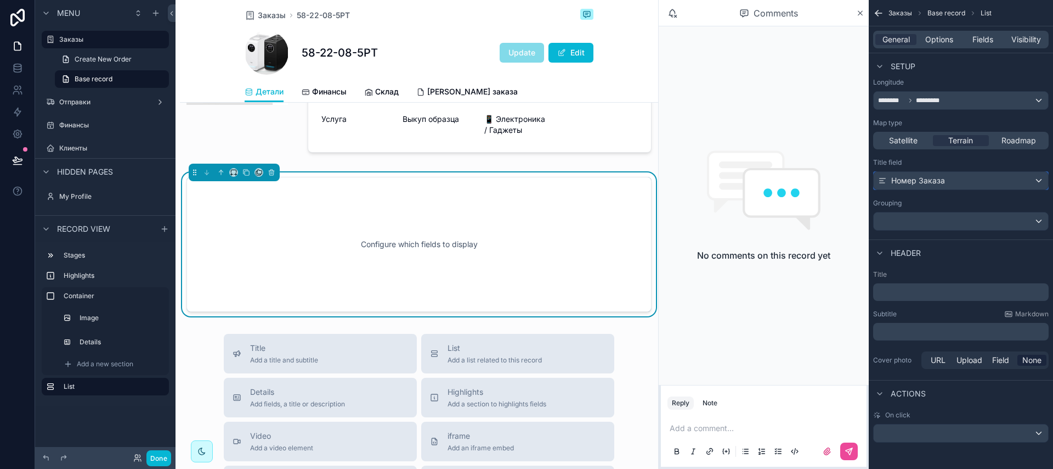
click at [940, 183] on span "Номер Заказа" at bounding box center [919, 180] width 54 height 11
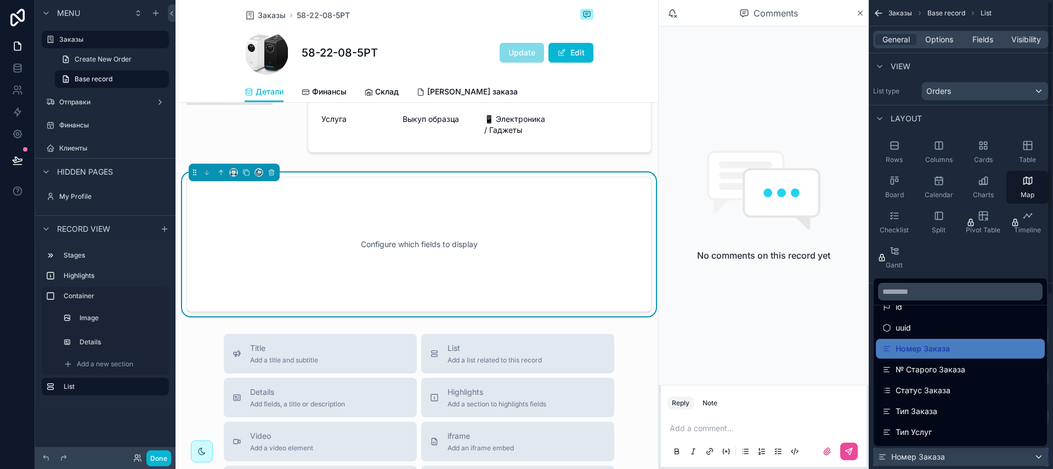
scroll to position [18, 0]
click at [949, 260] on div "scrollable content" at bounding box center [526, 234] width 1053 height 469
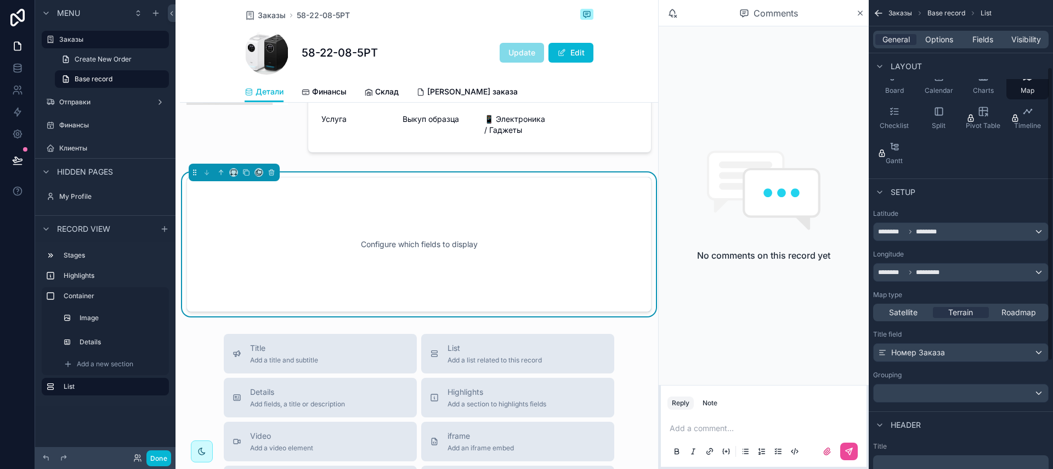
scroll to position [185, 0]
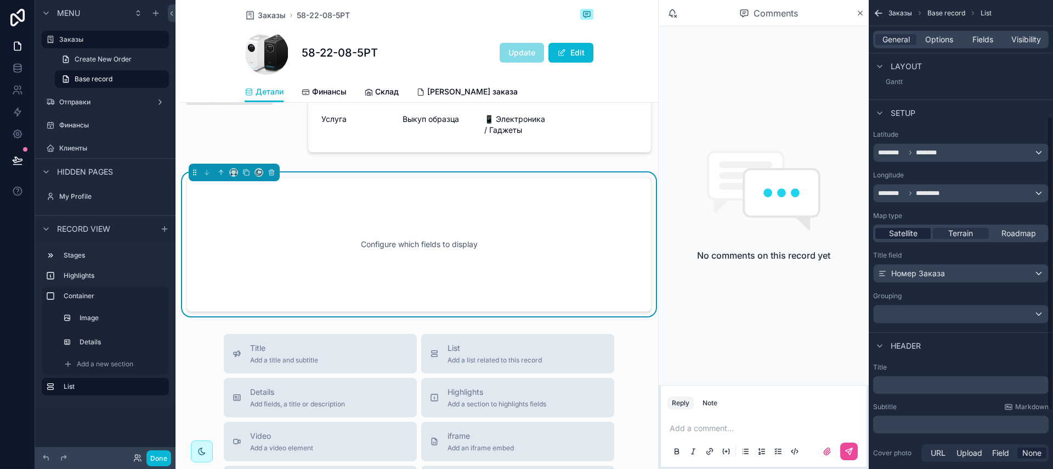
click at [901, 232] on span "Satellite" at bounding box center [903, 233] width 29 height 11
click at [927, 273] on span "Номер Заказа" at bounding box center [919, 273] width 54 height 11
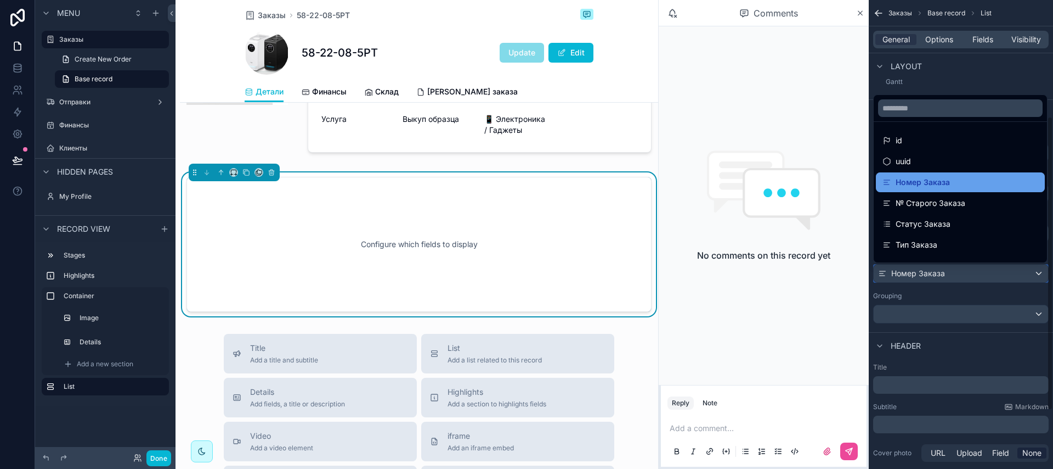
scroll to position [183, 0]
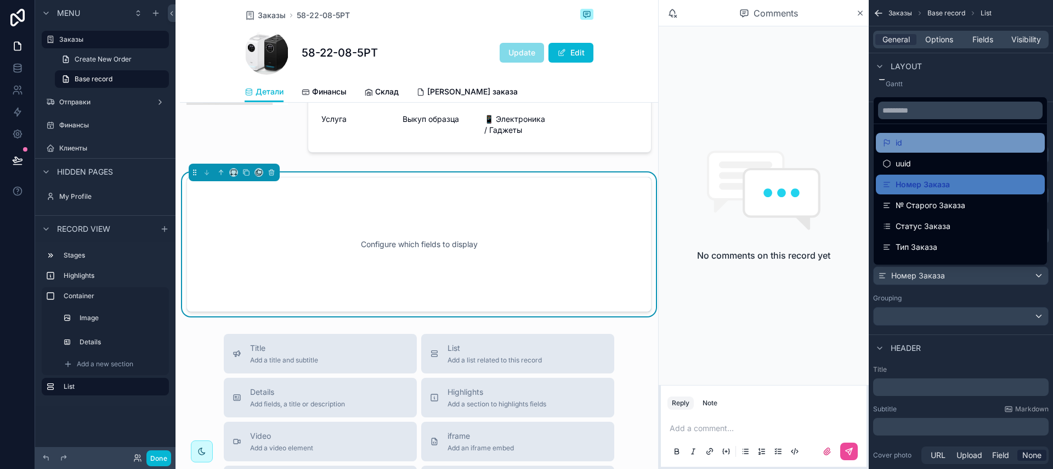
click at [921, 147] on div "id" at bounding box center [961, 142] width 156 height 13
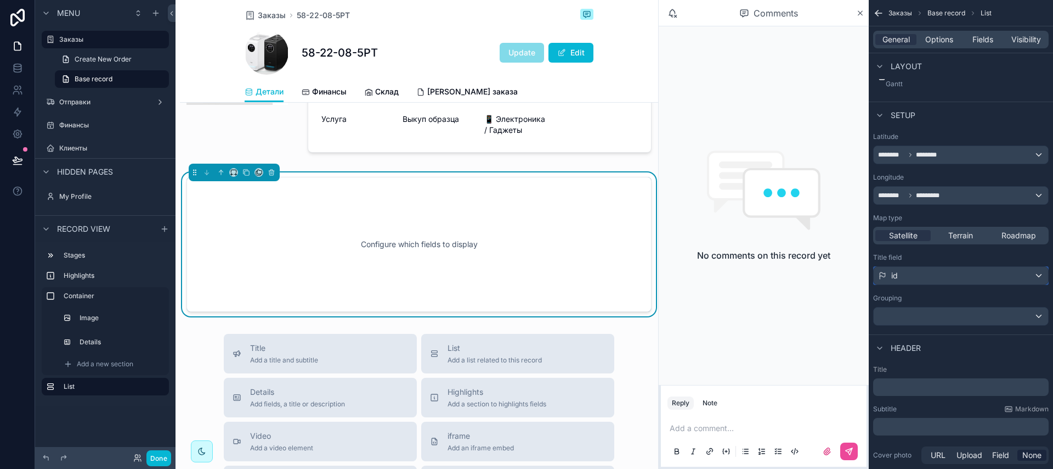
click at [950, 282] on div "id" at bounding box center [961, 276] width 174 height 18
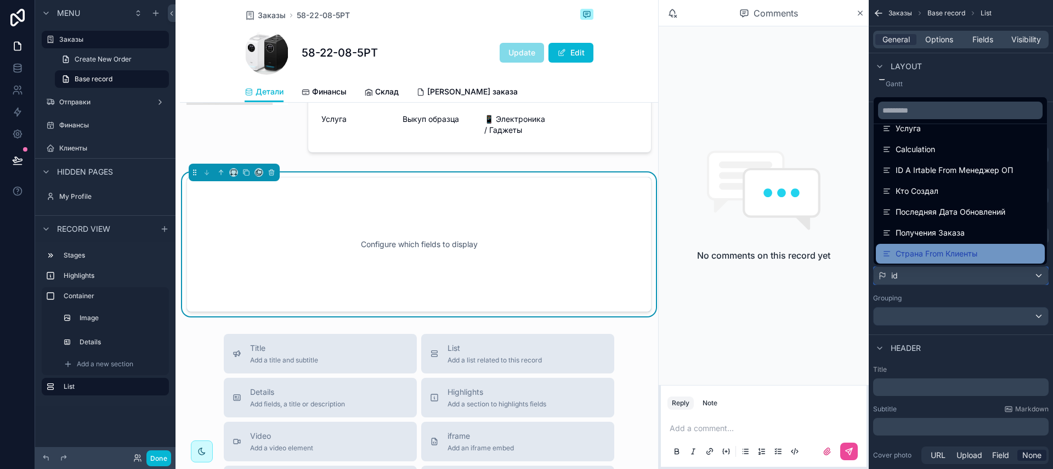
scroll to position [828, 0]
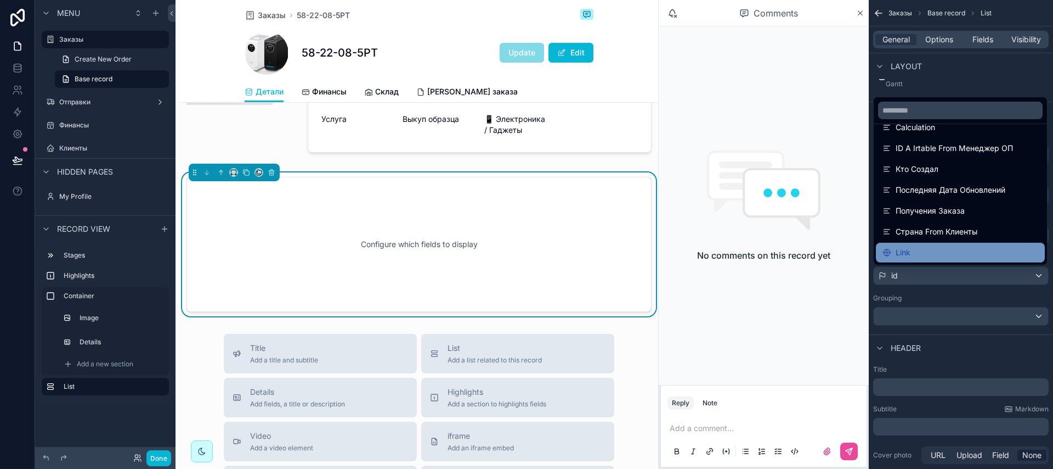
click at [941, 252] on div "Link" at bounding box center [961, 252] width 156 height 13
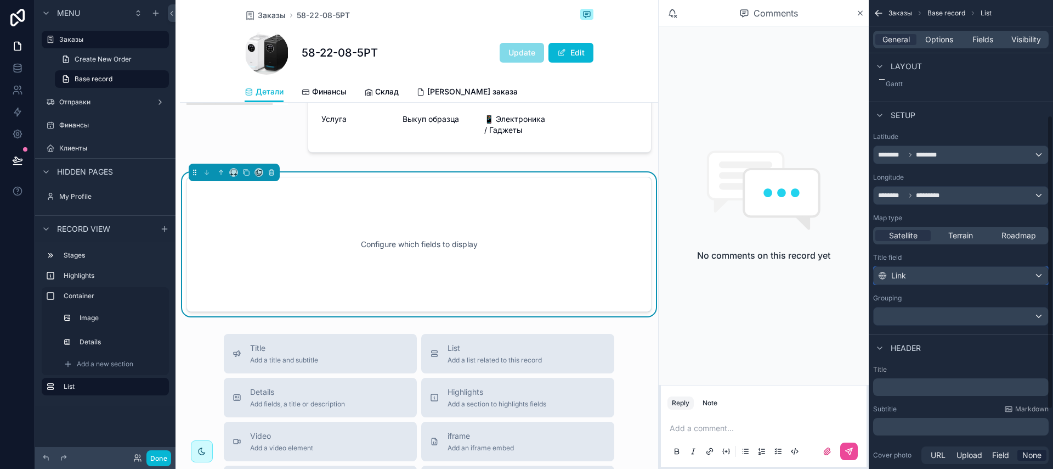
click at [933, 280] on div "Link" at bounding box center [961, 276] width 174 height 18
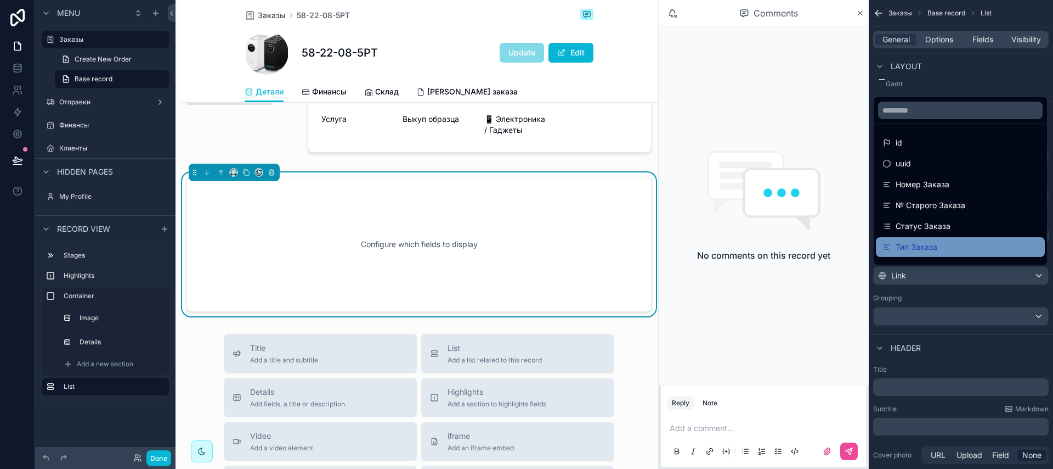
click at [940, 244] on div "Тип Заказа" at bounding box center [961, 246] width 156 height 13
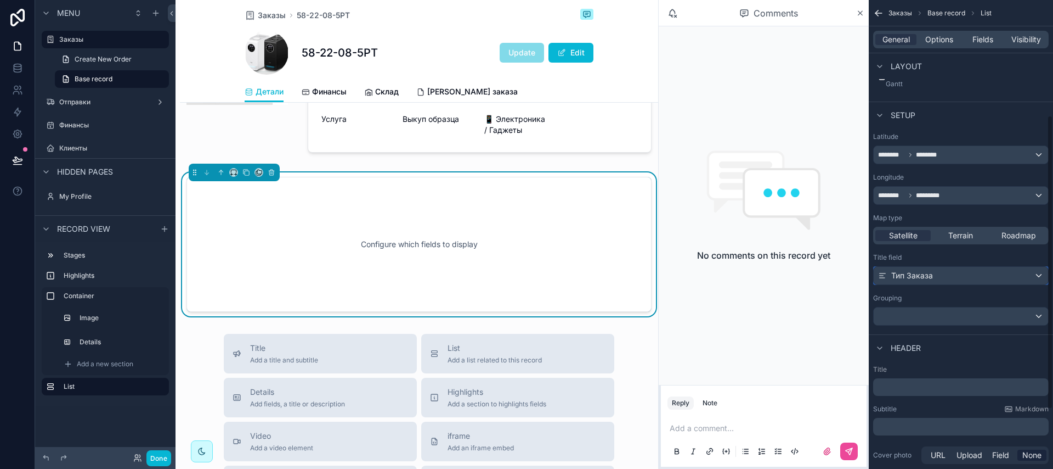
click at [924, 270] on span "Тип Заказа" at bounding box center [913, 275] width 42 height 11
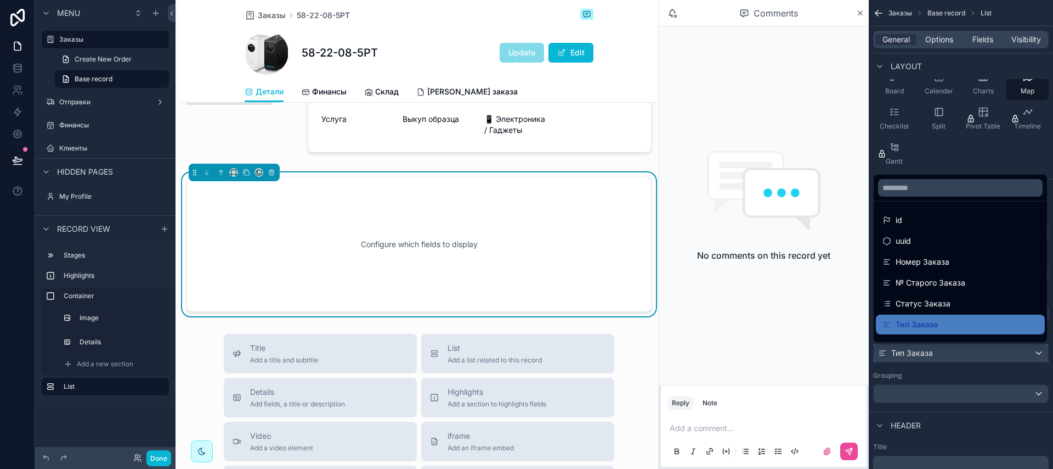
scroll to position [0, 0]
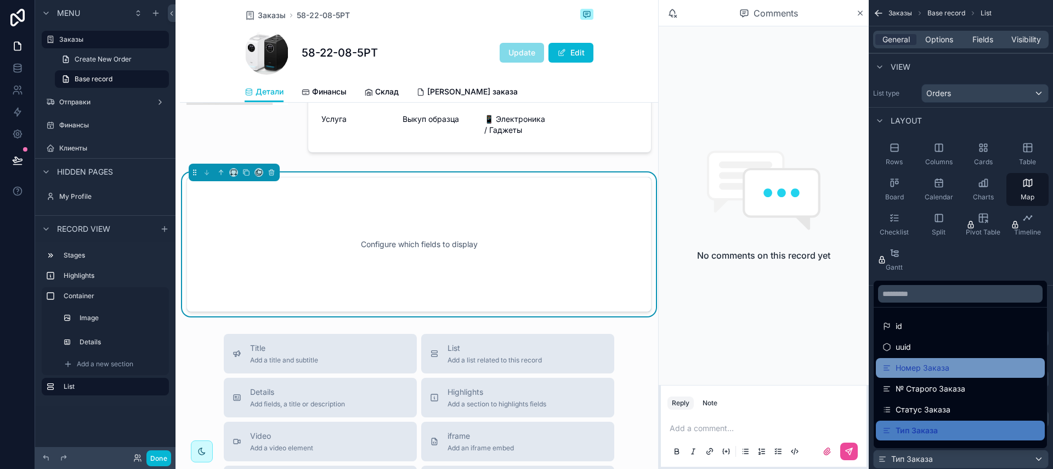
click at [942, 371] on span "Номер Заказа" at bounding box center [923, 367] width 54 height 13
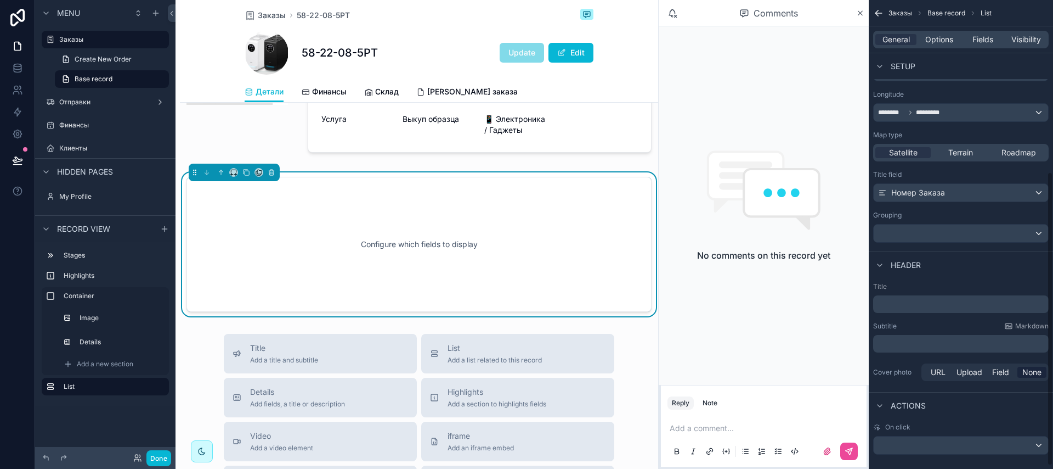
scroll to position [278, 0]
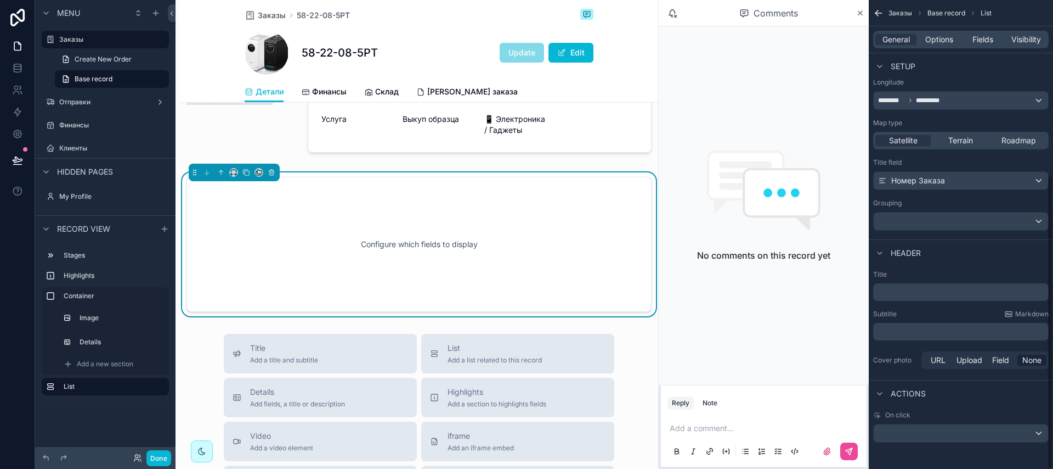
click at [918, 291] on p "﻿" at bounding box center [962, 291] width 169 height 11
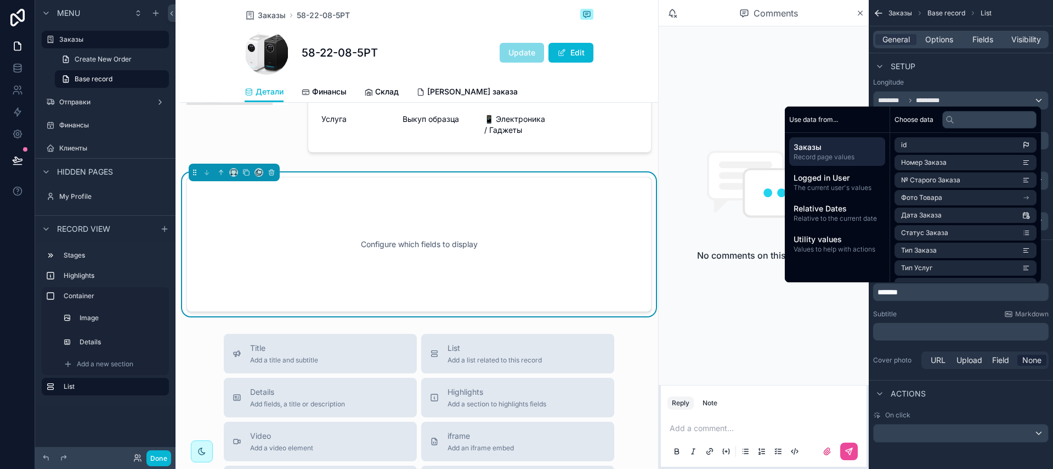
click at [933, 304] on div "Title ******* Subtitle Markdown ﻿ Cover photo URL Upload Field None" at bounding box center [961, 321] width 184 height 110
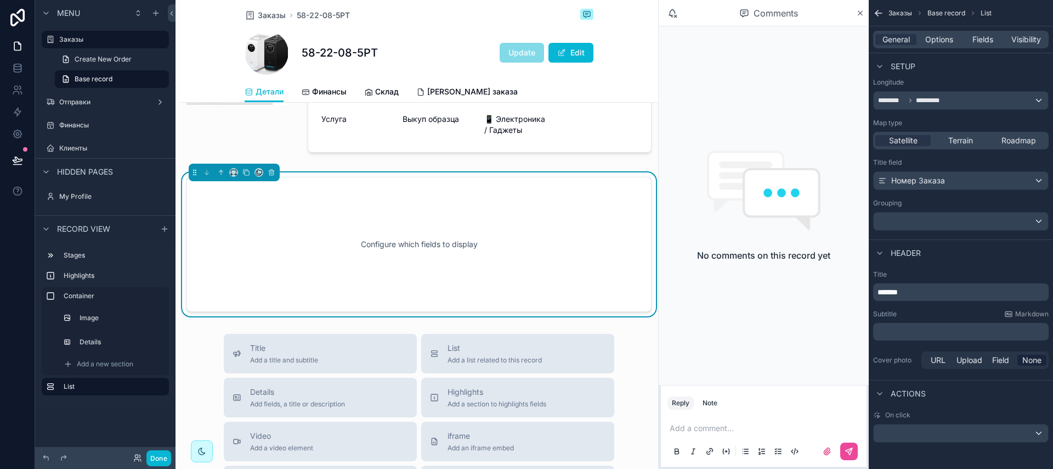
click at [464, 272] on div "Configure which fields to display" at bounding box center [419, 244] width 429 height 99
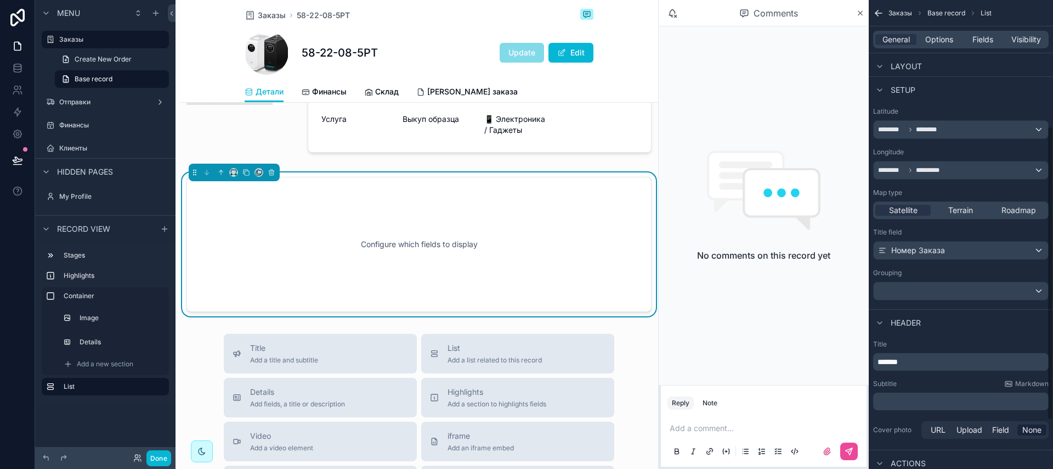
scroll to position [200, 0]
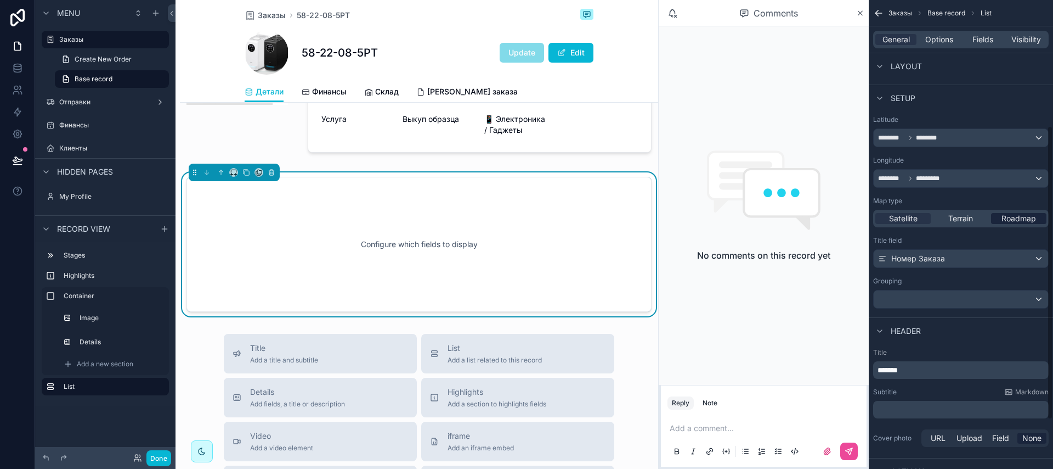
click at [999, 222] on div "Roadmap" at bounding box center [1018, 218] width 55 height 11
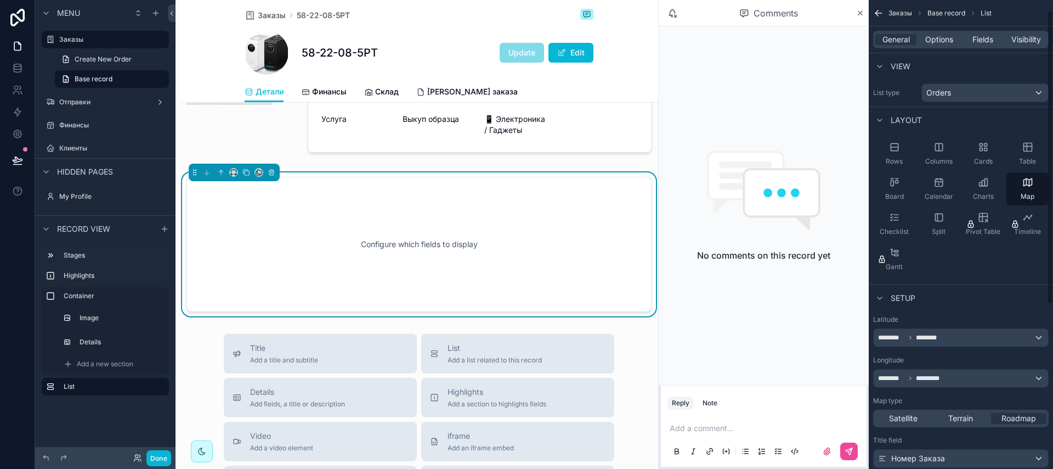
scroll to position [0, 0]
click at [949, 100] on div "Orders" at bounding box center [985, 93] width 126 height 18
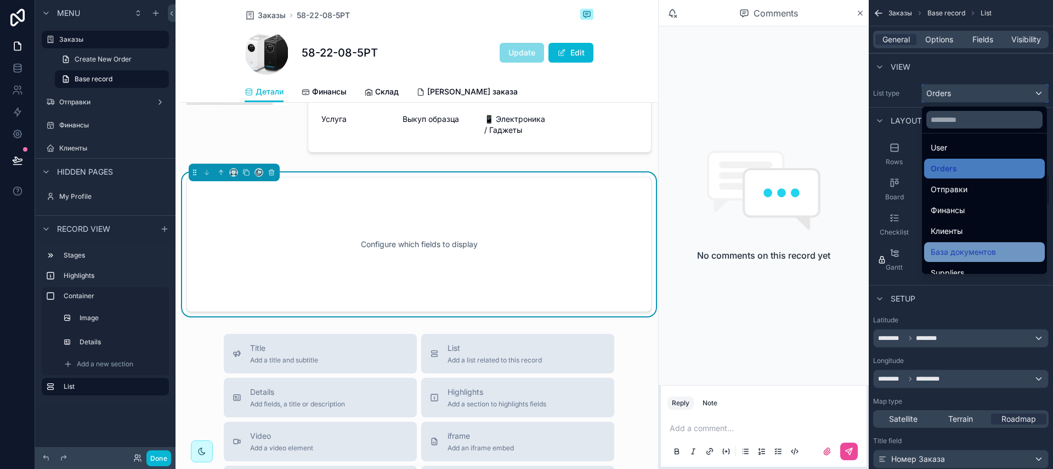
scroll to position [32, 0]
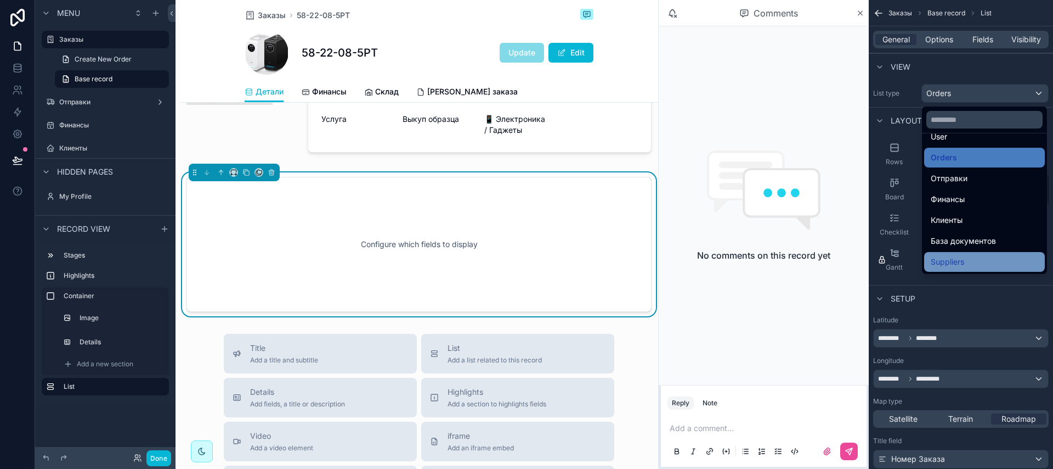
click at [966, 258] on div "Suppliers" at bounding box center [985, 261] width 108 height 13
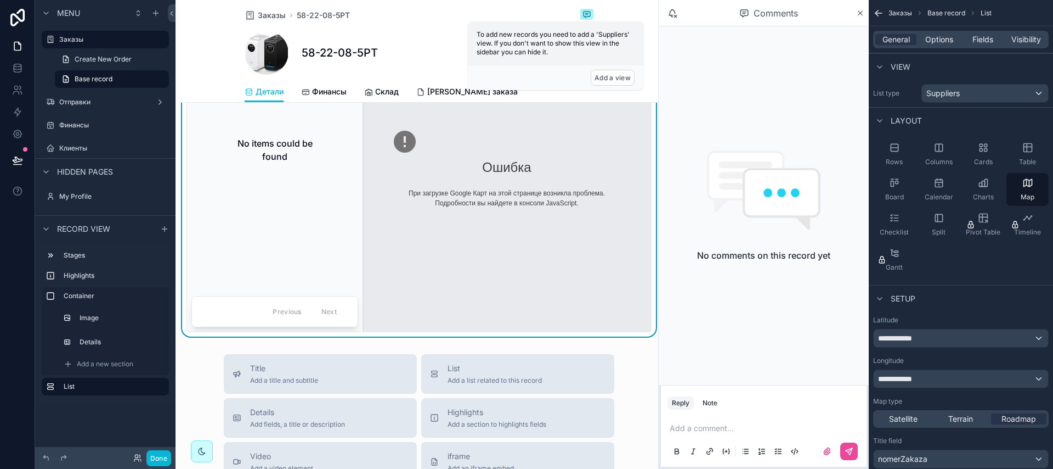
scroll to position [432, 0]
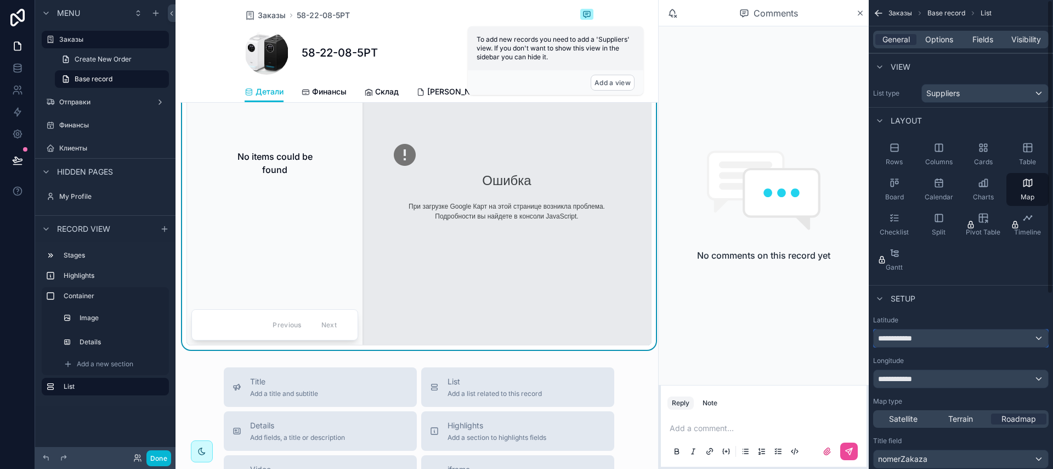
click at [904, 342] on span "**********" at bounding box center [898, 337] width 41 height 11
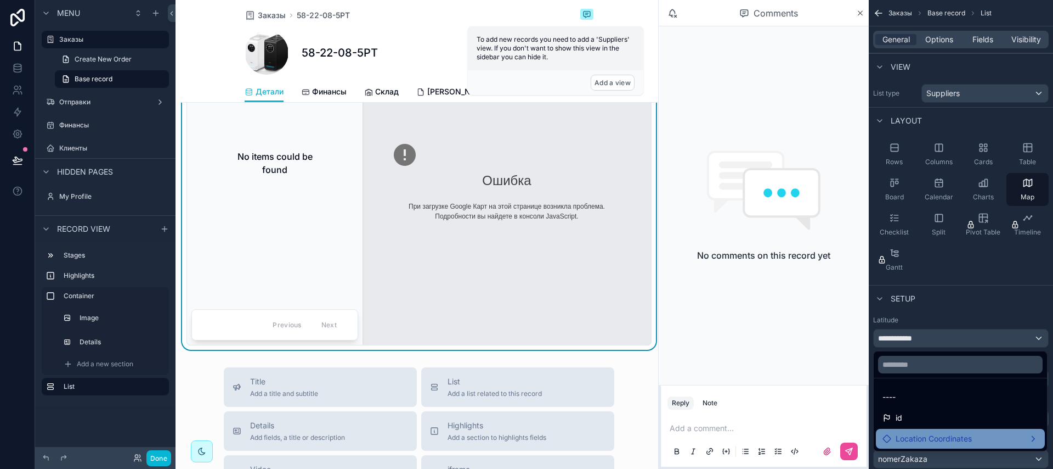
click at [937, 438] on span "Location Coordinates" at bounding box center [934, 438] width 76 height 13
click at [854, 427] on span "Latitude" at bounding box center [845, 428] width 30 height 13
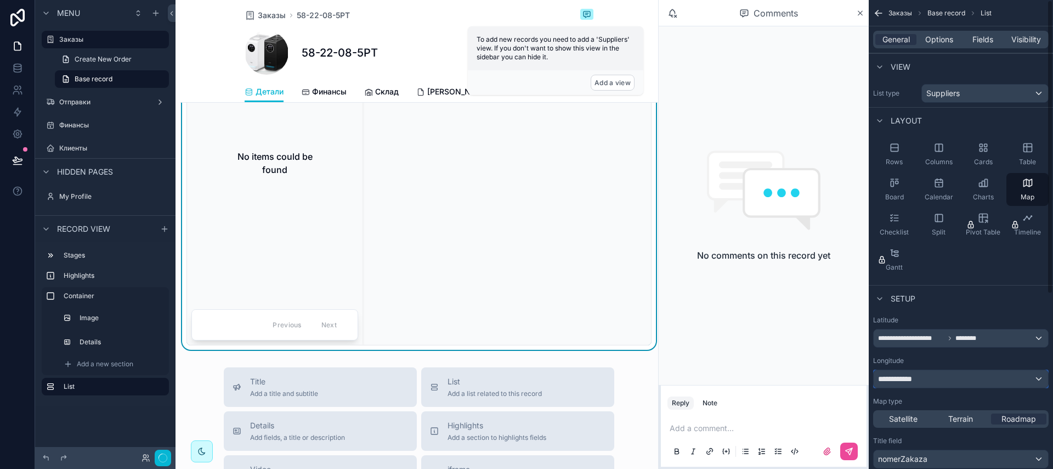
click at [920, 377] on div "**********" at bounding box center [961, 379] width 174 height 18
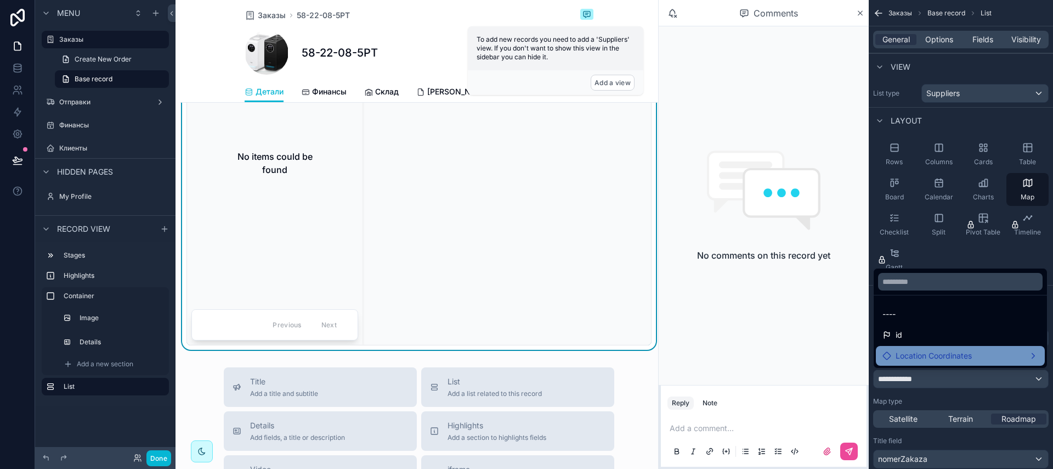
click at [920, 356] on span "Location Coordinates" at bounding box center [934, 355] width 76 height 13
click at [860, 370] on span "Longitude" at bounding box center [848, 366] width 36 height 13
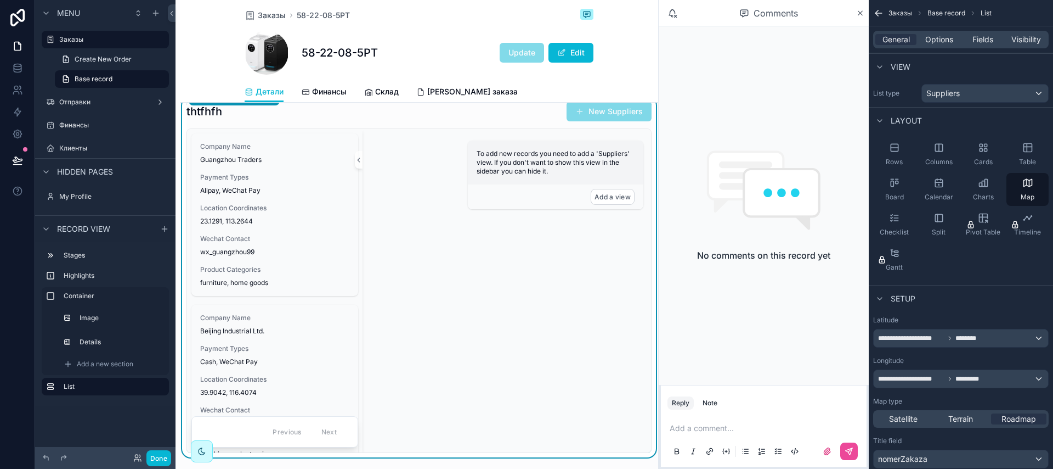
scroll to position [318, 0]
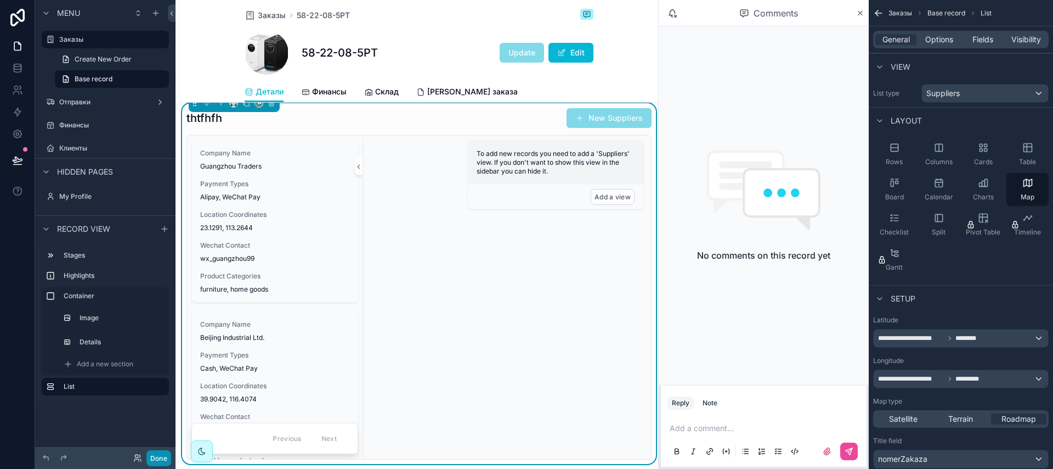
click at [165, 454] on button "Done" at bounding box center [158, 458] width 25 height 16
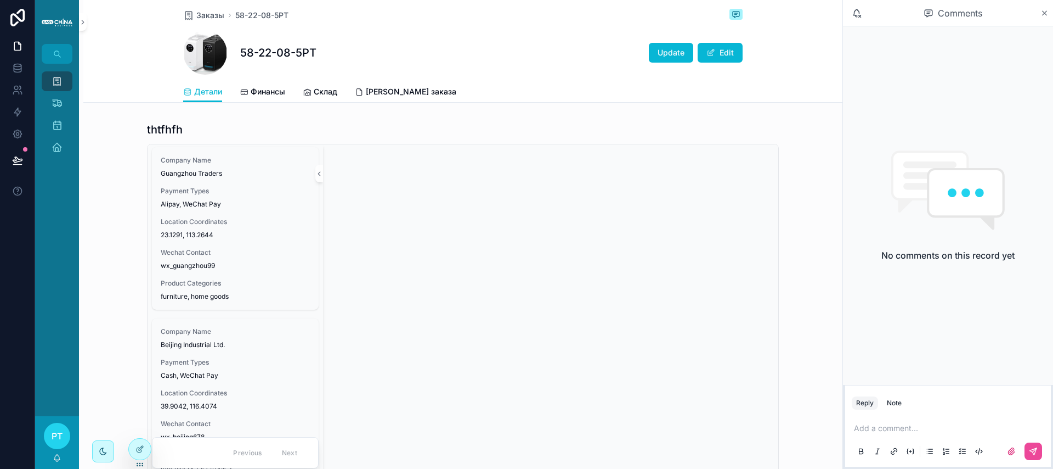
scroll to position [2, 0]
click at [12, 132] on icon at bounding box center [17, 133] width 11 height 11
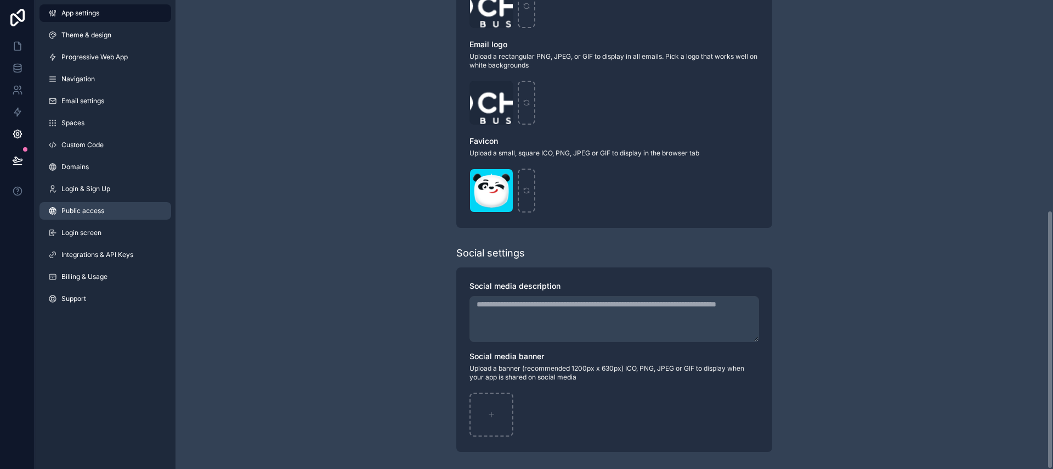
scroll to position [381, 0]
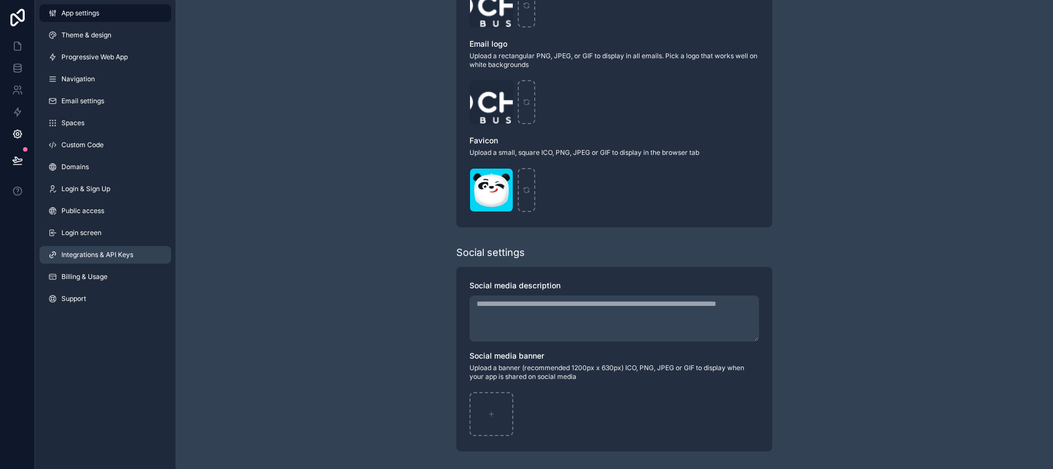
click at [89, 257] on span "Integrations & API Keys" at bounding box center [97, 254] width 72 height 9
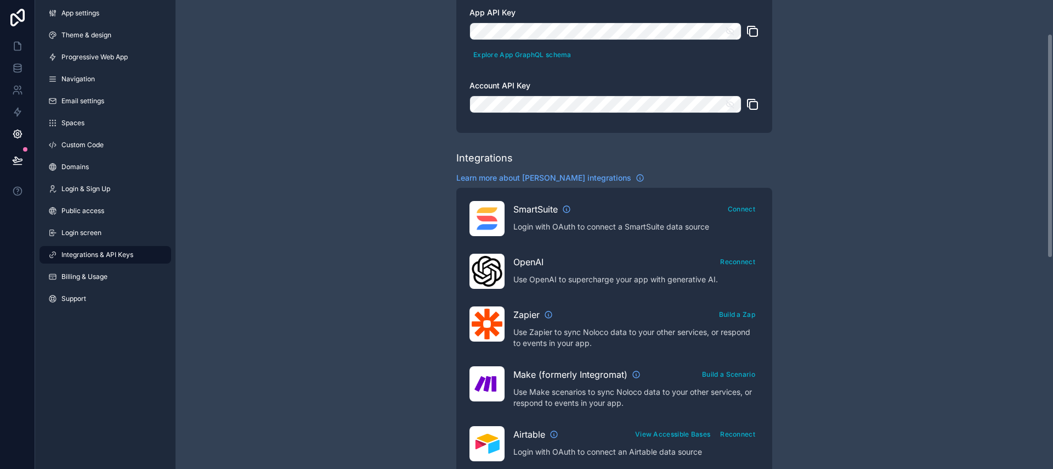
scroll to position [101, 0]
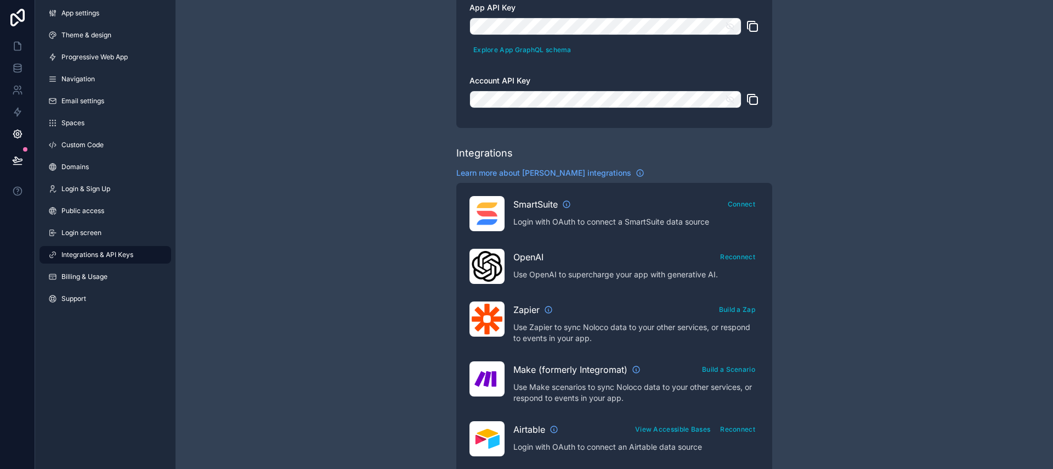
click at [480, 259] on img "scrollable content" at bounding box center [487, 266] width 31 height 31
drag, startPoint x: 727, startPoint y: 273, endPoint x: 514, endPoint y: 277, distance: 213.5
click at [514, 277] on p "Use OpenAI to supercharge your app with generative AI." at bounding box center [637, 274] width 246 height 11
copy p "Use OpenAI to supercharge your app with generative AI."
click at [562, 271] on p "Use OpenAI to supercharge your app with generative AI." at bounding box center [637, 274] width 246 height 11
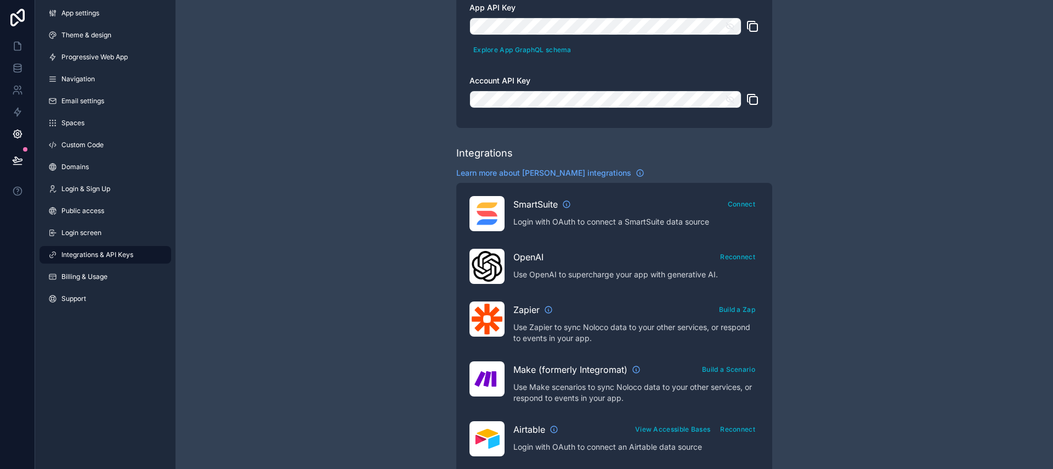
click at [532, 257] on span "OpenAI" at bounding box center [529, 256] width 30 height 13
click at [15, 45] on icon at bounding box center [17, 46] width 11 height 11
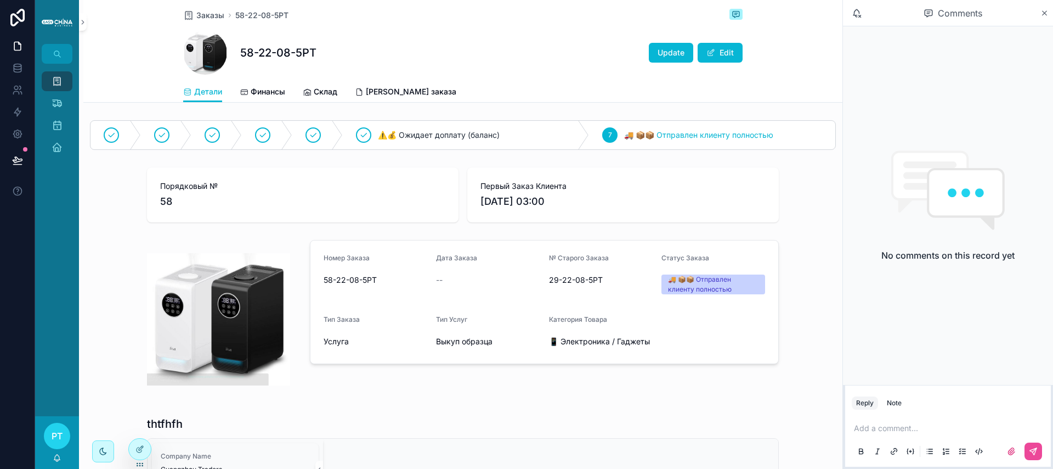
click at [59, 431] on span "РТ" at bounding box center [57, 435] width 11 height 13
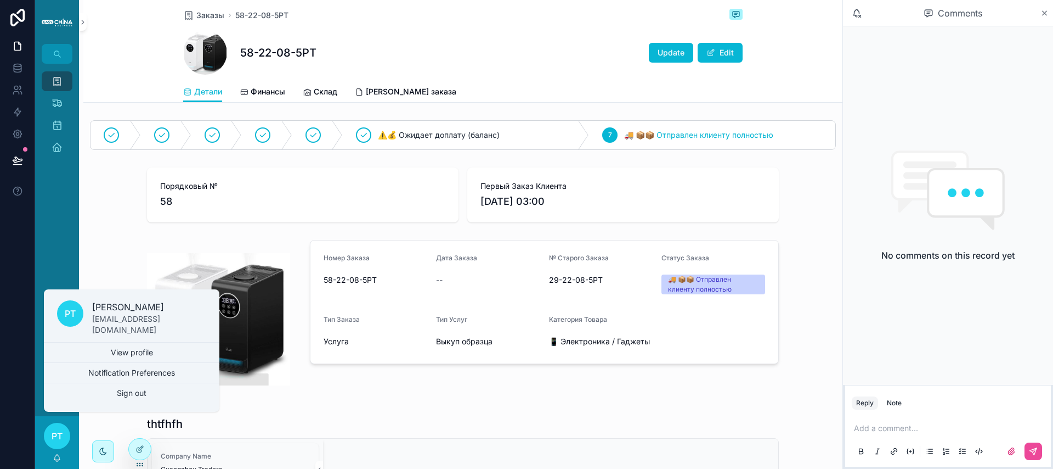
click at [59, 431] on span "РТ" at bounding box center [57, 435] width 11 height 13
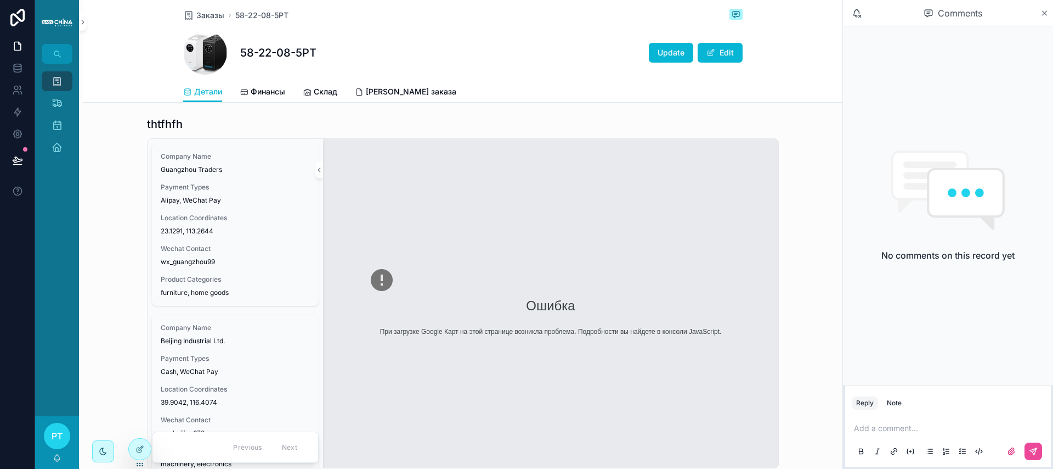
scroll to position [293, 0]
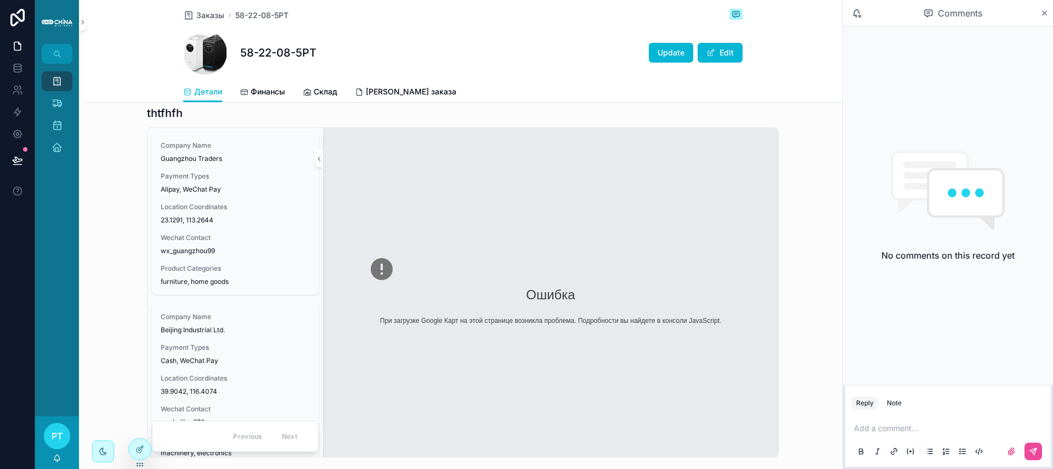
click at [382, 272] on img "scrollable content" at bounding box center [382, 269] width 26 height 26
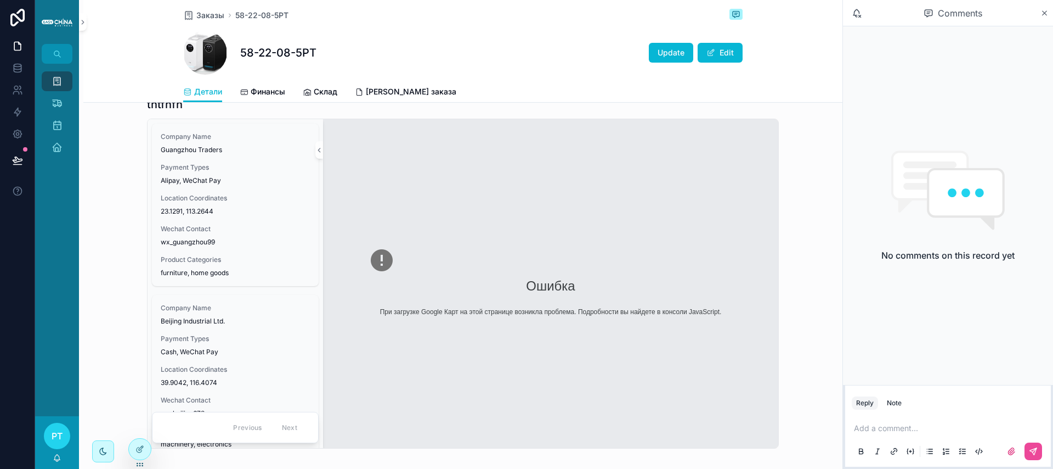
scroll to position [374, 0]
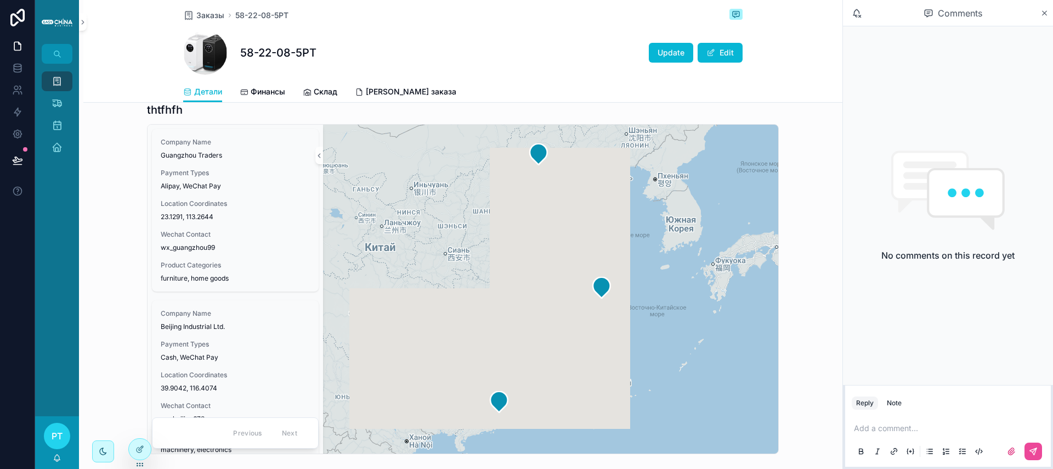
scroll to position [324, 0]
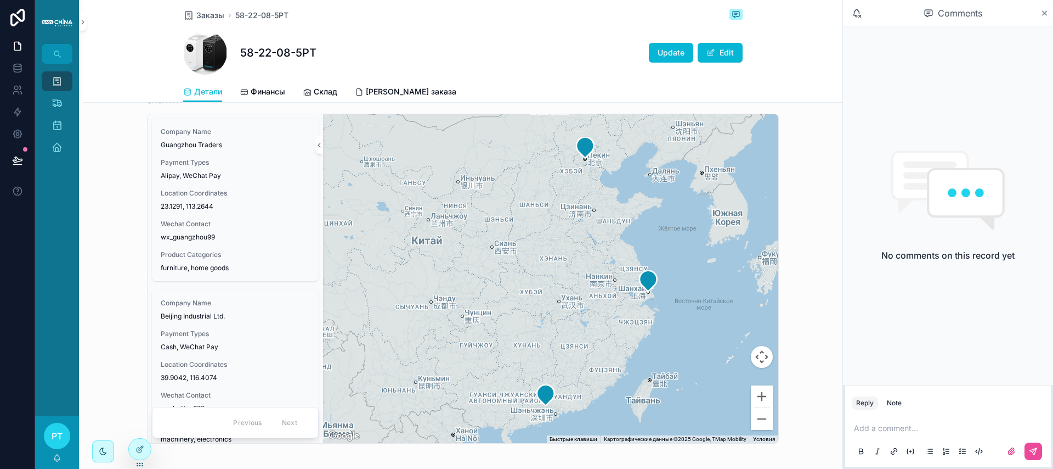
drag, startPoint x: 467, startPoint y: 275, endPoint x: 658, endPoint y: 311, distance: 193.7
click at [658, 311] on div "scrollable content" at bounding box center [550, 278] width 455 height 329
click at [140, 444] on icon at bounding box center [140, 448] width 9 height 9
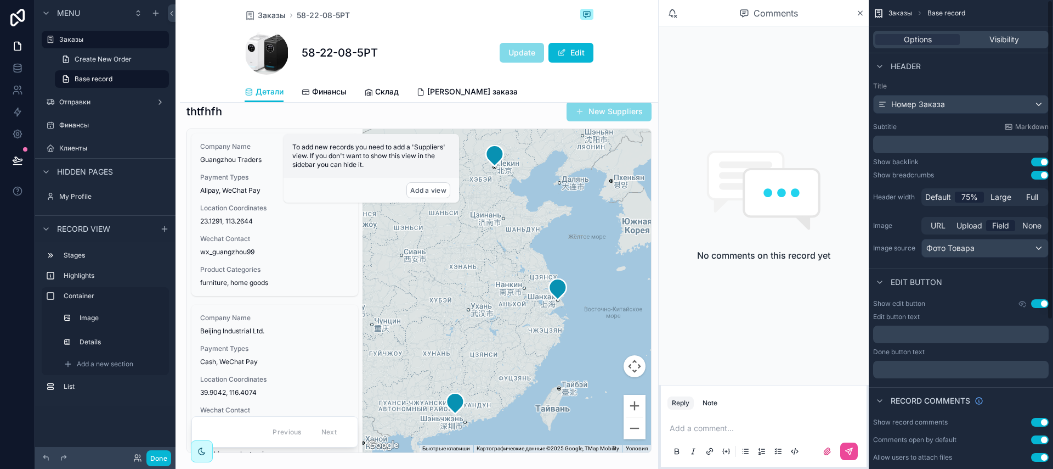
scroll to position [0, 0]
click at [975, 201] on span "75%" at bounding box center [970, 198] width 16 height 11
click at [1003, 199] on span "Large" at bounding box center [1001, 198] width 21 height 11
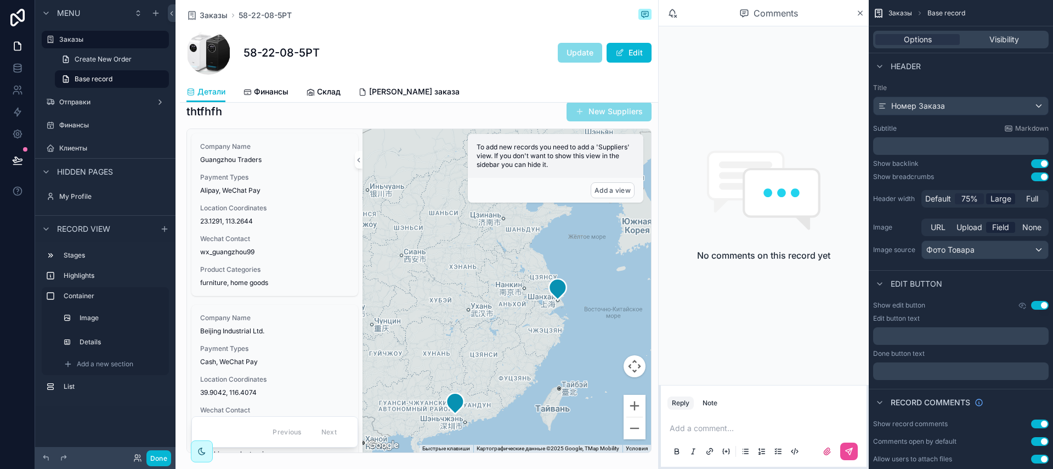
click at [968, 199] on span "75%" at bounding box center [970, 198] width 16 height 11
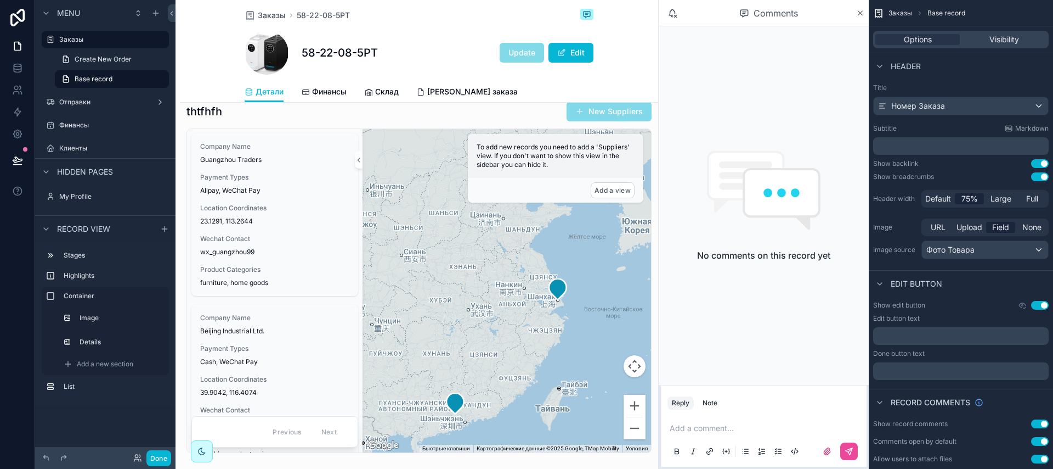
click at [1035, 306] on button "Use setting" at bounding box center [1040, 305] width 18 height 9
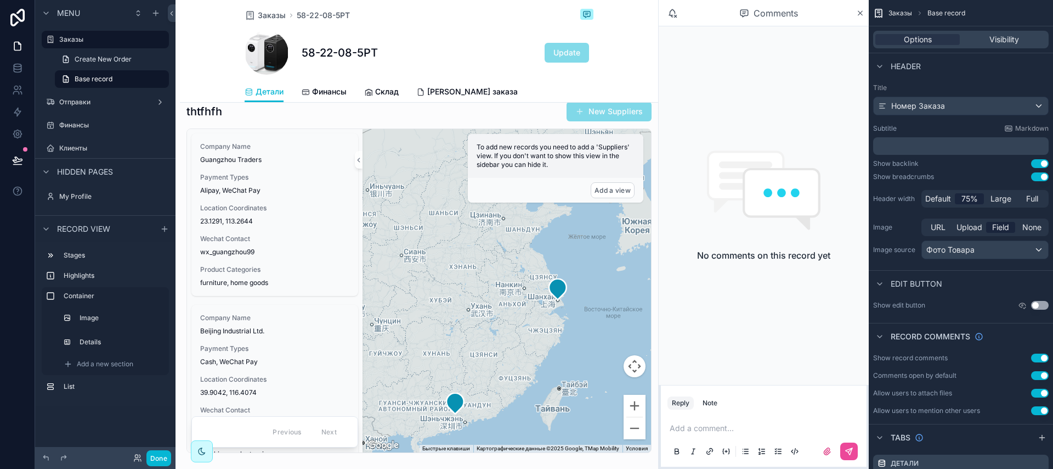
click at [1036, 305] on button "Use setting" at bounding box center [1040, 305] width 18 height 9
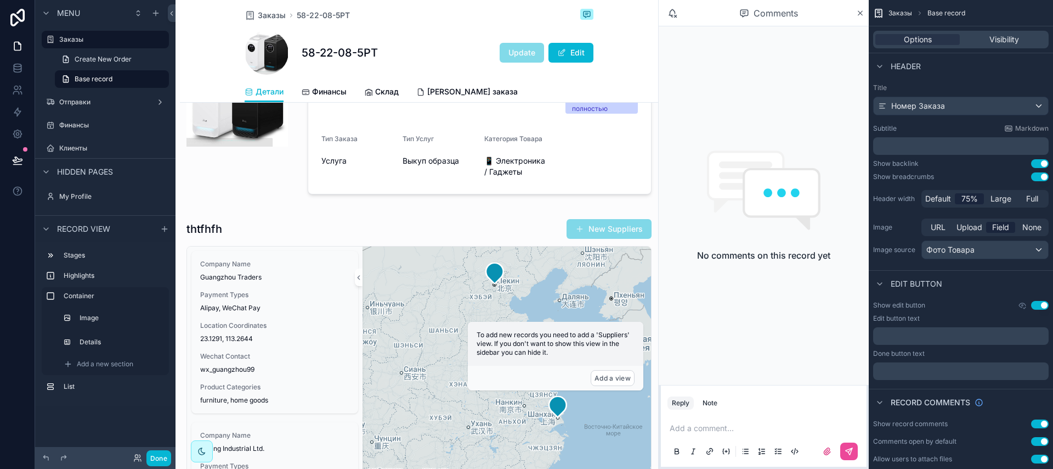
scroll to position [212, 0]
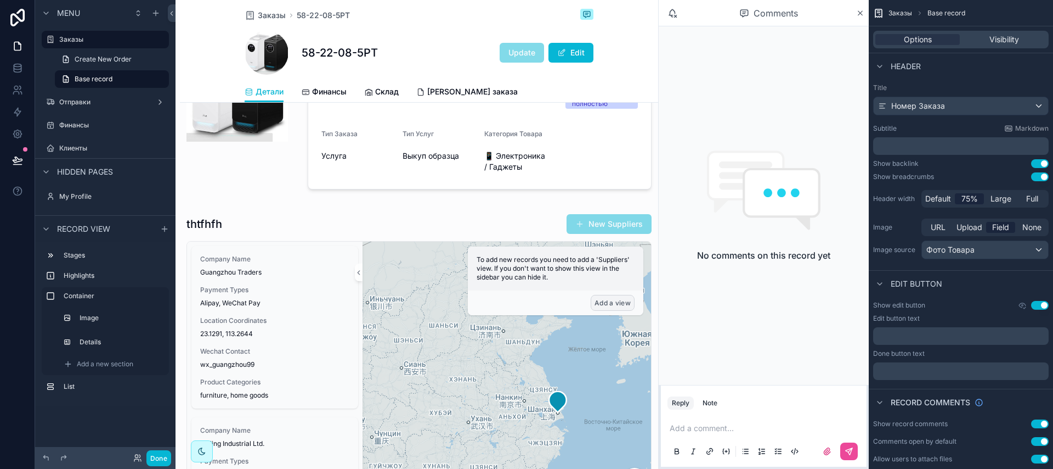
click at [611, 304] on button "Add a view" at bounding box center [613, 303] width 44 height 16
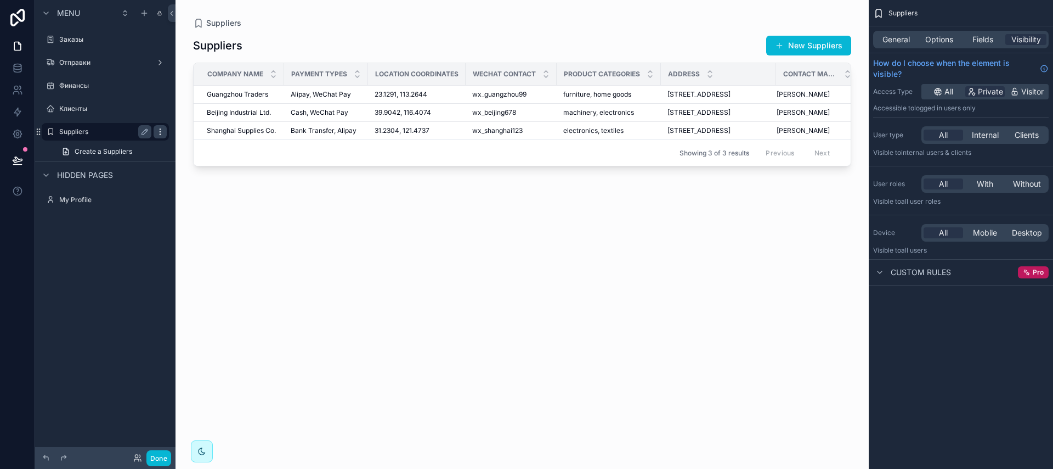
click at [156, 132] on icon "scrollable content" at bounding box center [160, 131] width 9 height 9
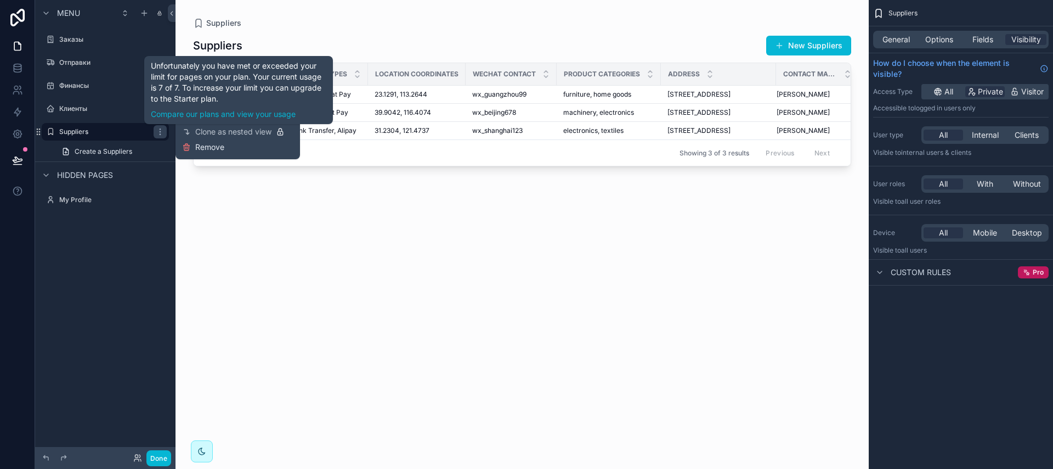
click at [213, 147] on span "Remove" at bounding box center [209, 147] width 29 height 11
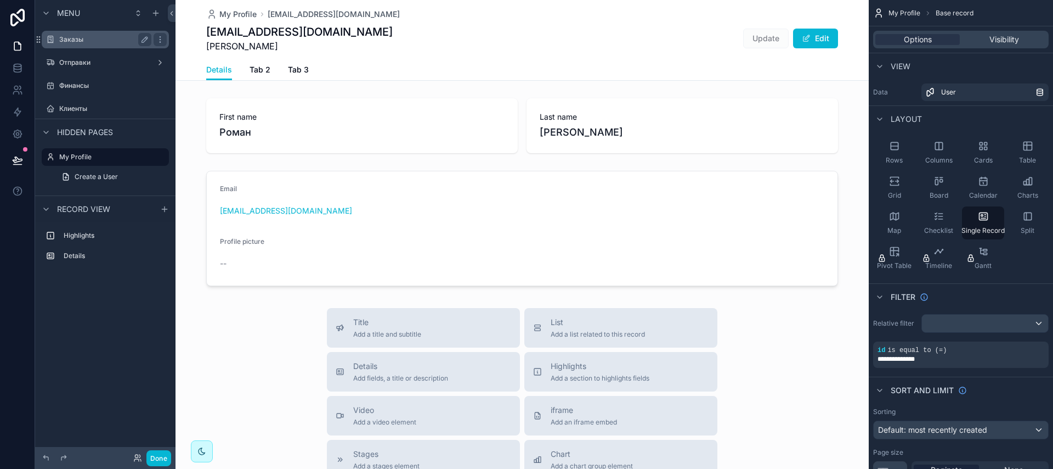
click at [77, 44] on div "Заказы" at bounding box center [105, 39] width 92 height 13
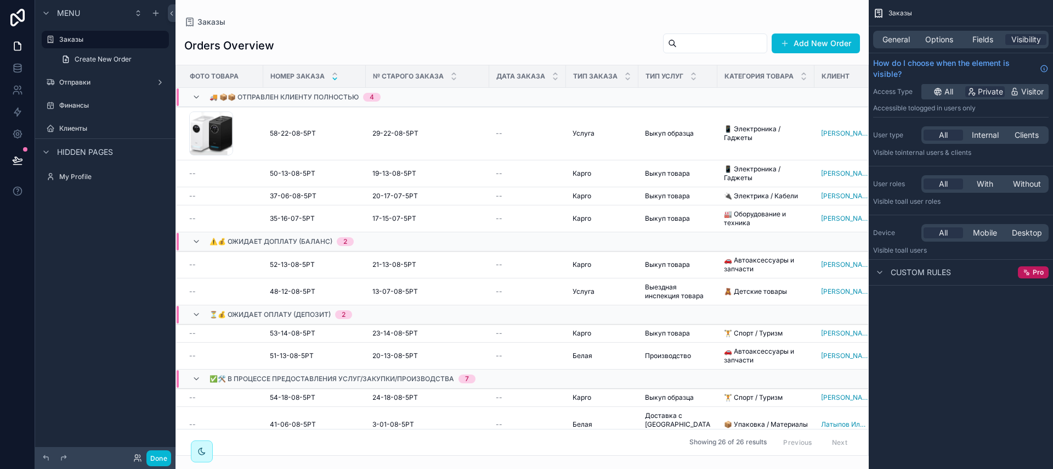
click at [238, 126] on div "scrollable content" at bounding box center [522, 234] width 693 height 469
click at [291, 133] on span "58-22-08-5РТ" at bounding box center [293, 133] width 46 height 9
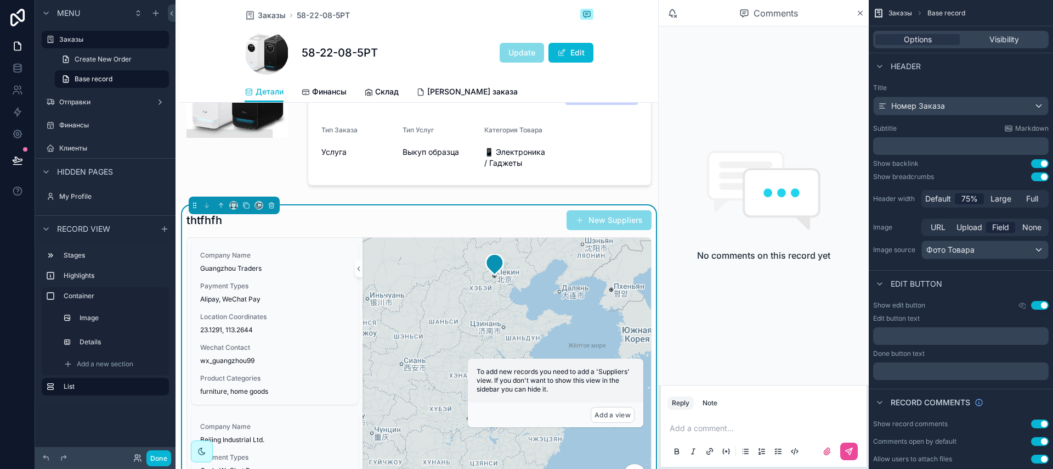
scroll to position [293, 0]
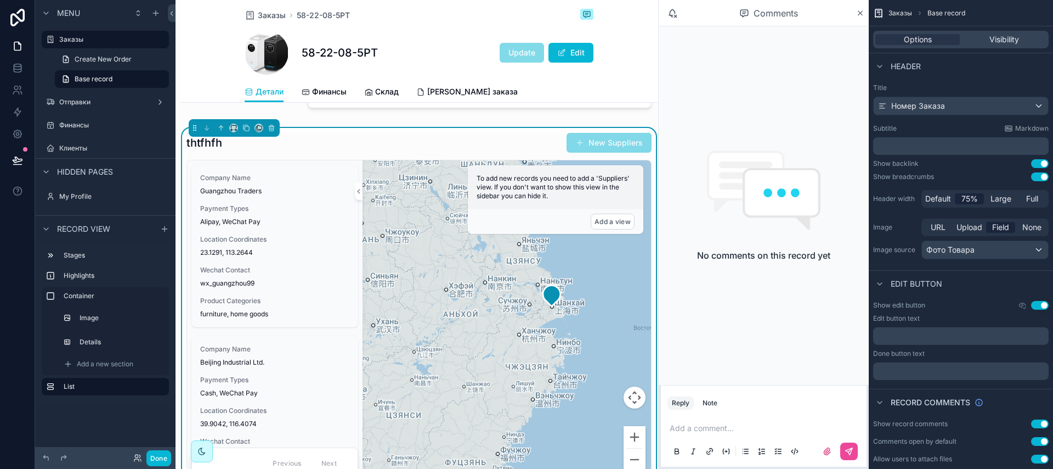
drag, startPoint x: 517, startPoint y: 318, endPoint x: 496, endPoint y: 328, distance: 23.6
click at [496, 328] on div "scrollable content" at bounding box center [507, 321] width 289 height 323
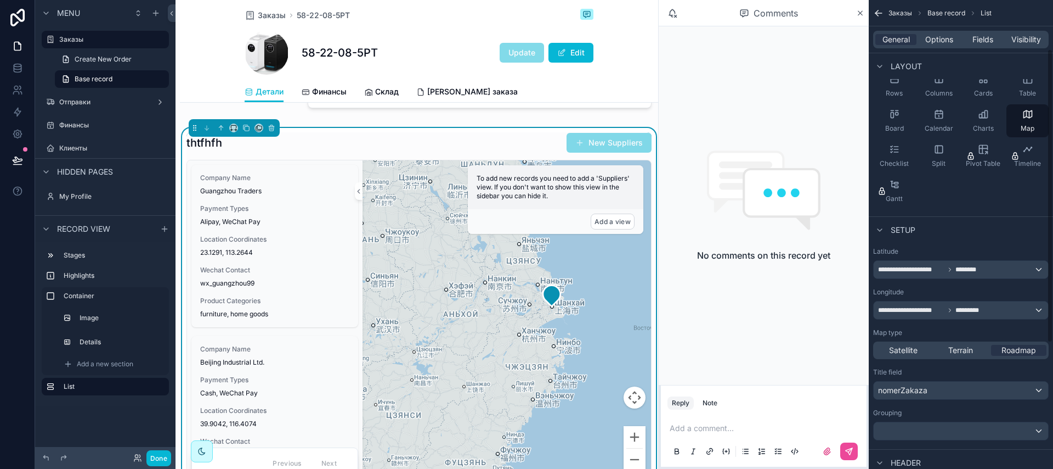
scroll to position [78, 0]
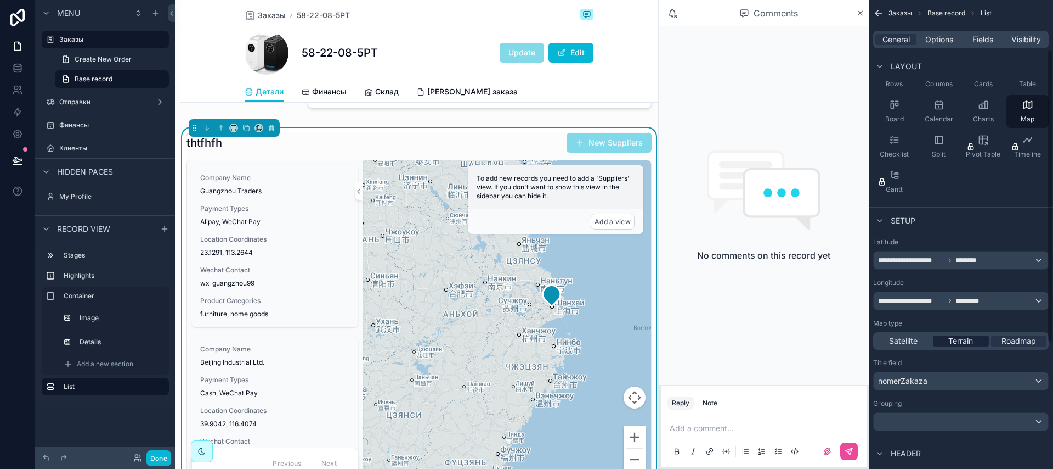
click at [955, 340] on span "Terrain" at bounding box center [961, 340] width 25 height 11
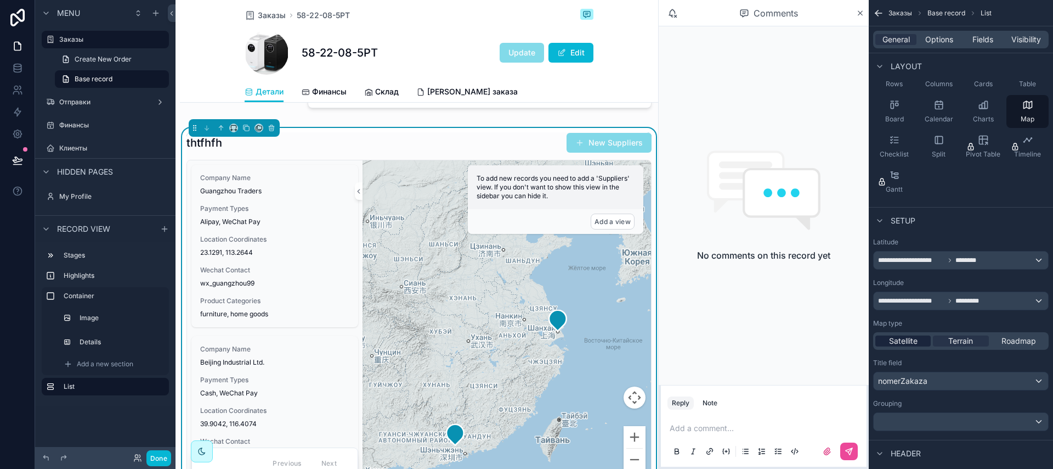
click at [908, 341] on span "Satellite" at bounding box center [903, 340] width 29 height 11
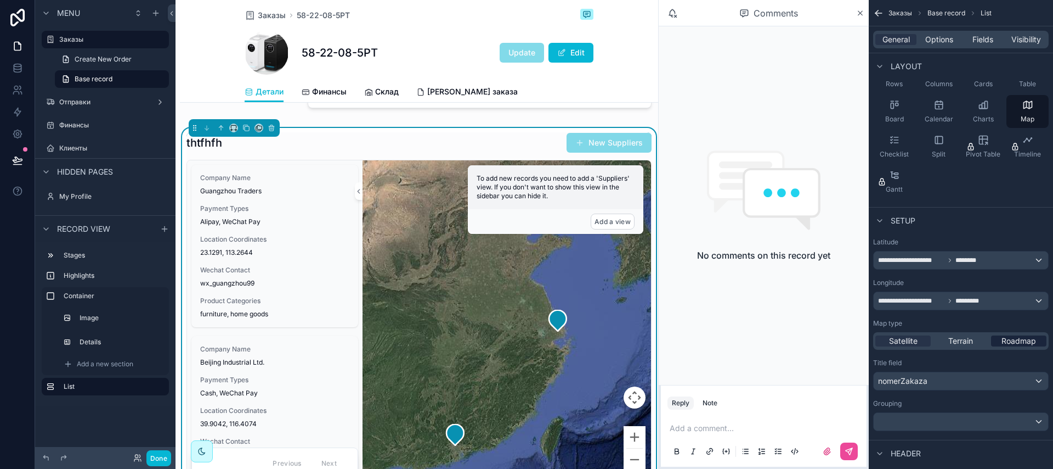
click at [1006, 341] on span "Roadmap" at bounding box center [1019, 340] width 35 height 11
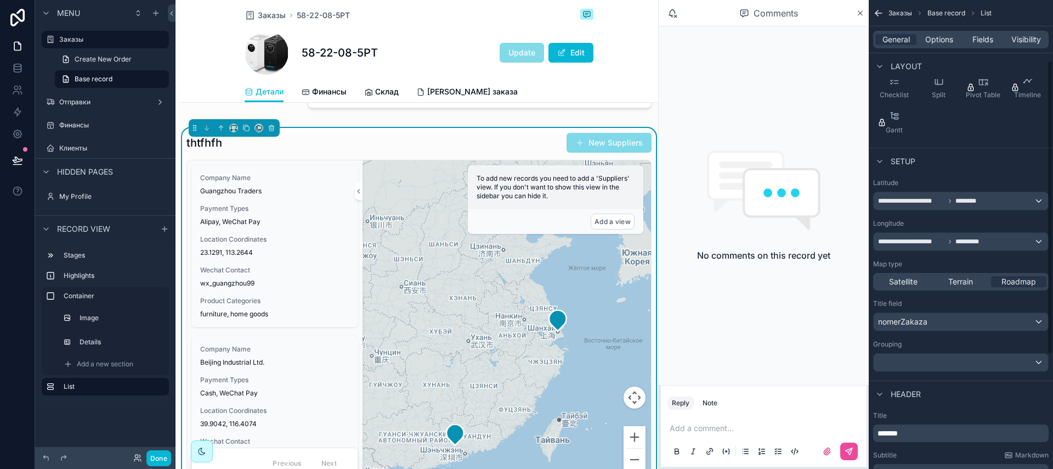
scroll to position [162, 0]
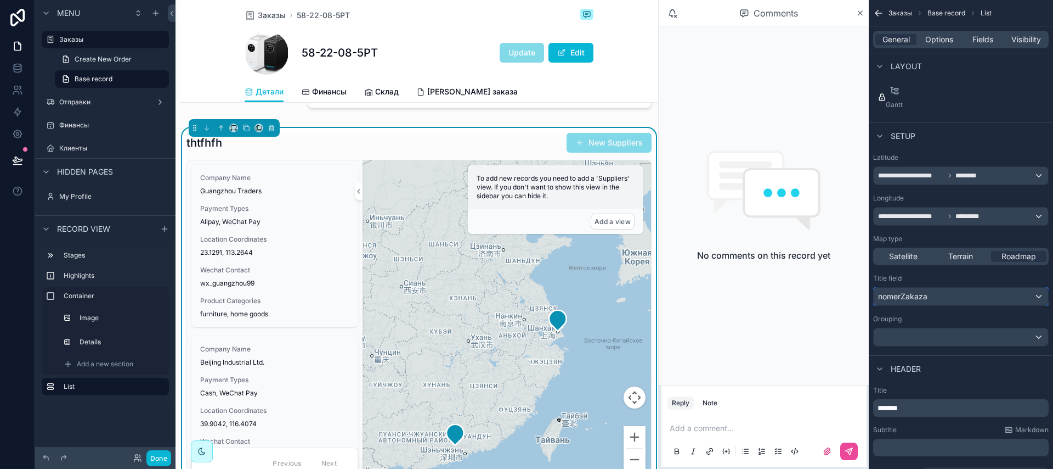
click at [940, 296] on div "nomerZakaza" at bounding box center [961, 296] width 174 height 18
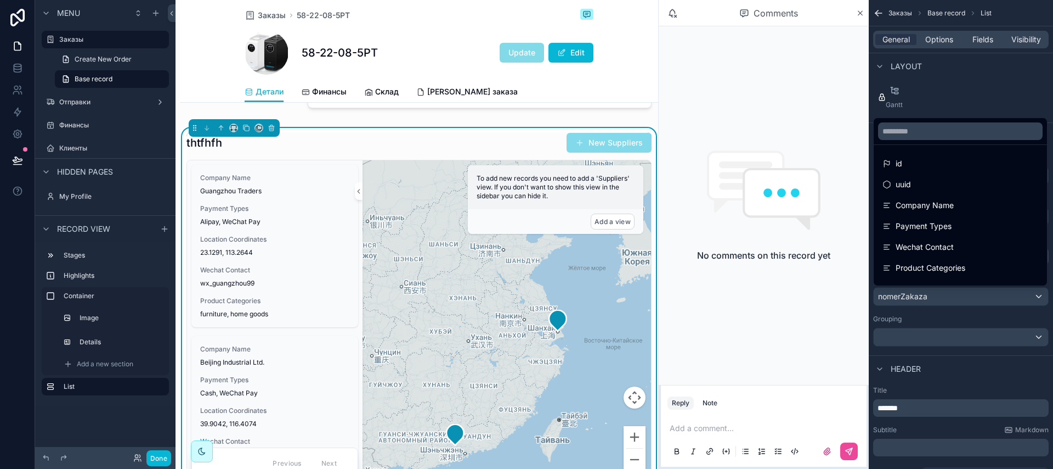
click at [940, 296] on div "scrollable content" at bounding box center [526, 234] width 1053 height 469
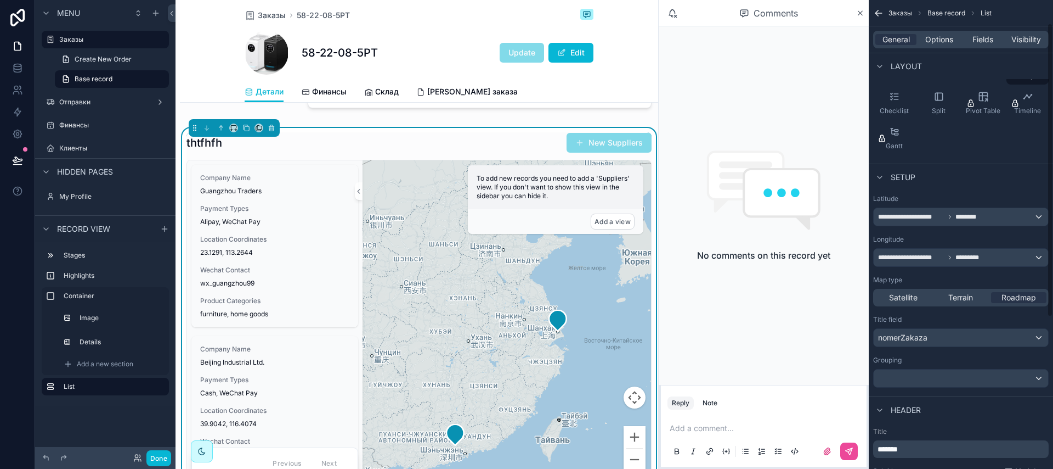
scroll to position [0, 0]
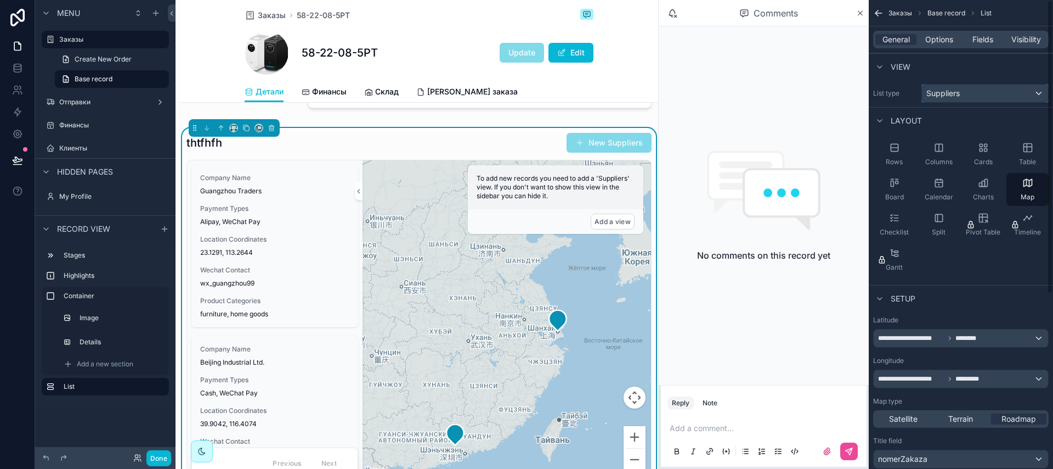
click at [958, 94] on span "Suppliers" at bounding box center [943, 93] width 33 height 11
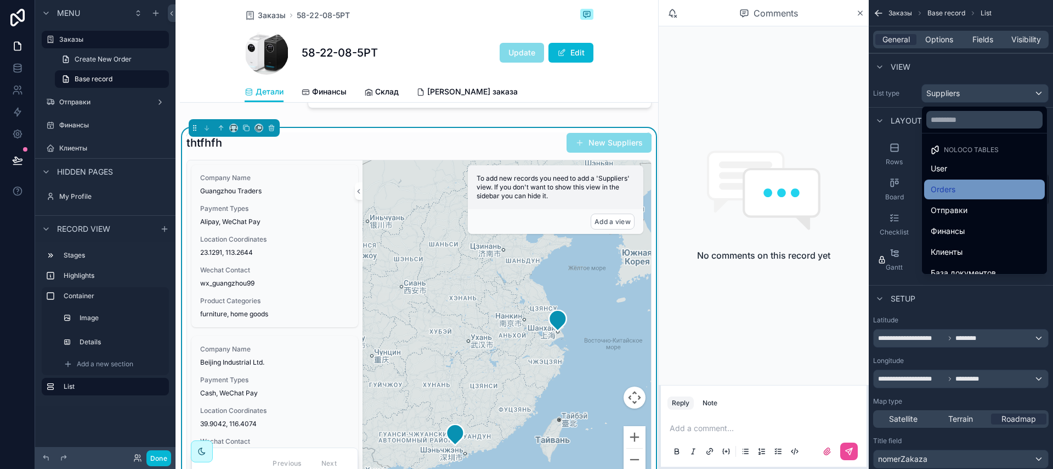
click at [957, 190] on div "Orders" at bounding box center [985, 189] width 108 height 13
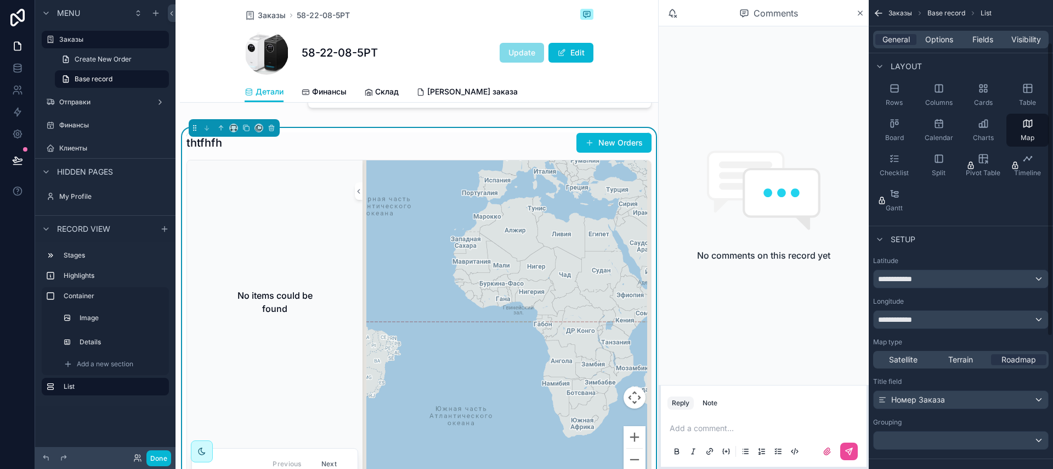
scroll to position [71, 0]
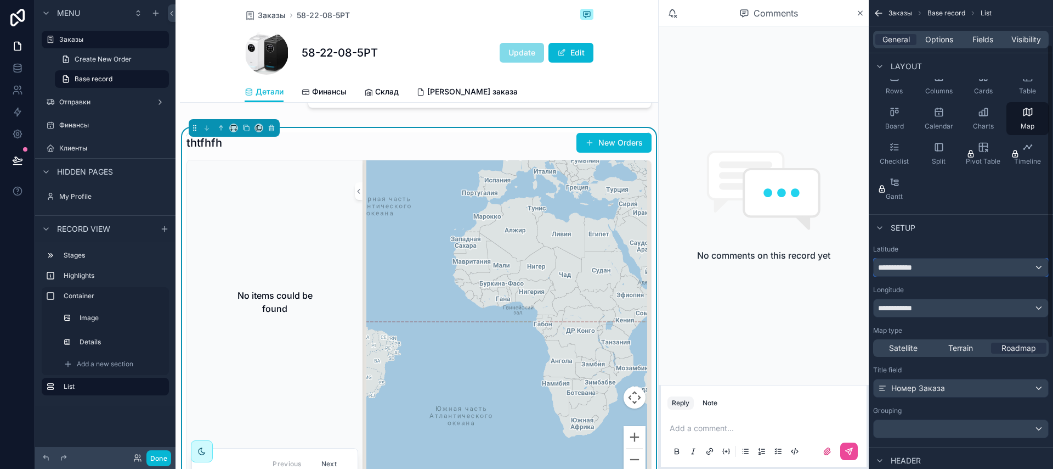
click at [901, 267] on span "**********" at bounding box center [898, 267] width 41 height 11
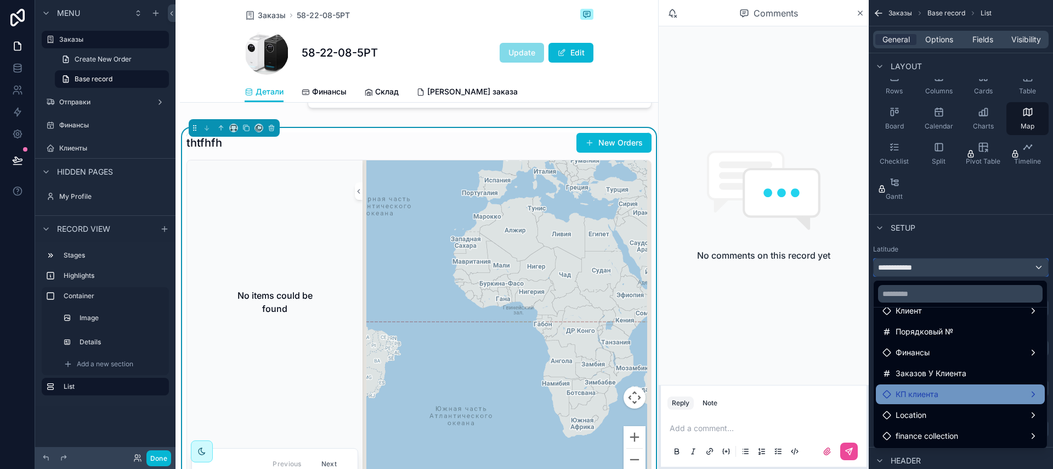
scroll to position [99, 0]
click at [941, 390] on div "Location" at bounding box center [961, 393] width 156 height 13
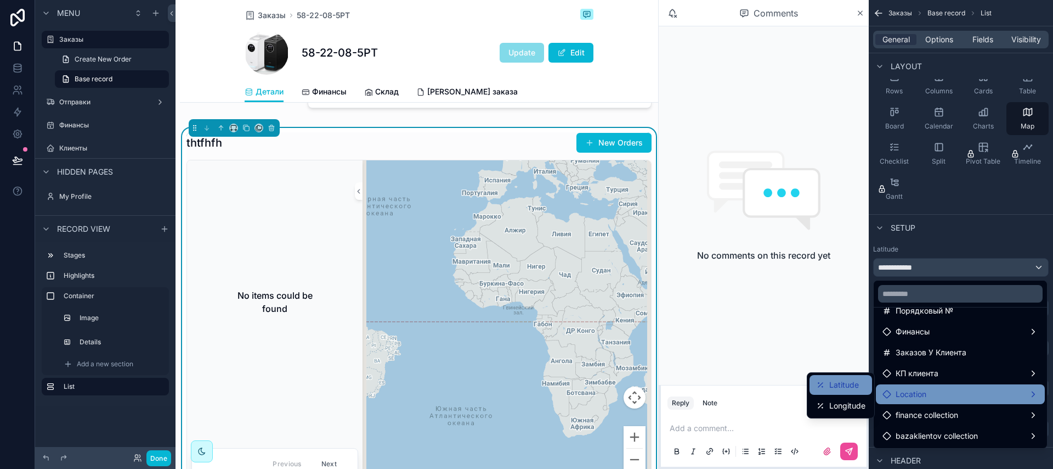
click at [859, 387] on span "Latitude" at bounding box center [845, 384] width 30 height 13
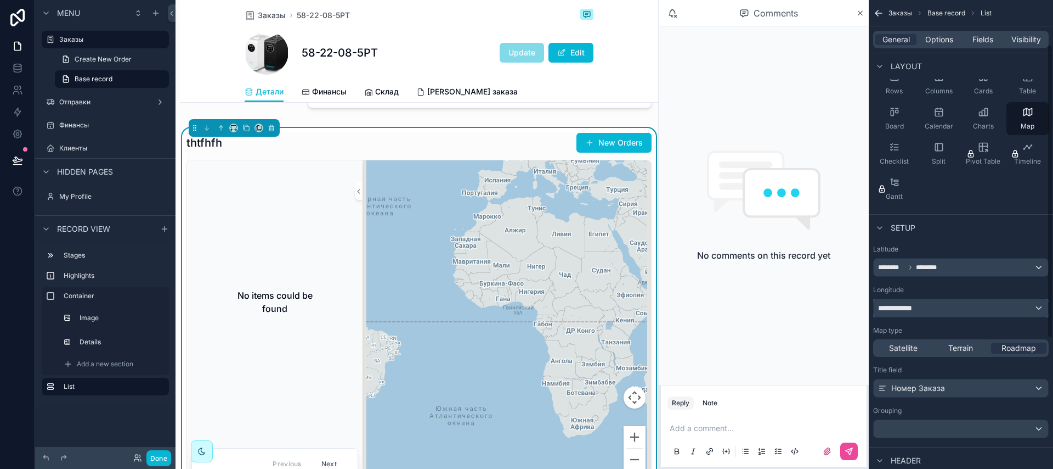
click at [908, 310] on span "**********" at bounding box center [898, 307] width 41 height 11
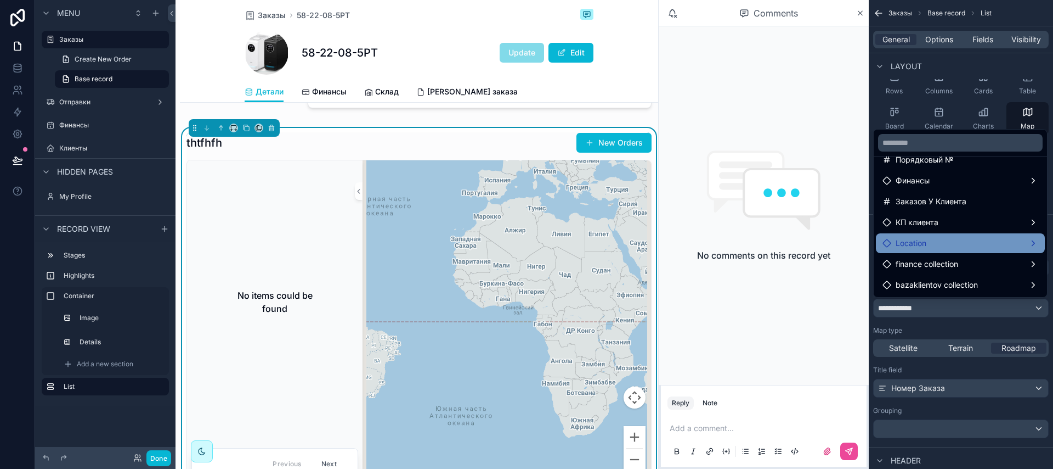
click at [931, 242] on div "Location" at bounding box center [961, 242] width 156 height 13
click at [862, 256] on span "Longitude" at bounding box center [848, 254] width 36 height 13
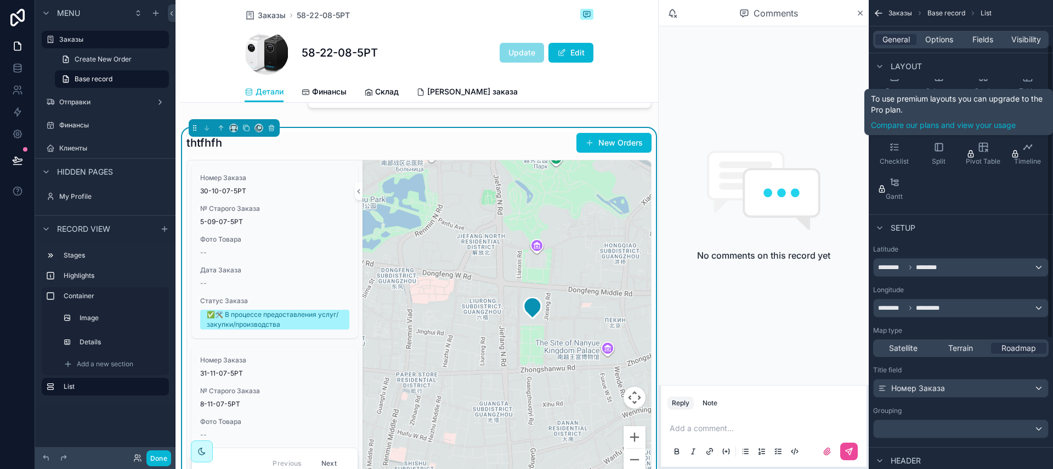
click at [974, 46] on div "General Options Fields Visibility" at bounding box center [961, 40] width 176 height 18
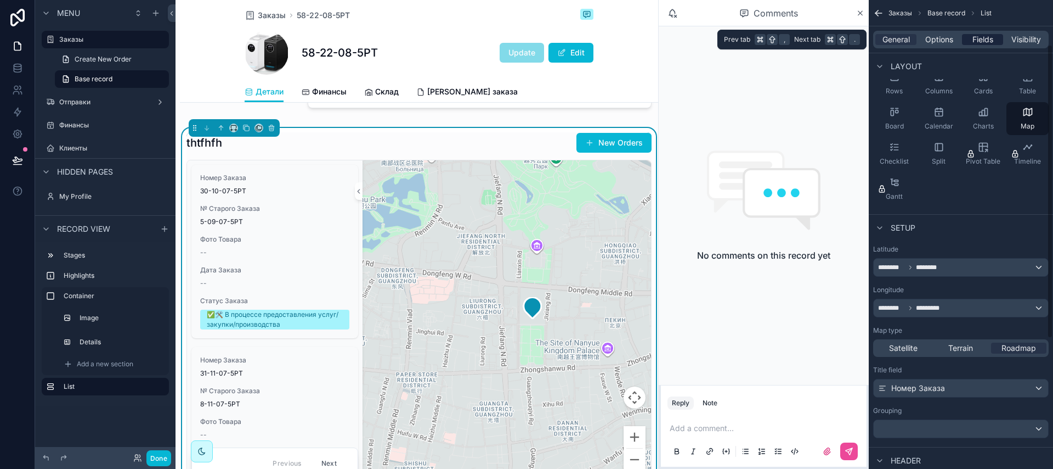
click at [978, 42] on span "Fields" at bounding box center [983, 39] width 21 height 11
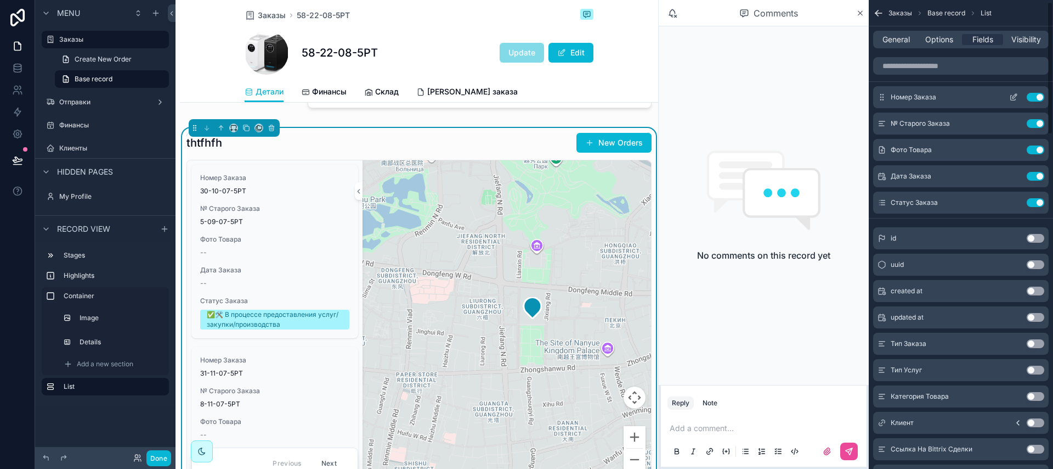
scroll to position [0, 0]
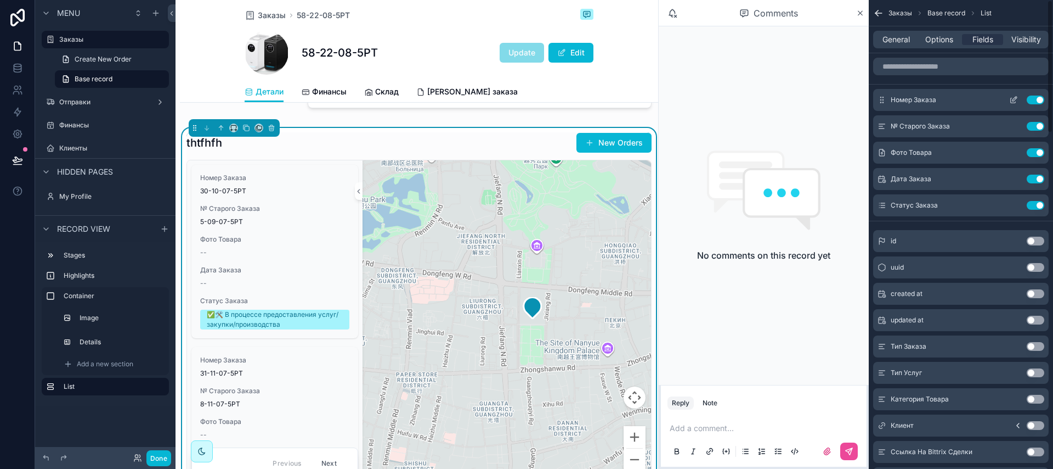
click at [1038, 100] on button "Use setting" at bounding box center [1036, 99] width 18 height 9
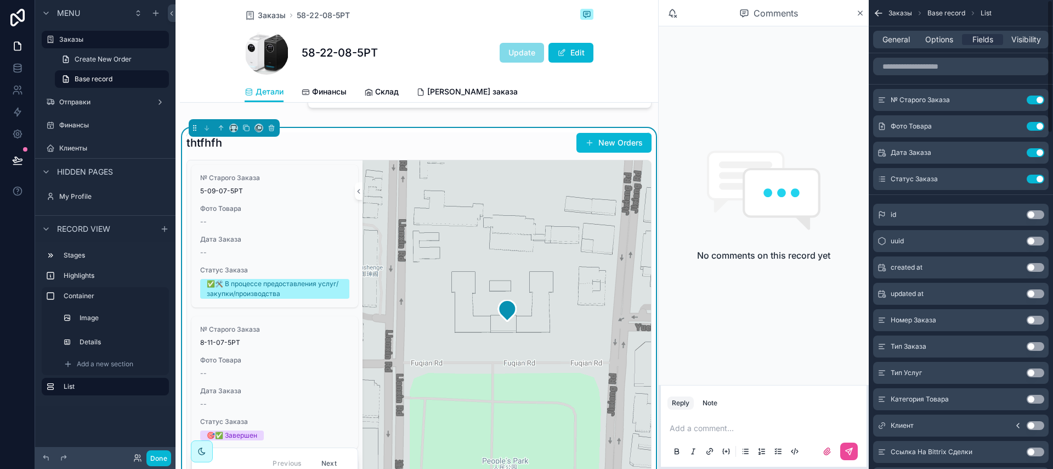
click at [1038, 100] on button "Use setting" at bounding box center [1036, 99] width 18 height 9
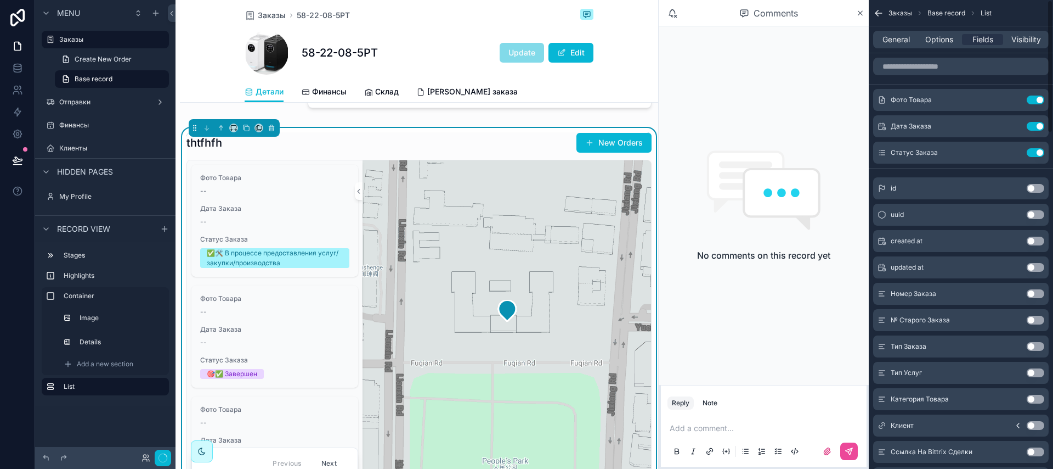
click at [1038, 100] on button "Use setting" at bounding box center [1036, 99] width 18 height 9
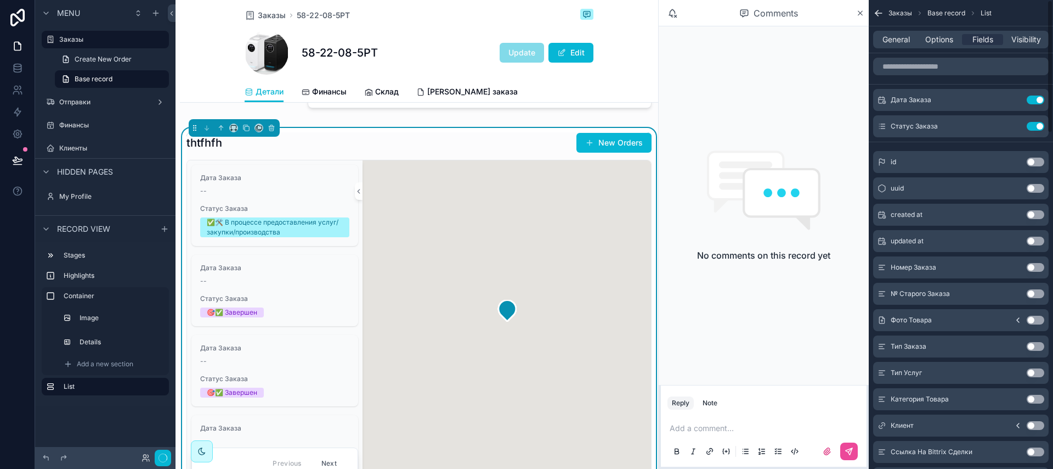
click at [1038, 100] on button "Use setting" at bounding box center [1036, 99] width 18 height 9
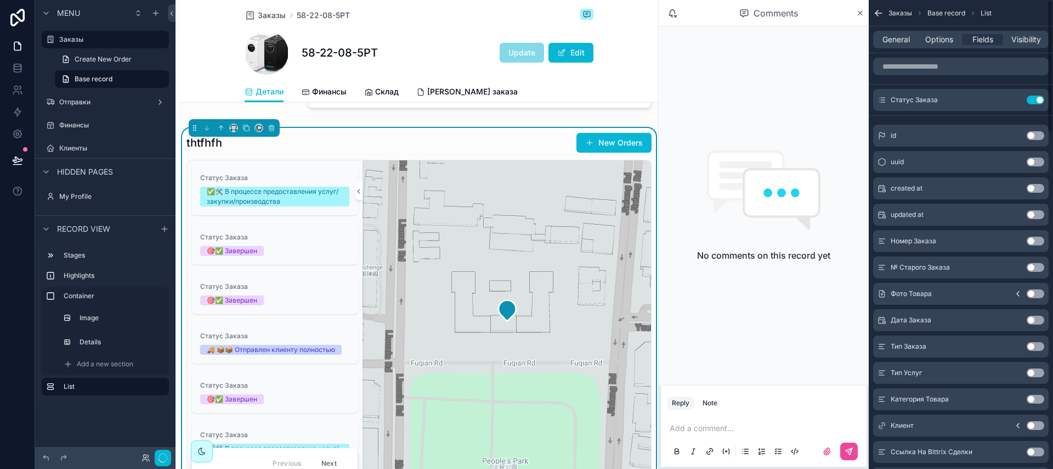
click at [1038, 100] on button "Use setting" at bounding box center [1036, 99] width 18 height 9
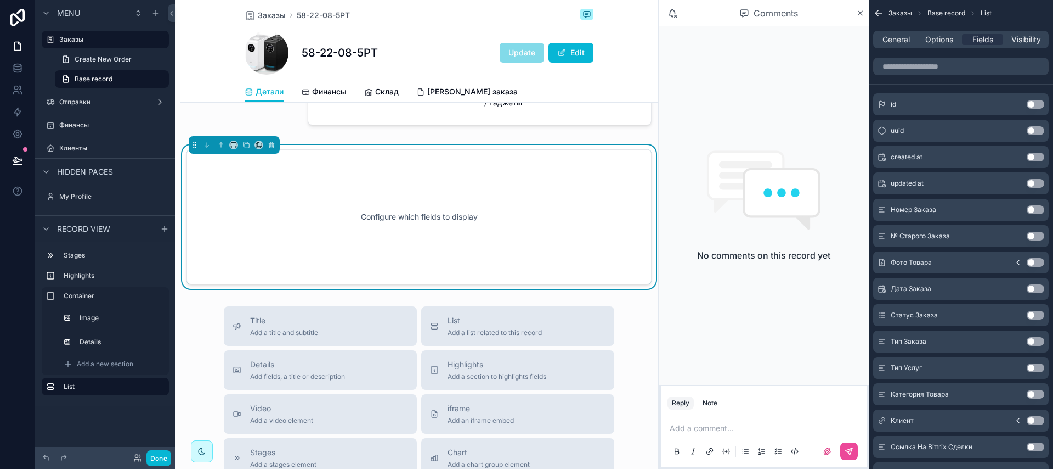
scroll to position [275, 0]
click at [1039, 105] on button "Use setting" at bounding box center [1036, 104] width 18 height 9
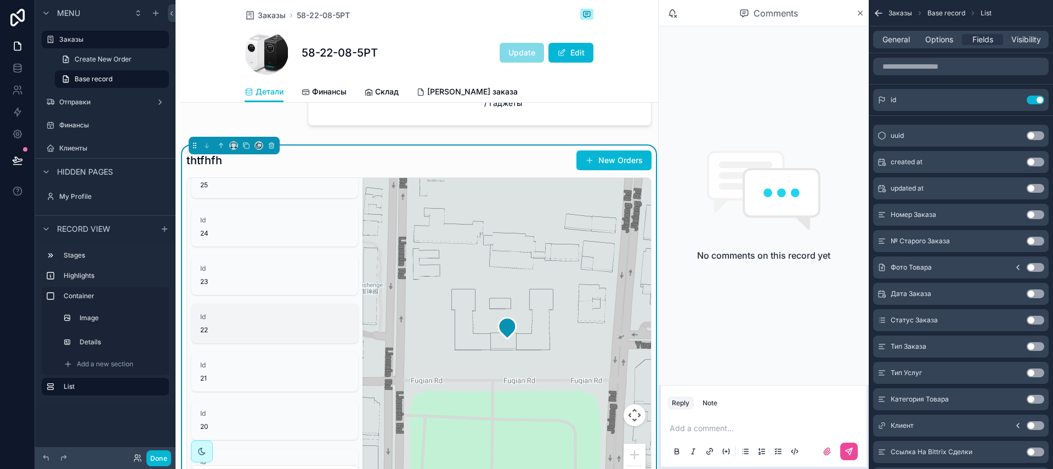
scroll to position [0, 0]
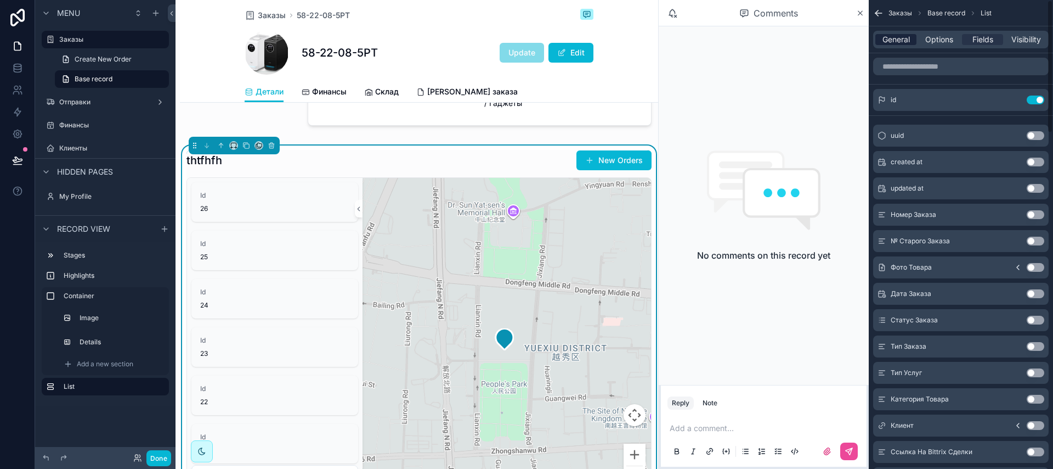
click at [901, 41] on span "General" at bounding box center [896, 39] width 27 height 11
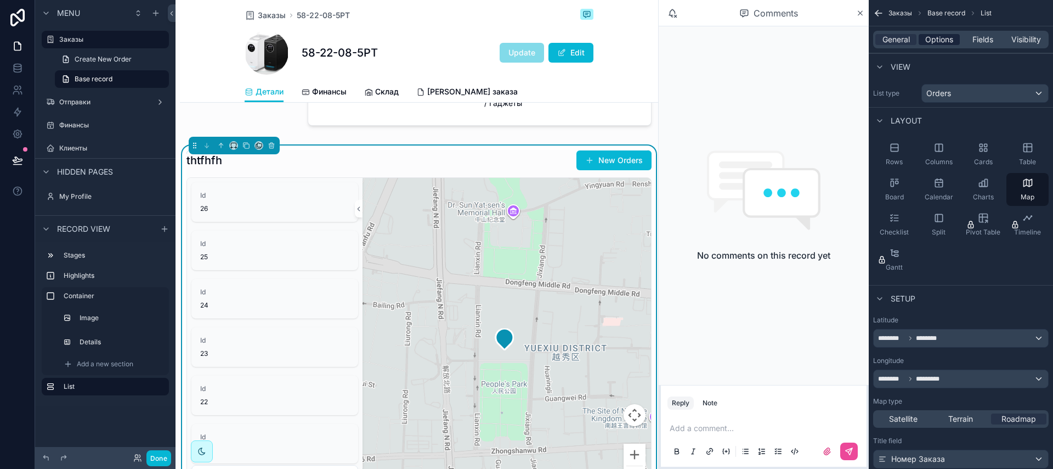
click at [945, 41] on span "Options" at bounding box center [940, 39] width 28 height 11
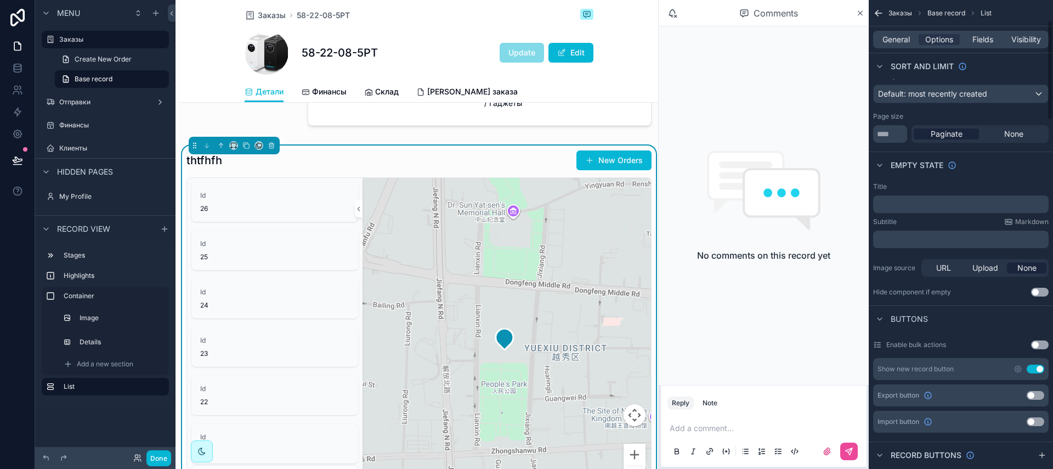
scroll to position [108, 0]
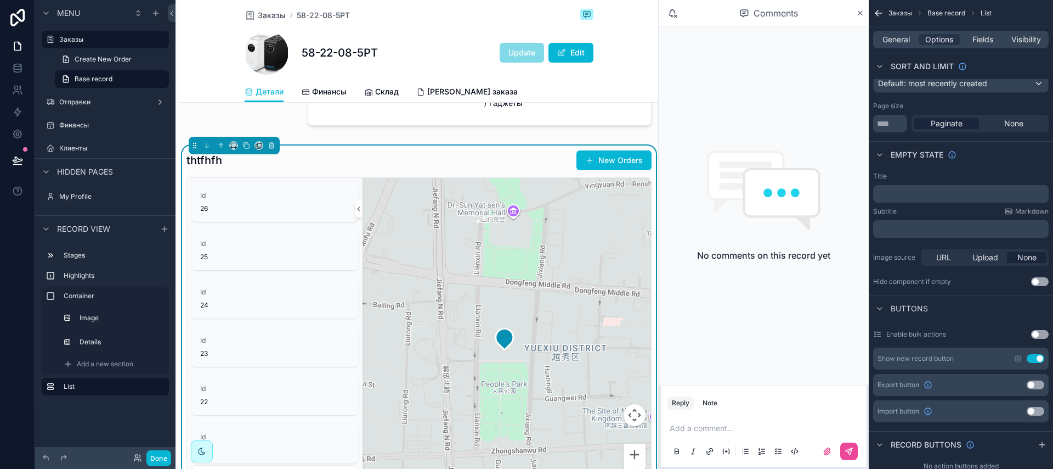
click at [1033, 360] on button "Use setting" at bounding box center [1036, 358] width 18 height 9
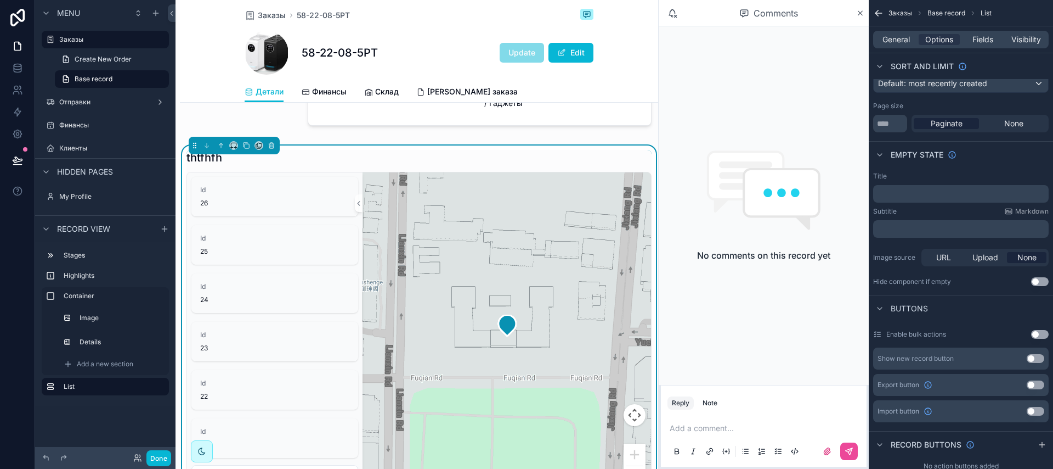
click at [1033, 360] on button "Use setting" at bounding box center [1036, 358] width 18 height 9
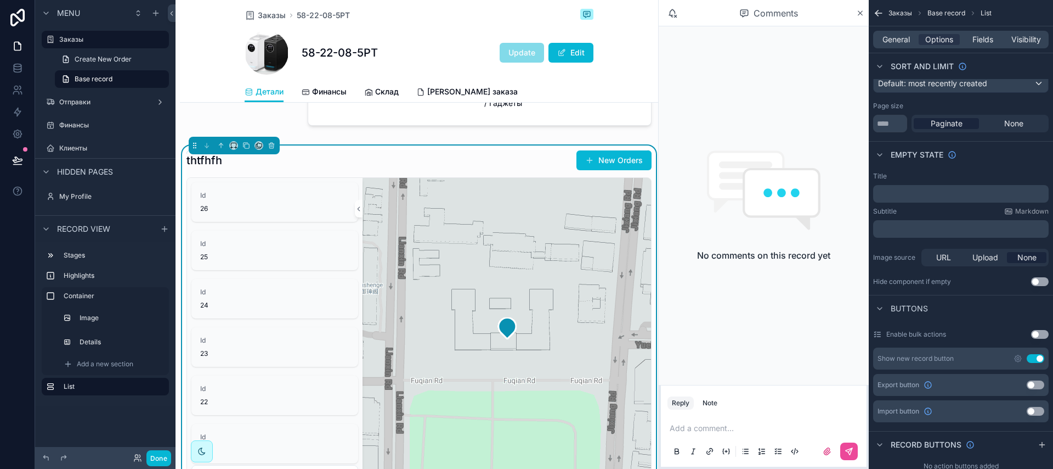
click at [1033, 360] on button "Use setting" at bounding box center [1036, 358] width 18 height 9
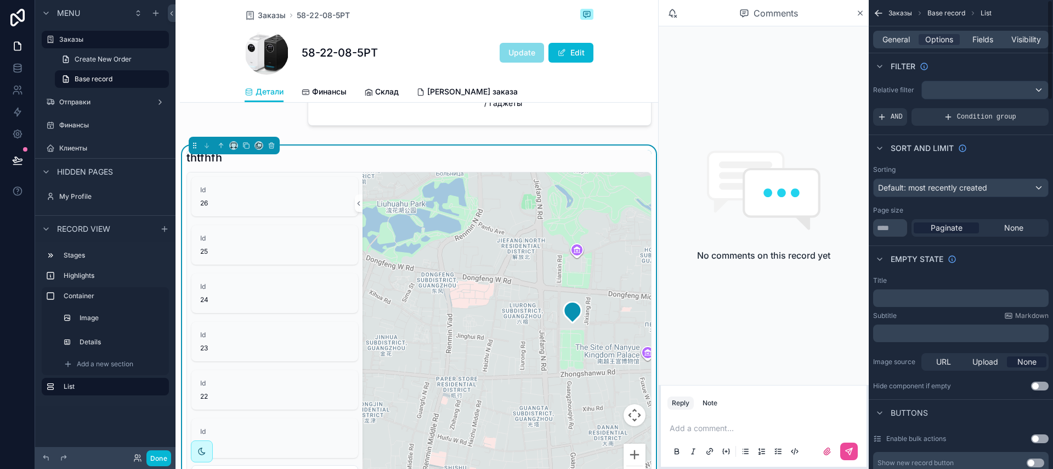
scroll to position [0, 0]
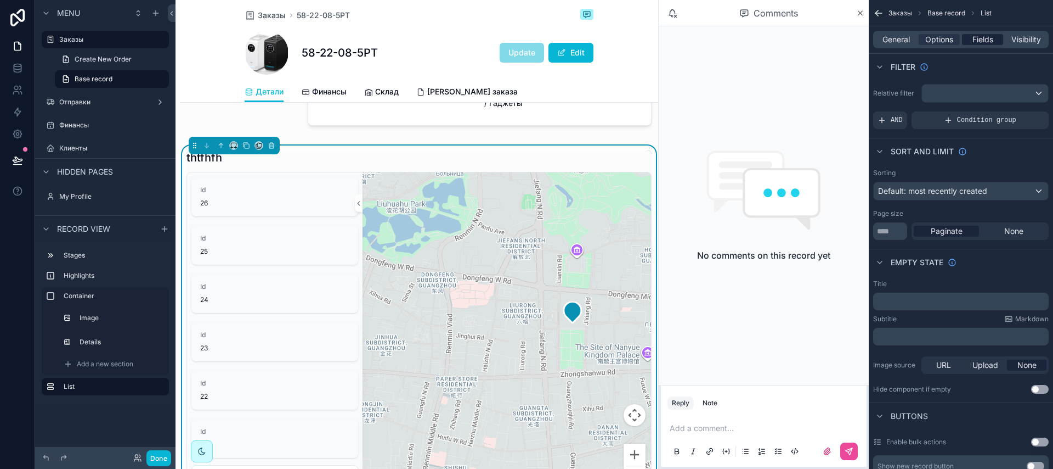
click at [991, 36] on span "Fields" at bounding box center [983, 39] width 21 height 11
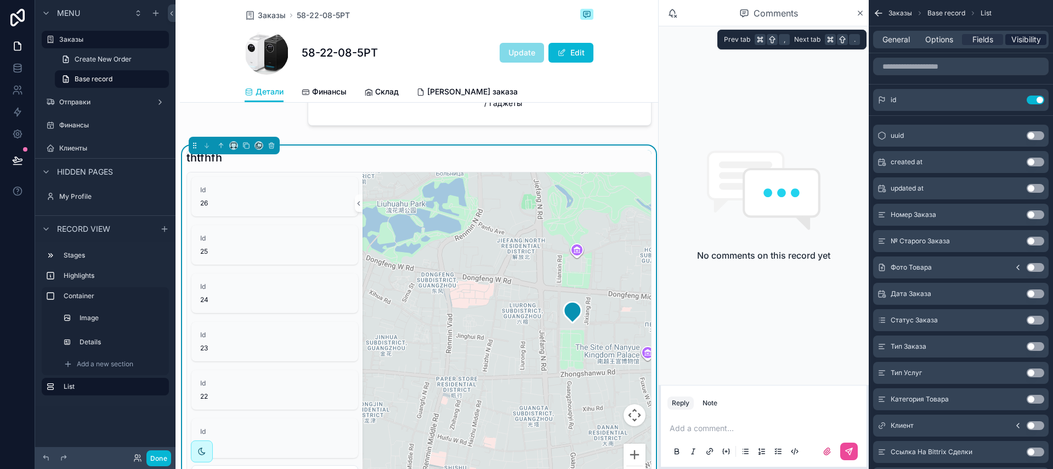
click at [1020, 38] on span "Visibility" at bounding box center [1027, 39] width 30 height 11
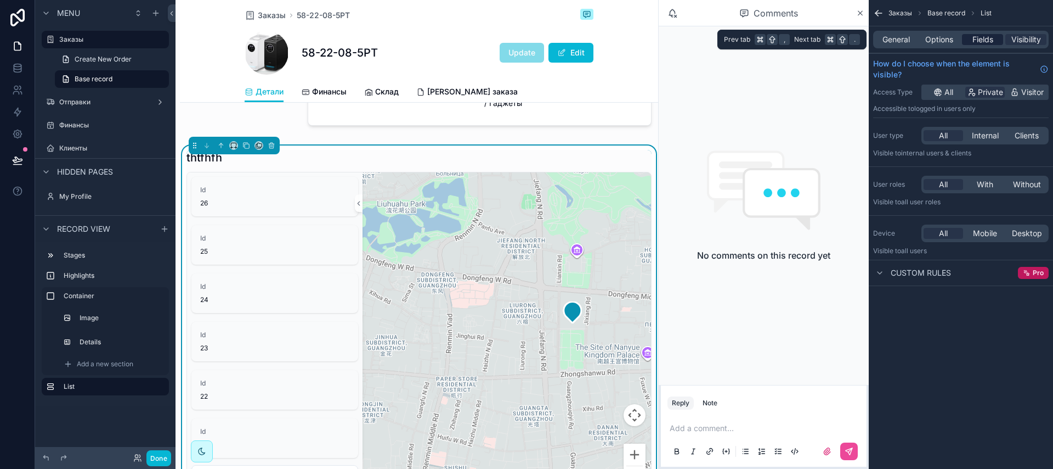
click at [992, 40] on span "Fields" at bounding box center [983, 39] width 21 height 11
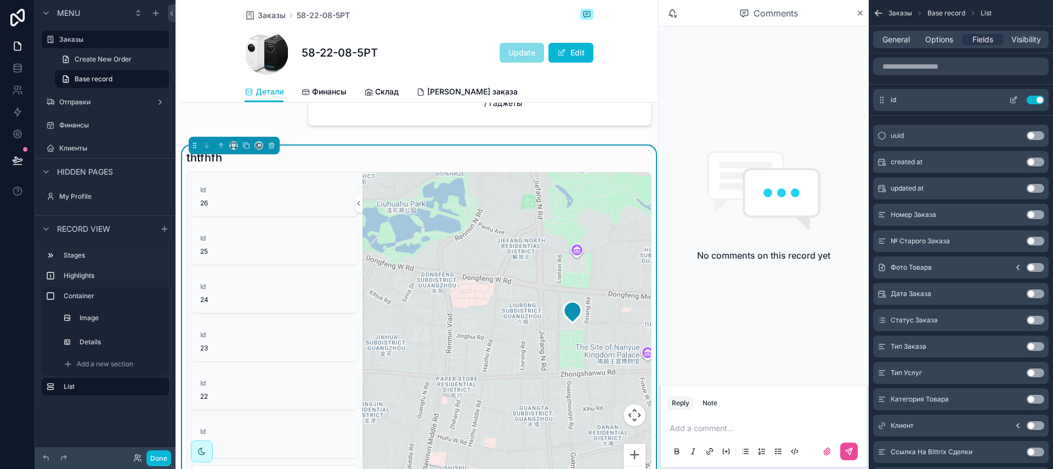
click at [1038, 101] on button "Use setting" at bounding box center [1036, 99] width 18 height 9
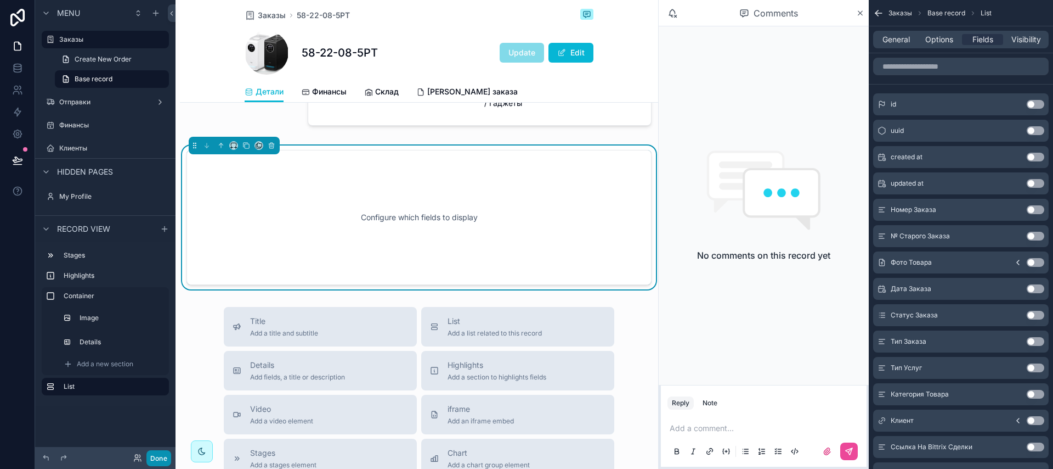
click at [167, 454] on button "Done" at bounding box center [158, 458] width 25 height 16
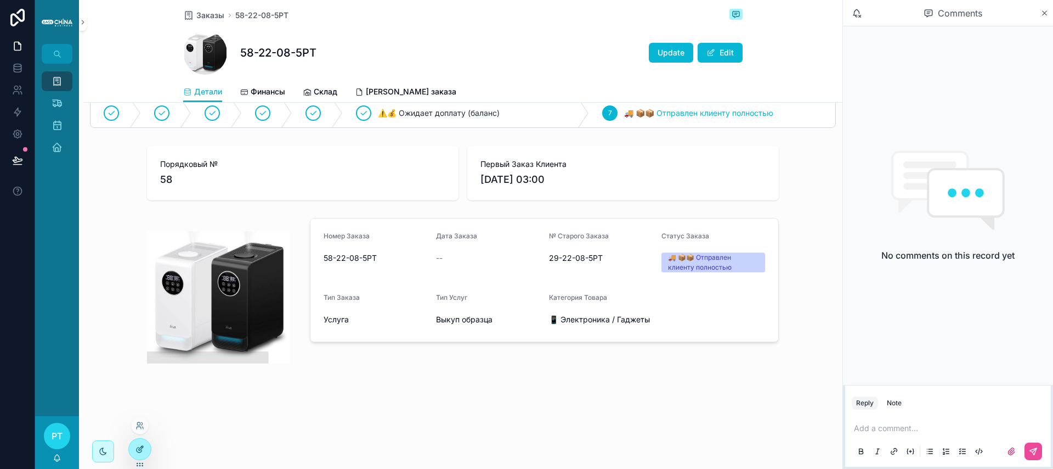
click at [138, 447] on icon at bounding box center [139, 449] width 5 height 5
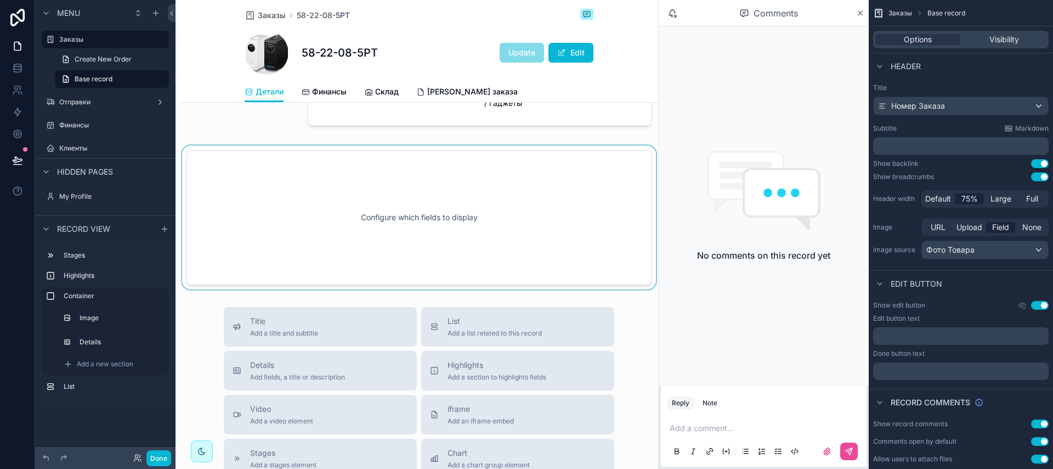
click at [444, 230] on div "scrollable content" at bounding box center [419, 217] width 478 height 144
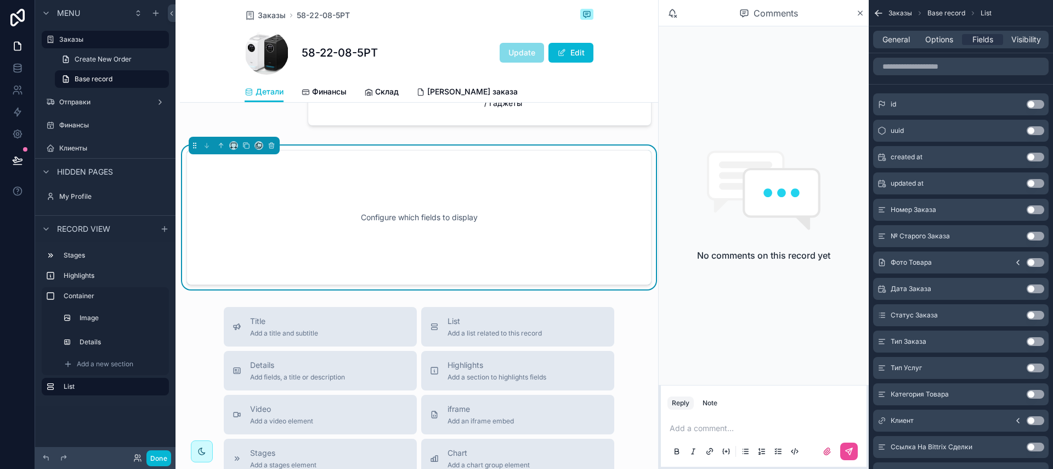
click at [1031, 208] on button "Use setting" at bounding box center [1036, 209] width 18 height 9
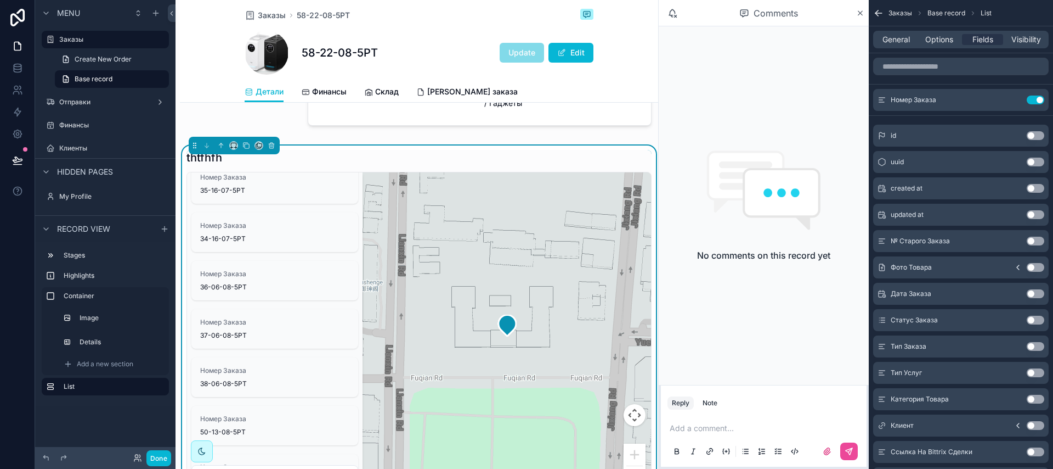
scroll to position [188, 0]
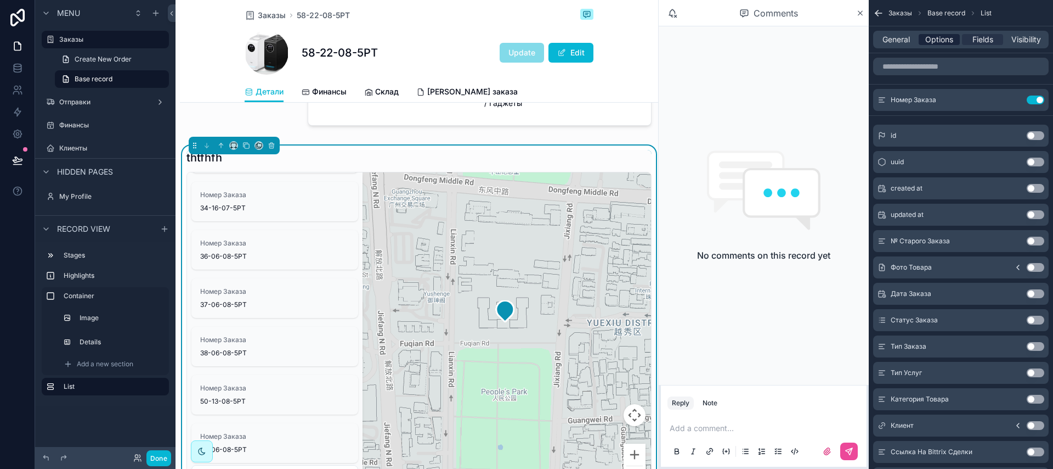
click at [933, 38] on span "Options" at bounding box center [940, 39] width 28 height 11
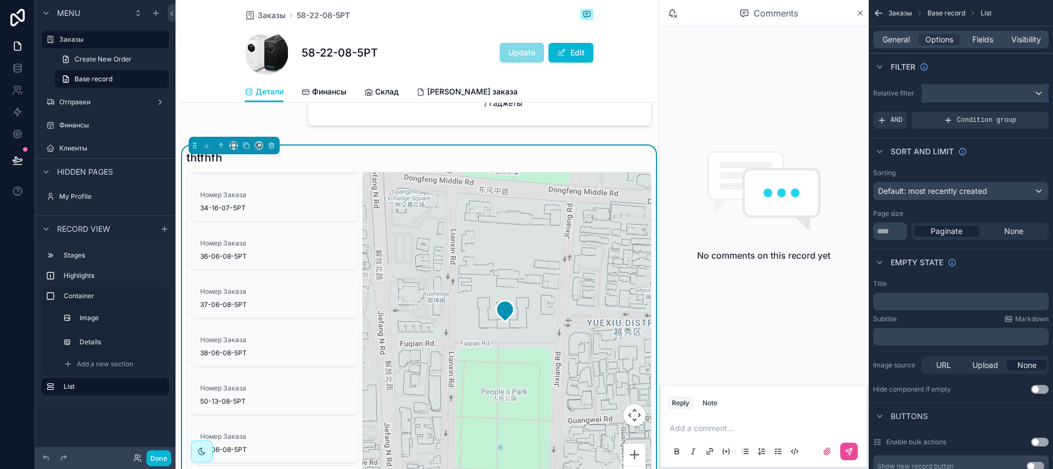
click at [963, 90] on div "scrollable content" at bounding box center [985, 93] width 126 height 18
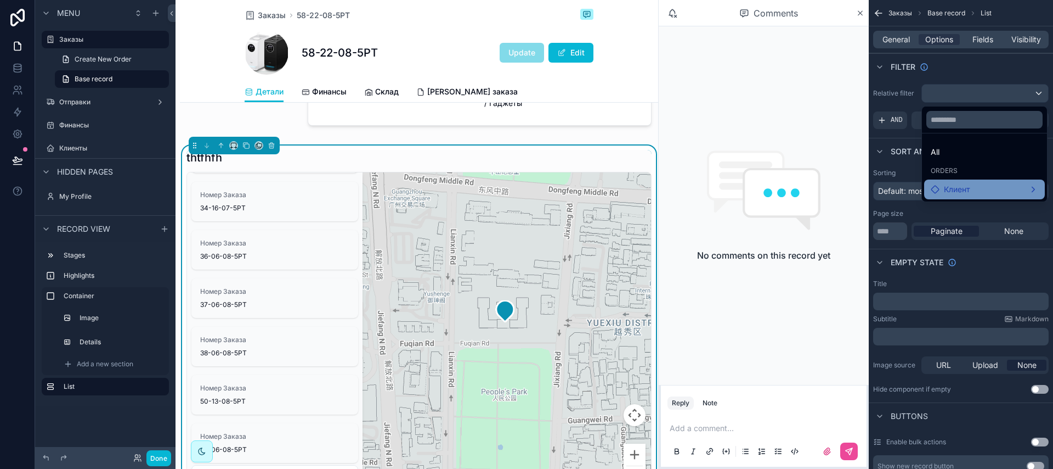
click at [964, 188] on span "Клиент" at bounding box center [957, 189] width 26 height 13
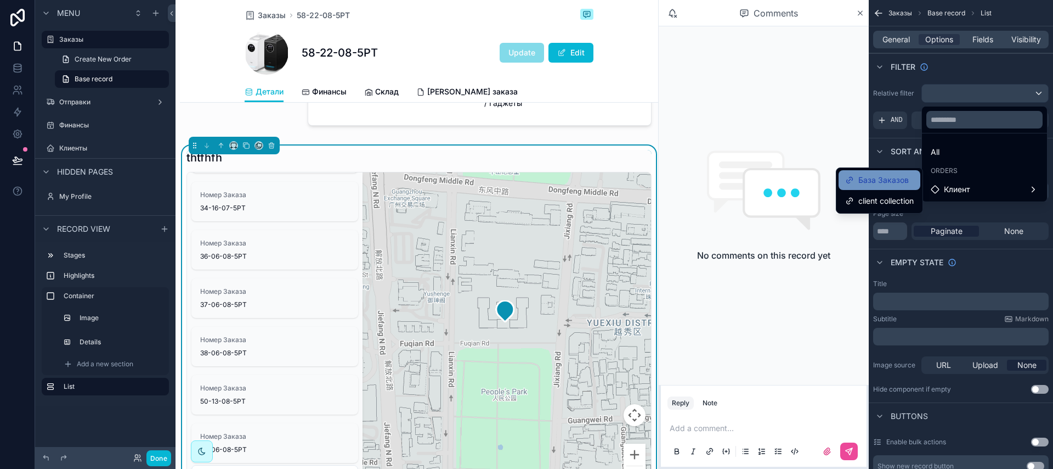
click at [900, 182] on span "База Заказов" at bounding box center [884, 179] width 50 height 13
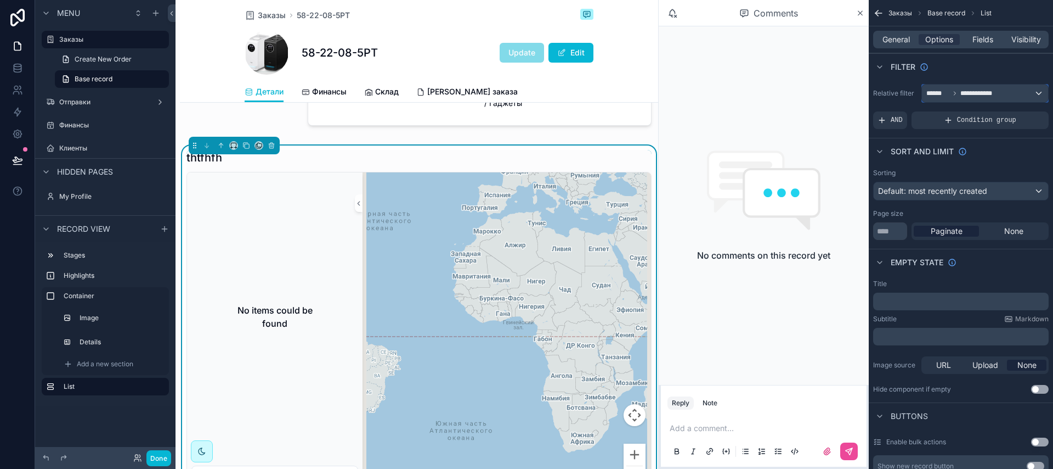
click at [977, 97] on span "**********" at bounding box center [982, 93] width 43 height 9
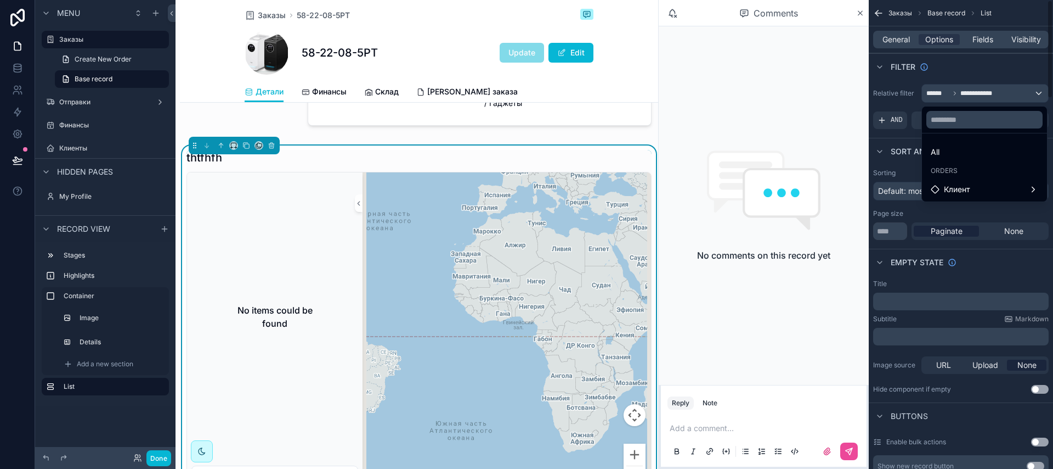
click at [903, 97] on div "scrollable content" at bounding box center [526, 234] width 1053 height 469
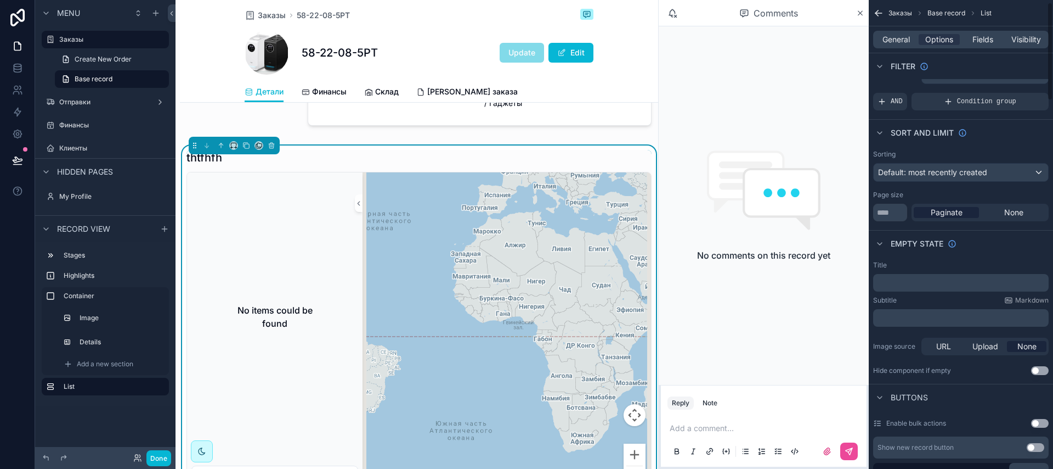
scroll to position [84, 0]
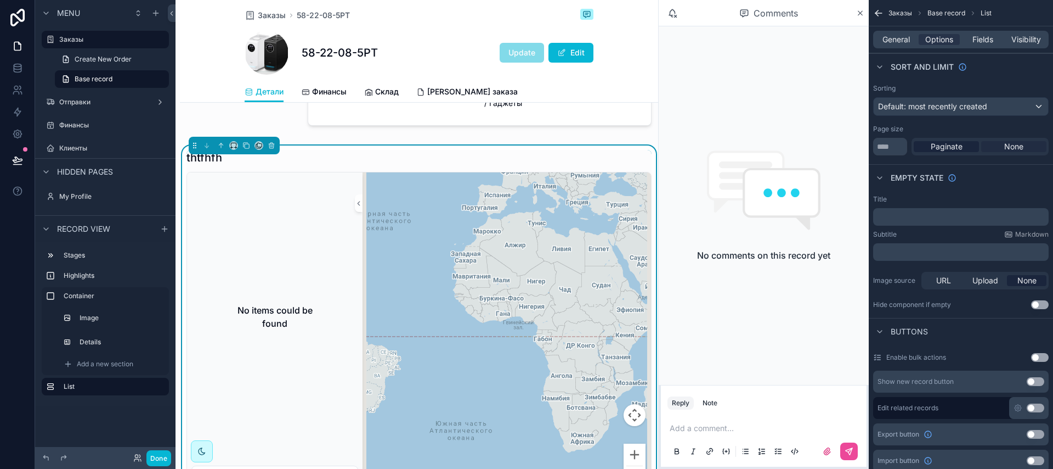
click at [1002, 145] on div "None" at bounding box center [1013, 146] width 65 height 11
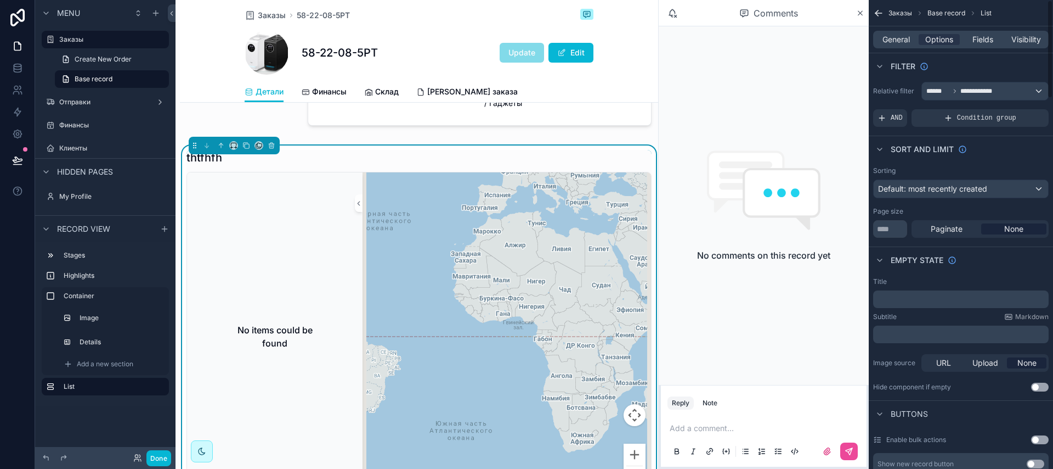
scroll to position [0, 0]
click at [977, 94] on span "**********" at bounding box center [982, 93] width 43 height 9
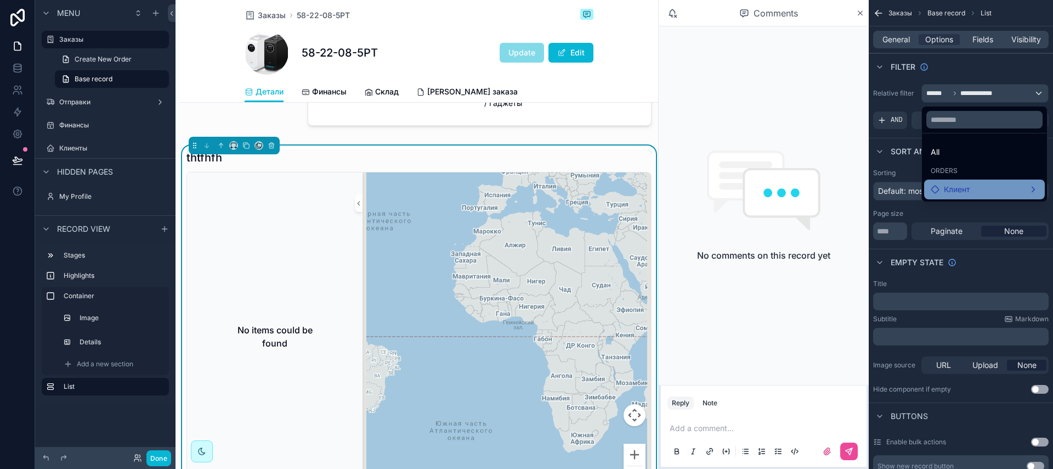
click at [988, 184] on div "Клиент" at bounding box center [985, 189] width 108 height 13
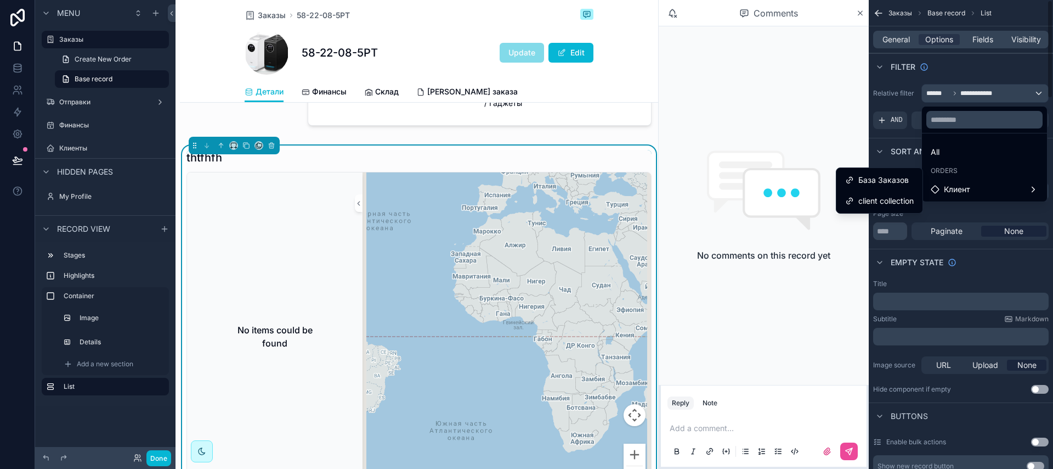
click at [945, 93] on div "scrollable content" at bounding box center [526, 234] width 1053 height 469
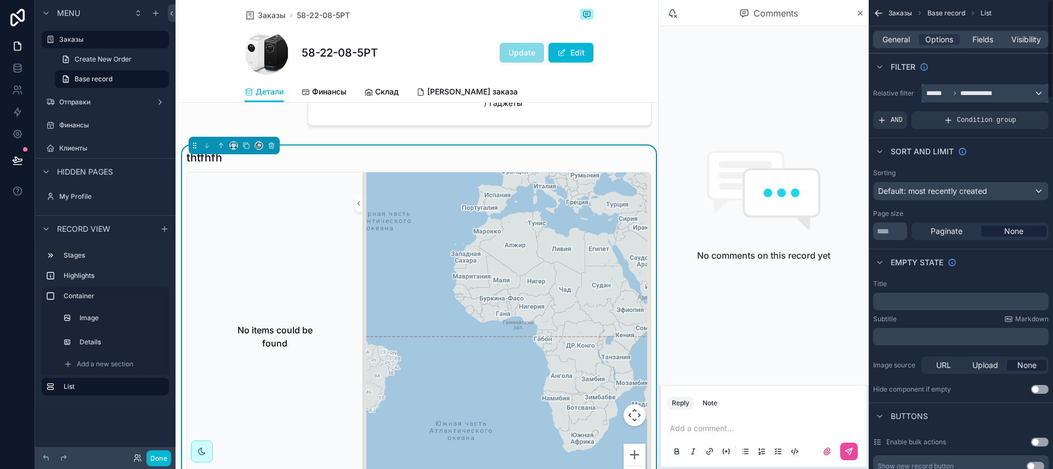
click at [949, 89] on span "******" at bounding box center [938, 93] width 23 height 9
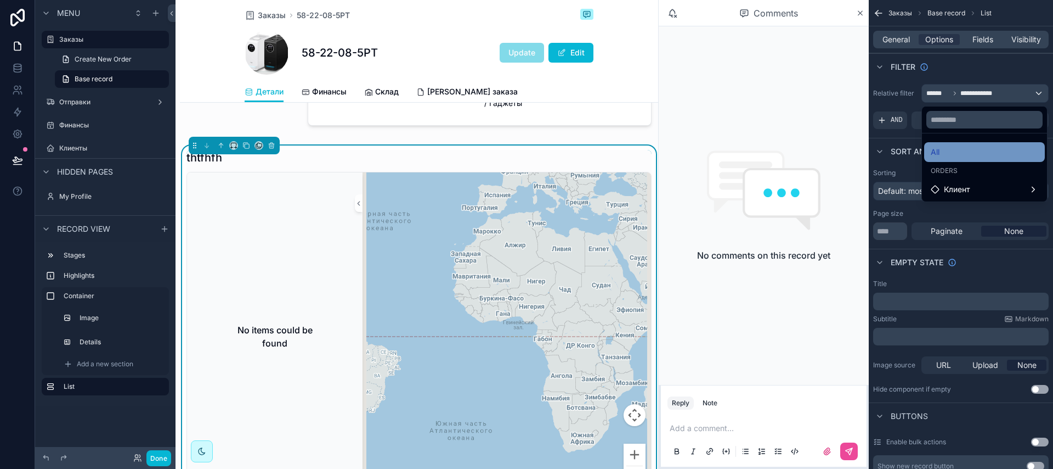
click at [955, 154] on div "All" at bounding box center [985, 151] width 108 height 13
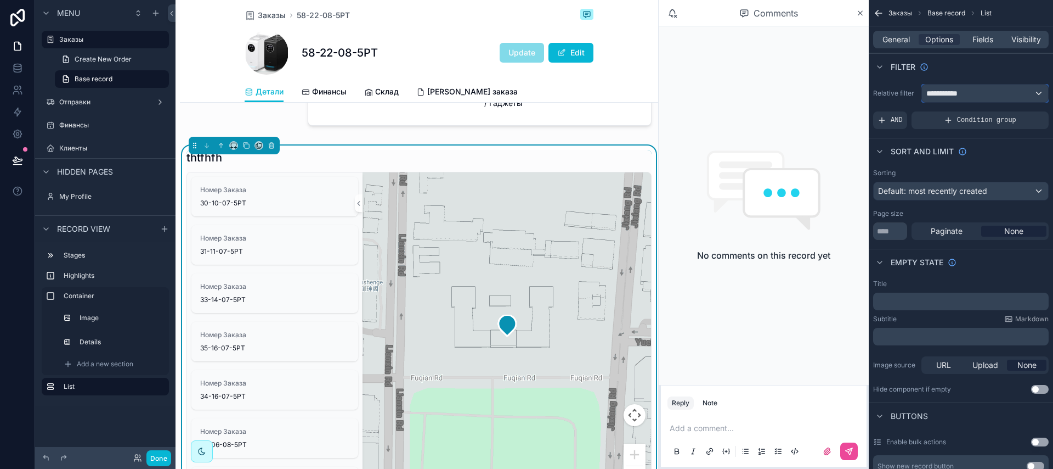
click at [966, 95] on span "**********" at bounding box center [947, 93] width 41 height 11
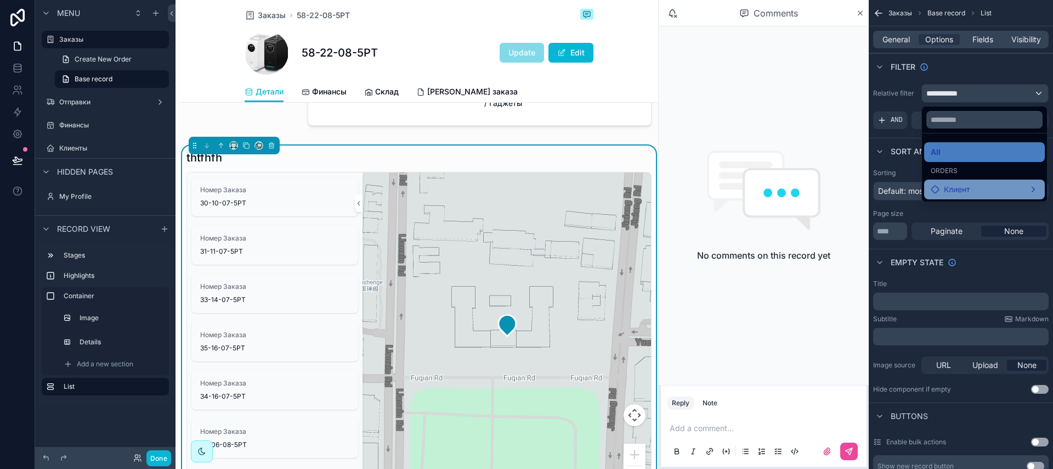
click at [957, 183] on span "Клиент" at bounding box center [957, 189] width 26 height 13
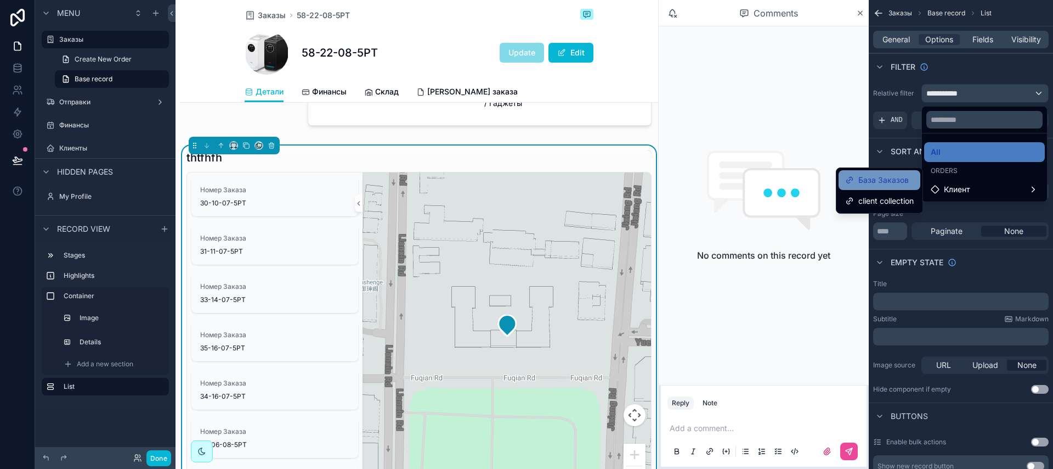
click at [884, 181] on span "База Заказов" at bounding box center [884, 179] width 50 height 13
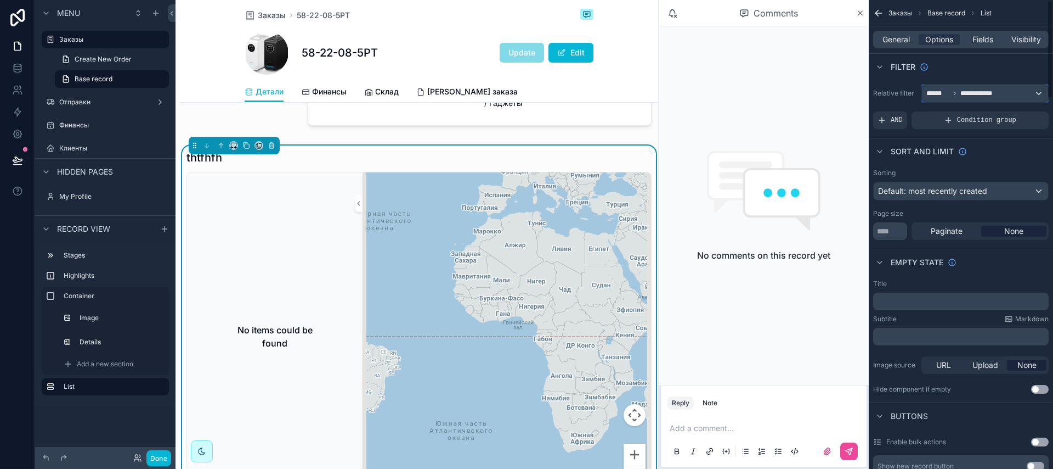
click at [971, 91] on span "**********" at bounding box center [982, 93] width 43 height 9
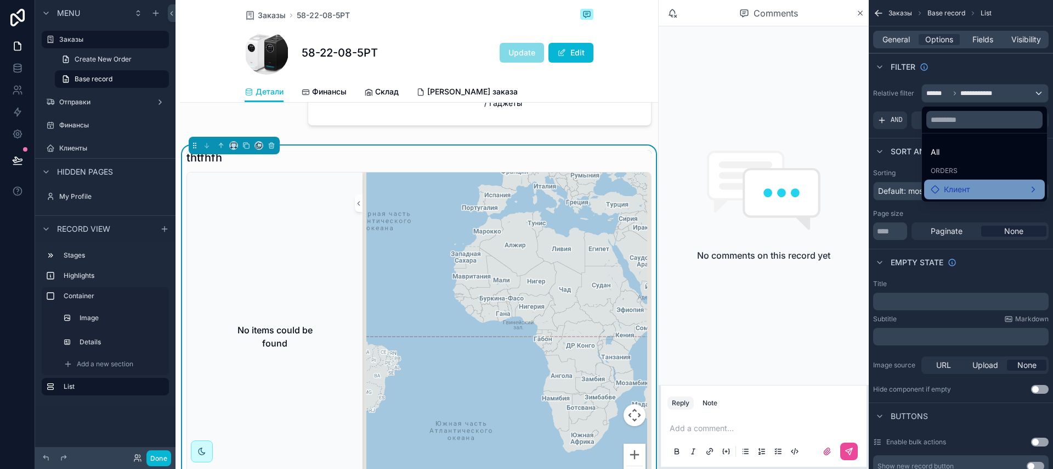
click at [964, 183] on span "Клиент" at bounding box center [957, 189] width 26 height 13
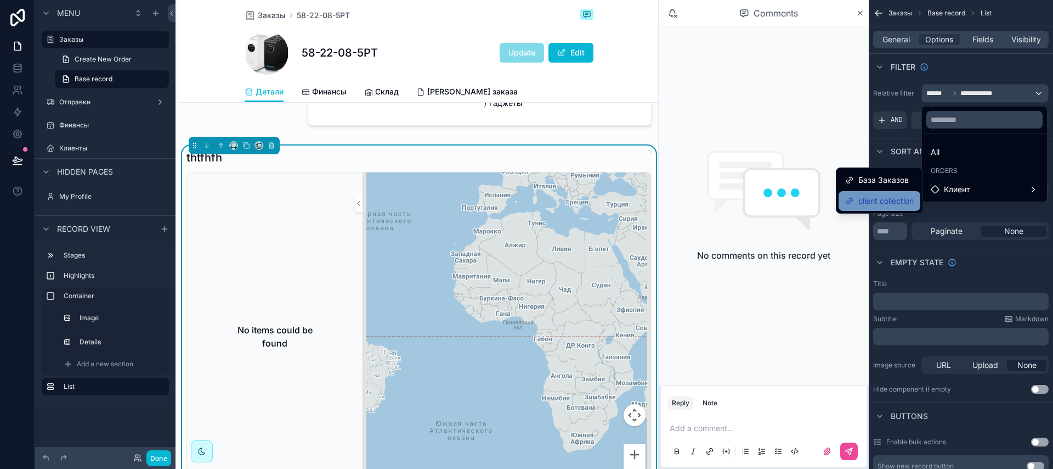
click at [907, 196] on span "client collection" at bounding box center [886, 200] width 55 height 13
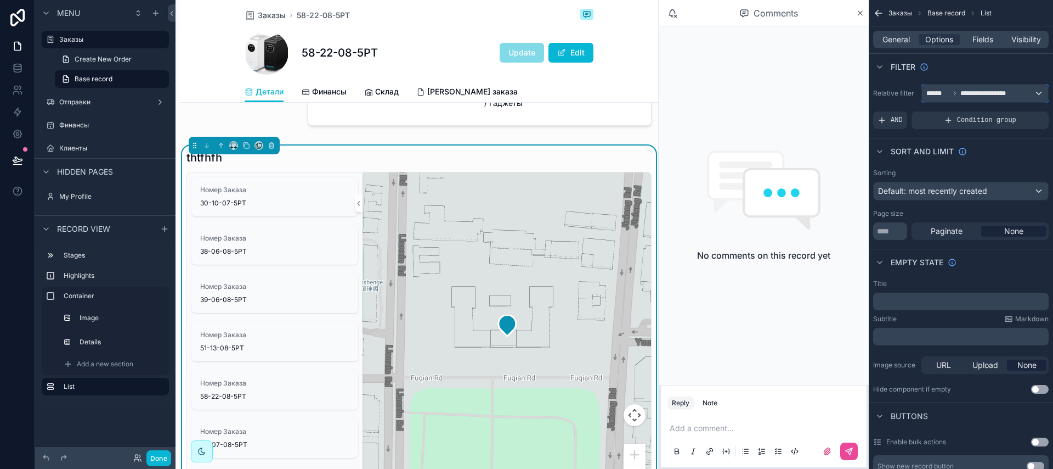
click at [966, 95] on span "**********" at bounding box center [985, 93] width 49 height 9
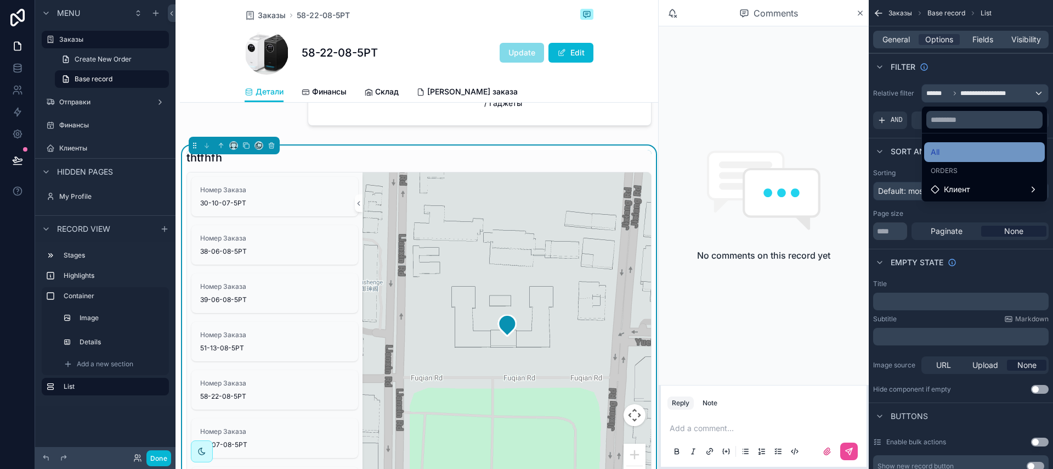
click at [959, 144] on div "All" at bounding box center [984, 152] width 121 height 20
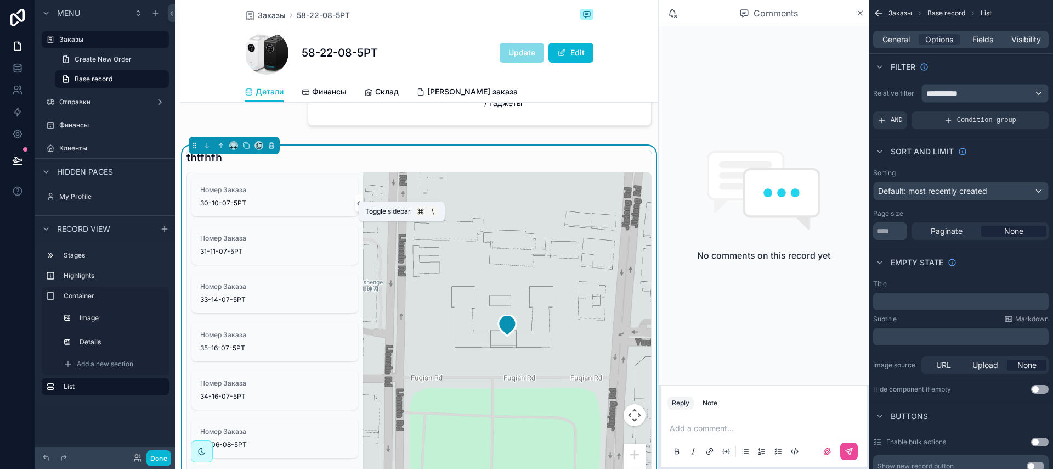
click at [355, 212] on button "scrollable content" at bounding box center [359, 203] width 8 height 18
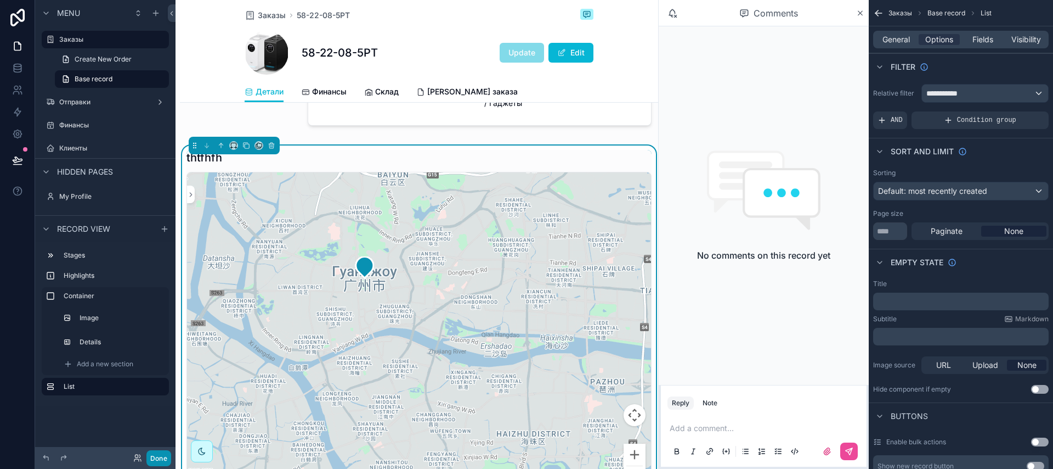
click at [159, 455] on button "Done" at bounding box center [158, 458] width 25 height 16
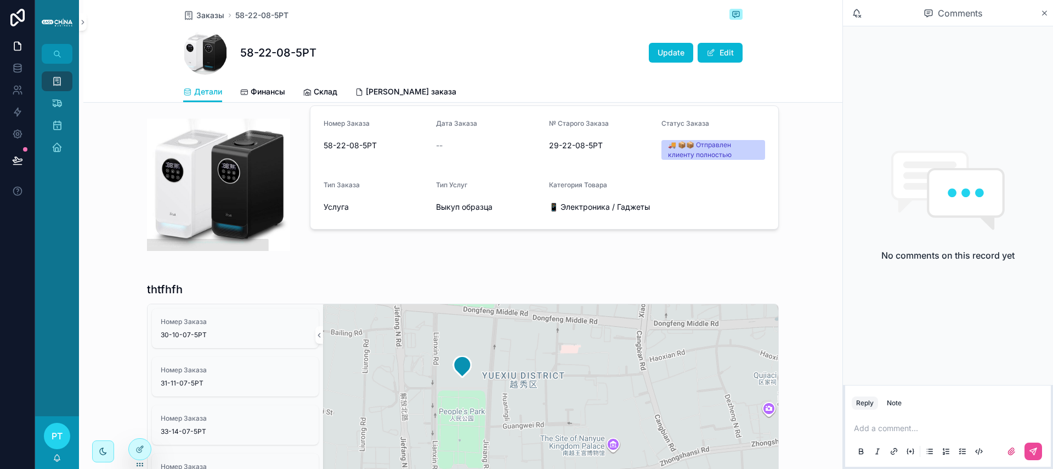
scroll to position [215, 0]
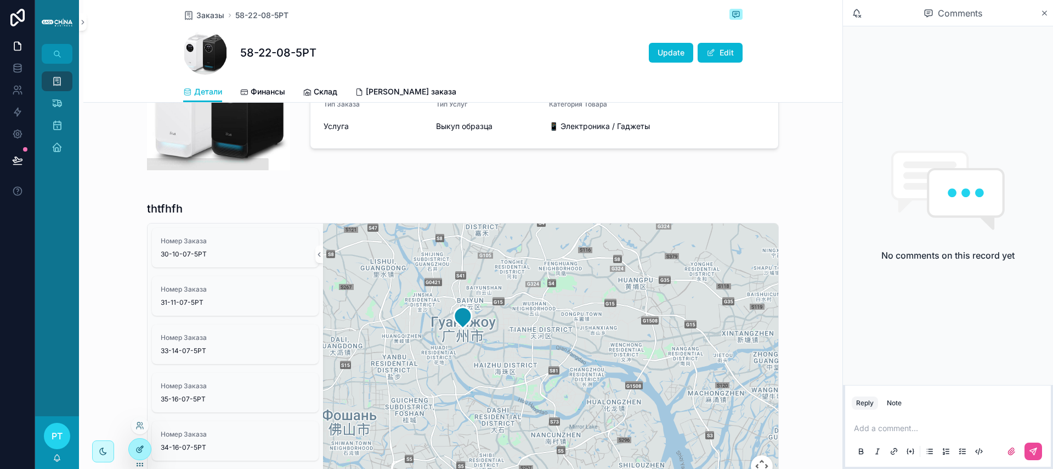
click at [141, 448] on icon at bounding box center [140, 448] width 9 height 9
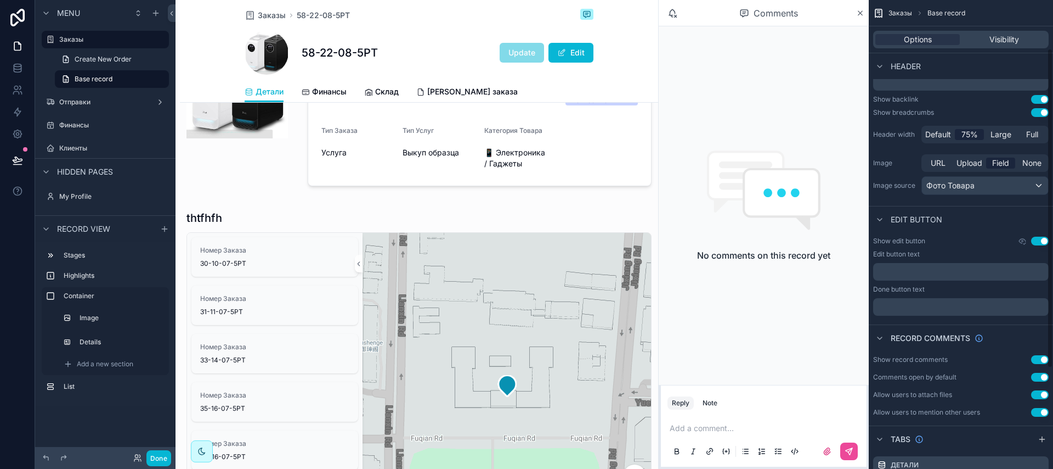
scroll to position [74, 0]
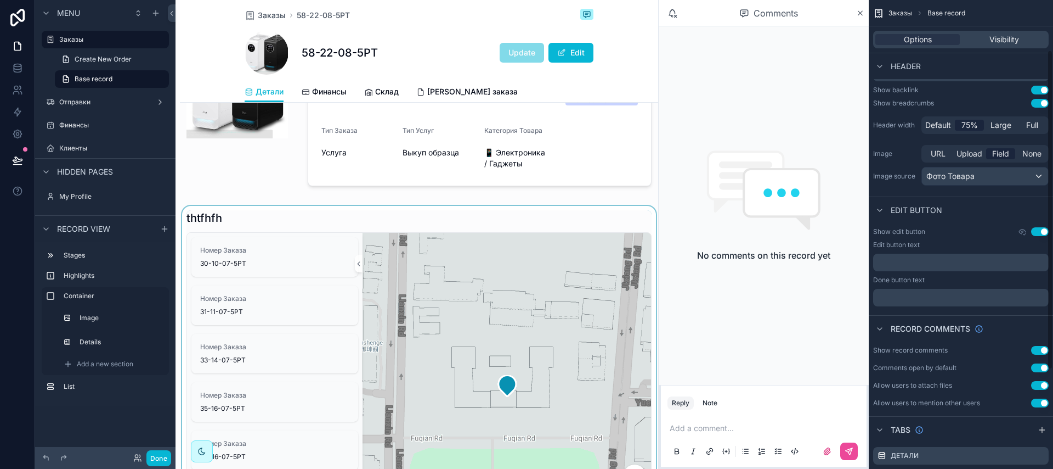
click at [648, 305] on div "scrollable content" at bounding box center [419, 386] width 478 height 360
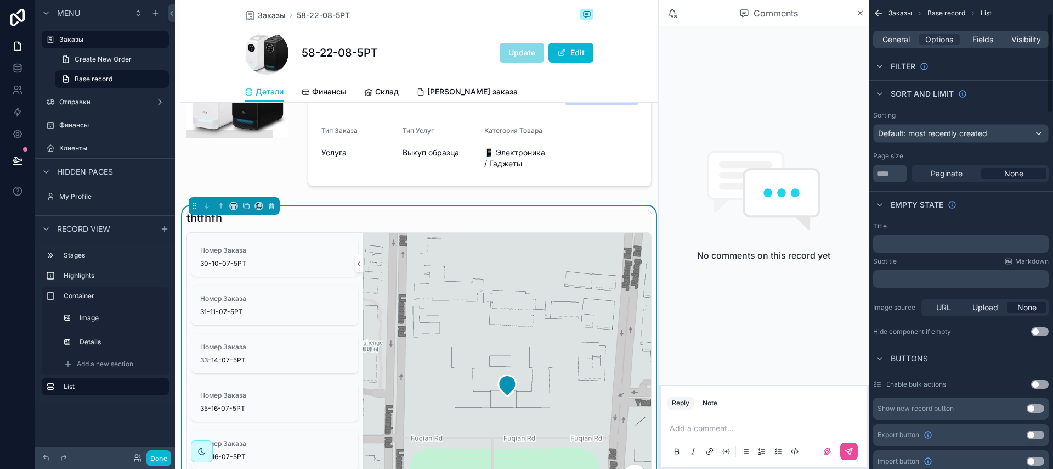
scroll to position [54, 0]
click at [953, 177] on span "Paginate" at bounding box center [947, 176] width 32 height 11
click at [997, 175] on div "None" at bounding box center [1013, 176] width 65 height 11
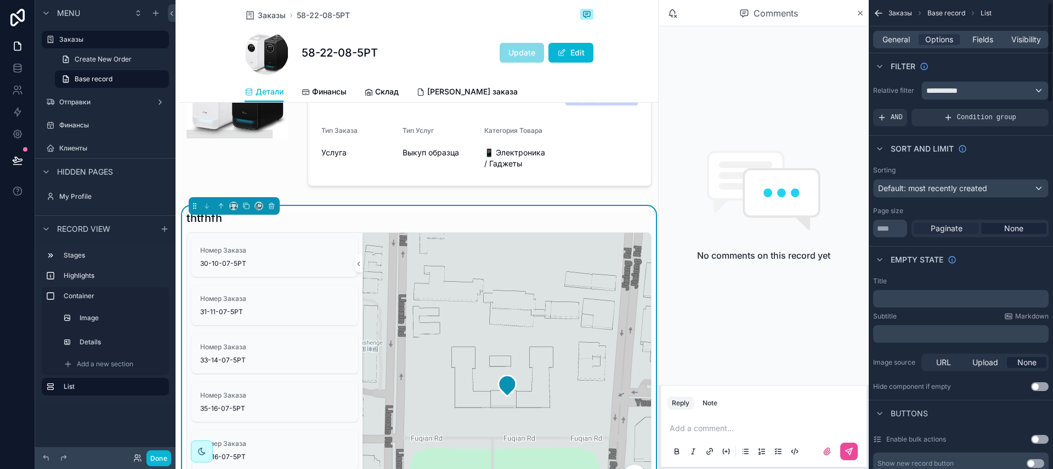
scroll to position [0, 0]
click at [906, 37] on span "General" at bounding box center [896, 39] width 27 height 11
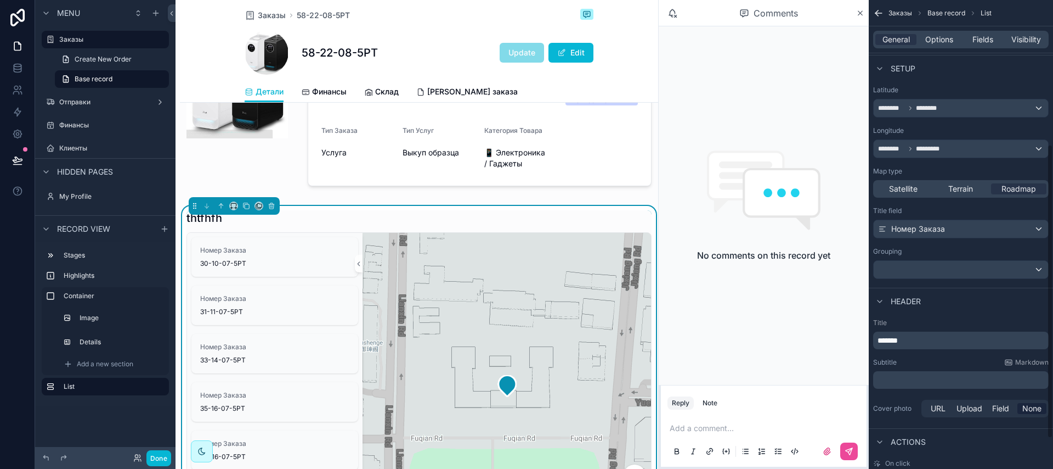
scroll to position [278, 0]
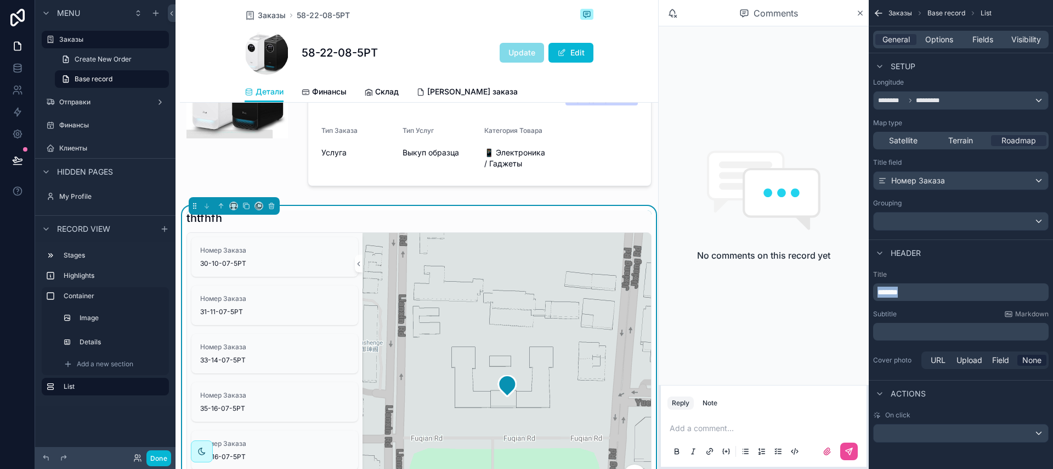
drag, startPoint x: 912, startPoint y: 289, endPoint x: 870, endPoint y: 286, distance: 41.8
click at [870, 286] on div "Title ******* Subtitle Markdown ﻿ Cover photo URL Upload Field None" at bounding box center [961, 321] width 184 height 110
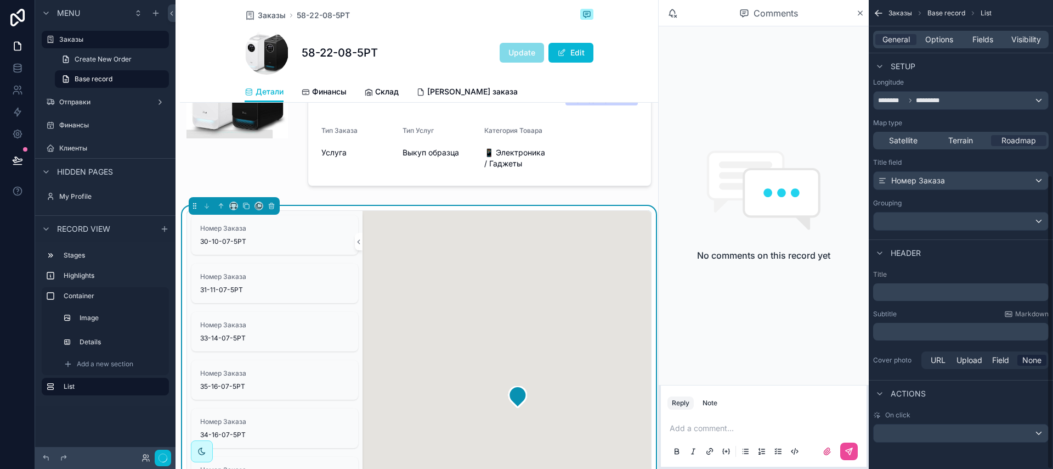
click at [952, 312] on div "Subtitle Markdown" at bounding box center [961, 313] width 176 height 9
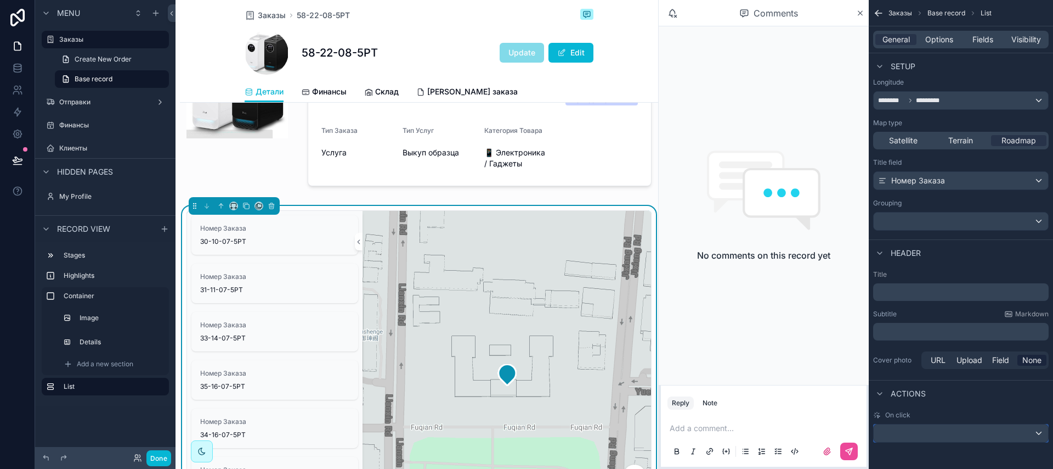
click at [946, 430] on div "scrollable content" at bounding box center [961, 433] width 174 height 18
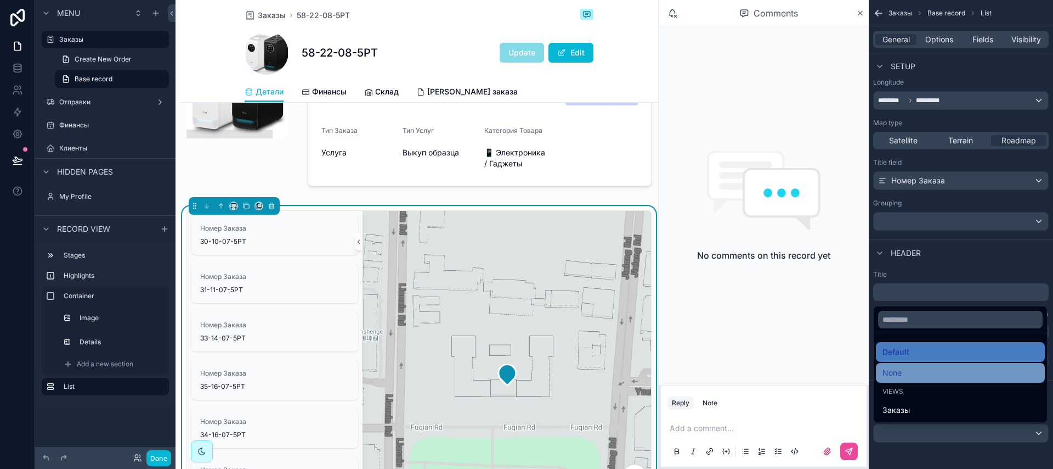
click at [908, 371] on div "None" at bounding box center [961, 372] width 156 height 13
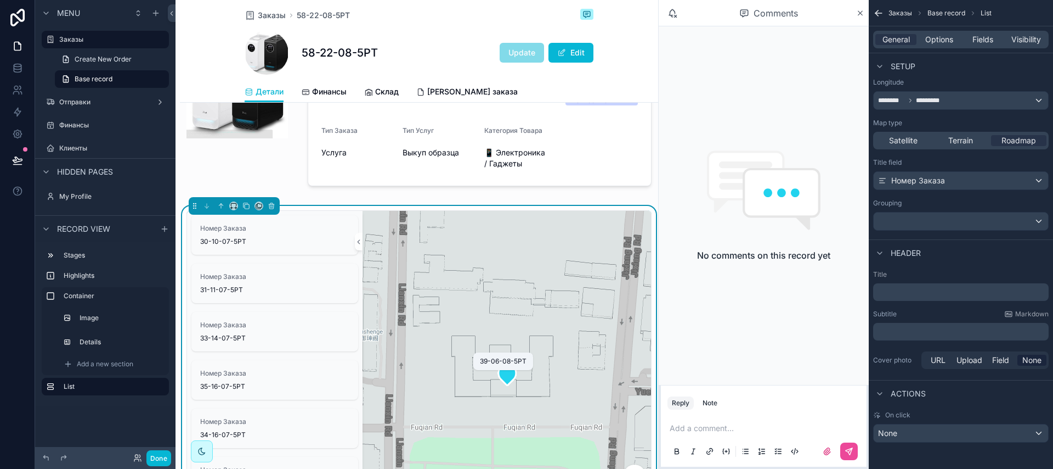
click at [502, 385] on icon "scrollable content" at bounding box center [508, 374] width 18 height 21
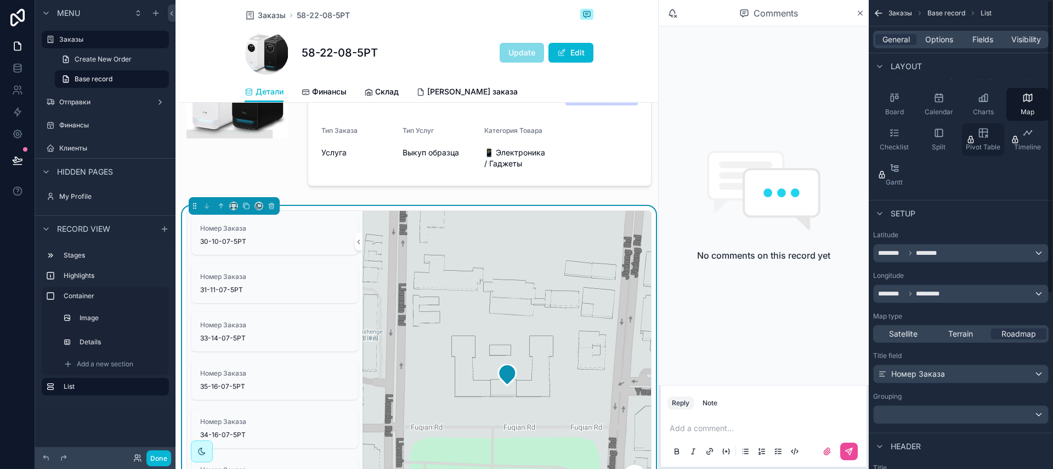
scroll to position [0, 0]
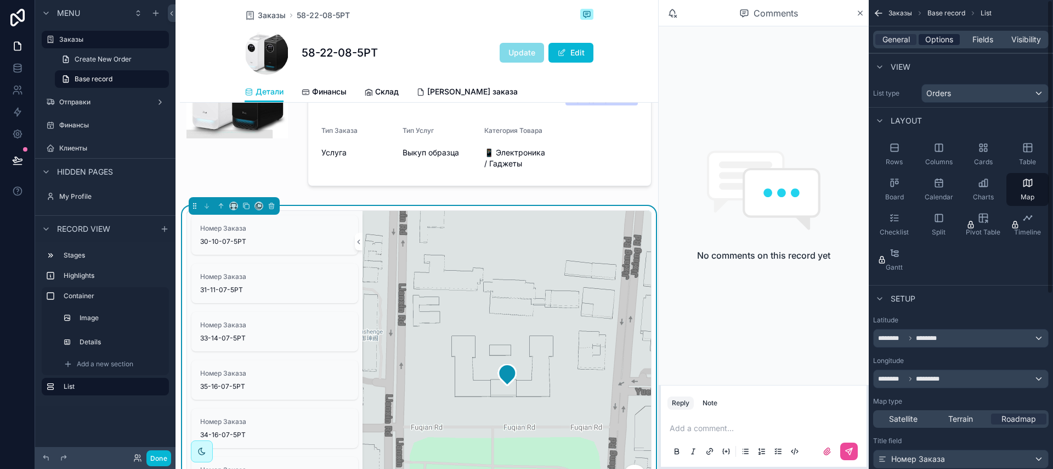
click at [934, 43] on span "Options" at bounding box center [940, 39] width 28 height 11
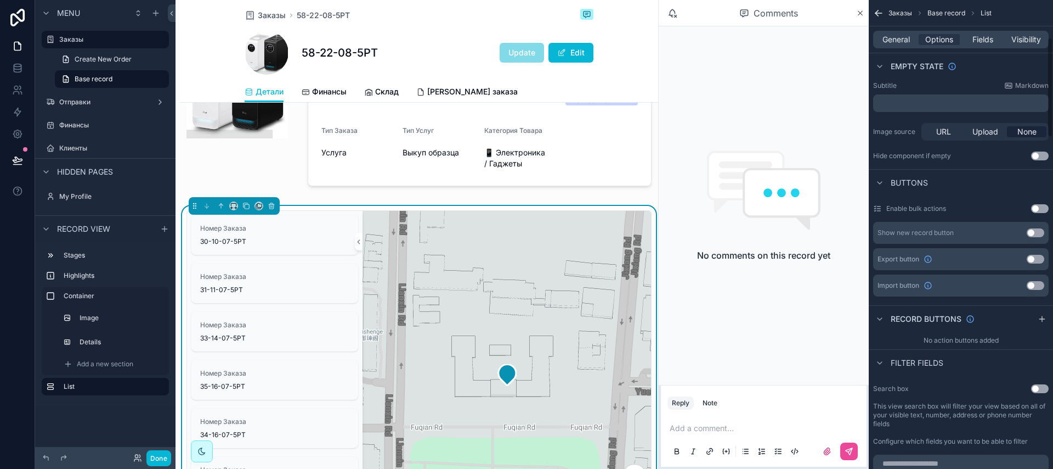
scroll to position [244, 0]
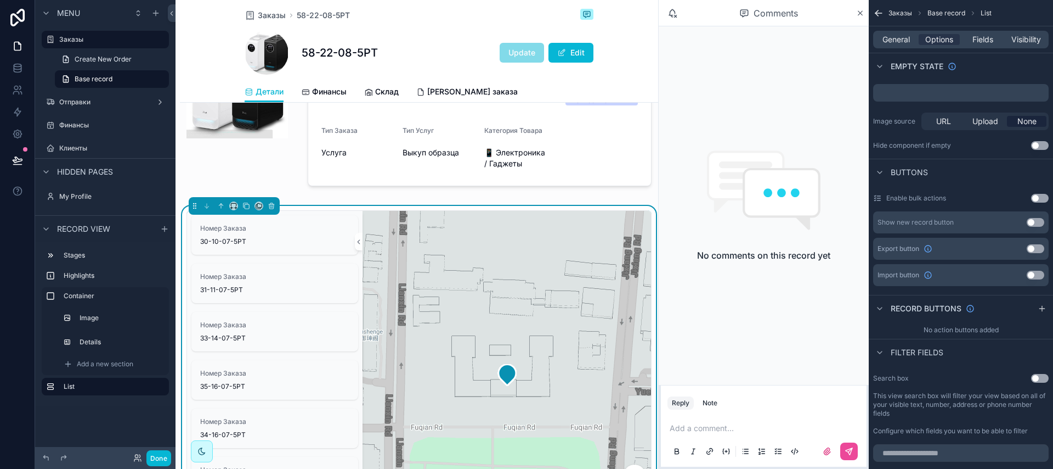
click at [1035, 146] on button "Use setting" at bounding box center [1040, 145] width 18 height 9
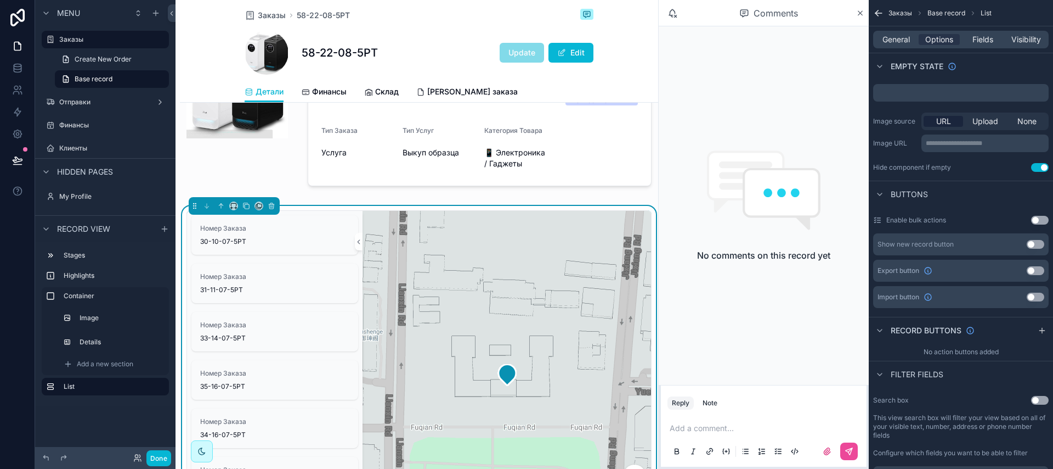
click at [1036, 222] on button "Use setting" at bounding box center [1040, 220] width 18 height 9
click at [504, 384] on icon "scrollable content" at bounding box center [508, 374] width 18 height 21
click at [1038, 220] on button "Use setting" at bounding box center [1040, 220] width 18 height 9
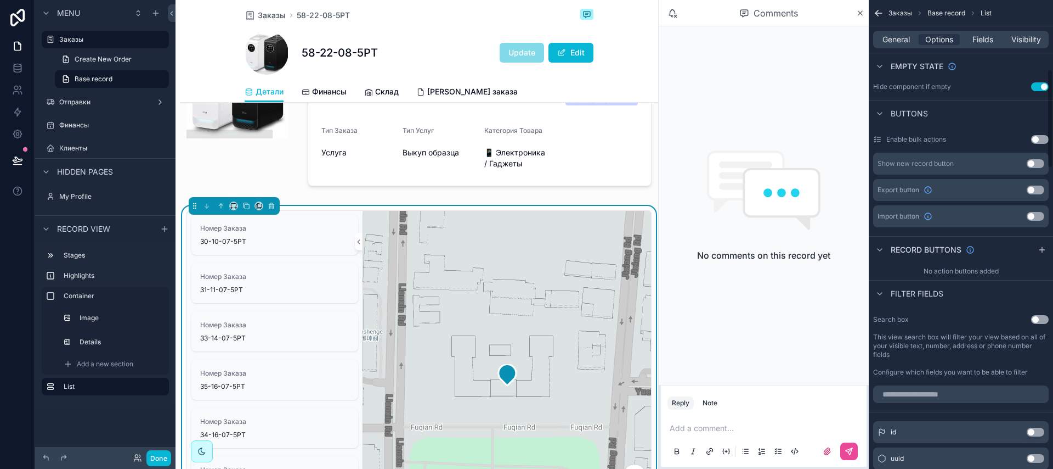
scroll to position [328, 0]
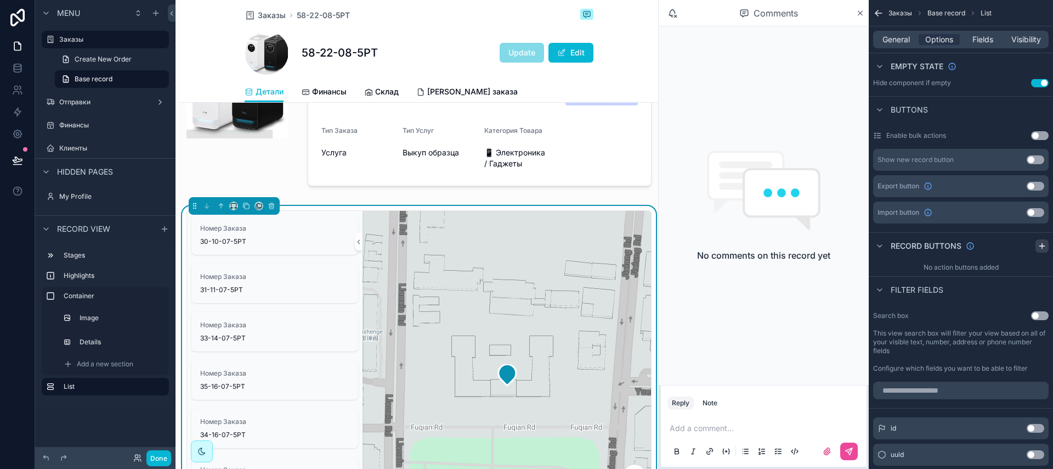
click at [1044, 246] on icon "scrollable content" at bounding box center [1042, 245] width 9 height 9
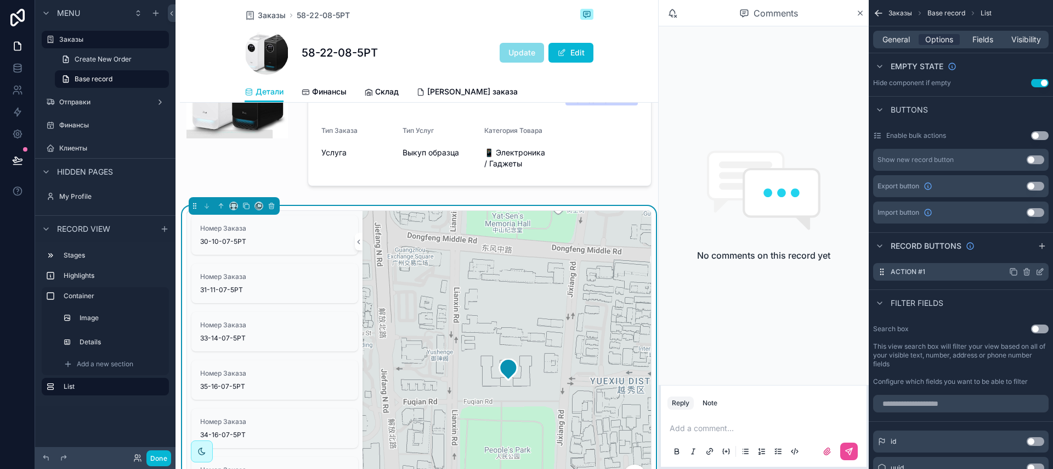
click at [1029, 274] on icon "scrollable content" at bounding box center [1026, 272] width 5 height 5
click at [1024, 253] on icon at bounding box center [1022, 254] width 9 height 9
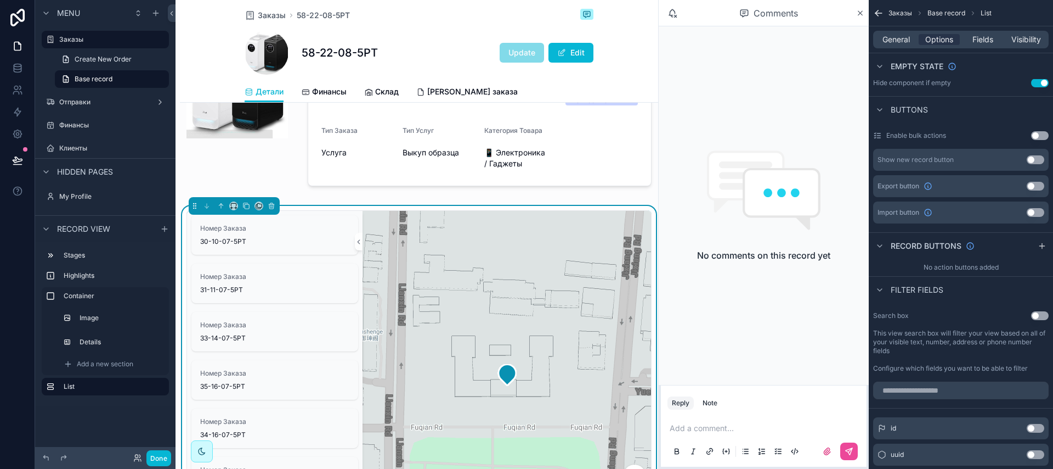
click at [1035, 317] on button "Use setting" at bounding box center [1040, 315] width 18 height 9
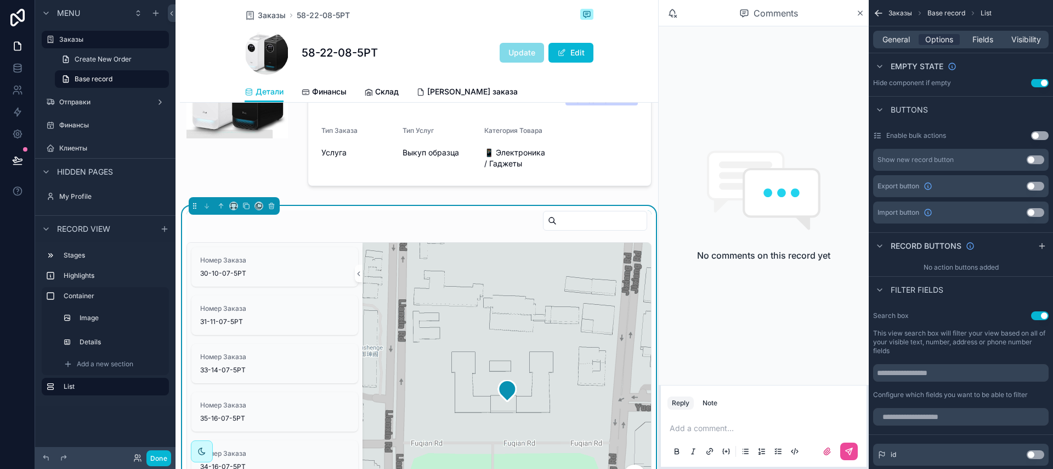
click at [1035, 317] on button "Use setting" at bounding box center [1040, 315] width 18 height 9
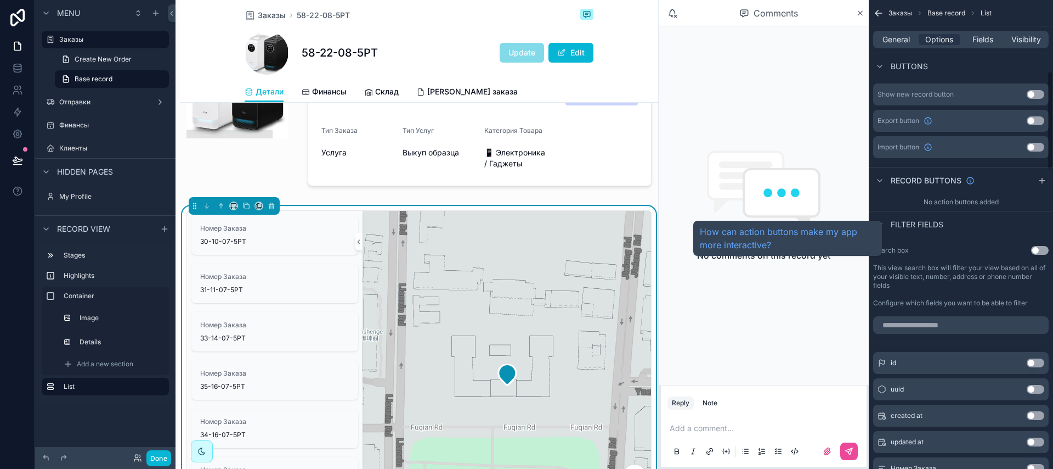
scroll to position [174, 0]
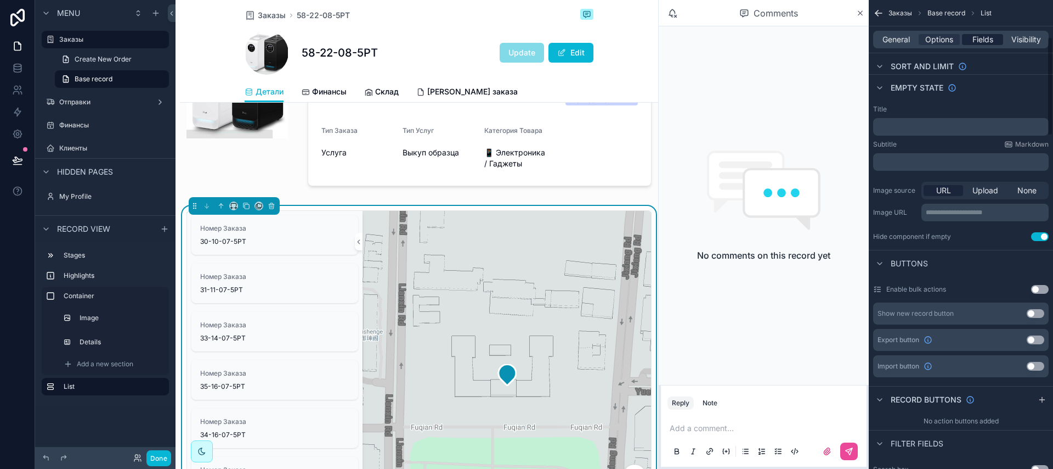
click at [980, 39] on span "Fields" at bounding box center [983, 39] width 21 height 11
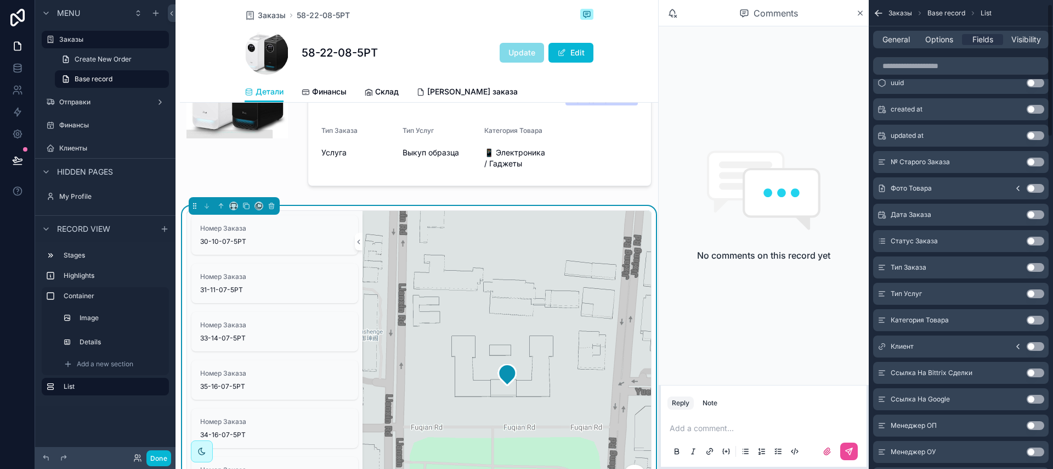
scroll to position [0, 0]
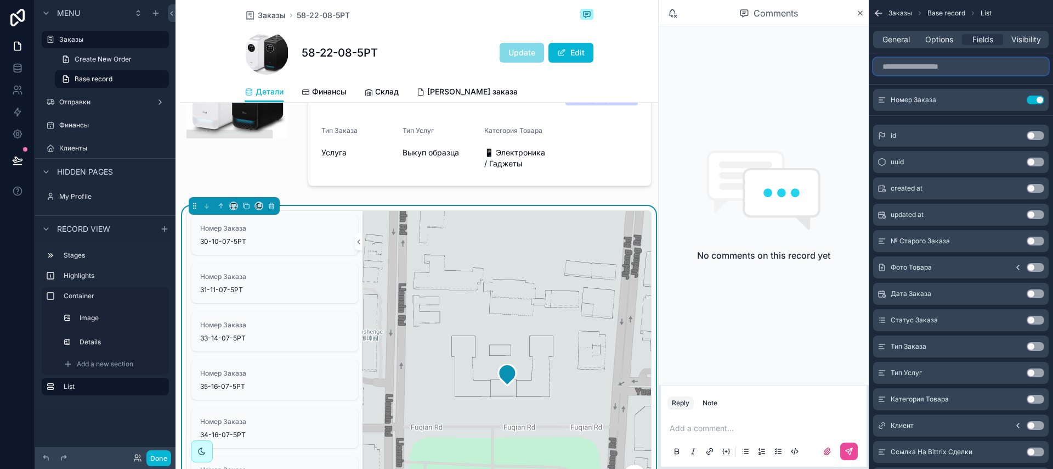
click at [936, 67] on input "scrollable content" at bounding box center [961, 67] width 176 height 18
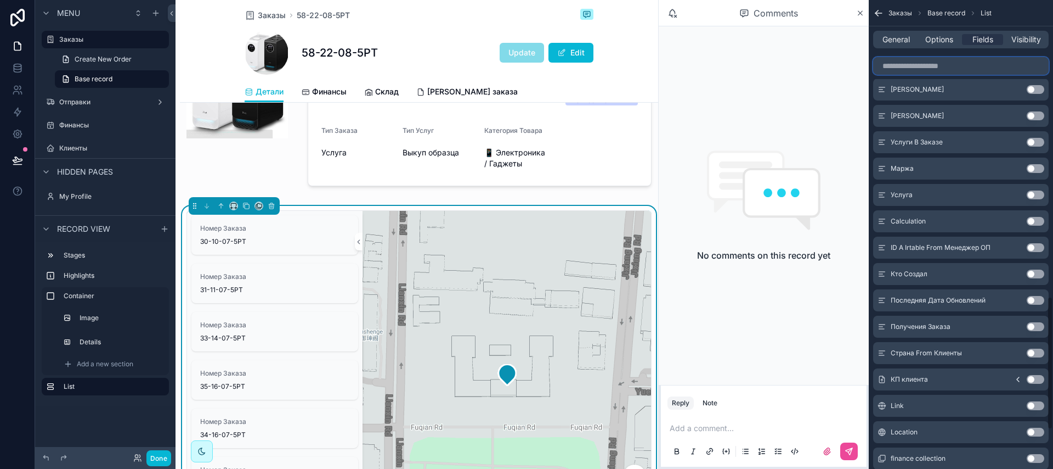
scroll to position [1183, 0]
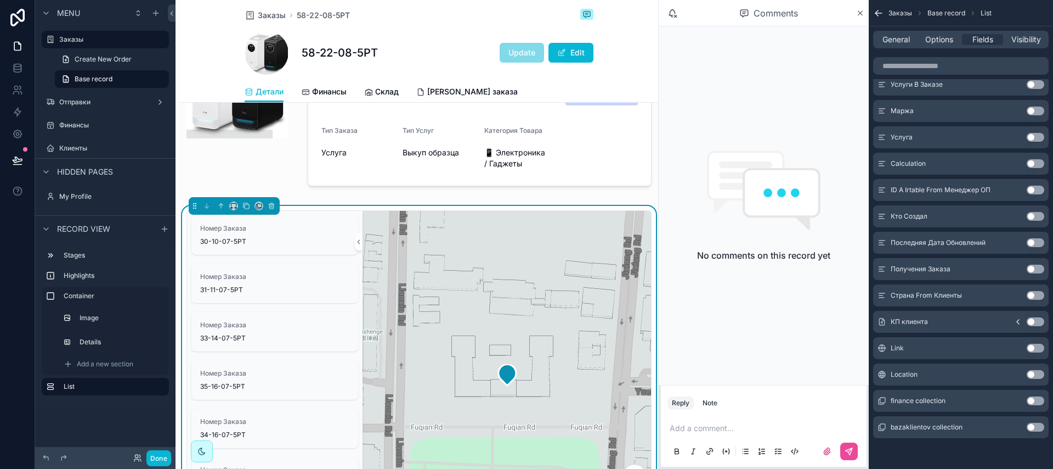
click at [1033, 373] on button "Use setting" at bounding box center [1036, 374] width 18 height 9
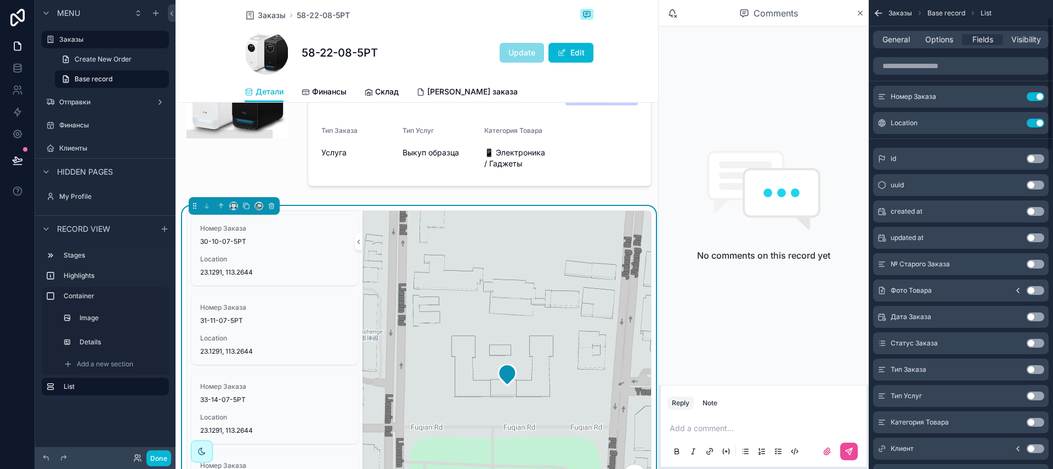
scroll to position [0, 0]
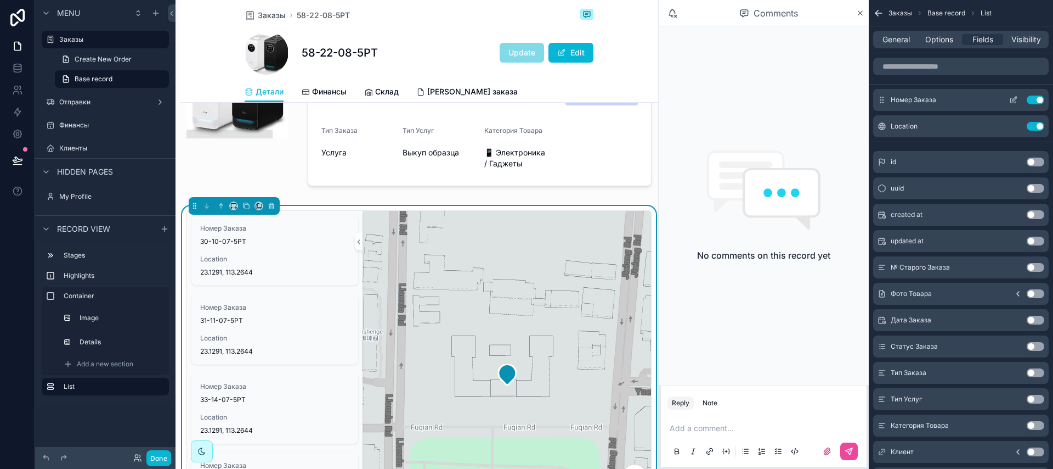
click at [1033, 101] on button "Use setting" at bounding box center [1036, 99] width 18 height 9
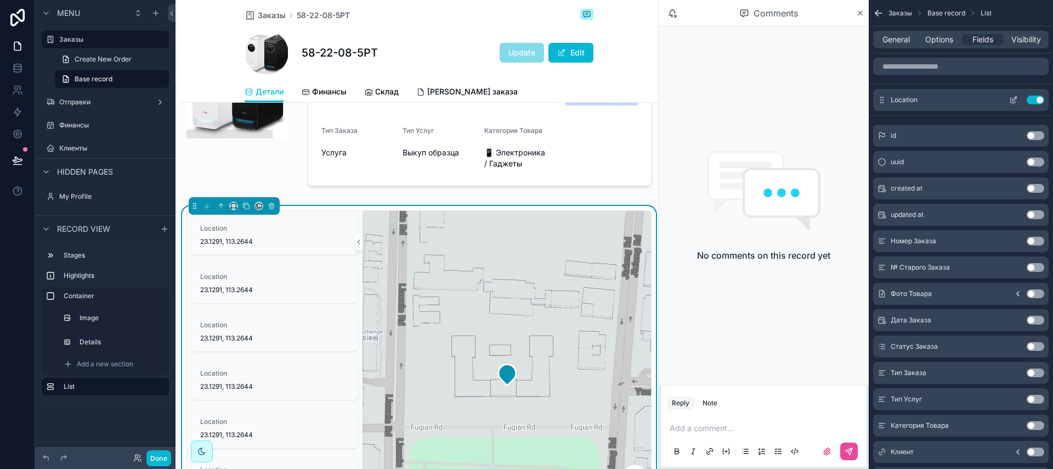
click at [1016, 101] on icon "scrollable content" at bounding box center [1013, 99] width 9 height 9
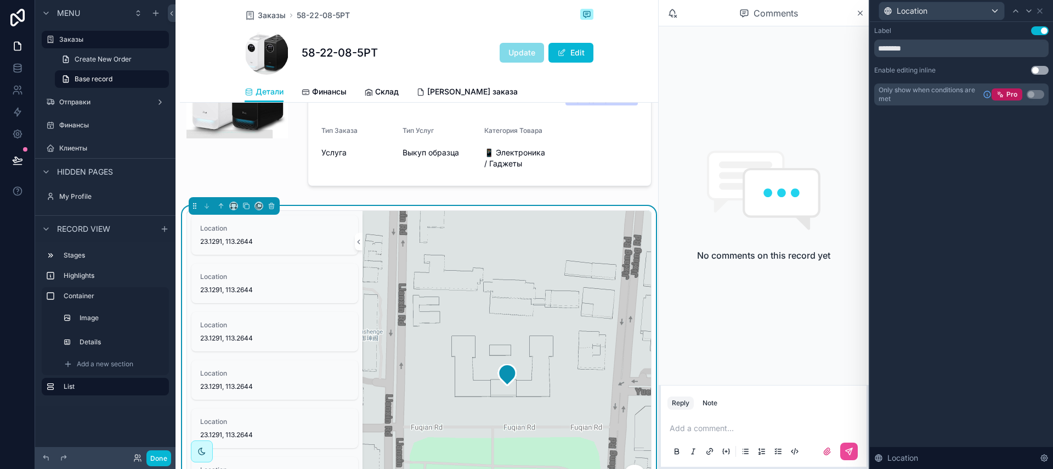
click at [1040, 70] on button "Use setting" at bounding box center [1040, 70] width 18 height 9
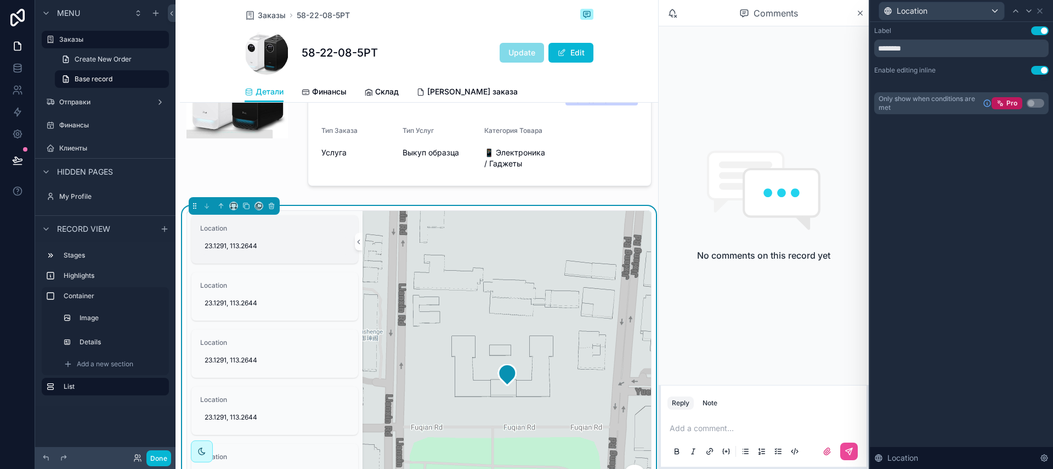
click at [227, 250] on span "23.1291, 113.2644" at bounding box center [275, 245] width 140 height 9
click at [1041, 71] on button "Use setting" at bounding box center [1040, 70] width 18 height 9
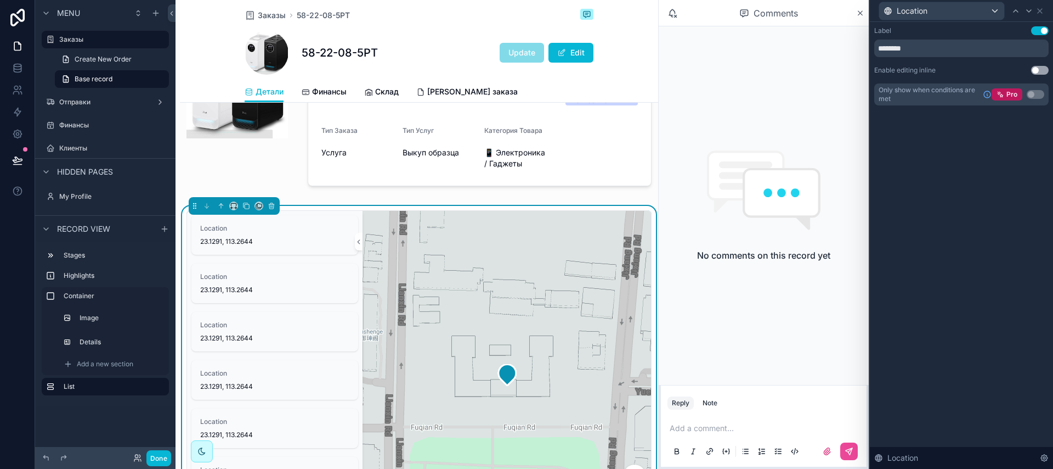
click at [1038, 33] on button "Use setting" at bounding box center [1040, 30] width 18 height 9
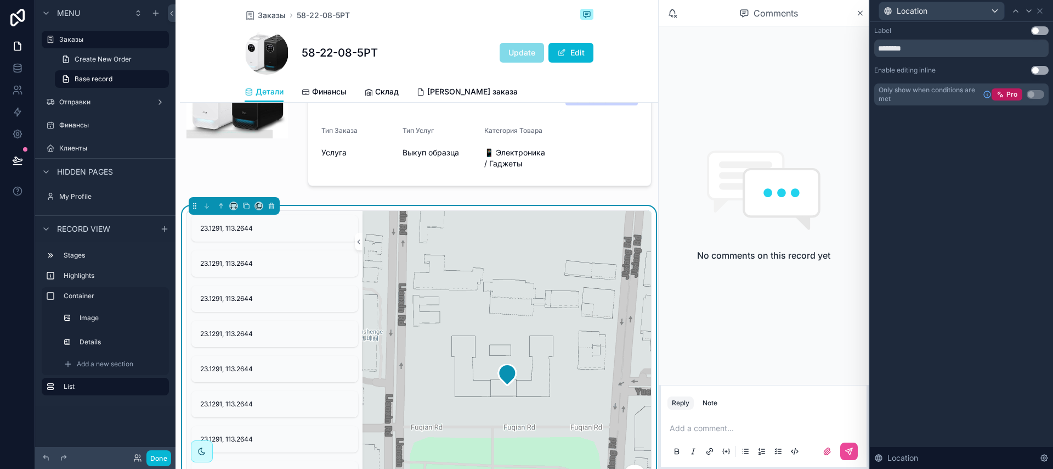
click at [1038, 33] on button "Use setting" at bounding box center [1040, 30] width 18 height 9
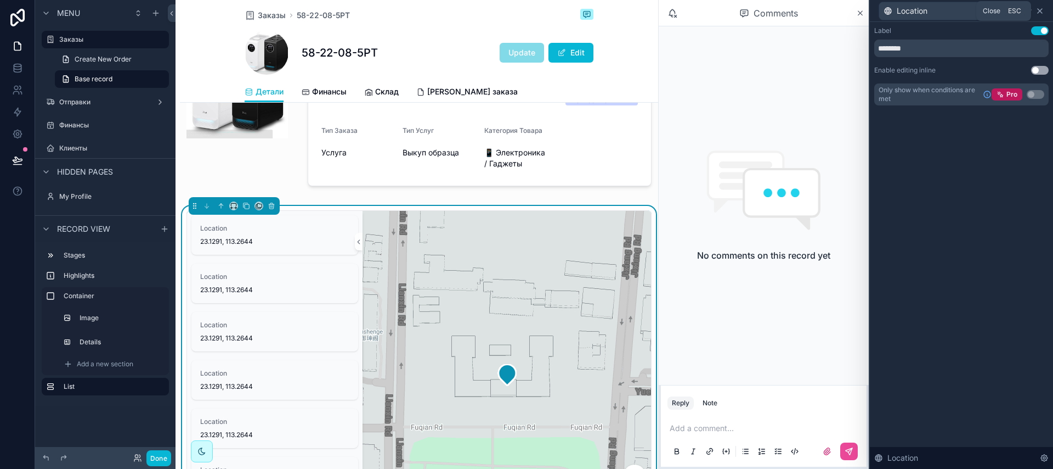
click at [1036, 14] on icon at bounding box center [1040, 11] width 9 height 9
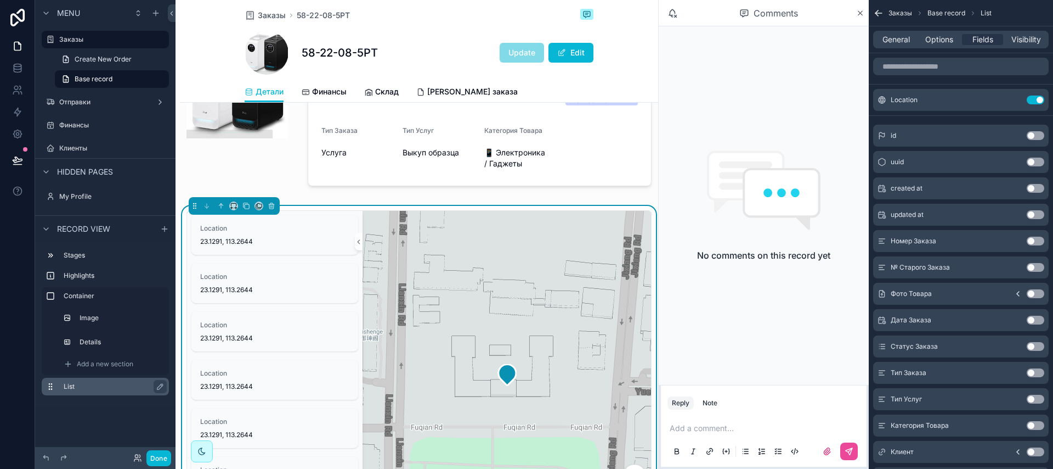
click at [109, 383] on label "List" at bounding box center [112, 386] width 97 height 9
click at [161, 389] on icon "scrollable content" at bounding box center [160, 386] width 9 height 9
click at [161, 389] on icon "scrollable content" at bounding box center [158, 386] width 9 height 9
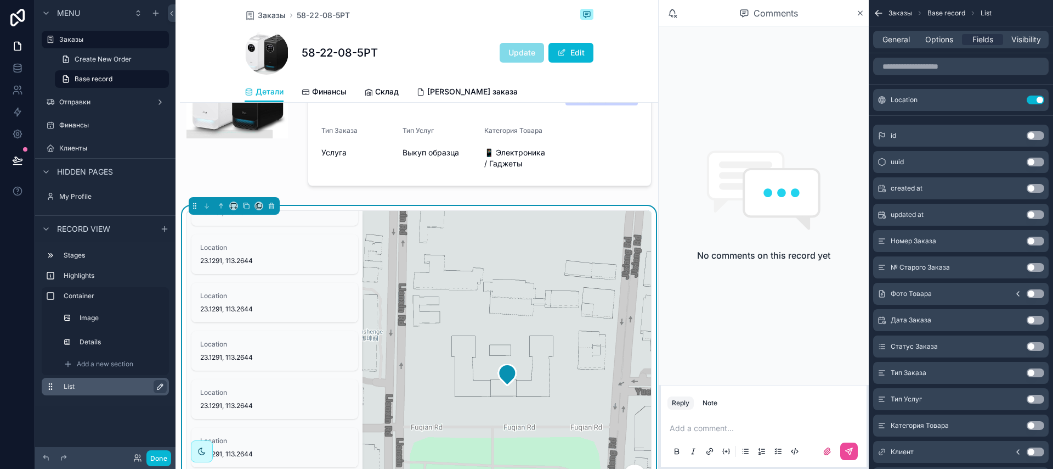
scroll to position [132, 0]
click at [154, 459] on button "Done" at bounding box center [158, 458] width 25 height 16
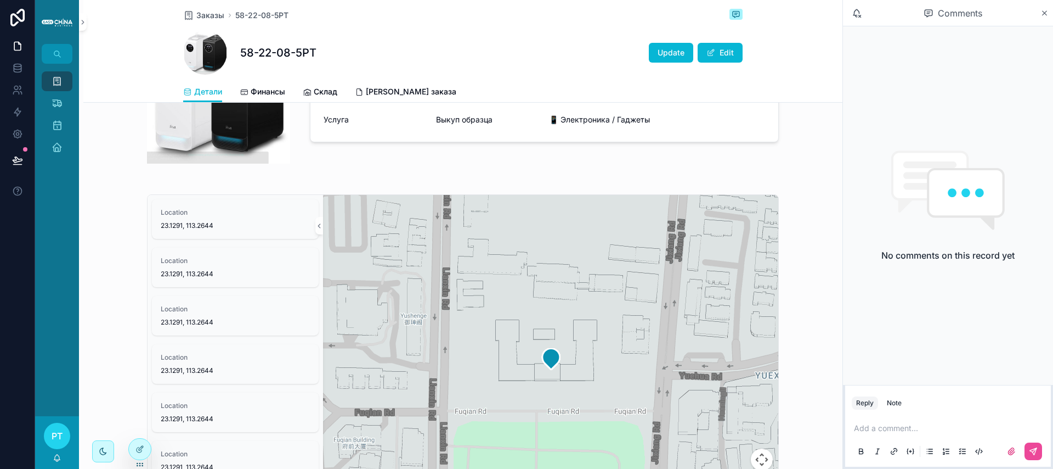
scroll to position [187, 0]
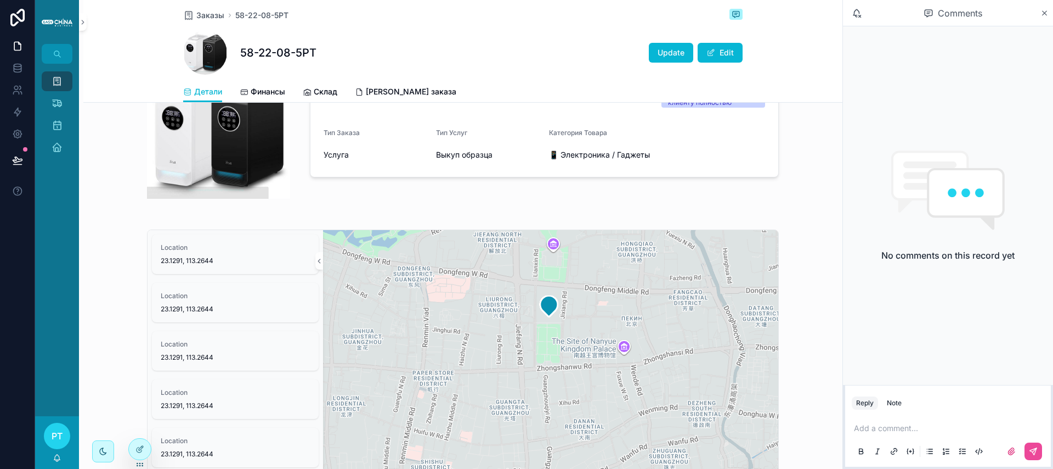
drag, startPoint x: 681, startPoint y: 360, endPoint x: 556, endPoint y: 315, distance: 132.6
click at [556, 315] on div "scrollable content" at bounding box center [550, 405] width 455 height 351
click at [235, 306] on span "23.1291, 113.2644" at bounding box center [235, 308] width 149 height 9
click at [232, 343] on span "Location" at bounding box center [235, 344] width 149 height 9
click at [238, 397] on div "Location [GEOGRAPHIC_DATA]" at bounding box center [235, 399] width 149 height 22
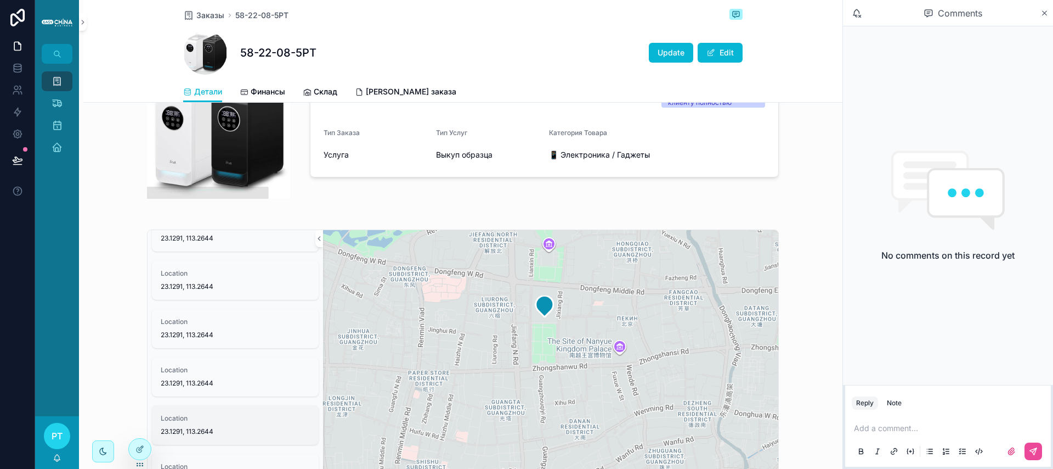
scroll to position [17, 0]
click at [134, 444] on div at bounding box center [140, 448] width 22 height 21
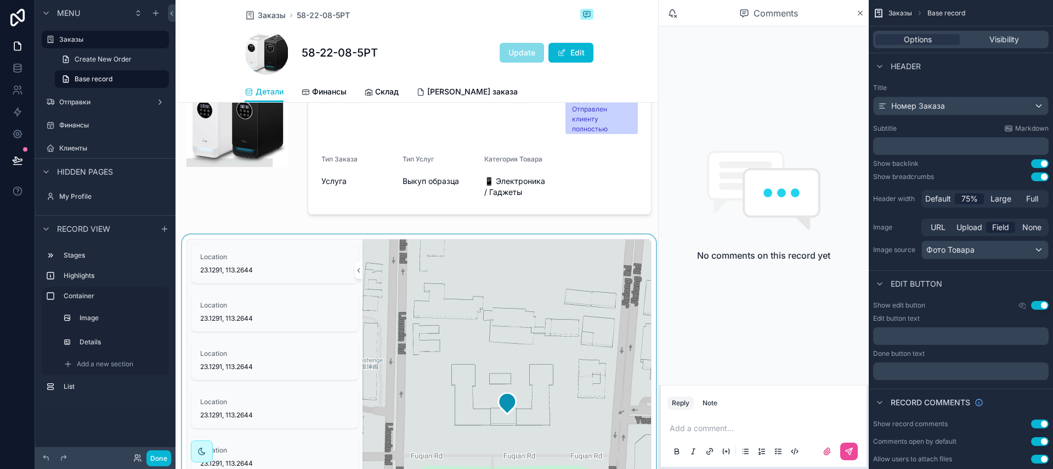
click at [560, 367] on div "scrollable content" at bounding box center [419, 414] width 478 height 360
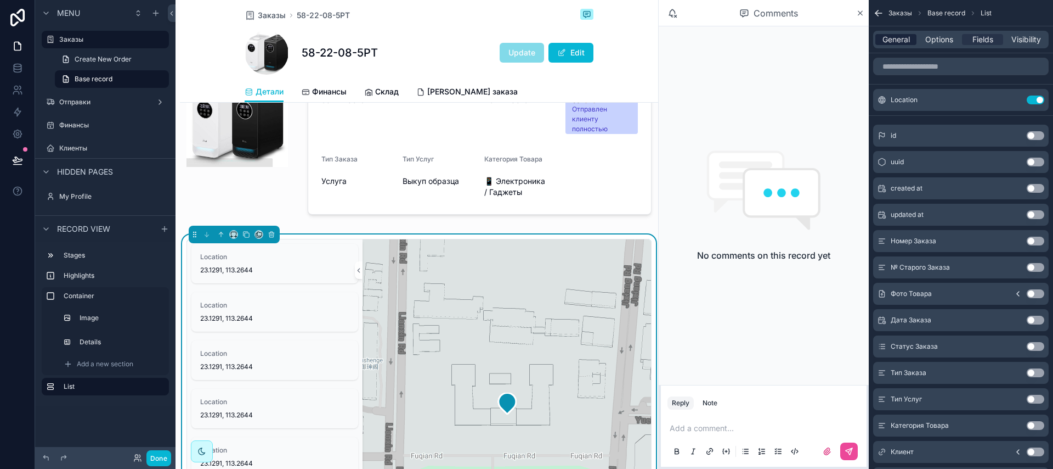
click at [895, 41] on span "General" at bounding box center [896, 39] width 27 height 11
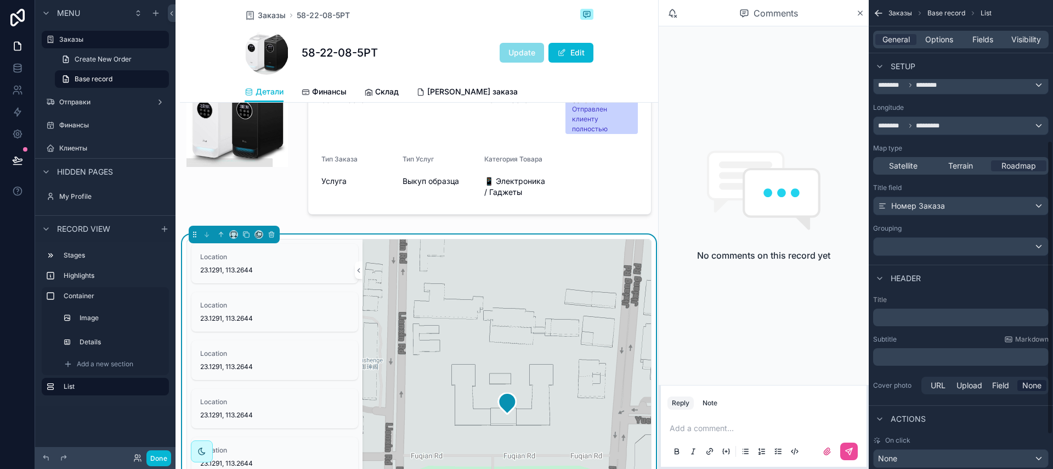
scroll to position [278, 0]
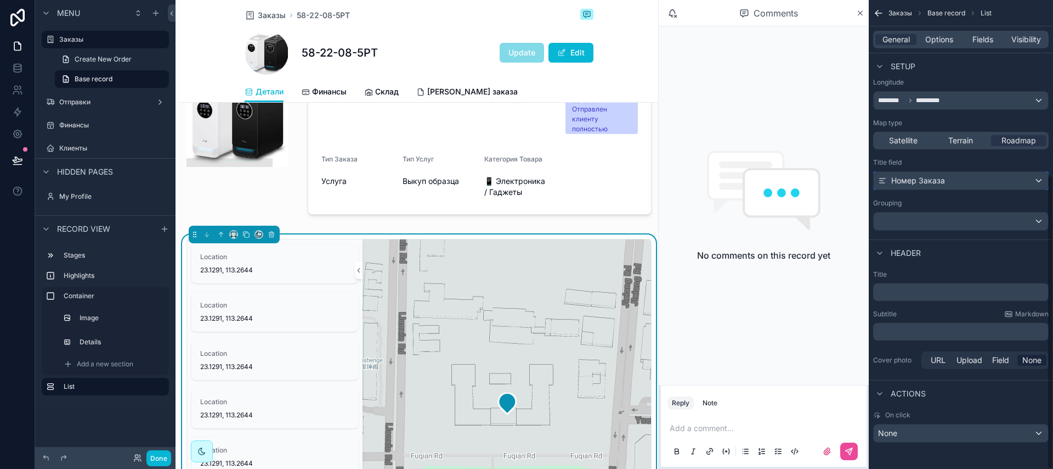
click at [968, 183] on div "Номер Заказа" at bounding box center [961, 181] width 174 height 18
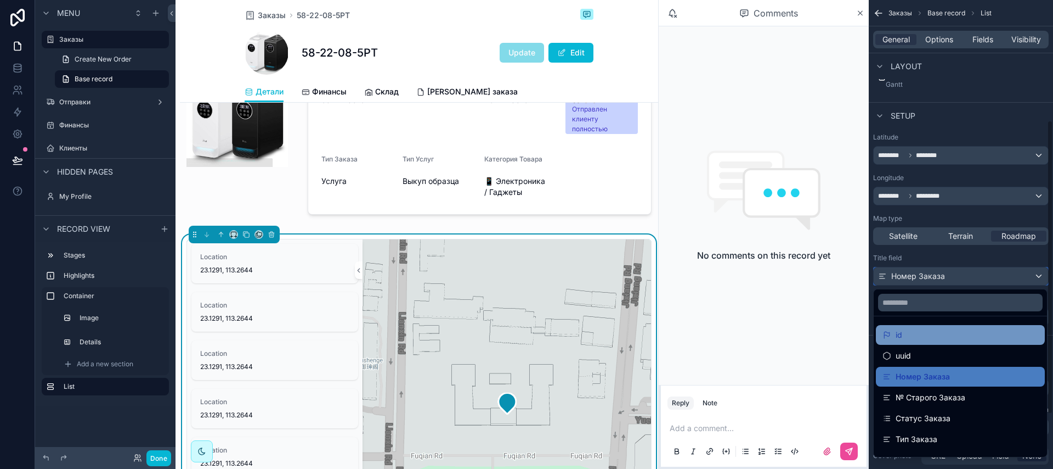
scroll to position [182, 0]
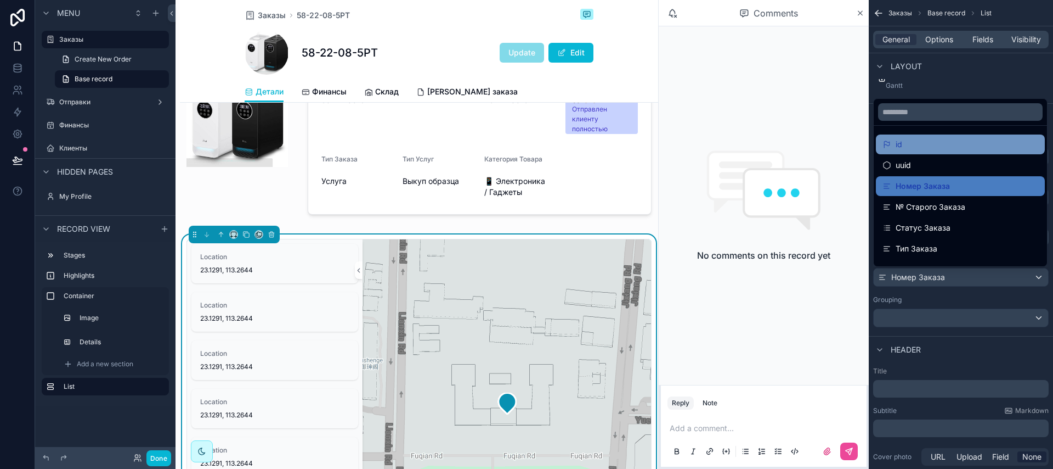
click at [913, 148] on div "id" at bounding box center [961, 144] width 156 height 13
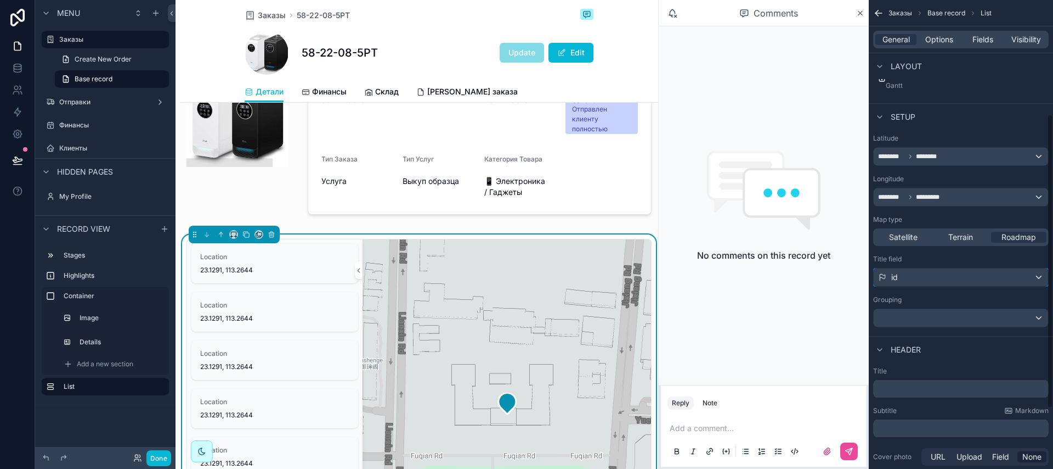
click at [927, 279] on div "id" at bounding box center [961, 277] width 174 height 18
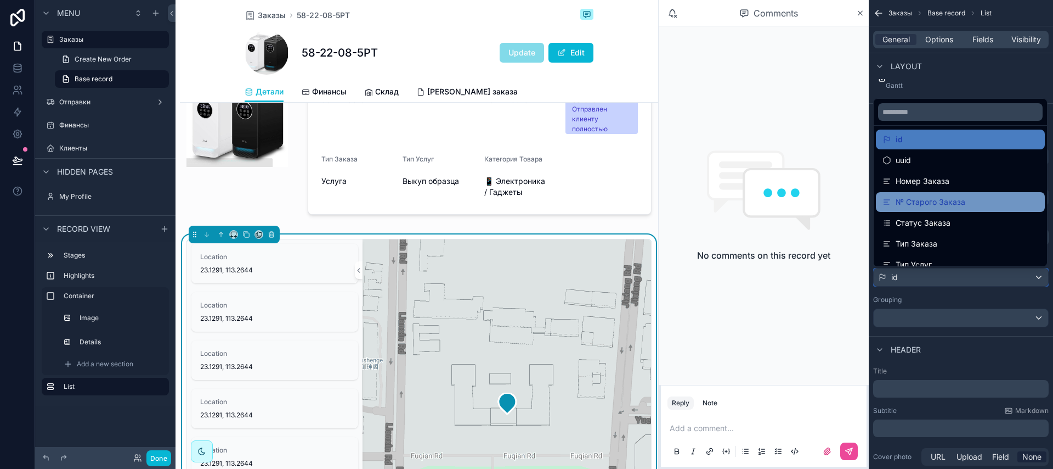
scroll to position [0, 0]
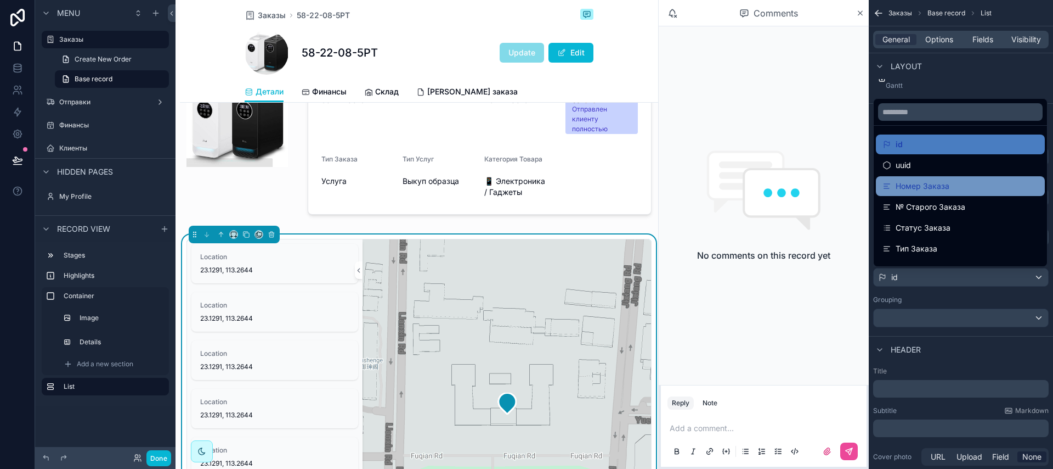
click at [945, 187] on span "Номер Заказа" at bounding box center [923, 185] width 54 height 13
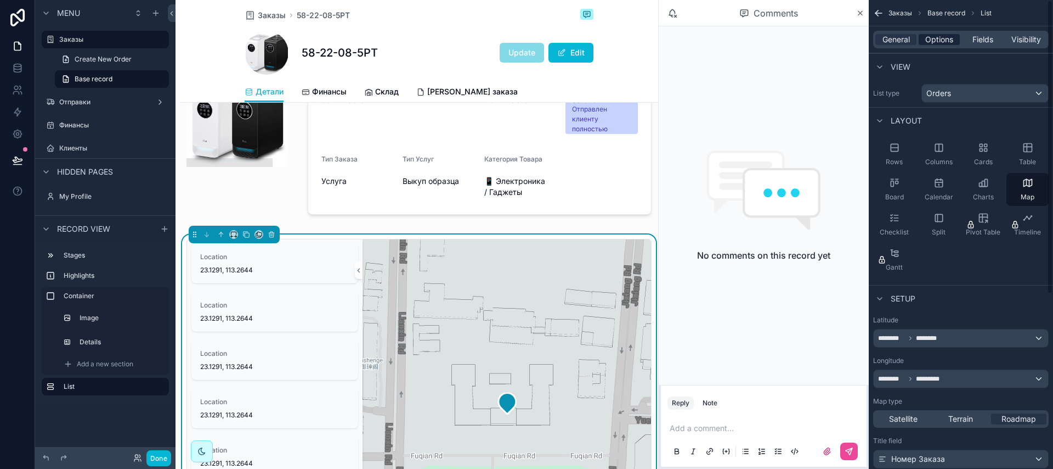
click at [939, 35] on span "Options" at bounding box center [940, 39] width 28 height 11
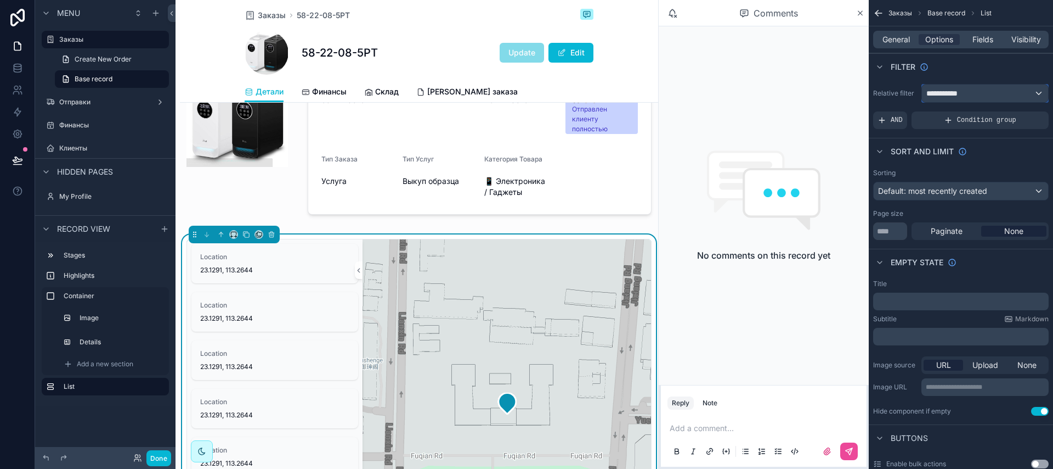
click at [959, 97] on span "**********" at bounding box center [947, 93] width 41 height 11
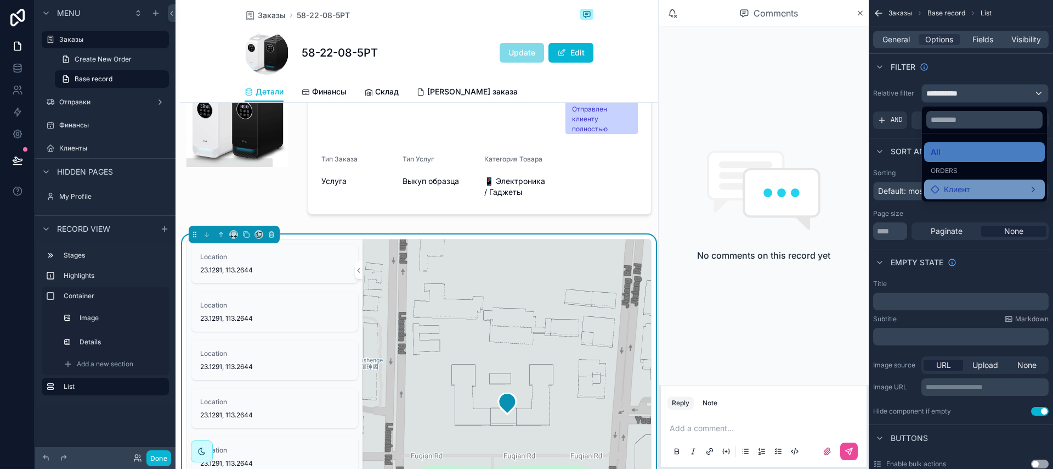
click at [956, 191] on span "Клиент" at bounding box center [957, 189] width 26 height 13
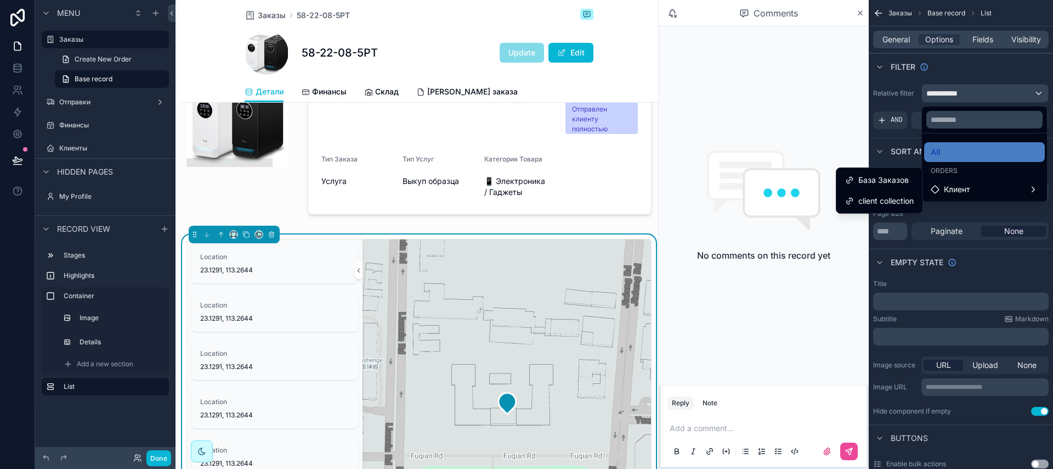
click at [893, 138] on div "scrollable content" at bounding box center [526, 234] width 1053 height 469
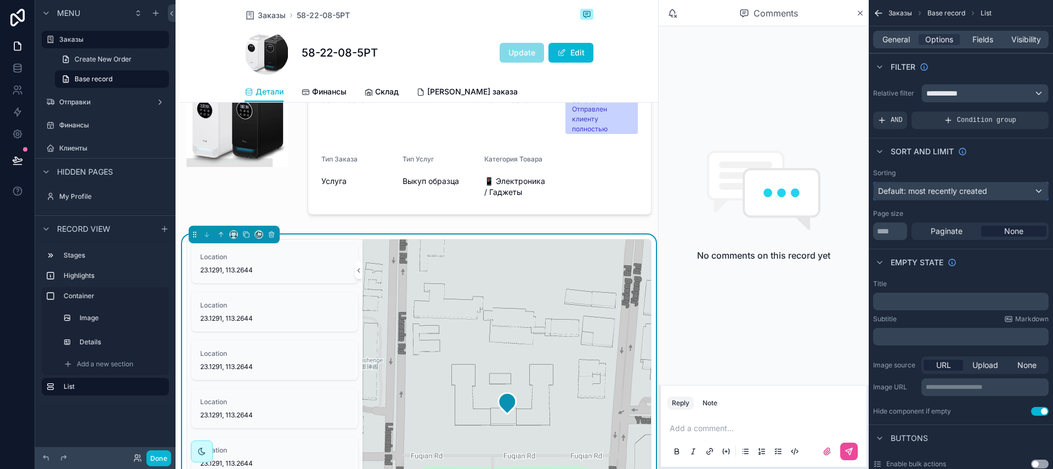
click at [990, 191] on div "Default: most recently created" at bounding box center [961, 191] width 174 height 18
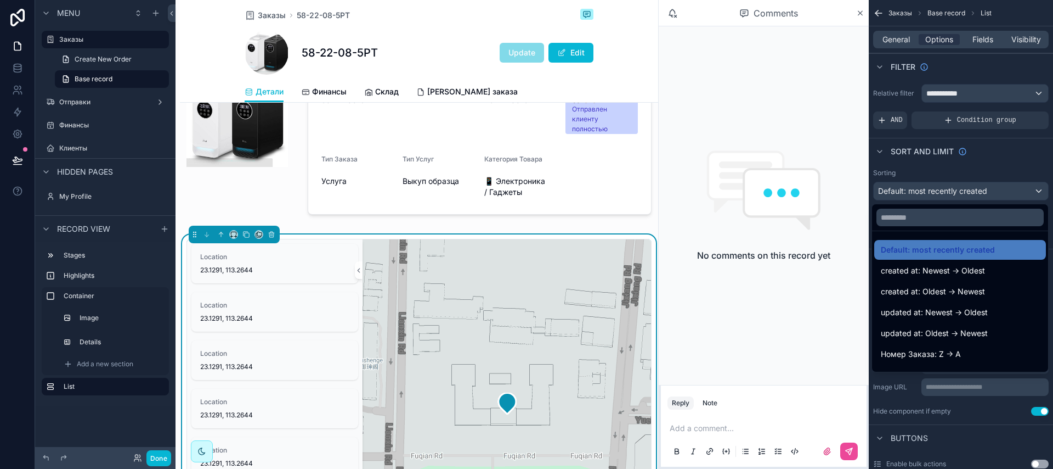
click at [989, 189] on div "scrollable content" at bounding box center [526, 234] width 1053 height 469
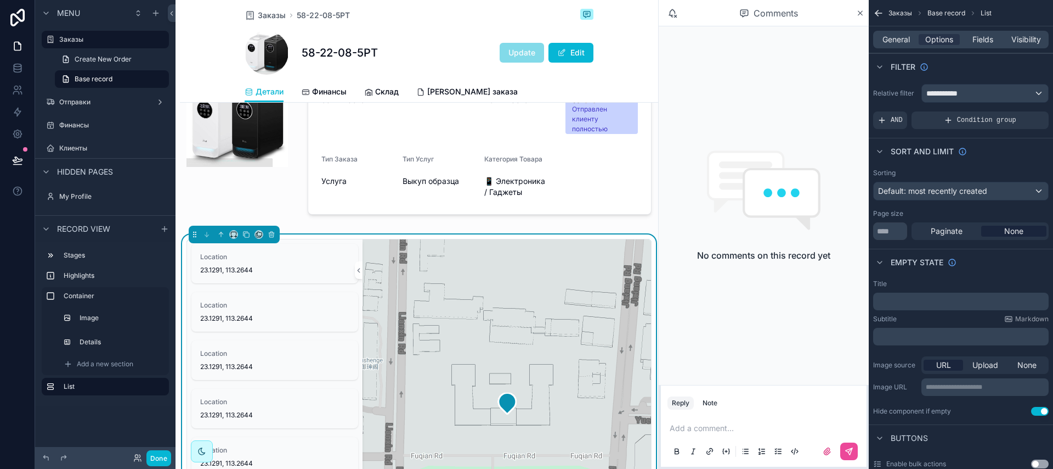
click at [910, 302] on p "﻿" at bounding box center [962, 301] width 169 height 9
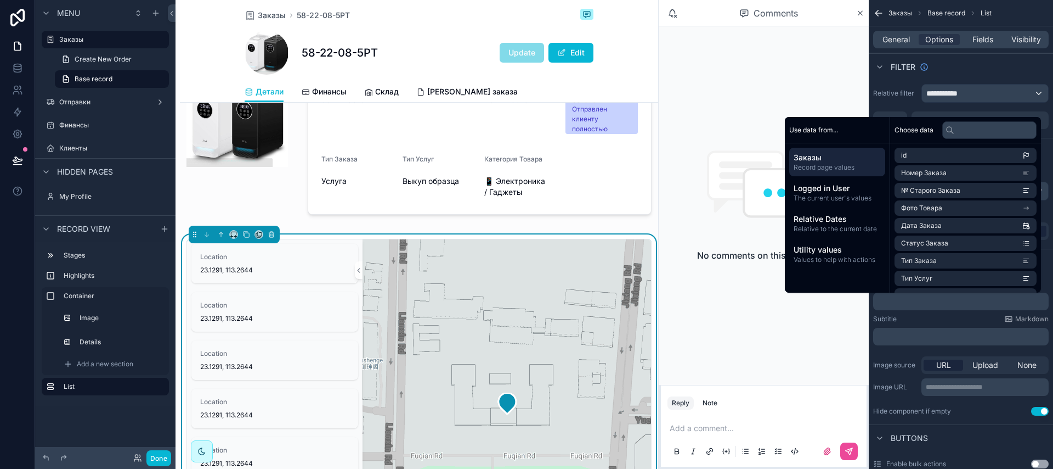
click at [910, 302] on p "﻿" at bounding box center [962, 301] width 169 height 9
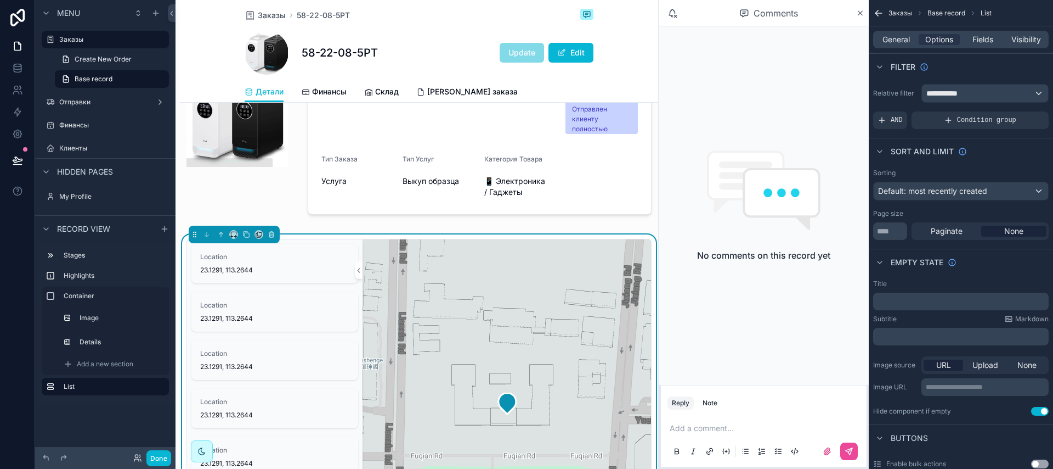
click at [930, 321] on div "Subtitle Markdown" at bounding box center [961, 318] width 176 height 9
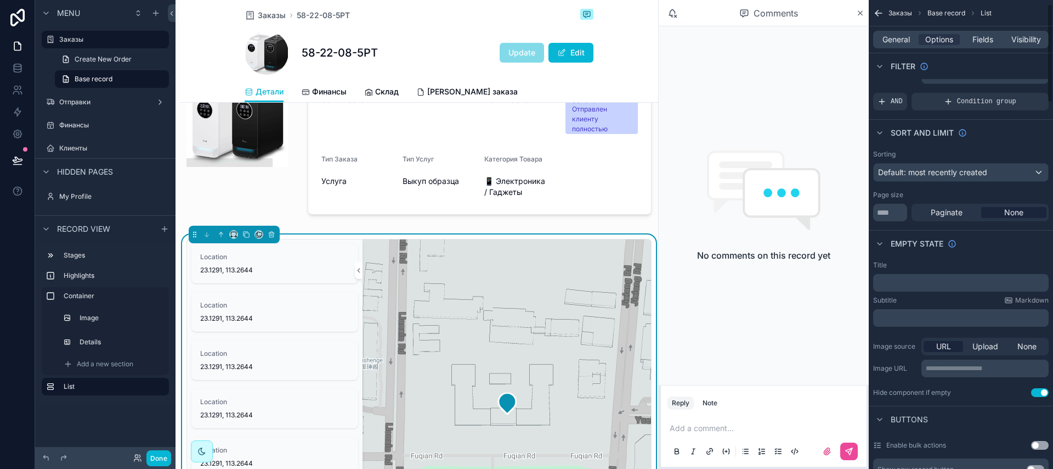
scroll to position [19, 0]
click at [155, 456] on button "Done" at bounding box center [158, 458] width 25 height 16
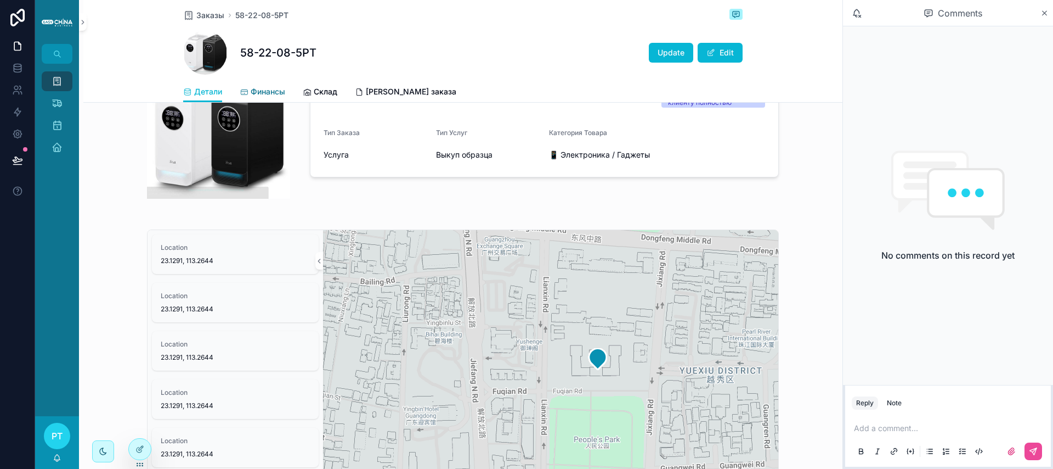
click at [277, 92] on span "Финансы" at bounding box center [268, 91] width 35 height 11
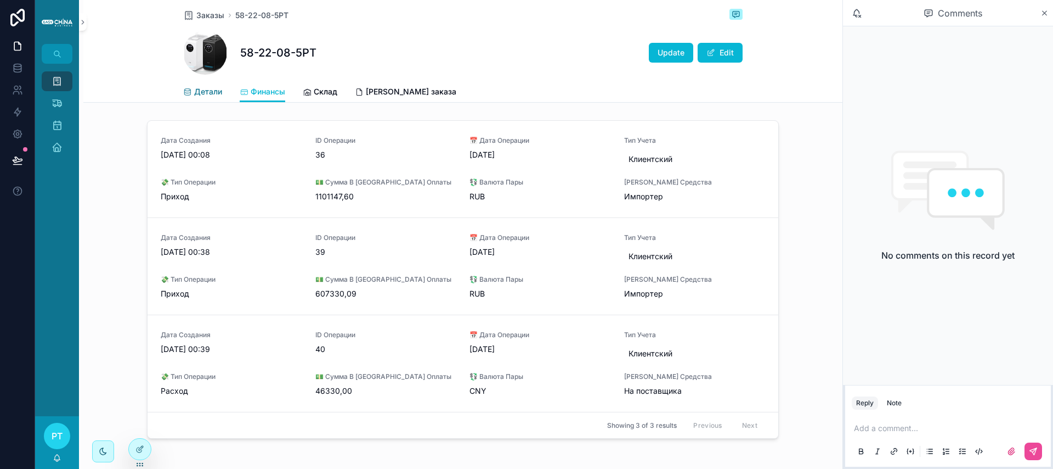
click at [215, 93] on span "Детали" at bounding box center [208, 91] width 28 height 11
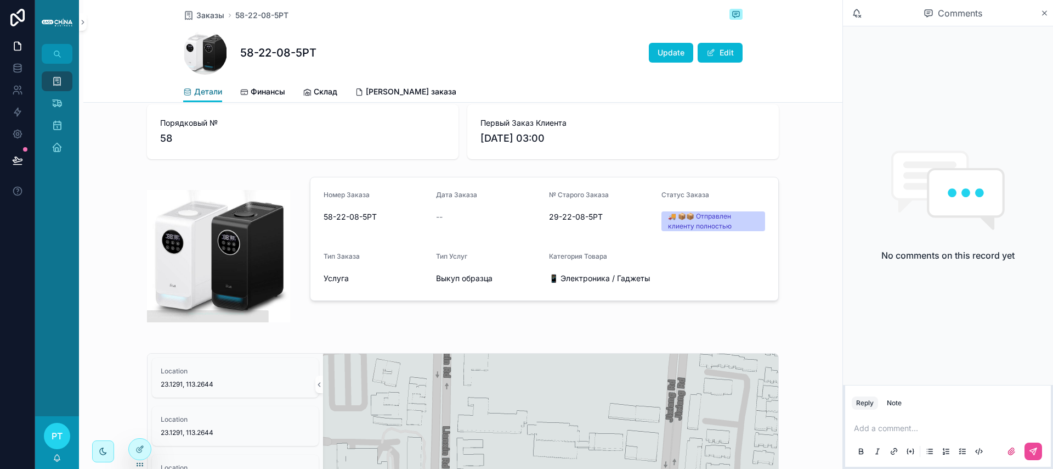
scroll to position [138, 0]
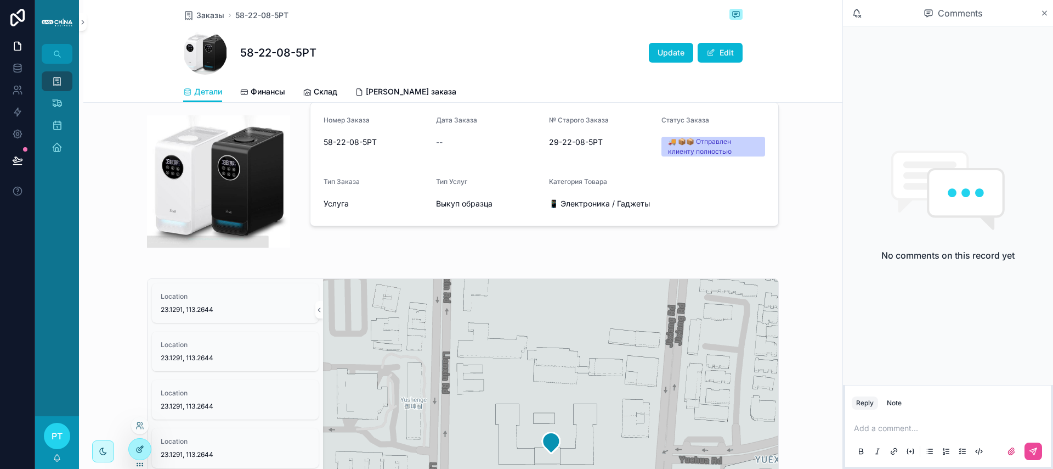
click at [133, 447] on div at bounding box center [140, 448] width 22 height 21
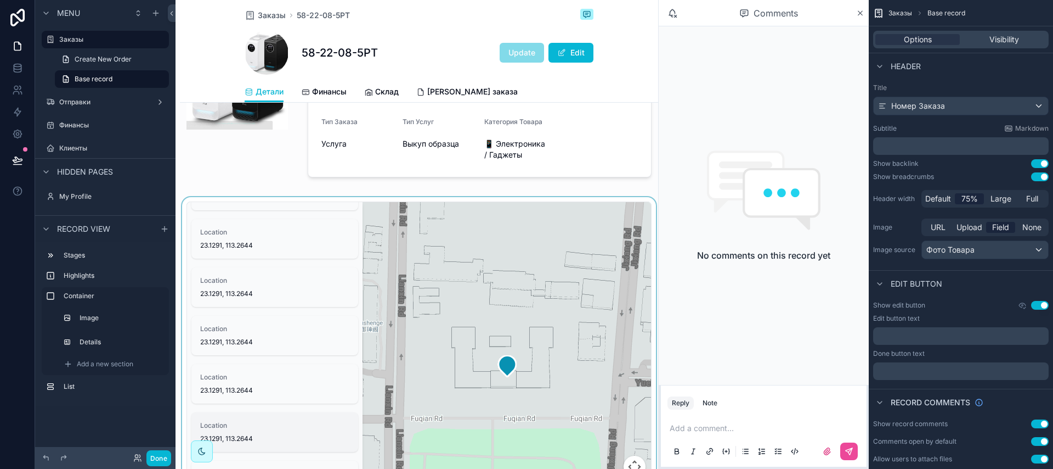
scroll to position [225, 0]
click at [156, 456] on button "Done" at bounding box center [158, 458] width 25 height 16
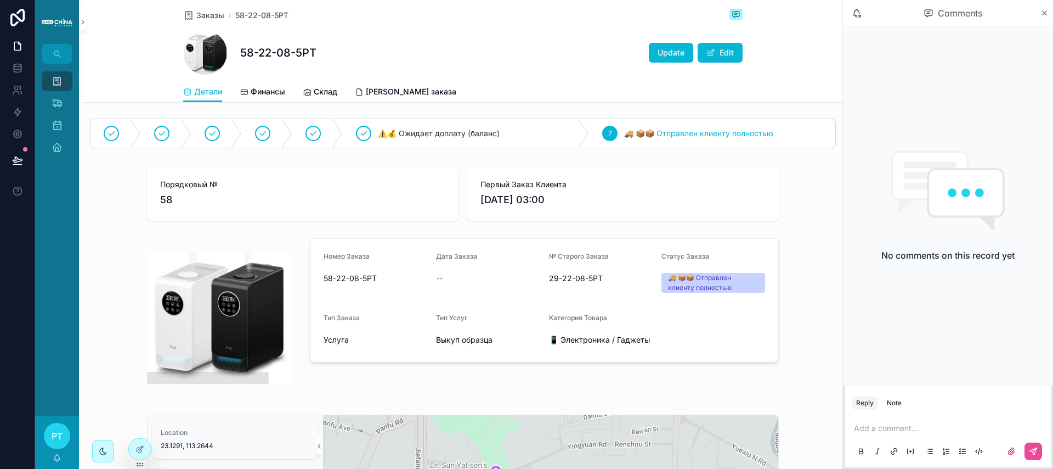
scroll to position [0, 0]
click at [264, 91] on span "Финансы" at bounding box center [268, 91] width 35 height 11
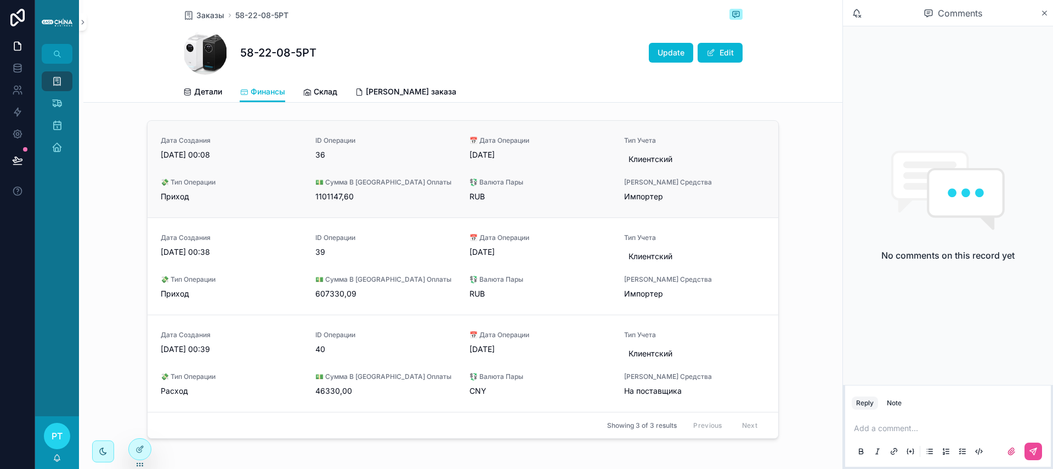
click at [306, 172] on div "Дата Создания [DATE] 00:08 ID Операции 36 📅 Дата Операции [DATE] Тип Учета Клие…" at bounding box center [463, 169] width 605 height 66
click at [205, 85] on link "Детали" at bounding box center [202, 93] width 39 height 22
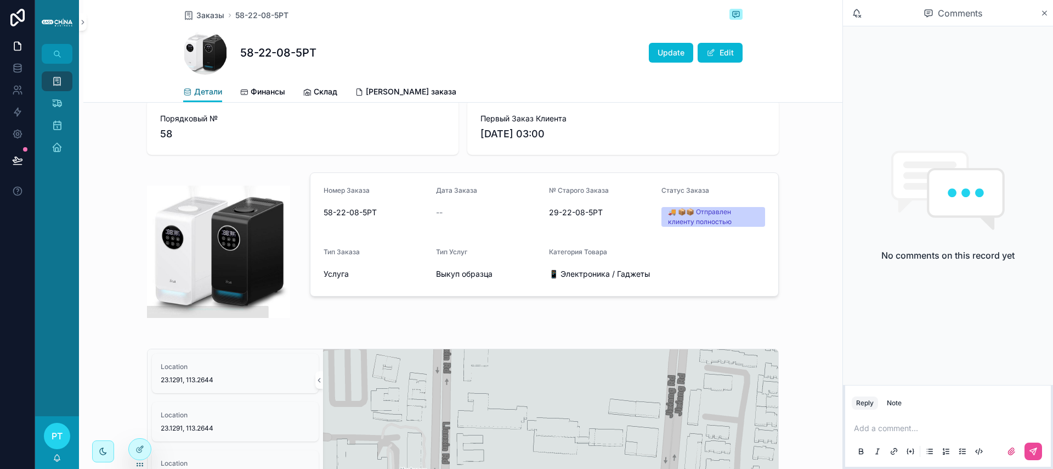
scroll to position [344, 0]
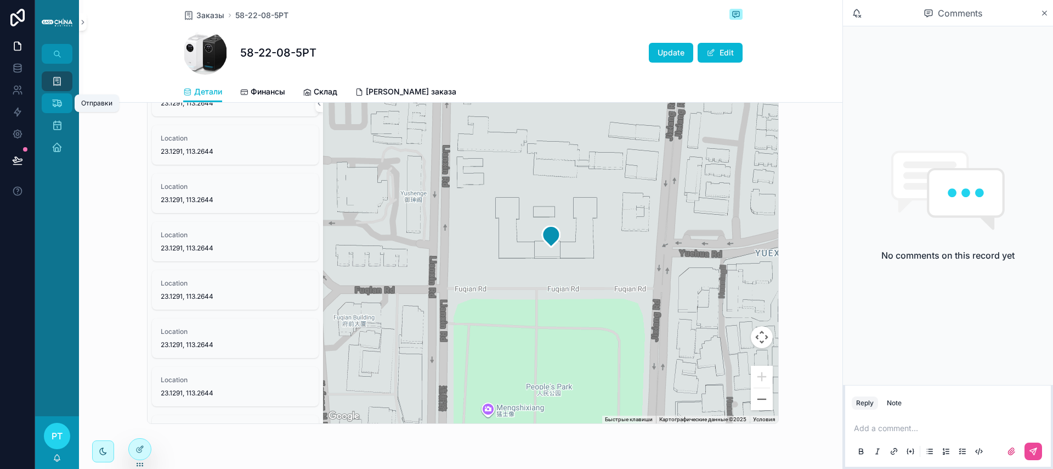
click at [58, 109] on div "Отправки" at bounding box center [57, 103] width 18 height 18
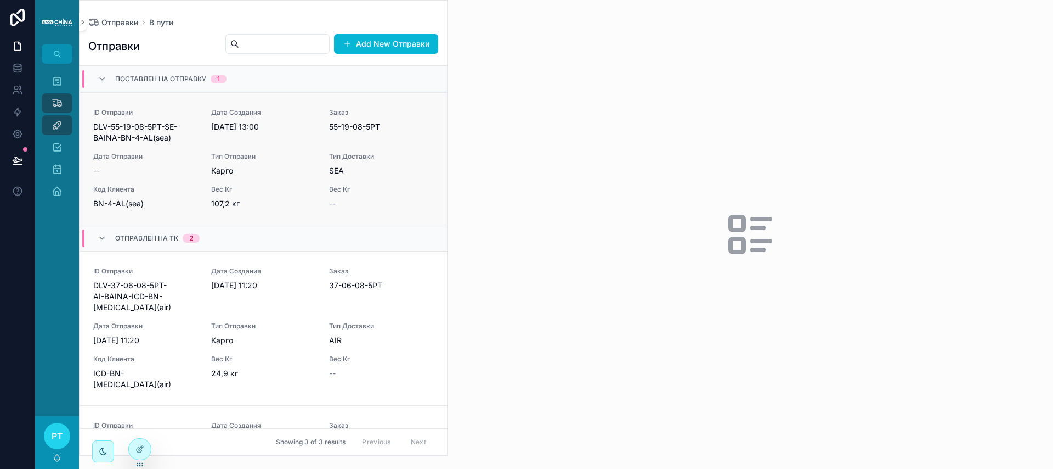
click at [179, 182] on div "ID Отправки DLV-55-19-08-5РТ-SE-BAINA-BN-4-AL(sea) Дата Создания [DATE] 13:00 З…" at bounding box center [263, 158] width 341 height 101
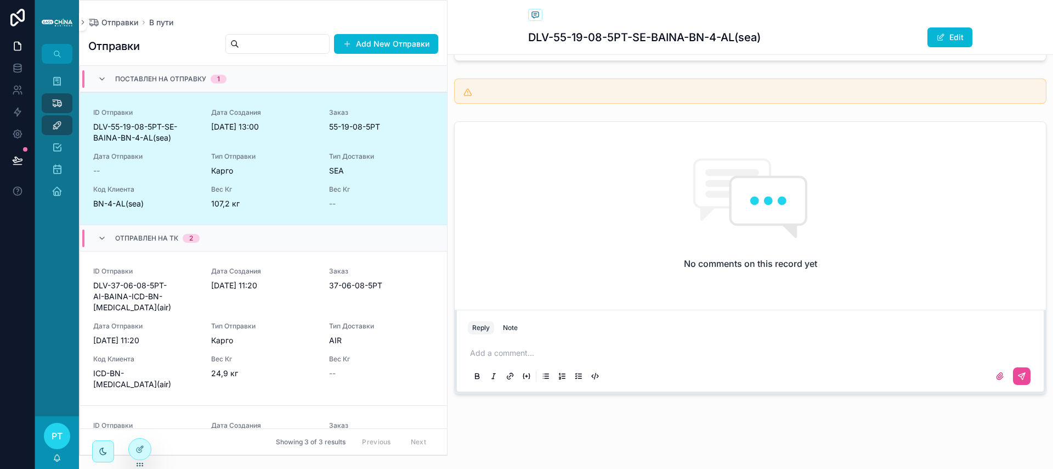
scroll to position [252, 0]
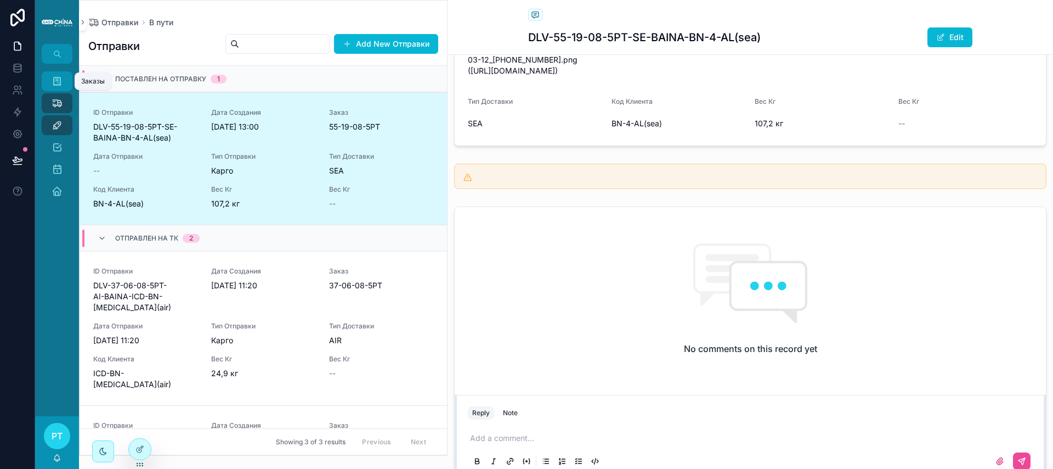
click at [61, 85] on icon "scrollable content" at bounding box center [57, 81] width 11 height 11
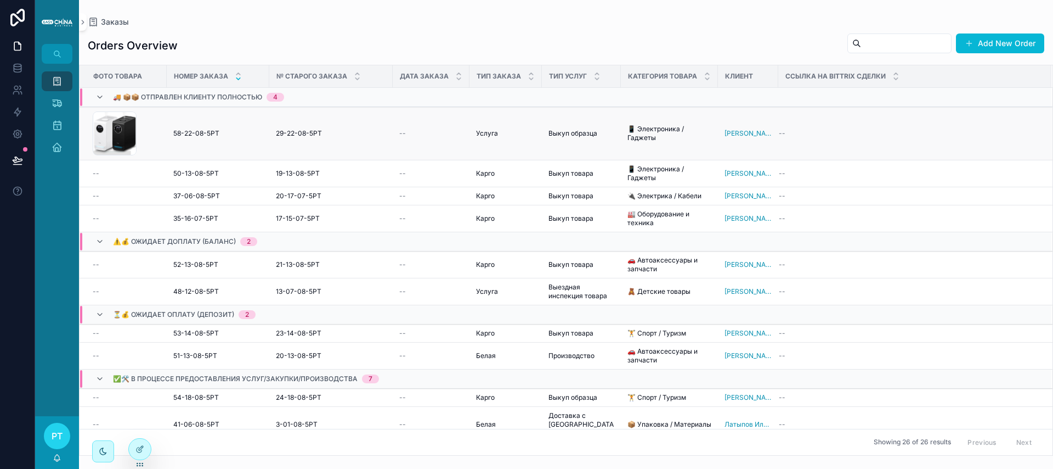
click at [156, 139] on div "CleanShot-2025-08-22-at-13.34.41 .png" at bounding box center [126, 133] width 67 height 44
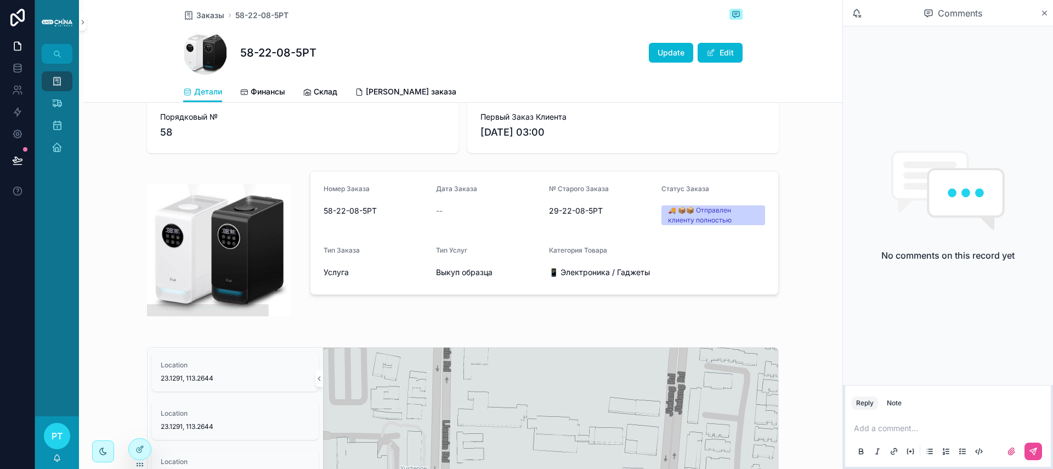
scroll to position [217, 0]
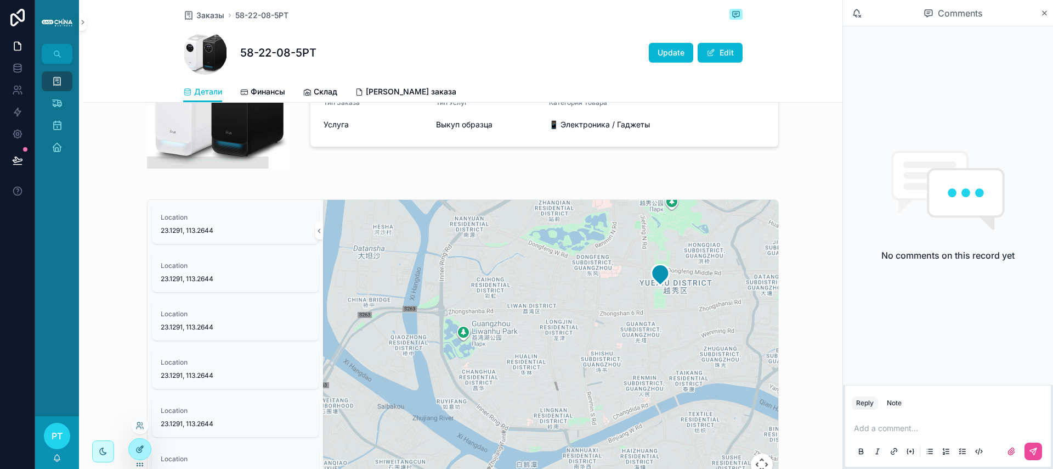
click at [139, 447] on icon at bounding box center [140, 448] width 9 height 9
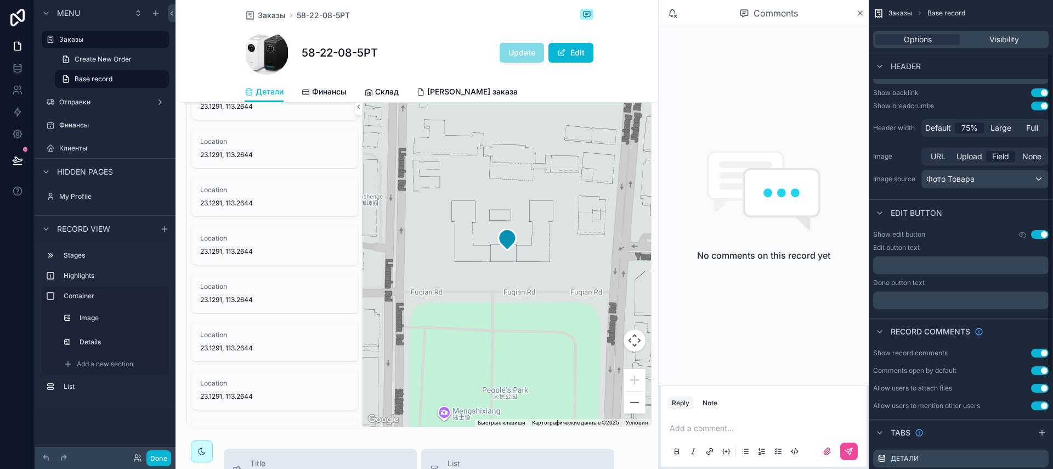
scroll to position [78, 0]
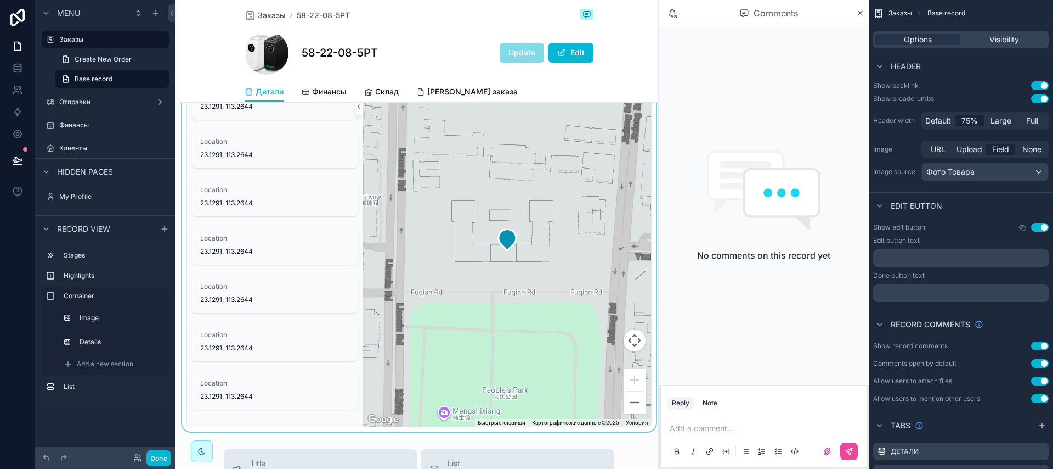
click at [617, 276] on div "scrollable content" at bounding box center [419, 251] width 478 height 360
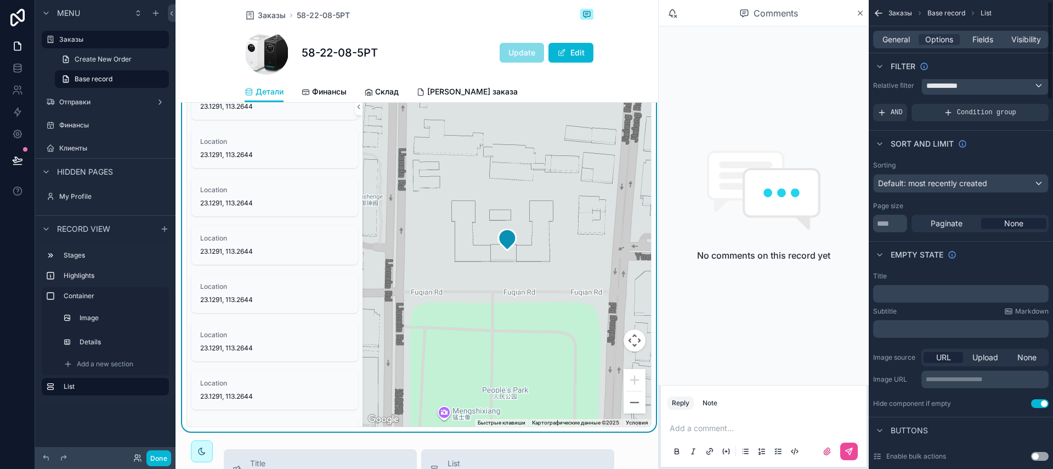
scroll to position [0, 0]
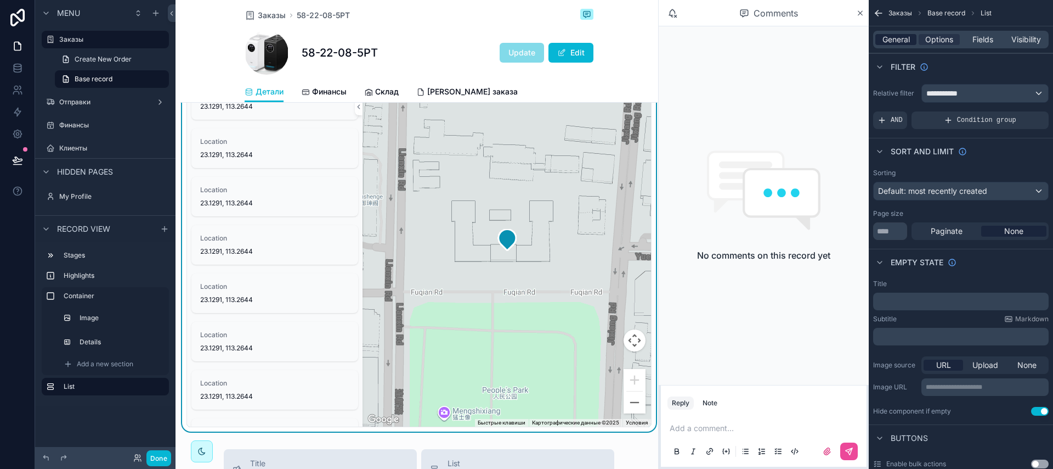
click at [909, 40] on span "General" at bounding box center [896, 39] width 27 height 11
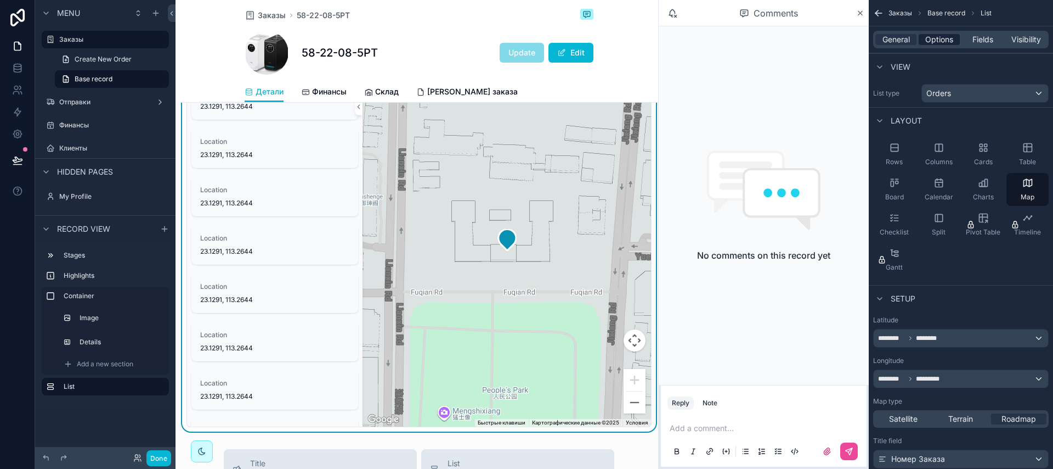
click at [945, 38] on span "Options" at bounding box center [940, 39] width 28 height 11
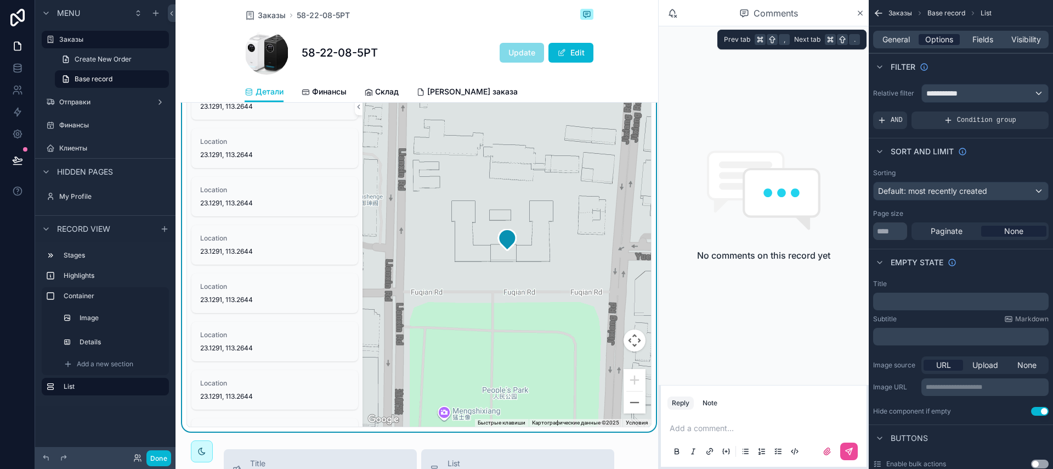
click at [944, 43] on span "Options" at bounding box center [940, 39] width 28 height 11
click at [955, 95] on span "**********" at bounding box center [947, 93] width 41 height 11
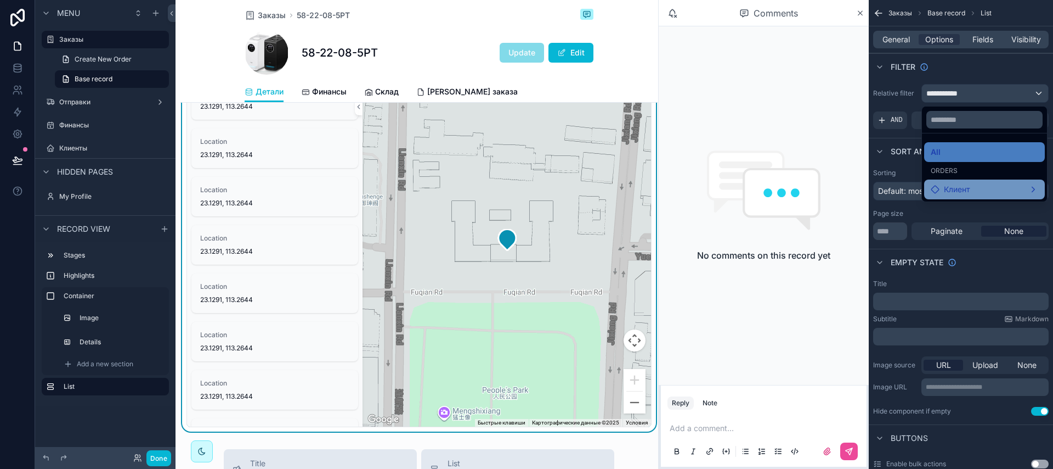
click at [961, 185] on span "Клиент" at bounding box center [957, 189] width 26 height 13
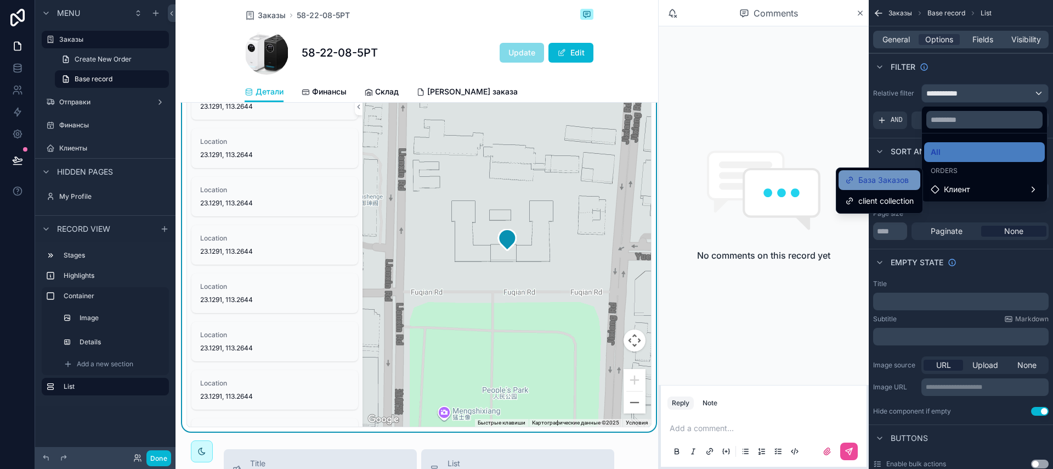
click at [911, 180] on div "База Заказов" at bounding box center [879, 179] width 69 height 13
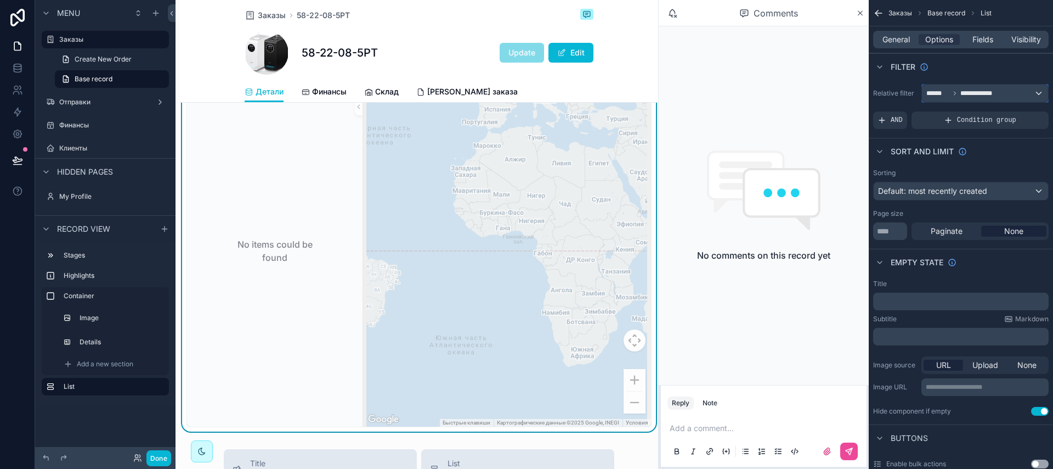
click at [979, 97] on span "**********" at bounding box center [982, 93] width 43 height 9
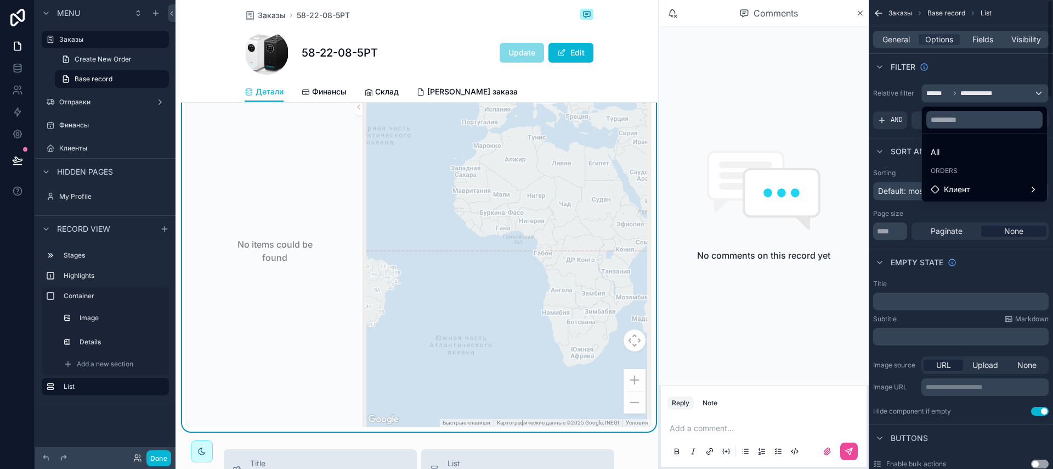
click at [20, 69] on div "scrollable content" at bounding box center [526, 234] width 1053 height 469
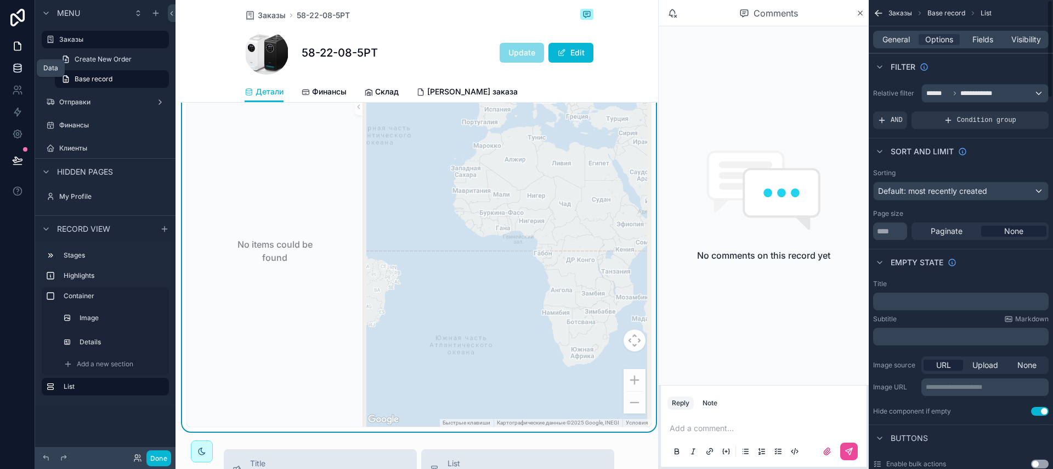
click at [14, 70] on icon at bounding box center [17, 70] width 7 height 4
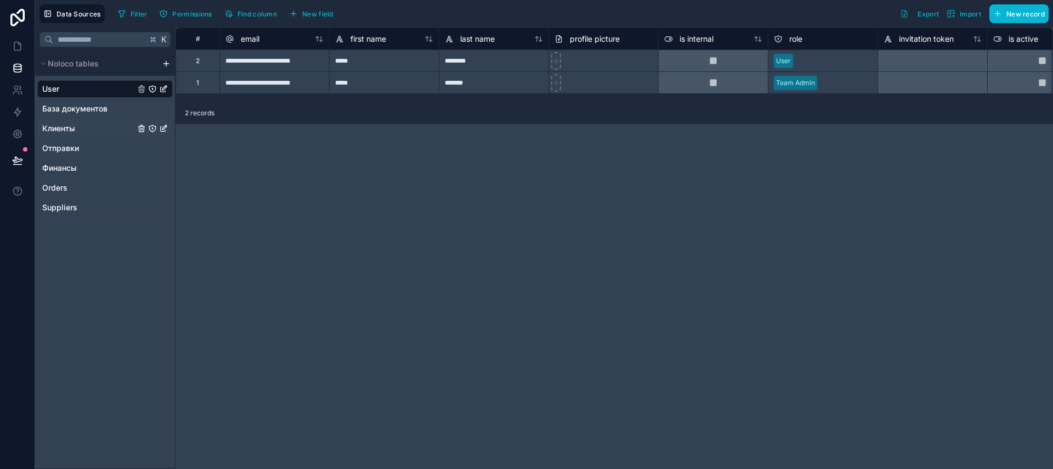
click at [94, 126] on div "Клиенты" at bounding box center [105, 129] width 136 height 18
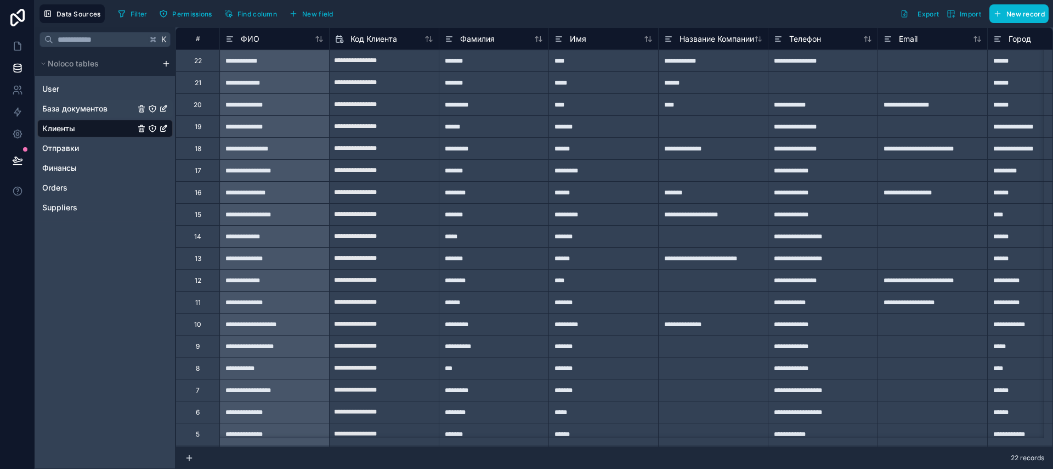
click at [75, 109] on span "База документов" at bounding box center [74, 108] width 65 height 11
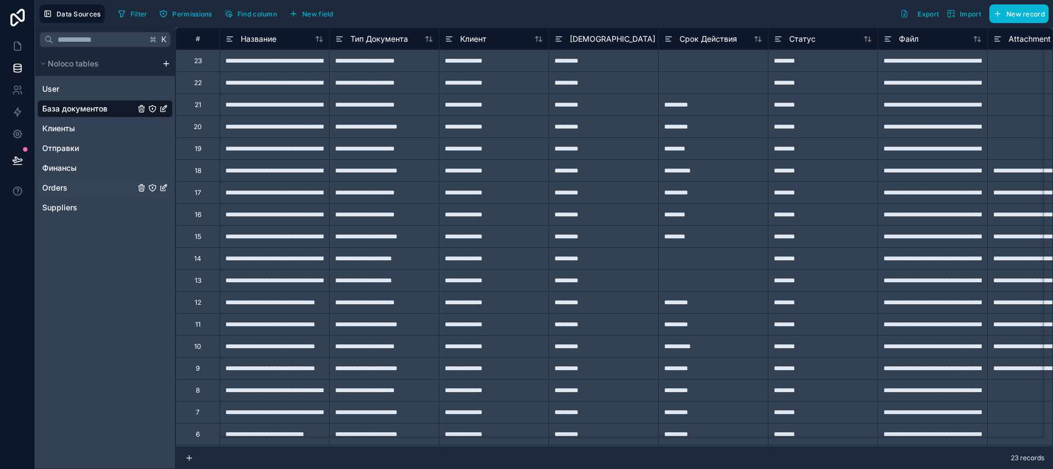
click at [74, 193] on div "Orders" at bounding box center [105, 188] width 136 height 18
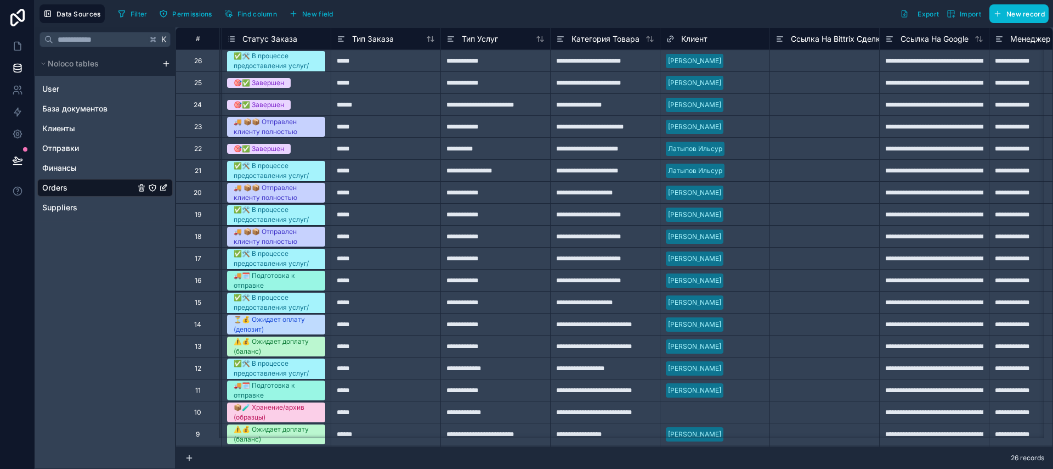
scroll to position [0, 680]
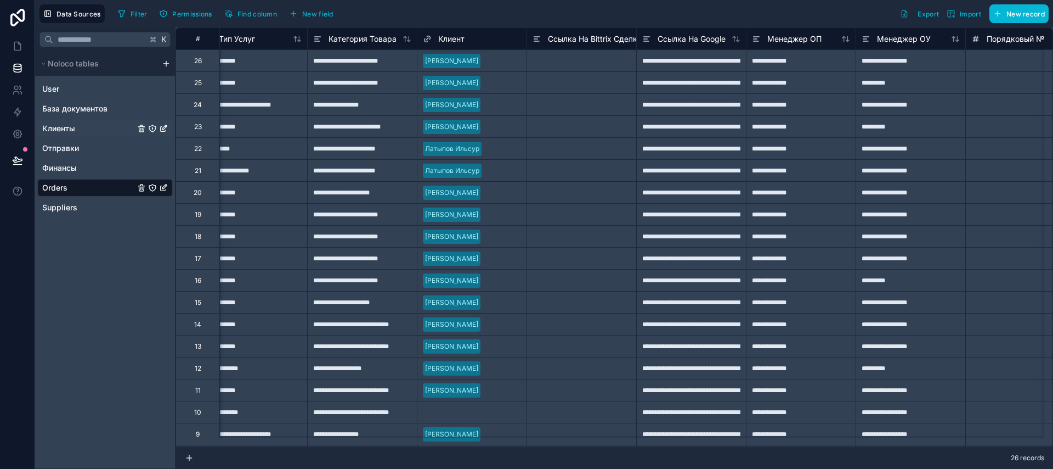
click at [58, 121] on div "Клиенты" at bounding box center [105, 129] width 136 height 18
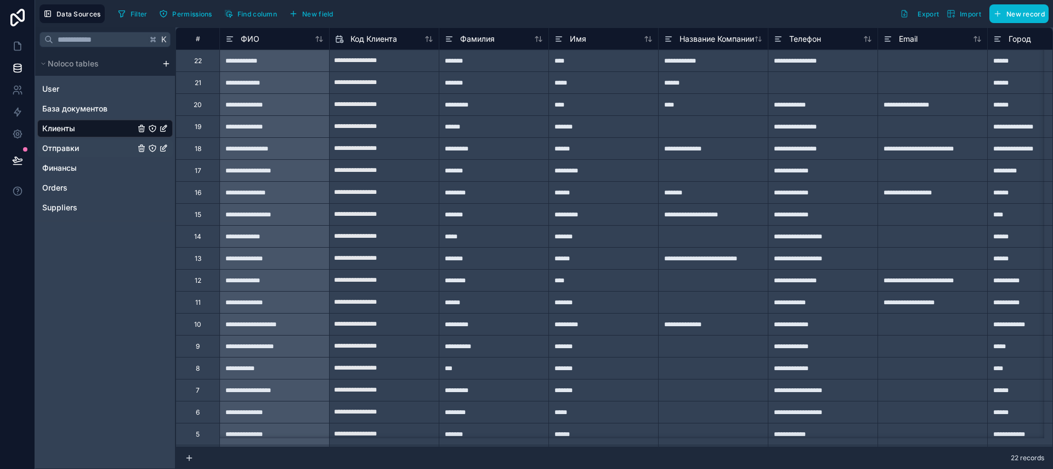
click at [58, 153] on span "Отправки" at bounding box center [60, 148] width 37 height 11
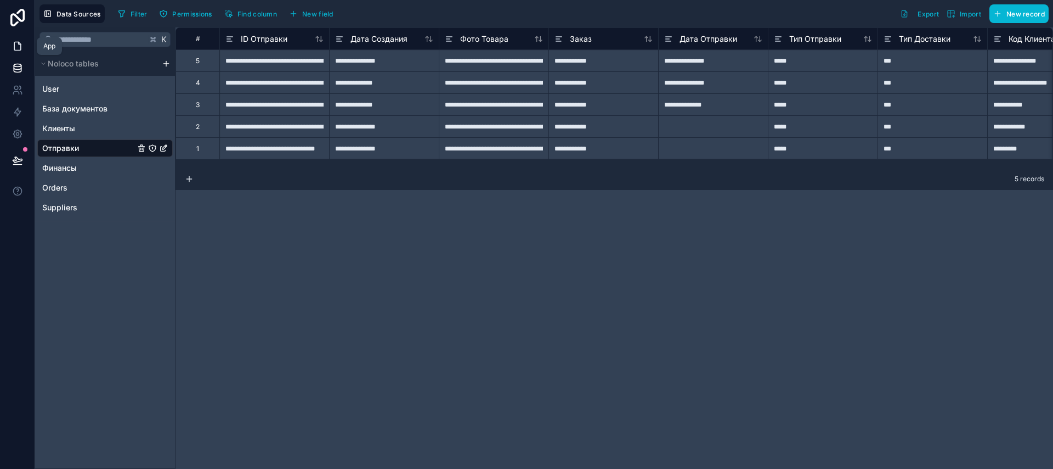
click at [21, 47] on icon at bounding box center [17, 46] width 11 height 11
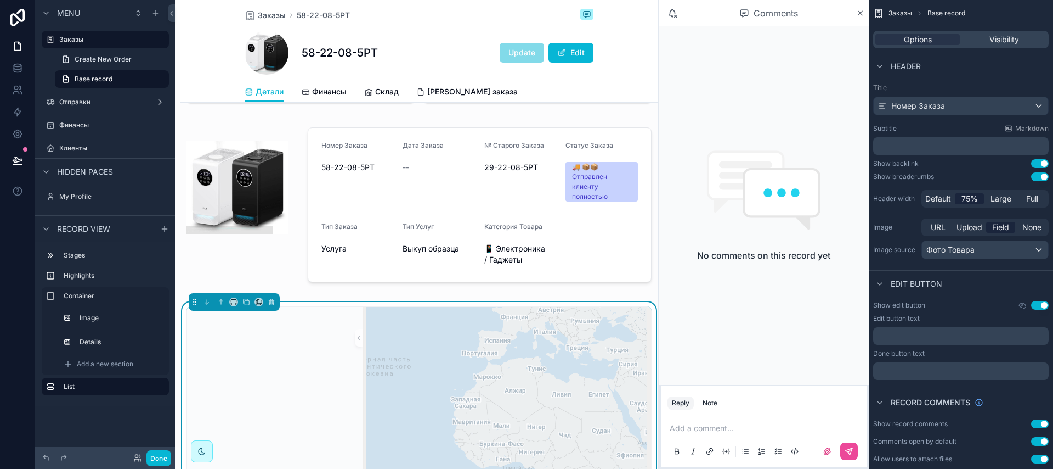
scroll to position [232, 0]
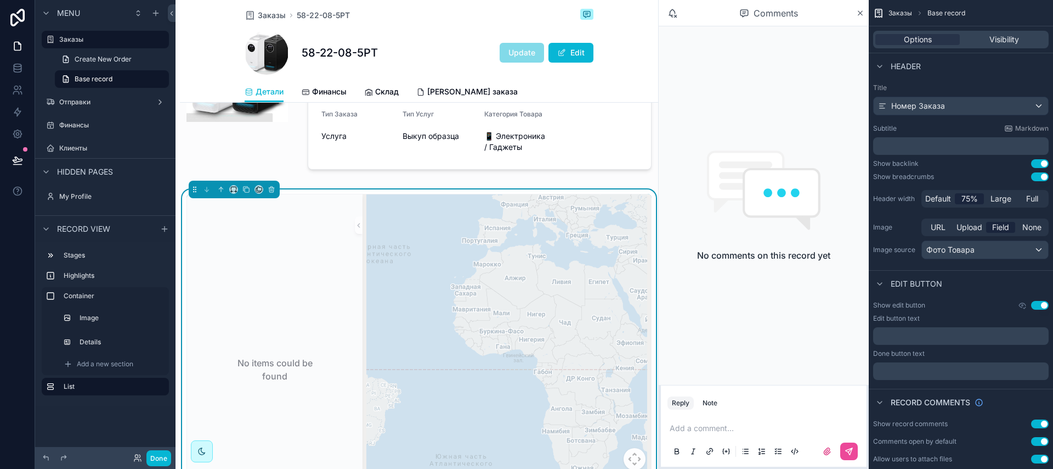
click at [426, 282] on div "scrollable content" at bounding box center [507, 369] width 289 height 351
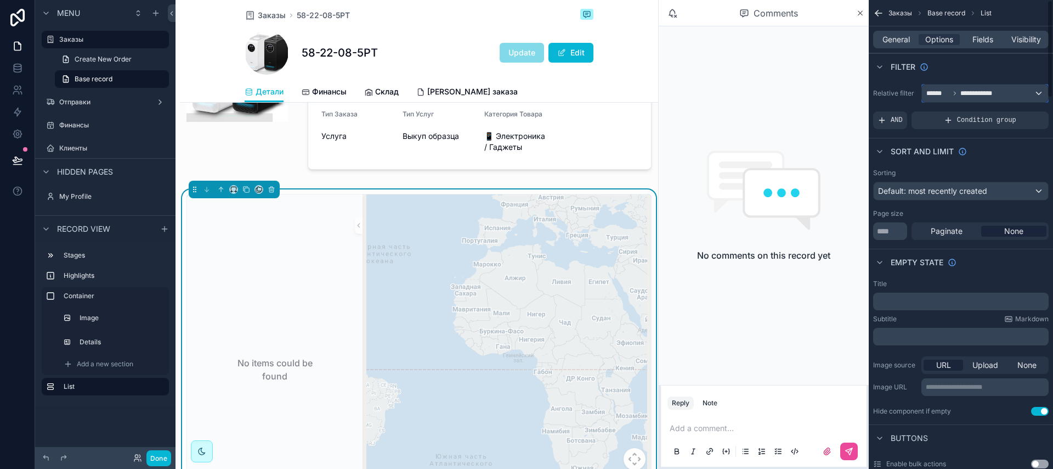
click at [969, 95] on span "**********" at bounding box center [982, 93] width 43 height 9
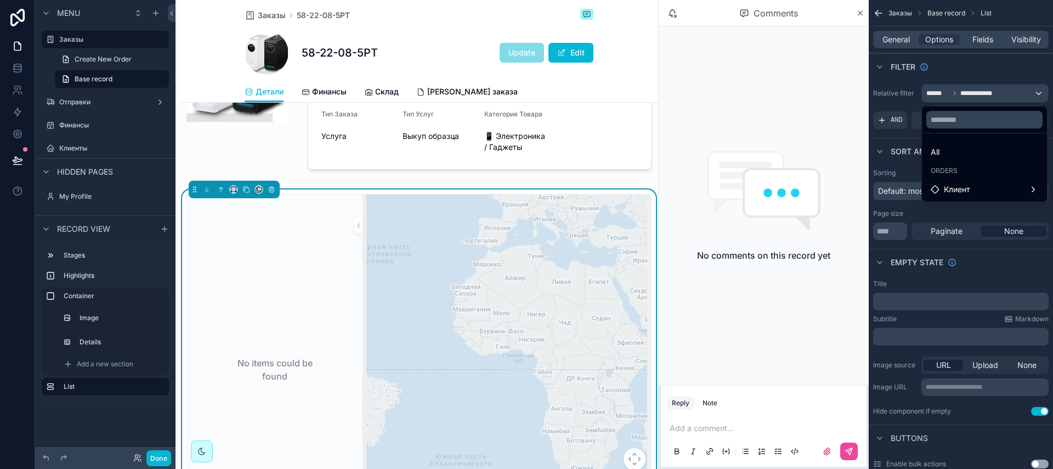
click at [957, 172] on span "Orders" at bounding box center [944, 170] width 27 height 9
click at [971, 191] on div "Клиент" at bounding box center [985, 189] width 108 height 13
click at [893, 198] on span "client collection" at bounding box center [886, 200] width 55 height 13
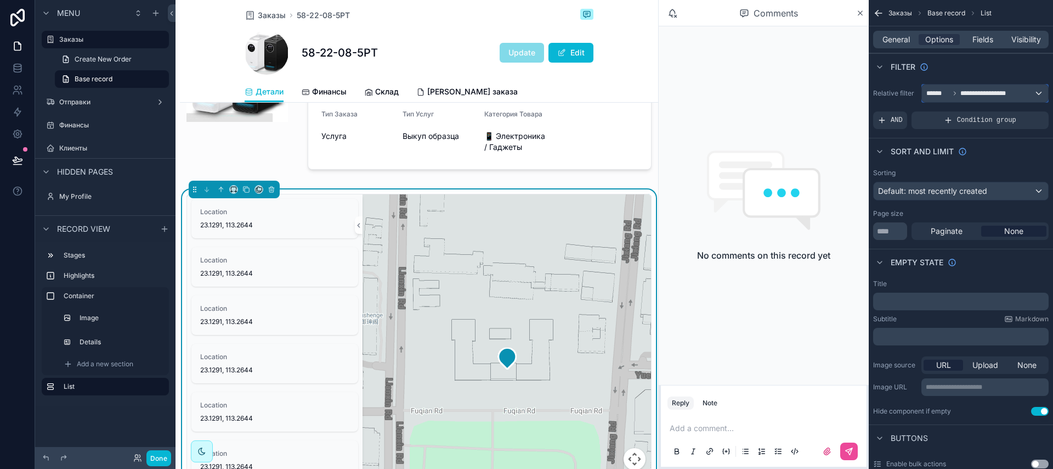
click at [977, 92] on span "**********" at bounding box center [985, 93] width 49 height 9
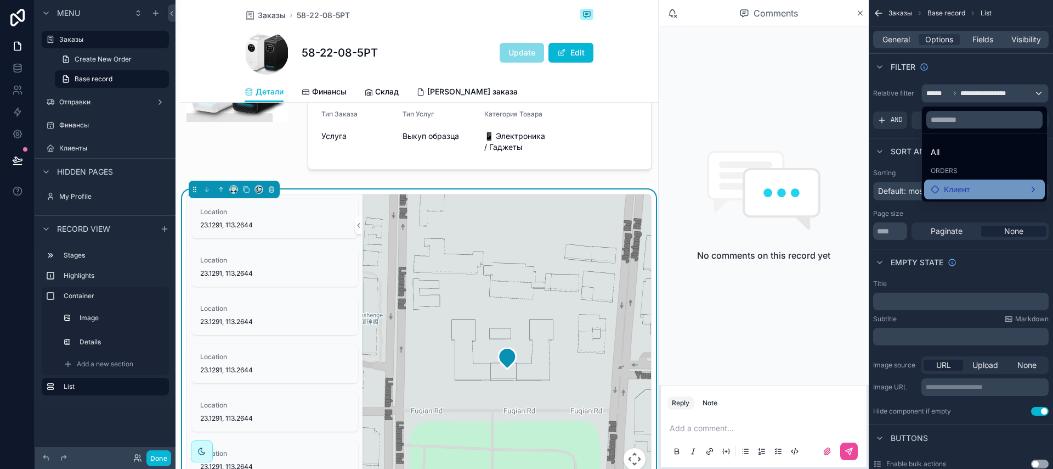
click at [968, 183] on div "Клиент" at bounding box center [984, 189] width 121 height 20
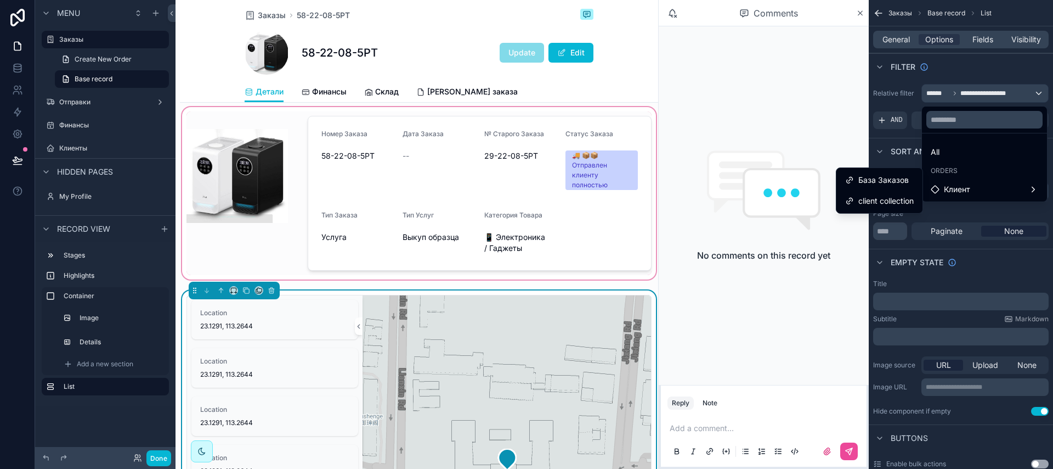
scroll to position [114, 0]
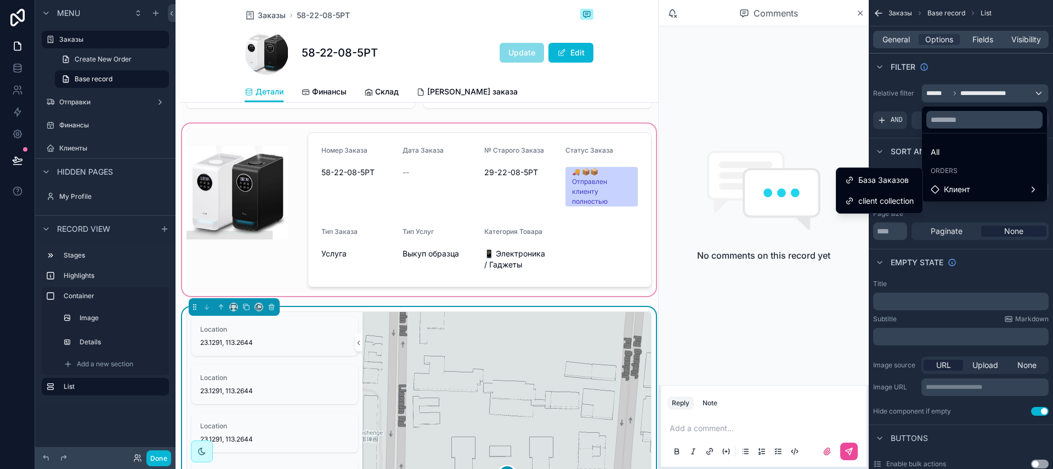
click at [413, 176] on div "scrollable content" at bounding box center [419, 209] width 478 height 177
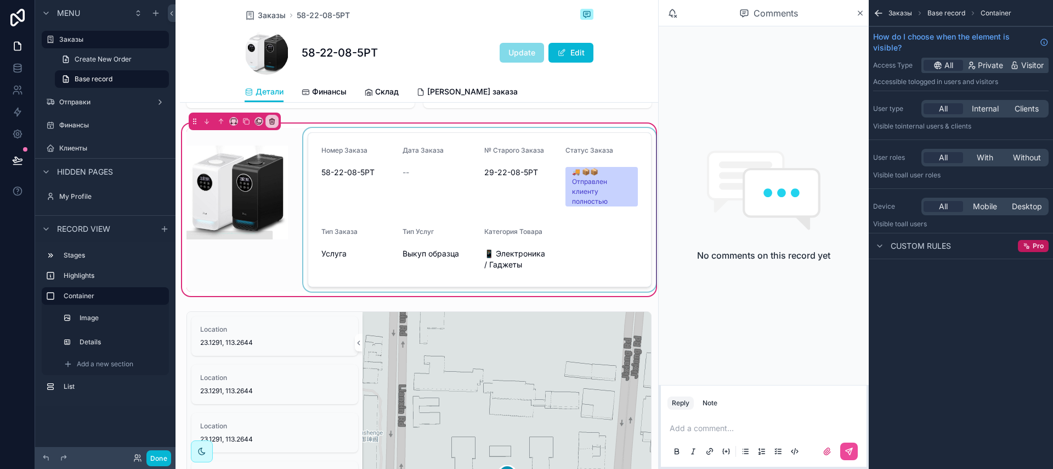
click at [477, 222] on div "scrollable content" at bounding box center [479, 209] width 357 height 163
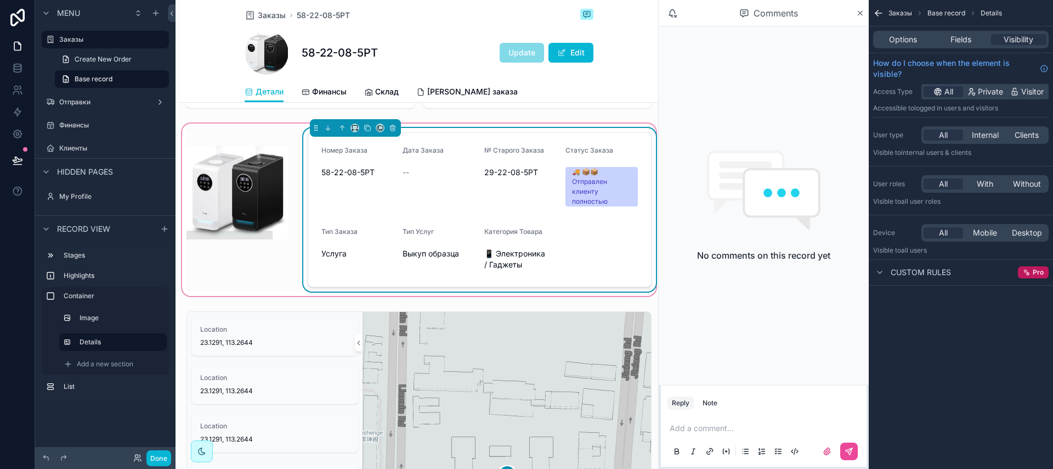
click at [947, 28] on div "Options Fields Visibility" at bounding box center [961, 39] width 184 height 26
click at [952, 40] on span "Fields" at bounding box center [961, 39] width 21 height 11
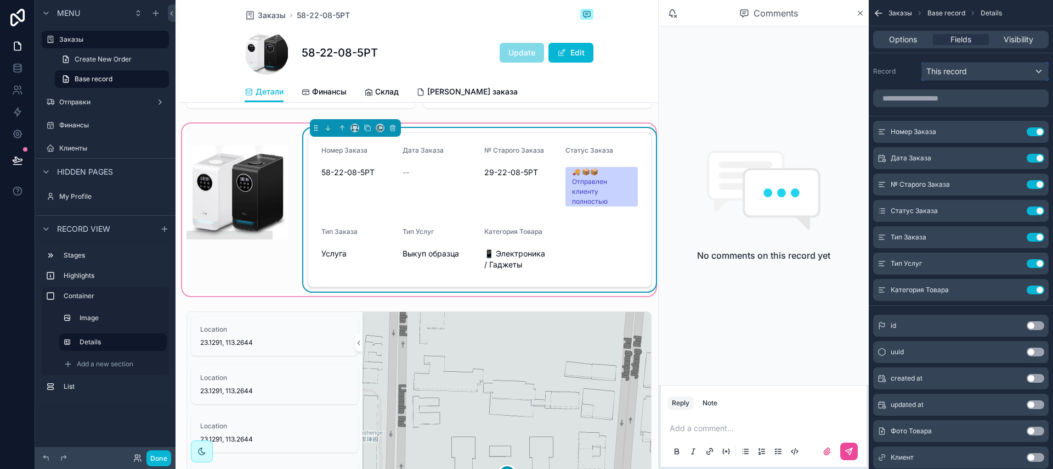
click at [941, 70] on span "This record" at bounding box center [947, 71] width 41 height 11
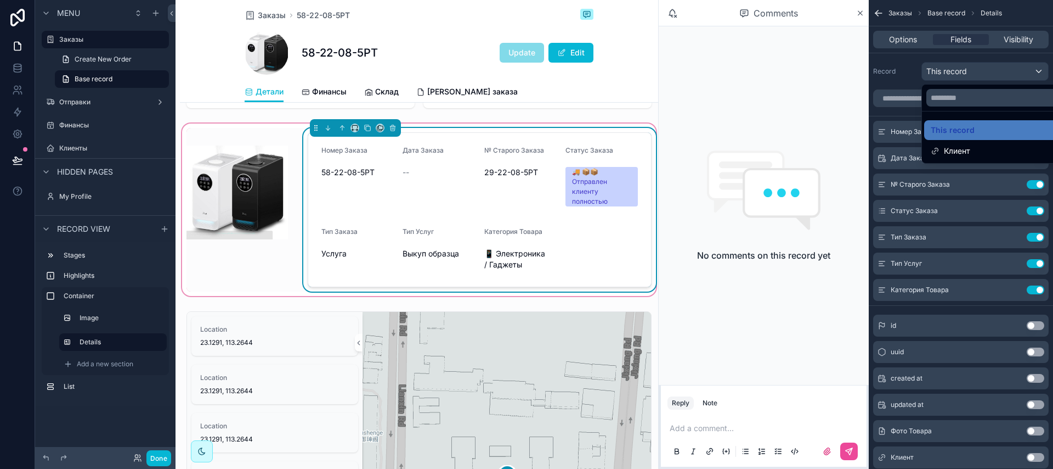
click at [941, 70] on div "scrollable content" at bounding box center [526, 234] width 1053 height 469
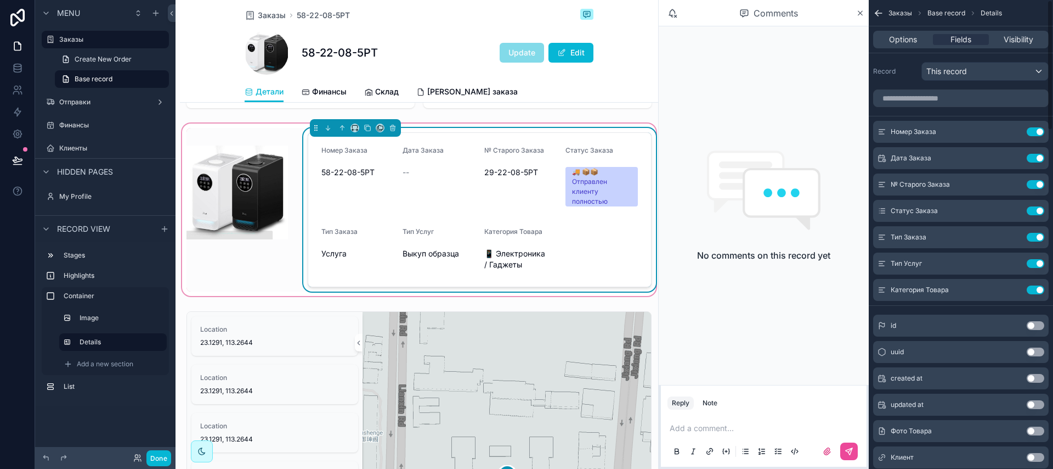
click at [907, 87] on div "scrollable content" at bounding box center [961, 98] width 184 height 26
click at [907, 99] on input "scrollable content" at bounding box center [961, 98] width 176 height 18
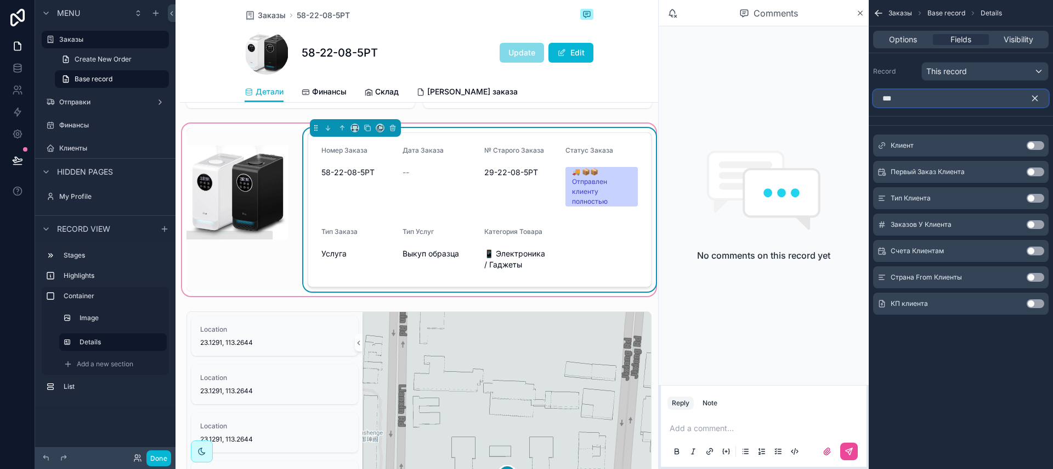
type input "***"
click at [1032, 144] on button "Use setting" at bounding box center [1036, 145] width 18 height 9
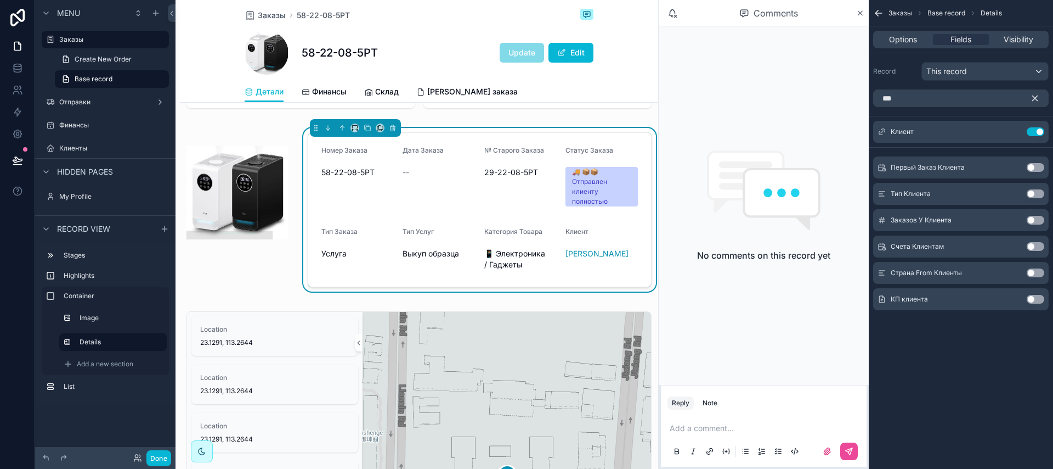
click at [1037, 104] on button "scrollable content" at bounding box center [1039, 98] width 19 height 18
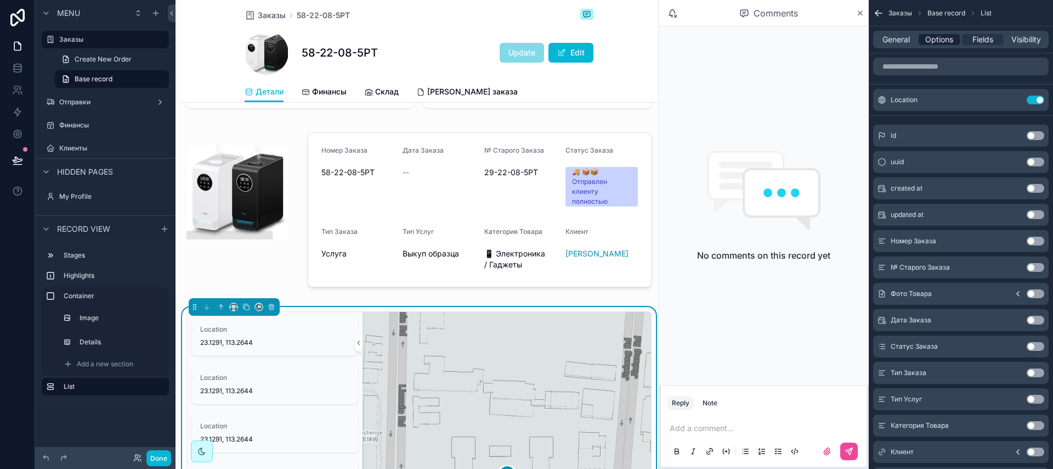
click at [946, 42] on span "Options" at bounding box center [940, 39] width 28 height 11
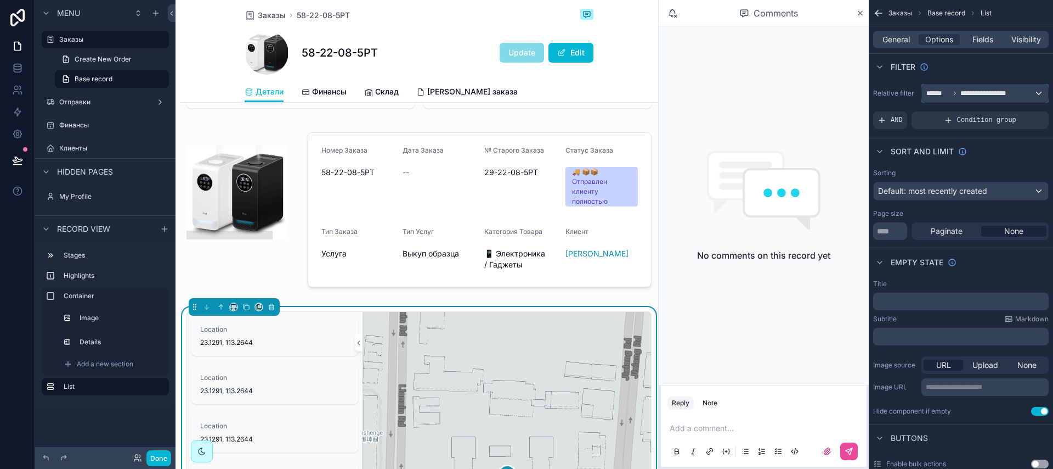
click at [954, 90] on icon "scrollable content" at bounding box center [955, 93] width 7 height 7
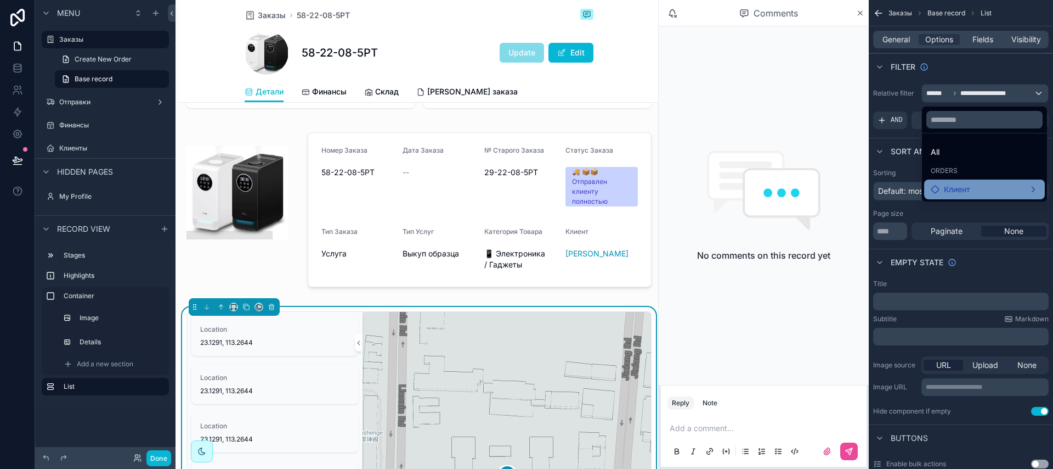
click at [958, 184] on span "Клиент" at bounding box center [957, 189] width 26 height 13
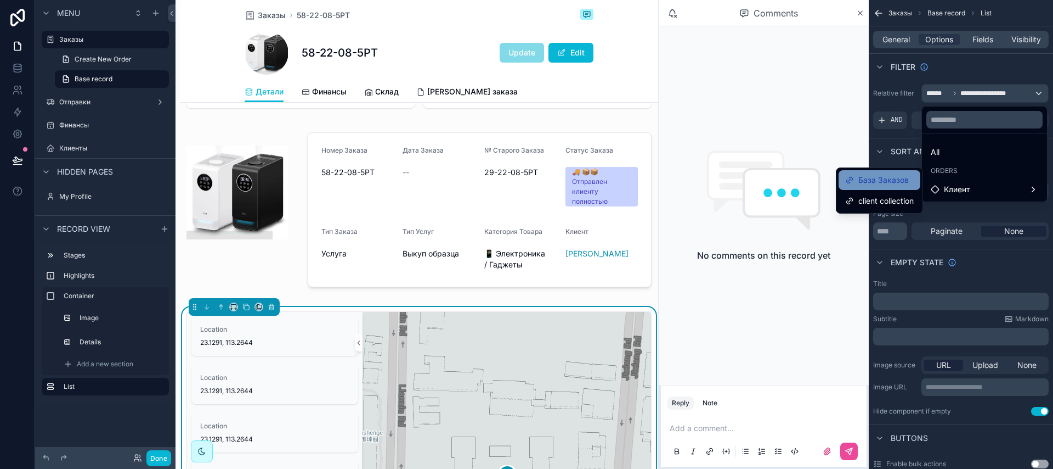
click at [887, 180] on span "База Заказов" at bounding box center [884, 179] width 50 height 13
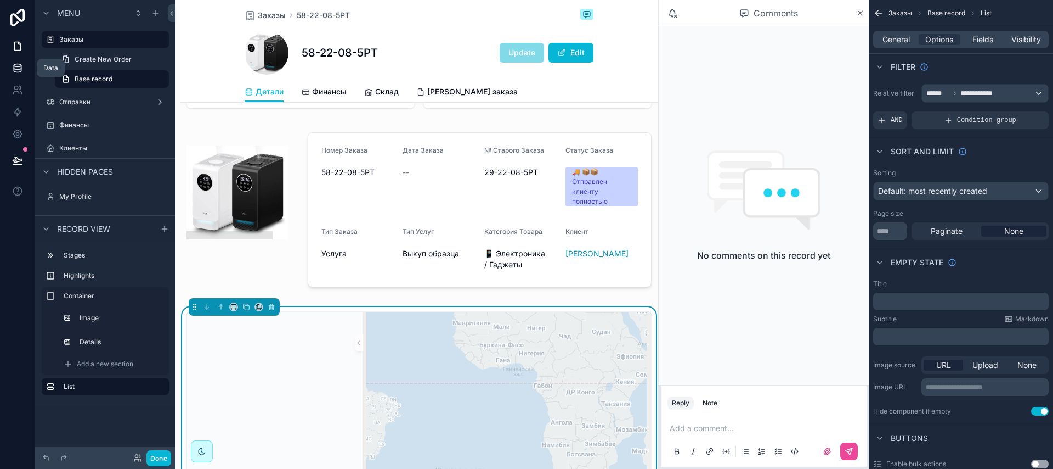
click at [20, 65] on icon at bounding box center [17, 65] width 7 height 3
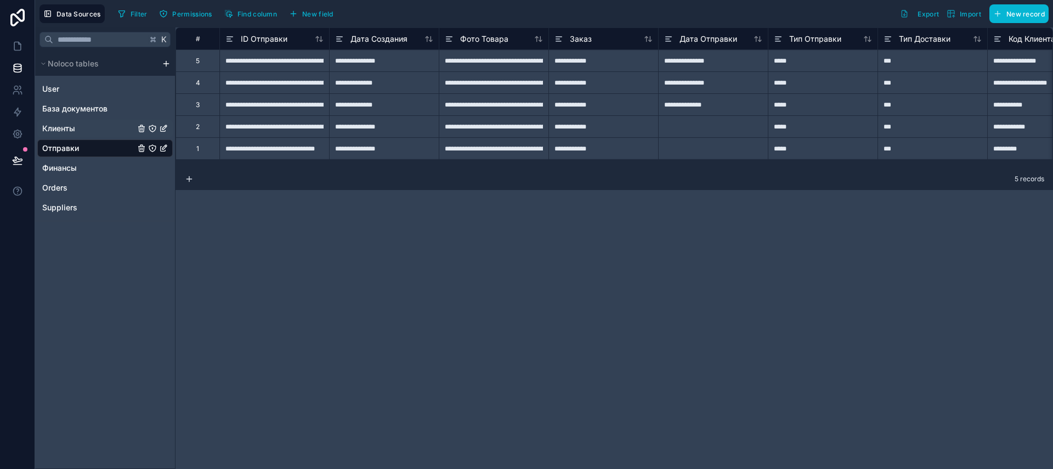
click at [78, 129] on div "Клиенты" at bounding box center [105, 129] width 136 height 18
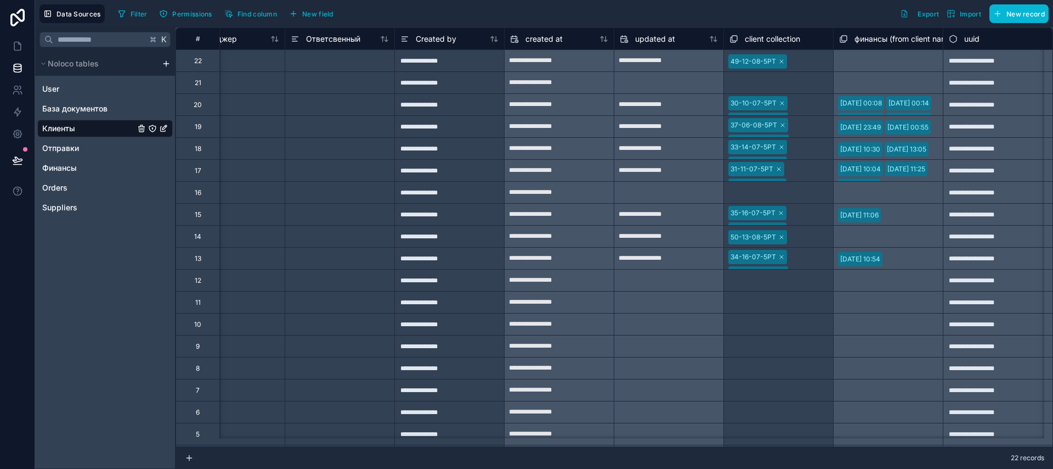
scroll to position [0, 2028]
click at [790, 111] on div "30-10-07-5РТ 38-06-08-5РТ 39-06-08-5РТ 51-13-08-5РТ 58-22-08-5РТ 43-07-08-5РТ 4…" at bounding box center [778, 104] width 109 height 21
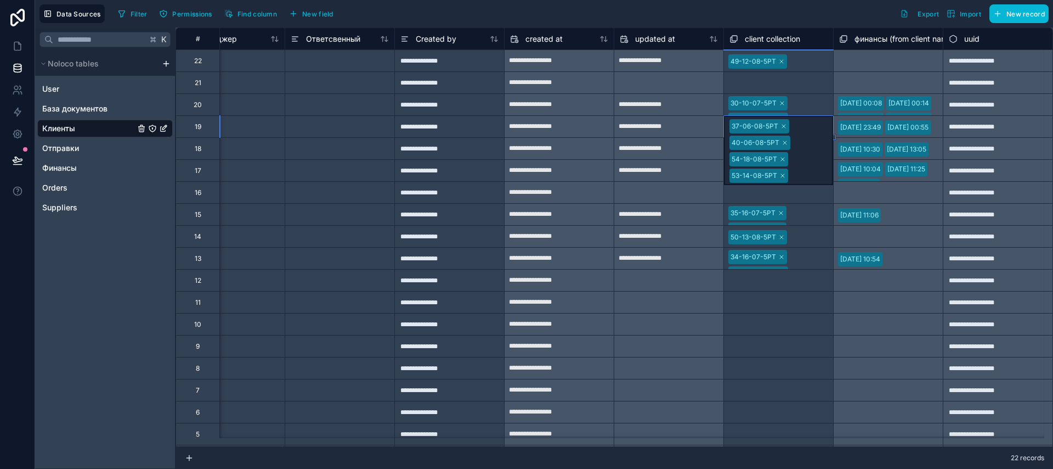
click at [809, 102] on div "30-10-07-5РТ 38-06-08-5РТ 39-06-08-5РТ 51-13-08-5РТ 58-22-08-5РТ 43-07-08-5РТ 4…" at bounding box center [778, 104] width 109 height 21
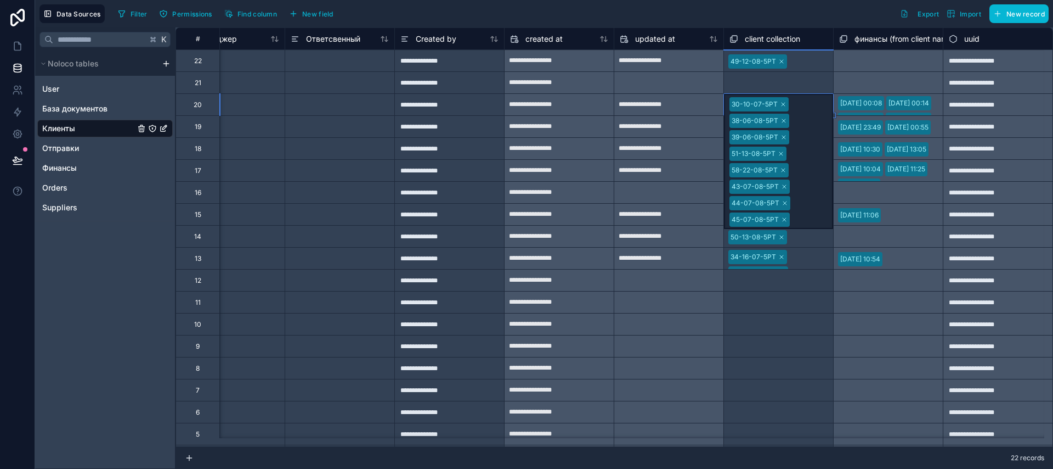
click at [839, 84] on div "Select a финансы (from client name) collection" at bounding box center [888, 82] width 110 height 22
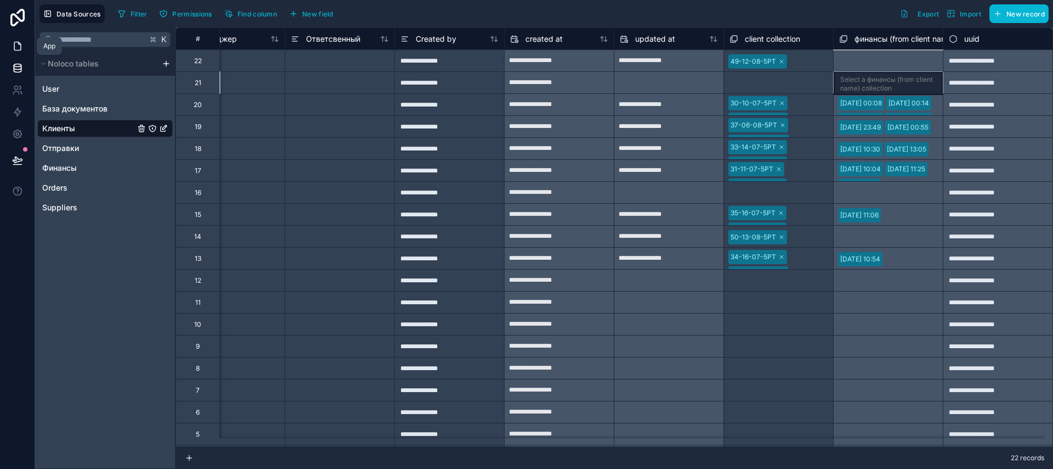
click at [10, 47] on link at bounding box center [17, 46] width 35 height 22
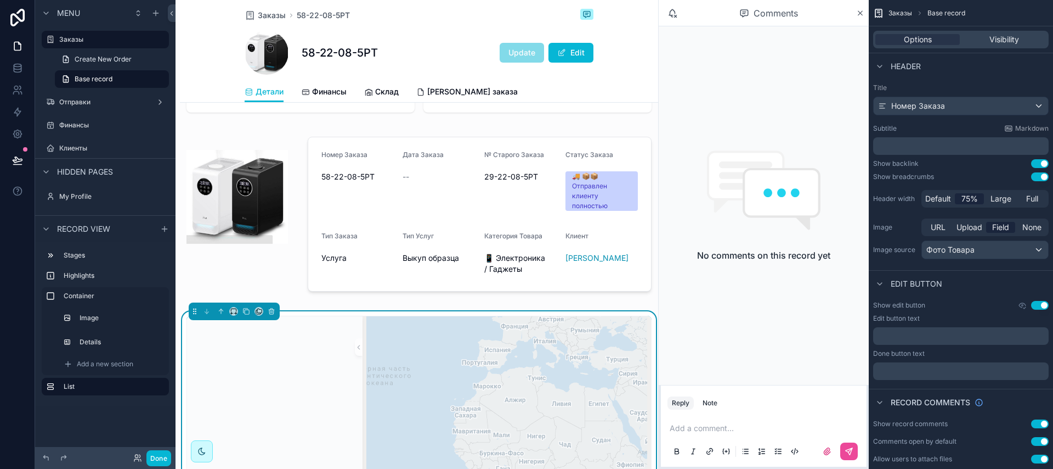
scroll to position [454, 0]
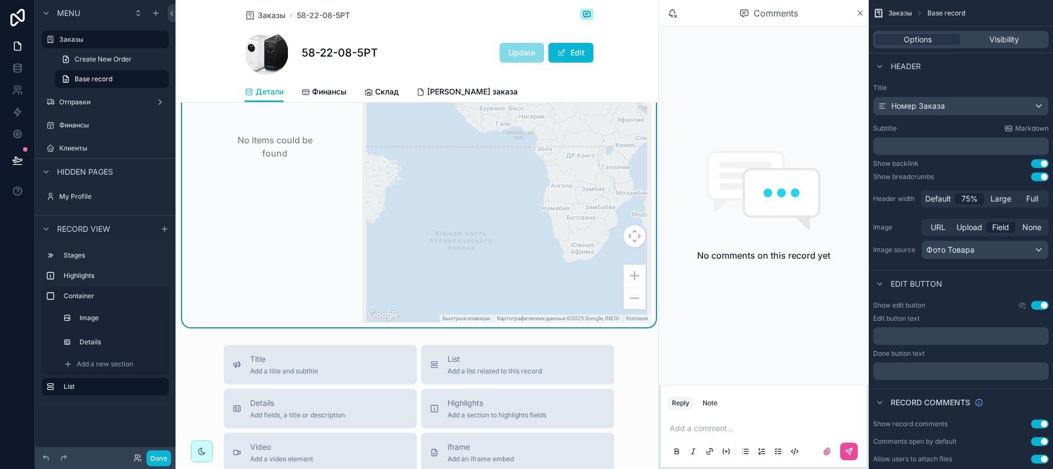
click at [426, 261] on div "scrollable content" at bounding box center [507, 146] width 289 height 351
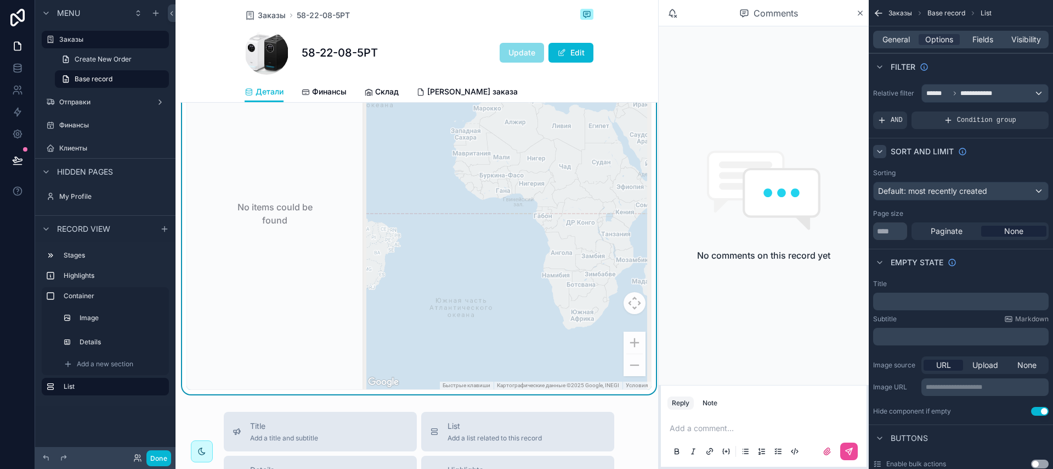
scroll to position [376, 0]
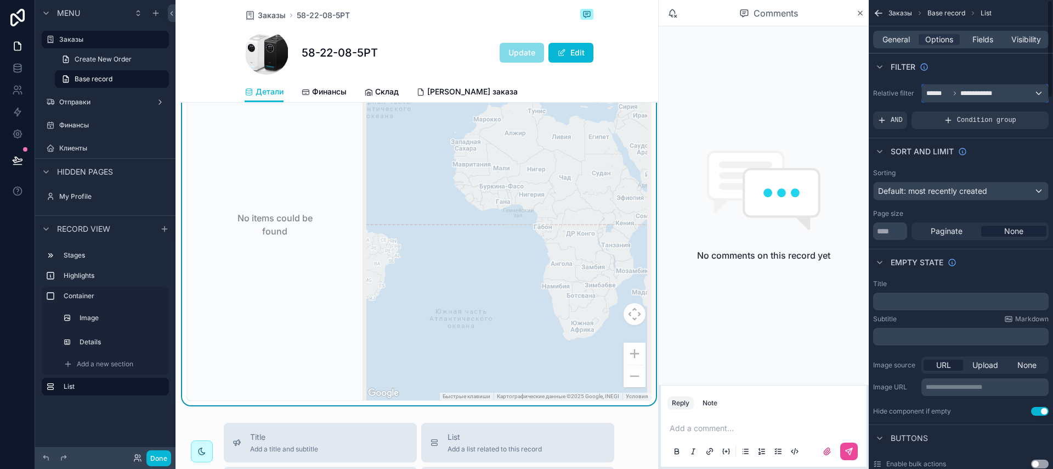
click at [956, 91] on icon "scrollable content" at bounding box center [955, 93] width 7 height 7
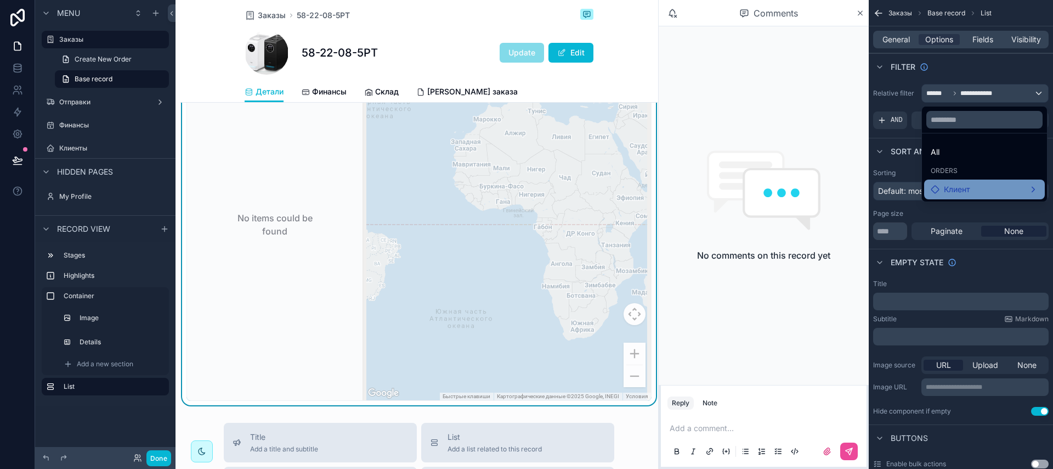
click at [958, 194] on span "Клиент" at bounding box center [957, 189] width 26 height 13
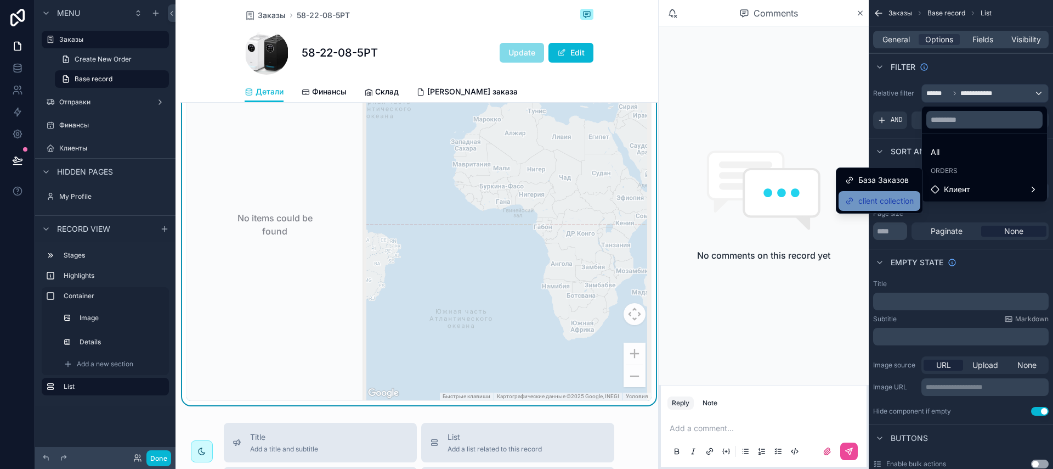
click at [896, 199] on span "client collection" at bounding box center [886, 200] width 55 height 13
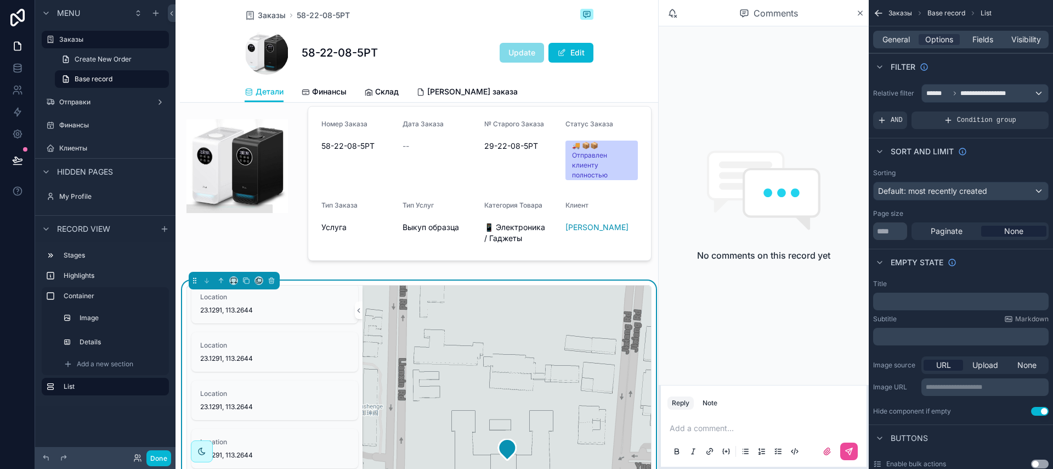
scroll to position [0, 0]
click at [981, 38] on span "Fields" at bounding box center [983, 39] width 21 height 11
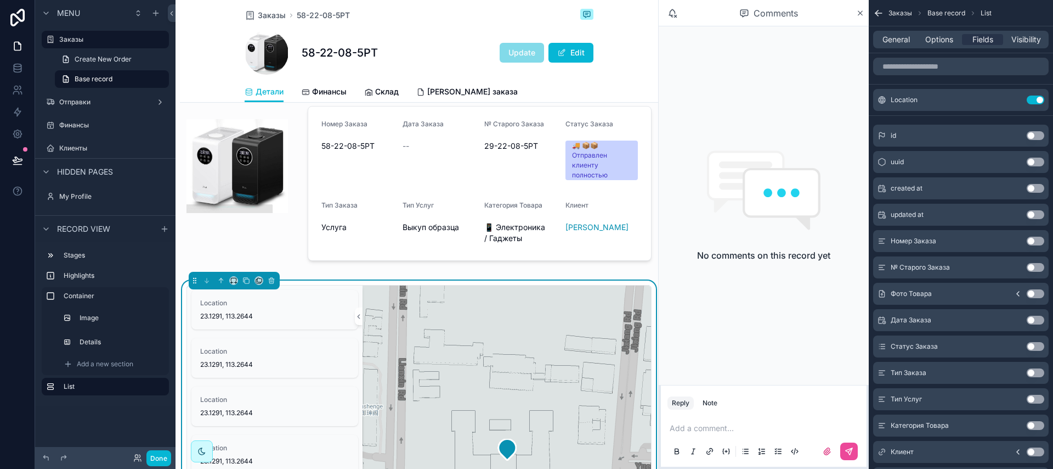
click at [1036, 242] on button "Use setting" at bounding box center [1036, 240] width 18 height 9
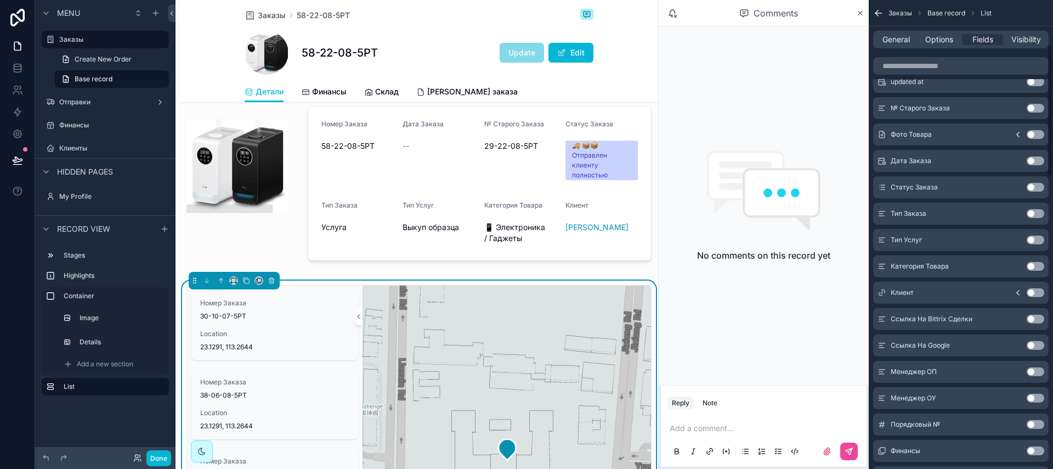
scroll to position [221, 0]
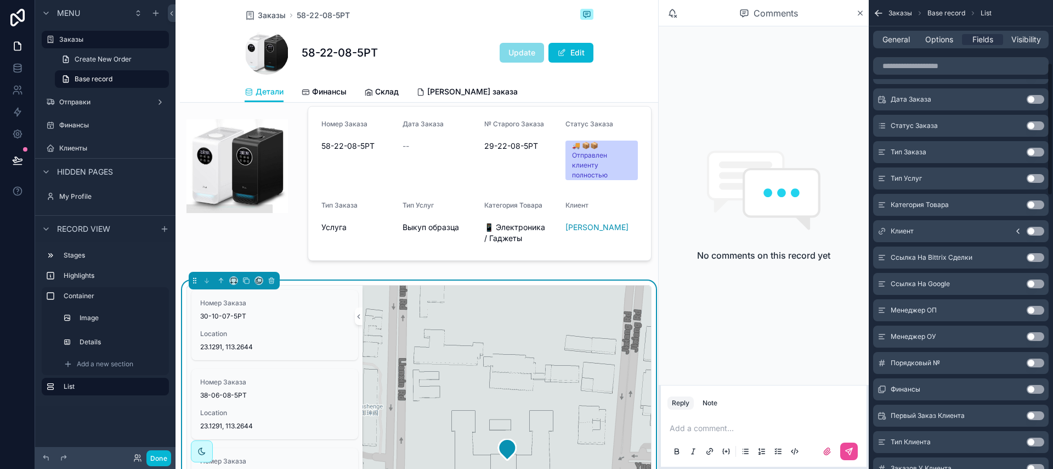
click at [1034, 230] on button "Use setting" at bounding box center [1036, 231] width 18 height 9
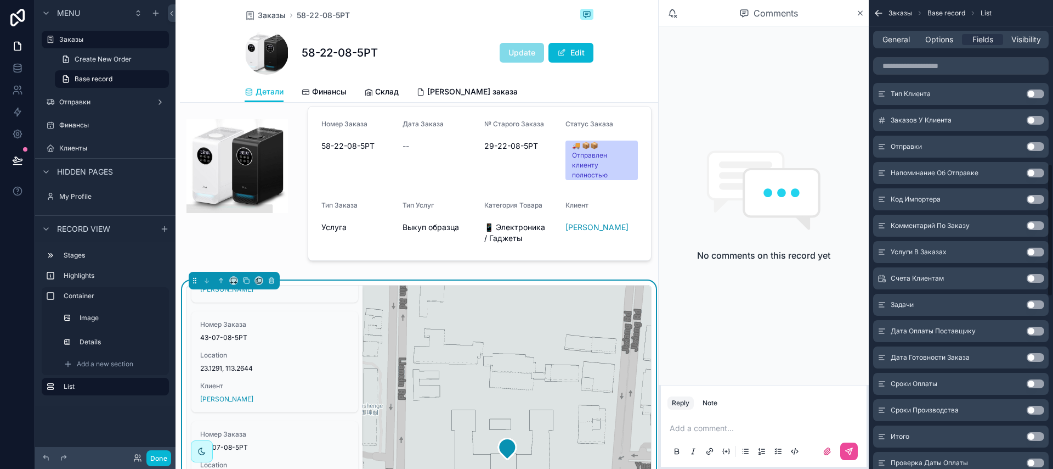
scroll to position [577, 0]
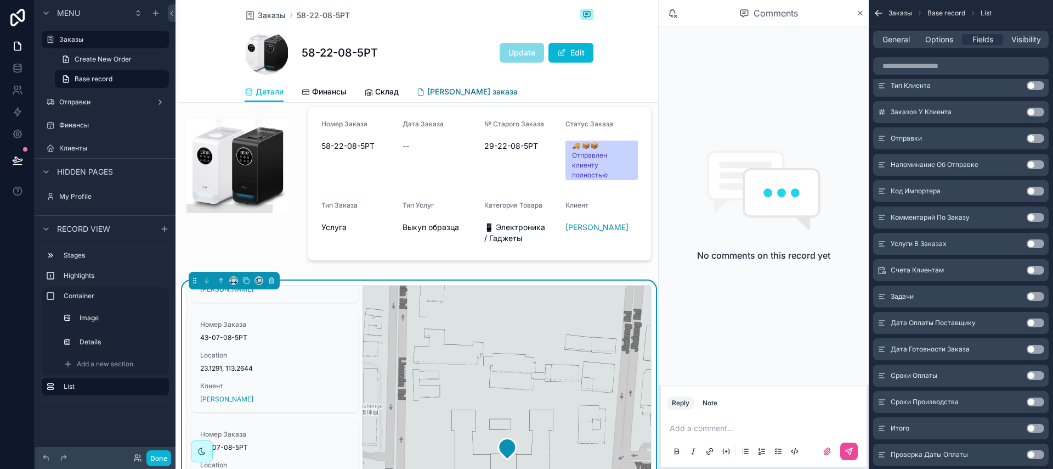
click at [432, 91] on span "[PERSON_NAME] заказа" at bounding box center [472, 91] width 91 height 11
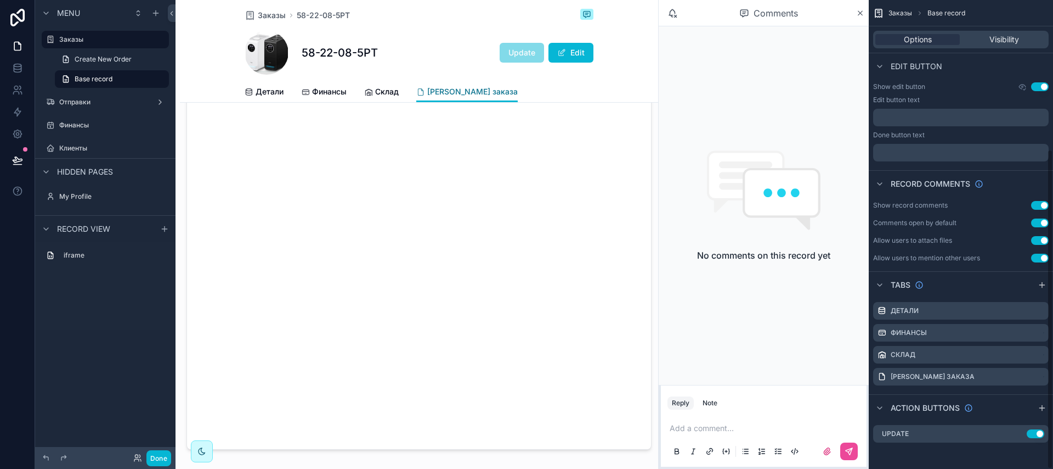
scroll to position [218, 0]
click at [170, 13] on icon at bounding box center [172, 13] width 8 height 8
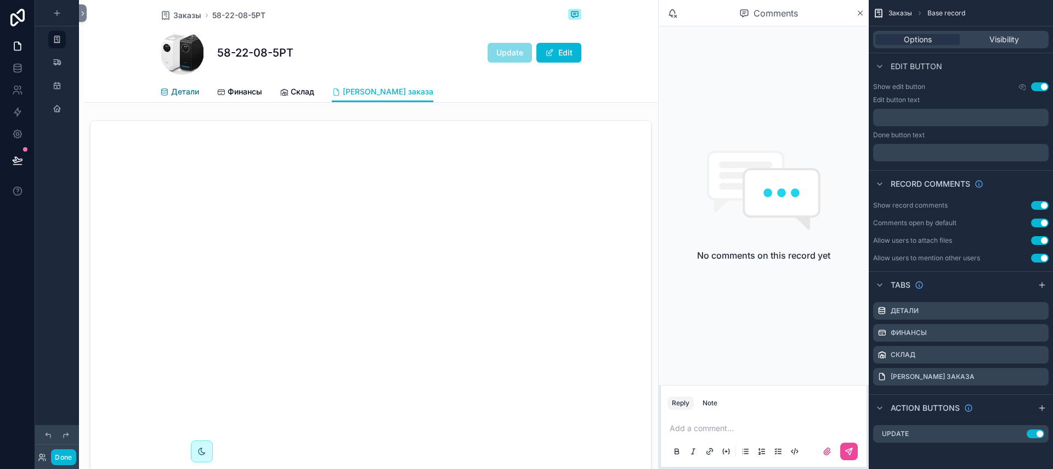
click at [177, 88] on span "Детали" at bounding box center [185, 91] width 28 height 11
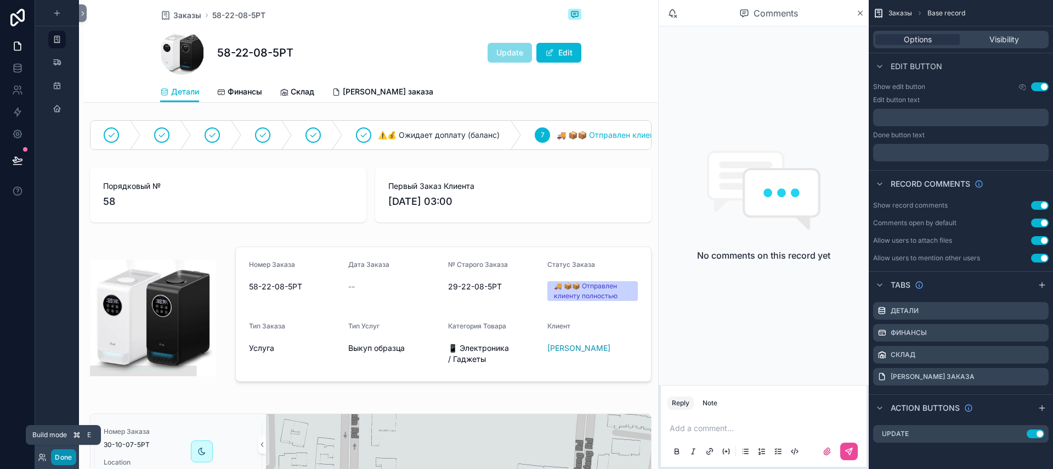
click at [70, 455] on button "Done" at bounding box center [63, 457] width 25 height 16
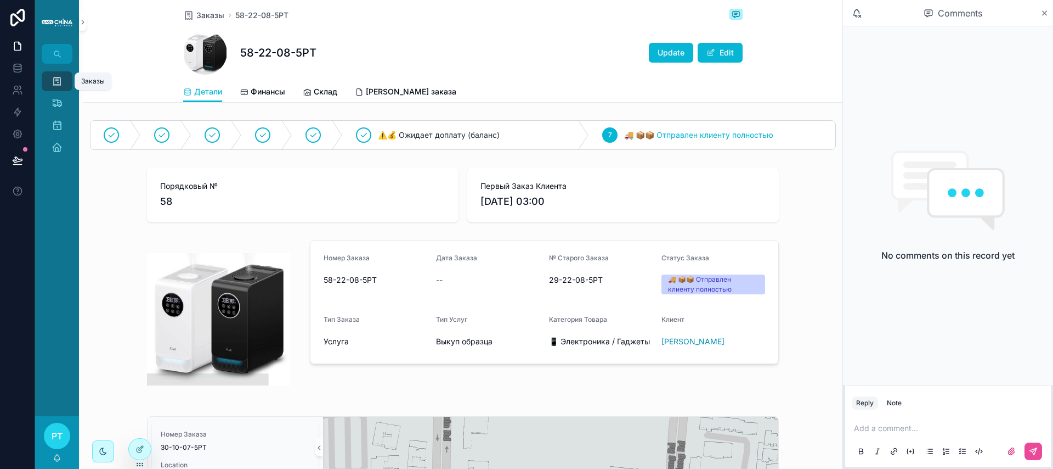
click at [54, 75] on div "Заказы 26" at bounding box center [57, 81] width 18 height 18
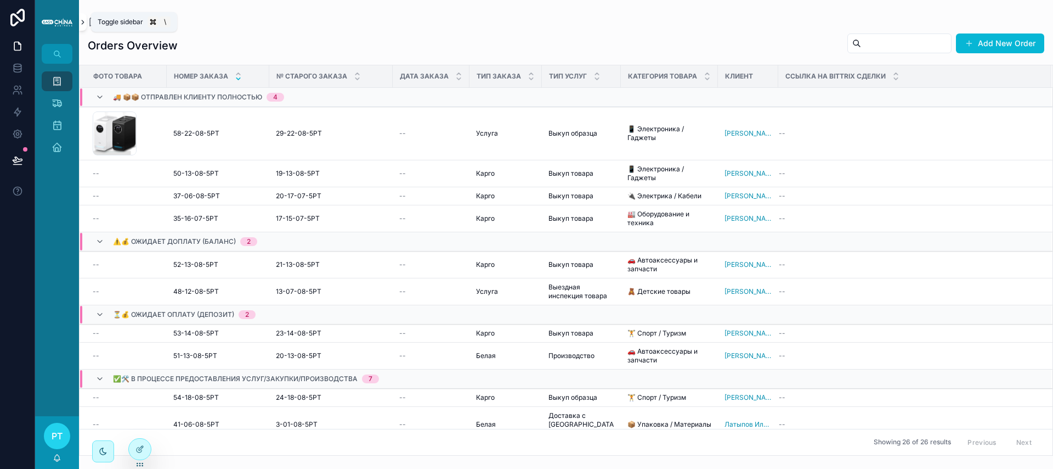
click at [84, 19] on icon "scrollable content" at bounding box center [83, 22] width 8 height 8
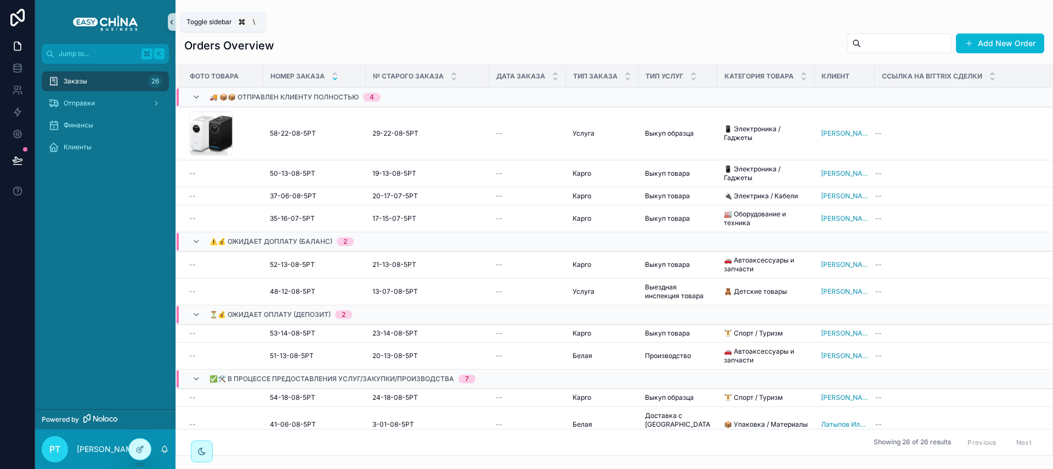
click at [173, 24] on icon "scrollable content" at bounding box center [172, 22] width 8 height 8
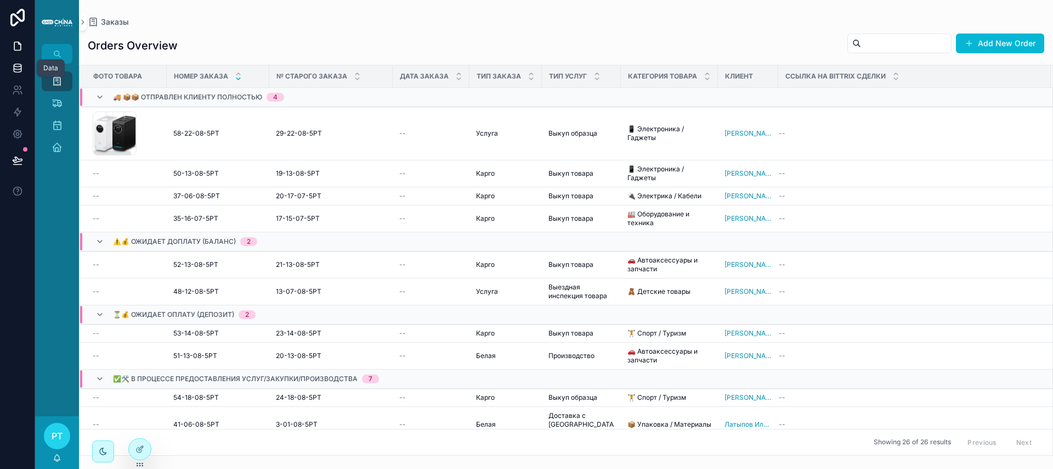
click at [14, 70] on icon at bounding box center [17, 68] width 11 height 11
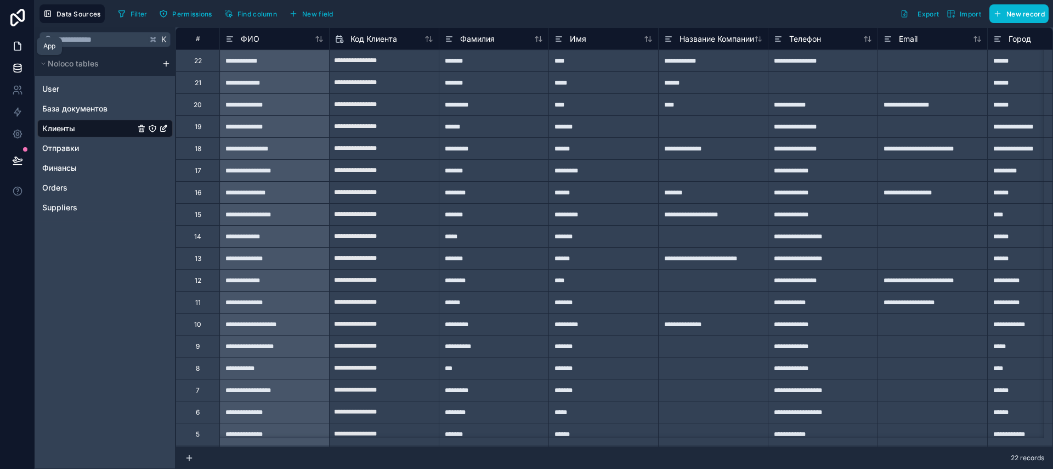
click at [20, 47] on icon at bounding box center [17, 46] width 7 height 8
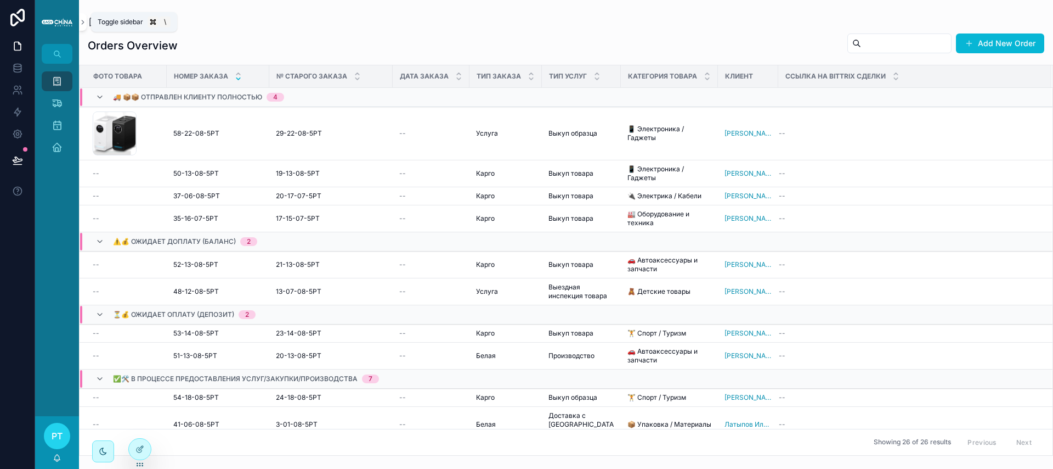
click at [89, 23] on icon "scrollable content" at bounding box center [93, 21] width 11 height 11
click at [84, 24] on icon "scrollable content" at bounding box center [83, 22] width 8 height 8
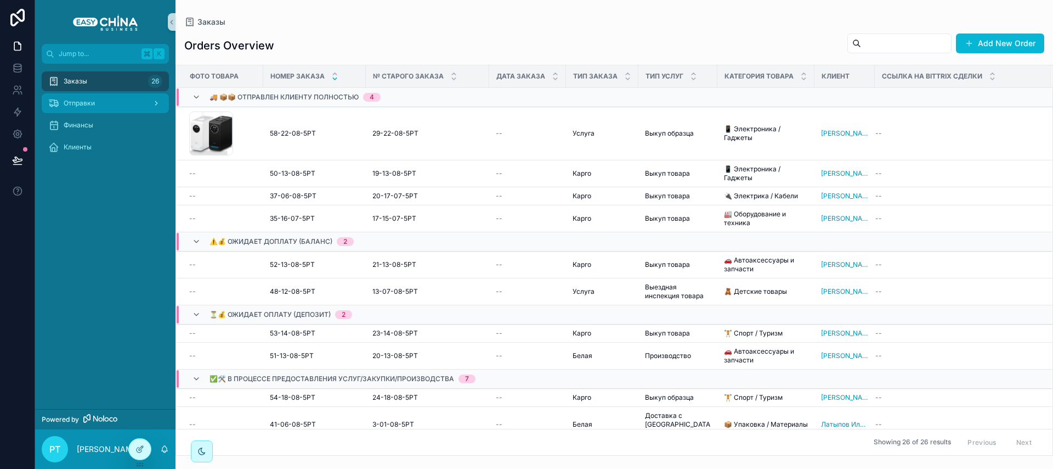
click at [108, 103] on div "Отправки" at bounding box center [105, 103] width 114 height 18
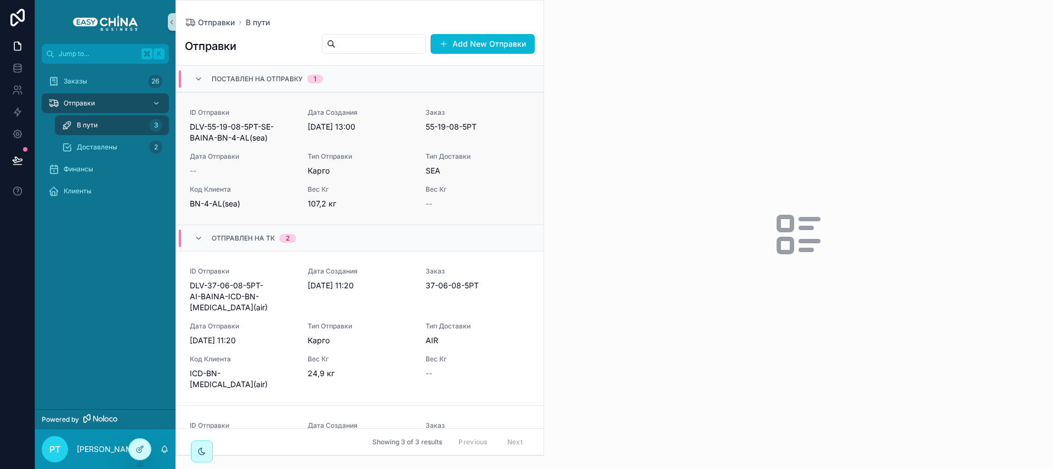
click at [259, 151] on div "ID Отправки DLV-55-19-08-5РТ-SE-BAINA-BN-4-AL(sea) Дата Создания [DATE] 13:00 З…" at bounding box center [360, 158] width 341 height 101
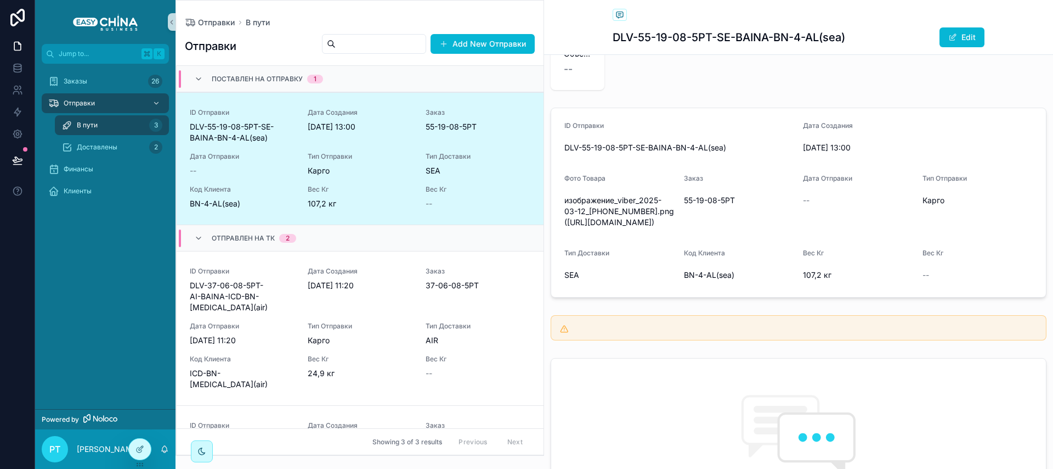
scroll to position [155, 0]
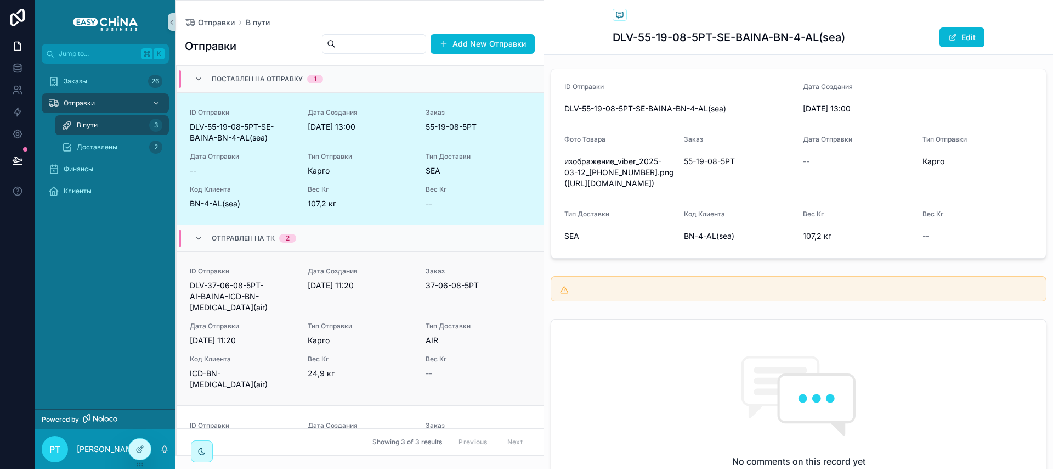
click at [297, 273] on div "ID Отправки DLV-37-06-08-5РТ-AI-BAINA-ICD-BN-[MEDICAL_DATA](air) Дата Создания …" at bounding box center [360, 328] width 341 height 123
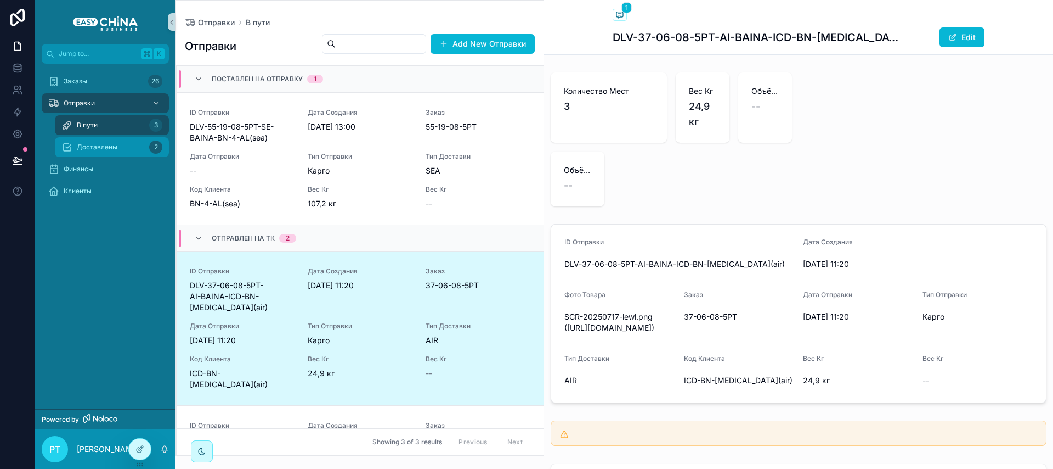
click at [88, 143] on span "Доставлены" at bounding box center [97, 147] width 41 height 9
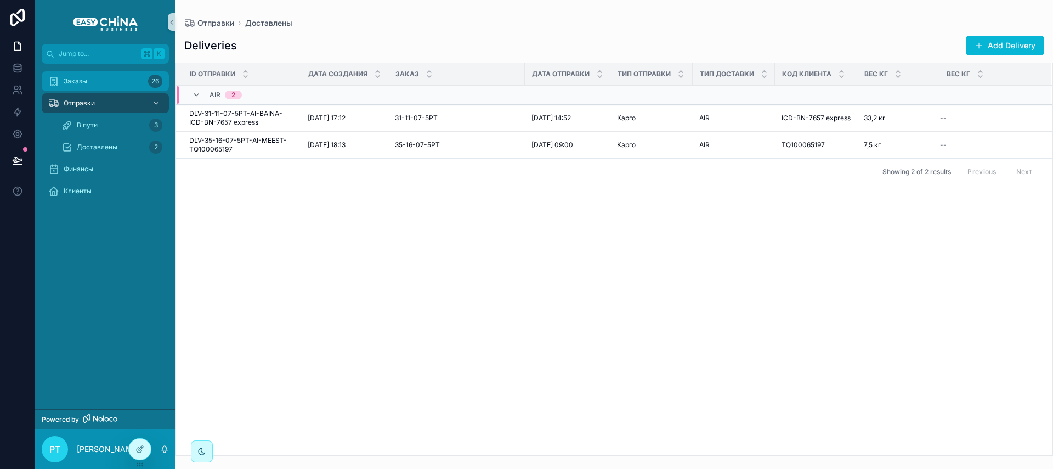
click at [77, 85] on span "Заказы" at bounding box center [76, 81] width 24 height 9
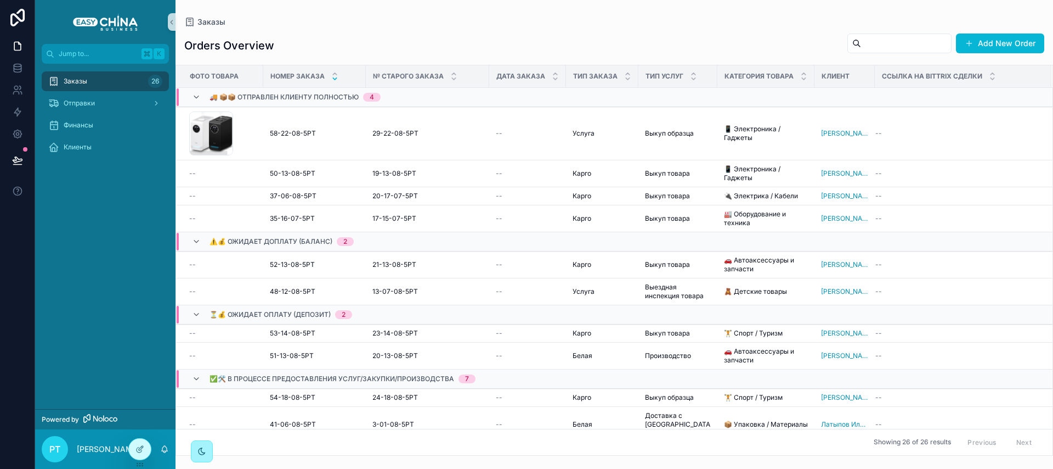
click at [208, 447] on div "scrollable content" at bounding box center [202, 451] width 22 height 22
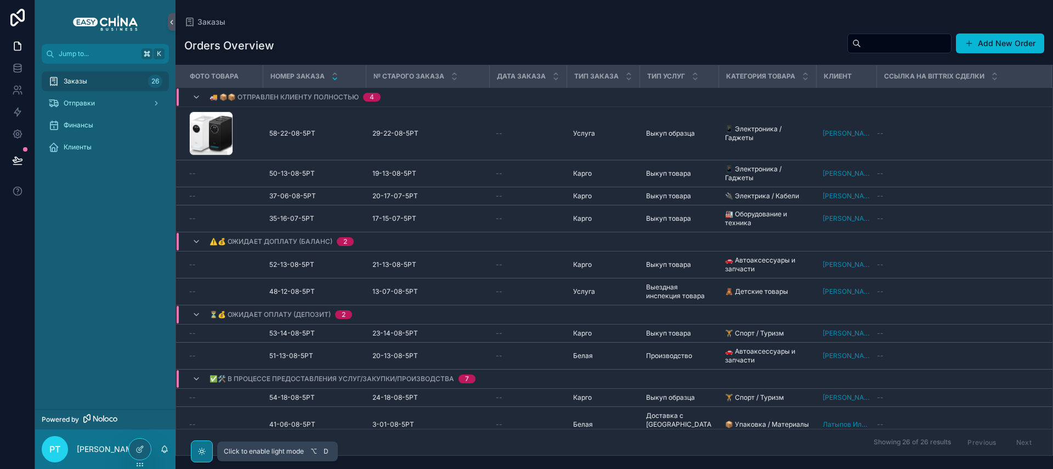
click at [208, 447] on div "scrollable content" at bounding box center [202, 451] width 22 height 22
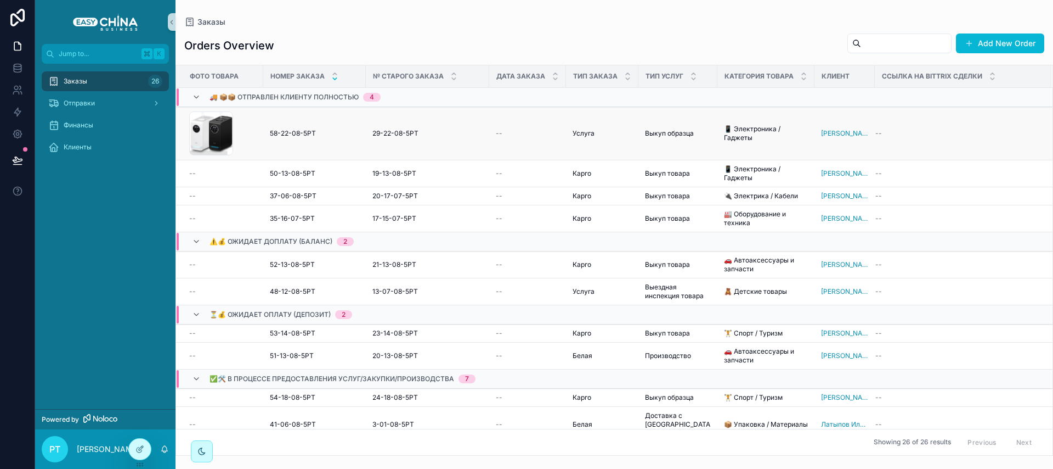
click at [293, 133] on span "58-22-08-5РТ" at bounding box center [293, 133] width 46 height 9
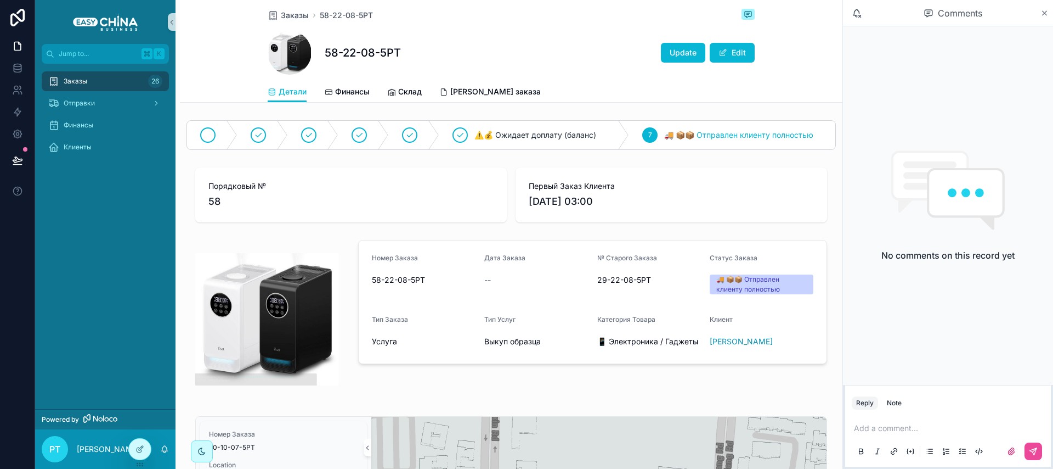
click at [219, 137] on div "scrollable content" at bounding box center [212, 135] width 50 height 29
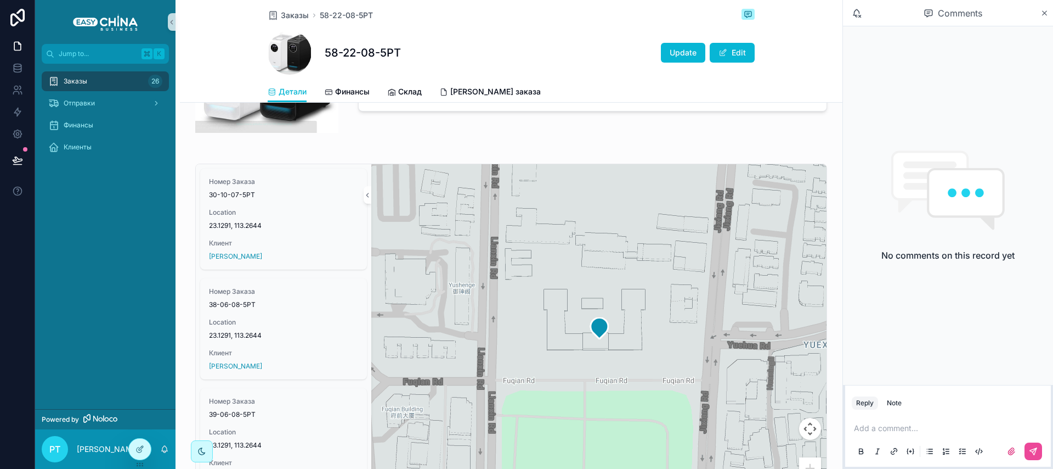
scroll to position [256, 0]
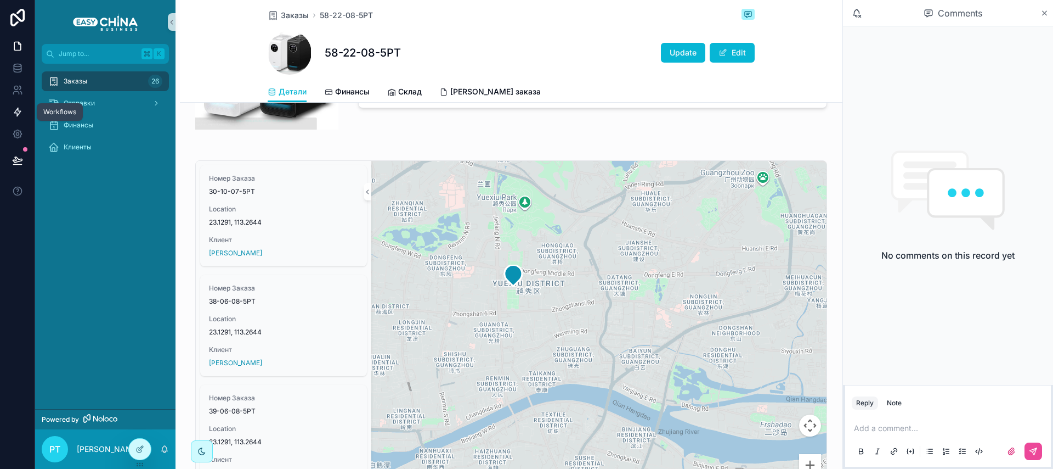
click at [14, 110] on icon at bounding box center [17, 111] width 11 height 11
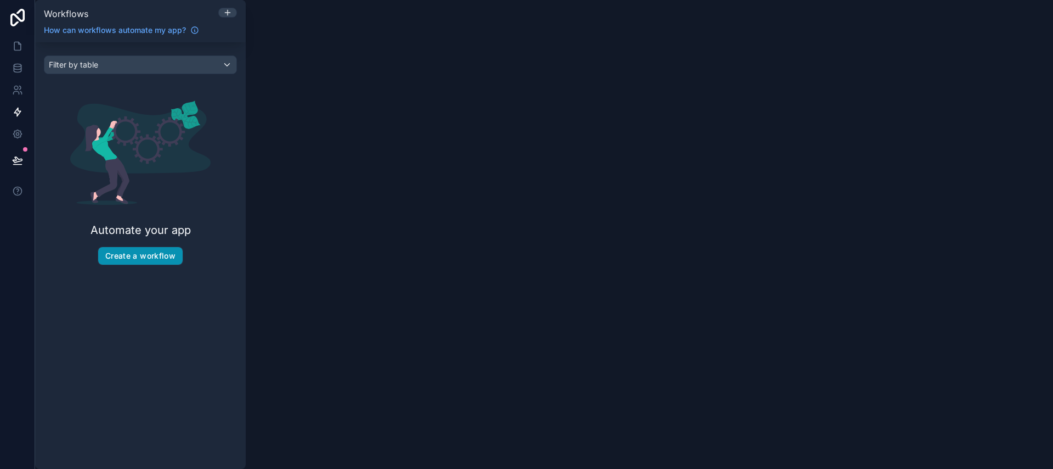
click at [129, 264] on button "Create a workflow" at bounding box center [140, 256] width 84 height 18
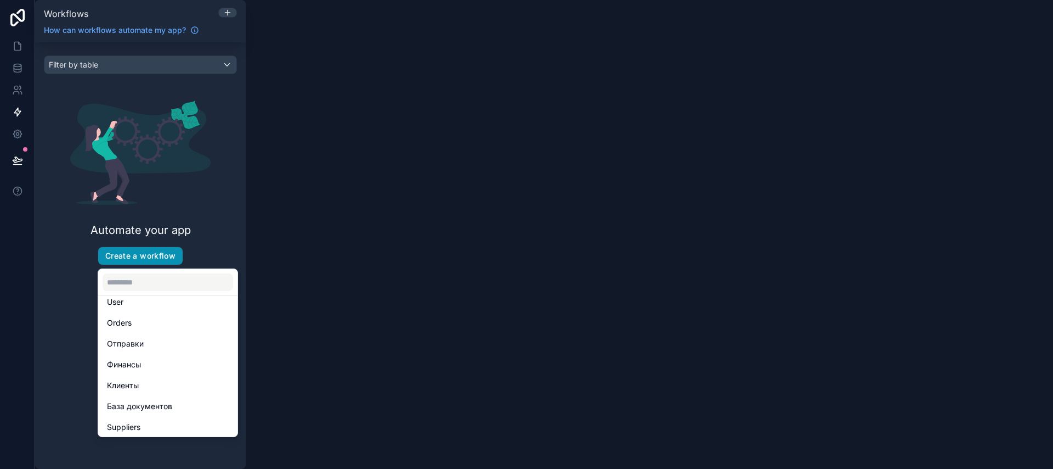
scroll to position [32, 0]
click at [162, 419] on div "Suppliers" at bounding box center [168, 424] width 122 height 13
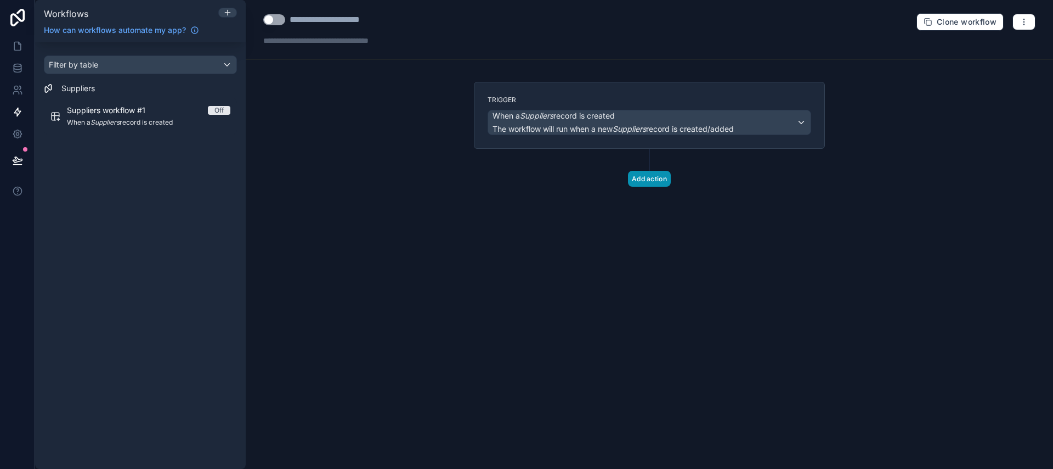
click at [652, 179] on button "Add action" at bounding box center [649, 179] width 43 height 16
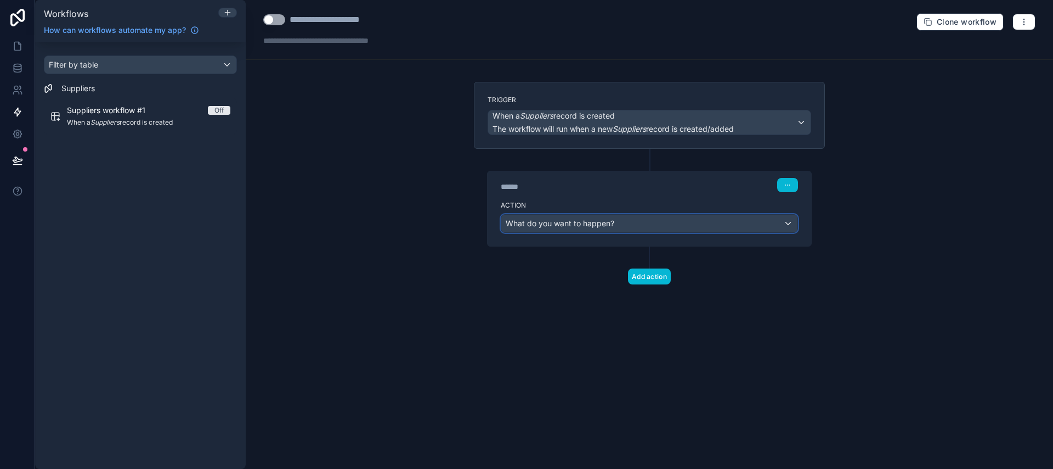
click at [568, 227] on span "What do you want to happen?" at bounding box center [560, 222] width 109 height 9
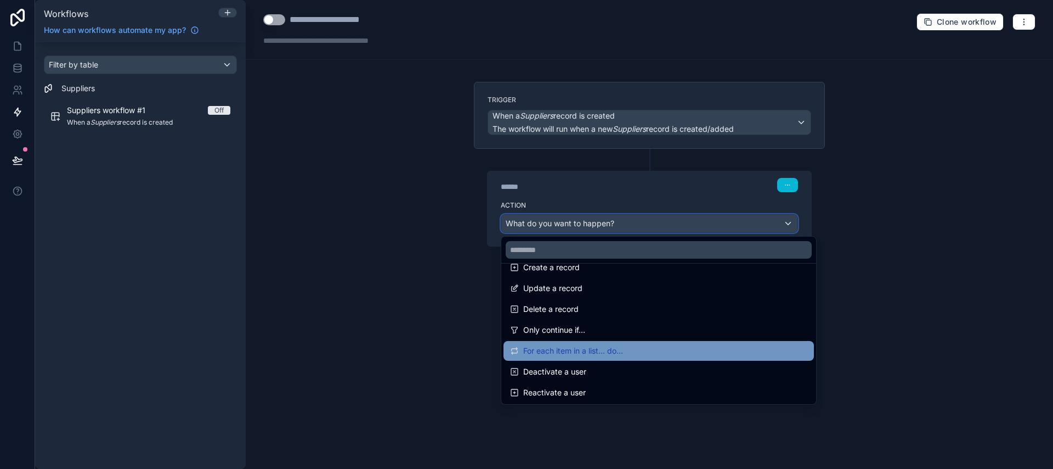
scroll to position [159, 0]
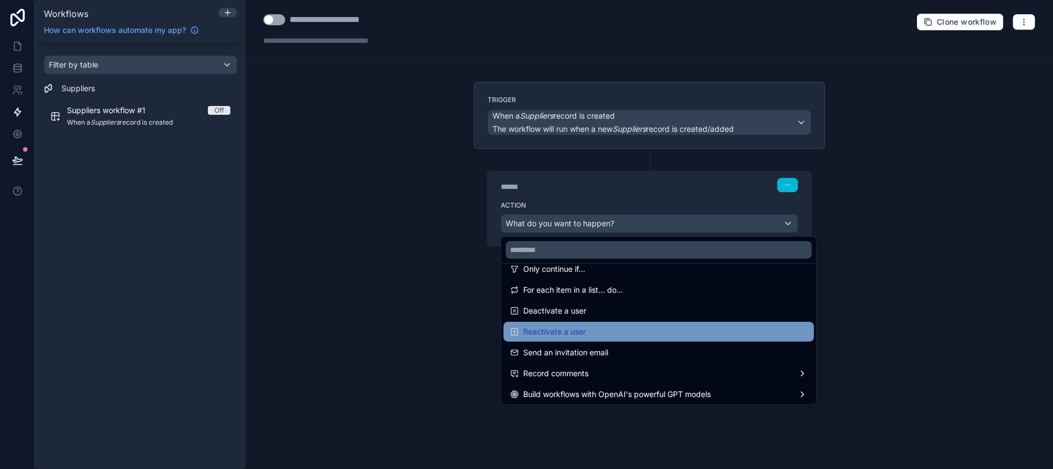
click at [561, 325] on span "Reactivate a user" at bounding box center [554, 331] width 63 height 13
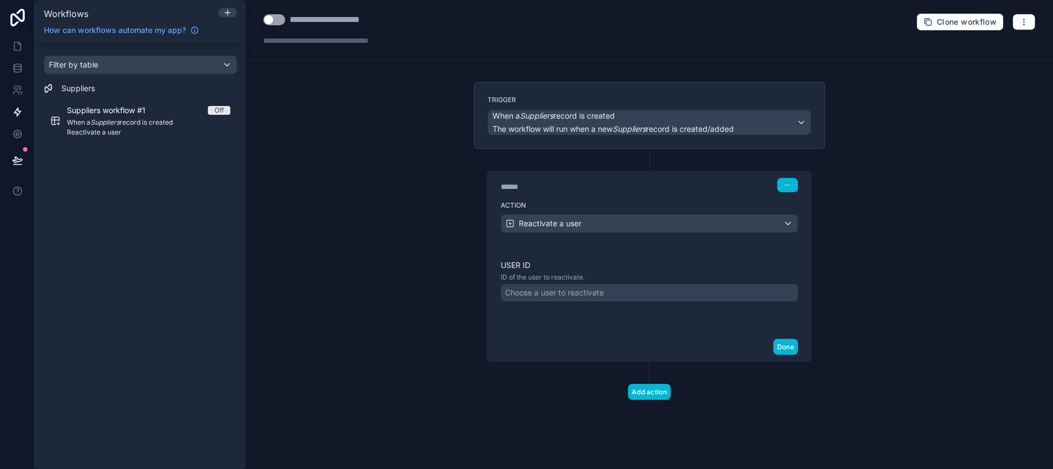
click at [598, 296] on div "Choose a user to reactivate" at bounding box center [554, 292] width 99 height 11
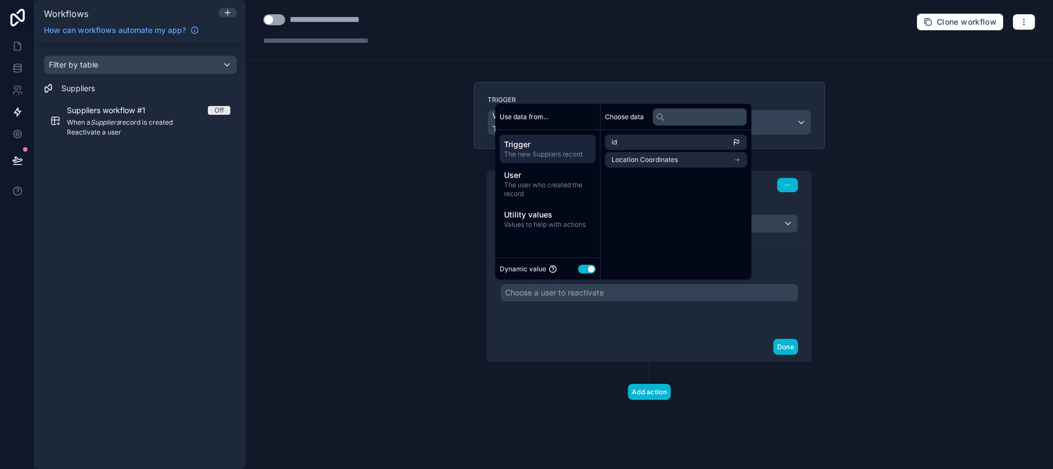
click at [407, 284] on div "**********" at bounding box center [650, 234] width 808 height 469
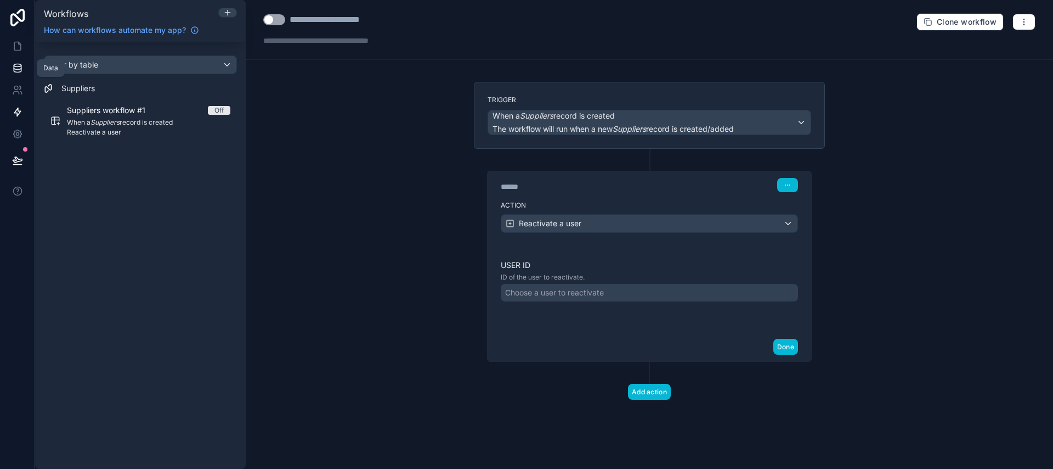
click at [14, 65] on icon at bounding box center [17, 67] width 7 height 4
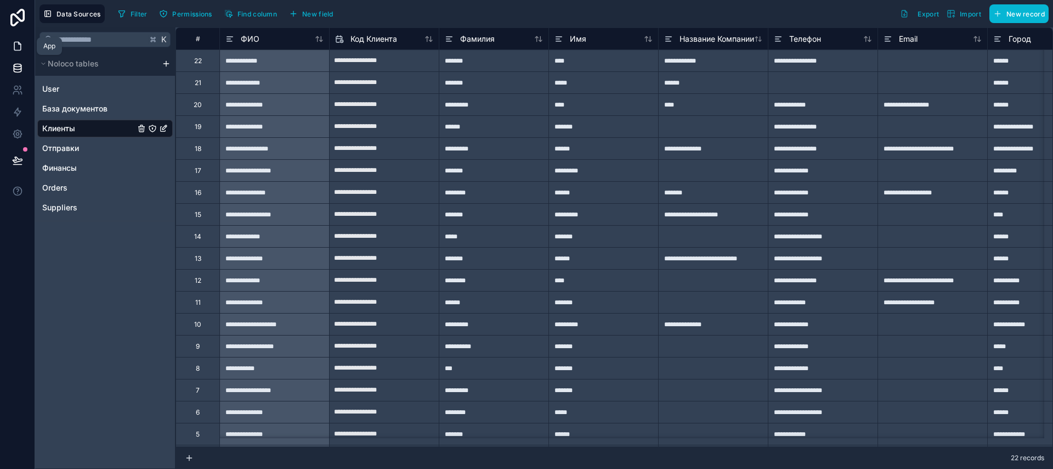
click at [21, 47] on icon at bounding box center [17, 46] width 11 height 11
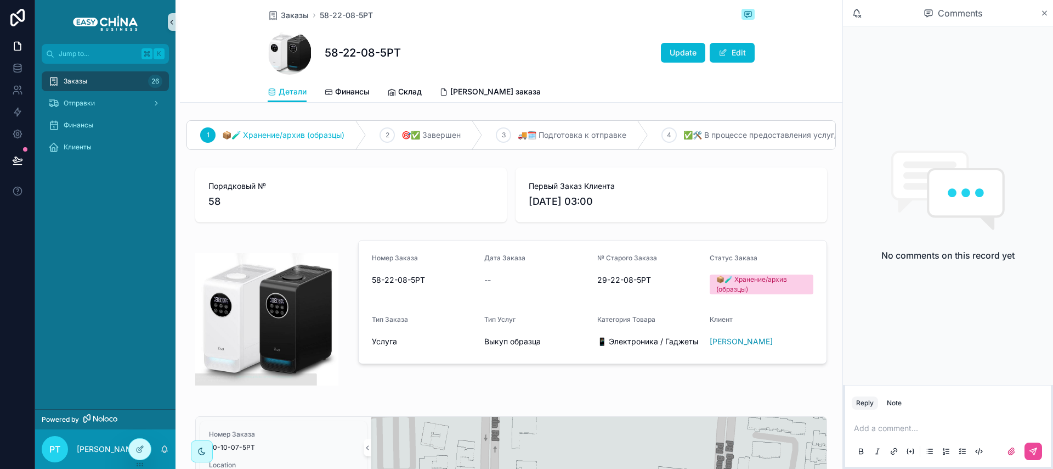
click at [175, 23] on icon "scrollable content" at bounding box center [172, 22] width 8 height 8
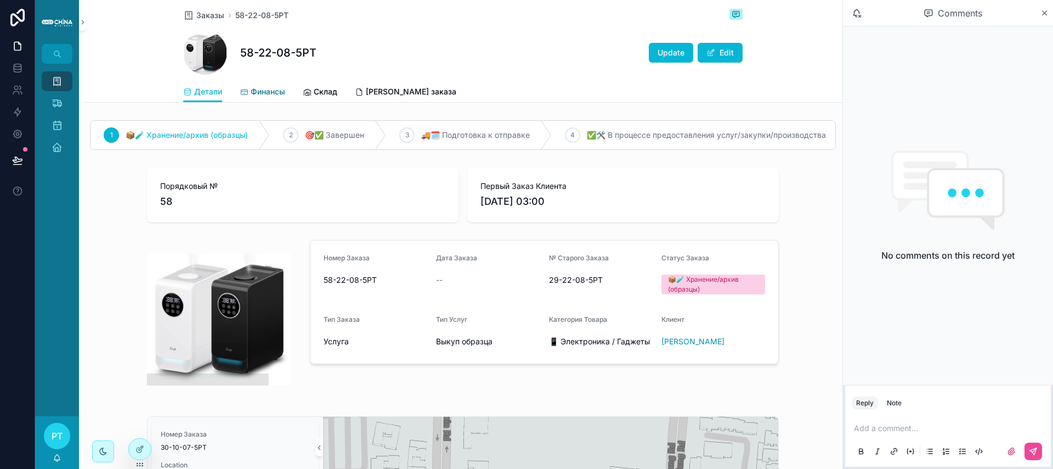
click at [277, 89] on span "Финансы" at bounding box center [268, 91] width 35 height 11
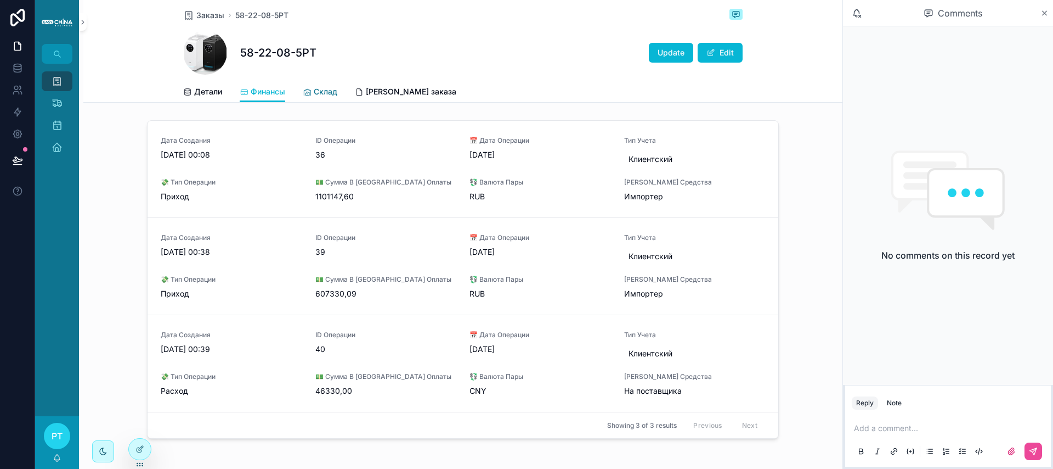
click at [325, 91] on span "Склад" at bounding box center [326, 91] width 24 height 11
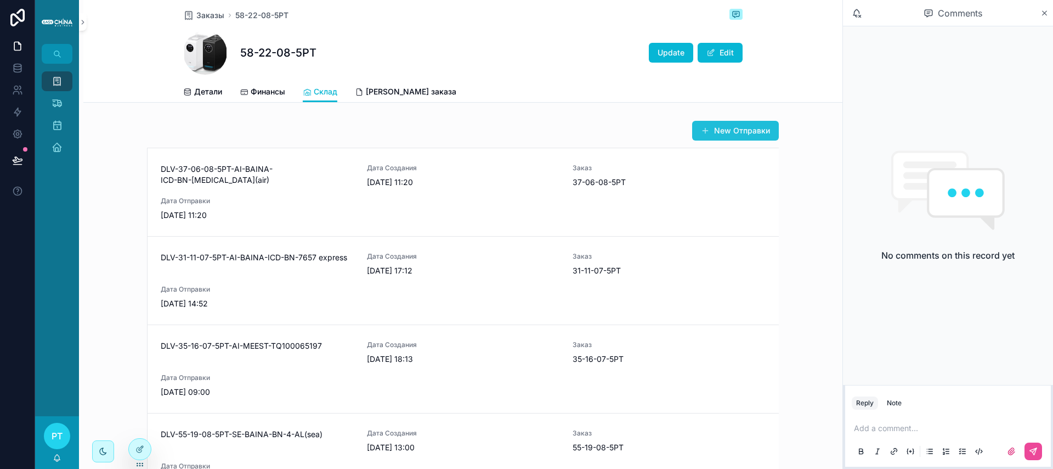
click at [732, 123] on button "New Отправки" at bounding box center [735, 131] width 87 height 20
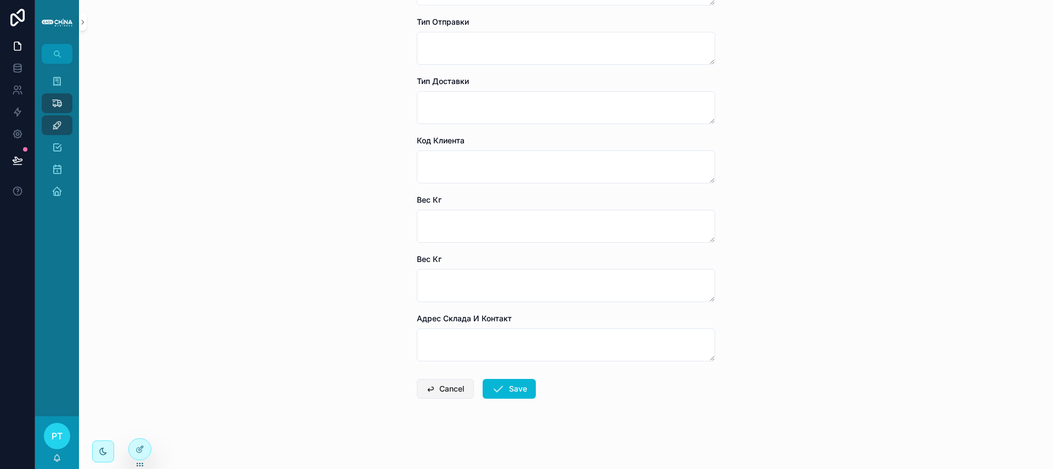
click at [438, 392] on button "Cancel" at bounding box center [445, 389] width 57 height 20
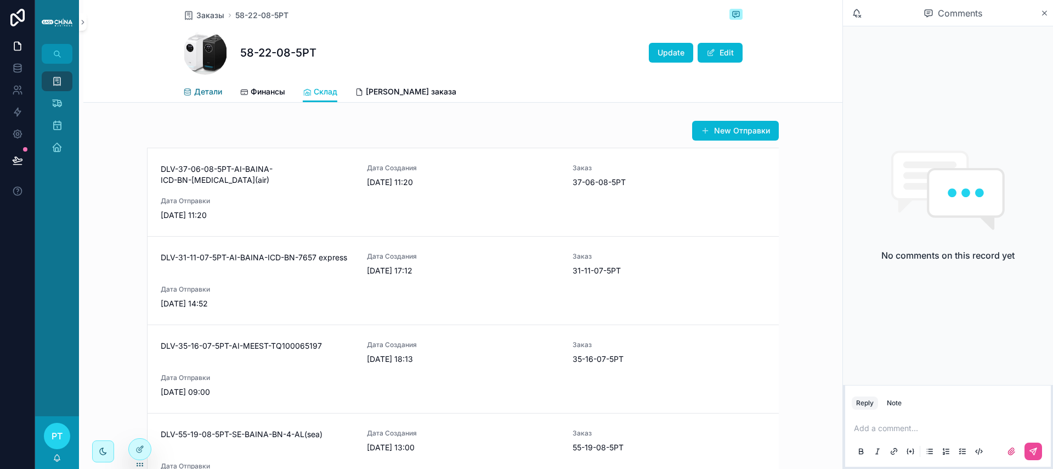
click at [200, 85] on link "Детали" at bounding box center [202, 93] width 39 height 22
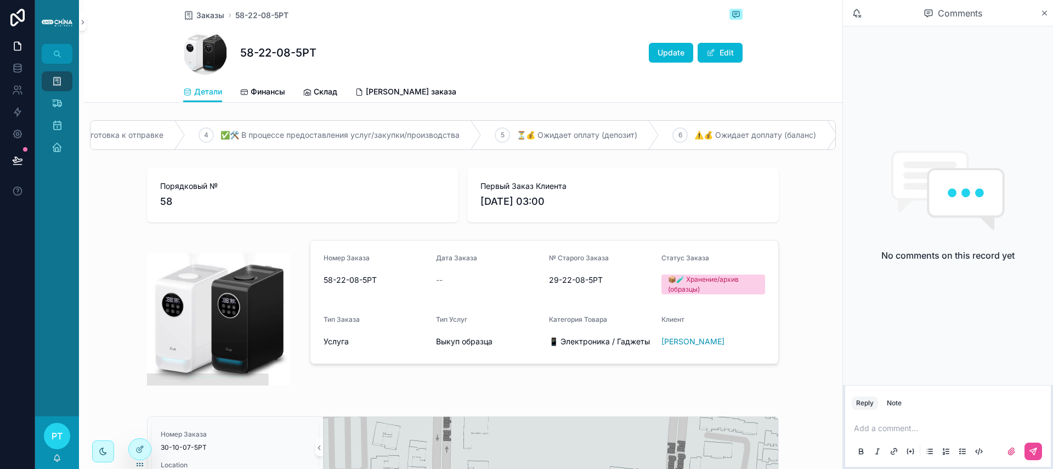
click at [909, 426] on p "scrollable content" at bounding box center [950, 427] width 193 height 11
click at [893, 405] on div "Note" at bounding box center [894, 402] width 15 height 9
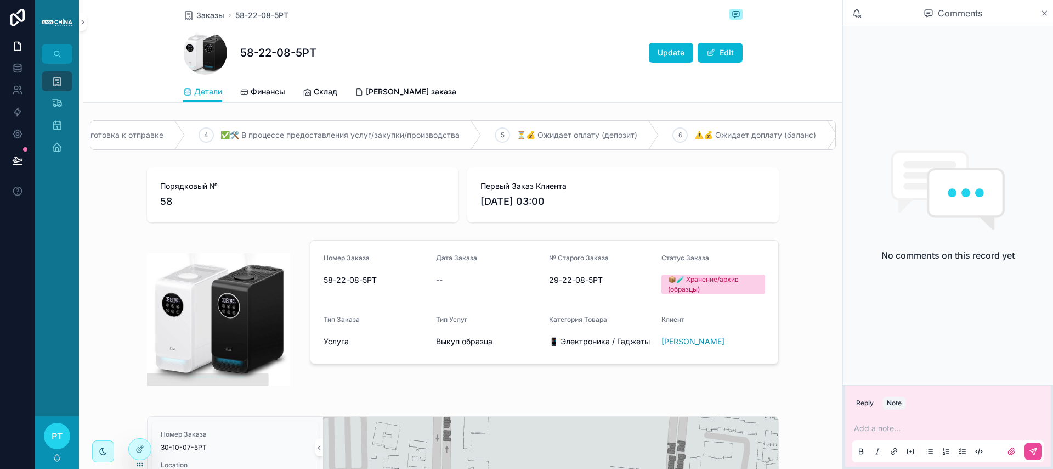
click at [873, 428] on p "scrollable content" at bounding box center [950, 427] width 193 height 11
click at [863, 397] on button "Reply" at bounding box center [865, 402] width 26 height 13
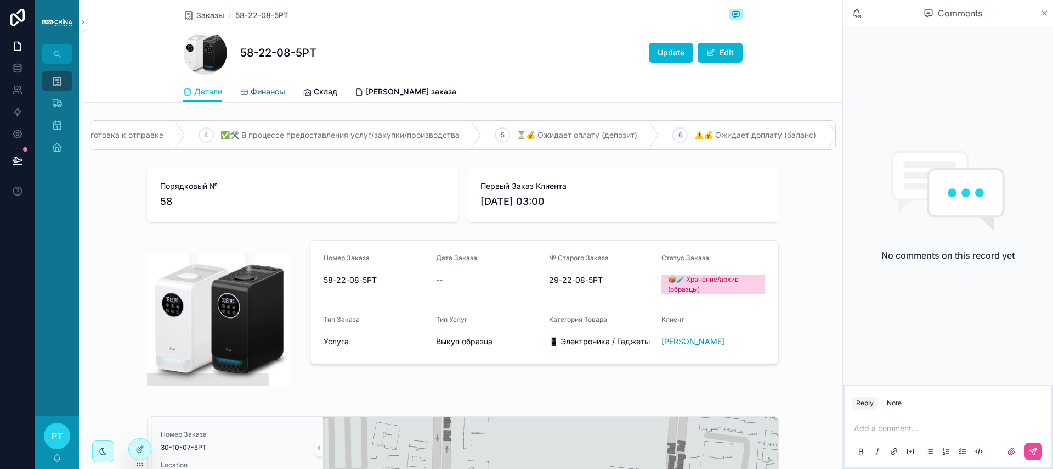
click at [266, 93] on span "Финансы" at bounding box center [268, 91] width 35 height 11
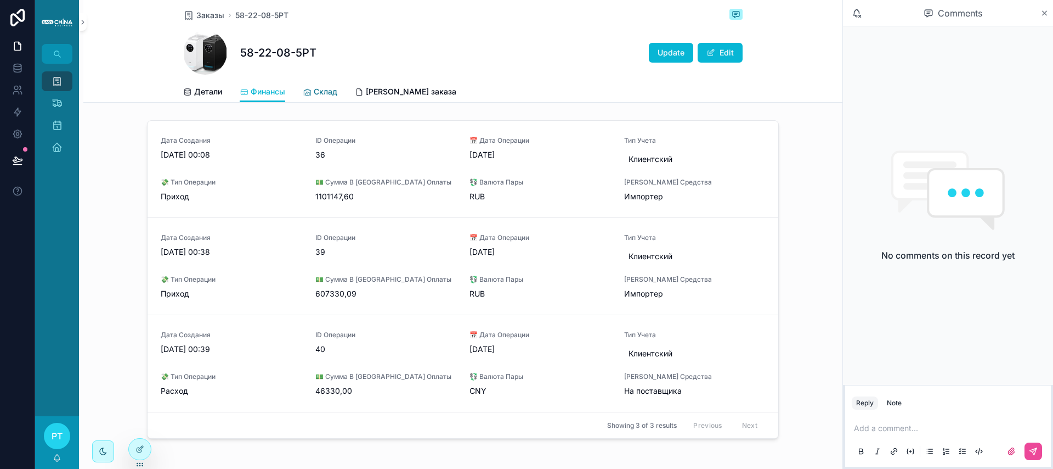
click at [323, 92] on span "Склад" at bounding box center [326, 91] width 24 height 11
